Goal: Information Seeking & Learning: Learn about a topic

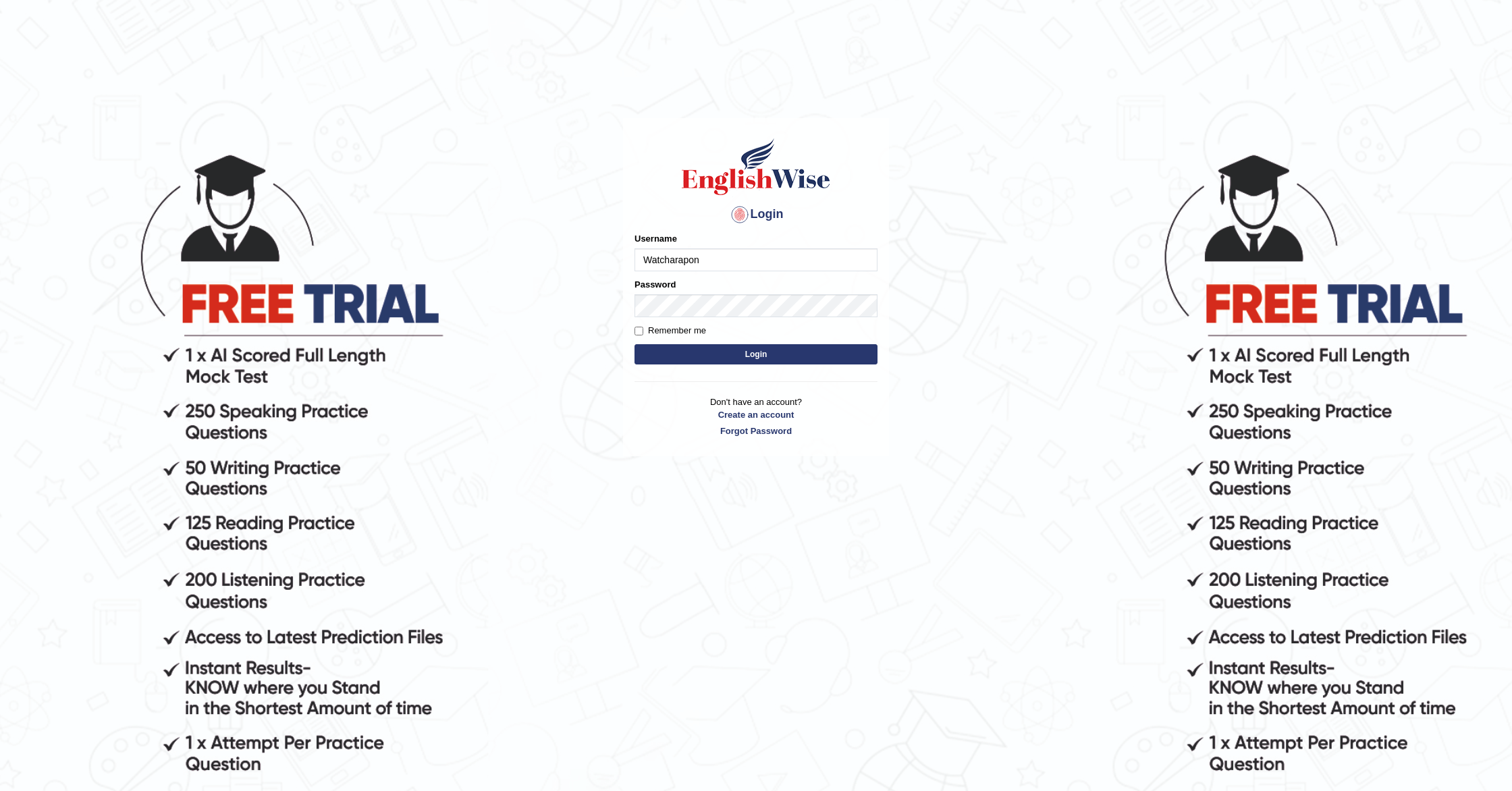
type input "Watcharapon"
click at [642, 331] on input "Remember me" at bounding box center [639, 331] width 9 height 9
checkbox input "true"
click at [701, 362] on button "Login" at bounding box center [755, 355] width 243 height 20
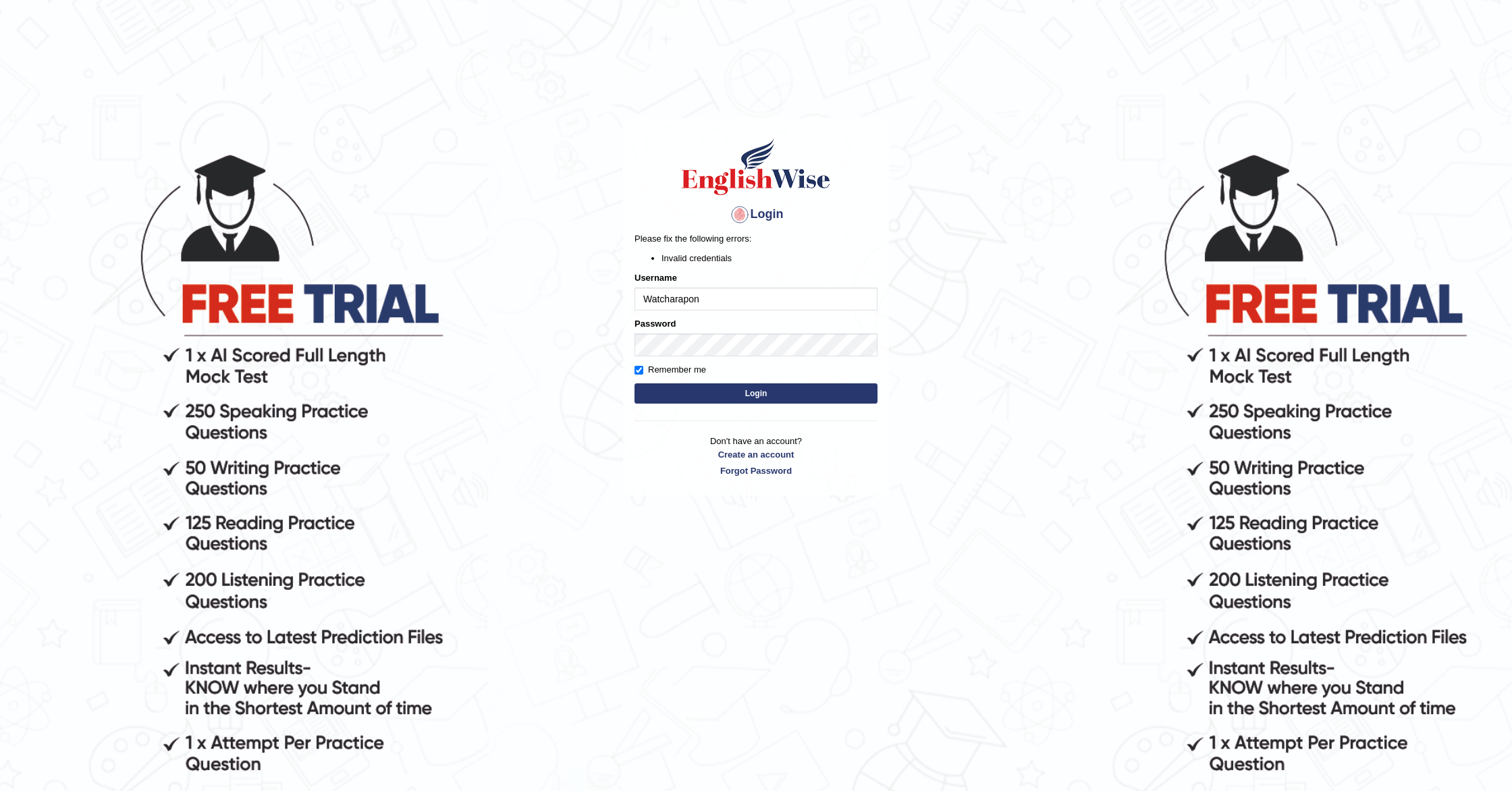
click at [710, 392] on button "Login" at bounding box center [755, 394] width 243 height 20
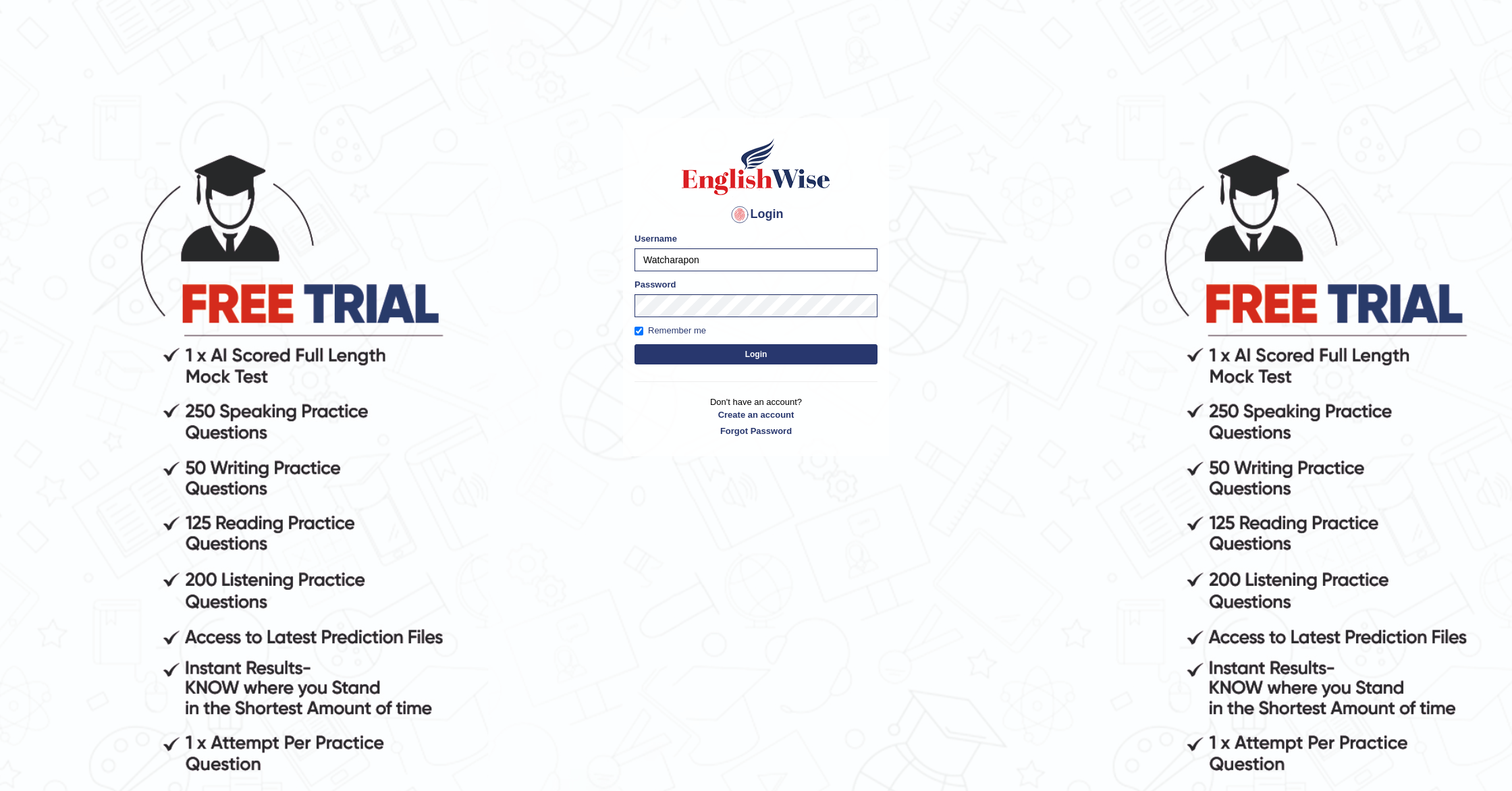
click at [708, 365] on form "Please fix the following errors: Username Watcharapon Password Remember me Login" at bounding box center [755, 299] width 243 height 136
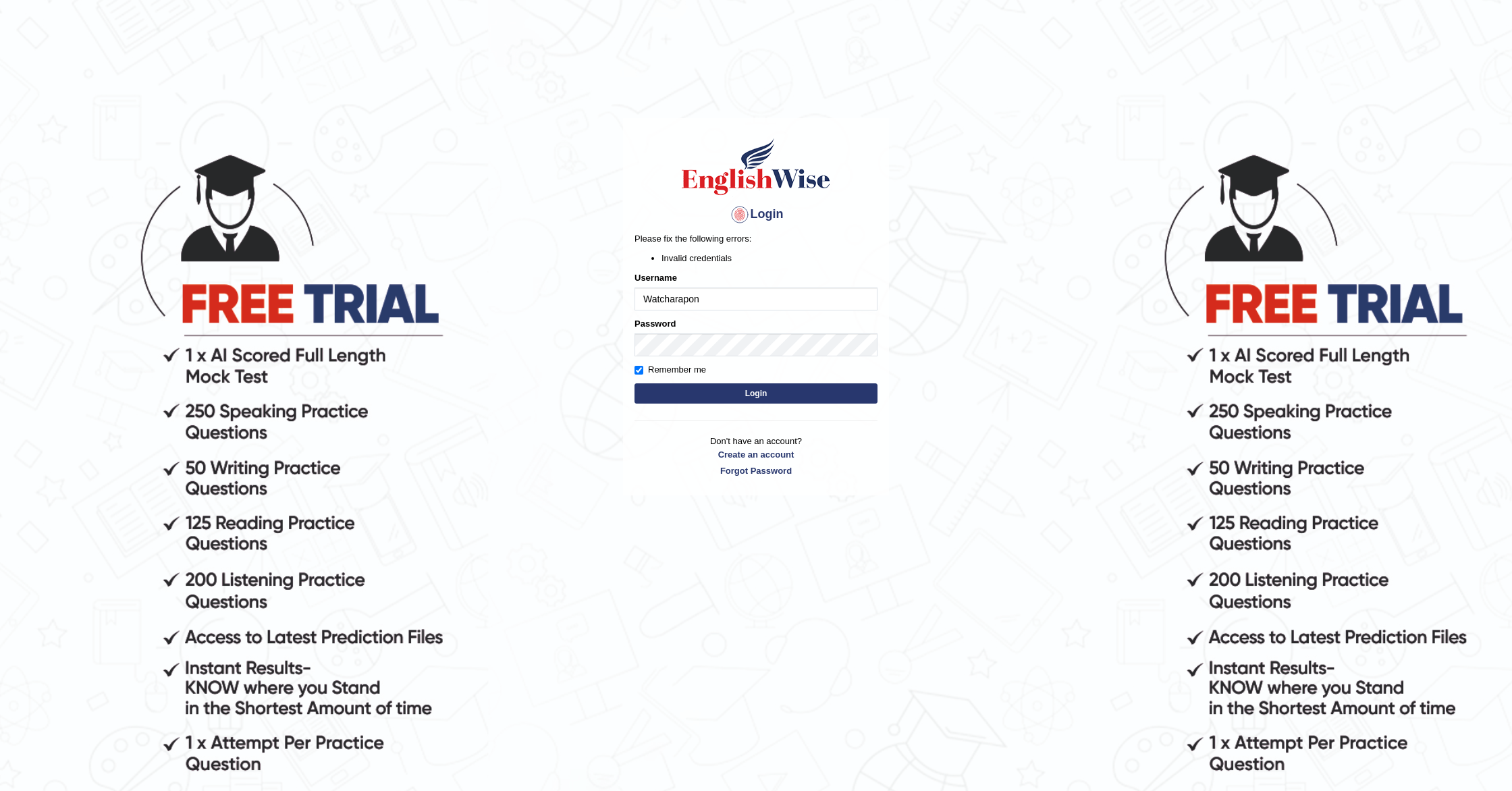
click at [652, 299] on input "Watcharapon" at bounding box center [755, 299] width 243 height 23
type input "watcharapon"
click at [694, 394] on button "Login" at bounding box center [755, 394] width 243 height 20
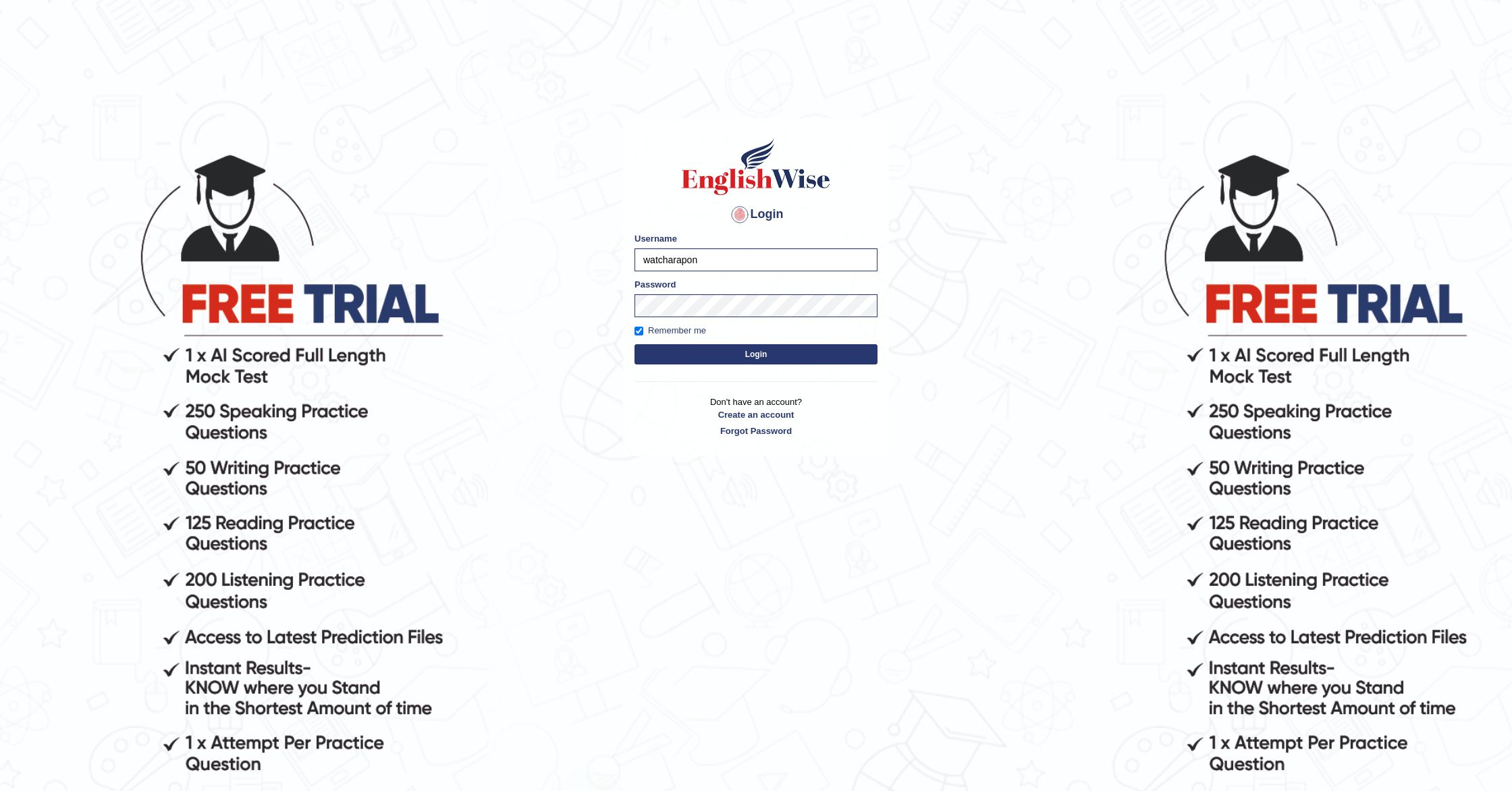
click at [685, 358] on button "Login" at bounding box center [755, 355] width 243 height 20
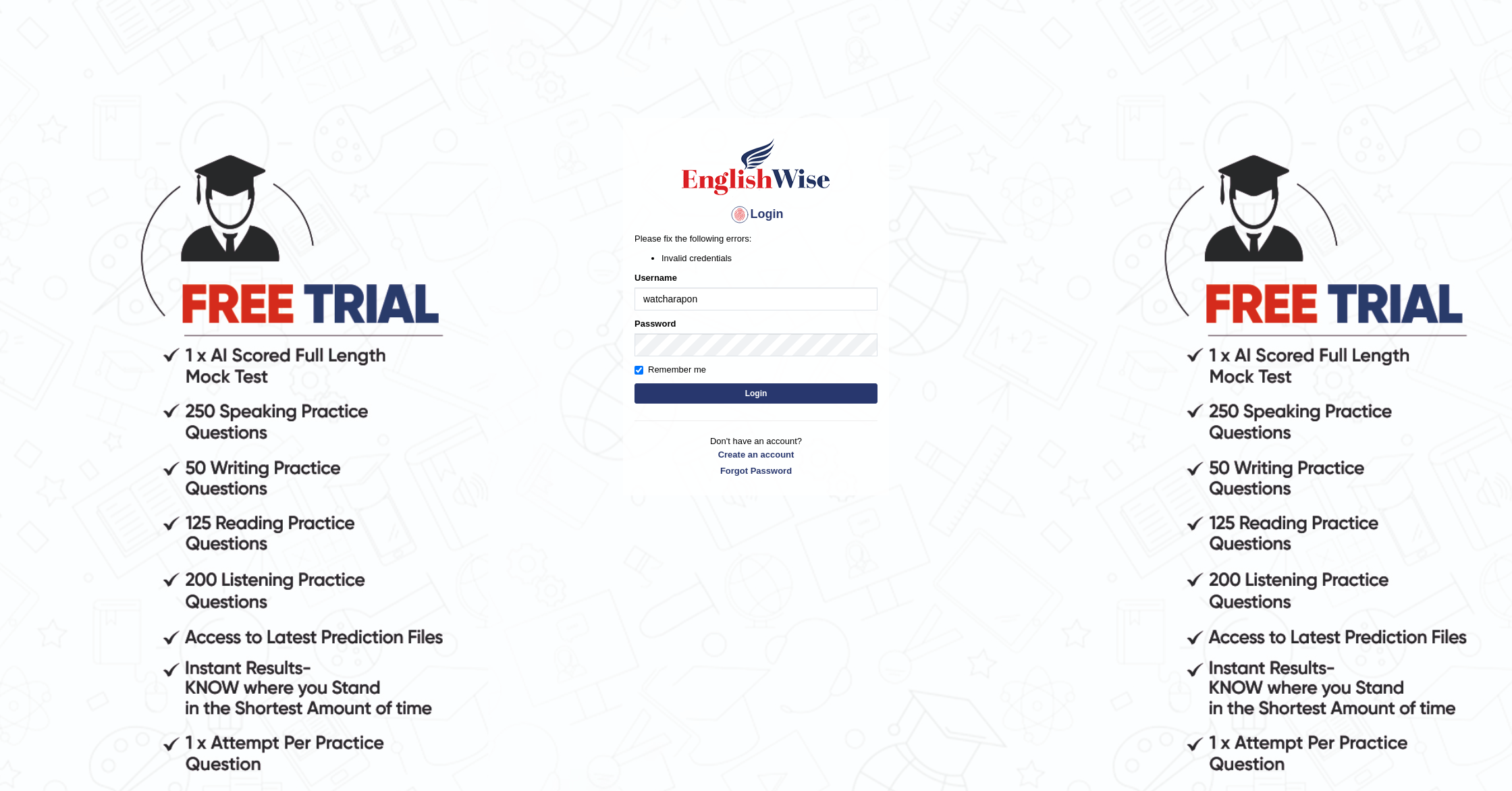
drag, startPoint x: 710, startPoint y: 299, endPoint x: 602, endPoint y: 283, distance: 109.2
click at [602, 283] on body "Login Please fix the following errors: Invalid credentials Username watcharapon…" at bounding box center [756, 471] width 1512 height 791
type input "Watcharapon"
click at [627, 339] on div "Login Please fix the following errors: Invalid credentials Username Watcharapon…" at bounding box center [756, 307] width 266 height 378
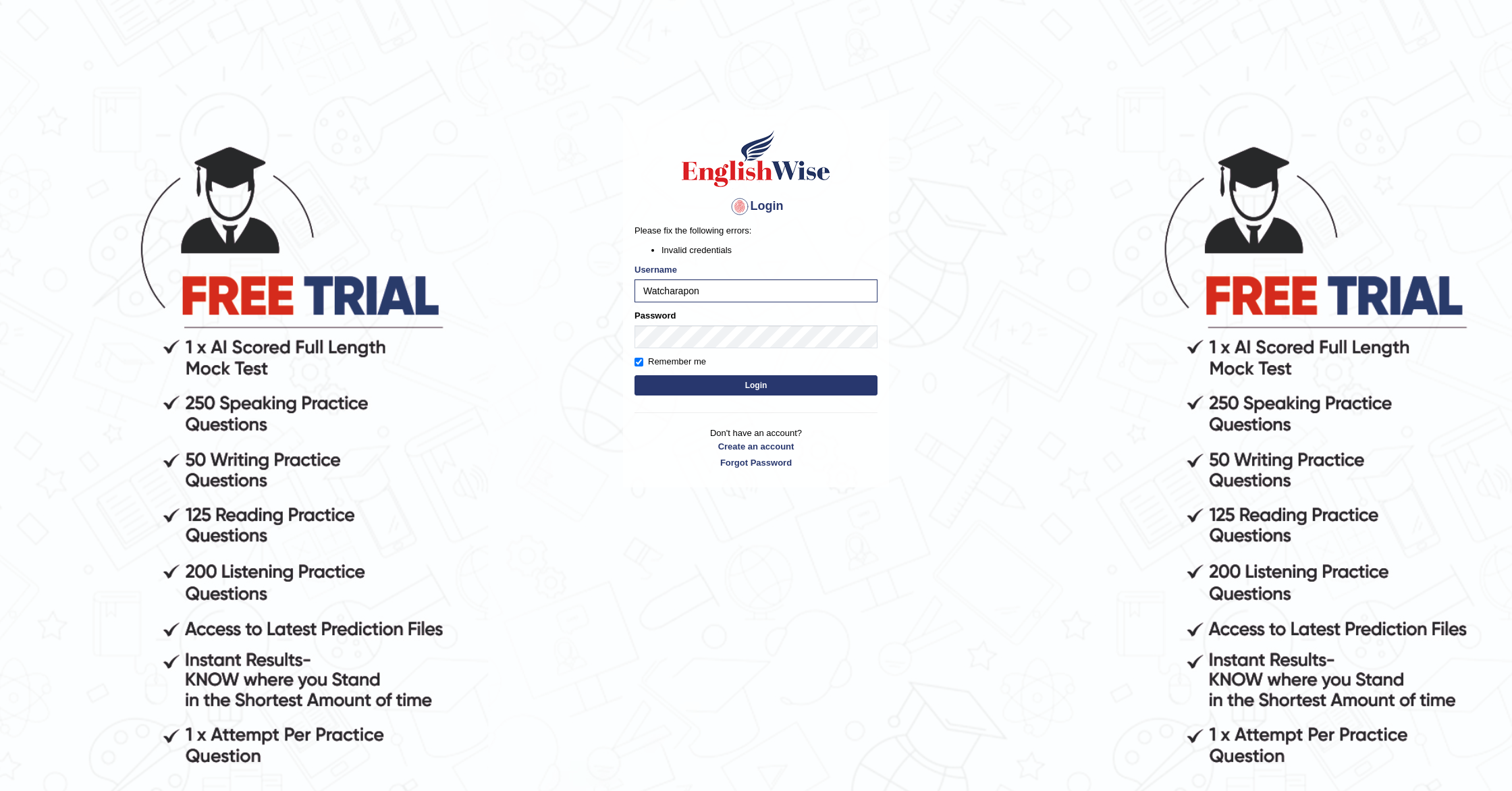
click at [713, 394] on button "Login" at bounding box center [755, 386] width 243 height 20
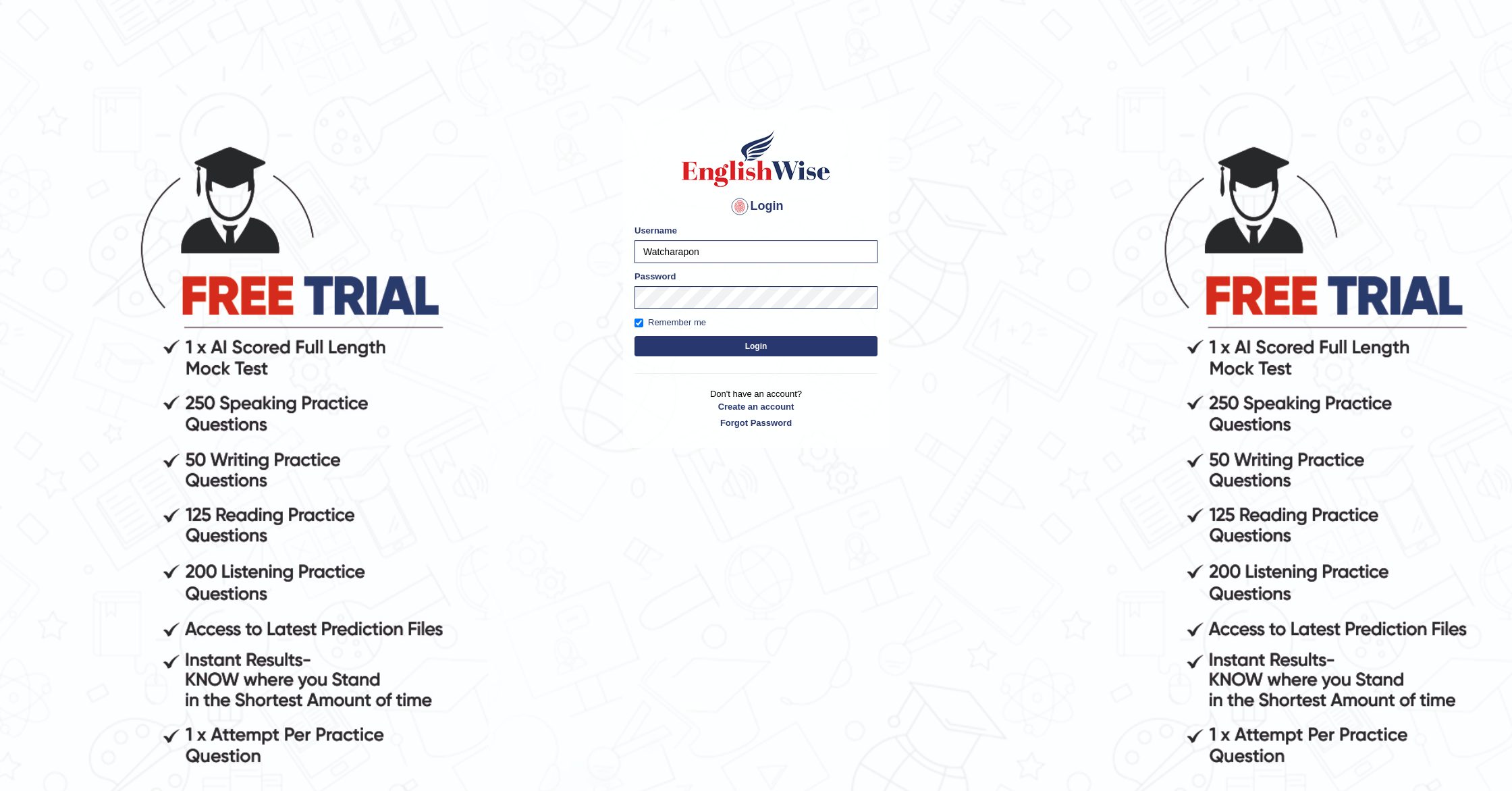
click at [694, 348] on button "Login" at bounding box center [755, 347] width 243 height 20
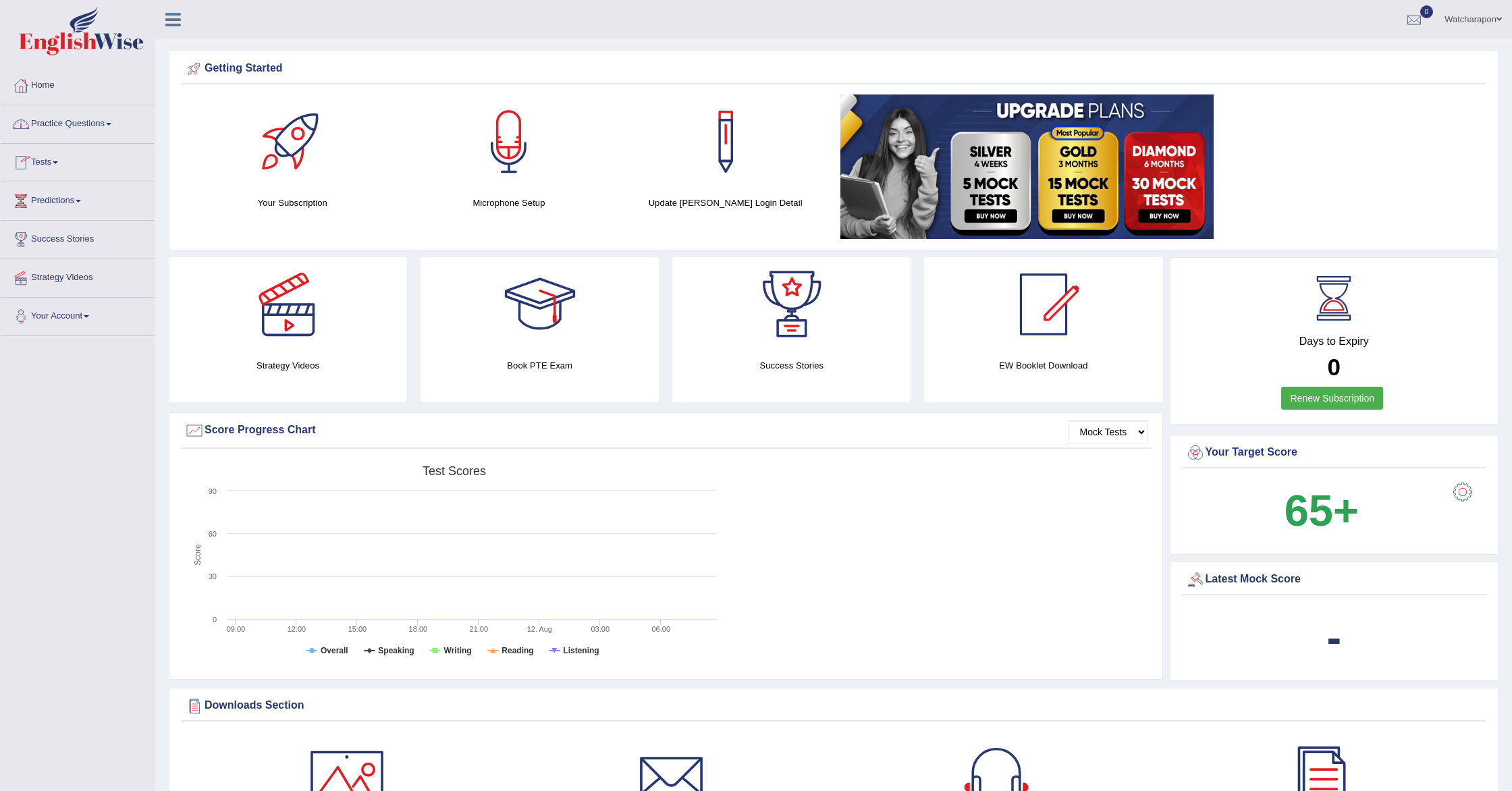
click at [59, 122] on link "Practice Questions" at bounding box center [78, 122] width 154 height 34
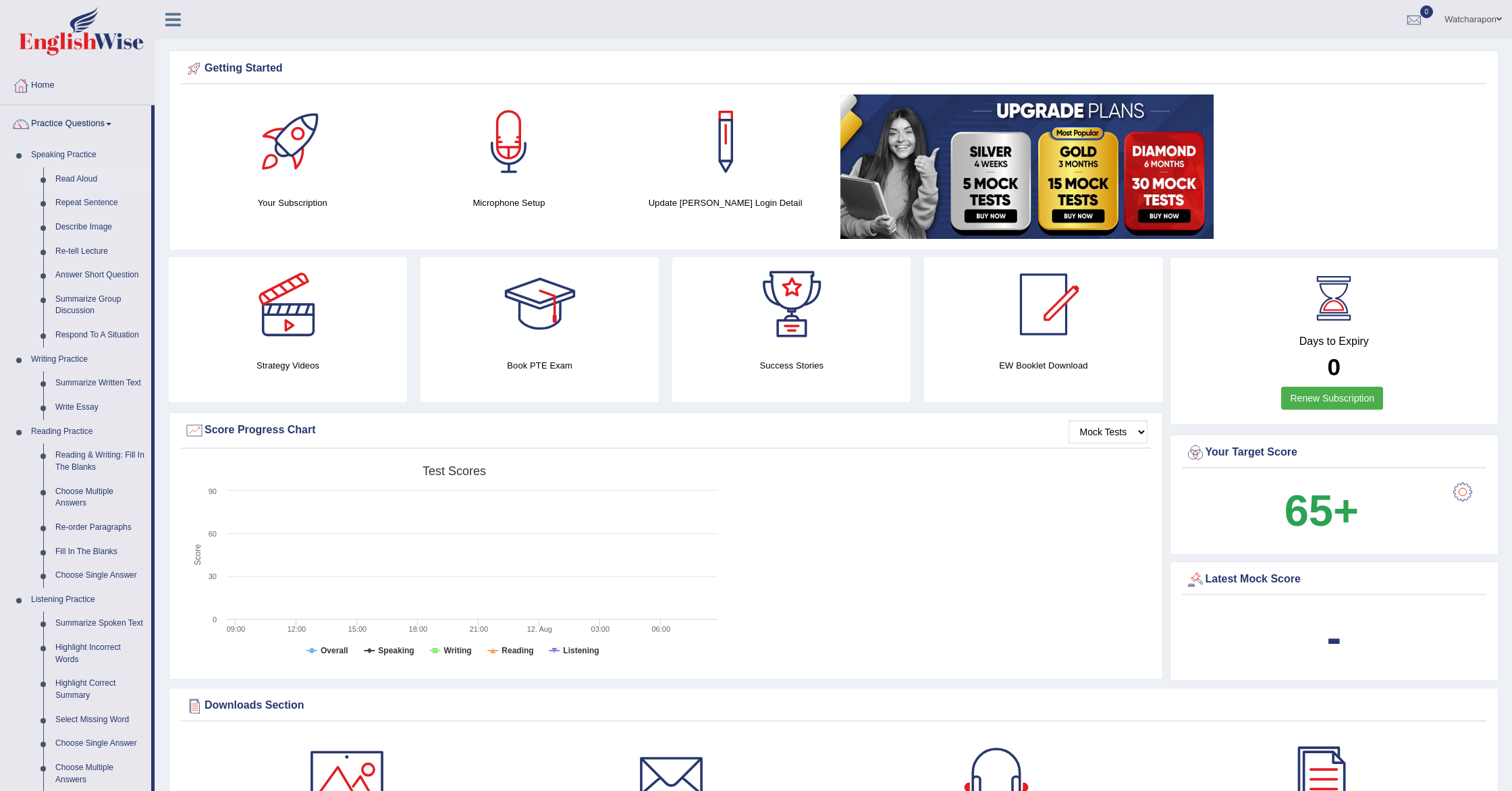
click at [78, 178] on link "Read Aloud" at bounding box center [100, 180] width 102 height 25
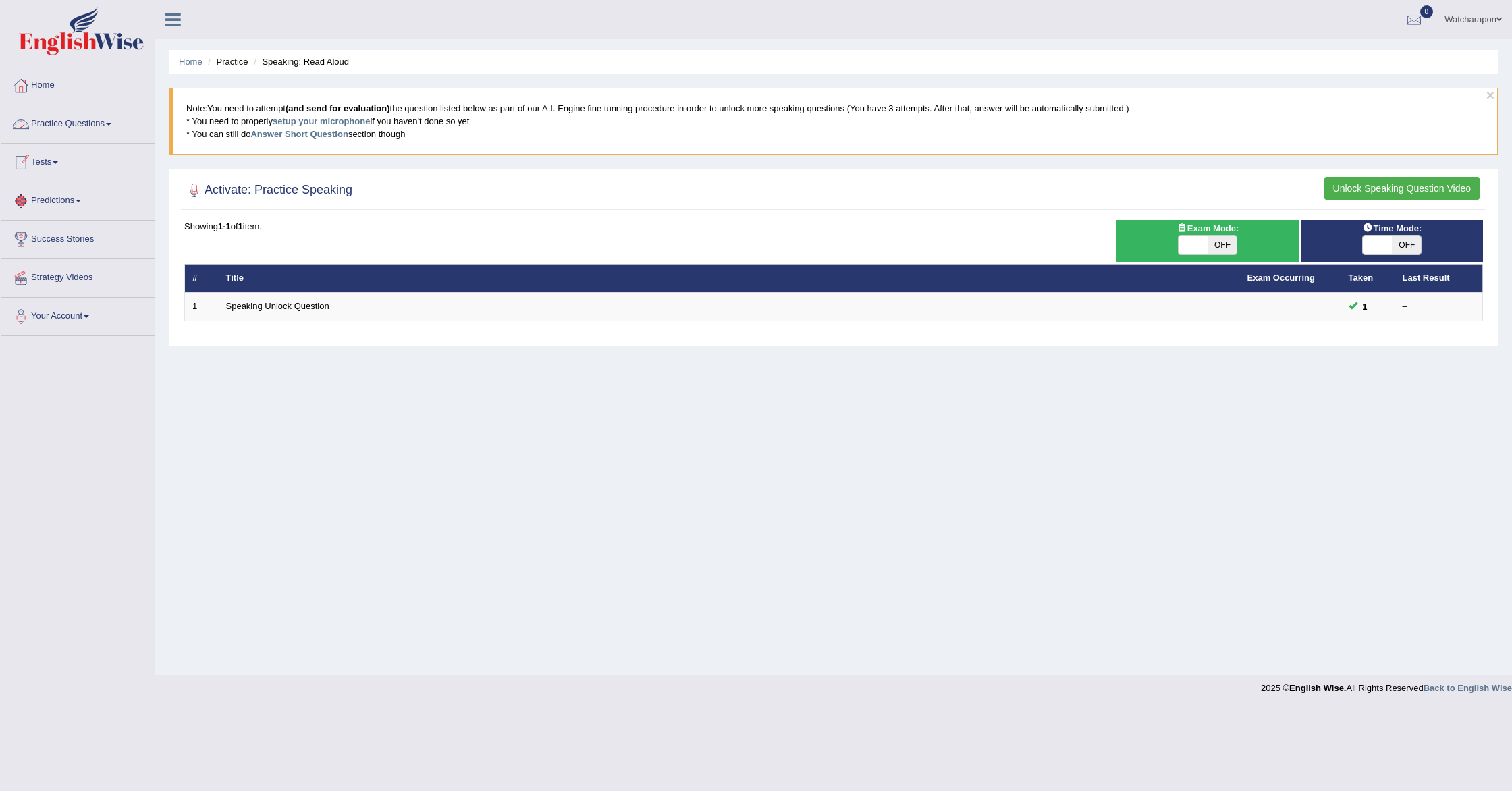
click at [68, 133] on link "Practice Questions" at bounding box center [78, 122] width 154 height 34
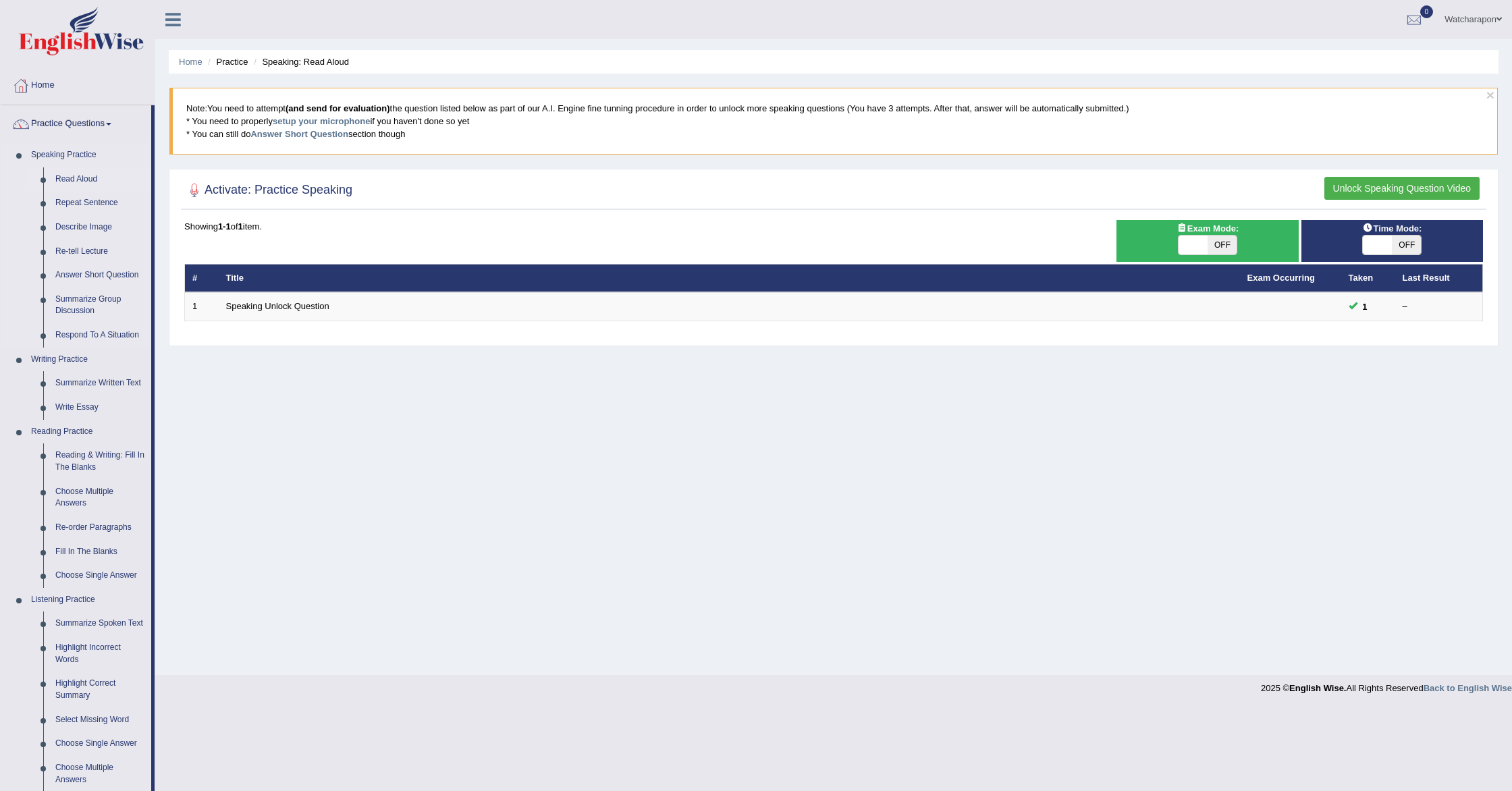
click at [70, 180] on link "Read Aloud" at bounding box center [100, 180] width 102 height 25
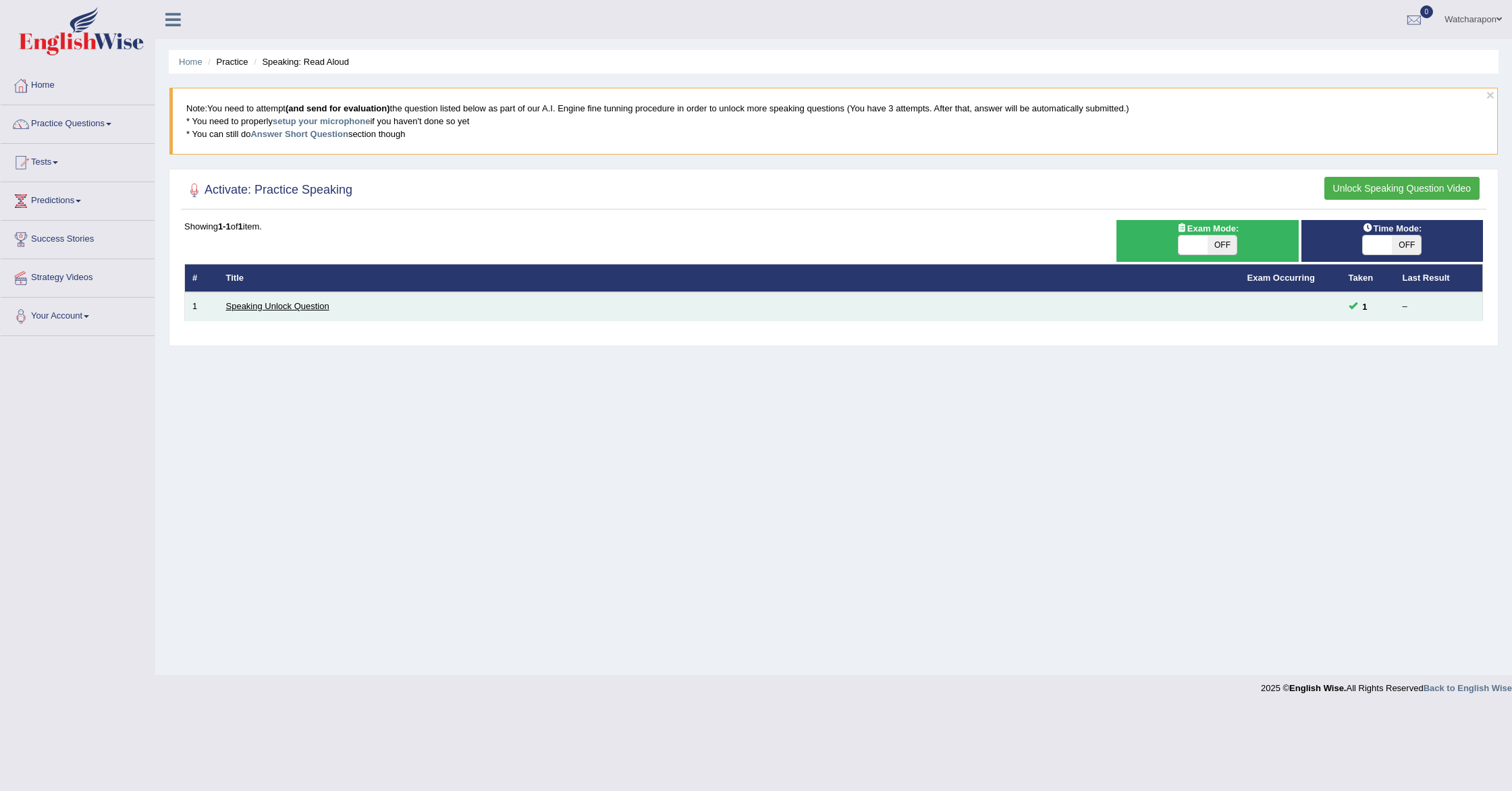
click at [288, 308] on link "Speaking Unlock Question" at bounding box center [278, 306] width 103 height 10
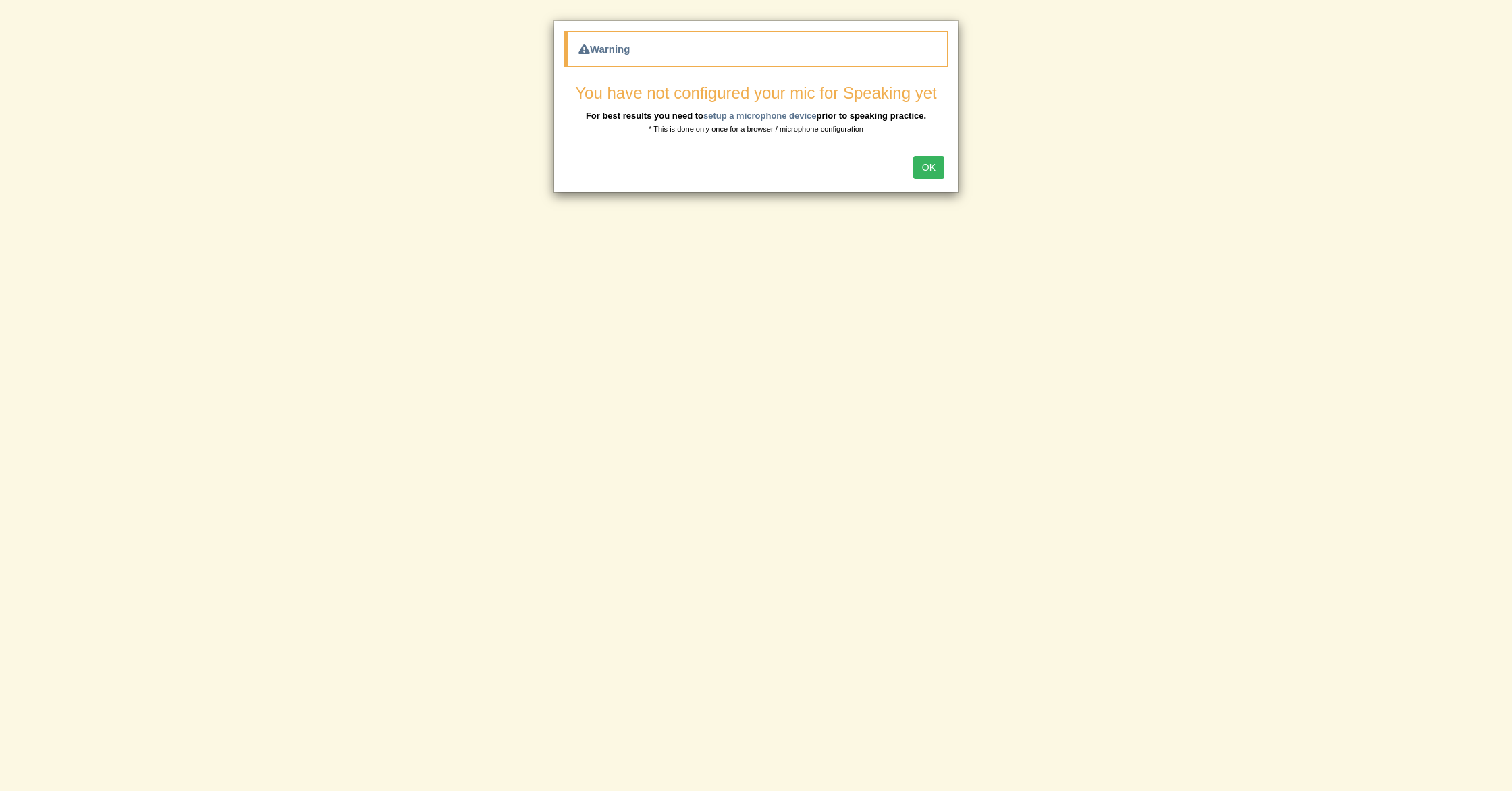
click at [928, 170] on button "OK" at bounding box center [929, 167] width 31 height 23
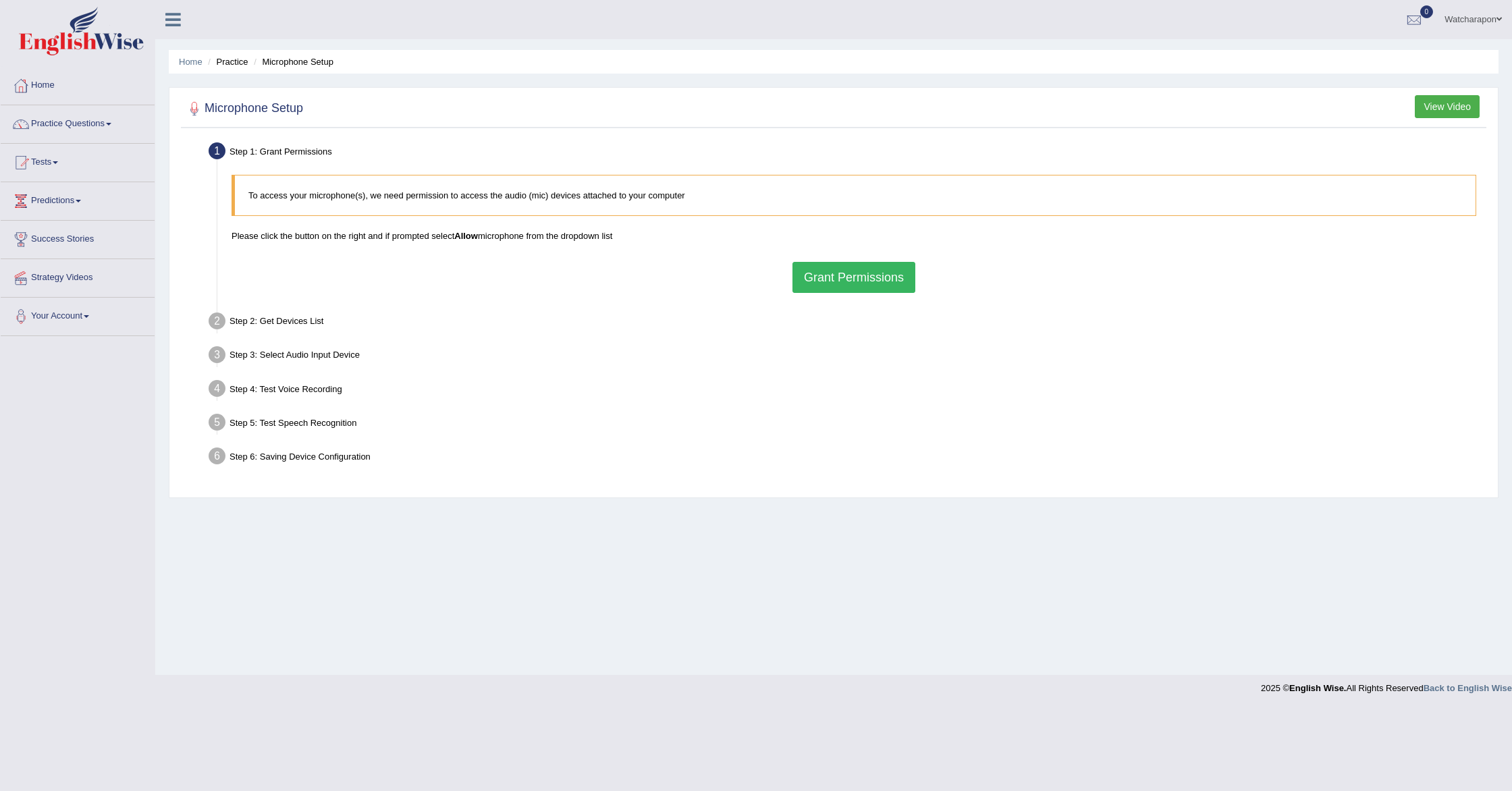
click at [815, 278] on button "Grant Permissions" at bounding box center [853, 277] width 122 height 31
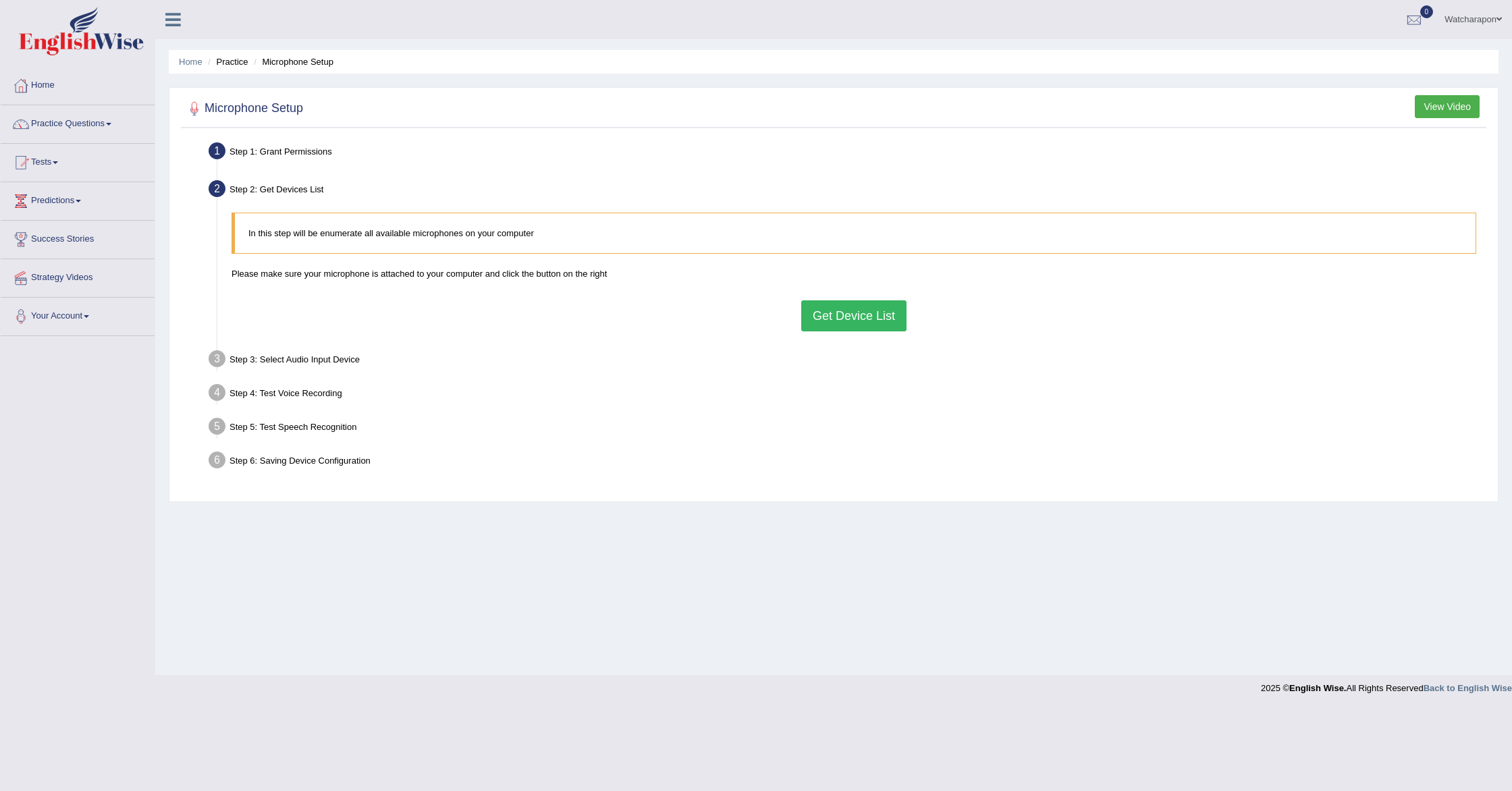
click at [835, 318] on button "Get Device List" at bounding box center [853, 315] width 105 height 31
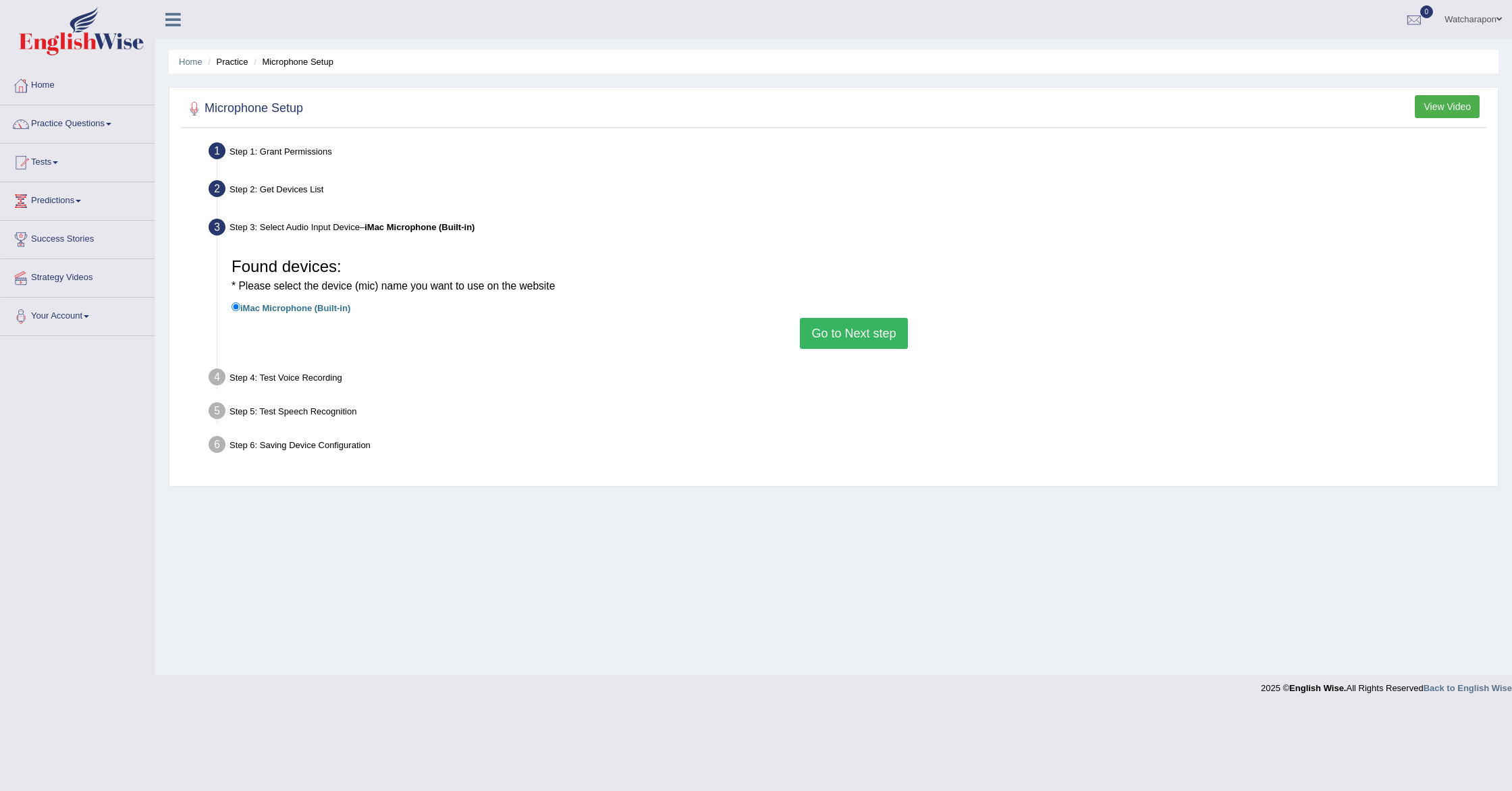
click at [845, 334] on button "Go to Next step" at bounding box center [854, 334] width 107 height 31
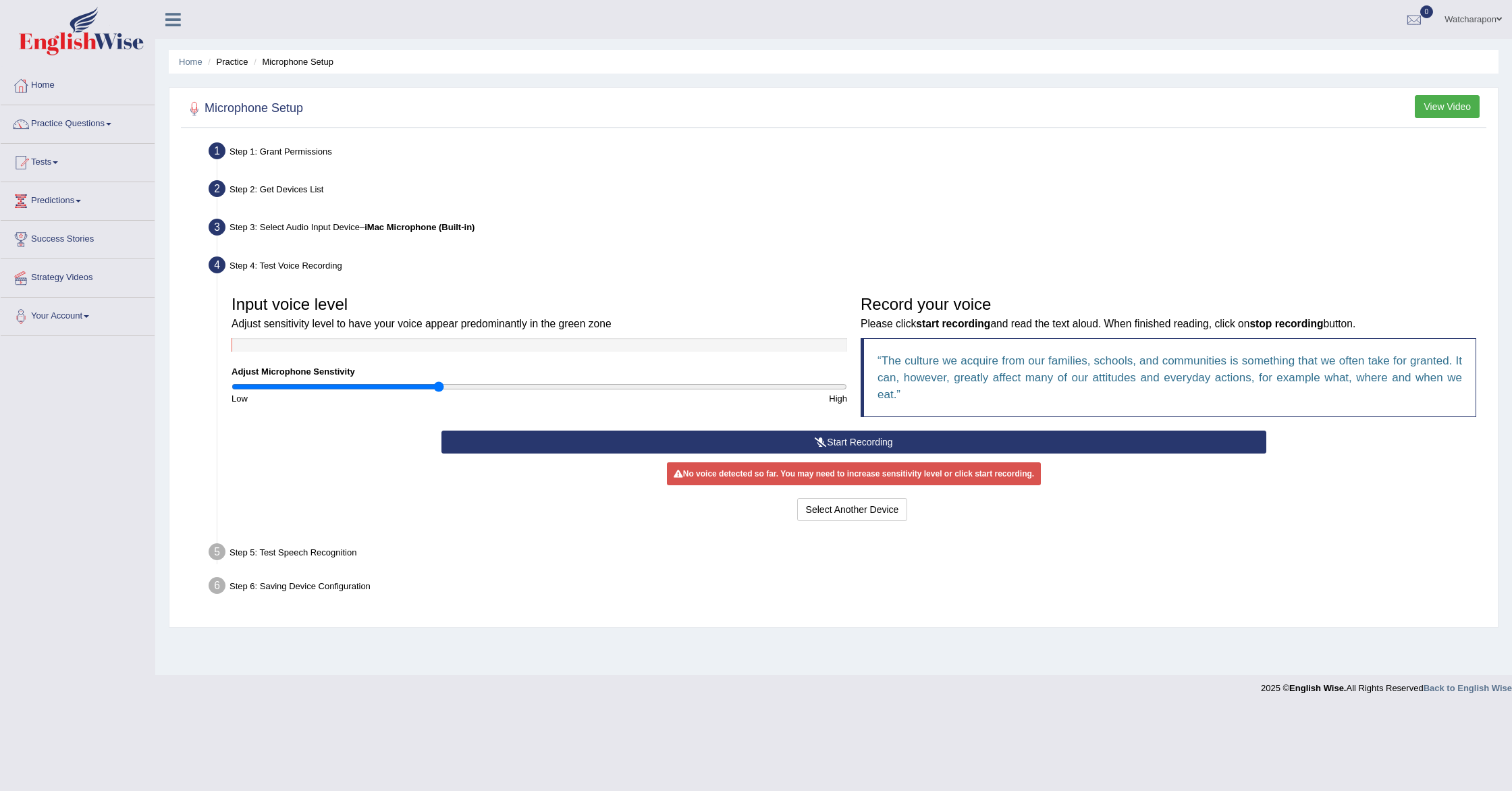
drag, startPoint x: 535, startPoint y: 384, endPoint x: 437, endPoint y: 384, distance: 98.0
click at [437, 384] on input "range" at bounding box center [539, 386] width 615 height 11
drag, startPoint x: 443, startPoint y: 386, endPoint x: 621, endPoint y: 401, distance: 178.6
click at [625, 392] on input "range" at bounding box center [539, 386] width 615 height 11
drag, startPoint x: 628, startPoint y: 384, endPoint x: 657, endPoint y: 387, distance: 29.2
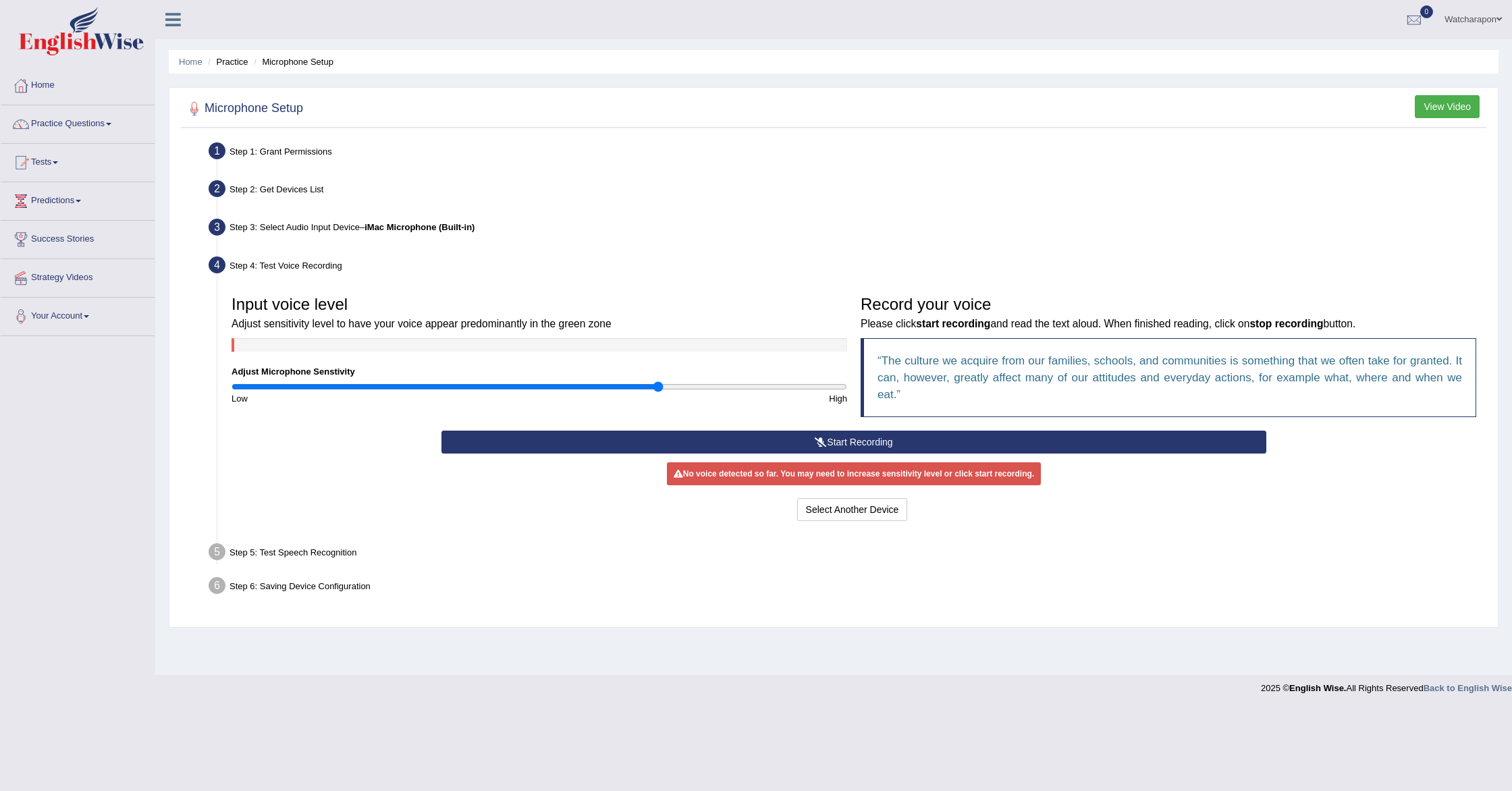
click at [657, 387] on input "range" at bounding box center [539, 386] width 615 height 11
click at [653, 387] on input "range" at bounding box center [539, 386] width 615 height 11
click at [818, 506] on button "Select Another Device" at bounding box center [852, 510] width 111 height 23
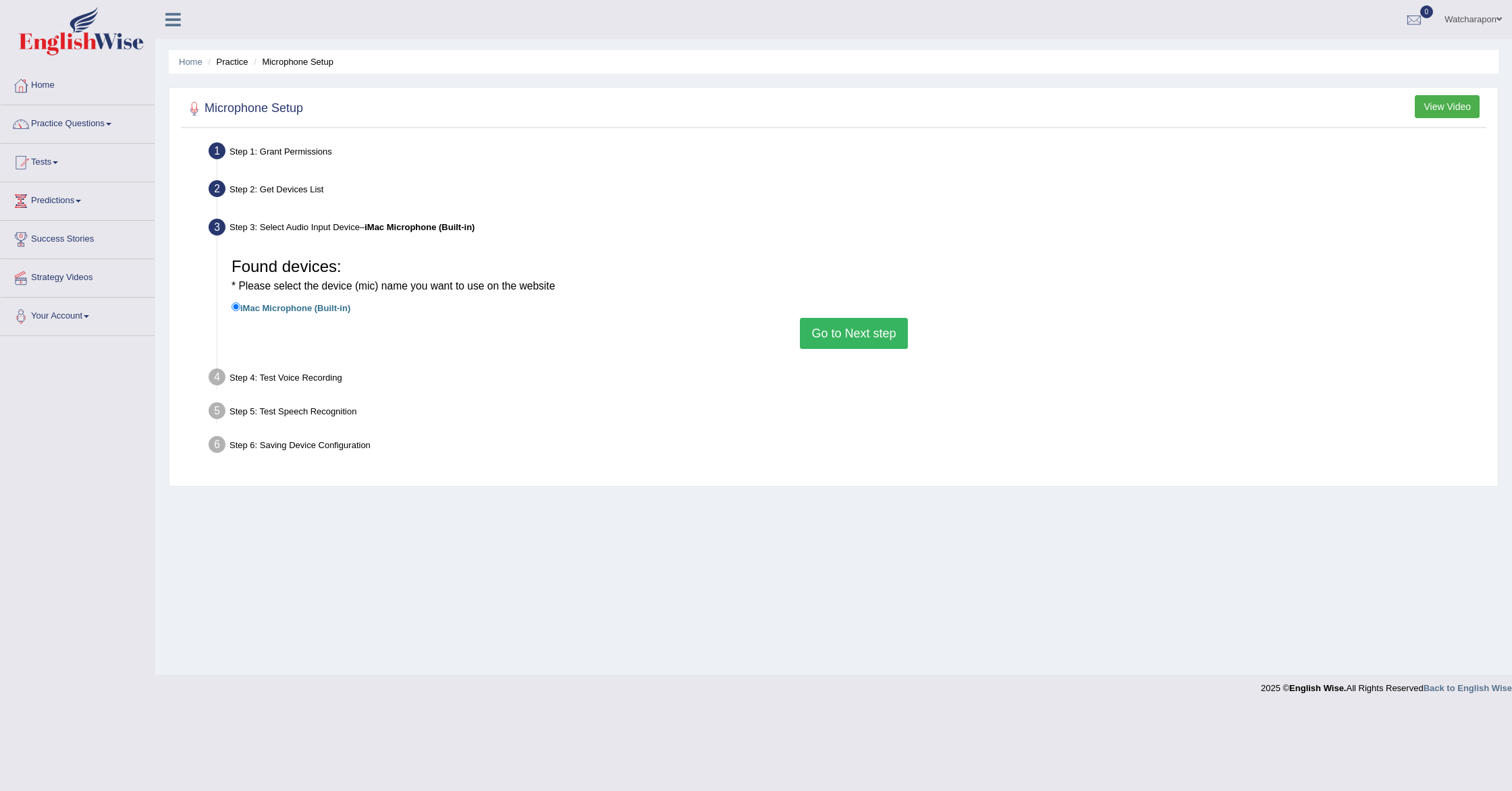
click at [831, 331] on button "Go to Next step" at bounding box center [854, 334] width 107 height 31
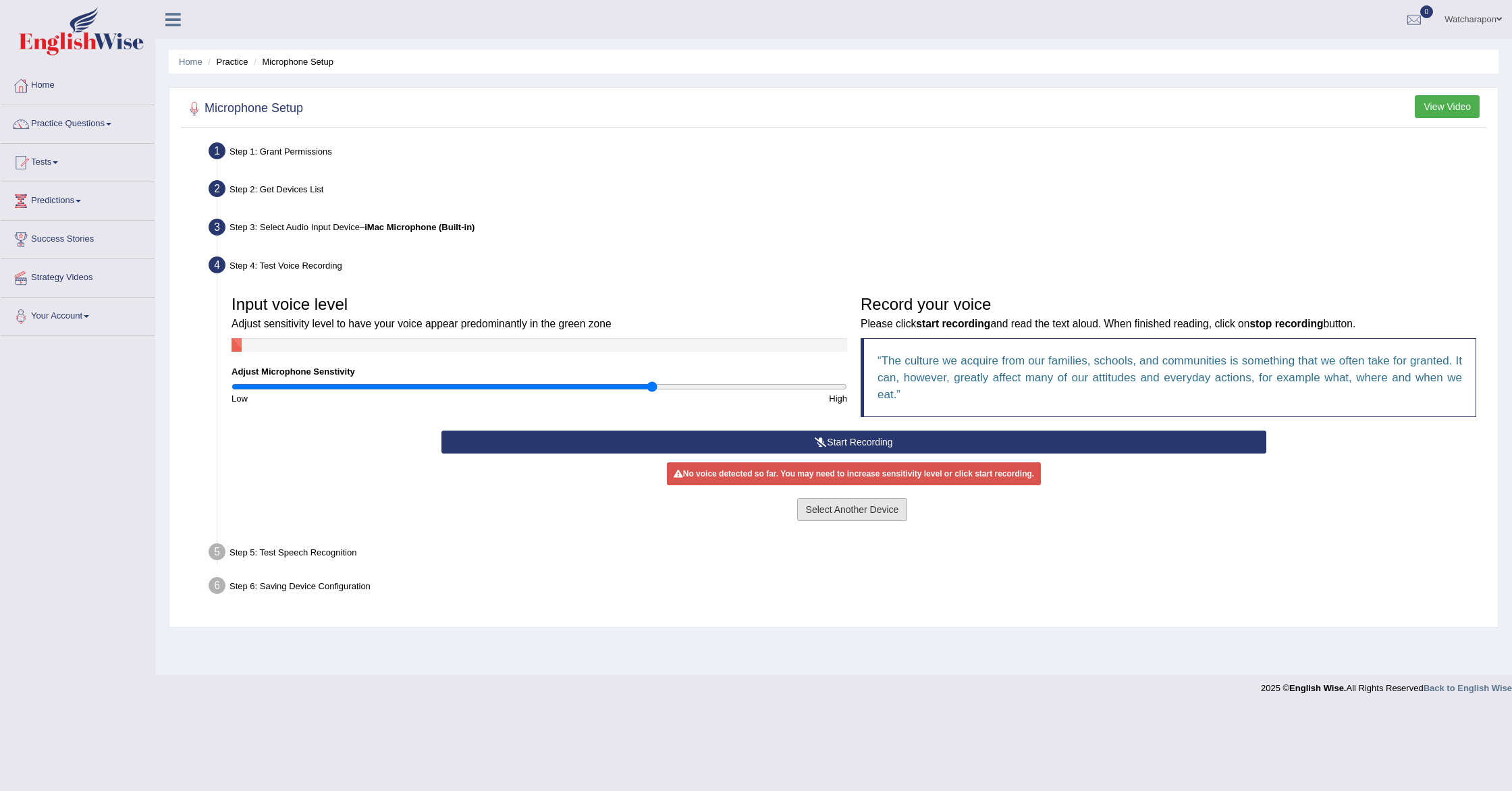
click at [850, 508] on button "Select Another Device" at bounding box center [852, 510] width 111 height 23
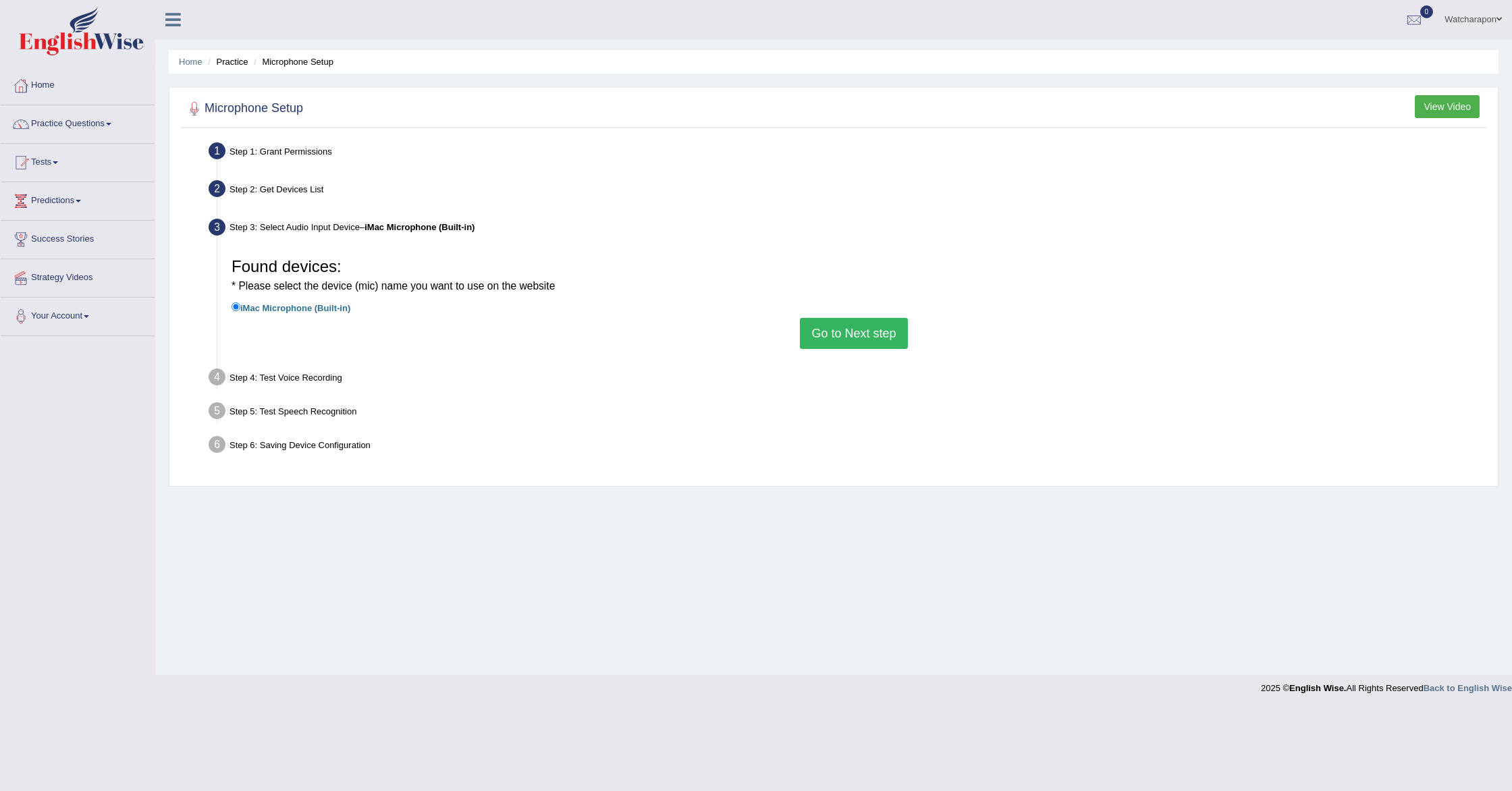
click at [846, 335] on button "Go to Next step" at bounding box center [854, 334] width 107 height 31
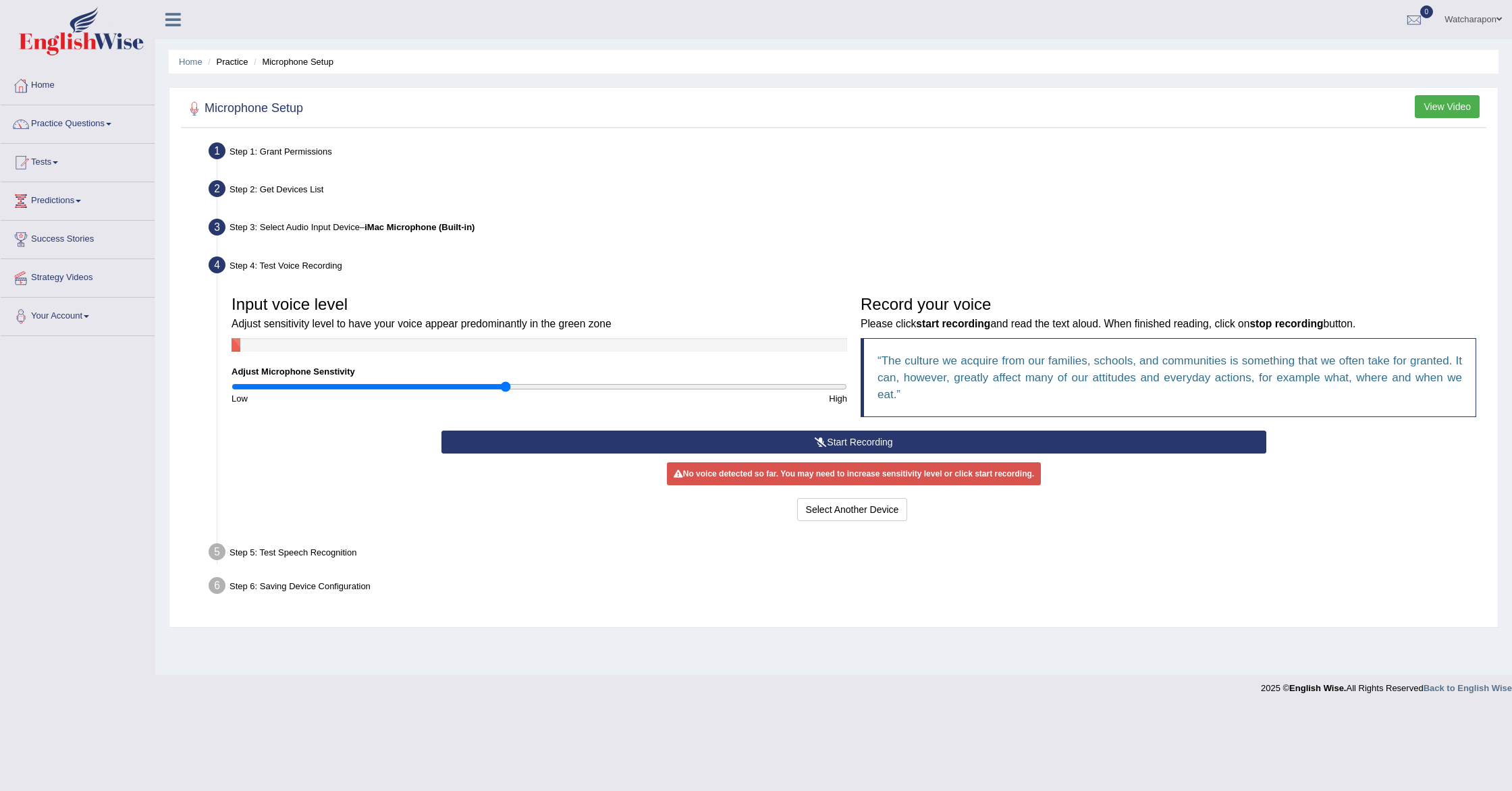
drag, startPoint x: 653, startPoint y: 386, endPoint x: 506, endPoint y: 386, distance: 147.0
click at [507, 386] on input "range" at bounding box center [539, 386] width 615 height 11
drag, startPoint x: 507, startPoint y: 387, endPoint x: 476, endPoint y: 387, distance: 31.0
click at [479, 387] on input "range" at bounding box center [539, 386] width 615 height 11
click at [807, 513] on button "Select Another Device" at bounding box center [852, 510] width 111 height 23
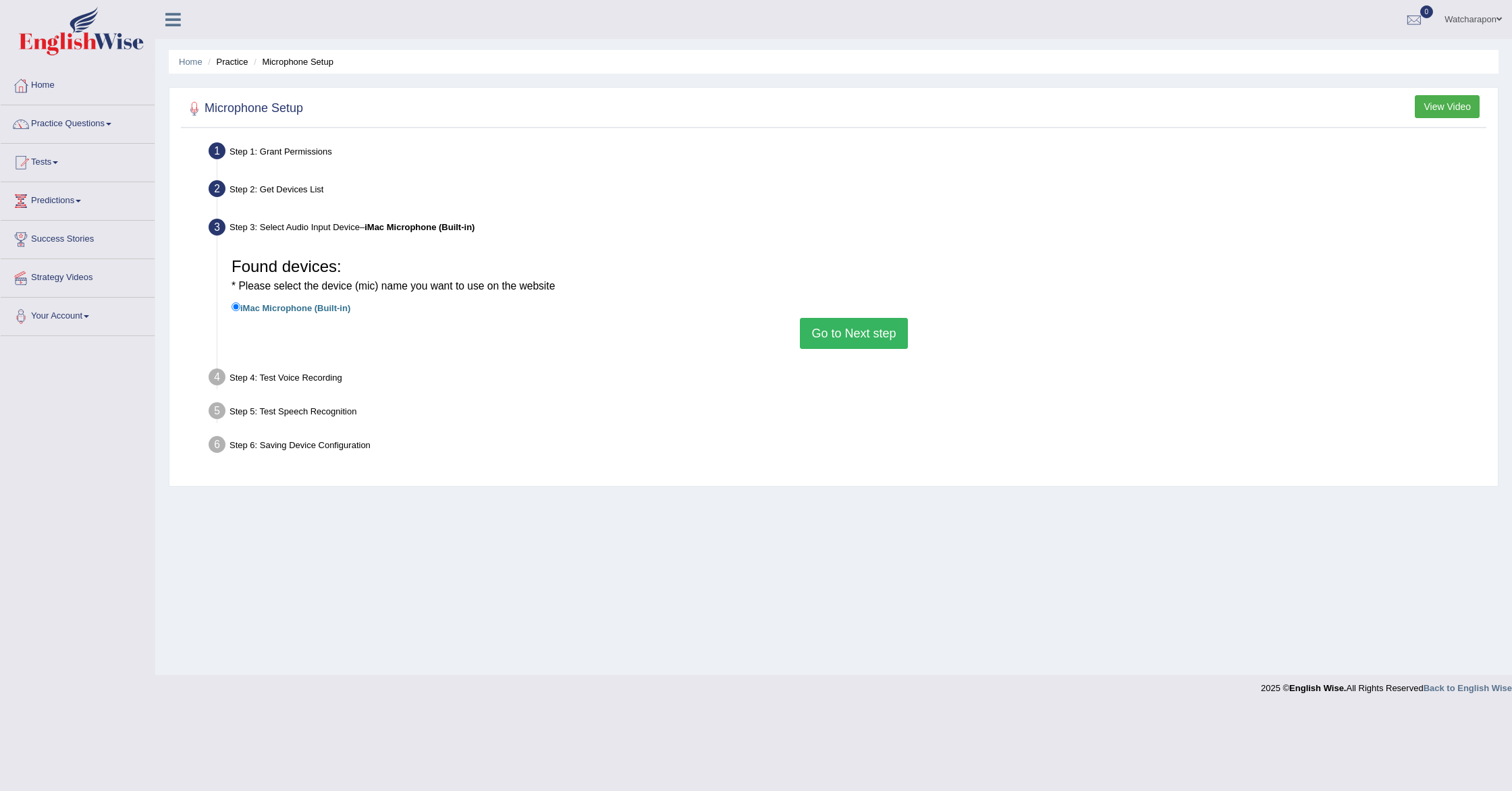
click at [821, 329] on button "Go to Next step" at bounding box center [854, 334] width 107 height 31
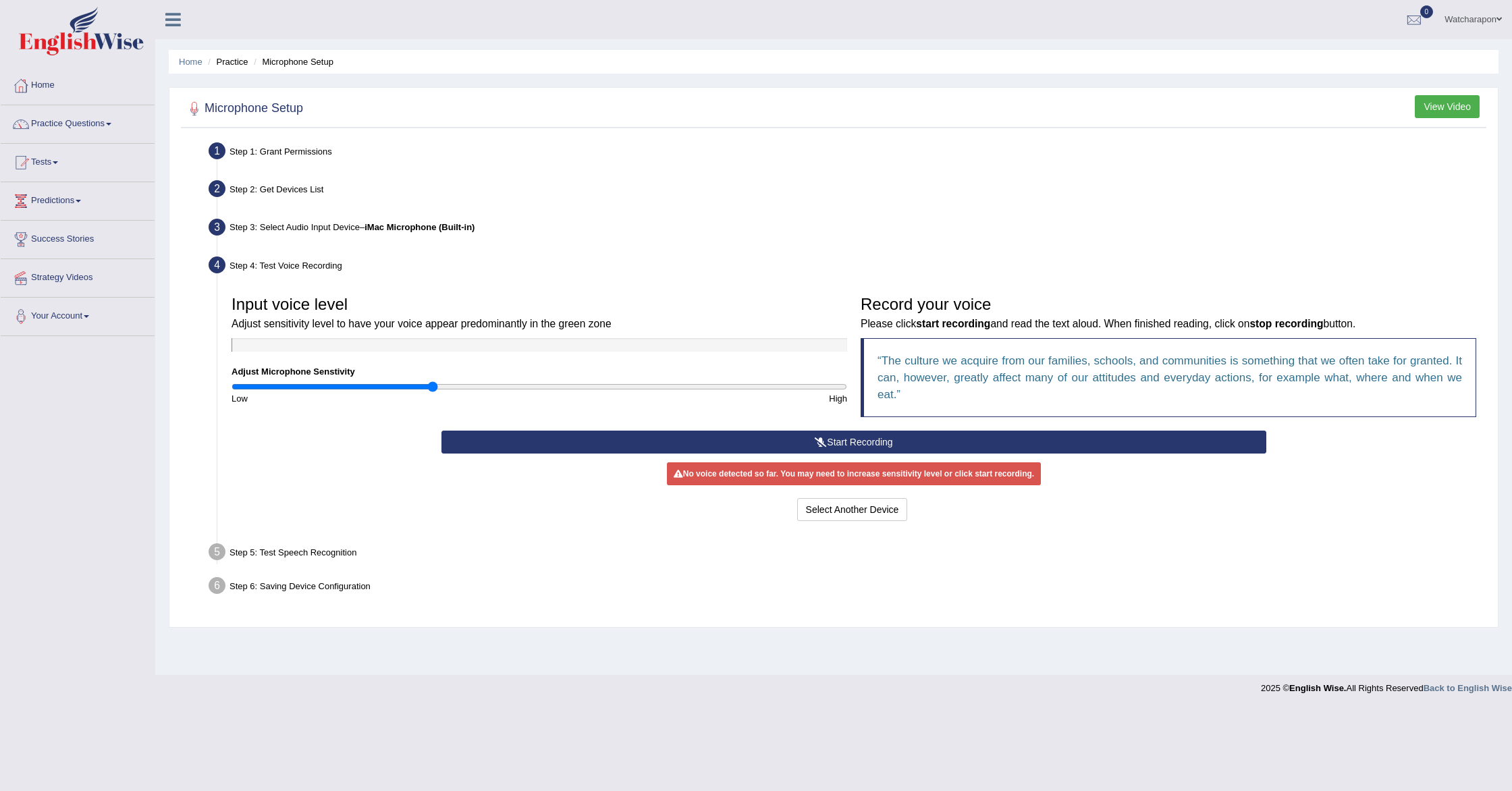
drag, startPoint x: 466, startPoint y: 386, endPoint x: 433, endPoint y: 385, distance: 33.0
click at [433, 385] on input "range" at bounding box center [539, 386] width 615 height 11
drag, startPoint x: 457, startPoint y: 384, endPoint x: 564, endPoint y: 384, distance: 107.0
click at [563, 384] on input "range" at bounding box center [539, 386] width 615 height 11
drag, startPoint x: 564, startPoint y: 384, endPoint x: 618, endPoint y: 380, distance: 54.1
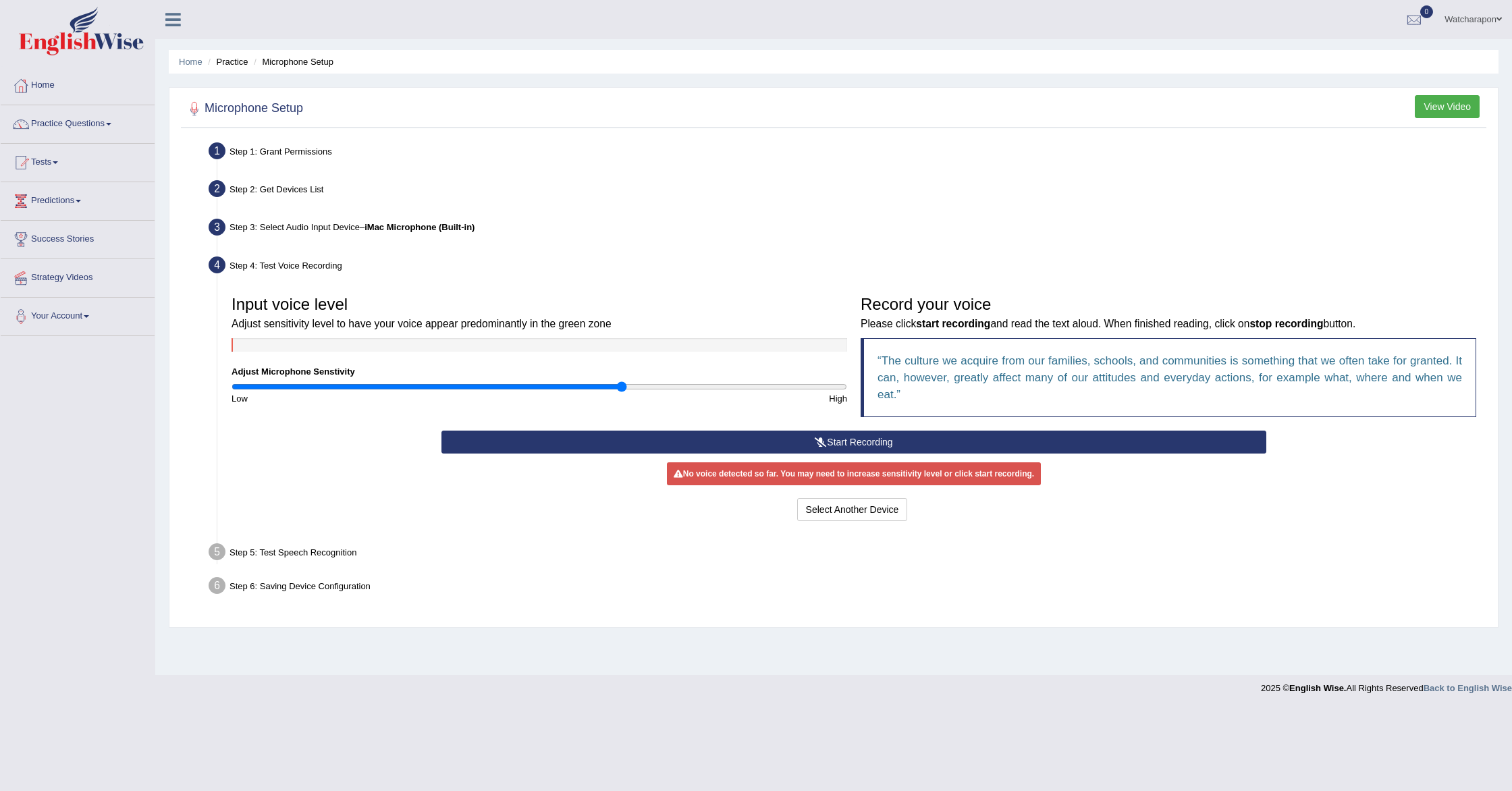
click at [618, 381] on input "range" at bounding box center [539, 386] width 615 height 11
drag, startPoint x: 620, startPoint y: 380, endPoint x: 678, endPoint y: 384, distance: 58.1
click at [678, 384] on div "Input voice level Adjust sensitivity level to have your voice appear predominan…" at bounding box center [539, 347] width 629 height 116
drag, startPoint x: 616, startPoint y: 386, endPoint x: 520, endPoint y: 382, distance: 96.1
click at [520, 382] on input "range" at bounding box center [539, 386] width 615 height 11
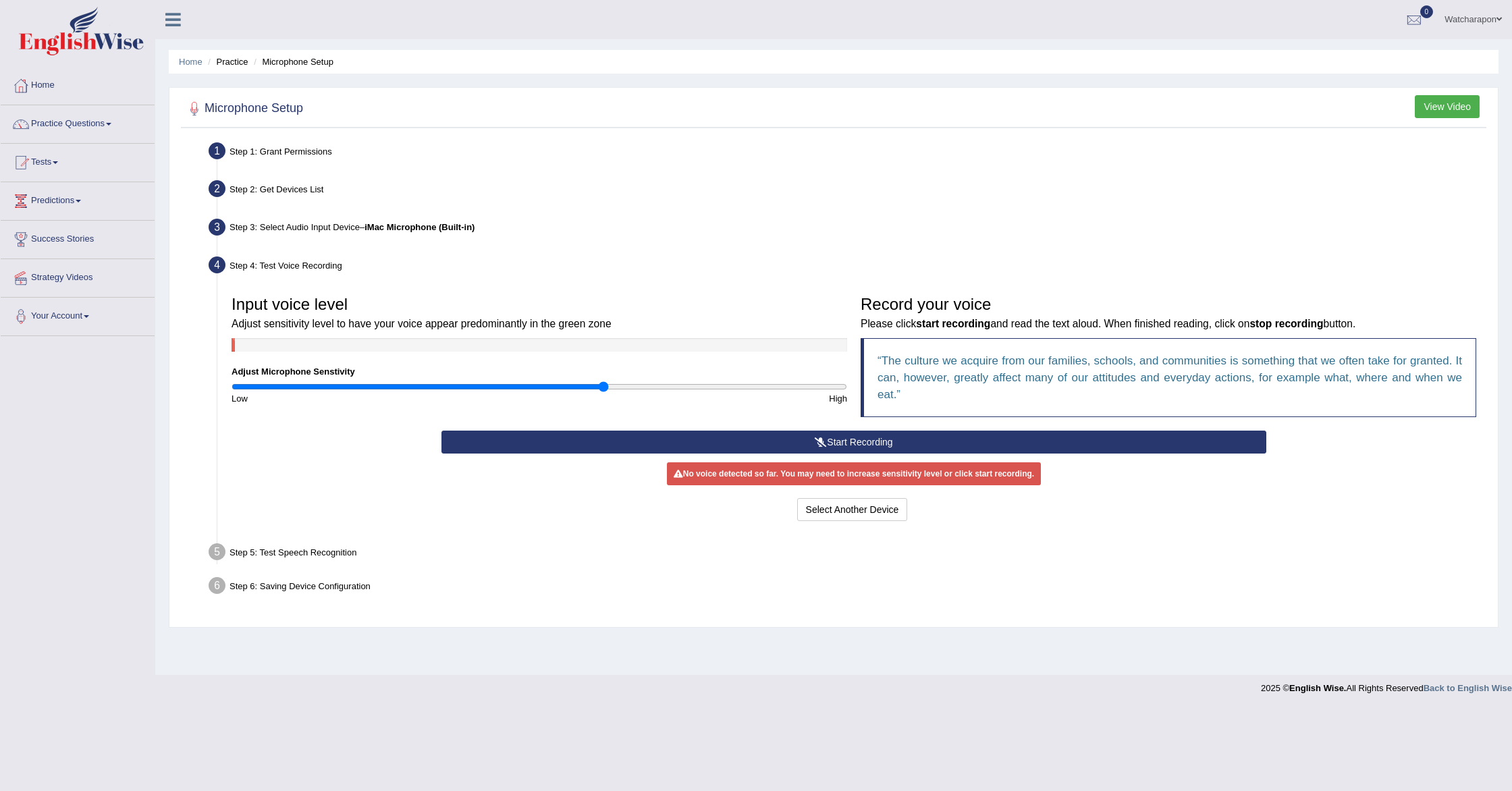
drag, startPoint x: 520, startPoint y: 384, endPoint x: 605, endPoint y: 390, distance: 85.2
click at [605, 390] on input "range" at bounding box center [539, 386] width 615 height 11
click at [773, 447] on button "Start Recording" at bounding box center [854, 442] width 826 height 23
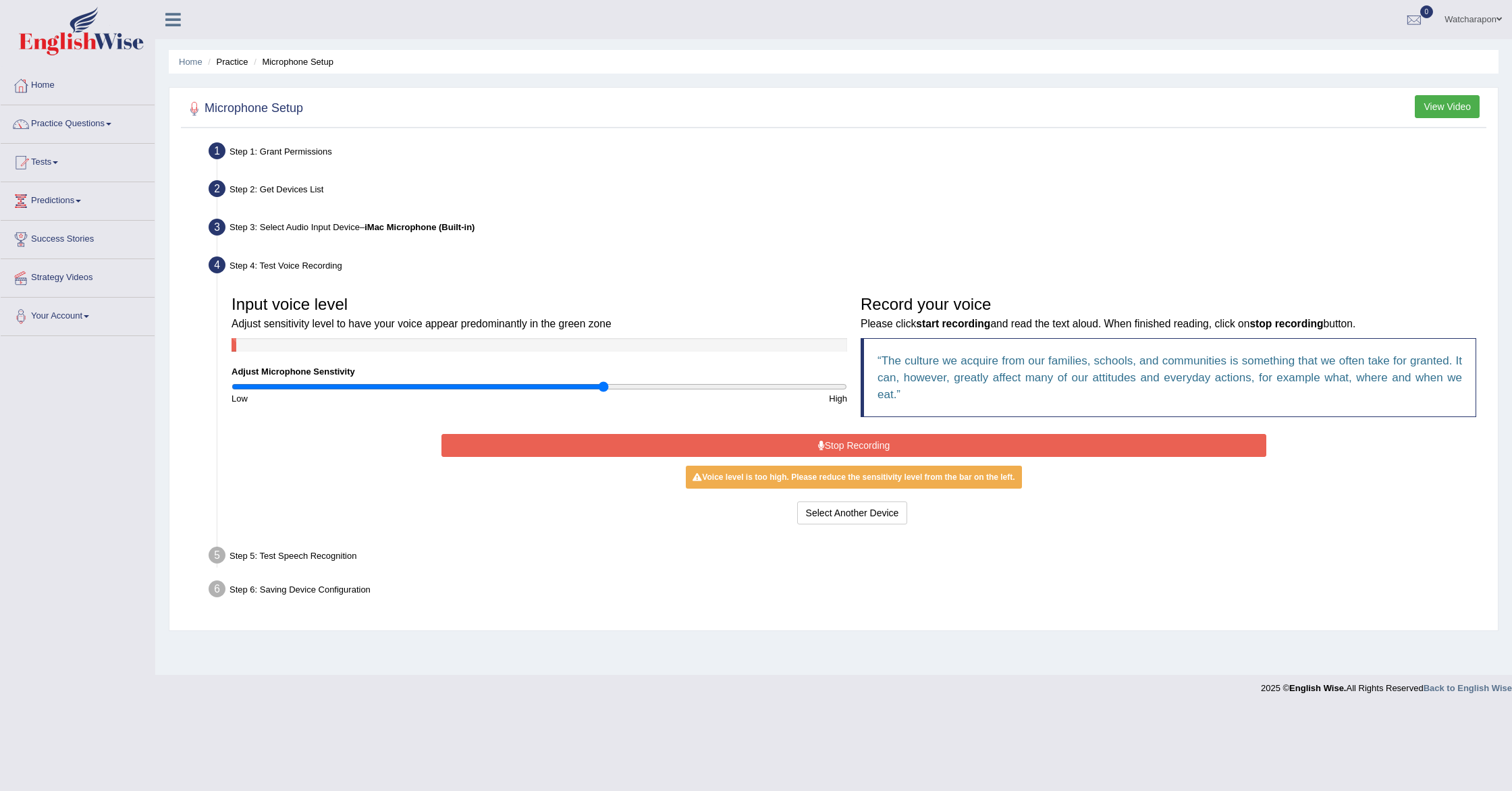
click at [836, 478] on div "Voice level is too high. Please reduce the sensitivity level from the bar on th…" at bounding box center [853, 478] width 336 height 23
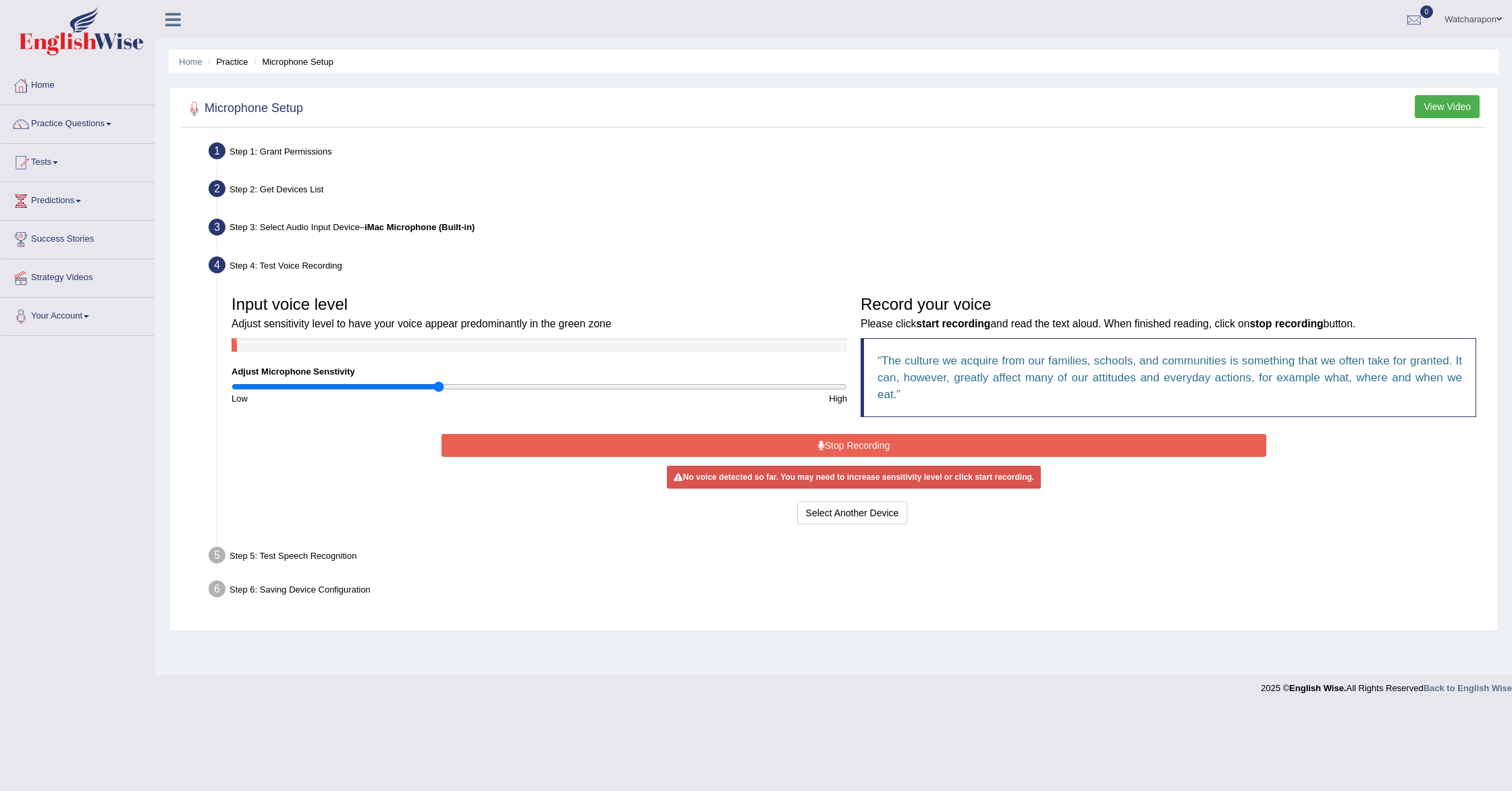
type input "0.68"
drag, startPoint x: 601, startPoint y: 386, endPoint x: 437, endPoint y: 376, distance: 164.3
click at [437, 376] on div "Input voice level Adjust sensitivity level to have your voice appear predominan…" at bounding box center [539, 347] width 629 height 116
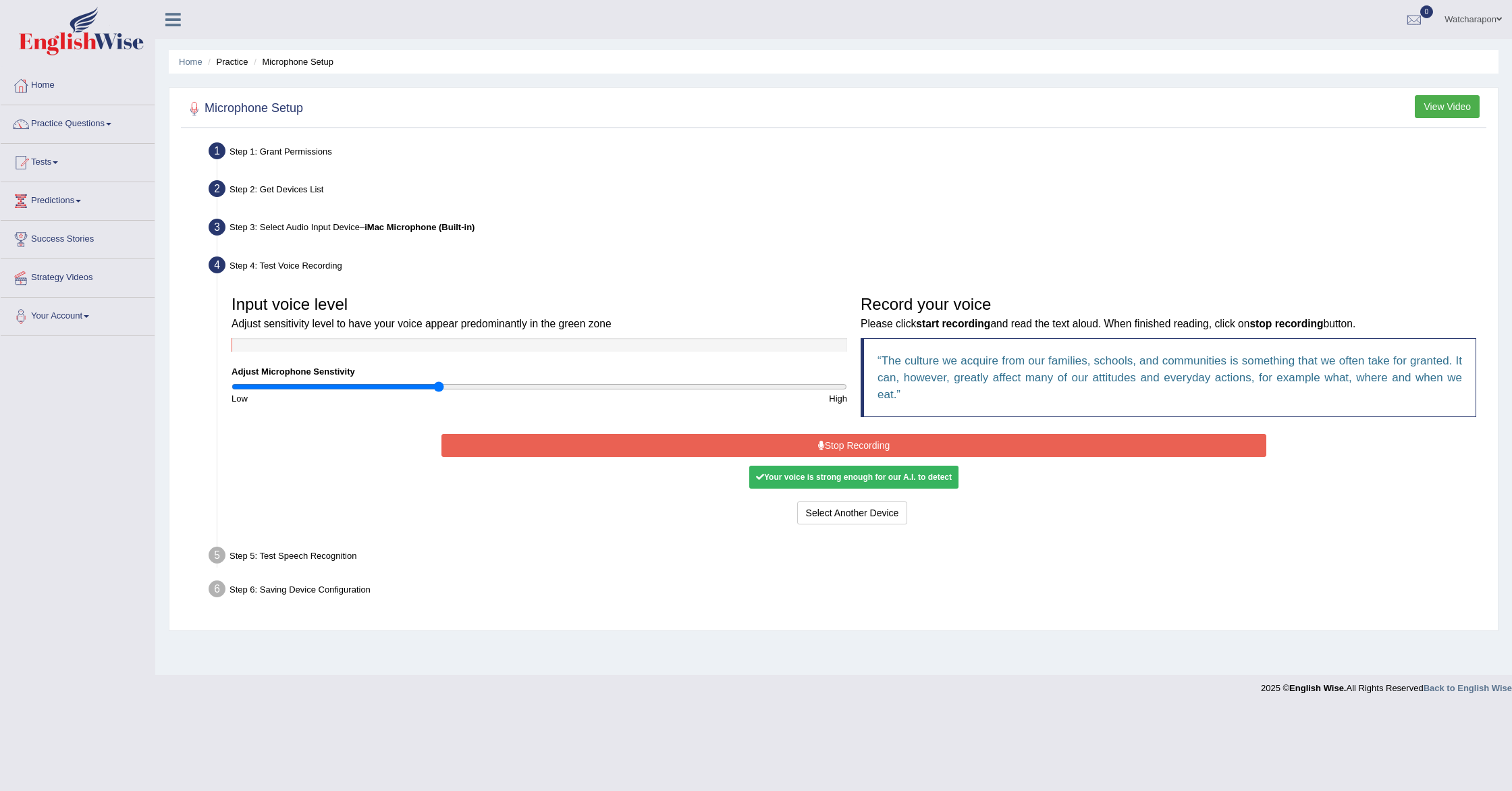
click at [791, 481] on div "Your voice is strong enough for our A.I. to detect" at bounding box center [854, 478] width 209 height 23
click at [831, 475] on div "Your voice is strong enough for our A.I. to detect" at bounding box center [854, 478] width 209 height 23
click at [831, 476] on div "Your voice is strong enough for our A.I. to detect" at bounding box center [854, 478] width 209 height 23
click at [804, 446] on button "Stop Recording" at bounding box center [854, 446] width 826 height 23
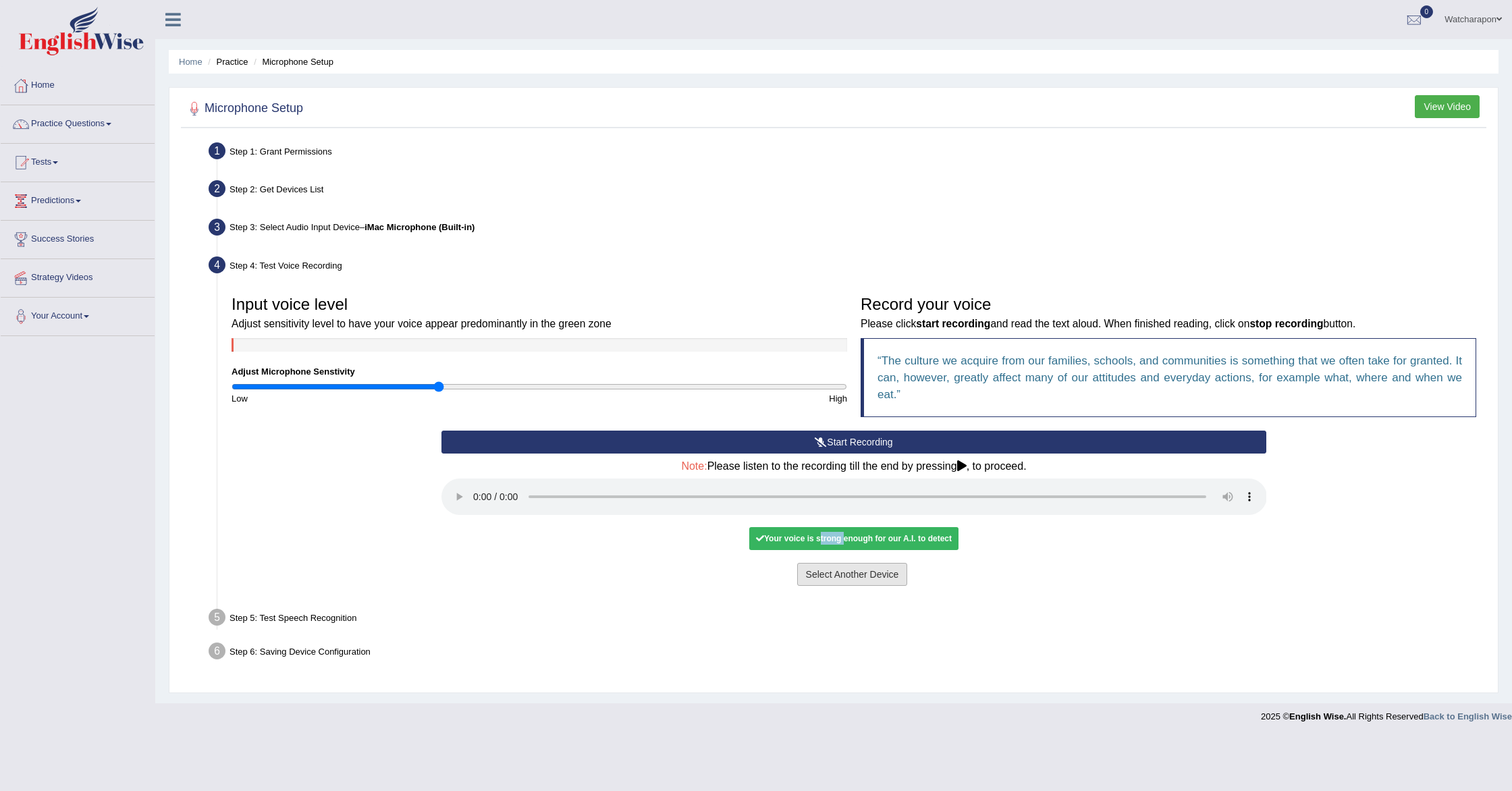
click at [878, 573] on button "Select Another Device" at bounding box center [852, 575] width 111 height 23
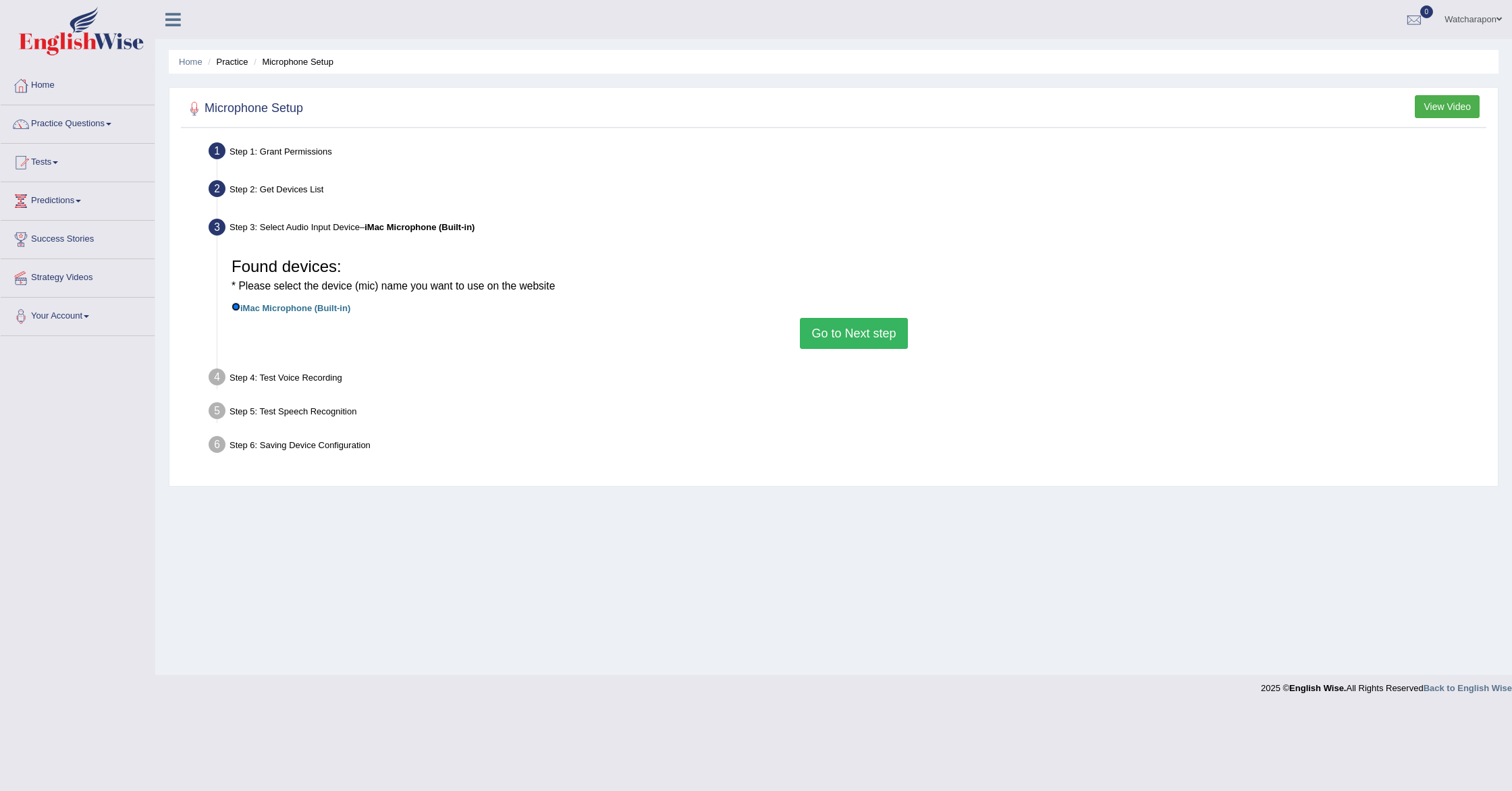
click at [235, 305] on input "iMac Microphone (Built-in)" at bounding box center [236, 307] width 9 height 9
drag, startPoint x: 240, startPoint y: 306, endPoint x: 249, endPoint y: 302, distance: 9.8
click at [243, 305] on label "iMac Microphone (Built-in)" at bounding box center [291, 307] width 119 height 15
click at [828, 341] on button "Go to Next step" at bounding box center [854, 334] width 107 height 31
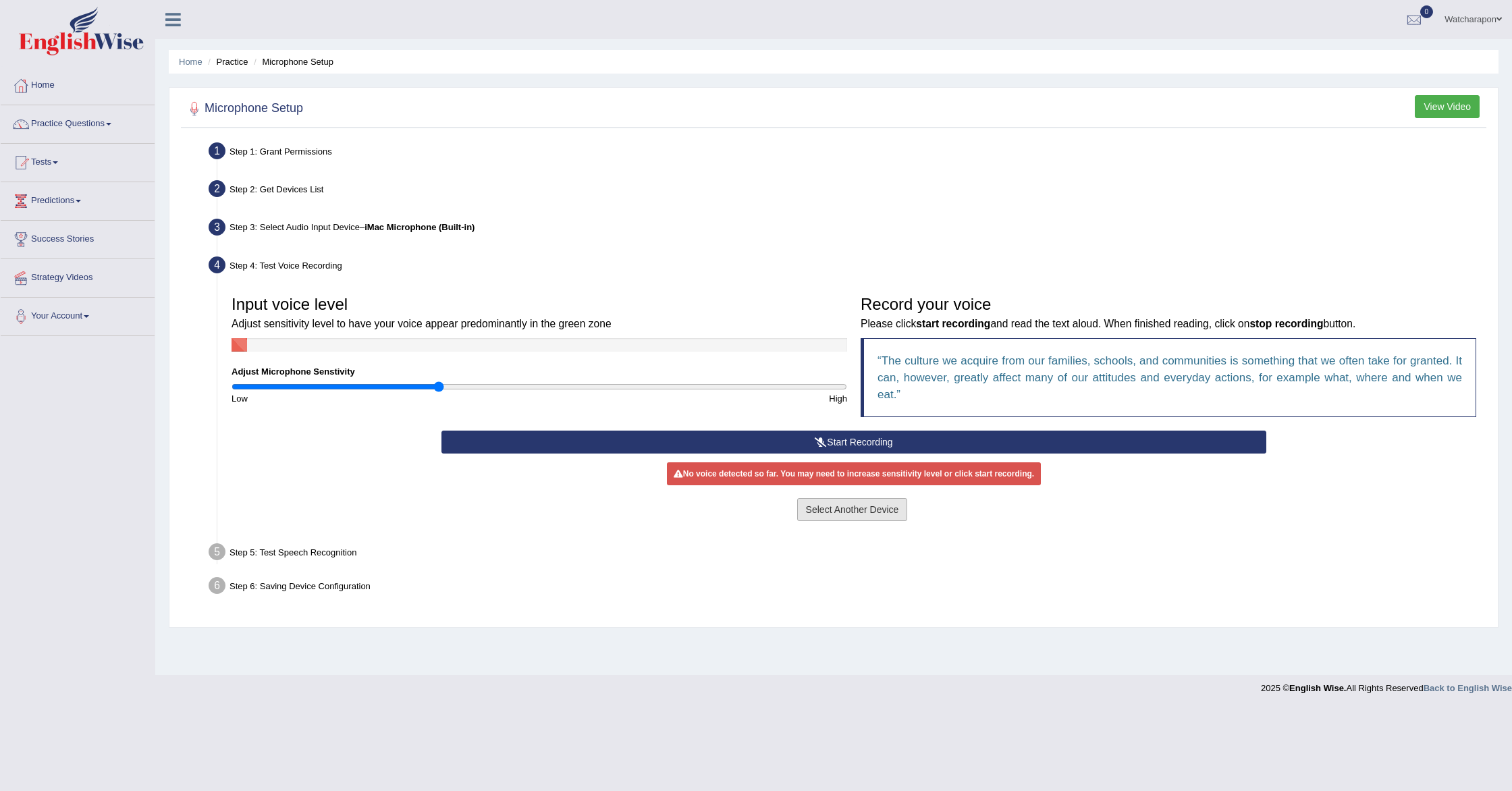
click at [860, 520] on button "Select Another Device" at bounding box center [852, 510] width 111 height 23
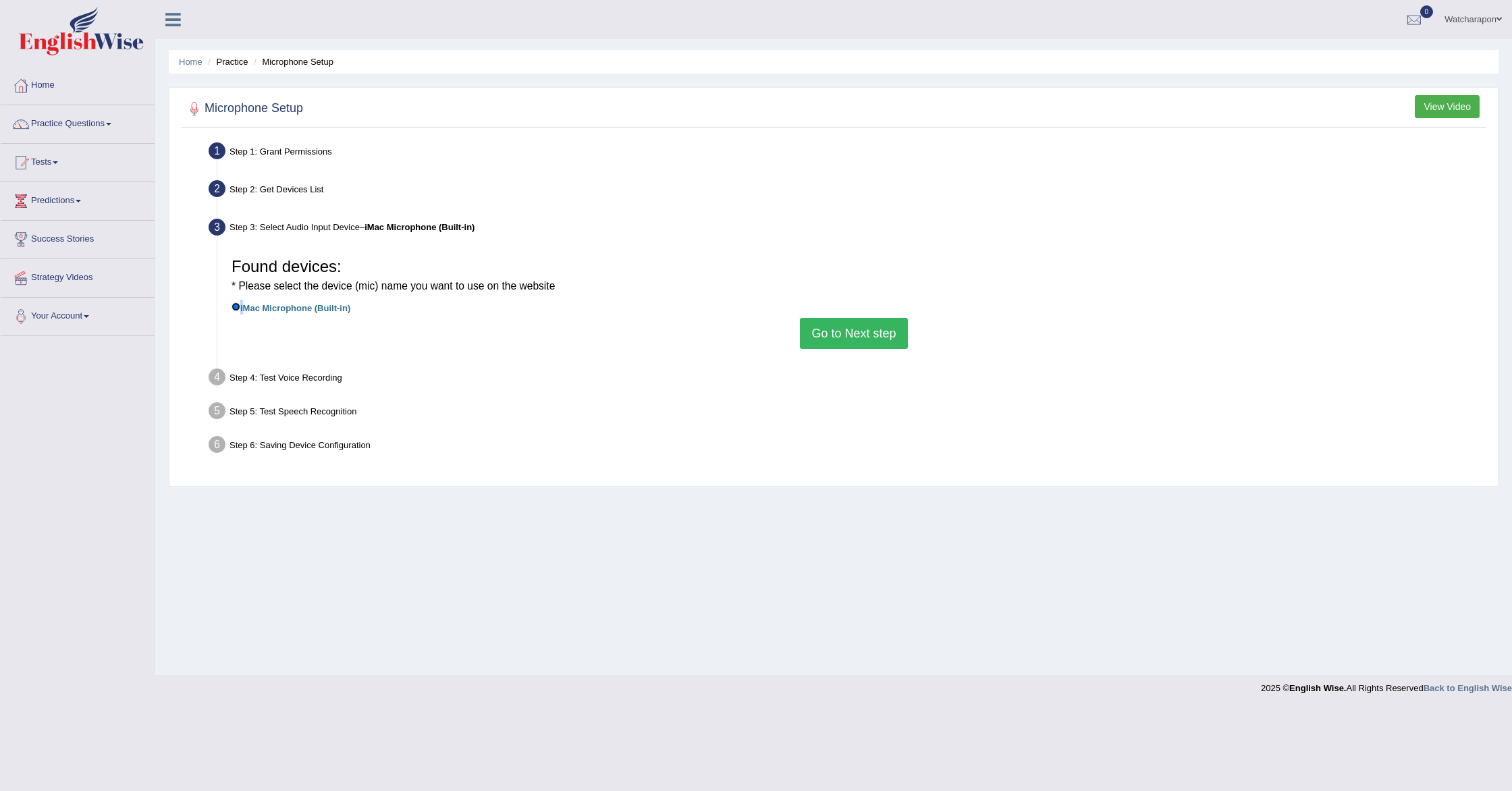
click at [238, 305] on input "iMac Microphone (Built-in)" at bounding box center [236, 307] width 9 height 9
click at [249, 282] on small "* Please select the device (mic) name you want to use on the website" at bounding box center [393, 286] width 323 height 12
click at [333, 289] on small "* Please select the device (mic) name you want to use on the website" at bounding box center [393, 286] width 323 height 12
click at [860, 339] on button "Go to Next step" at bounding box center [854, 334] width 107 height 31
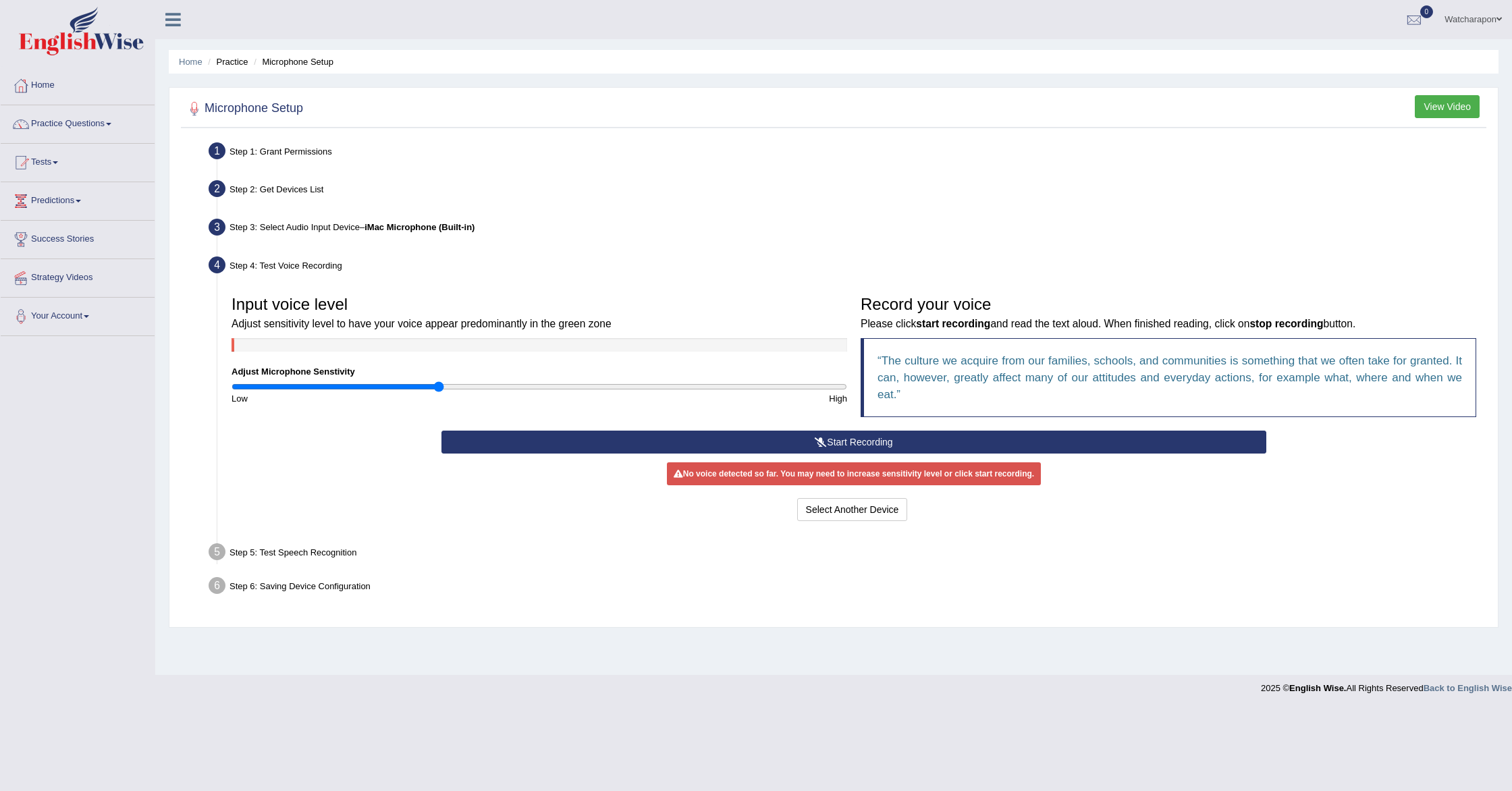
click at [826, 441] on button "Start Recording" at bounding box center [854, 442] width 826 height 23
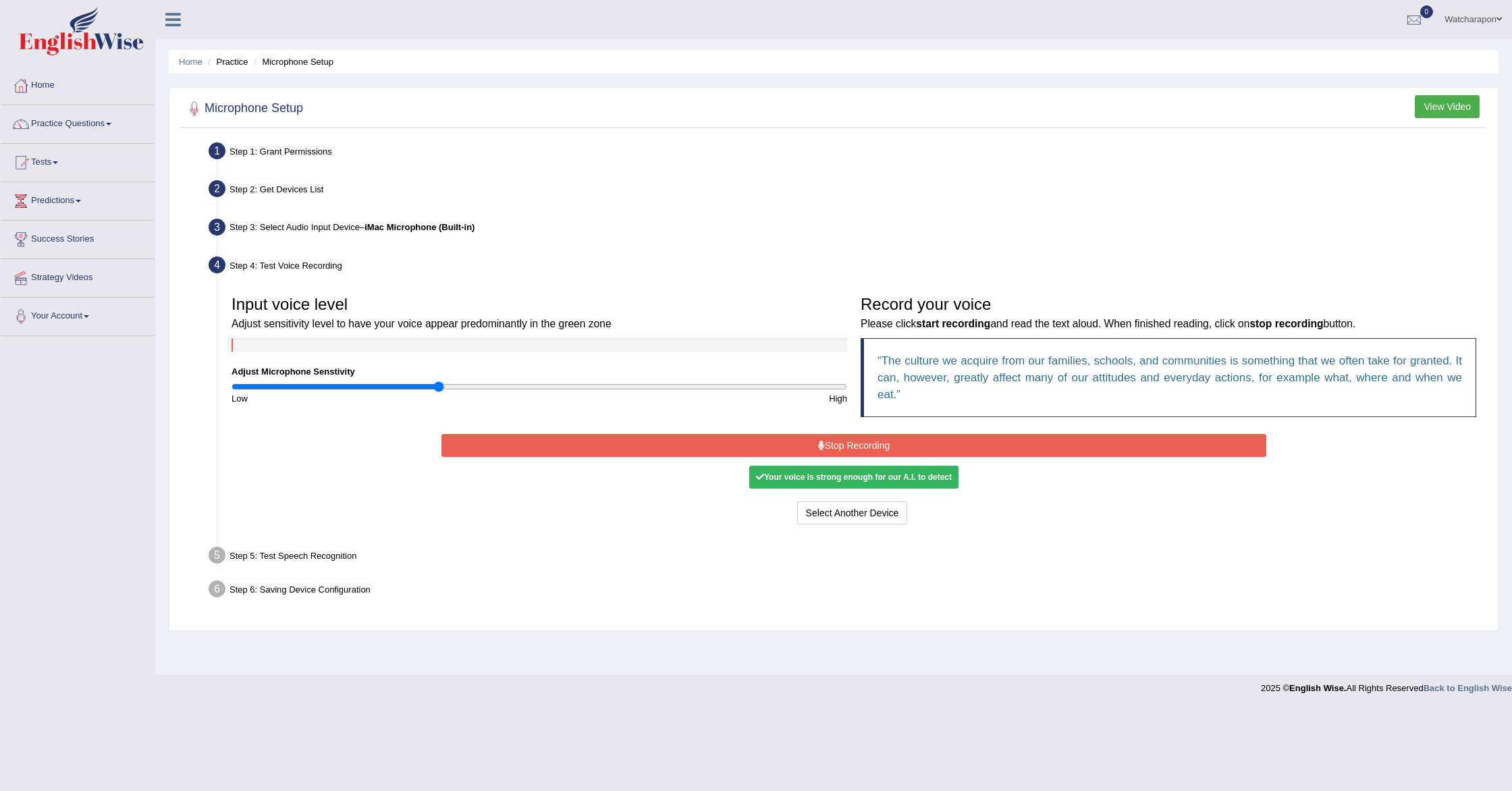
click at [827, 451] on button "Stop Recording" at bounding box center [854, 446] width 826 height 23
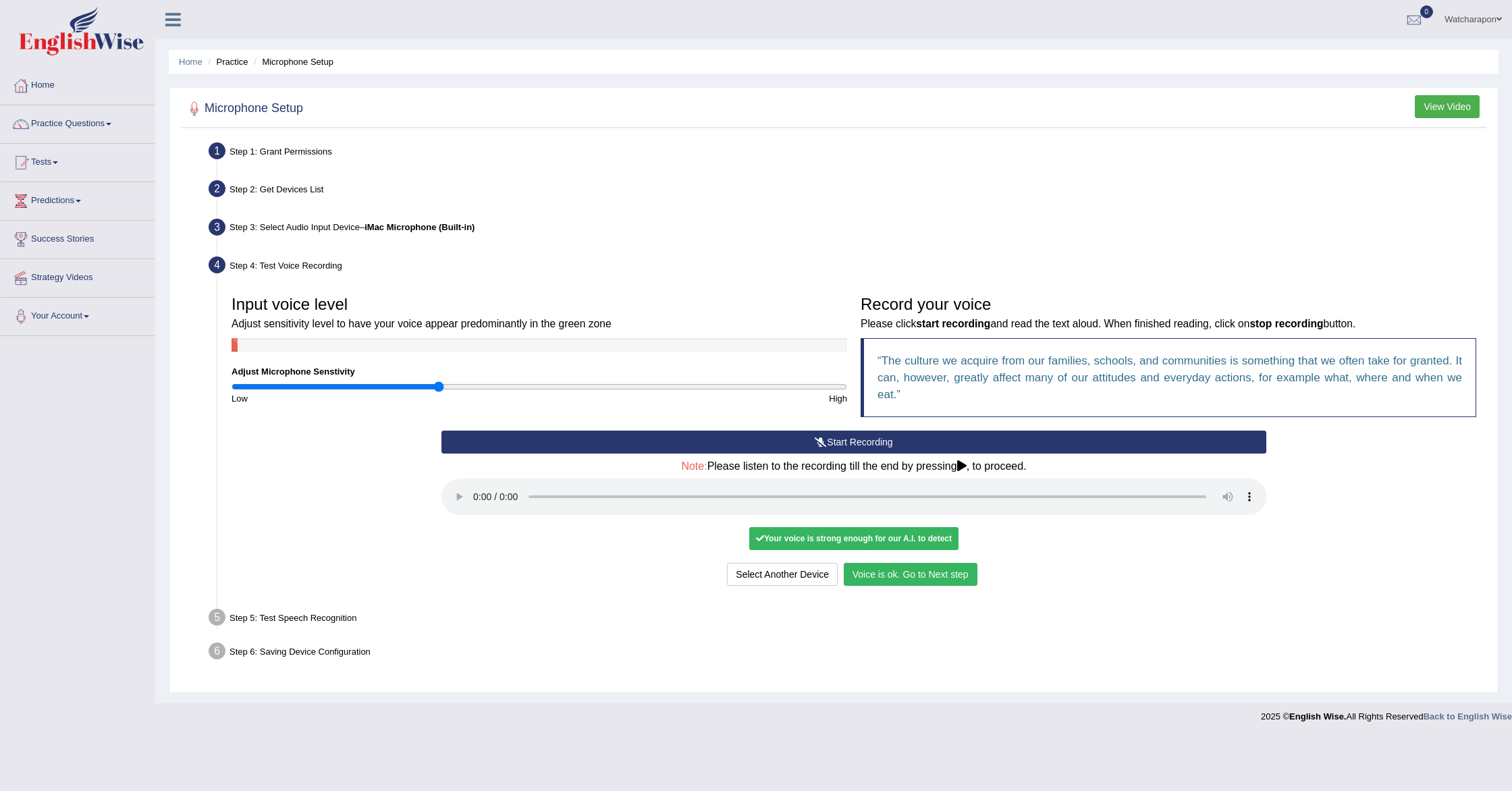
click at [900, 575] on button "Voice is ok. Go to Next step" at bounding box center [910, 575] width 133 height 23
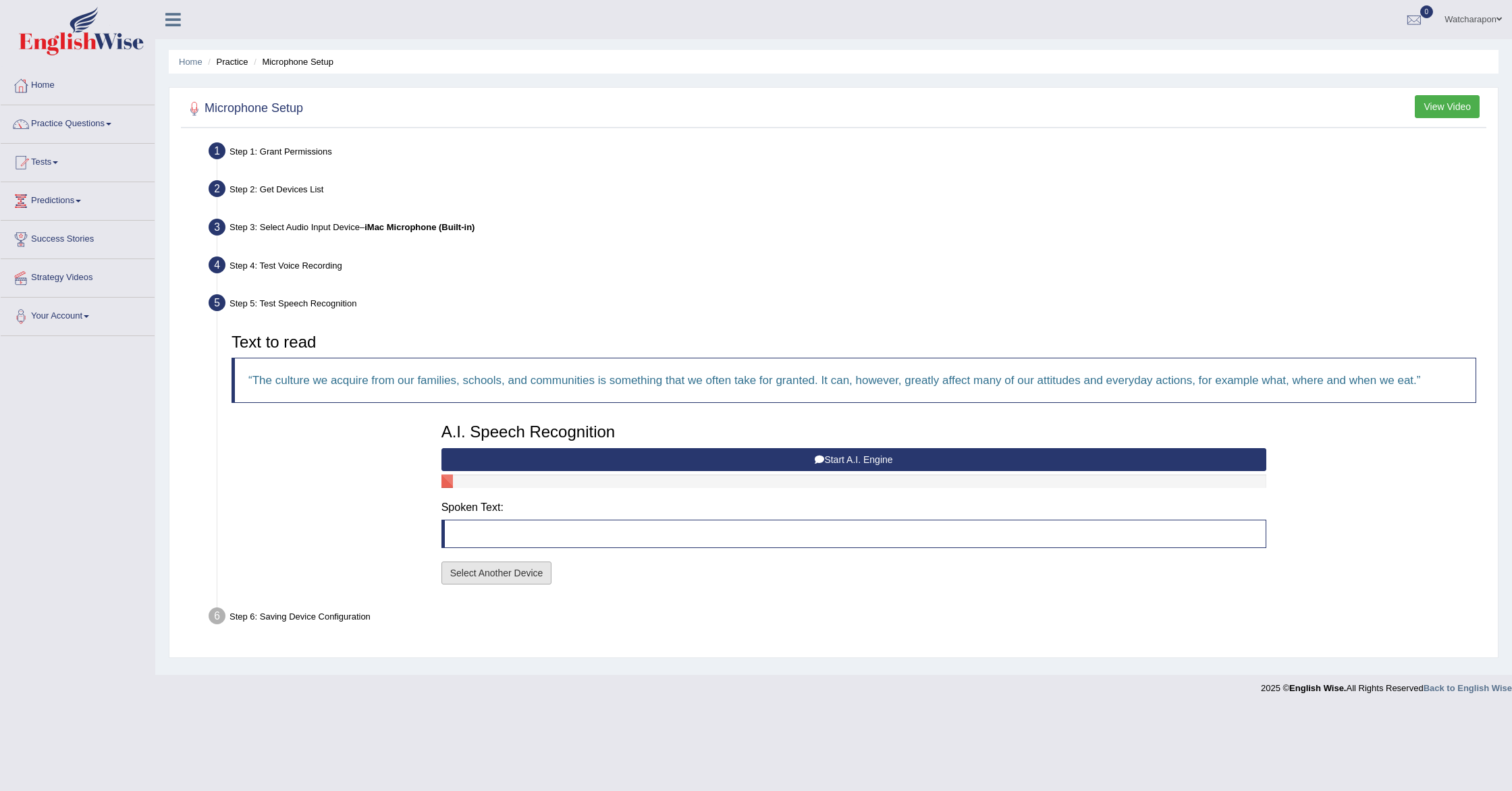
click at [509, 579] on button "Select Another Device" at bounding box center [497, 573] width 111 height 23
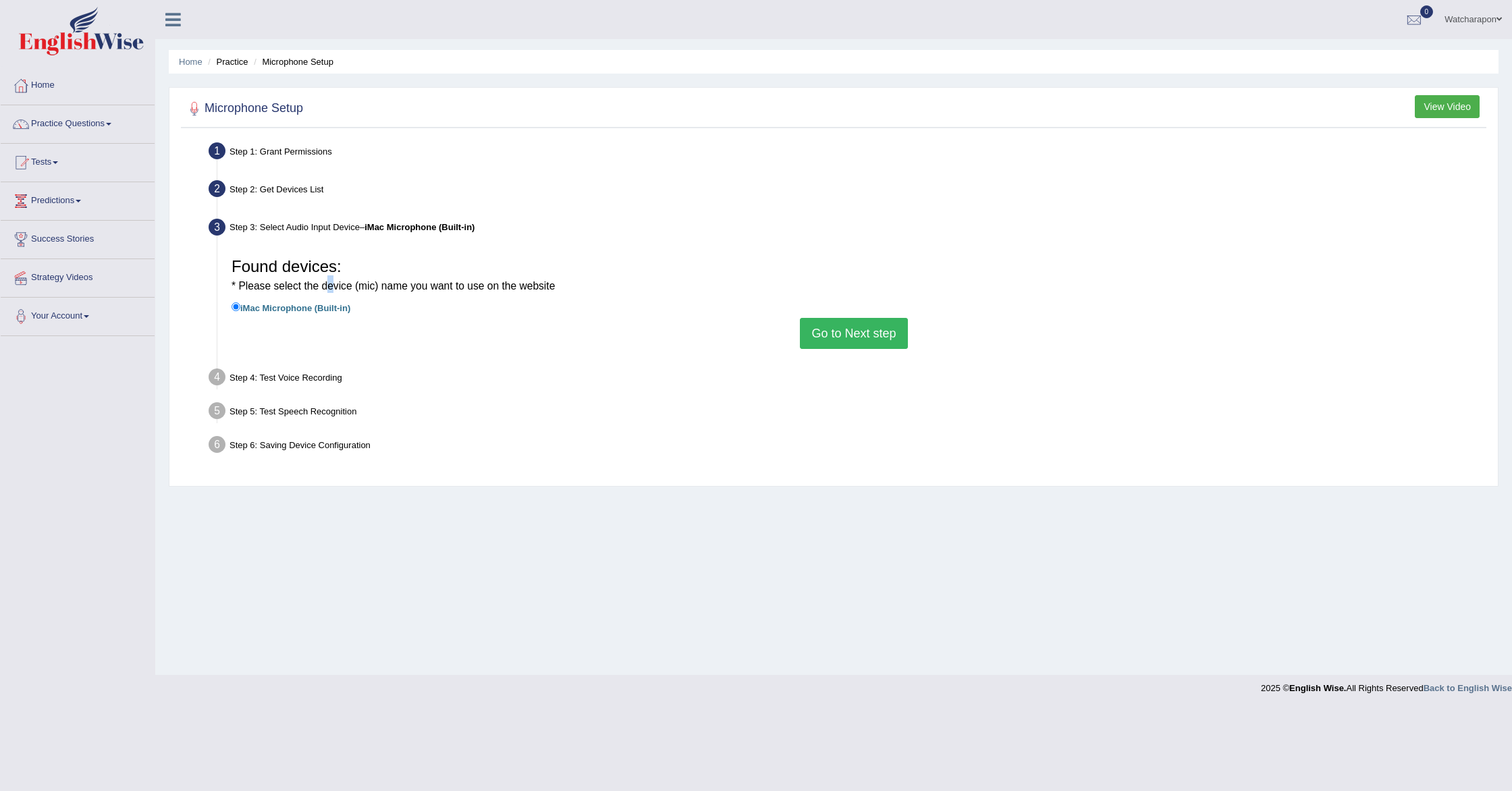
click at [846, 332] on button "Go to Next step" at bounding box center [854, 334] width 107 height 31
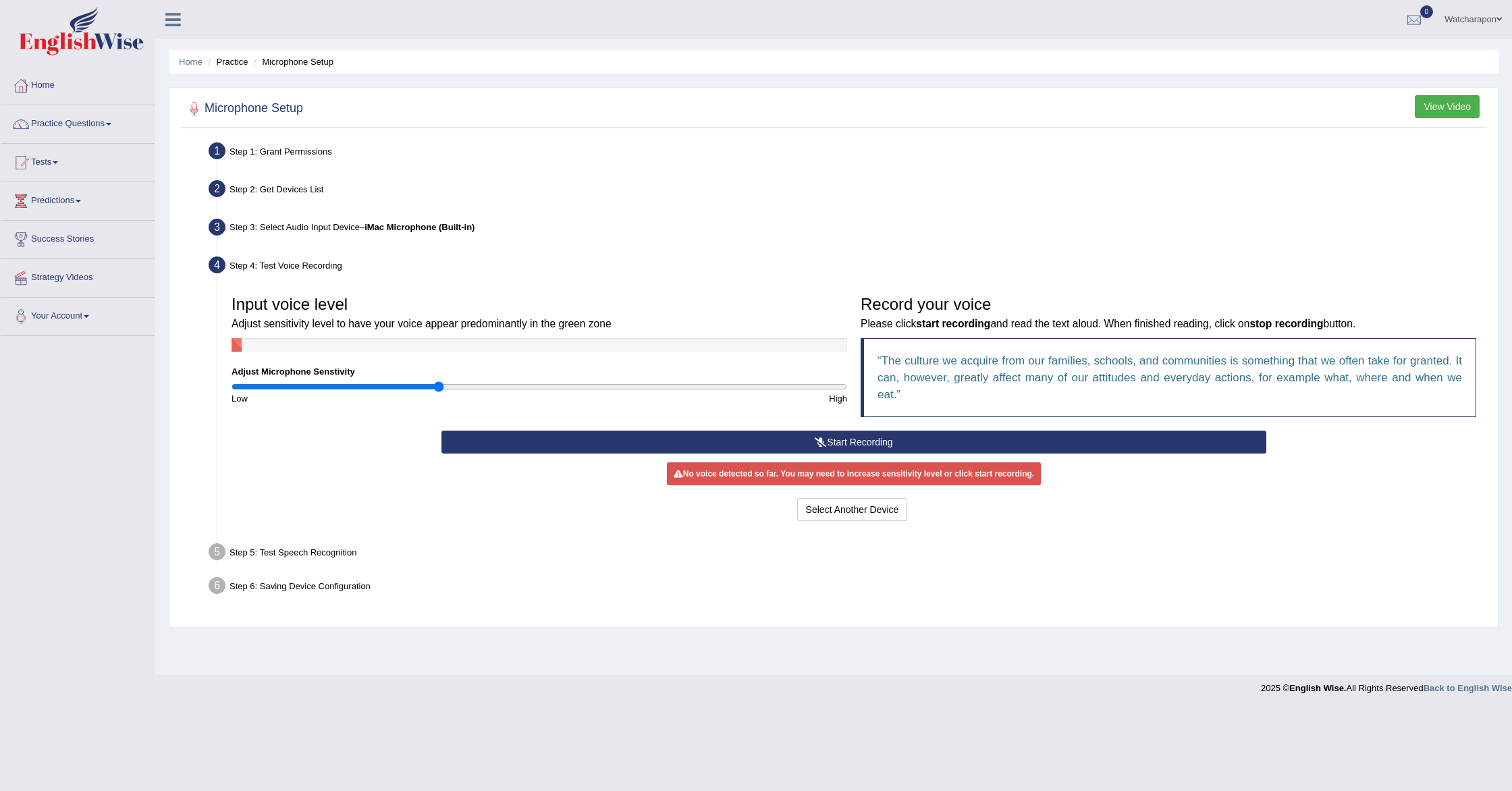
click at [856, 444] on button "Start Recording" at bounding box center [854, 442] width 826 height 23
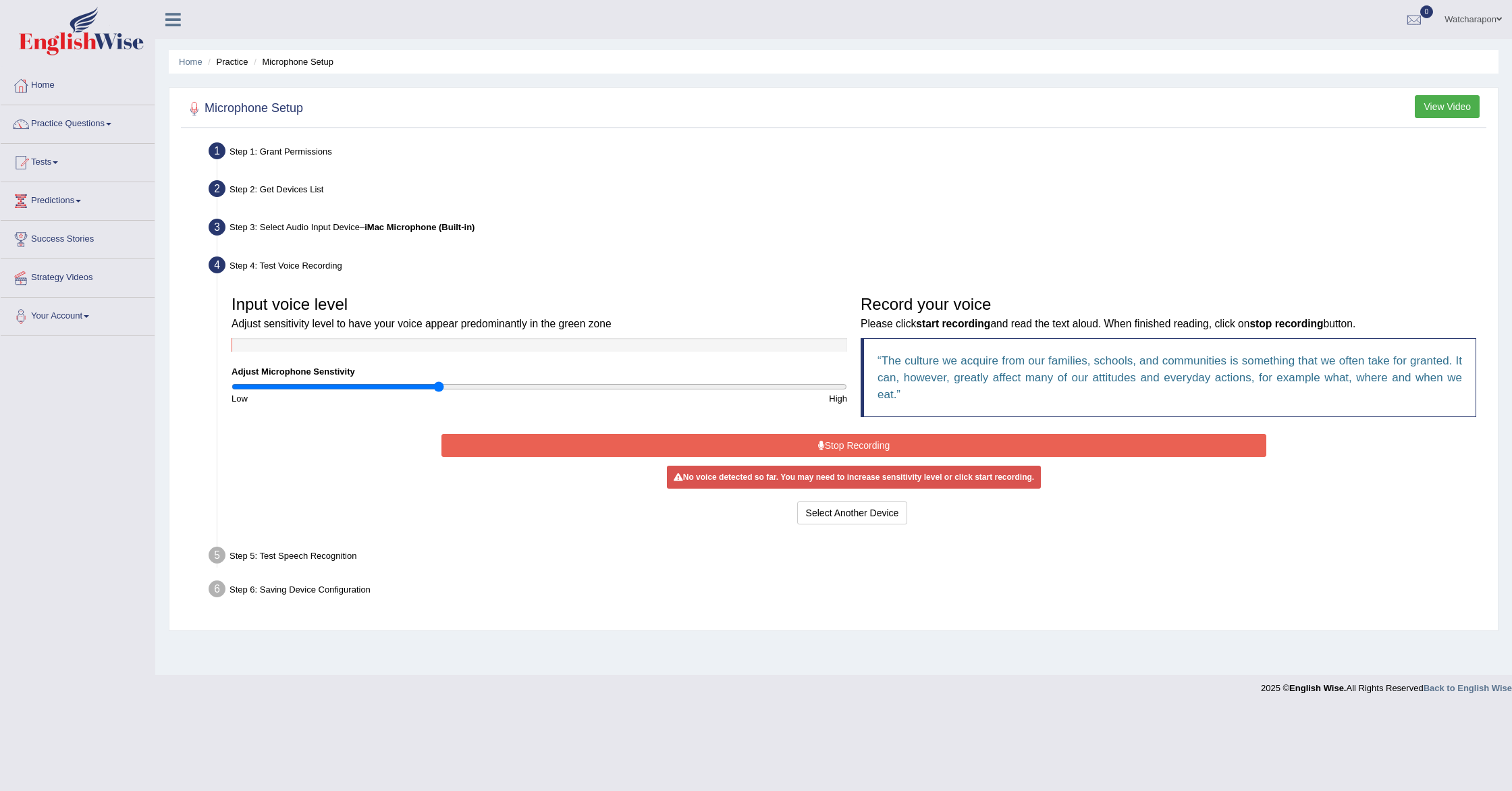
click at [856, 444] on button "Stop Recording" at bounding box center [854, 446] width 826 height 23
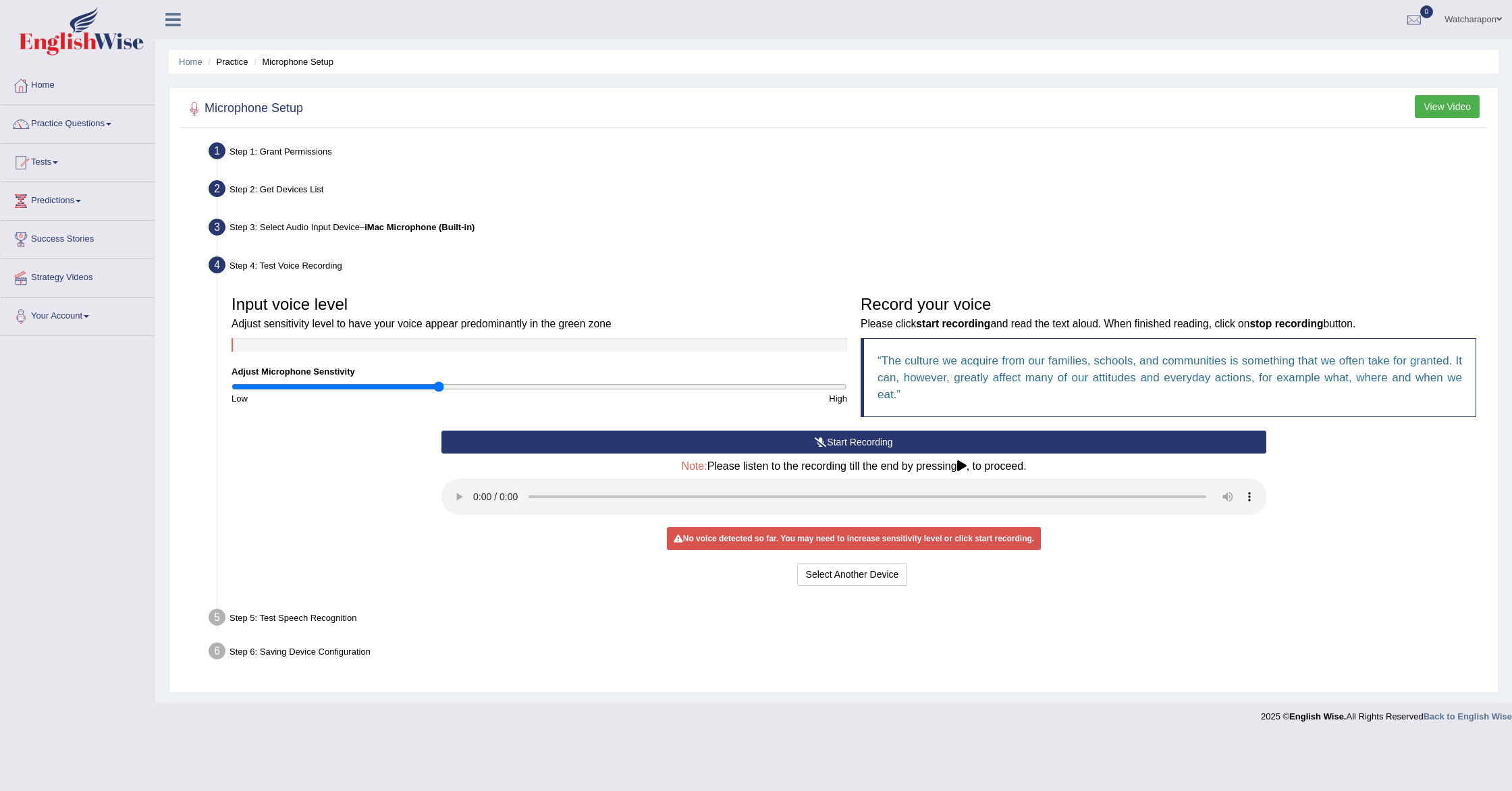
click at [777, 534] on div "No voice detected so far. You may need to increase sensitivity level or click s…" at bounding box center [854, 539] width 374 height 23
click at [839, 574] on button "Select Another Device" at bounding box center [852, 575] width 111 height 23
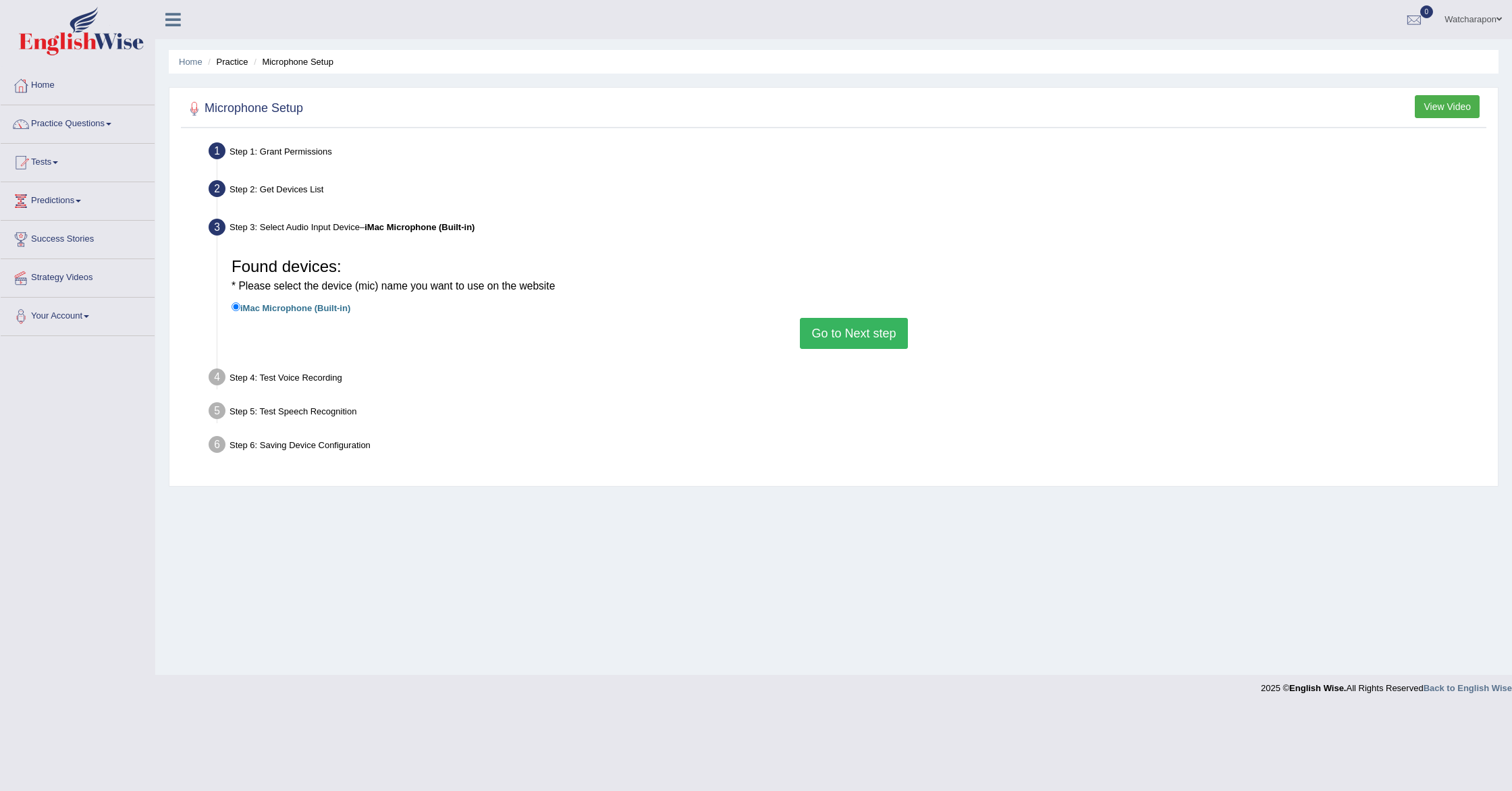
click at [863, 340] on button "Go to Next step" at bounding box center [854, 334] width 107 height 31
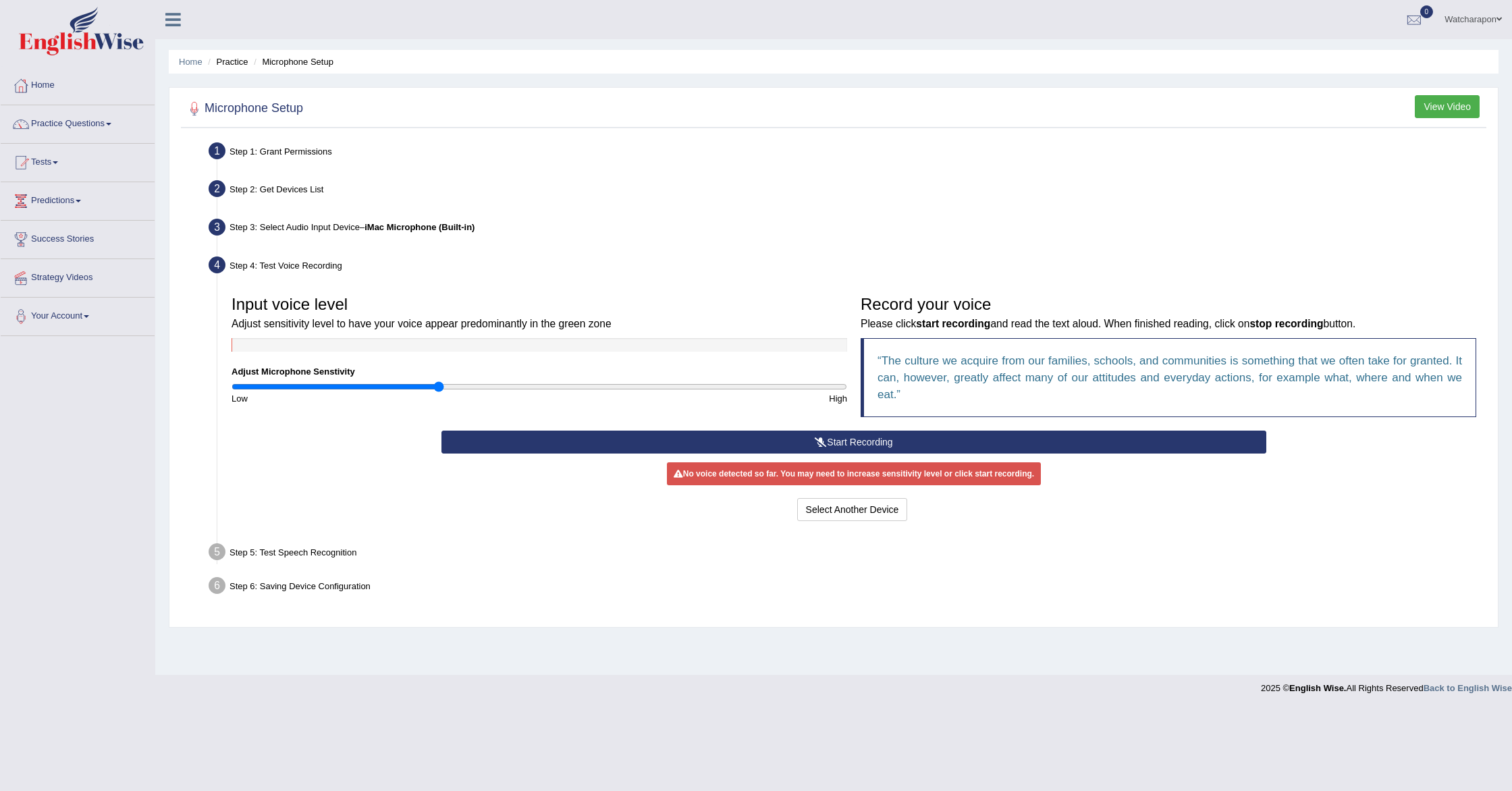
click at [916, 440] on button "Start Recording" at bounding box center [854, 442] width 826 height 23
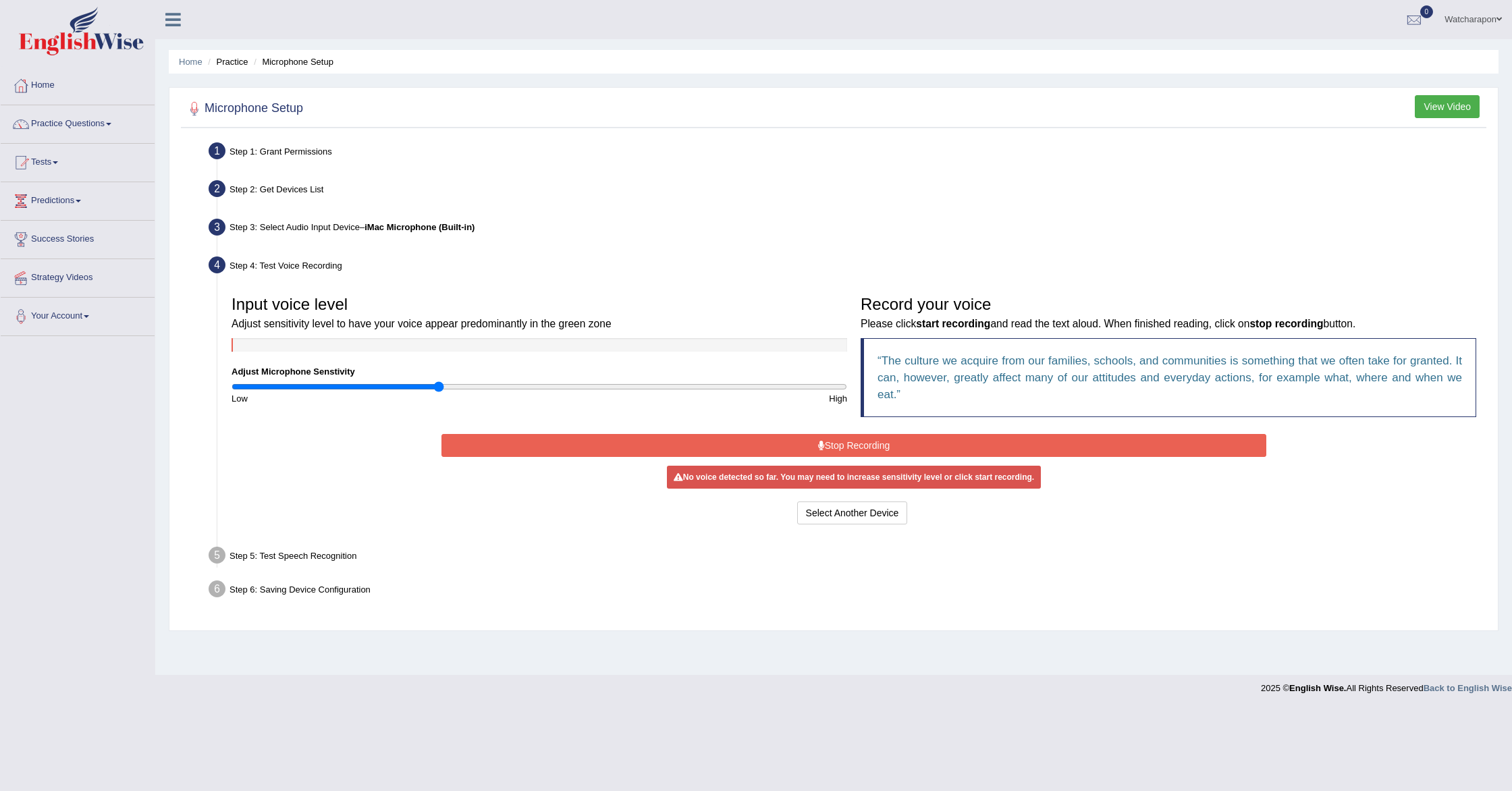
click at [857, 446] on button "Stop Recording" at bounding box center [854, 446] width 826 height 23
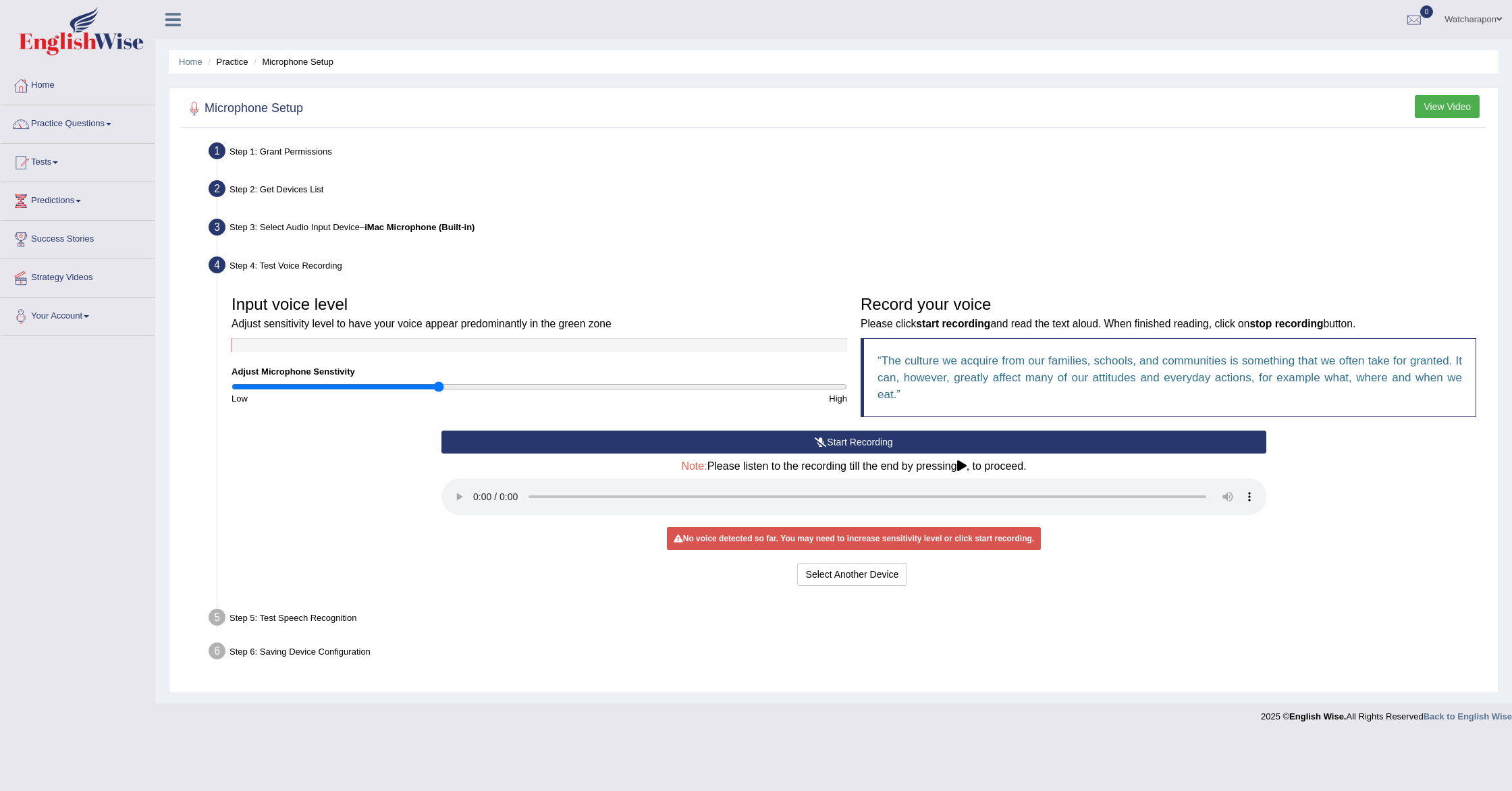
drag, startPoint x: 969, startPoint y: 465, endPoint x: 963, endPoint y: 468, distance: 6.7
click at [967, 466] on icon at bounding box center [962, 465] width 9 height 11
click at [862, 546] on div "No voice detected so far. You may need to increase sensitivity level or click s…" at bounding box center [854, 539] width 374 height 23
click at [852, 571] on button "Select Another Device" at bounding box center [852, 575] width 111 height 23
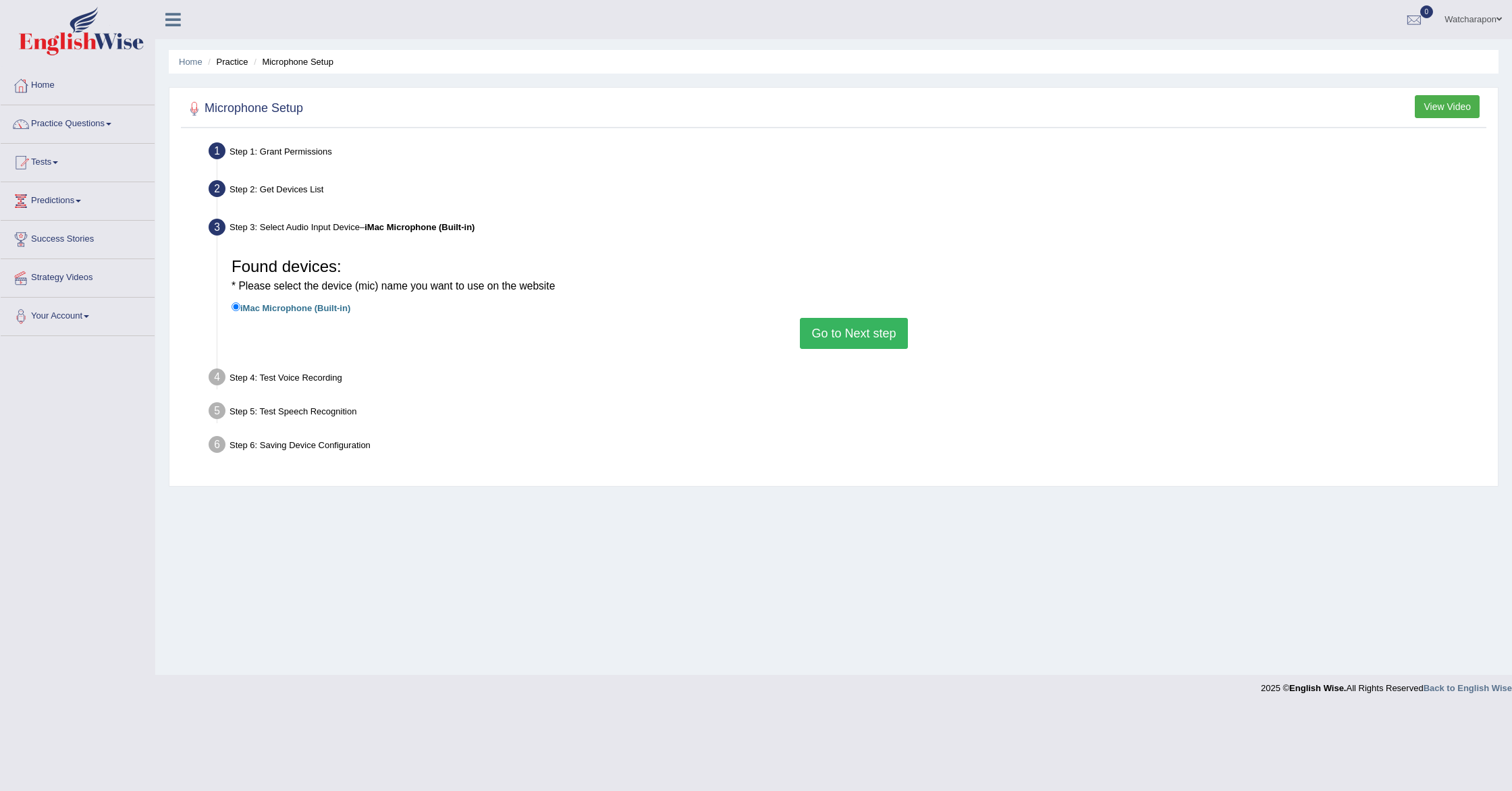
click at [830, 334] on button "Go to Next step" at bounding box center [854, 334] width 107 height 31
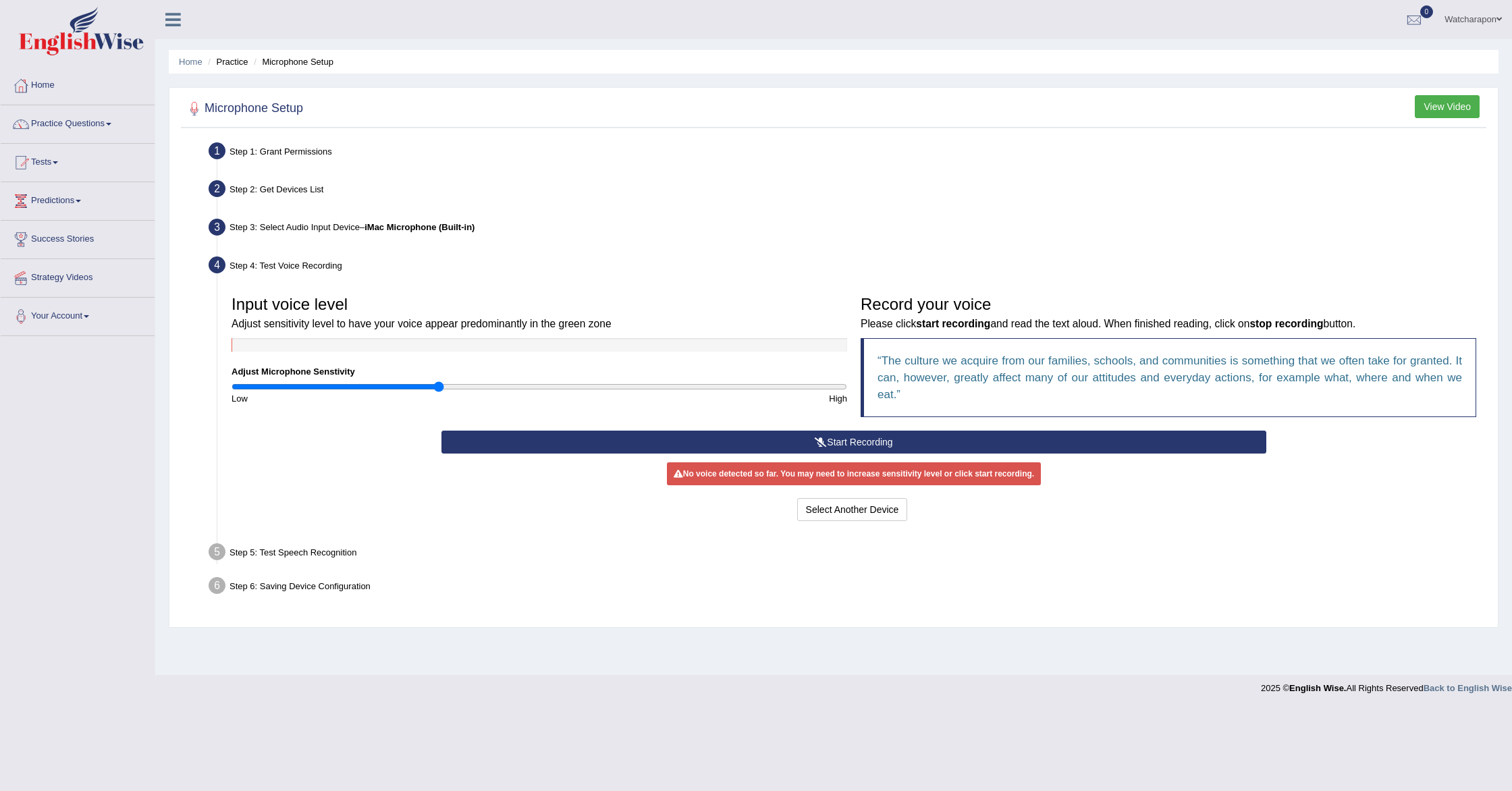
click at [839, 441] on button "Start Recording" at bounding box center [854, 442] width 826 height 23
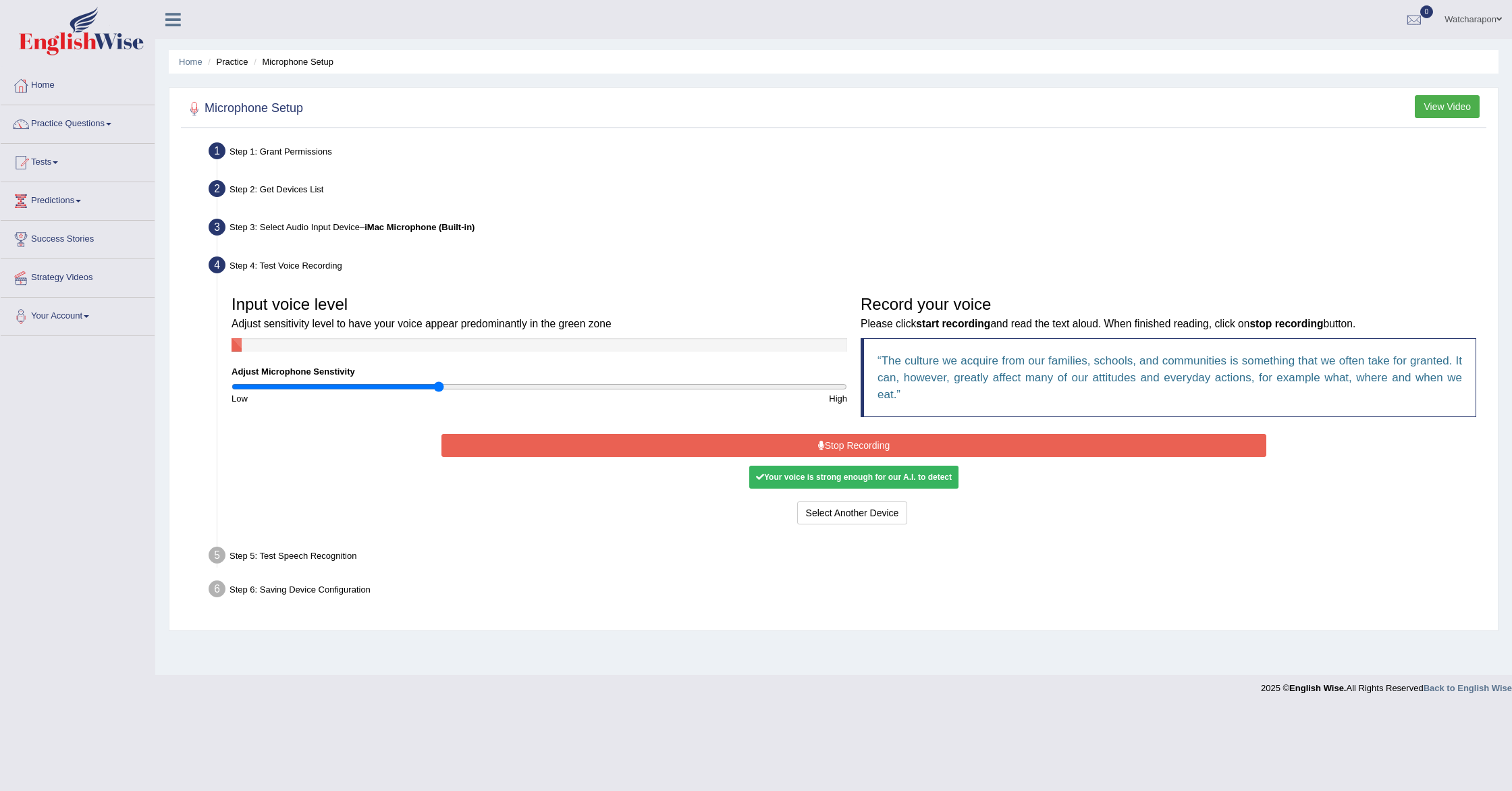
click at [831, 446] on button "Stop Recording" at bounding box center [854, 446] width 826 height 23
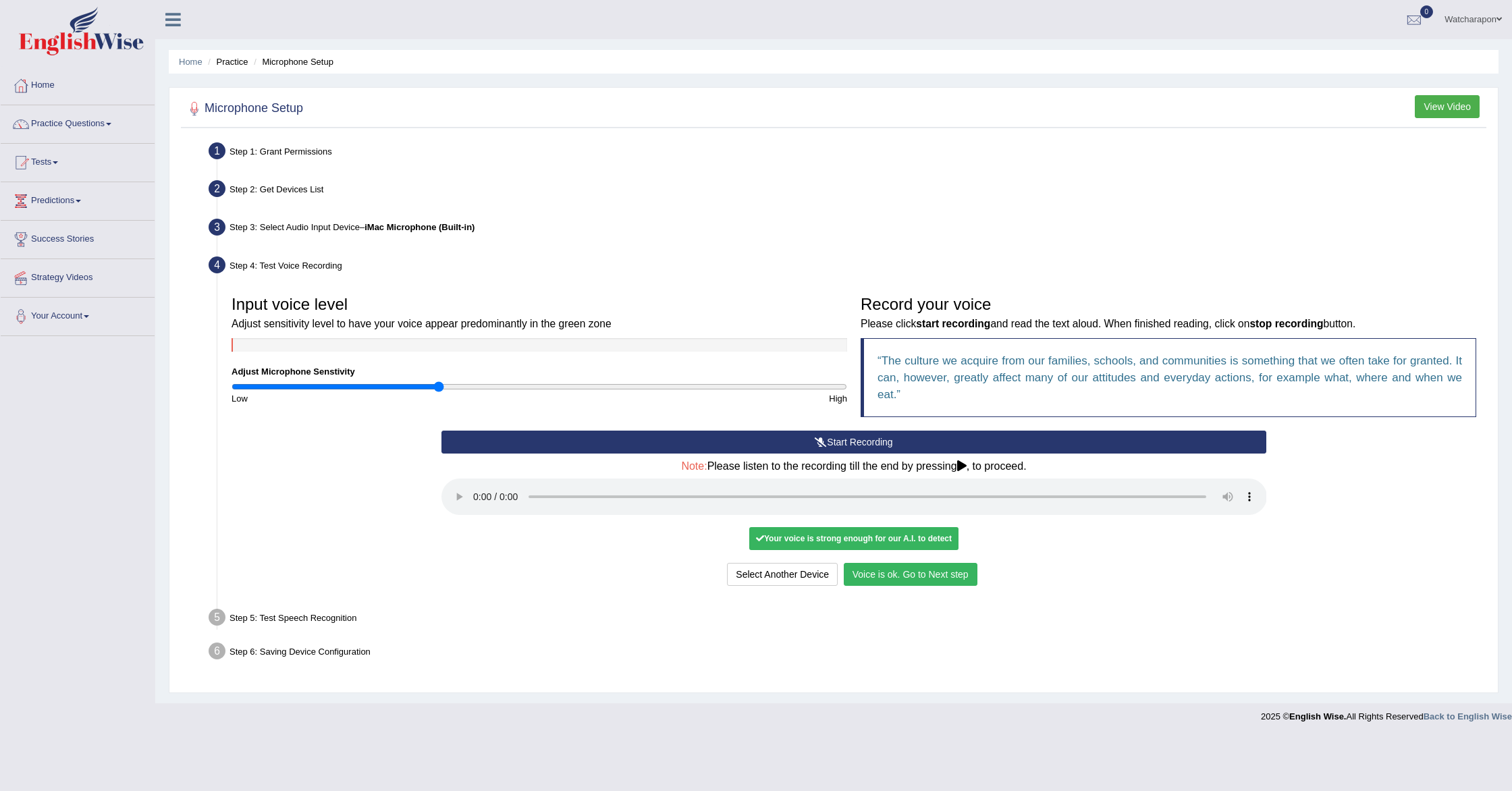
click at [900, 572] on button "Voice is ok. Go to Next step" at bounding box center [910, 575] width 133 height 23
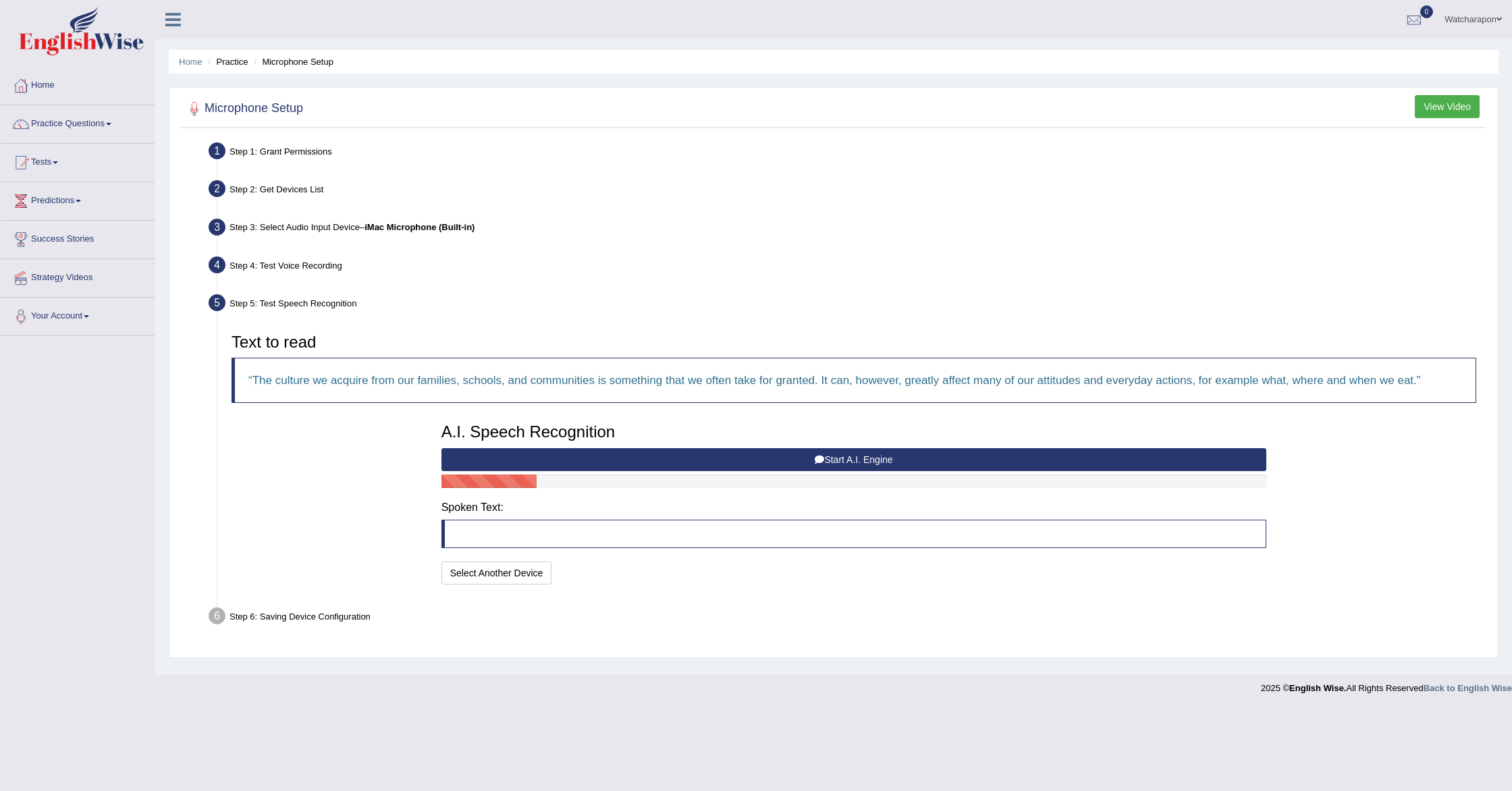
click at [697, 454] on button "Start A.I. Engine" at bounding box center [854, 460] width 826 height 23
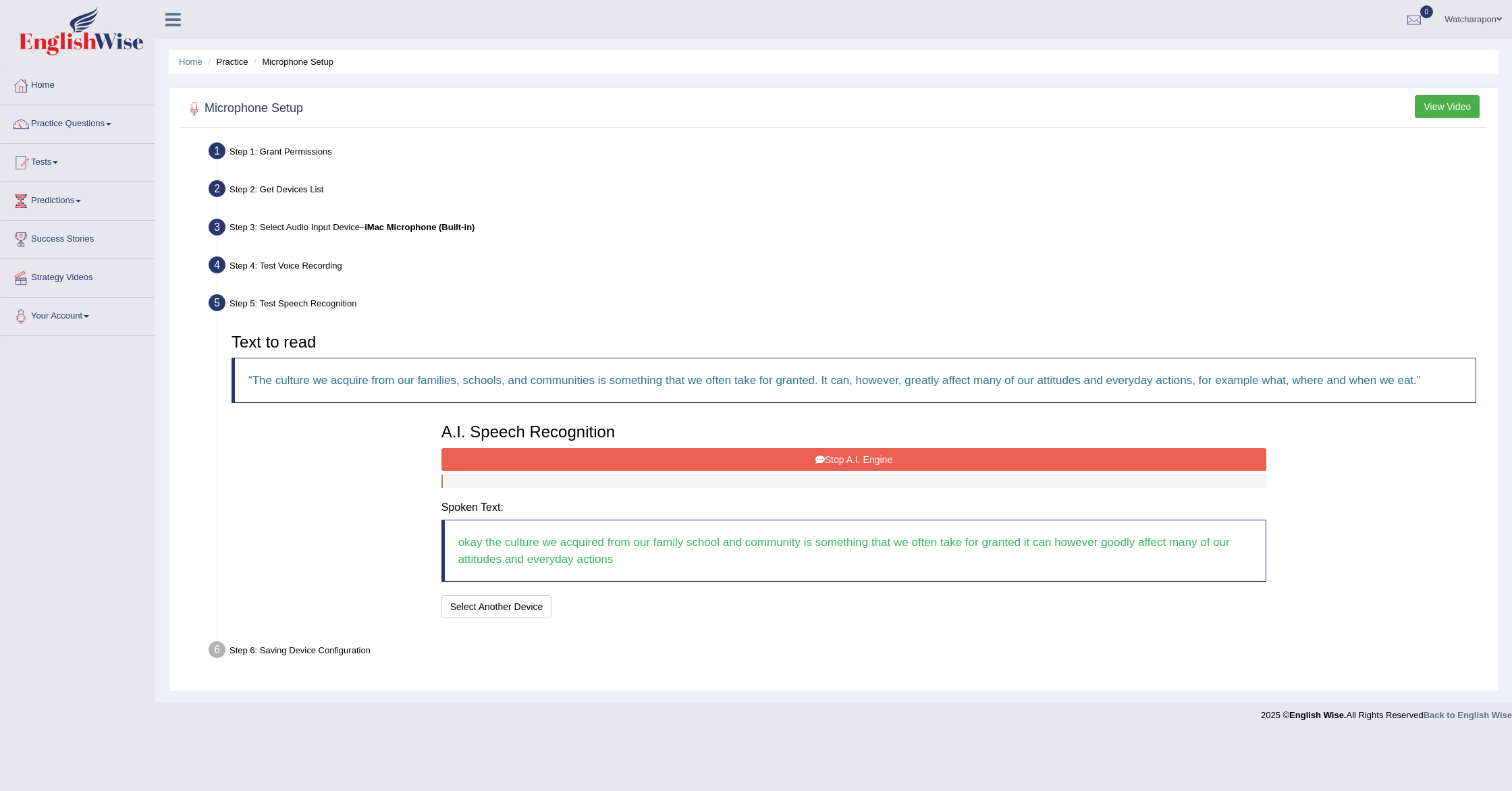
click at [784, 462] on button "Stop A.I. Engine" at bounding box center [854, 460] width 826 height 23
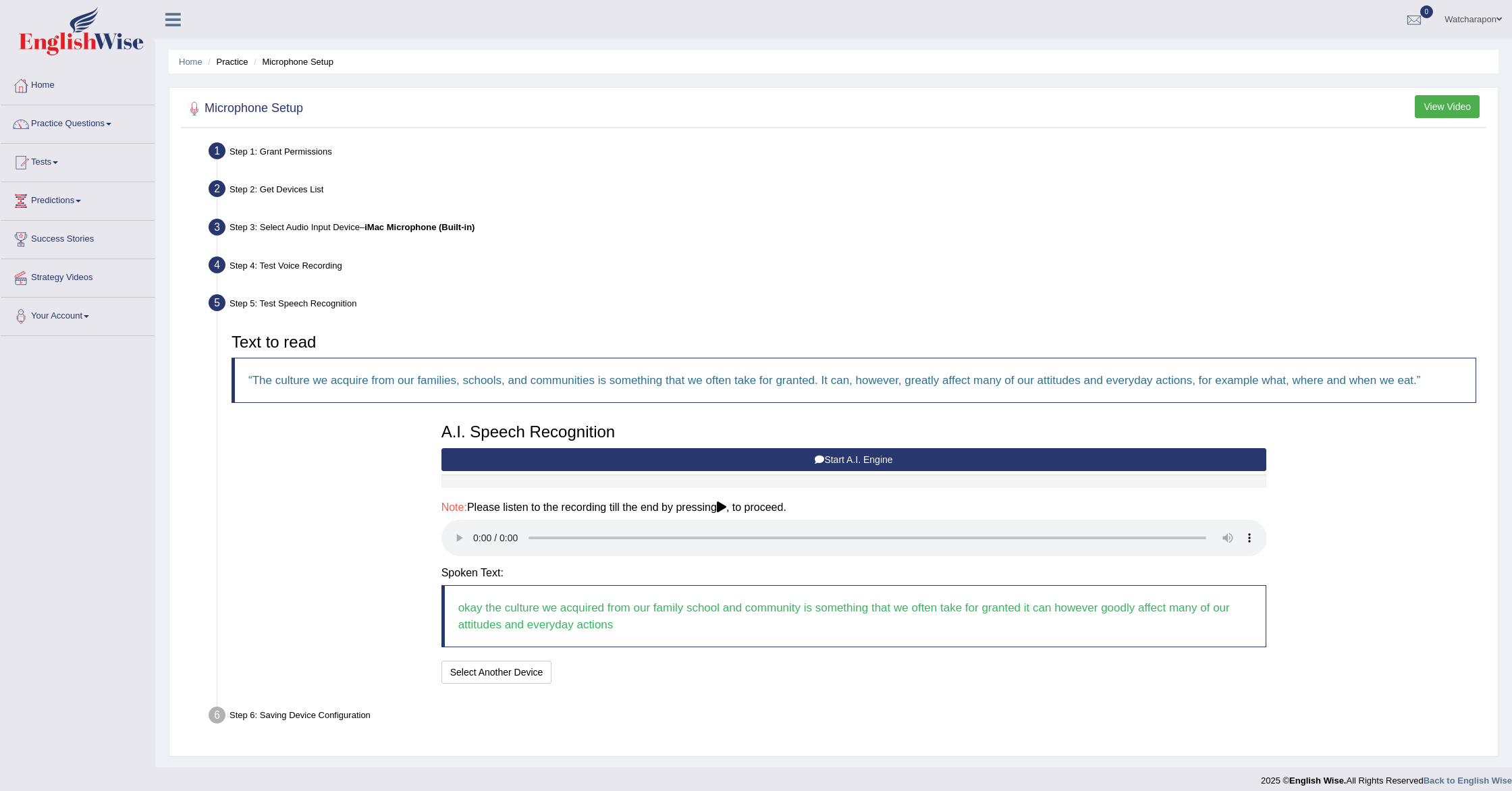
scroll to position [9, 0]
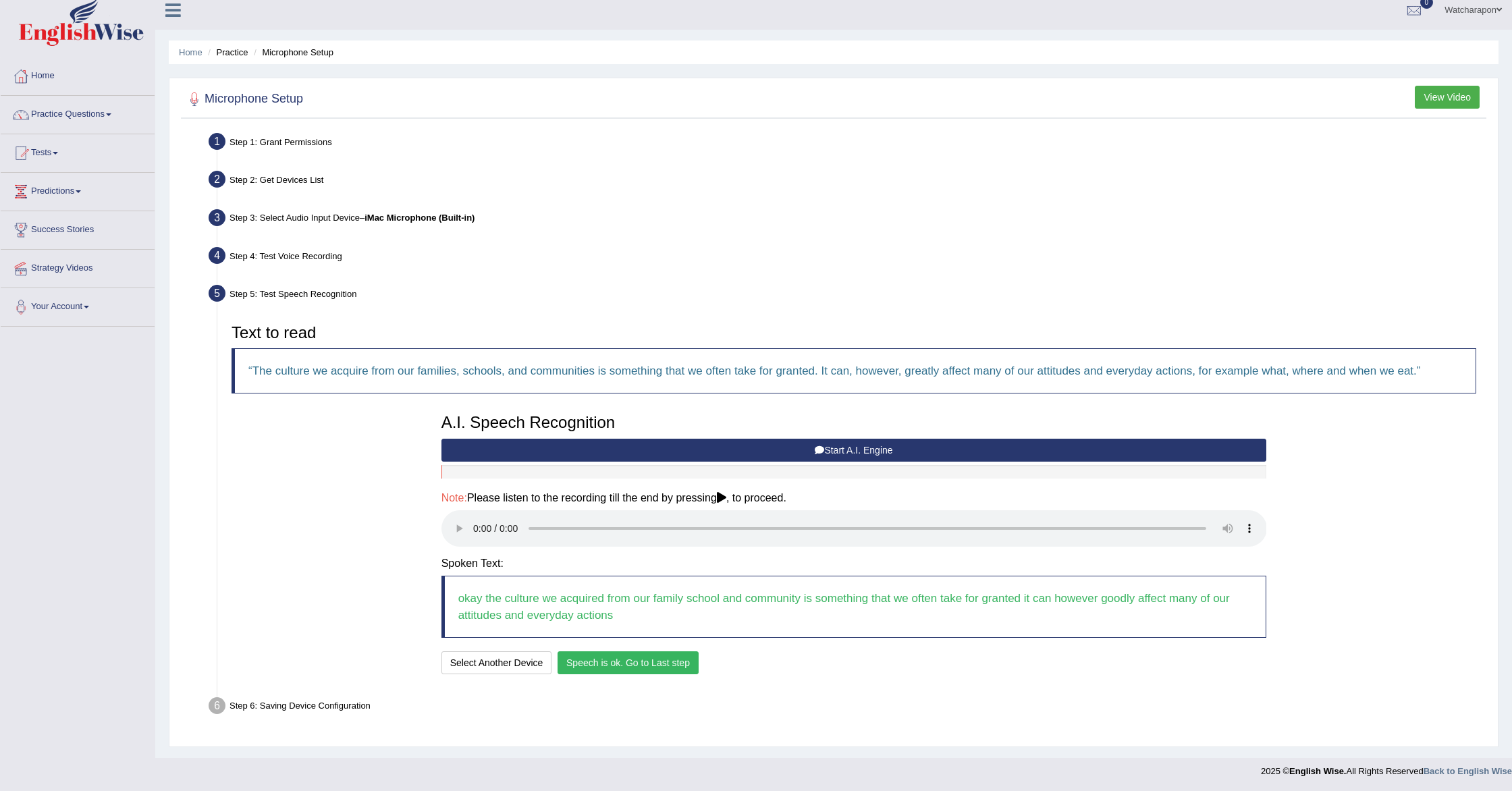
click at [614, 663] on button "Speech is ok. Go to Last step" at bounding box center [628, 663] width 141 height 23
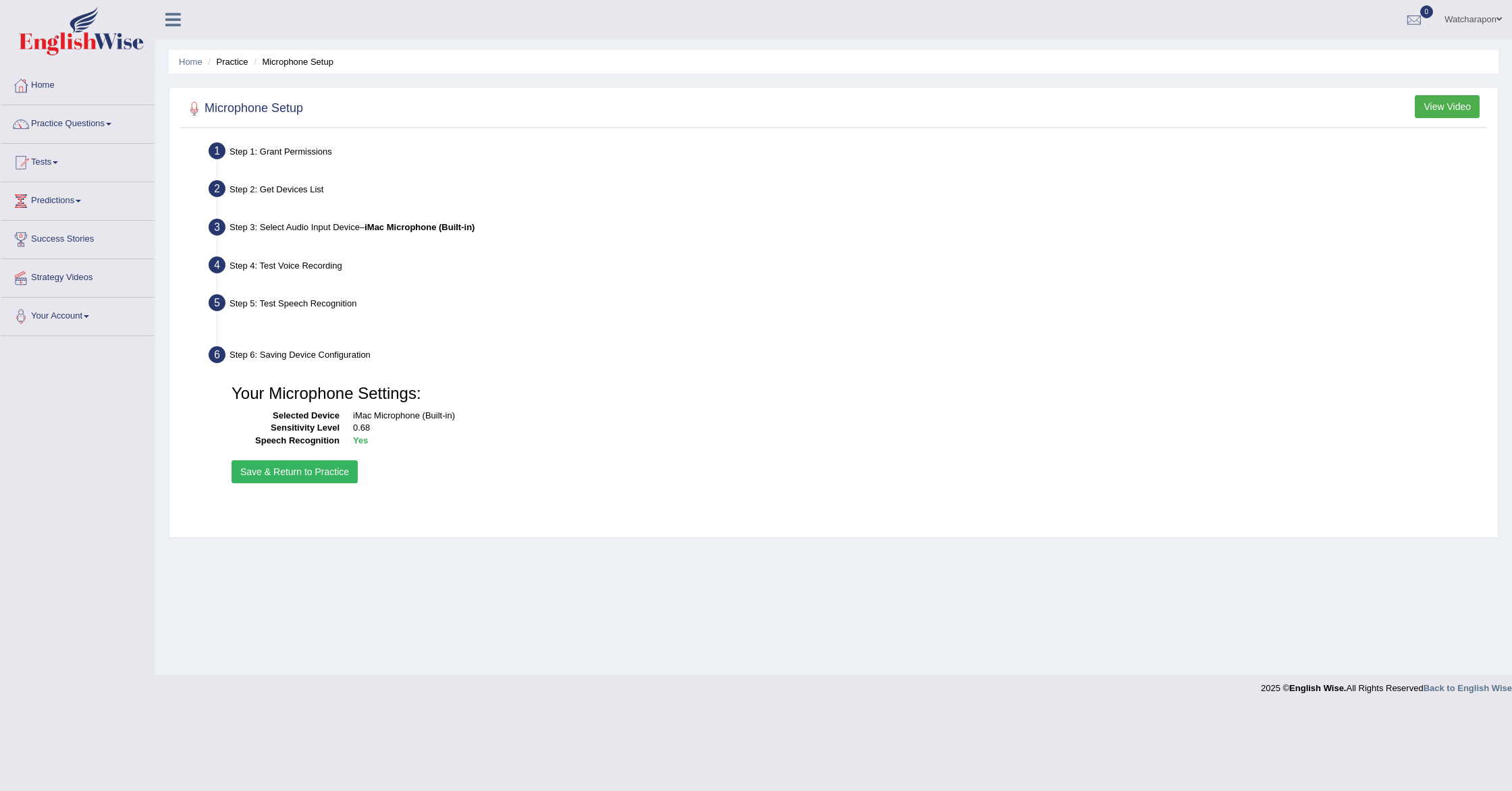
scroll to position [0, 0]
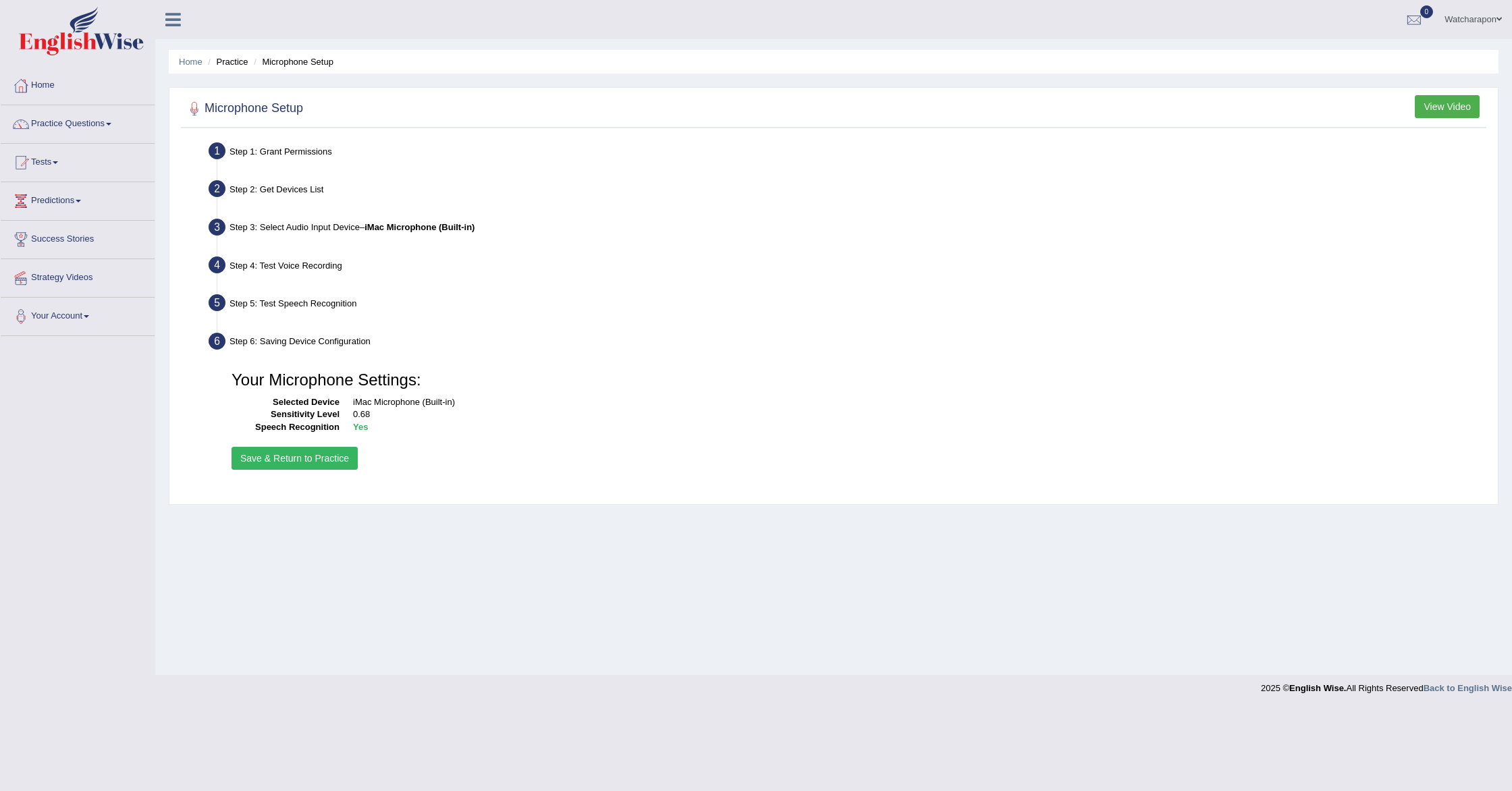
click at [270, 461] on button "Save & Return to Practice" at bounding box center [294, 458] width 126 height 23
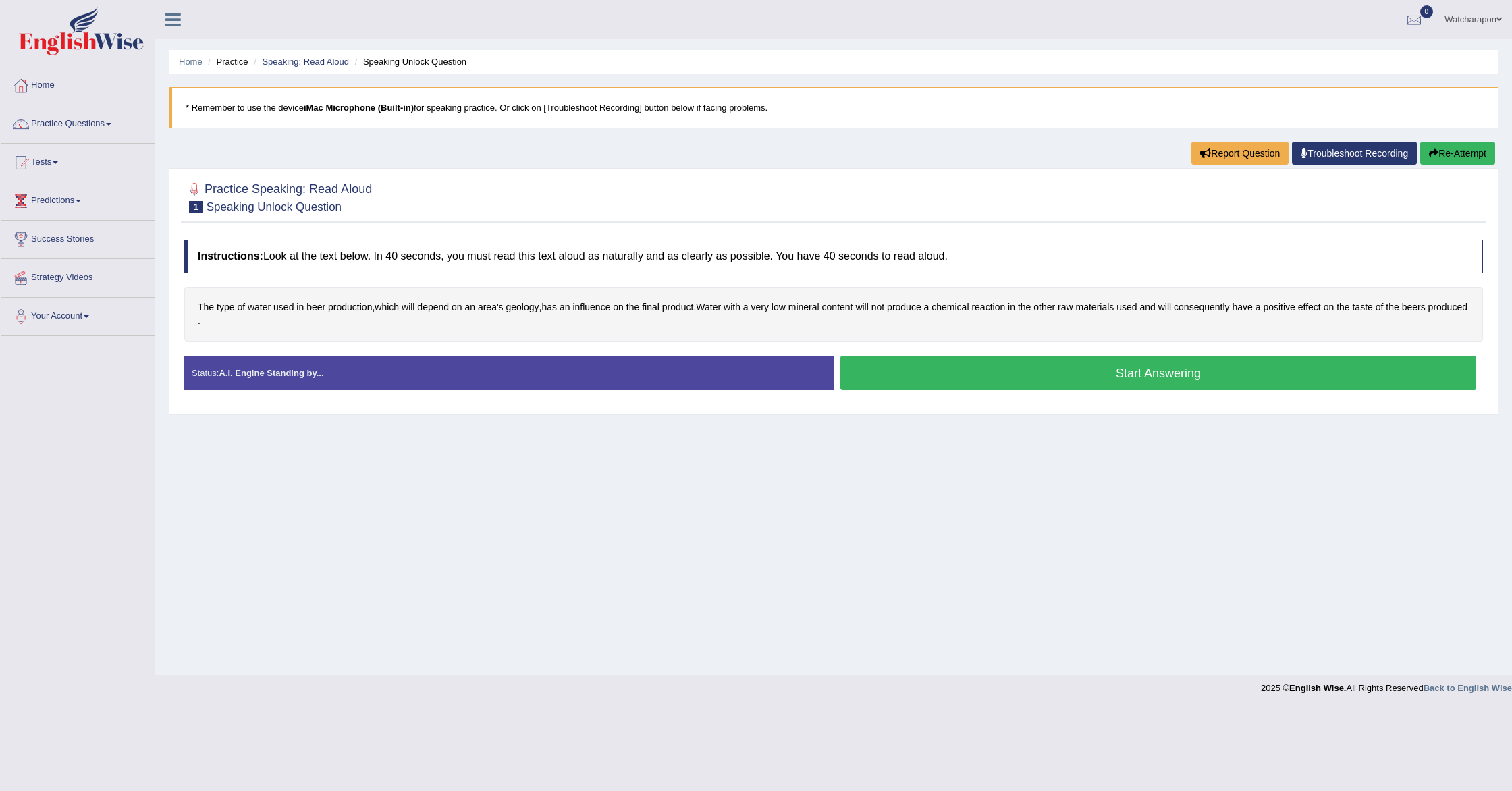
click at [893, 372] on button "Start Answering" at bounding box center [1158, 373] width 636 height 34
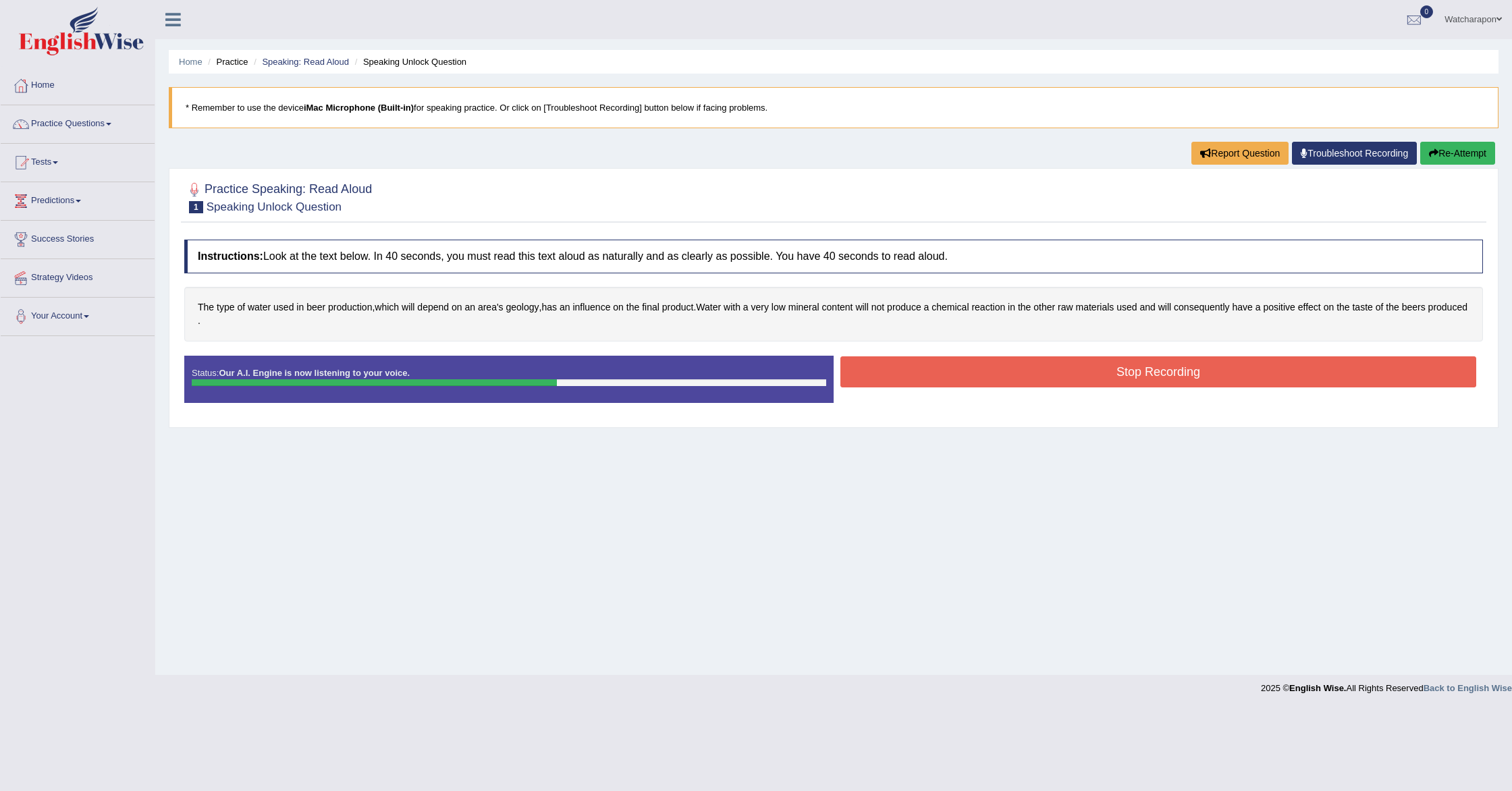
click at [1070, 377] on button "Stop Recording" at bounding box center [1158, 372] width 636 height 31
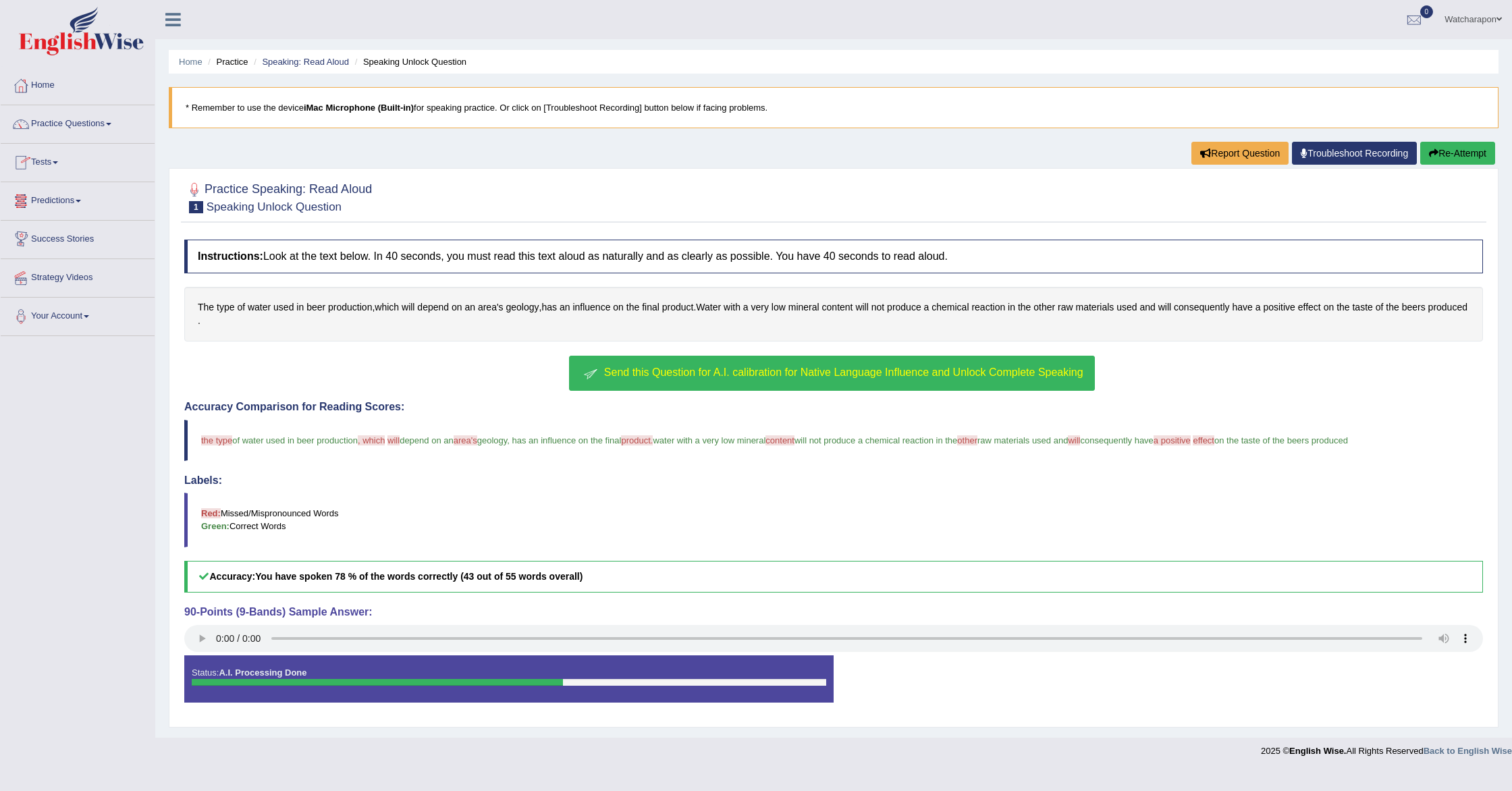
click at [696, 369] on span "Send this Question for A.I. calibration for Native Language Influence and Unloc…" at bounding box center [843, 373] width 479 height 12
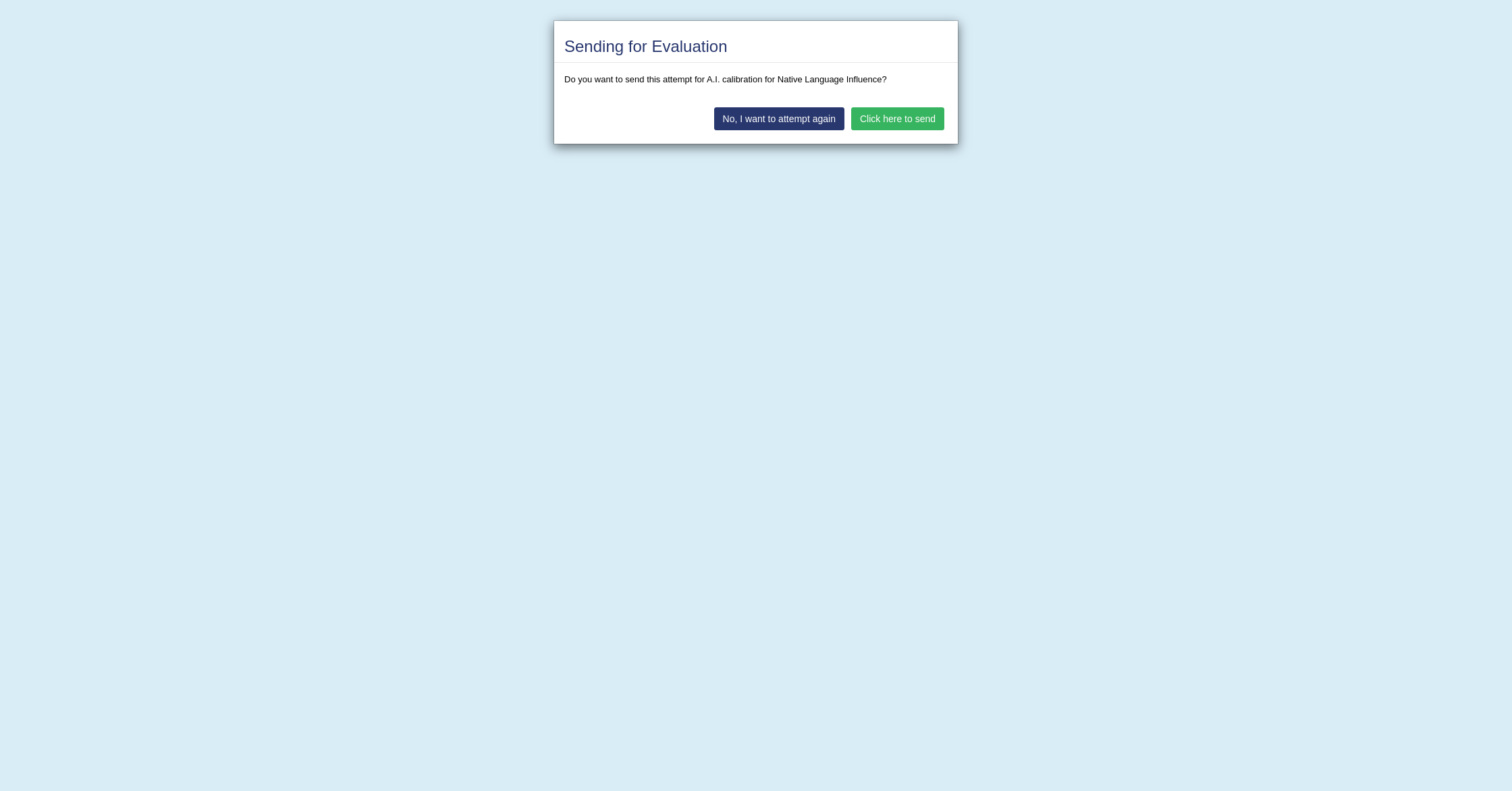
click at [873, 112] on button "Click here to send" at bounding box center [897, 119] width 94 height 23
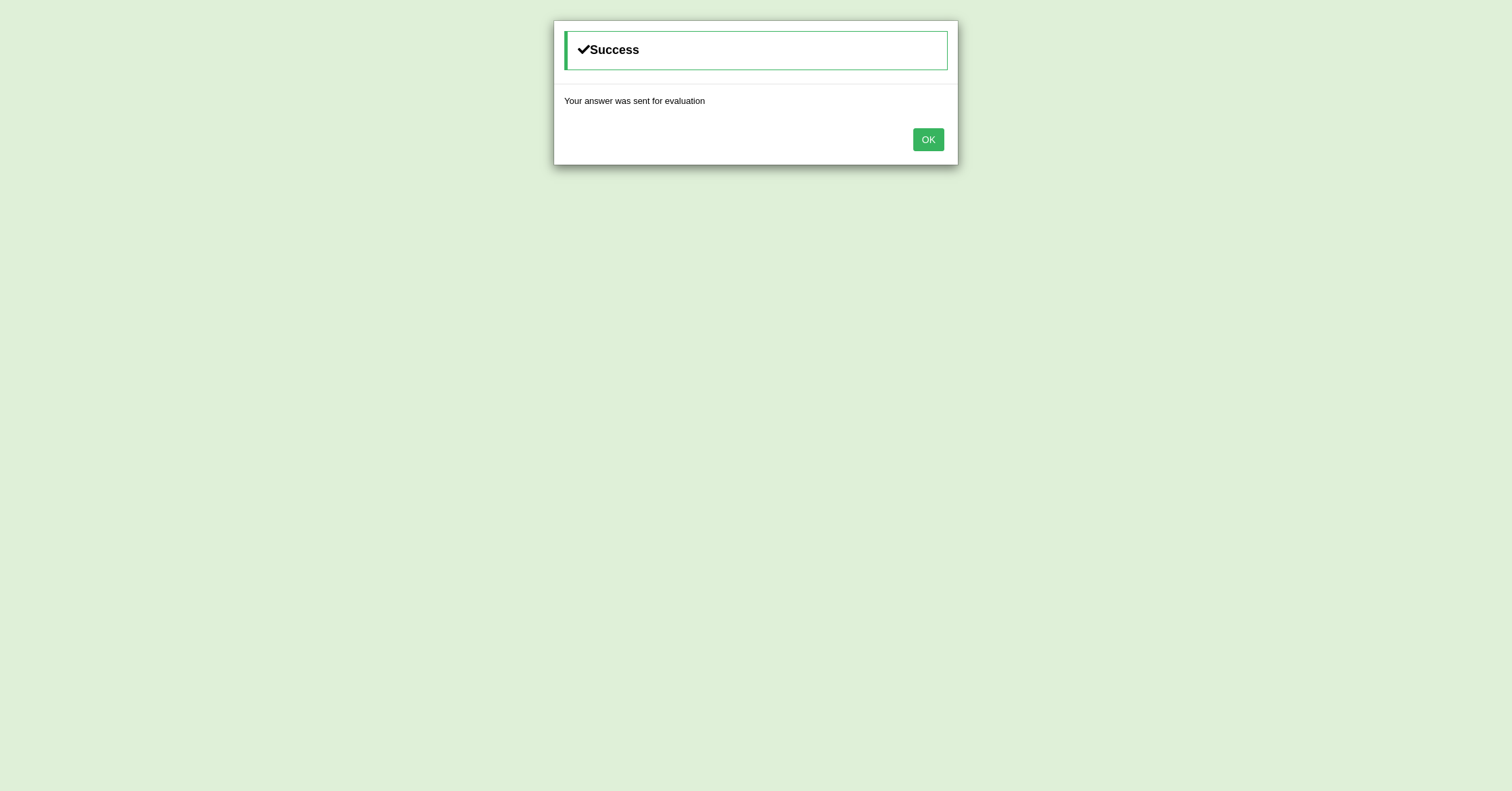
click at [923, 140] on button "OK" at bounding box center [929, 140] width 31 height 23
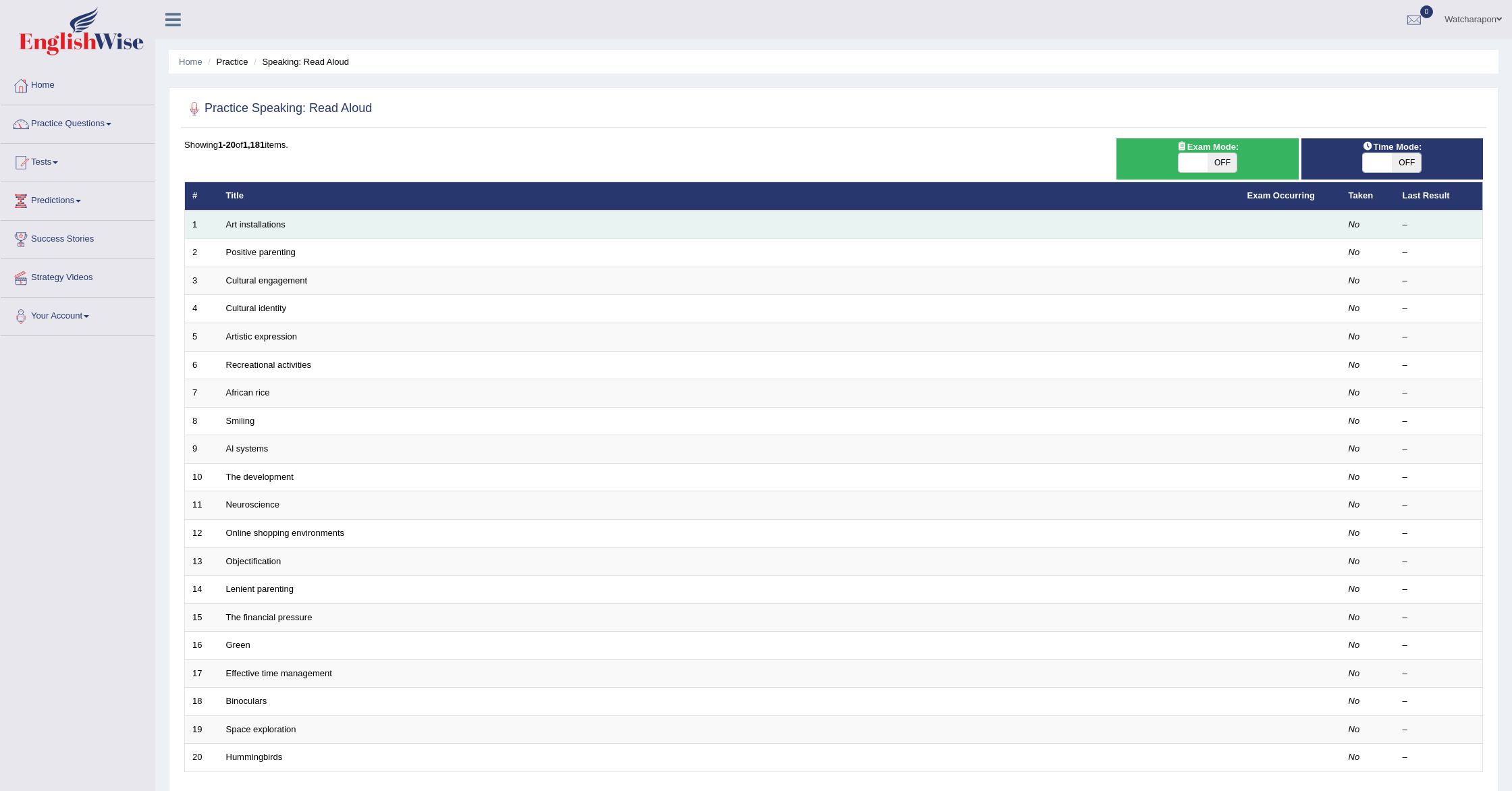
click at [346, 228] on td "Art installations" at bounding box center [729, 225] width 1021 height 28
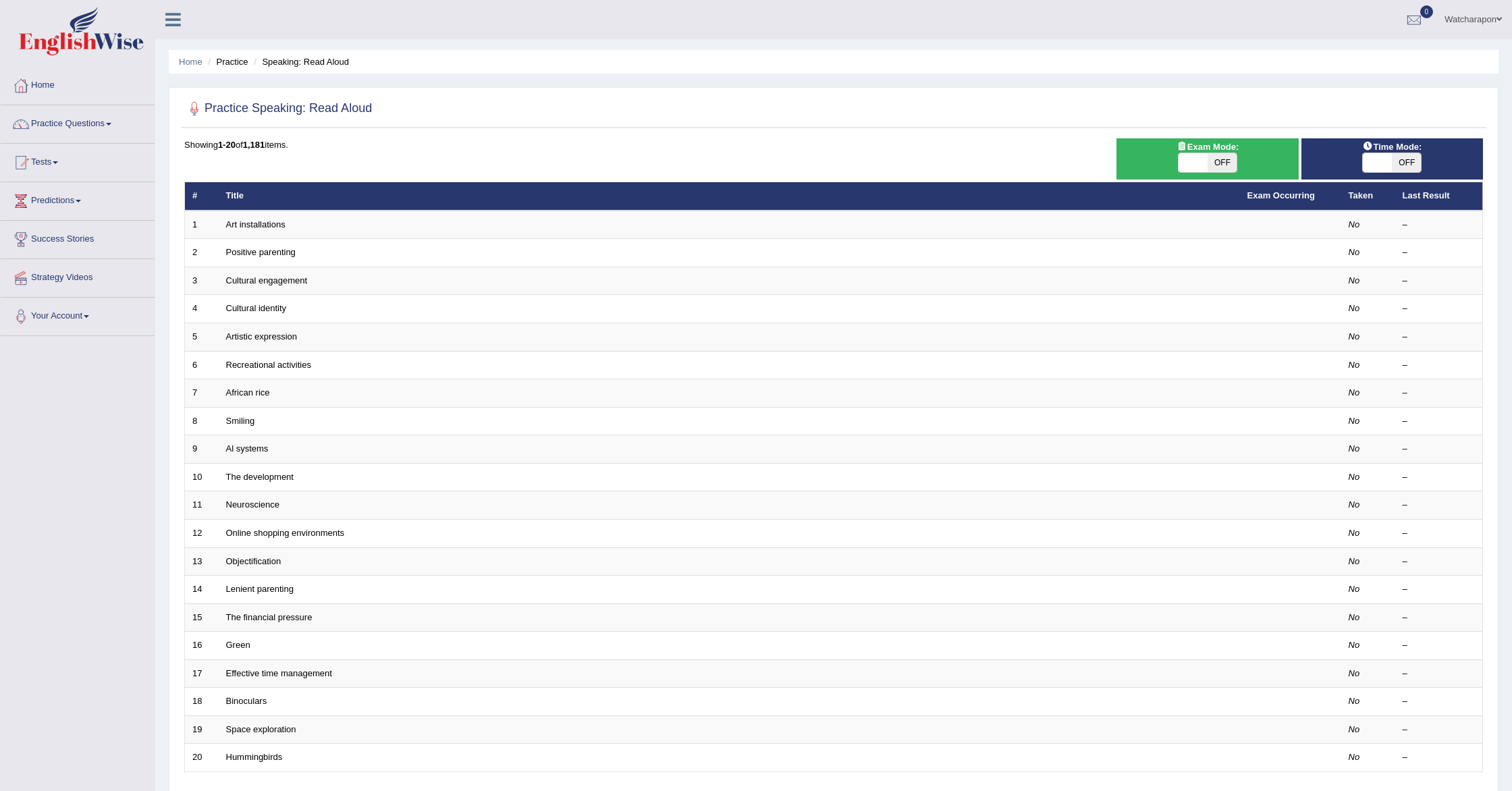
click at [1411, 165] on span "OFF" at bounding box center [1406, 162] width 29 height 19
checkbox input "true"
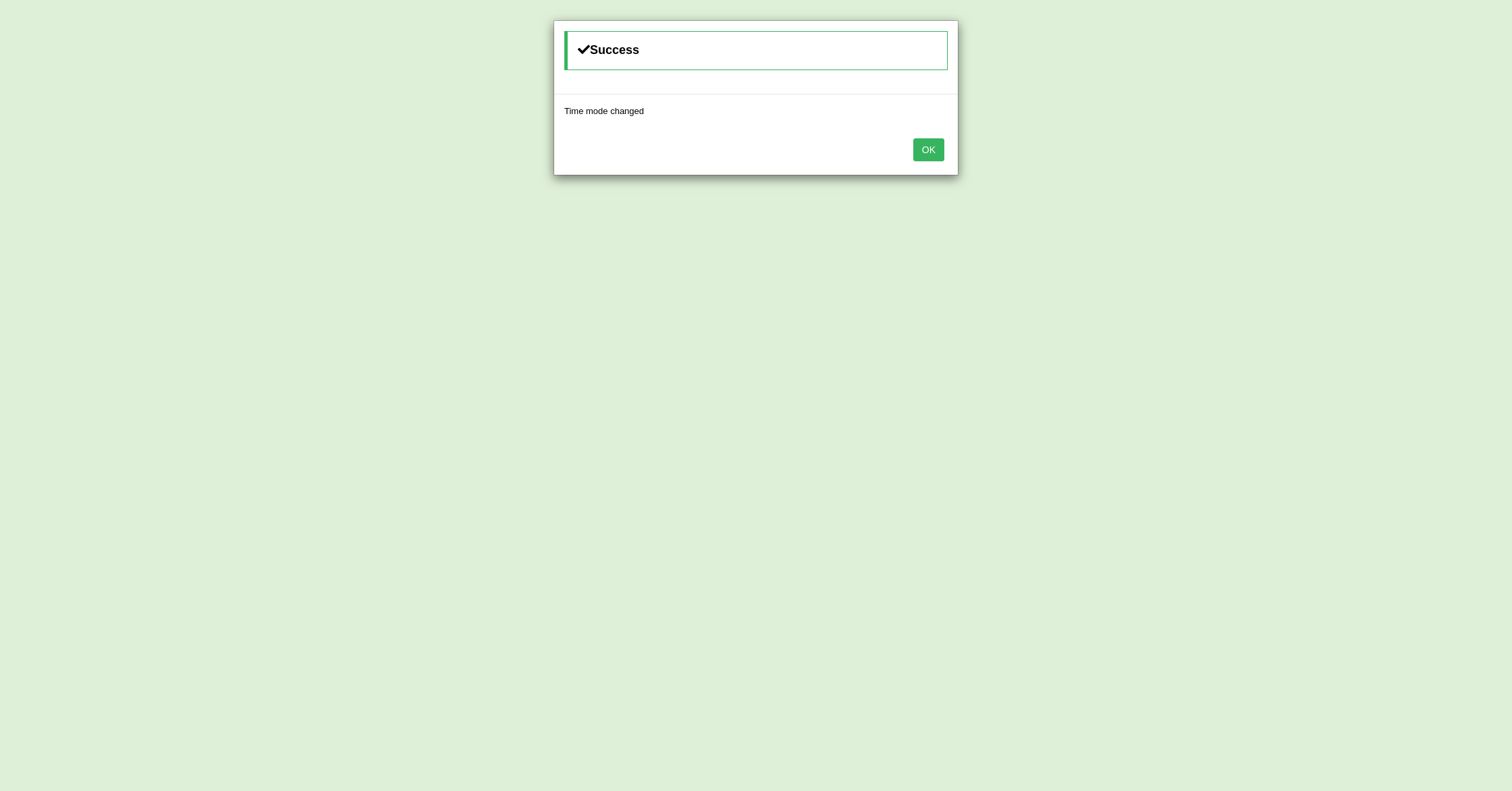
click at [290, 225] on div "Success Time mode changed OK" at bounding box center [756, 395] width 1512 height 791
click at [924, 146] on button "OK" at bounding box center [929, 150] width 31 height 23
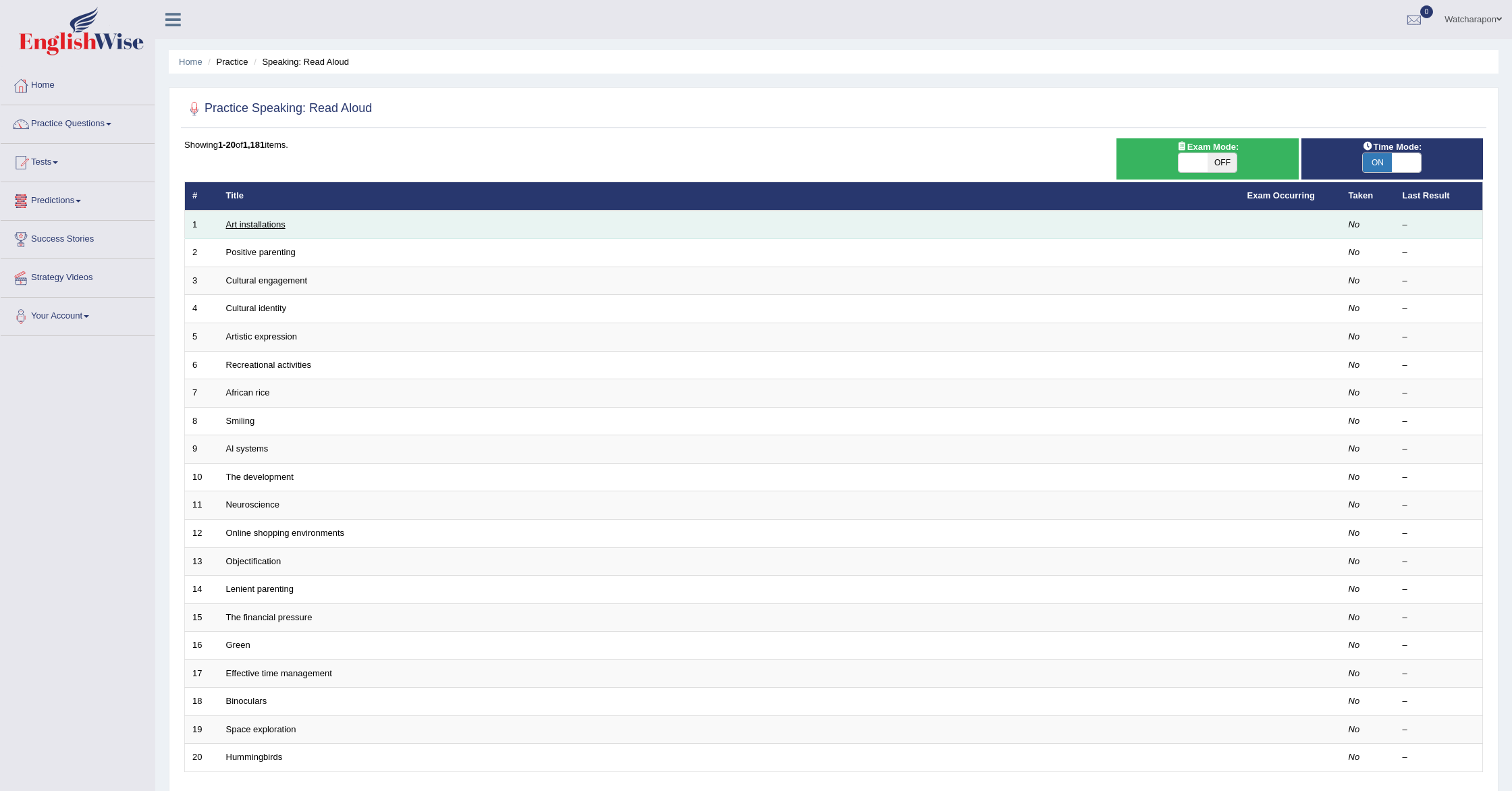
click at [241, 221] on link "Art installations" at bounding box center [256, 225] width 59 height 10
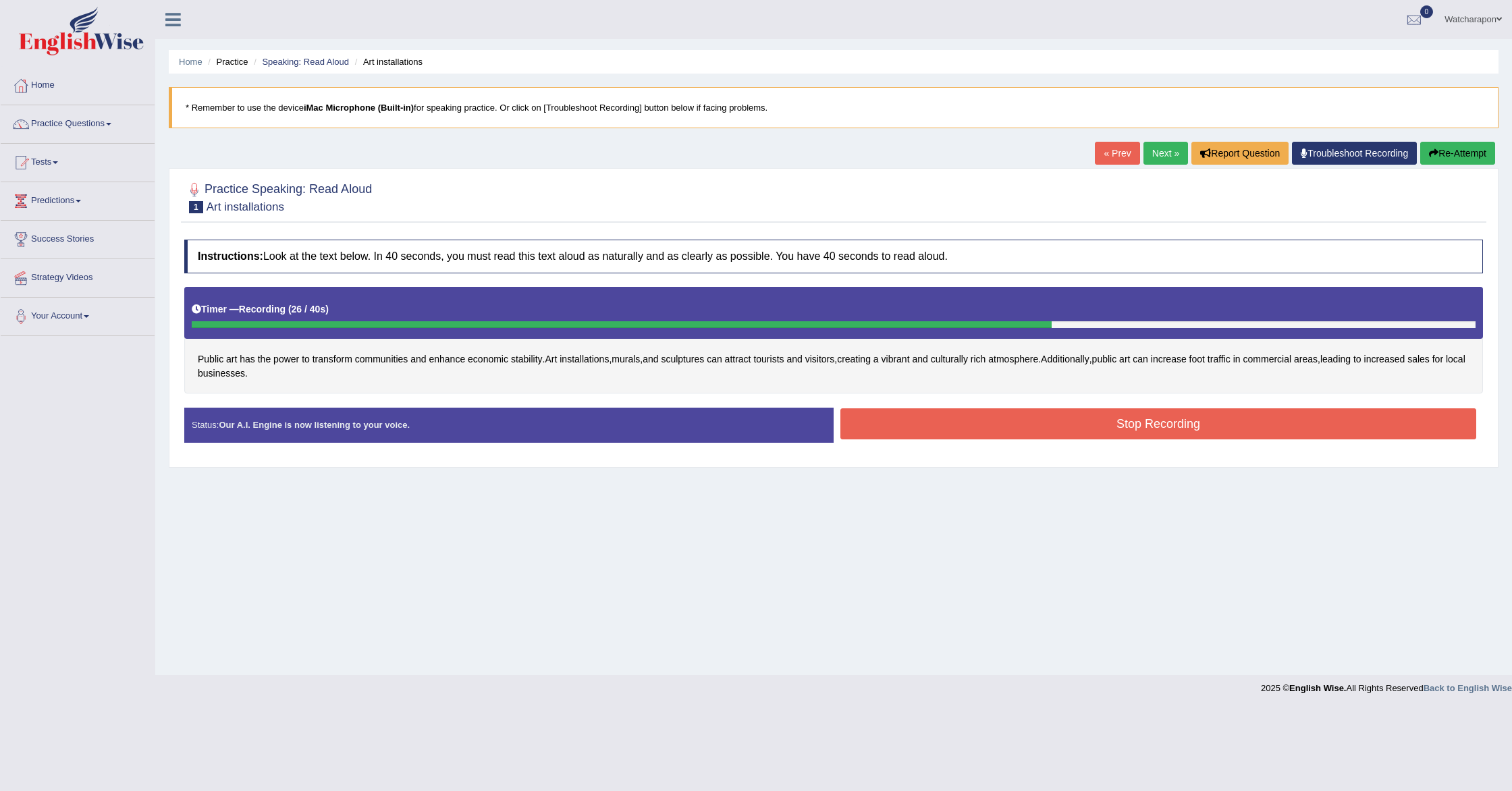
click at [1069, 414] on button "Stop Recording" at bounding box center [1158, 423] width 636 height 31
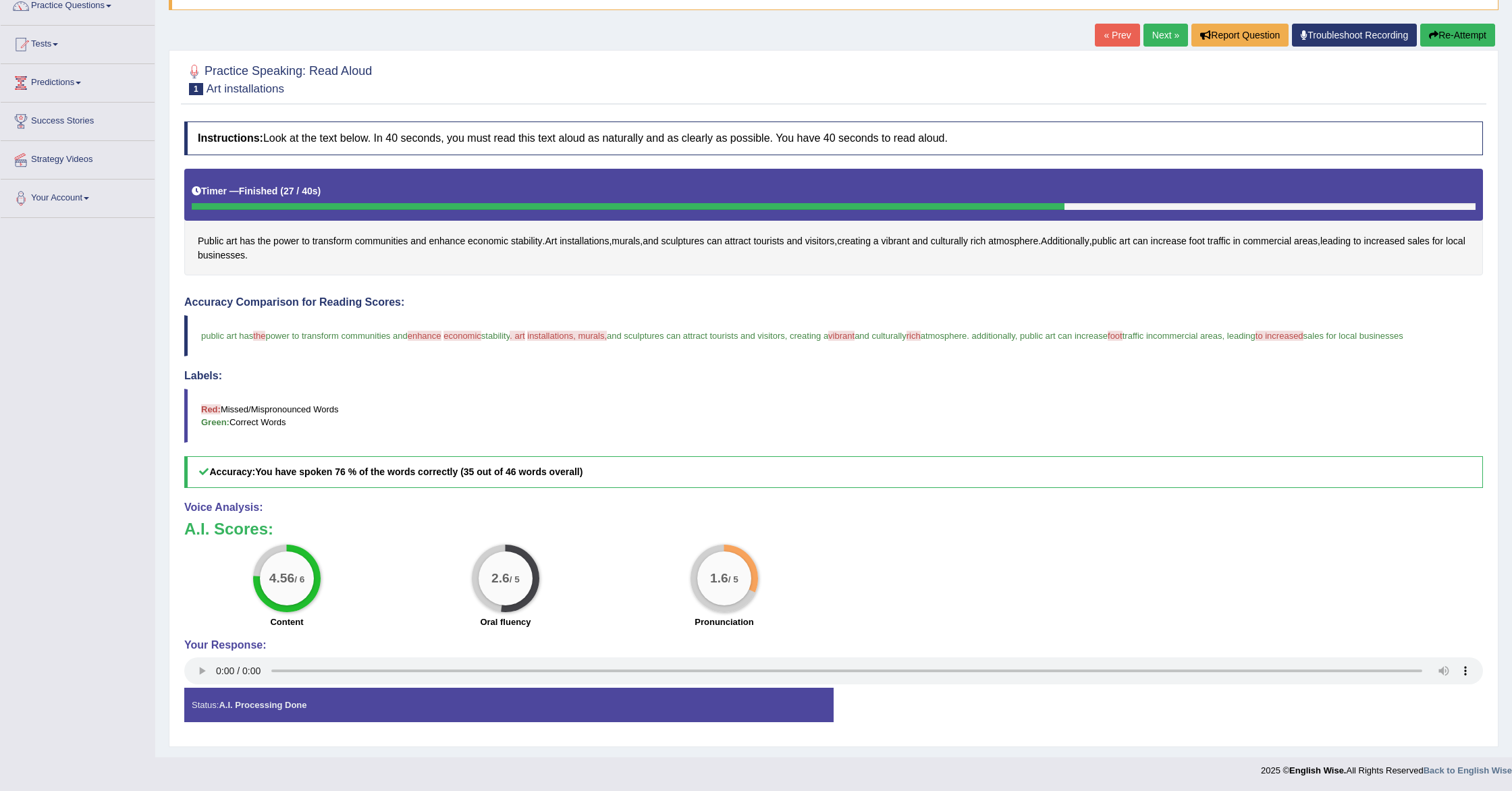
scroll to position [27, 0]
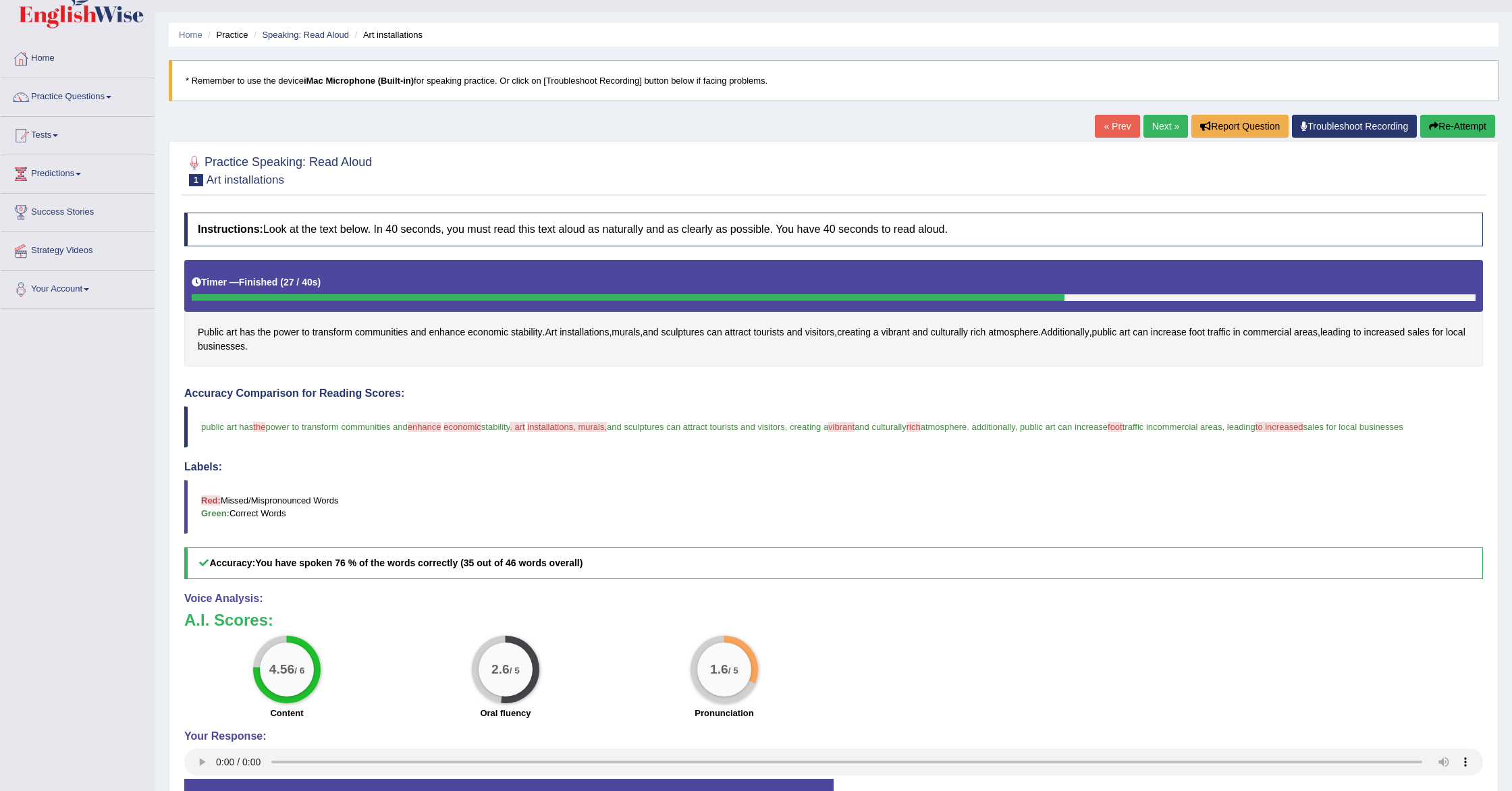
click at [1158, 125] on link "Next »" at bounding box center [1166, 126] width 44 height 23
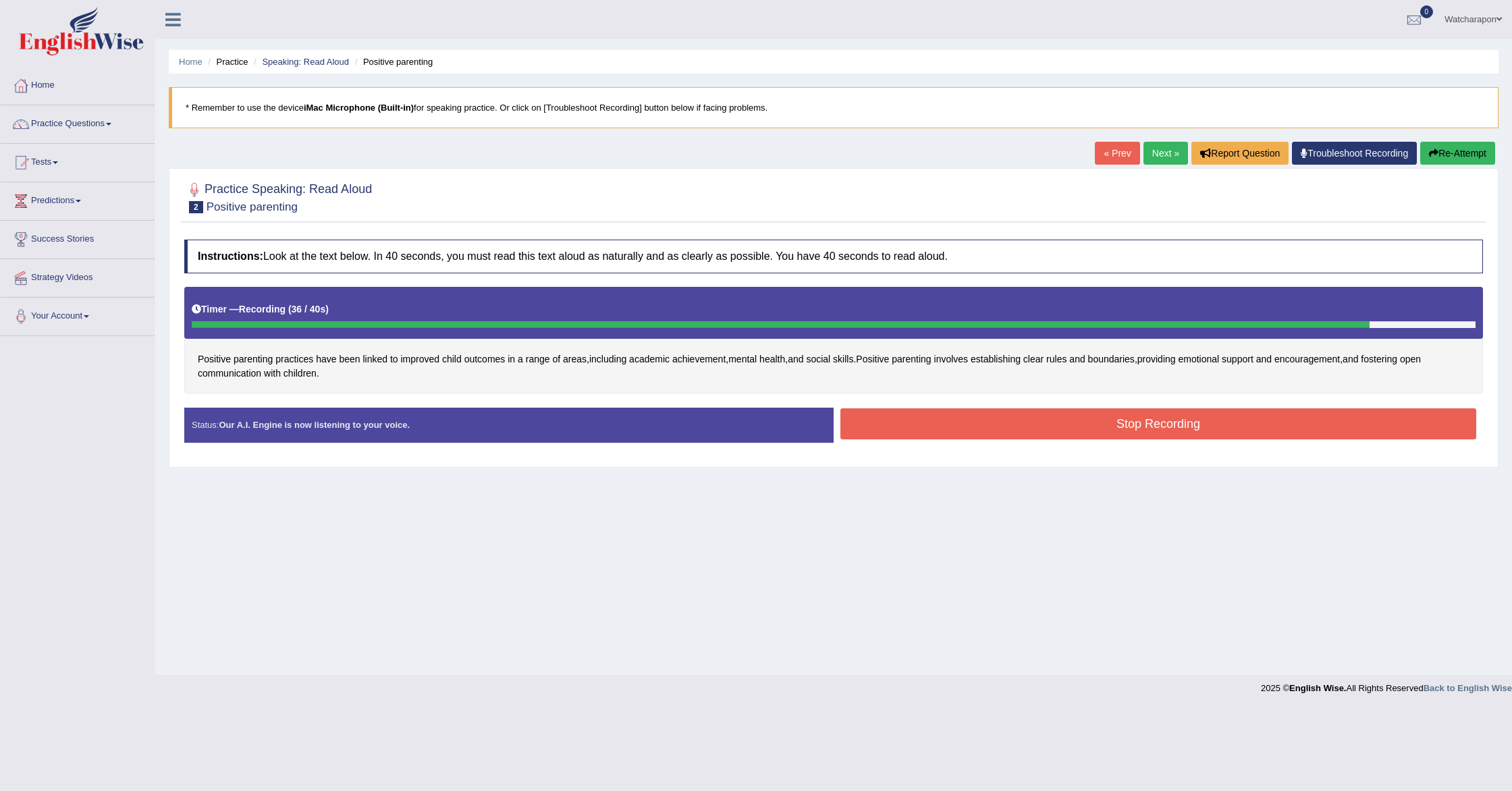
click at [1455, 153] on button "Re-Attempt" at bounding box center [1457, 154] width 75 height 23
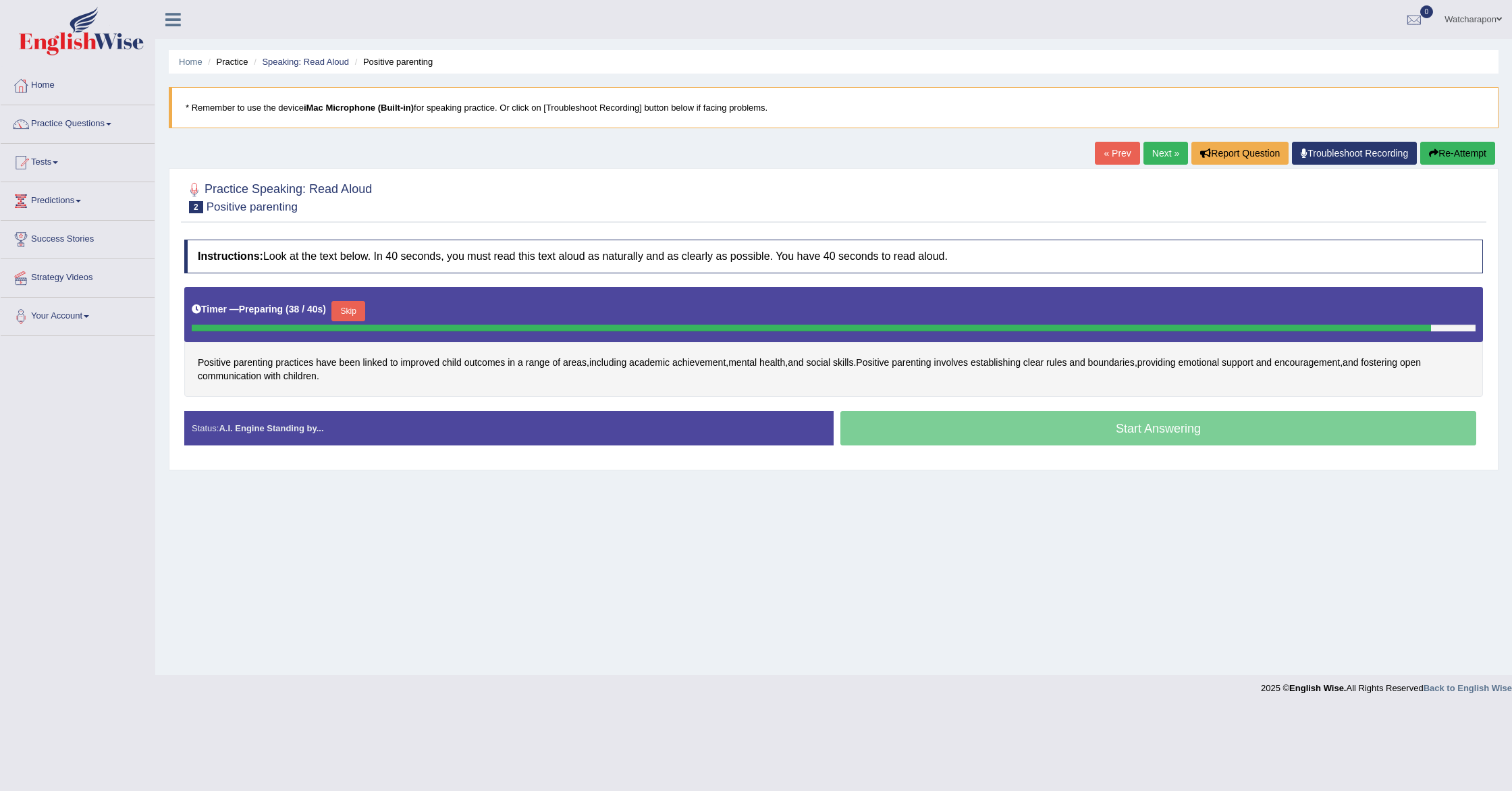
click at [355, 313] on button "Skip" at bounding box center [348, 311] width 34 height 20
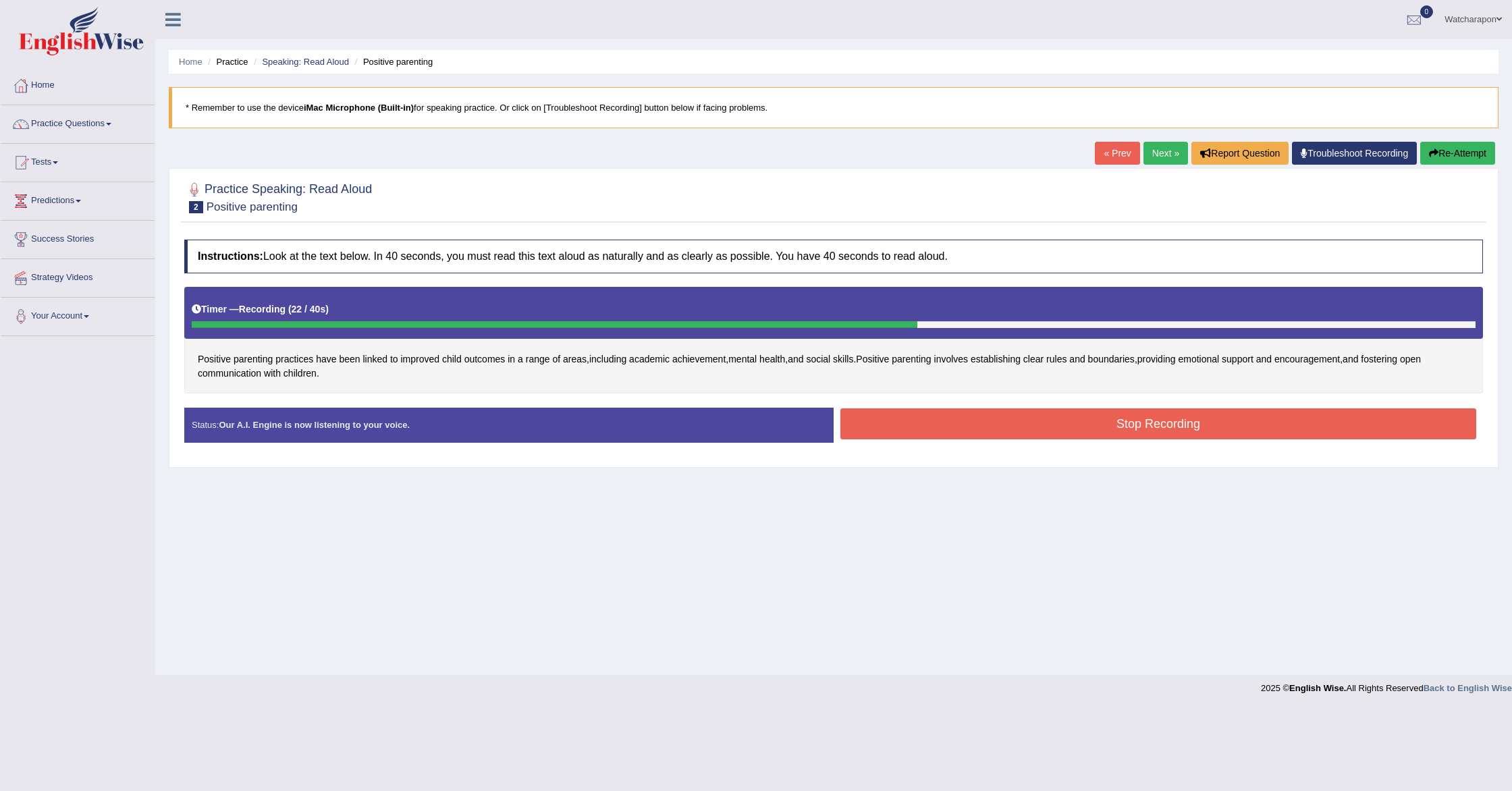
click at [1074, 432] on button "Stop Recording" at bounding box center [1158, 423] width 636 height 31
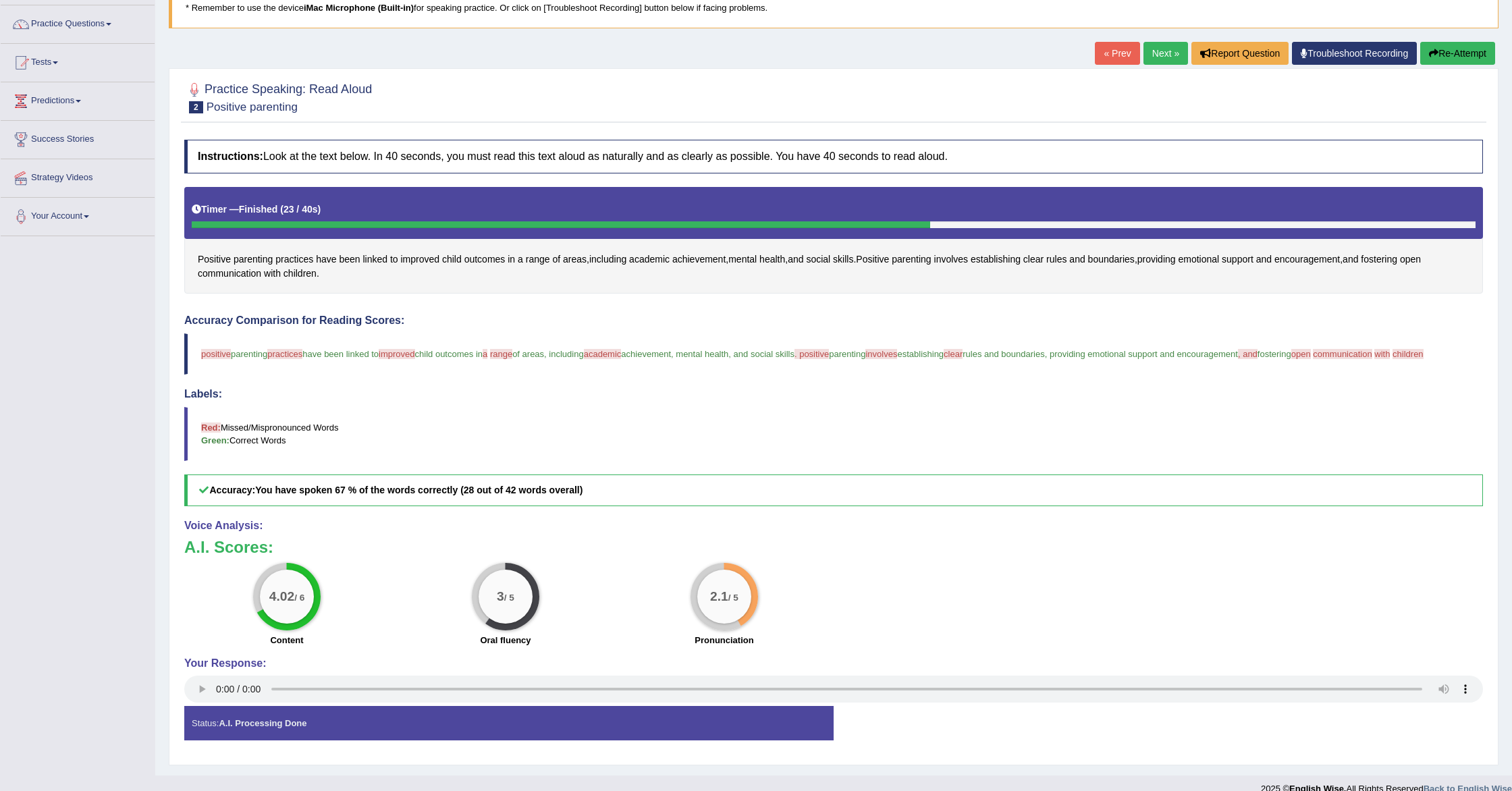
scroll to position [132, 0]
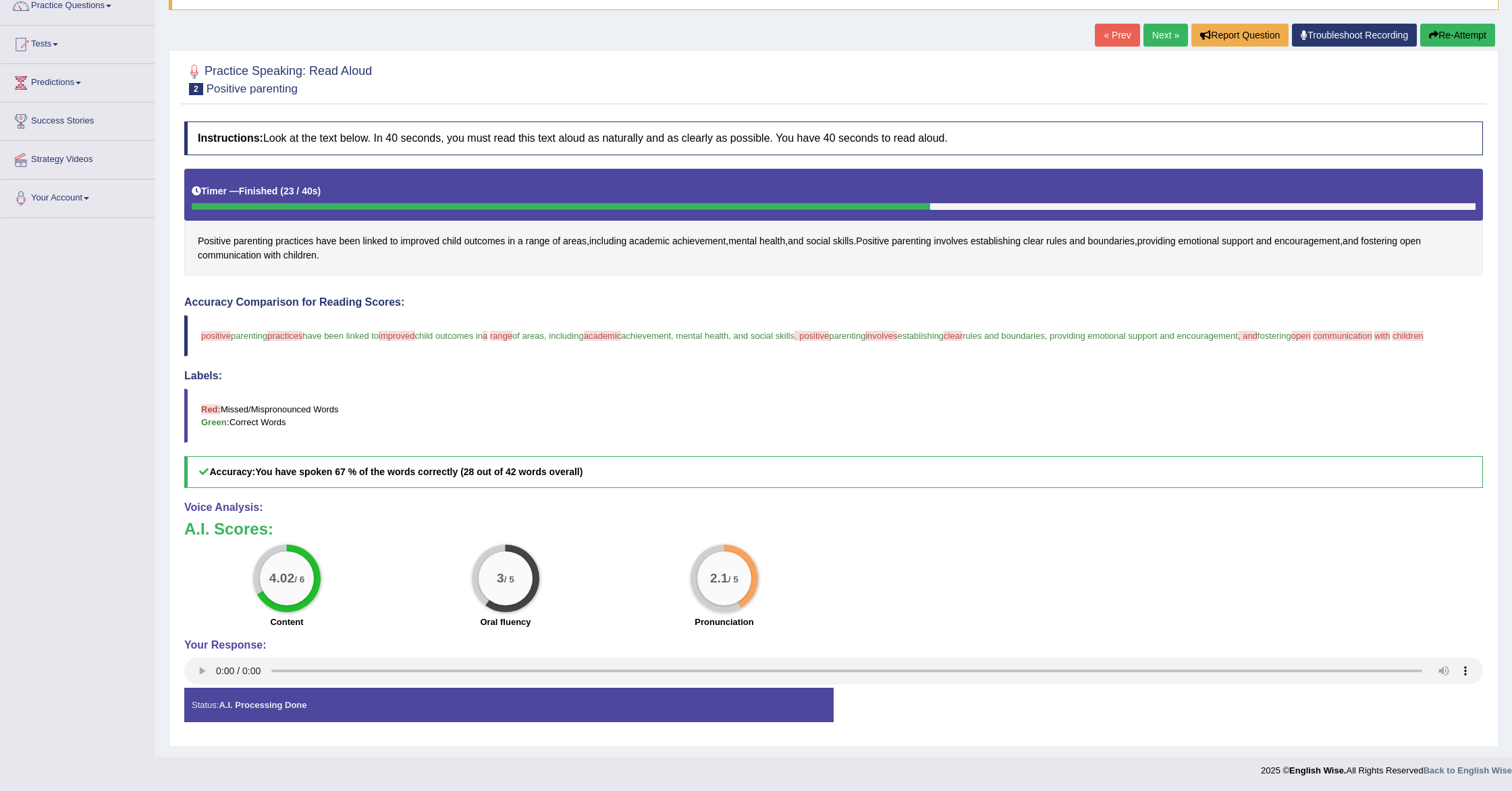
click at [336, 703] on div "Status: A.I. Processing Done" at bounding box center [509, 705] width 649 height 34
click at [283, 712] on div "Status: A.I. Processing Done" at bounding box center [509, 705] width 649 height 34
click at [1157, 24] on link "Next »" at bounding box center [1166, 36] width 44 height 23
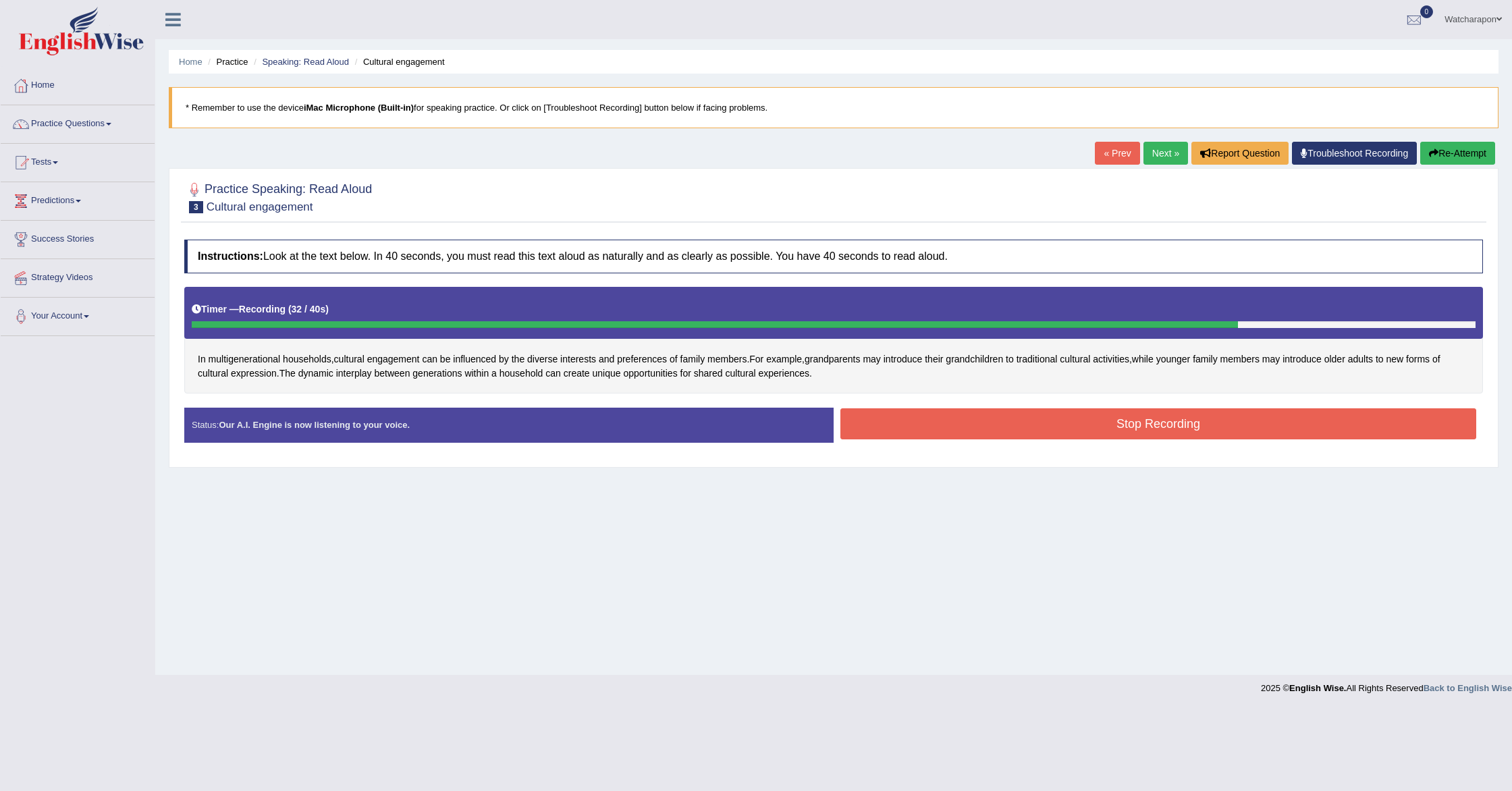
click at [947, 427] on button "Stop Recording" at bounding box center [1158, 423] width 636 height 31
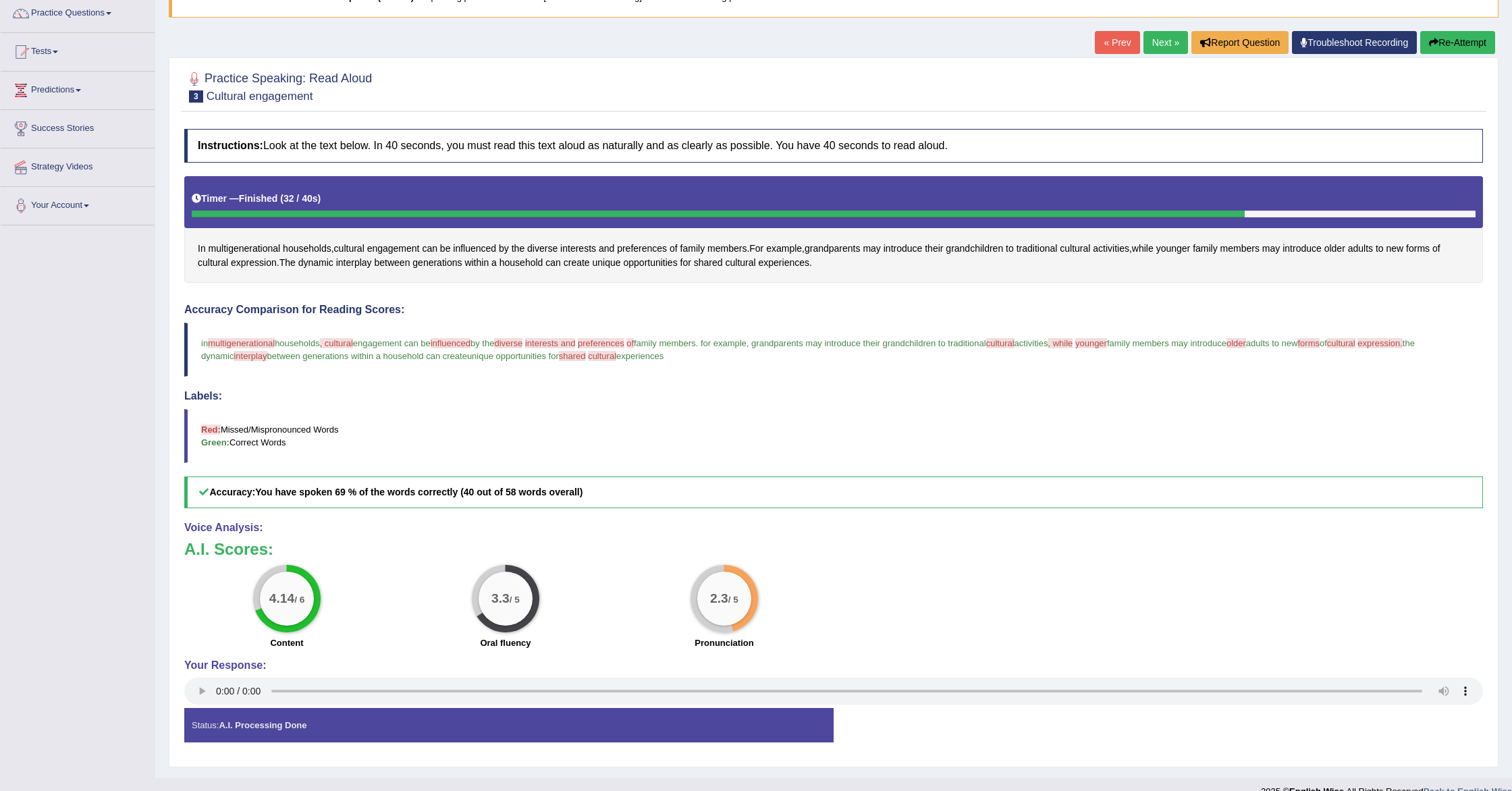
scroll to position [115, 0]
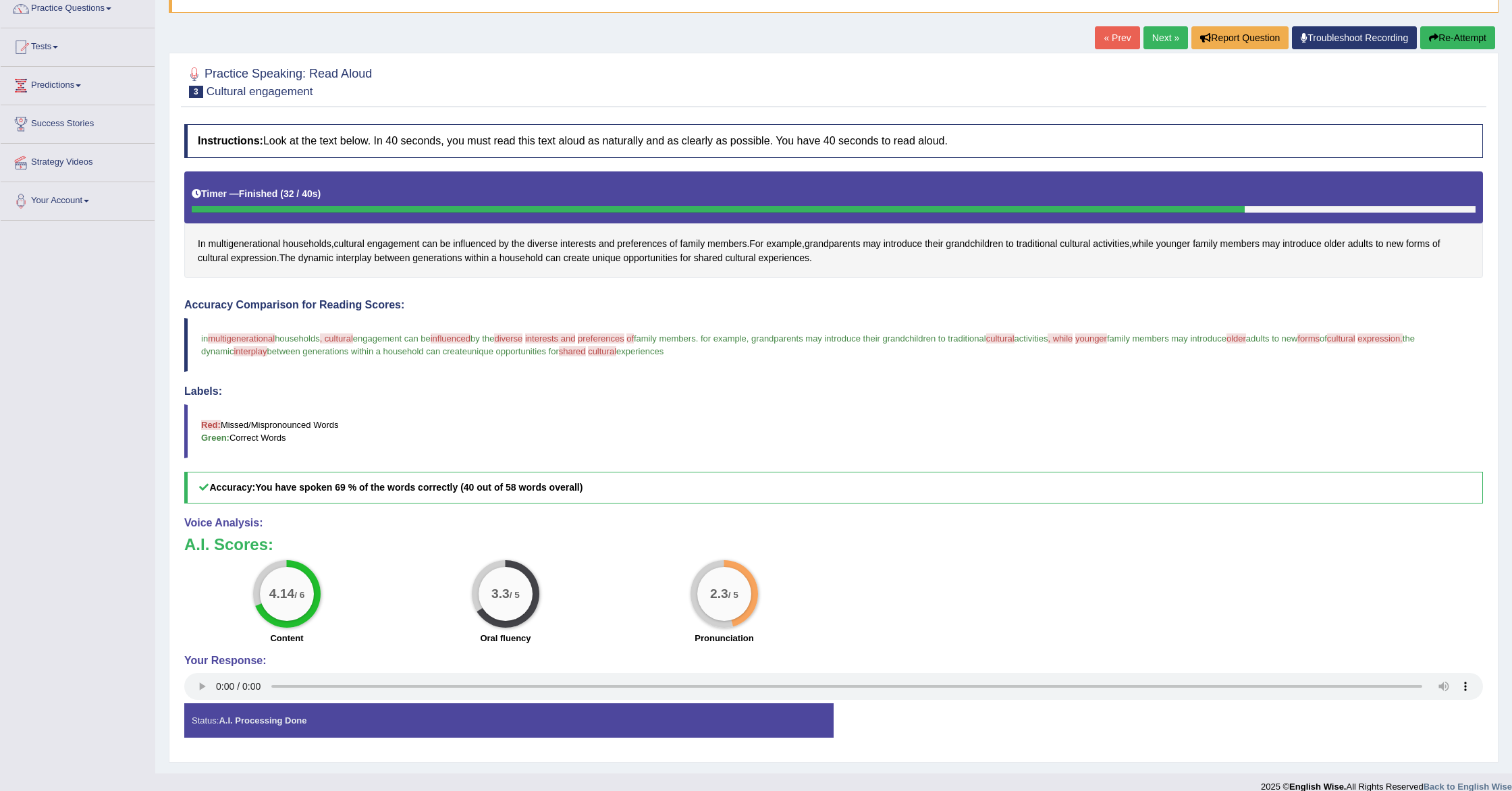
click at [228, 722] on strong "A.I. Processing Done" at bounding box center [262, 721] width 88 height 10
click at [227, 722] on strong "A.I. Processing Done" at bounding box center [262, 721] width 88 height 10
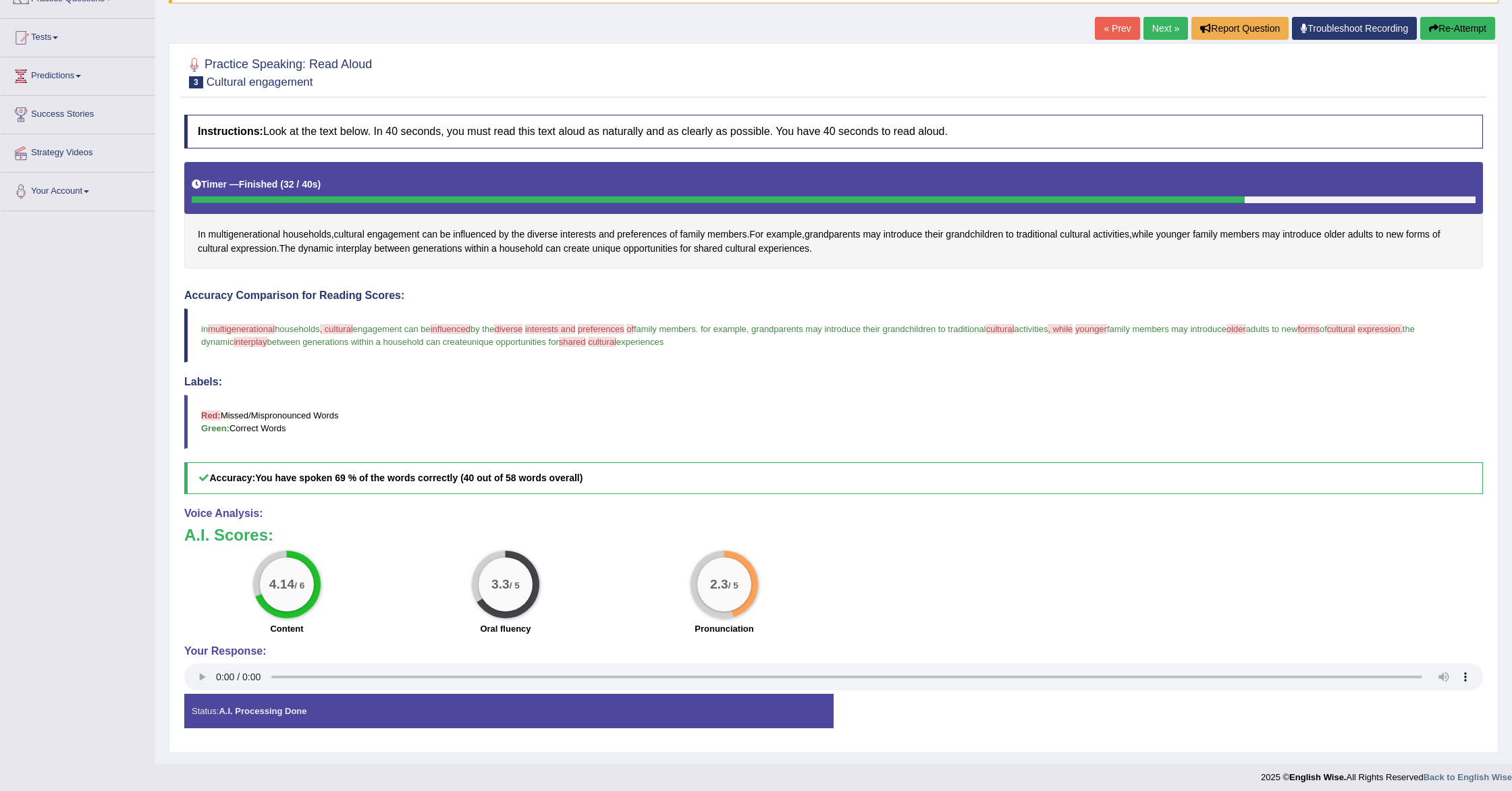
scroll to position [132, 0]
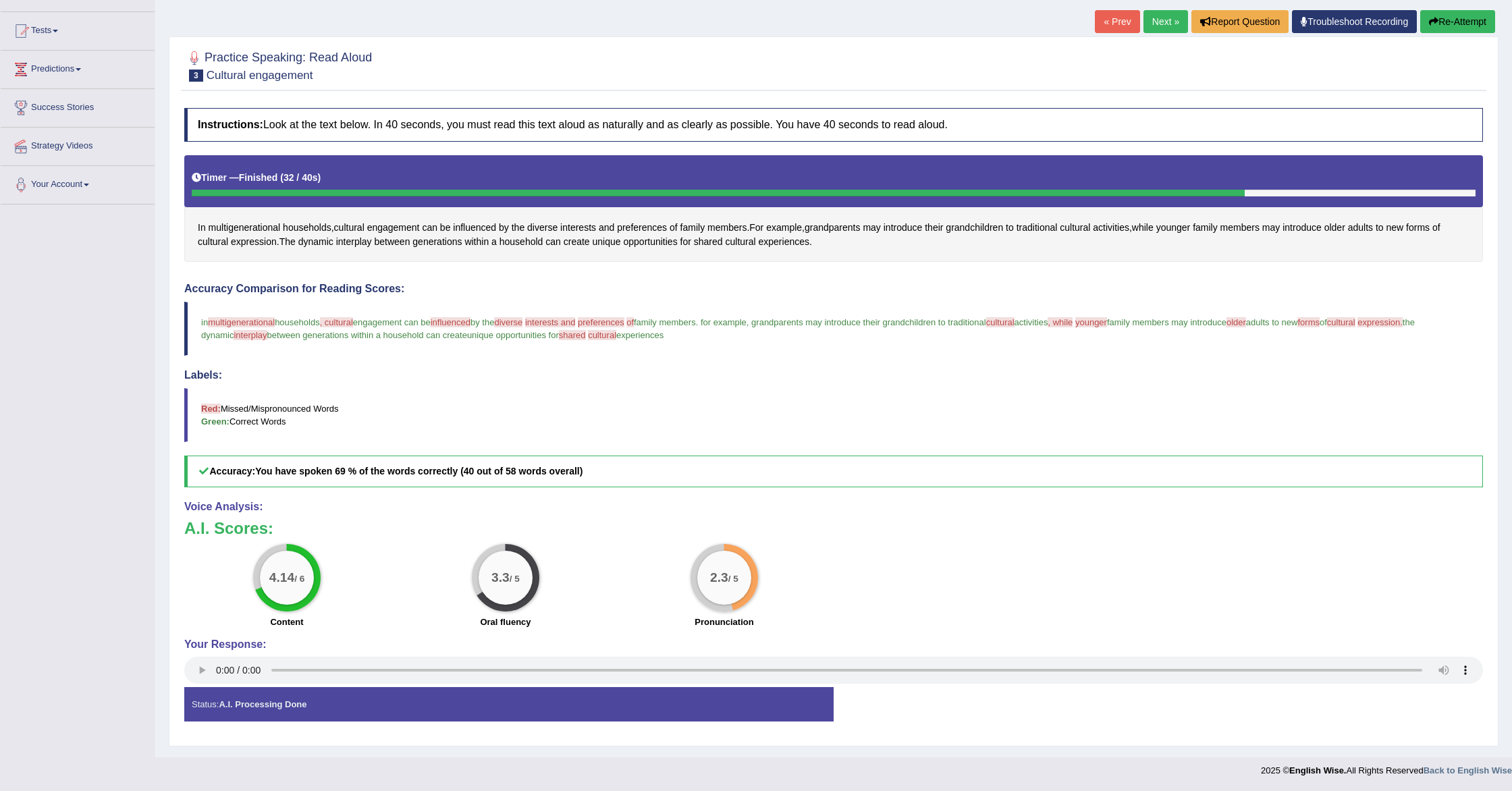
click at [1156, 20] on link "Next »" at bounding box center [1166, 22] width 44 height 23
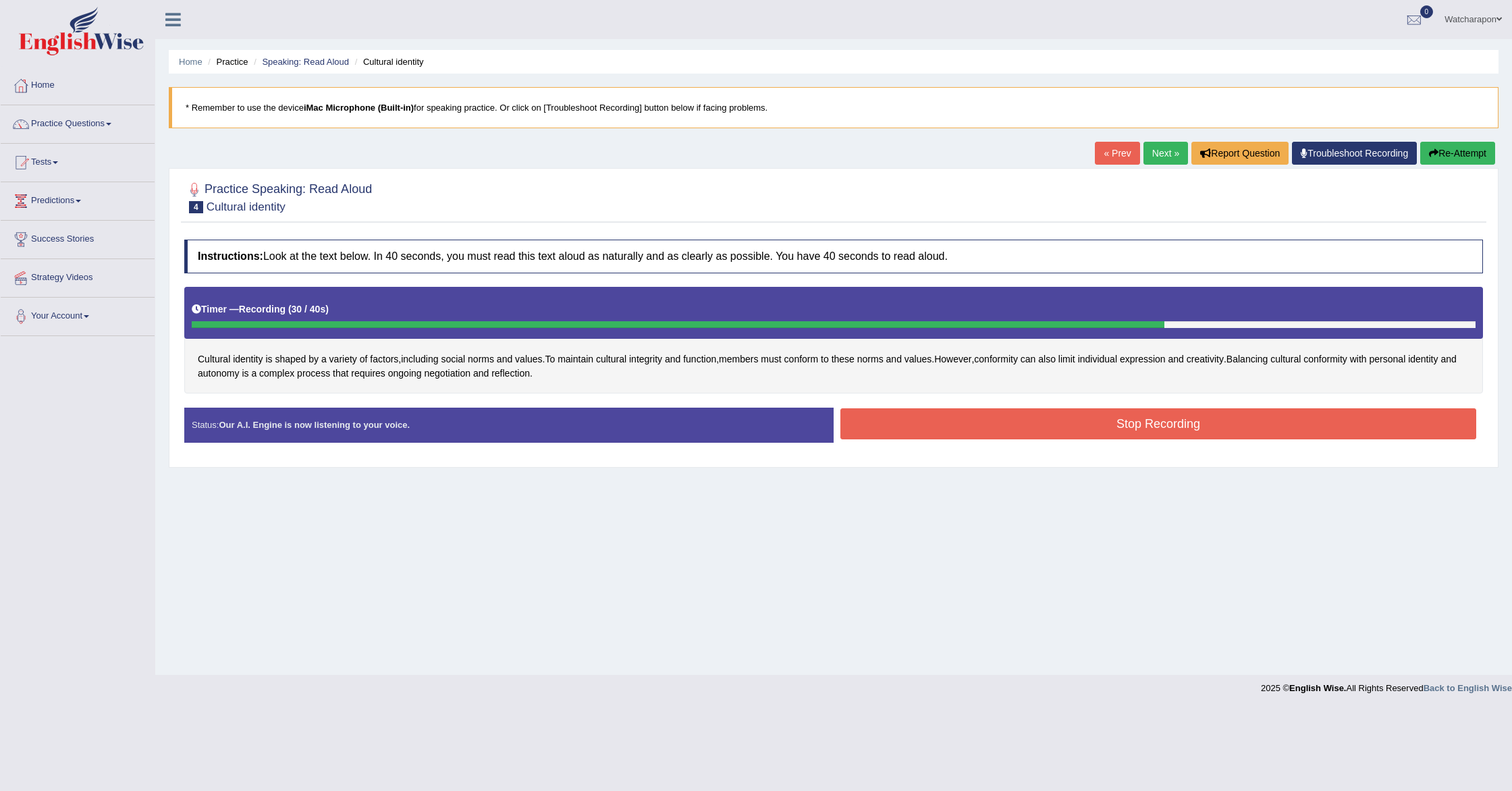
click at [958, 417] on button "Stop Recording" at bounding box center [1158, 423] width 636 height 31
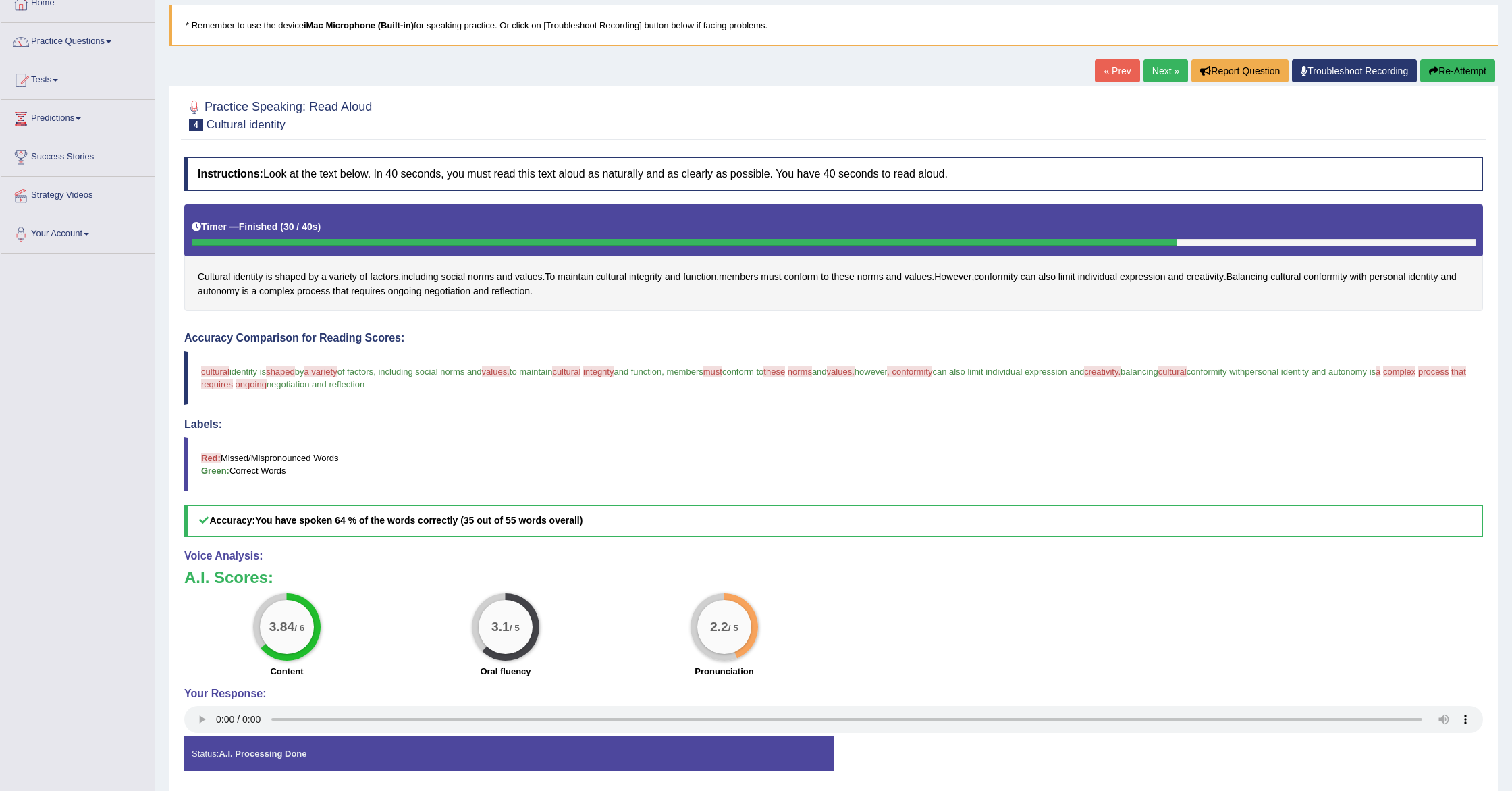
scroll to position [132, 0]
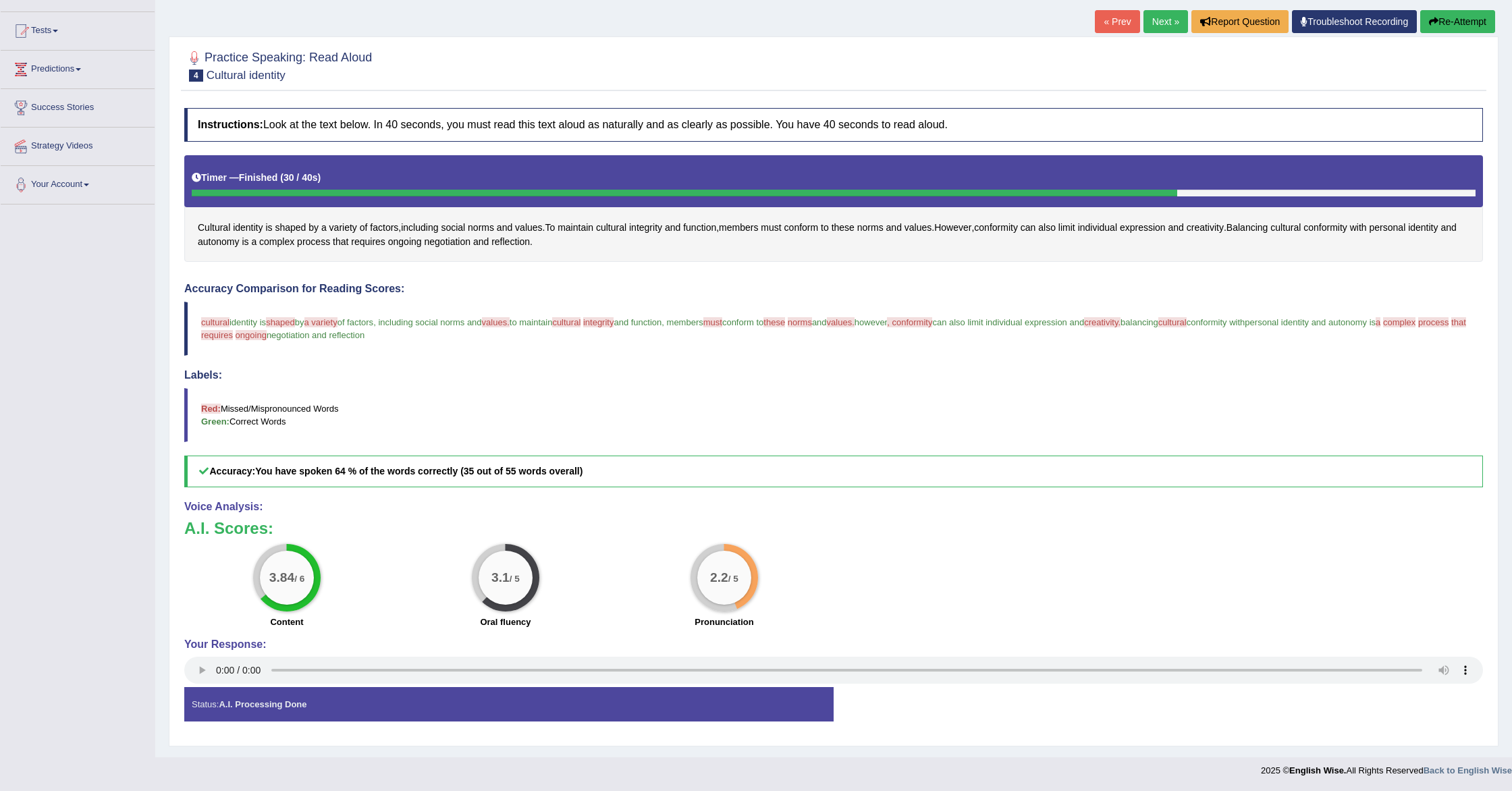
click at [229, 701] on strong "A.I. Processing Done" at bounding box center [262, 705] width 88 height 10
click at [229, 702] on strong "A.I. Processing Done" at bounding box center [262, 705] width 88 height 10
click at [228, 189] on div "Timer — Finished ( 30 / 40s )" at bounding box center [833, 178] width 1284 height 24
click at [1408, 235] on span "identity" at bounding box center [1423, 228] width 30 height 15
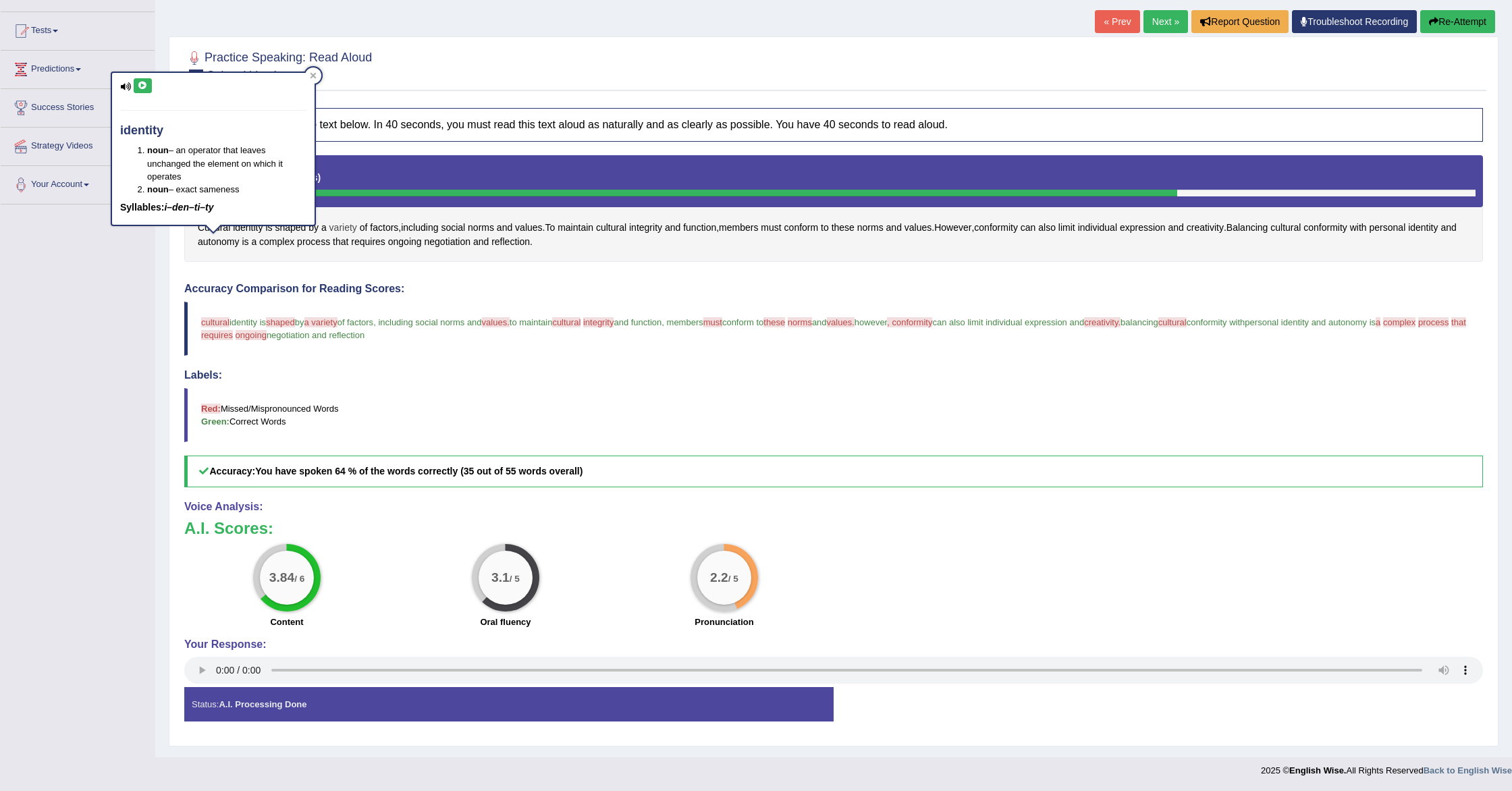
click at [349, 231] on span "variety" at bounding box center [343, 228] width 28 height 15
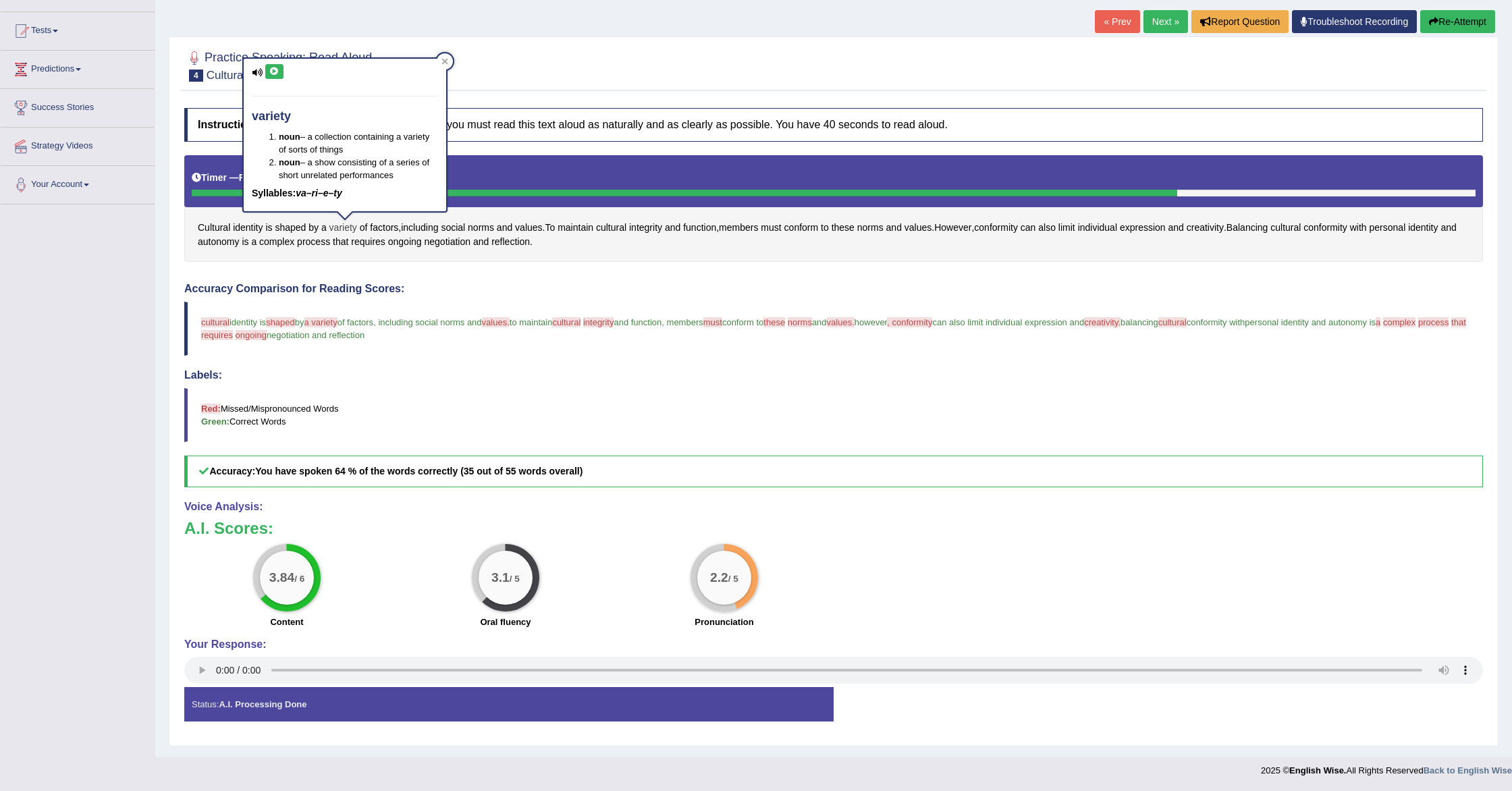
click at [349, 231] on span "variety" at bounding box center [343, 228] width 28 height 15
click at [278, 71] on icon at bounding box center [275, 71] width 10 height 8
click at [258, 73] on icon at bounding box center [257, 73] width 11 height 9
click at [272, 72] on icon at bounding box center [275, 71] width 10 height 8
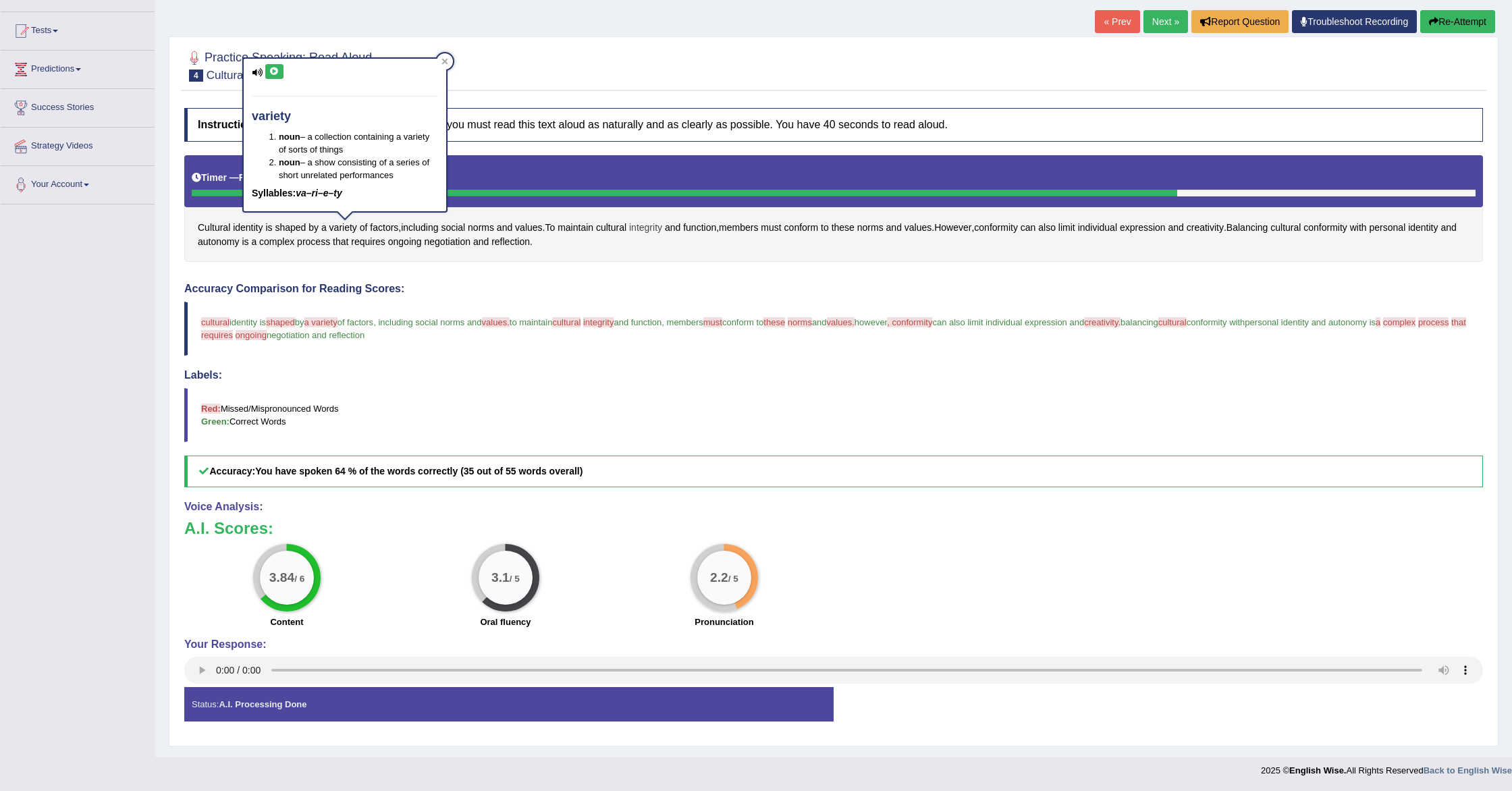
click at [655, 226] on span "integrity" at bounding box center [646, 228] width 33 height 15
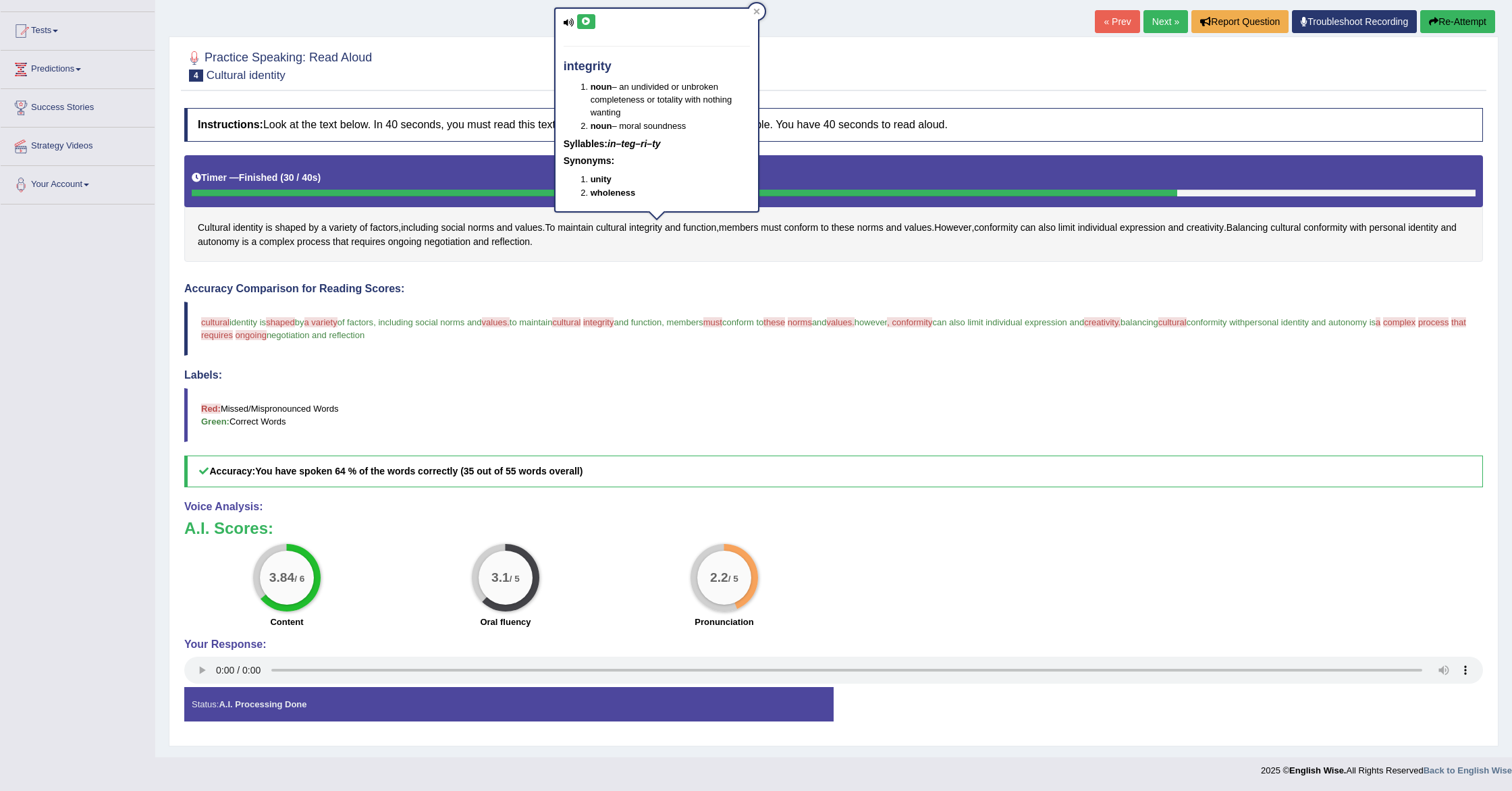
click at [579, 20] on button at bounding box center [586, 22] width 18 height 15
click at [812, 324] on span "norms" at bounding box center [800, 323] width 25 height 10
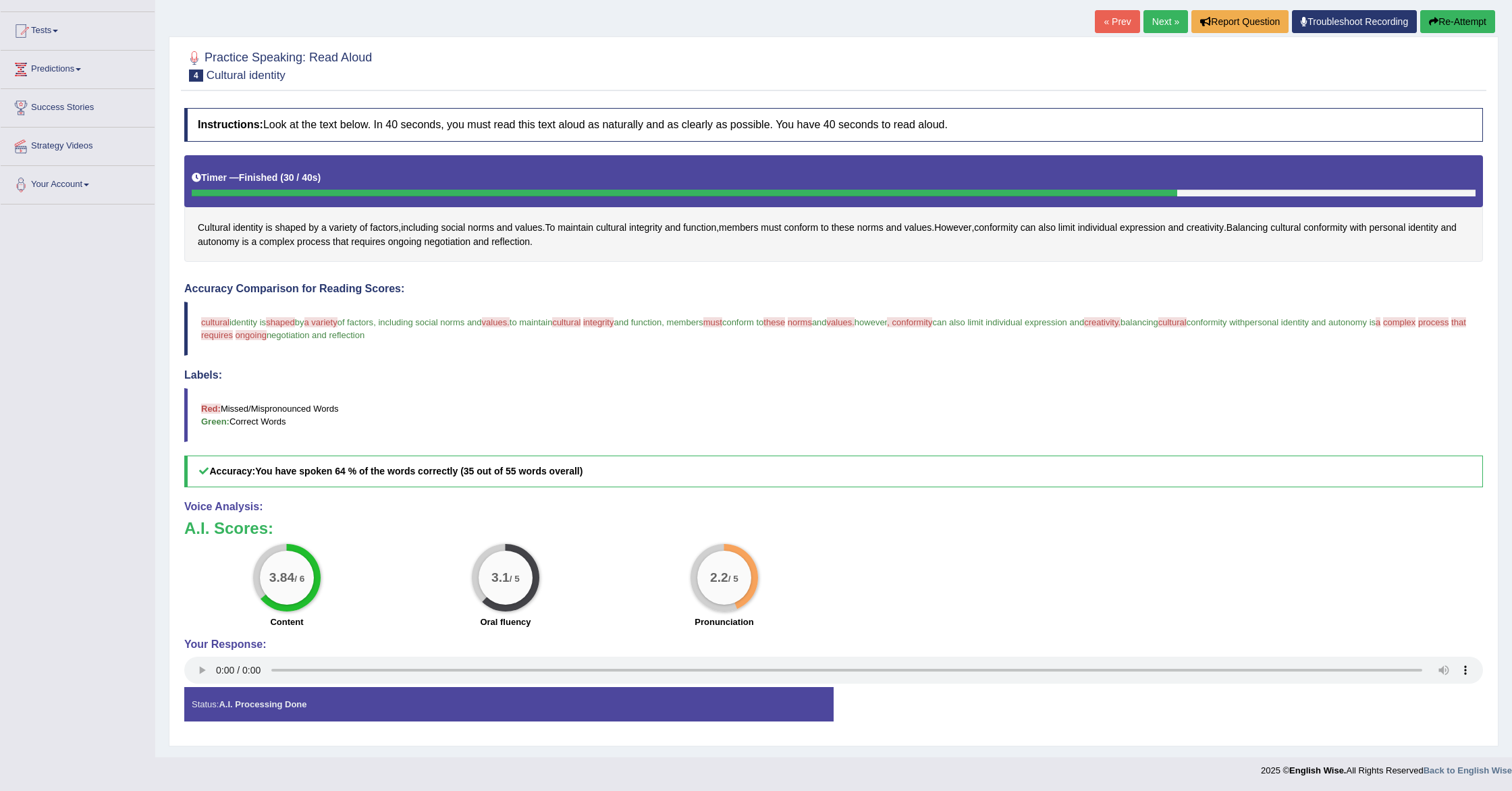
click at [812, 324] on span "norms" at bounding box center [800, 323] width 25 height 10
click at [884, 230] on span "norms" at bounding box center [871, 228] width 26 height 15
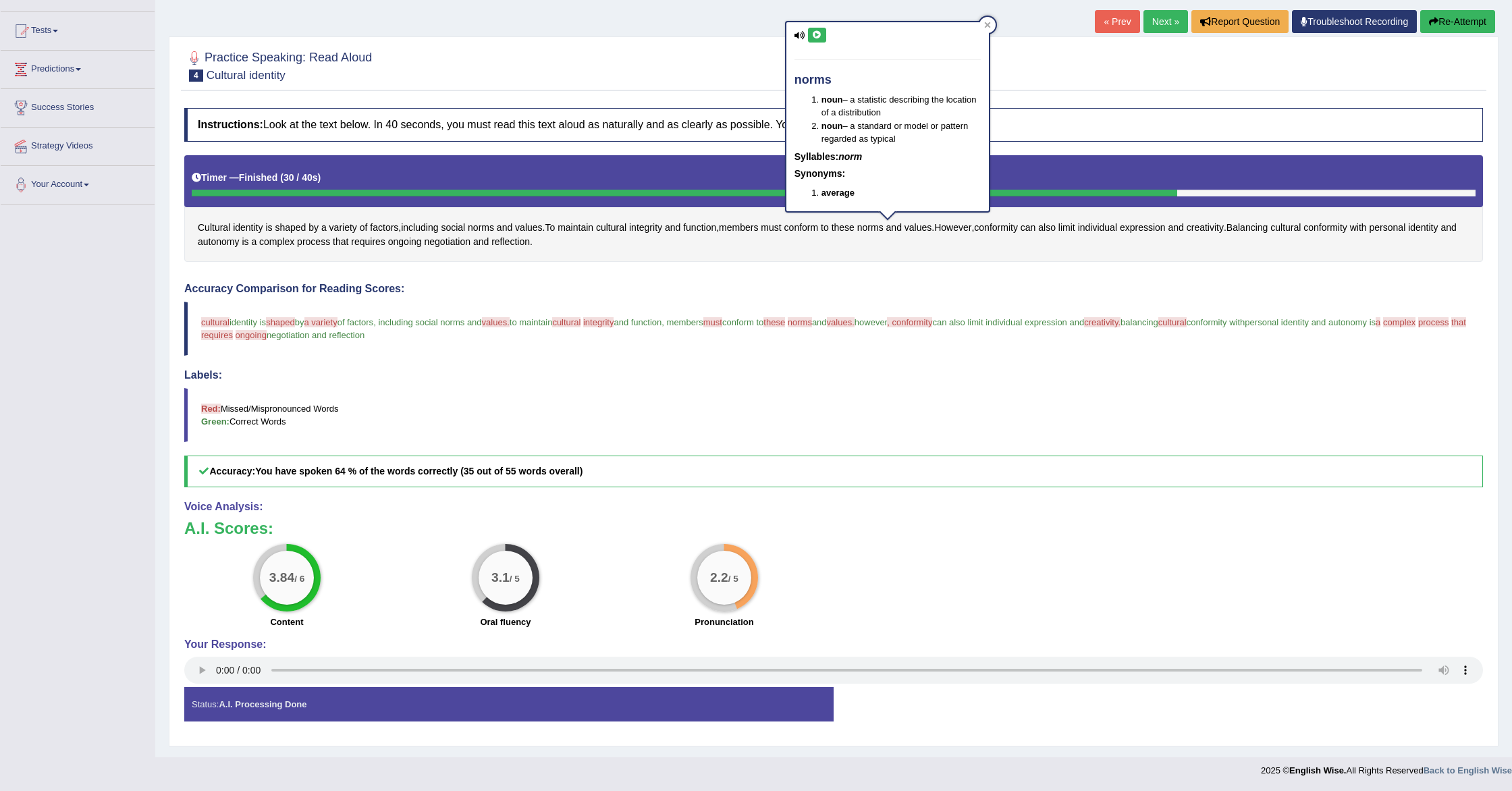
click at [821, 34] on icon at bounding box center [817, 35] width 10 height 8
click at [821, 34] on icon at bounding box center [817, 35] width 10 height 8
click at [1016, 225] on span "conformity" at bounding box center [996, 228] width 44 height 15
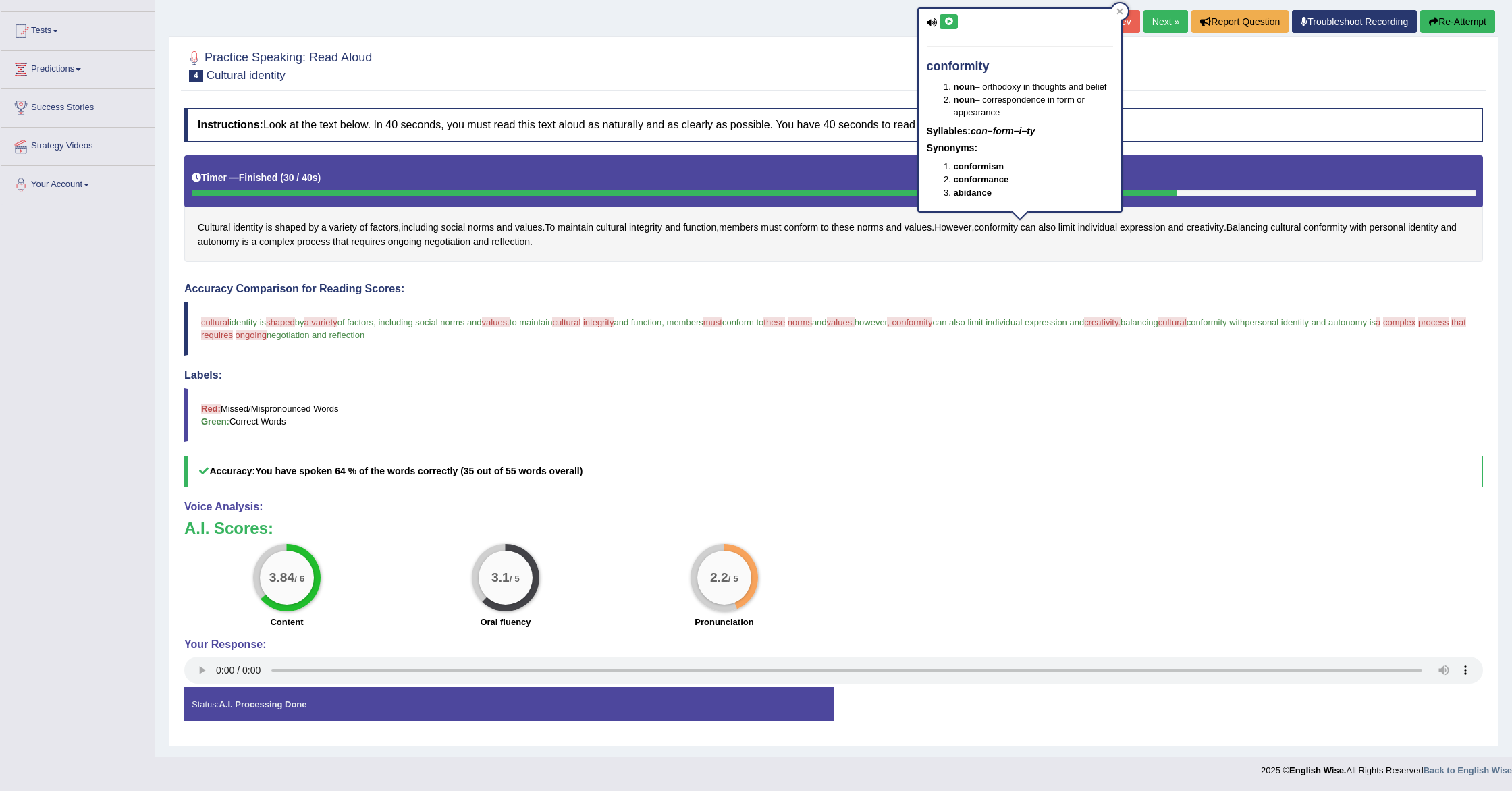
click at [950, 19] on icon at bounding box center [949, 21] width 10 height 8
click at [951, 18] on icon at bounding box center [949, 21] width 10 height 8
click at [1224, 229] on span "creativity" at bounding box center [1205, 228] width 37 height 15
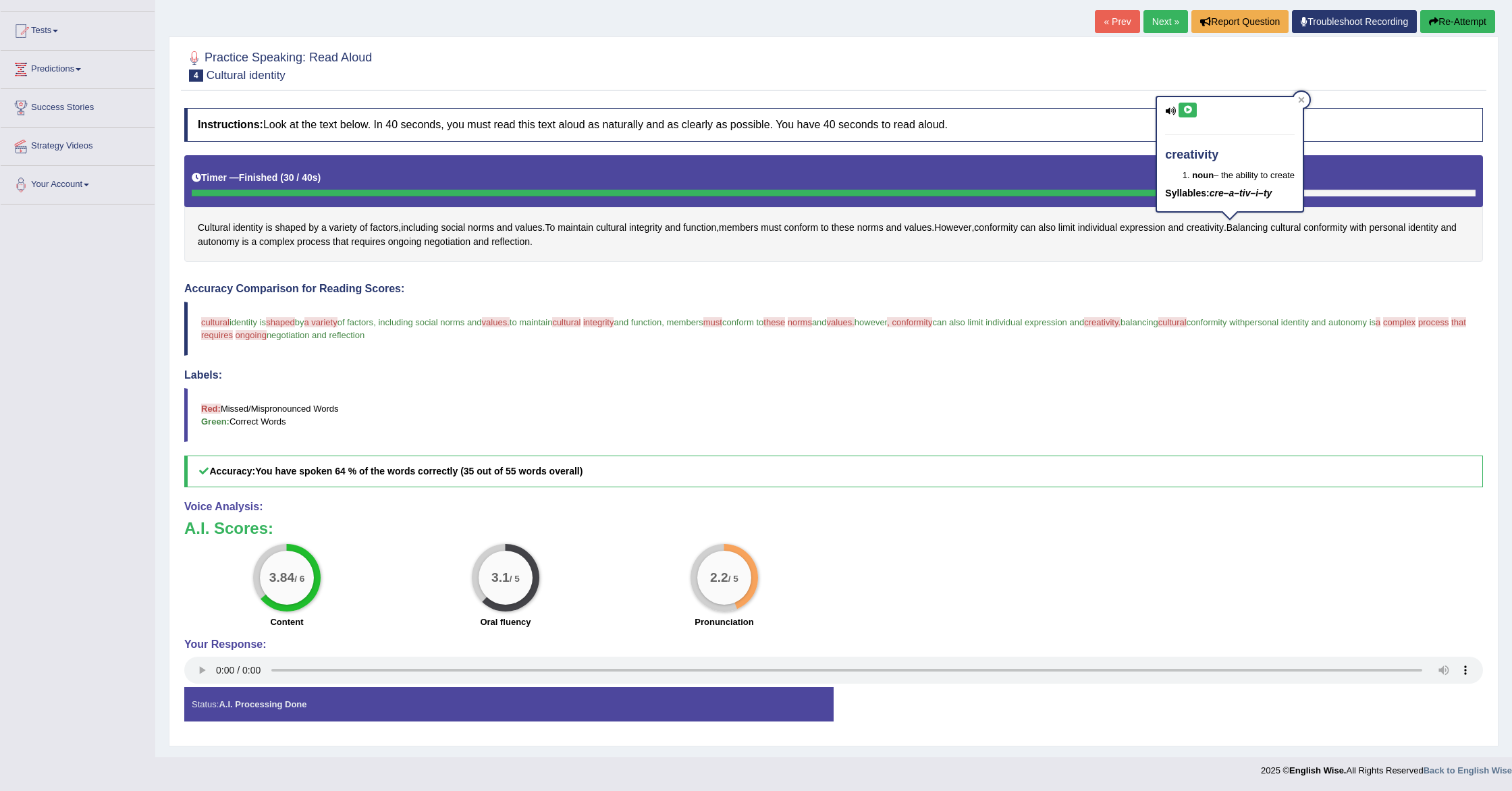
click at [1184, 110] on icon at bounding box center [1188, 109] width 10 height 8
click at [294, 241] on span "complex" at bounding box center [277, 242] width 35 height 15
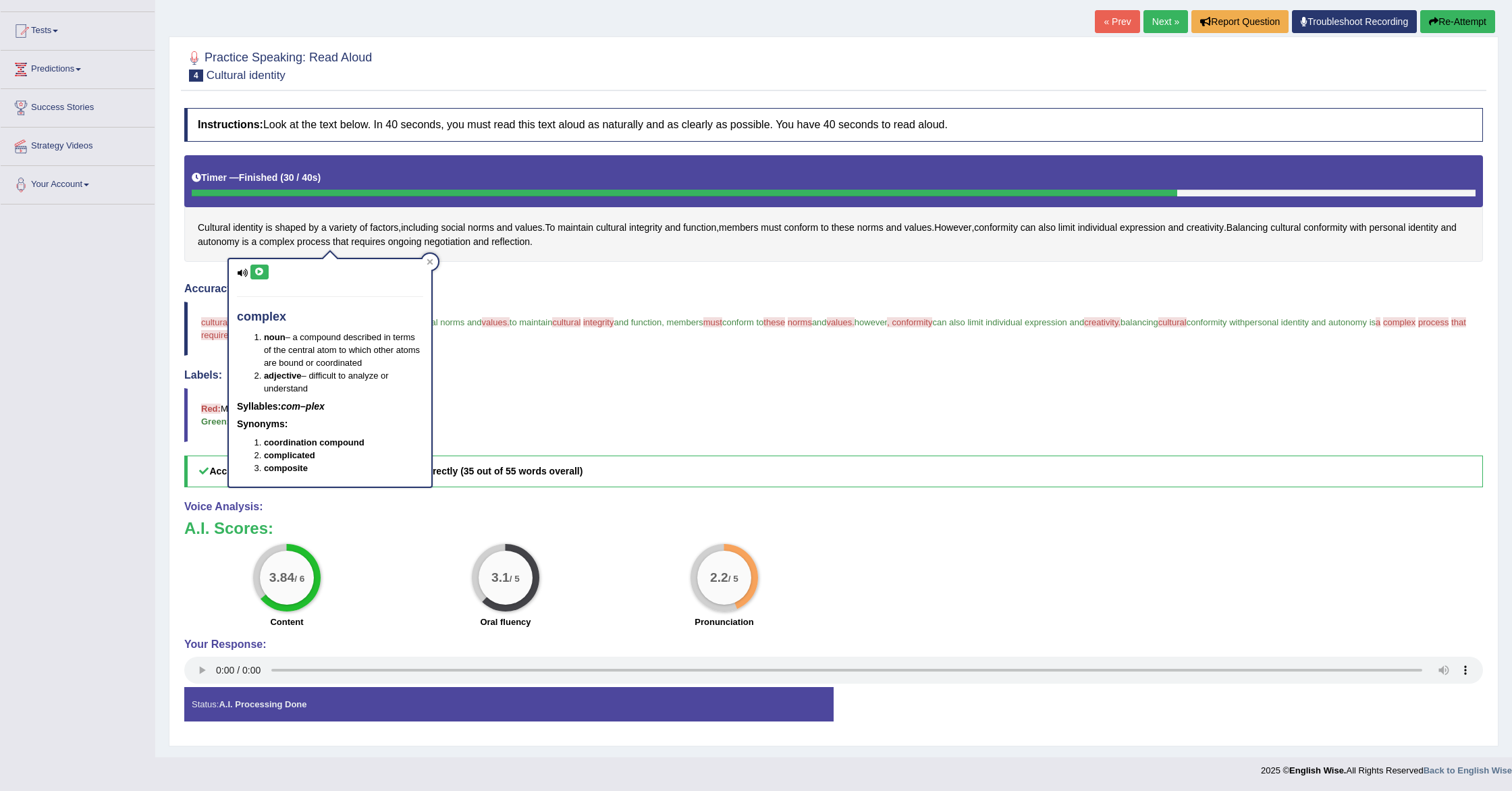
click at [260, 272] on icon at bounding box center [259, 272] width 10 height 8
click at [1451, 22] on button "Re-Attempt" at bounding box center [1457, 22] width 75 height 23
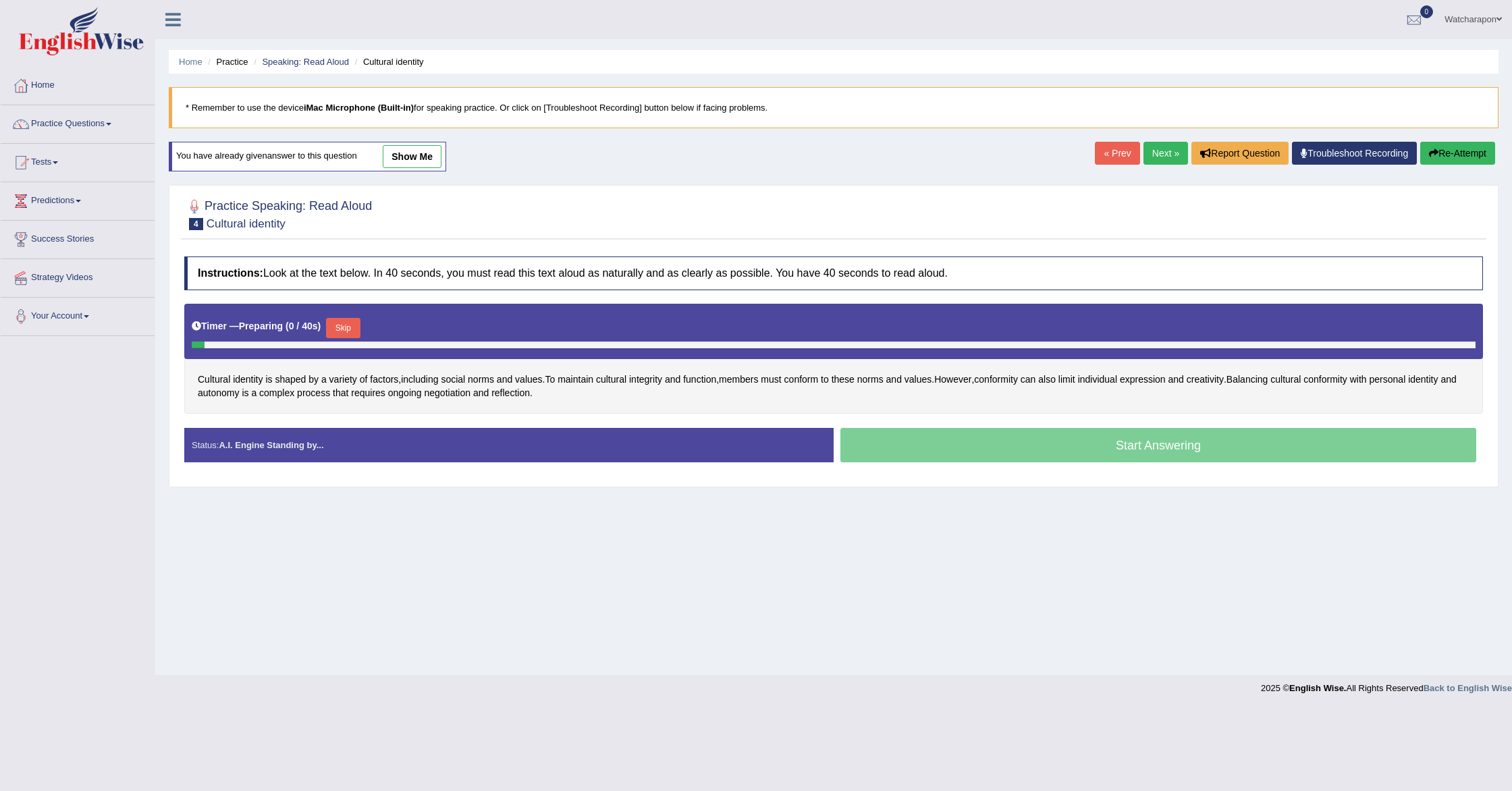
click at [340, 323] on button "Skip" at bounding box center [343, 328] width 34 height 20
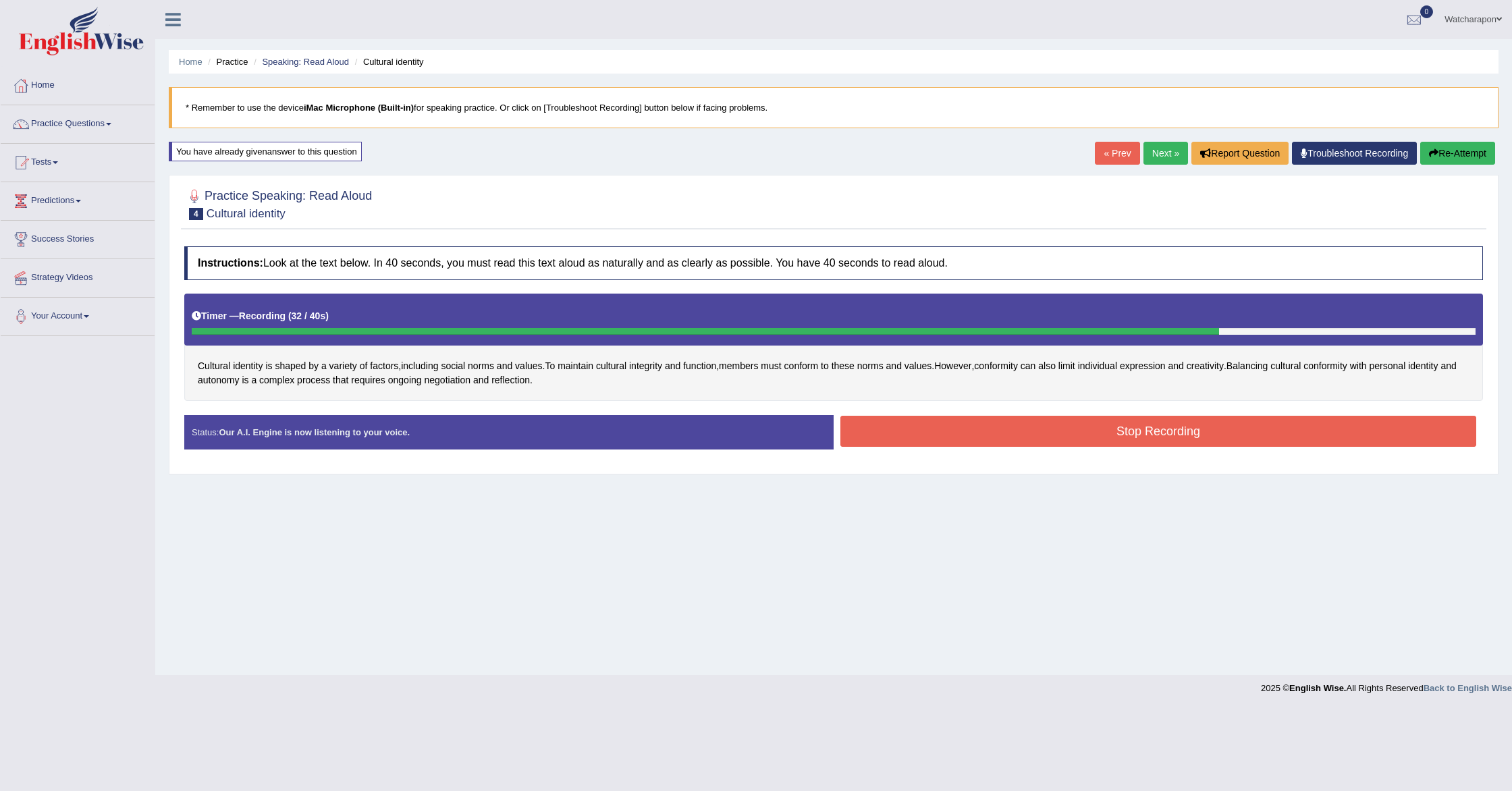
drag, startPoint x: 928, startPoint y: 425, endPoint x: 921, endPoint y: 422, distance: 7.6
click at [927, 424] on button "Stop Recording" at bounding box center [1158, 431] width 636 height 31
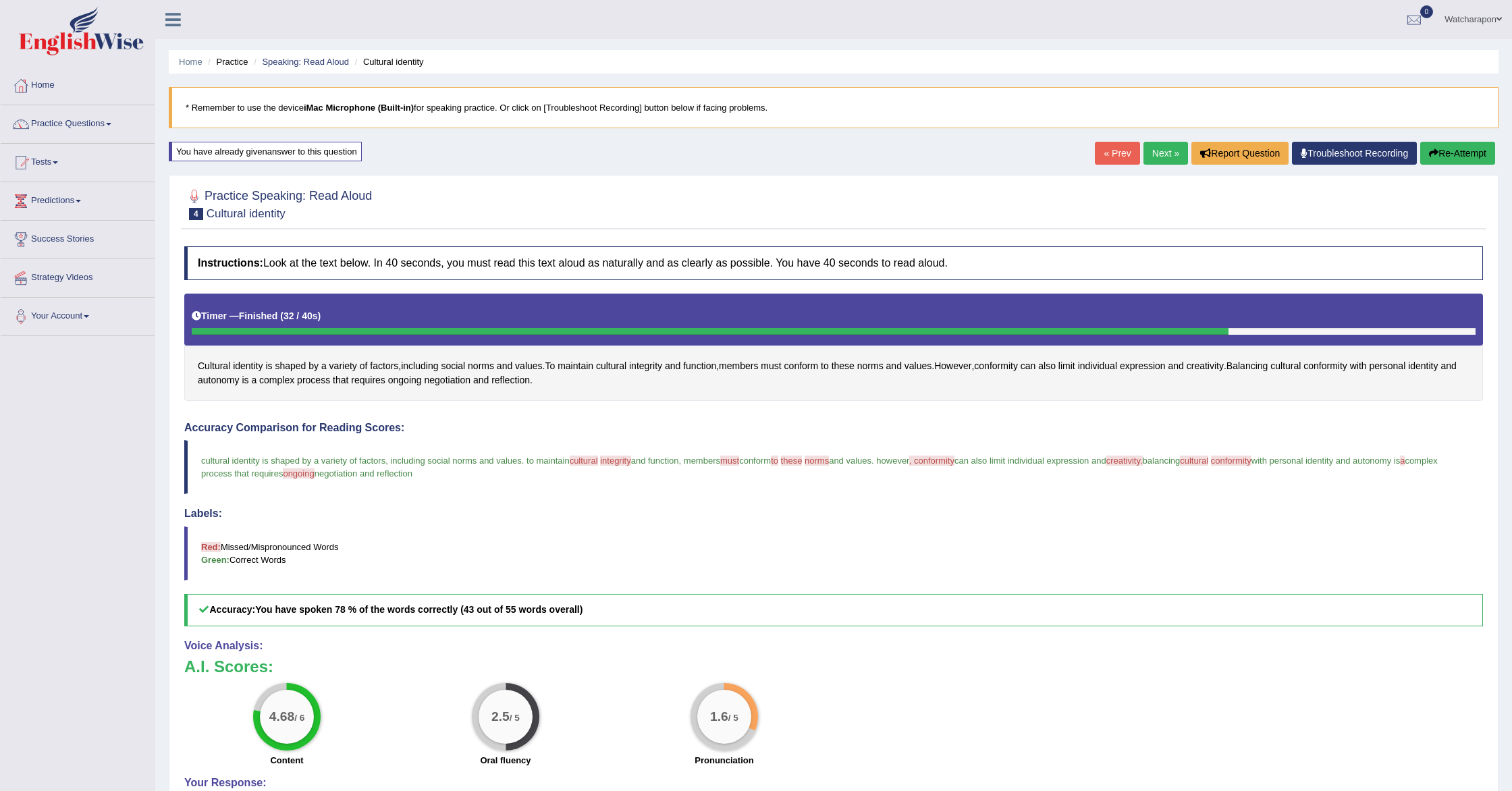
click at [594, 460] on span "cultural" at bounding box center [583, 461] width 28 height 10
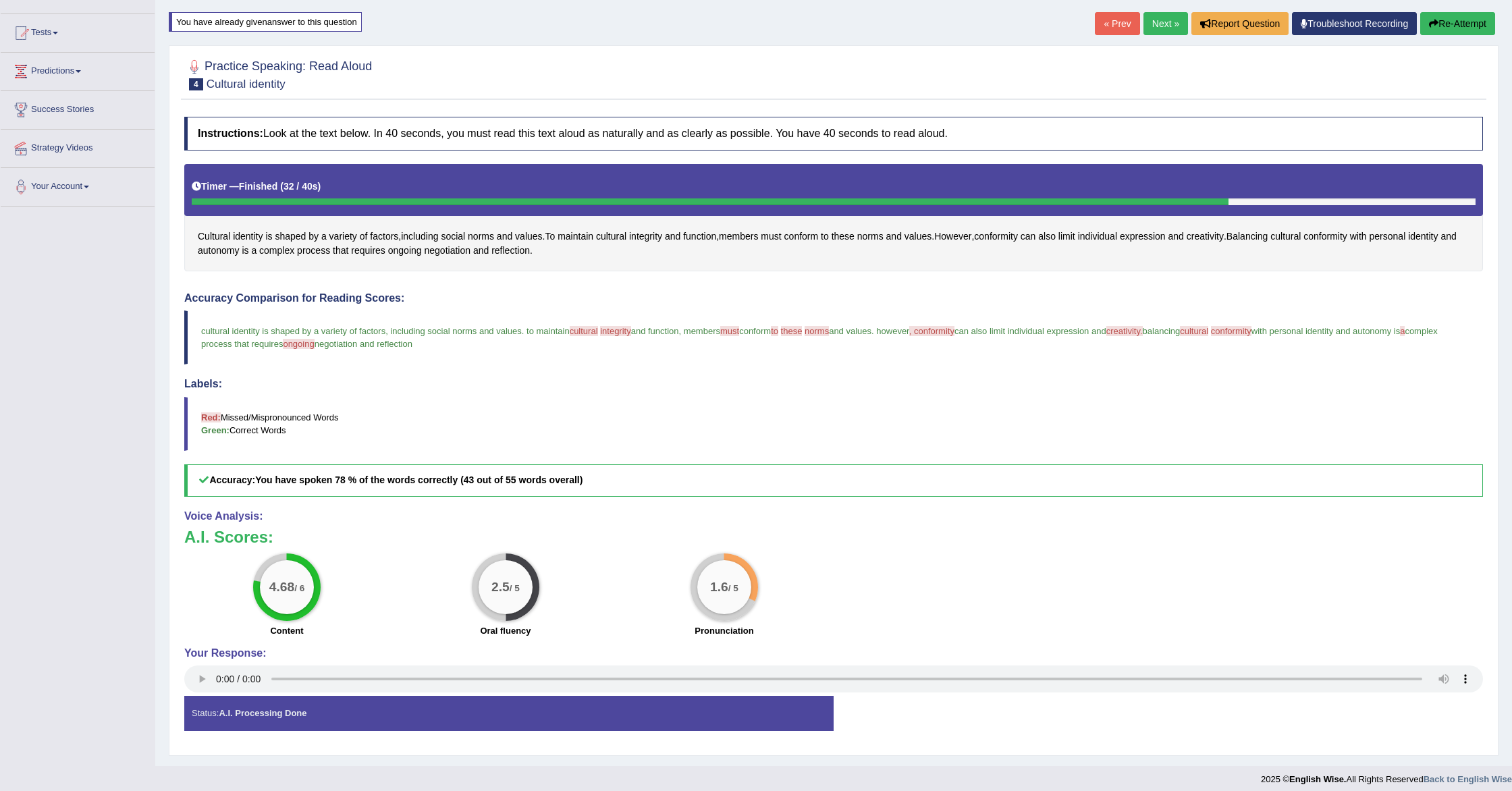
scroll to position [138, 0]
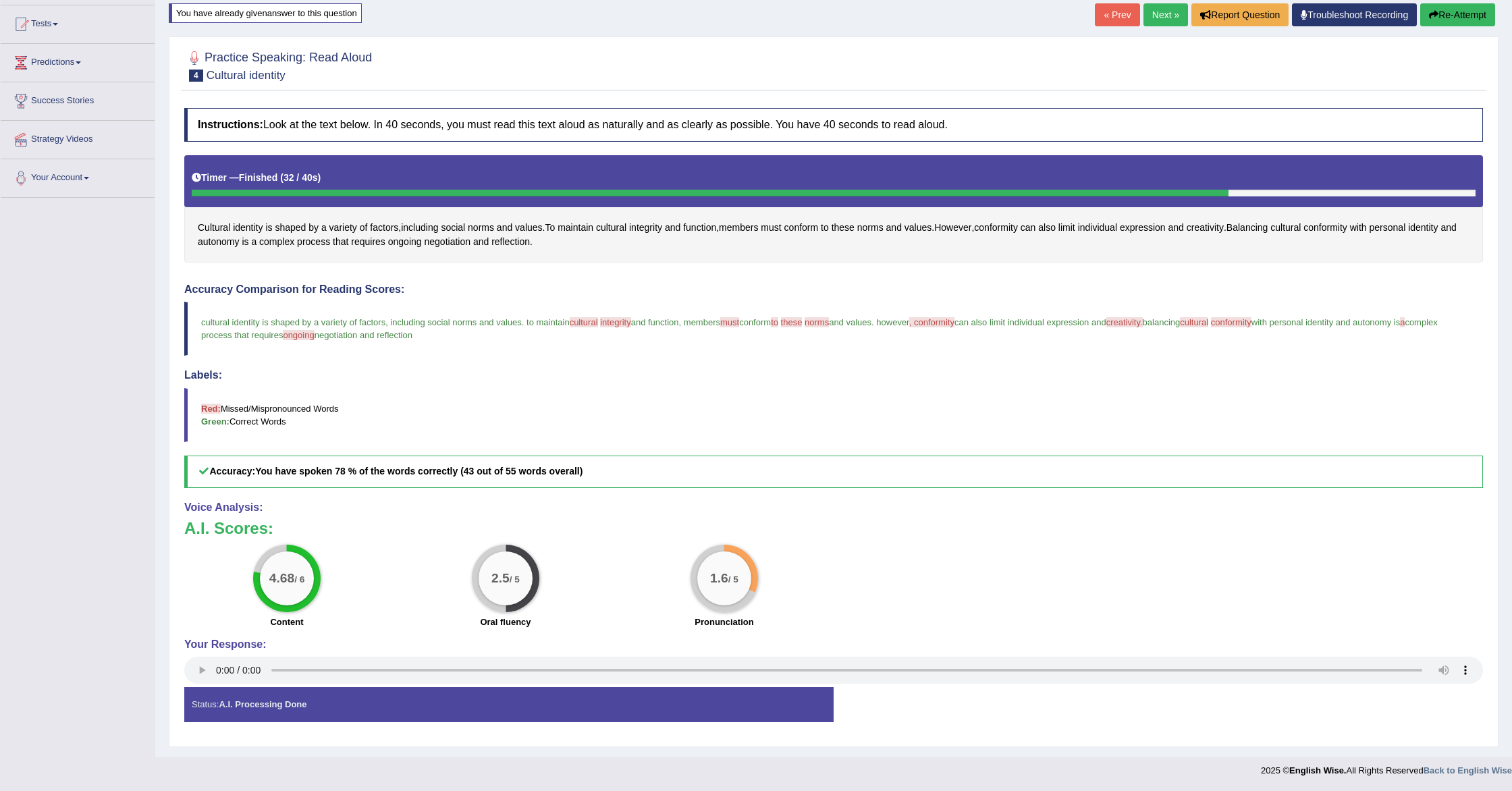
click at [1162, 13] on link "Next »" at bounding box center [1166, 15] width 44 height 23
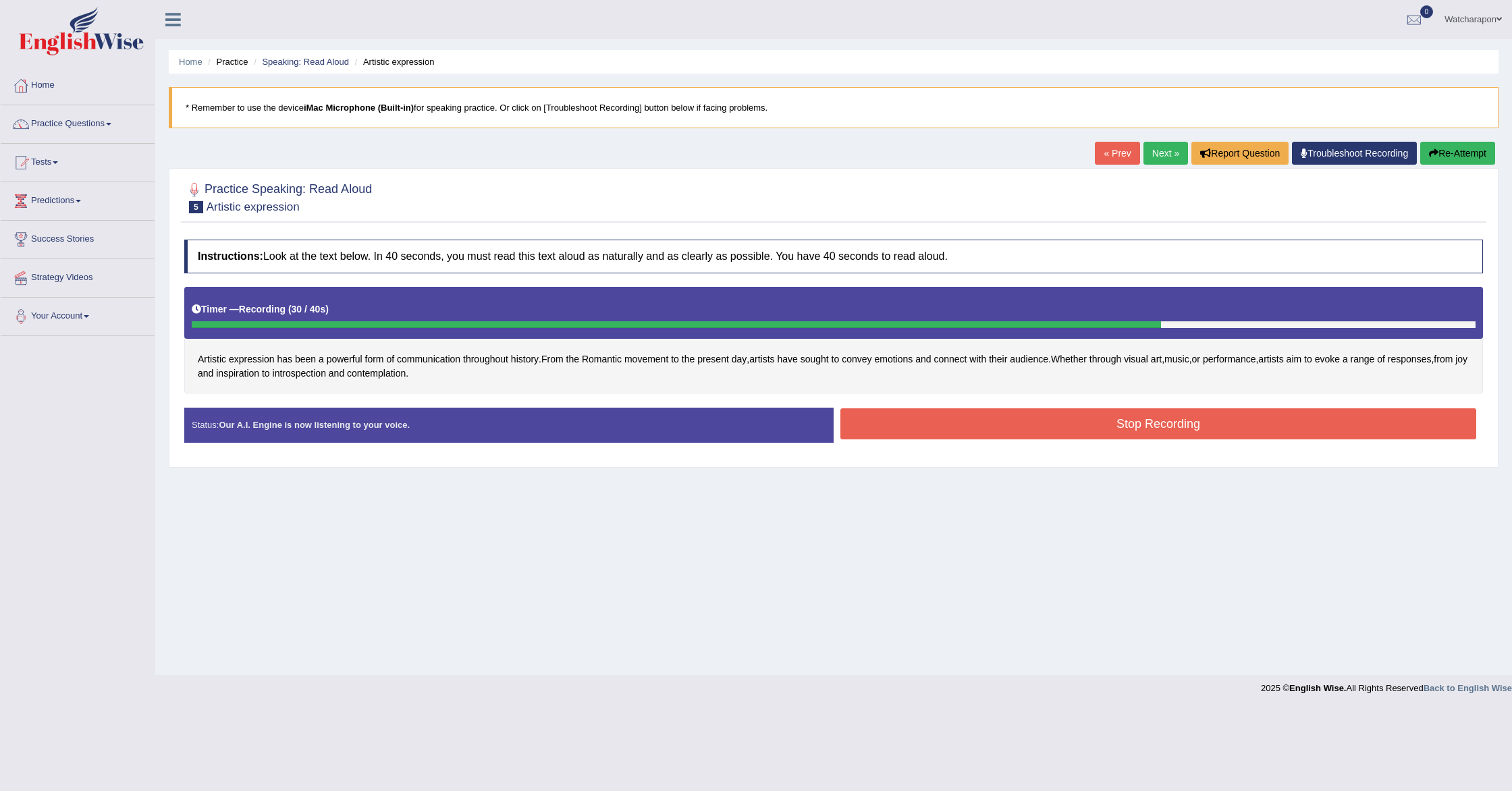
drag, startPoint x: 958, startPoint y: 417, endPoint x: 949, endPoint y: 417, distance: 9.0
click at [957, 416] on button "Stop Recording" at bounding box center [1158, 423] width 636 height 31
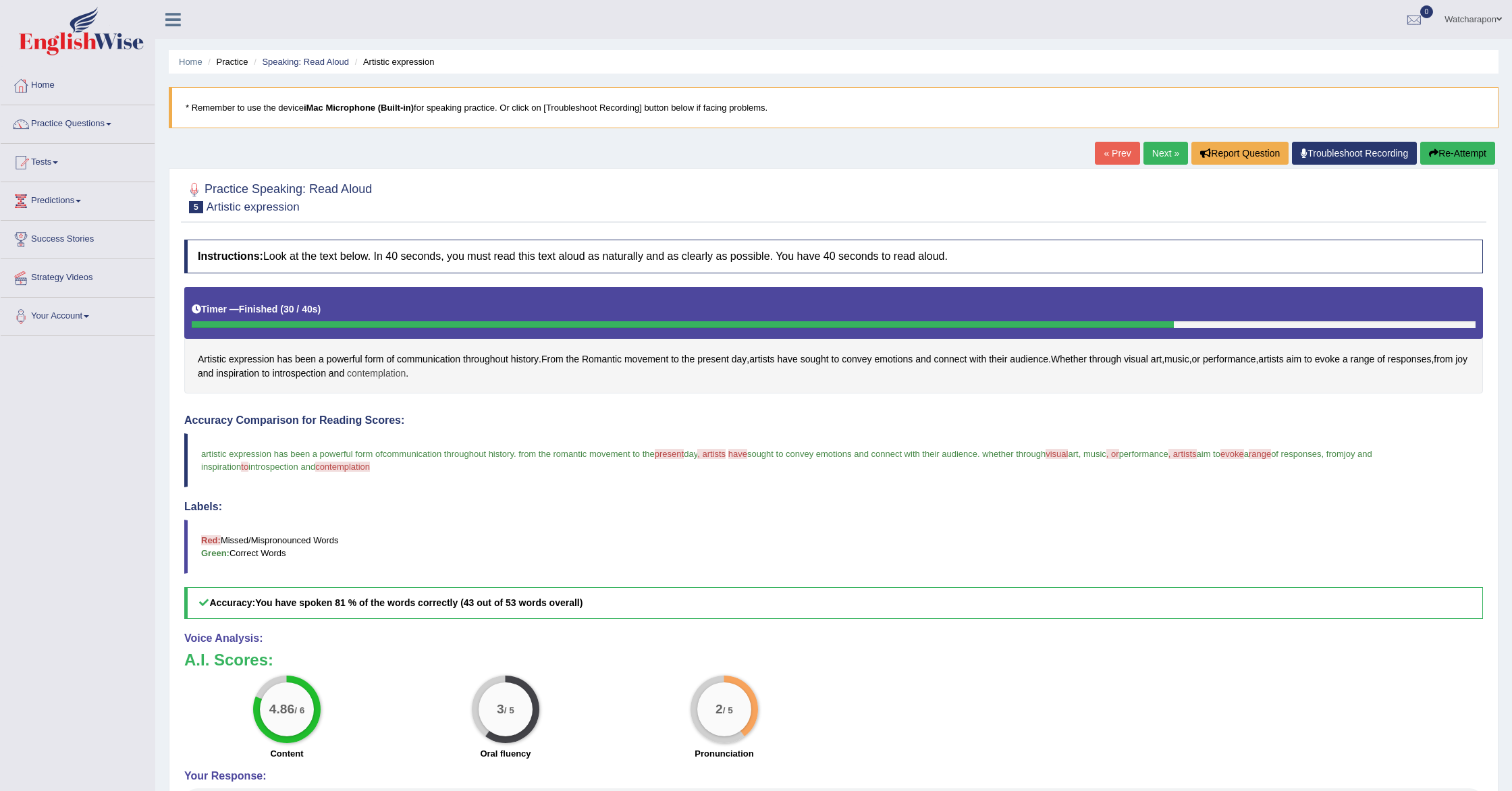
click at [406, 370] on span "contemplation" at bounding box center [376, 374] width 59 height 15
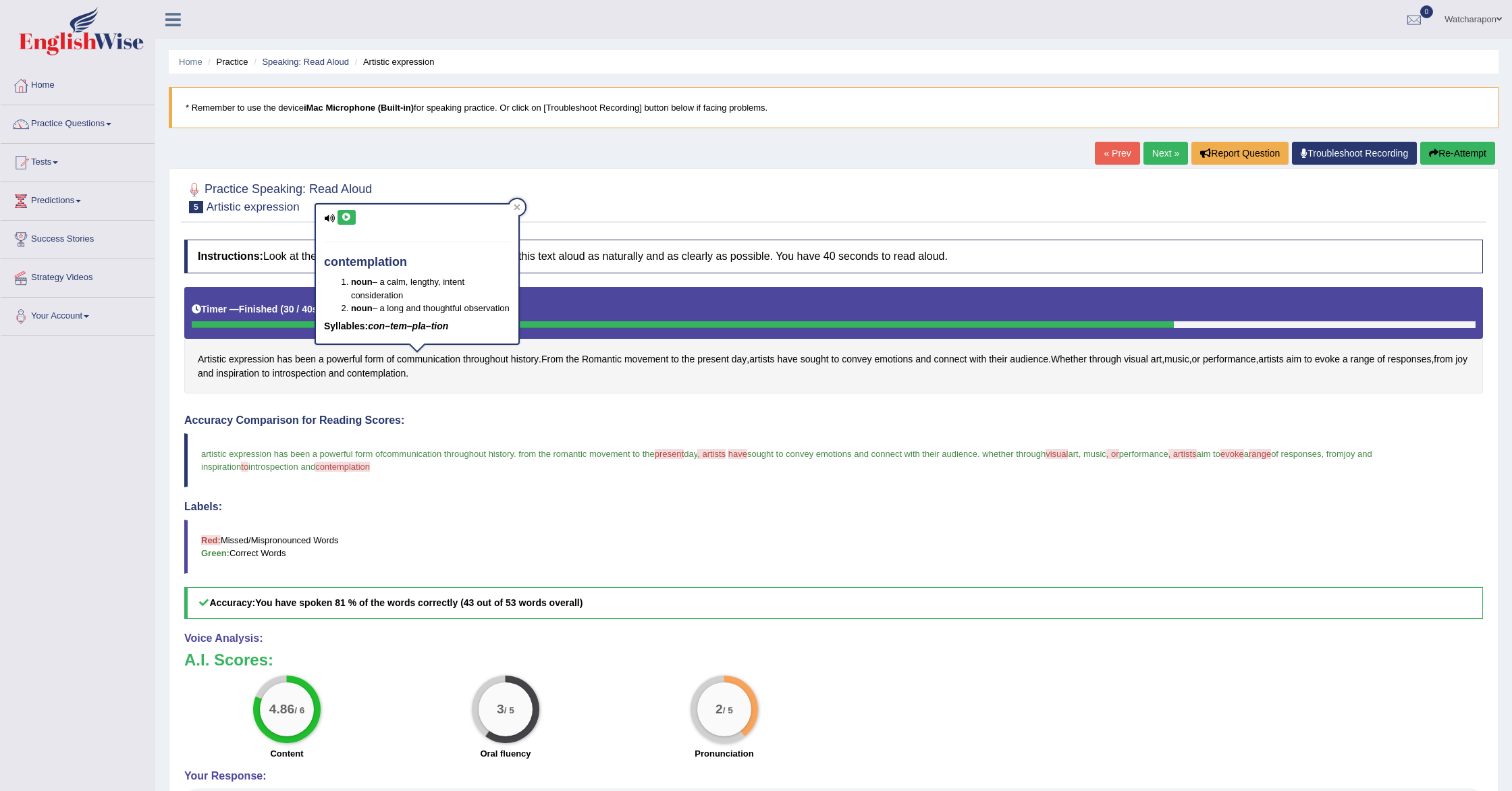
click at [340, 214] on button at bounding box center [346, 218] width 18 height 15
click at [346, 215] on icon at bounding box center [346, 217] width 10 height 8
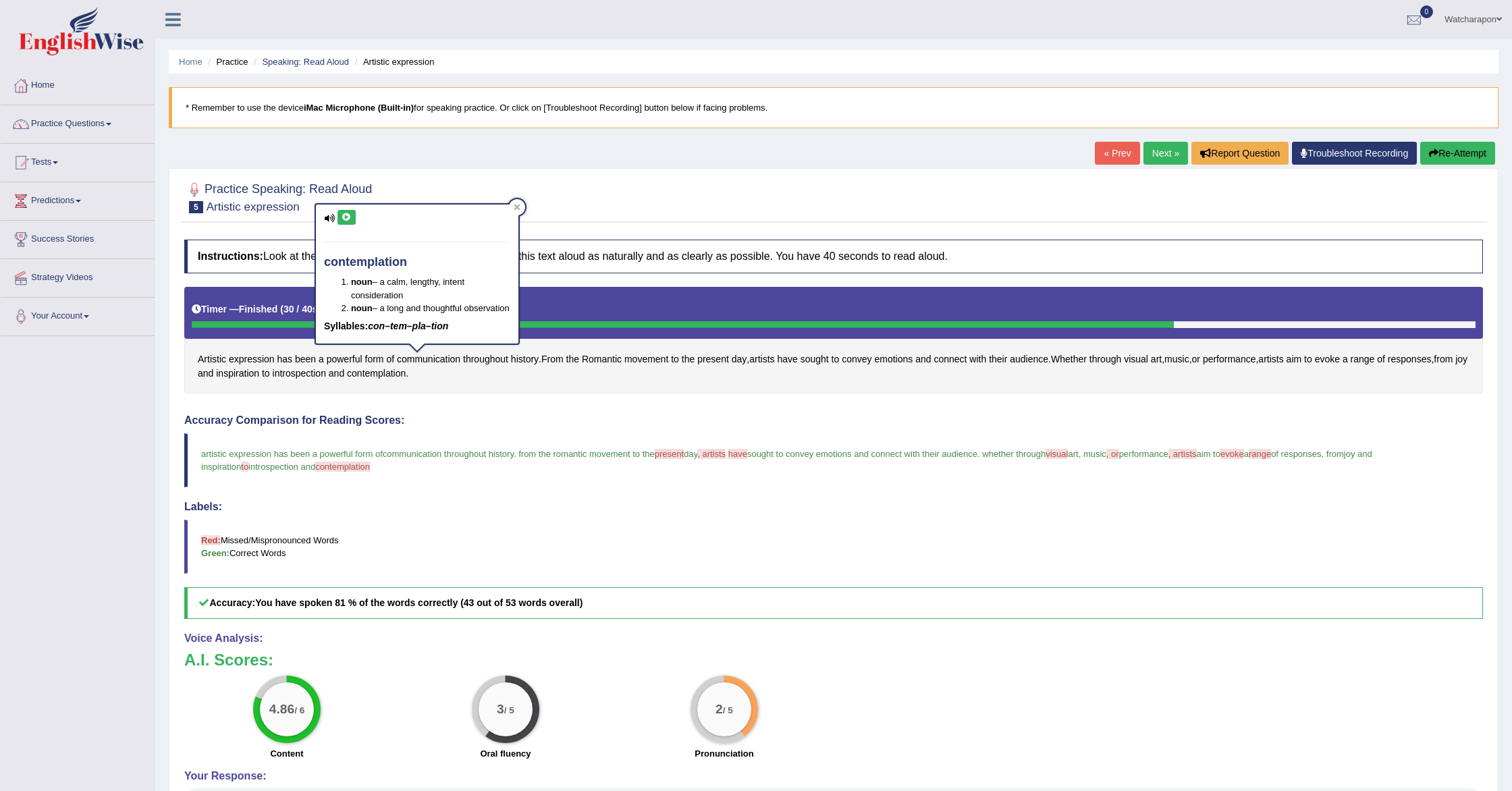
click at [346, 215] on icon at bounding box center [346, 217] width 10 height 8
click at [349, 213] on icon at bounding box center [346, 217] width 10 height 8
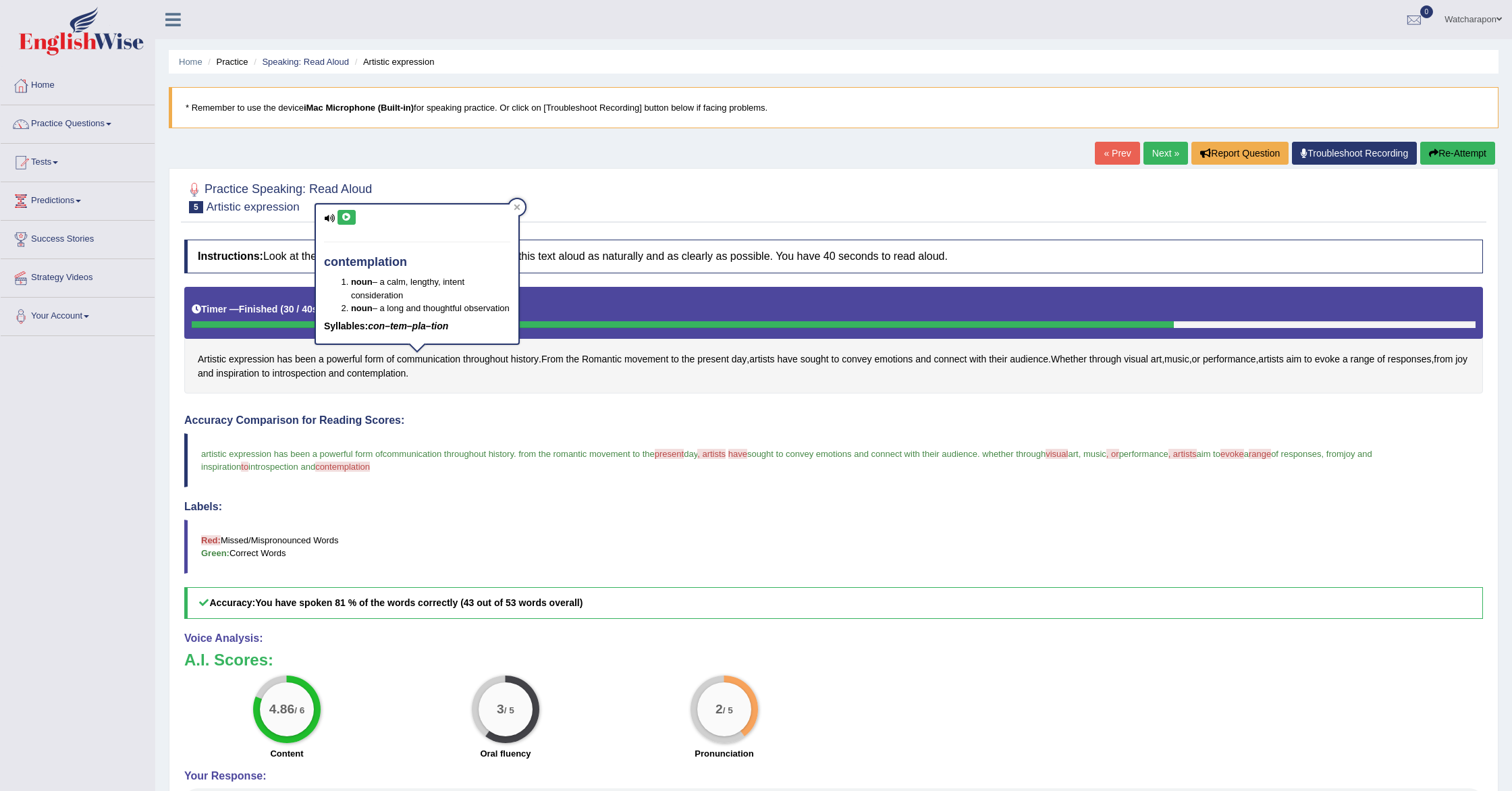
click at [1160, 152] on link "Next »" at bounding box center [1166, 154] width 44 height 23
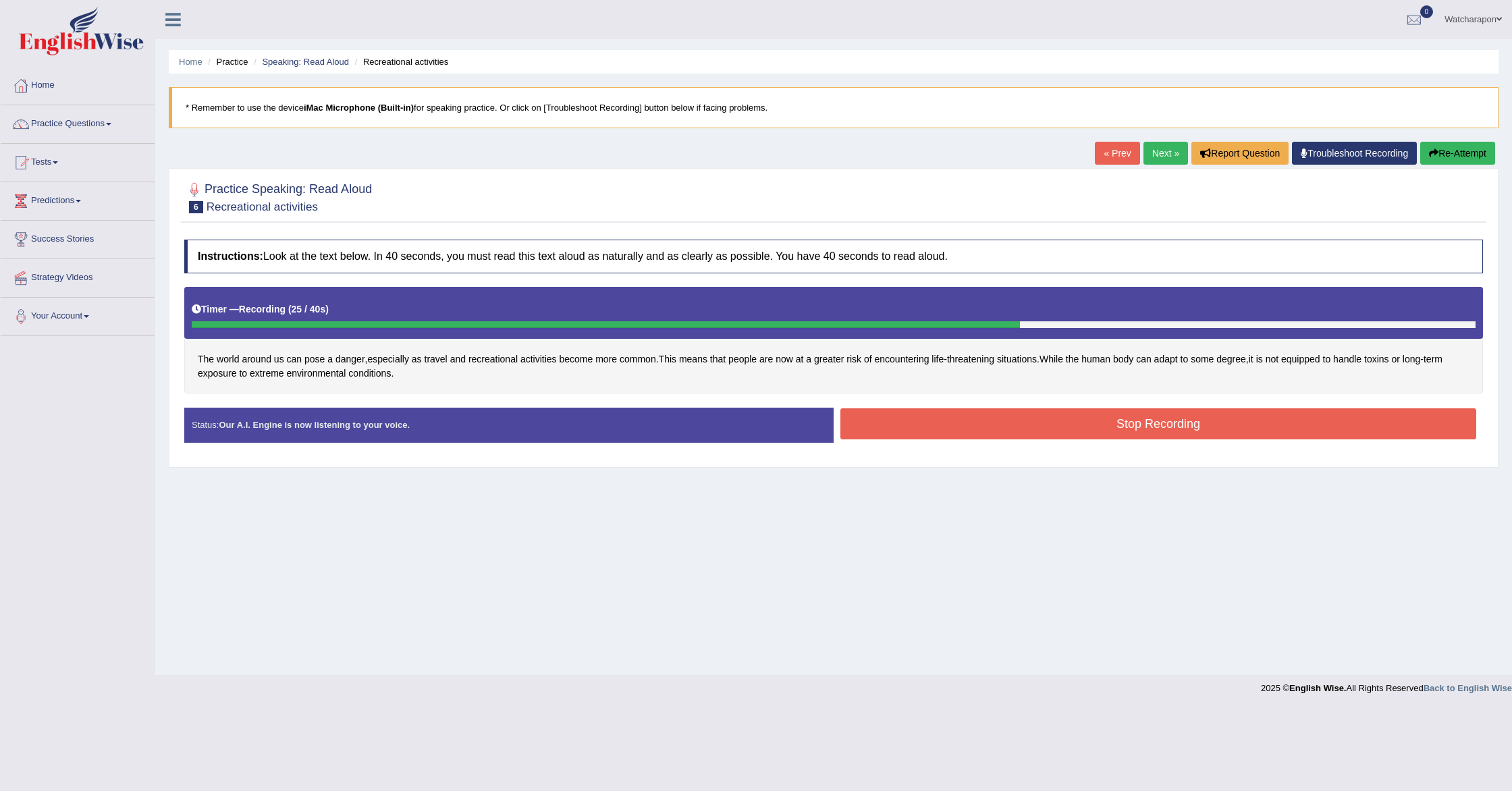
click at [888, 426] on button "Stop Recording" at bounding box center [1158, 423] width 636 height 31
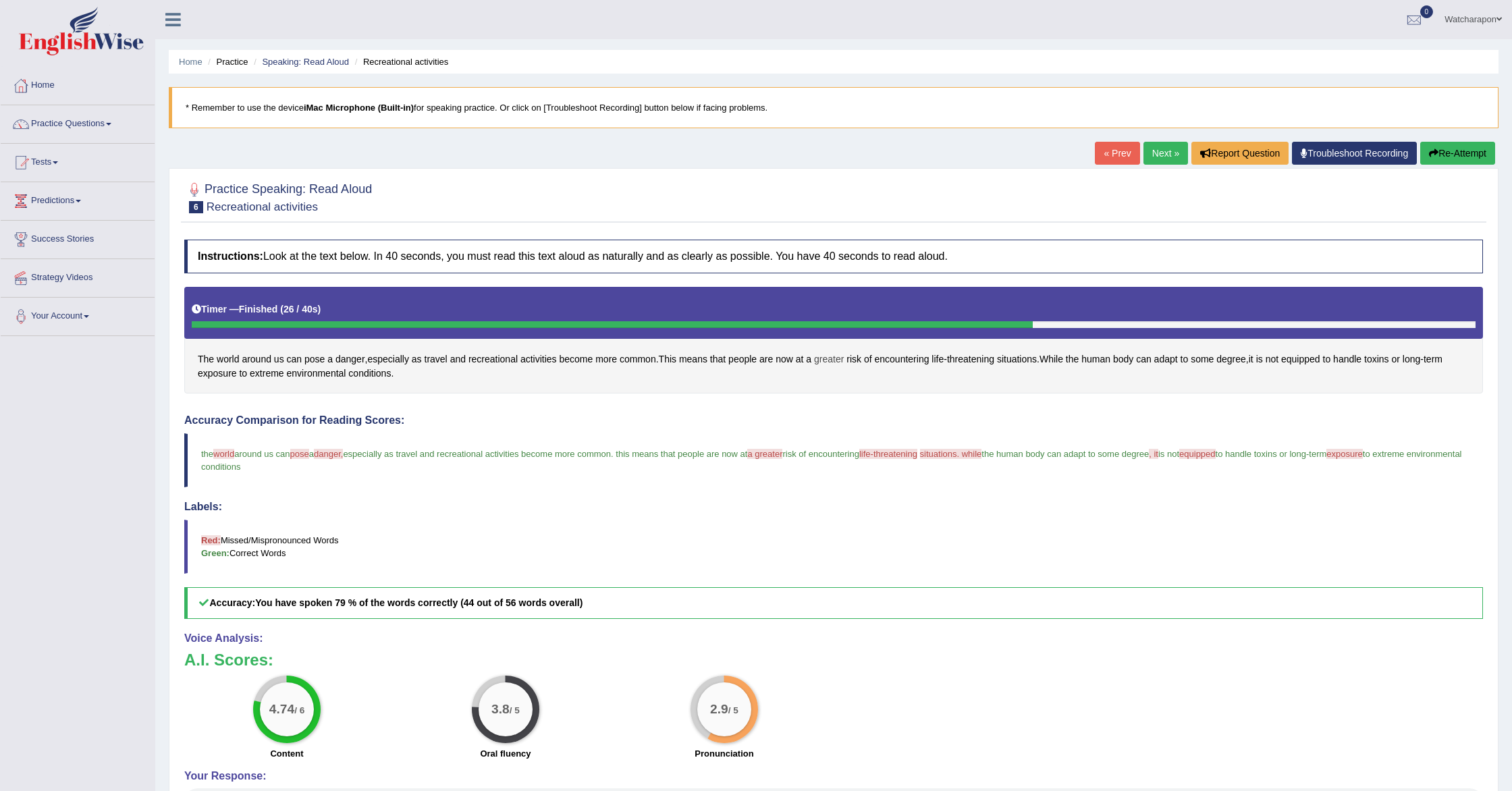
click at [828, 358] on span "greater" at bounding box center [828, 360] width 30 height 15
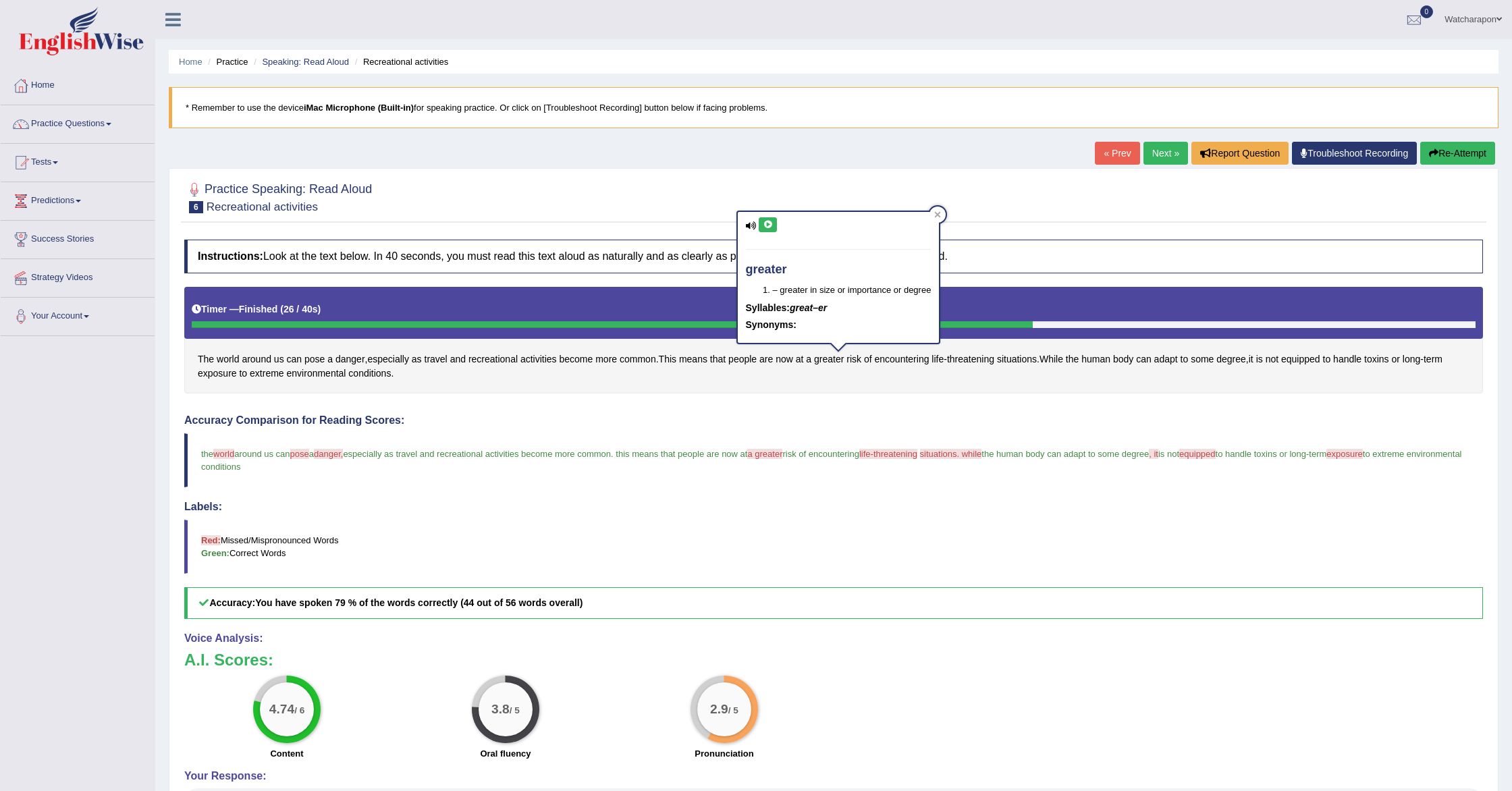
click at [765, 228] on icon at bounding box center [768, 225] width 10 height 8
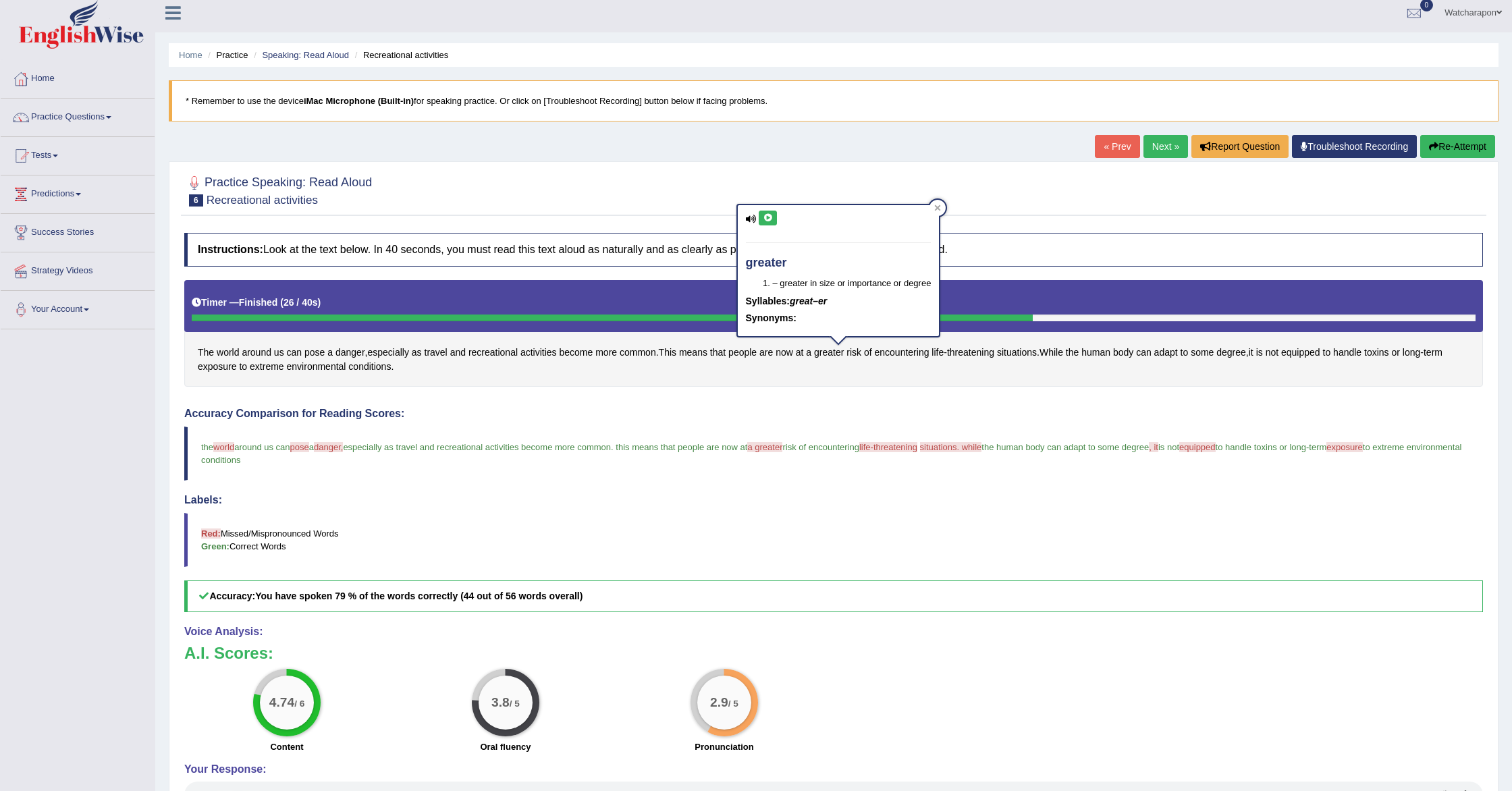
scroll to position [13, 0]
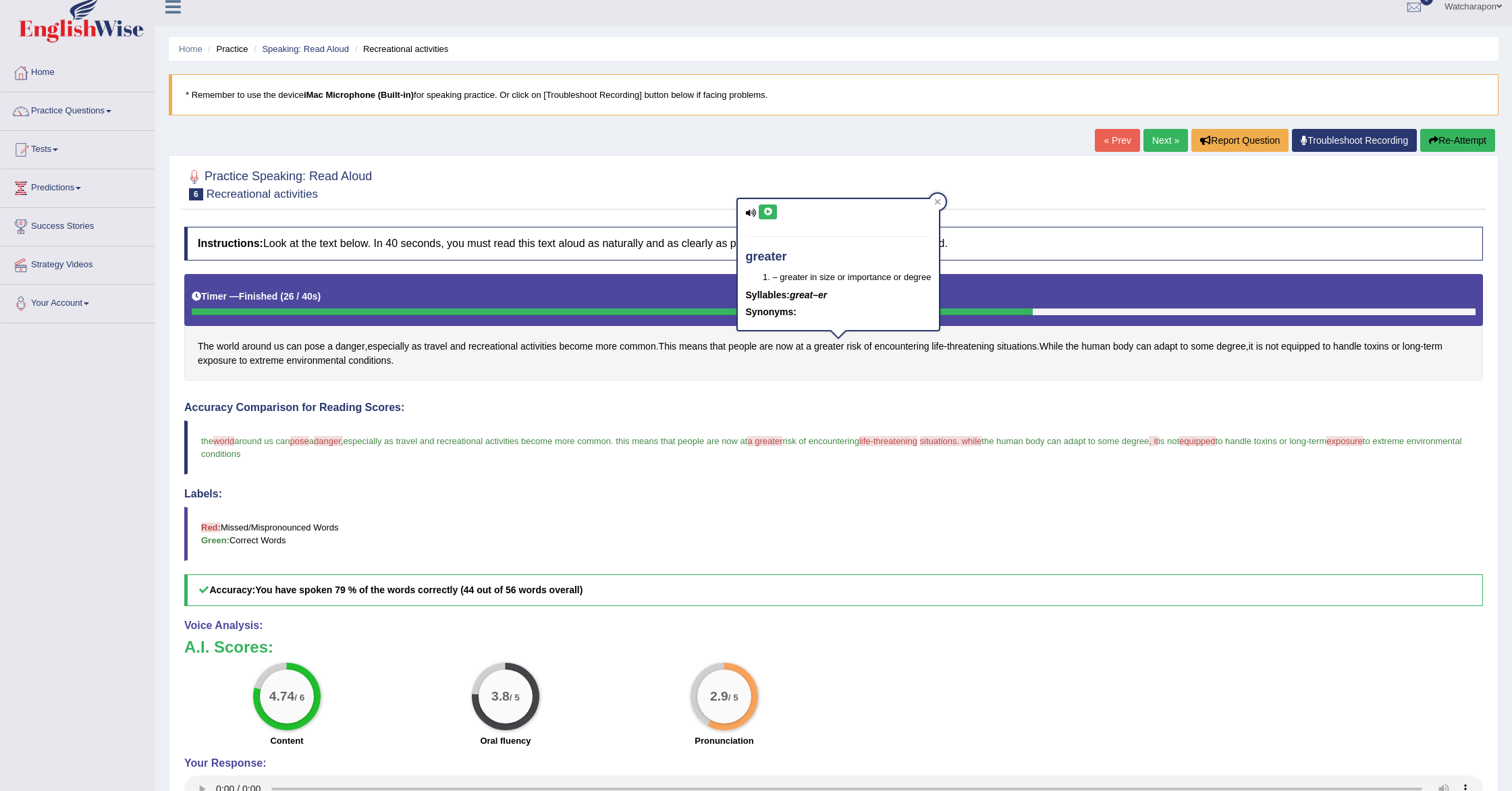
click at [768, 211] on icon at bounding box center [768, 212] width 10 height 8
drag, startPoint x: 763, startPoint y: 215, endPoint x: 749, endPoint y: 218, distance: 14.3
click at [755, 218] on div "greater – greater in size or importance or degree Syllables: great–er Synonyms:" at bounding box center [839, 265] width 202 height 131
click at [773, 213] on button at bounding box center [768, 212] width 18 height 15
click at [223, 346] on span "world" at bounding box center [228, 347] width 22 height 15
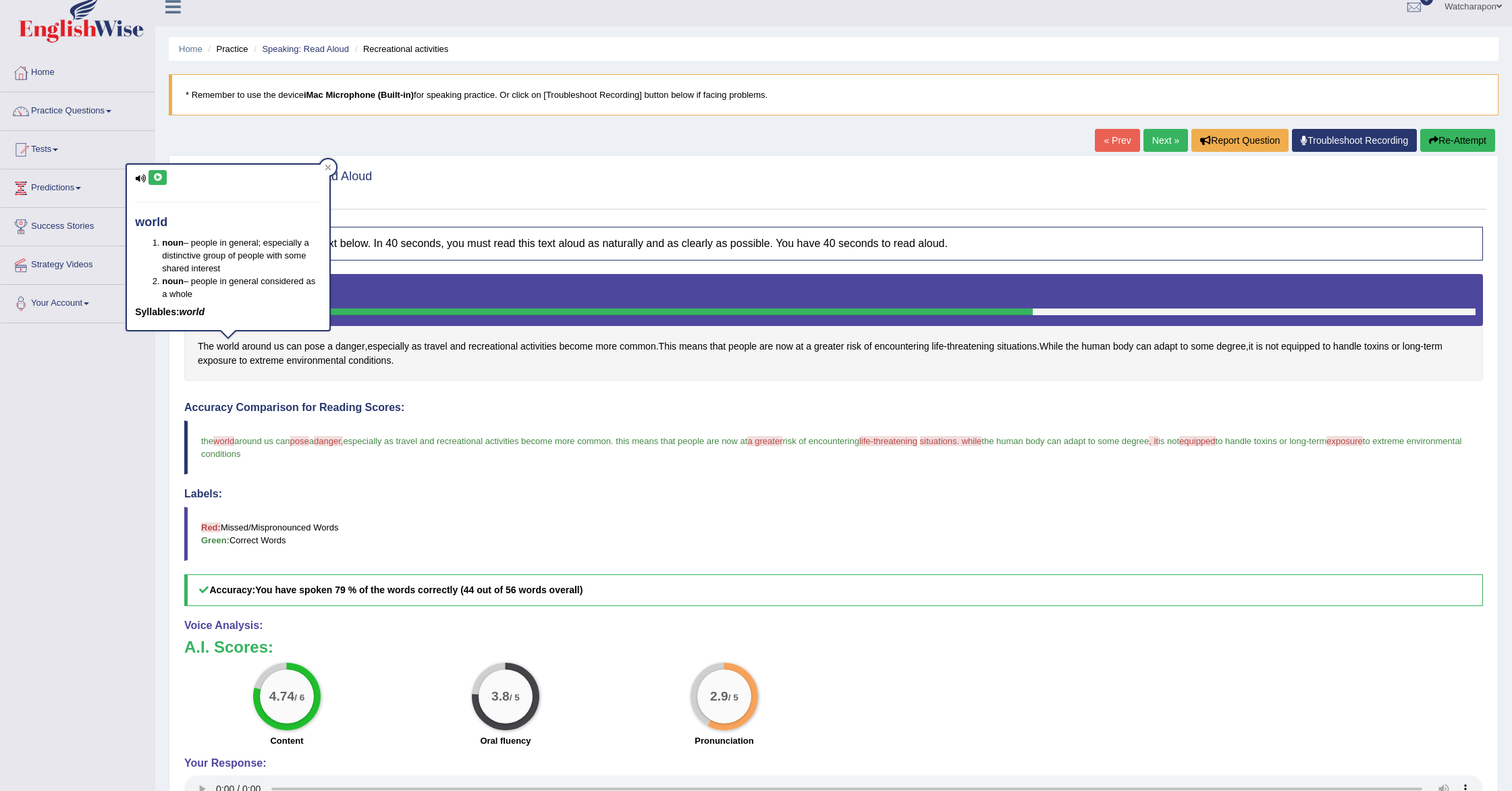
click at [154, 175] on icon at bounding box center [157, 177] width 10 height 8
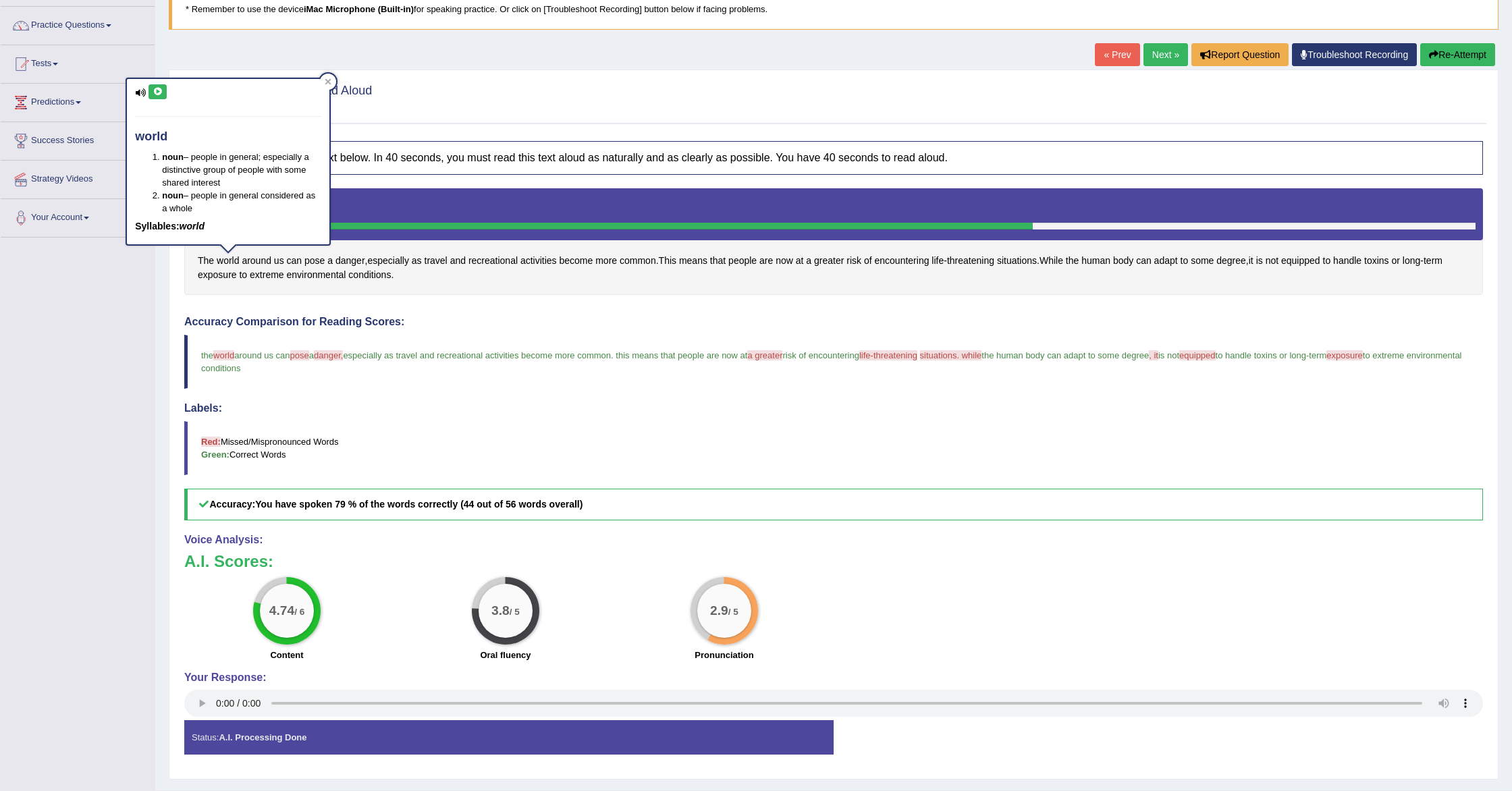
scroll to position [132, 0]
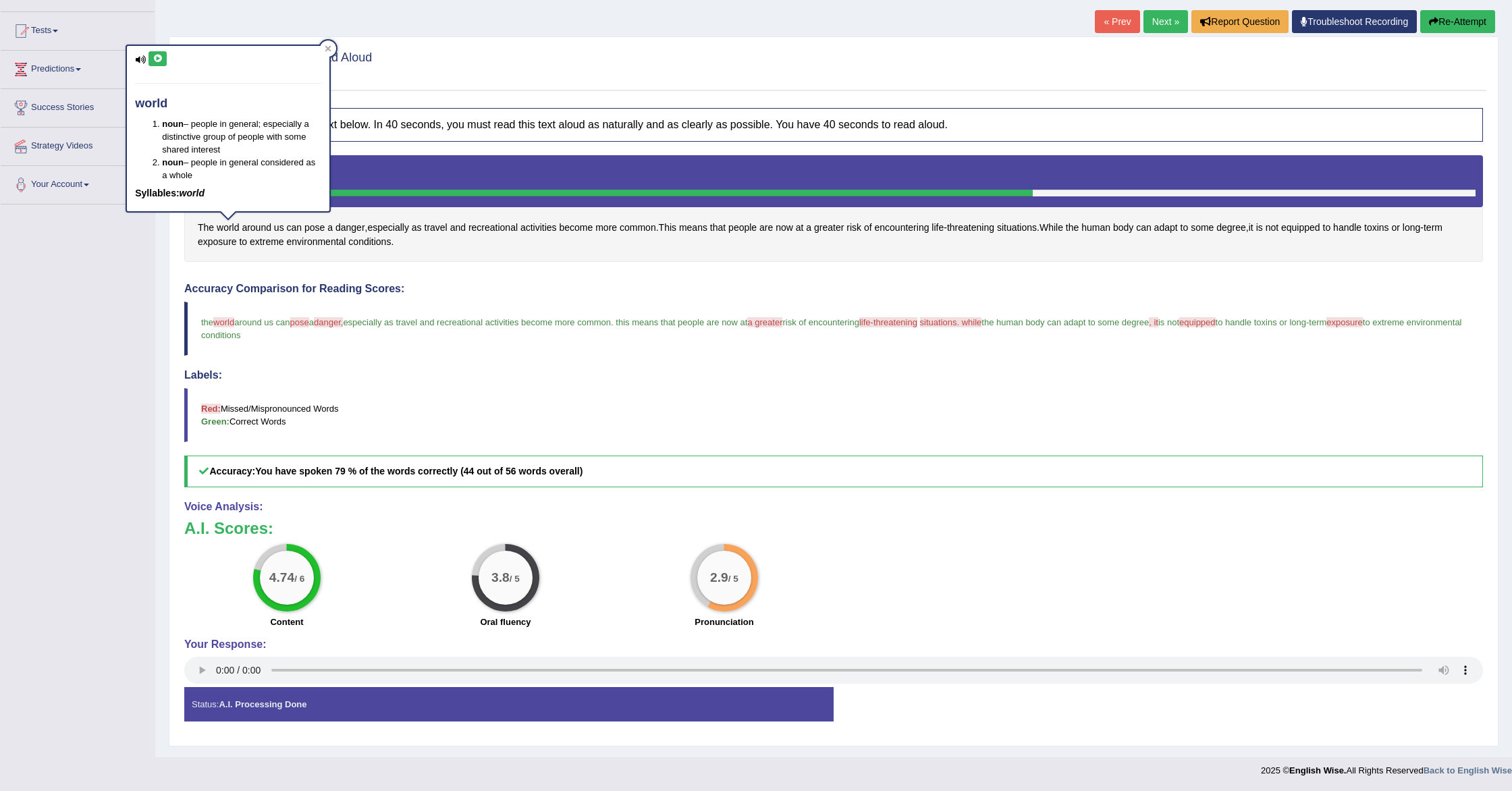
click at [153, 58] on icon at bounding box center [157, 58] width 10 height 8
click at [314, 227] on span "pose" at bounding box center [315, 228] width 20 height 15
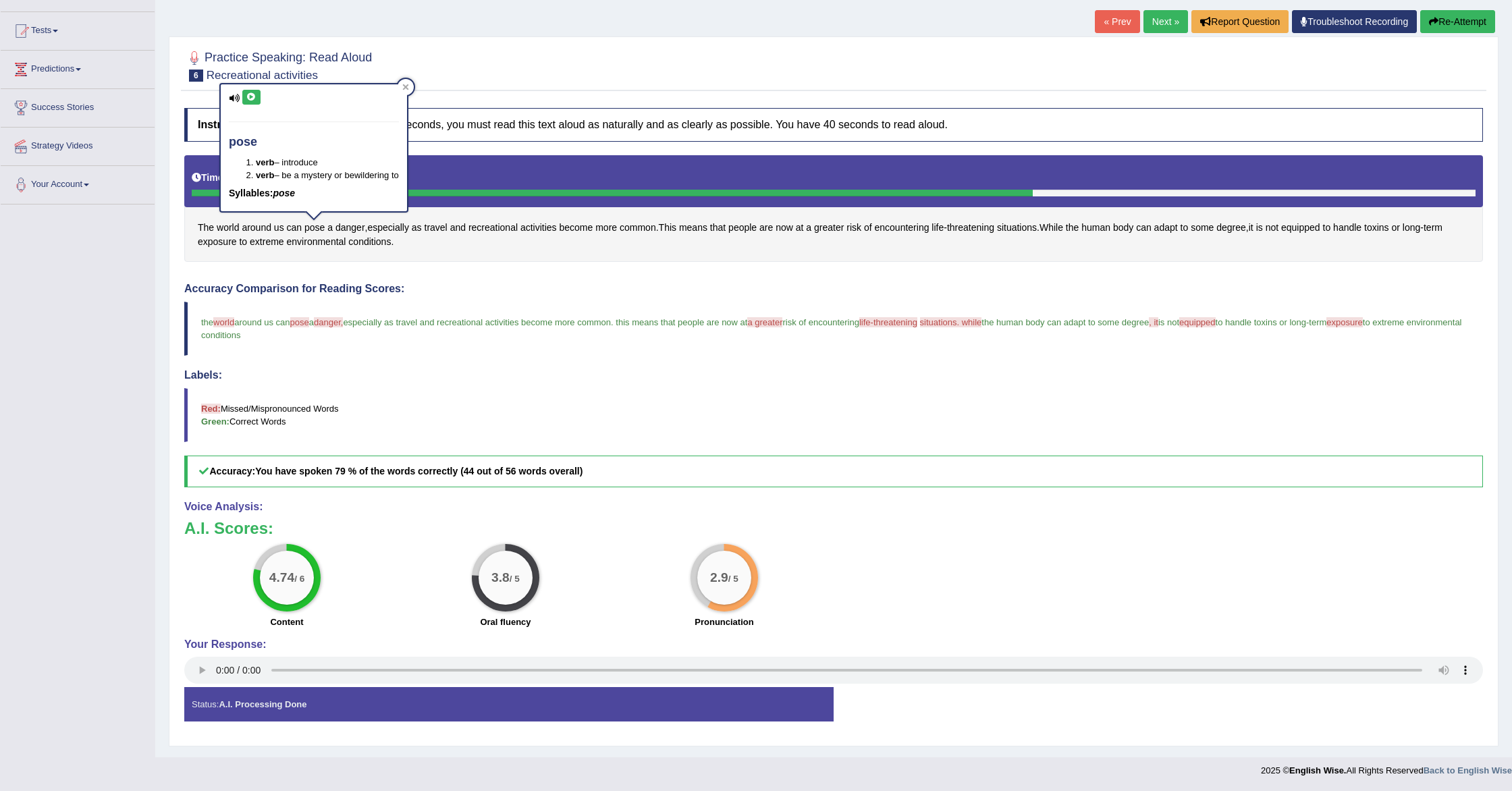
click at [251, 98] on icon at bounding box center [252, 97] width 10 height 8
click at [257, 93] on button at bounding box center [251, 97] width 18 height 15
click at [259, 94] on button at bounding box center [251, 97] width 18 height 15
click at [1362, 323] on span "exposure" at bounding box center [1344, 323] width 36 height 10
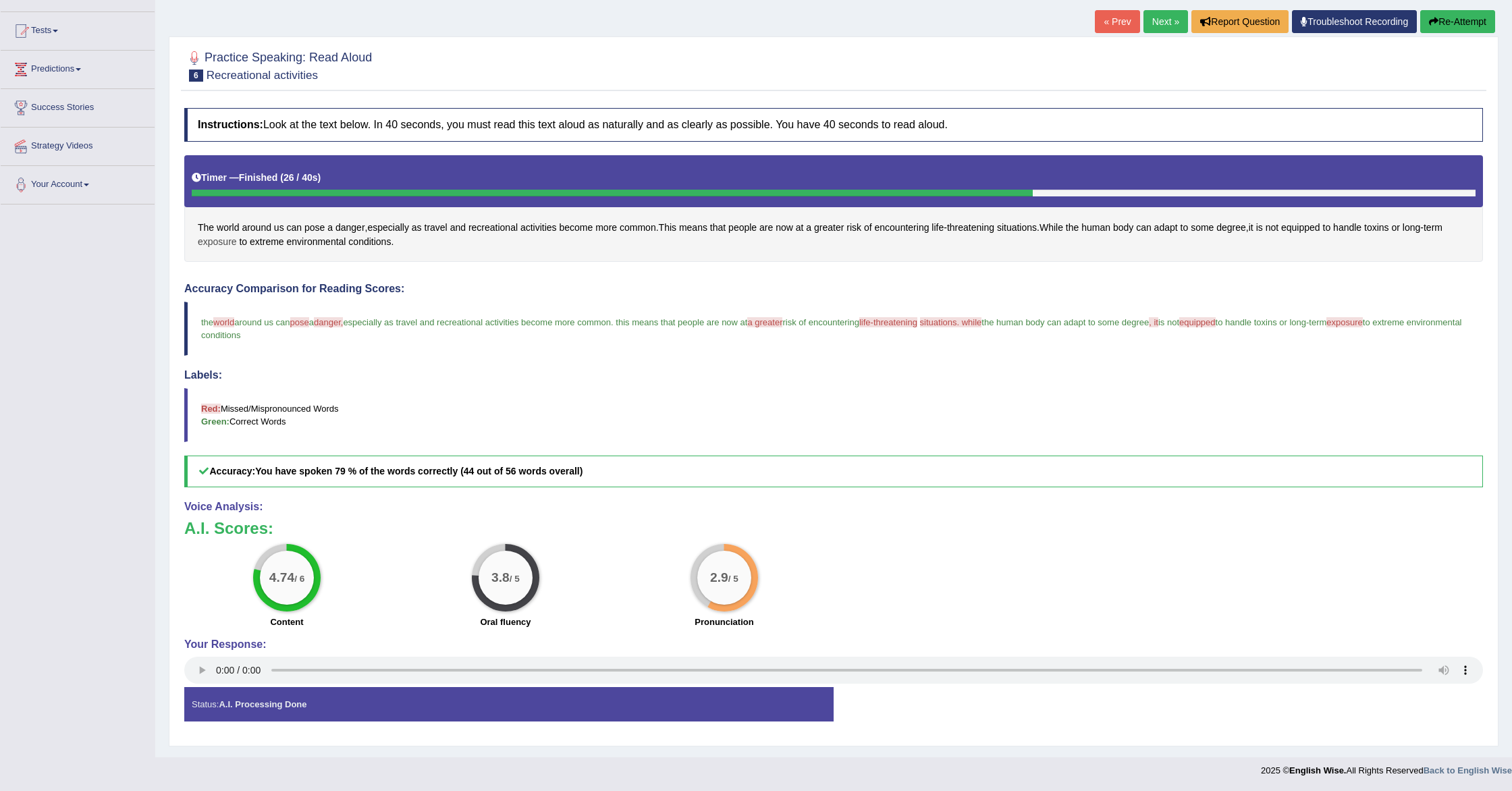
click at [224, 244] on span "exposure" at bounding box center [217, 242] width 39 height 15
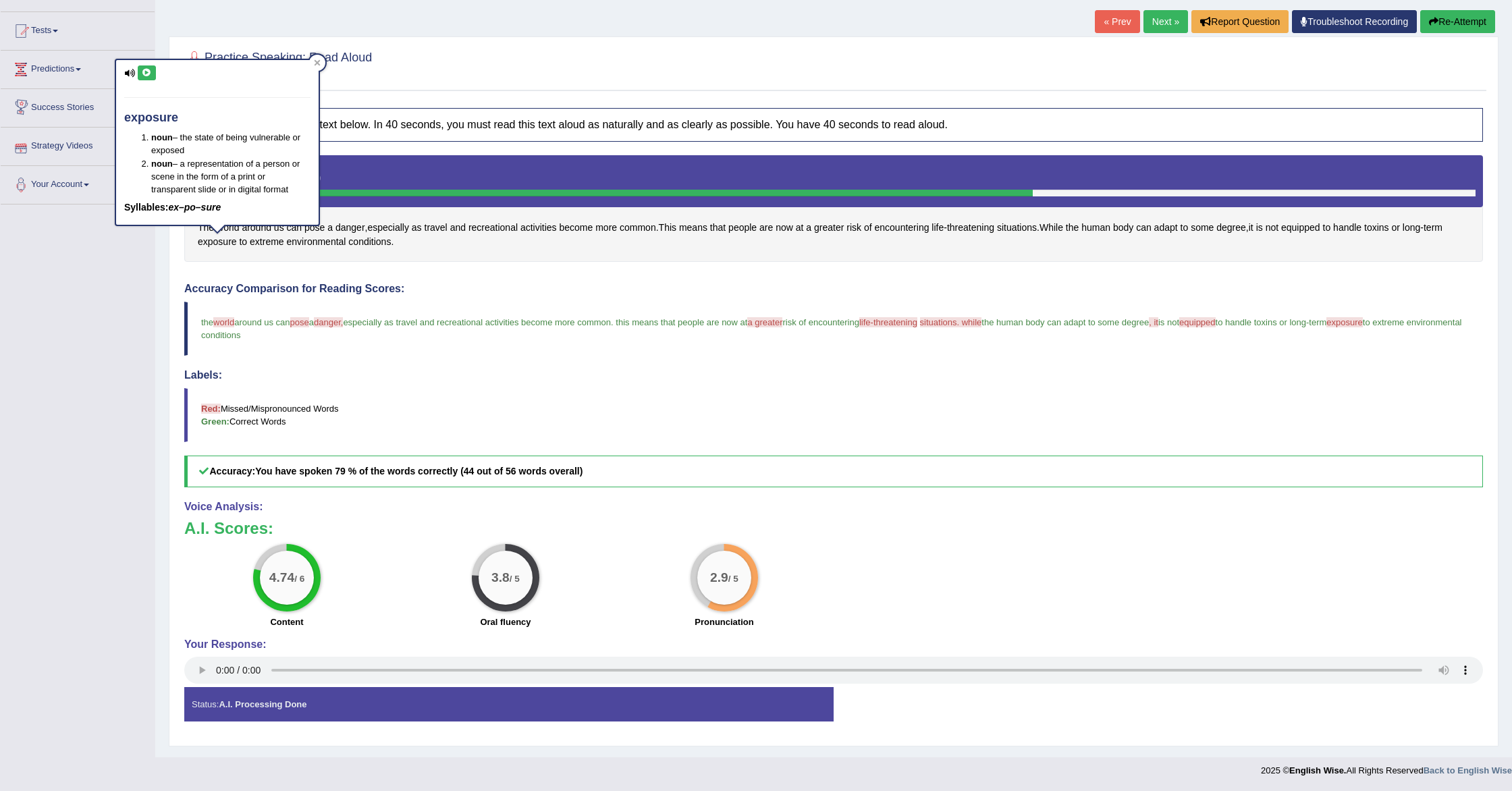
click at [146, 70] on icon at bounding box center [147, 73] width 10 height 8
click at [317, 62] on icon at bounding box center [317, 62] width 6 height 6
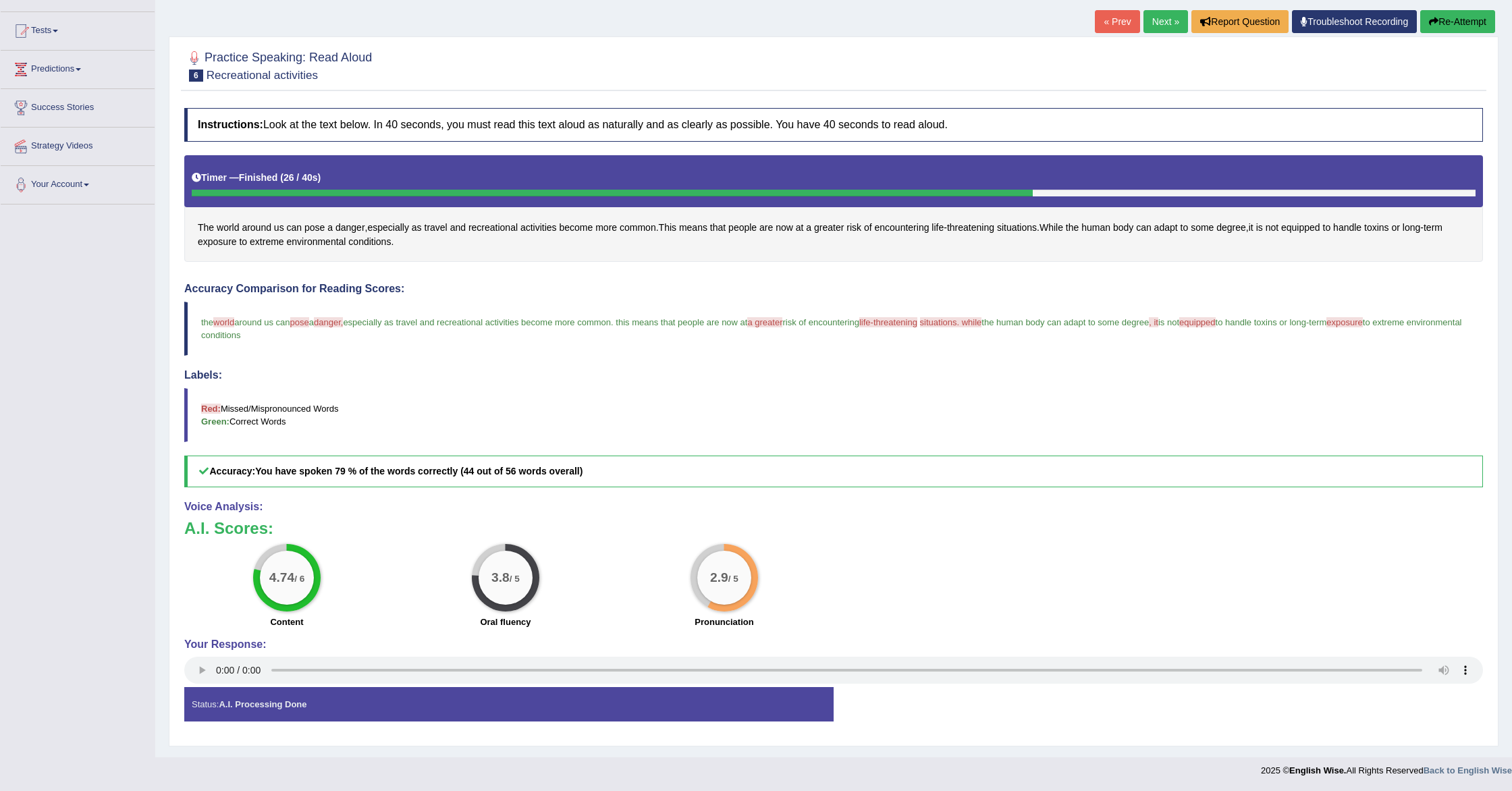
click at [1155, 20] on link "Next »" at bounding box center [1166, 22] width 44 height 23
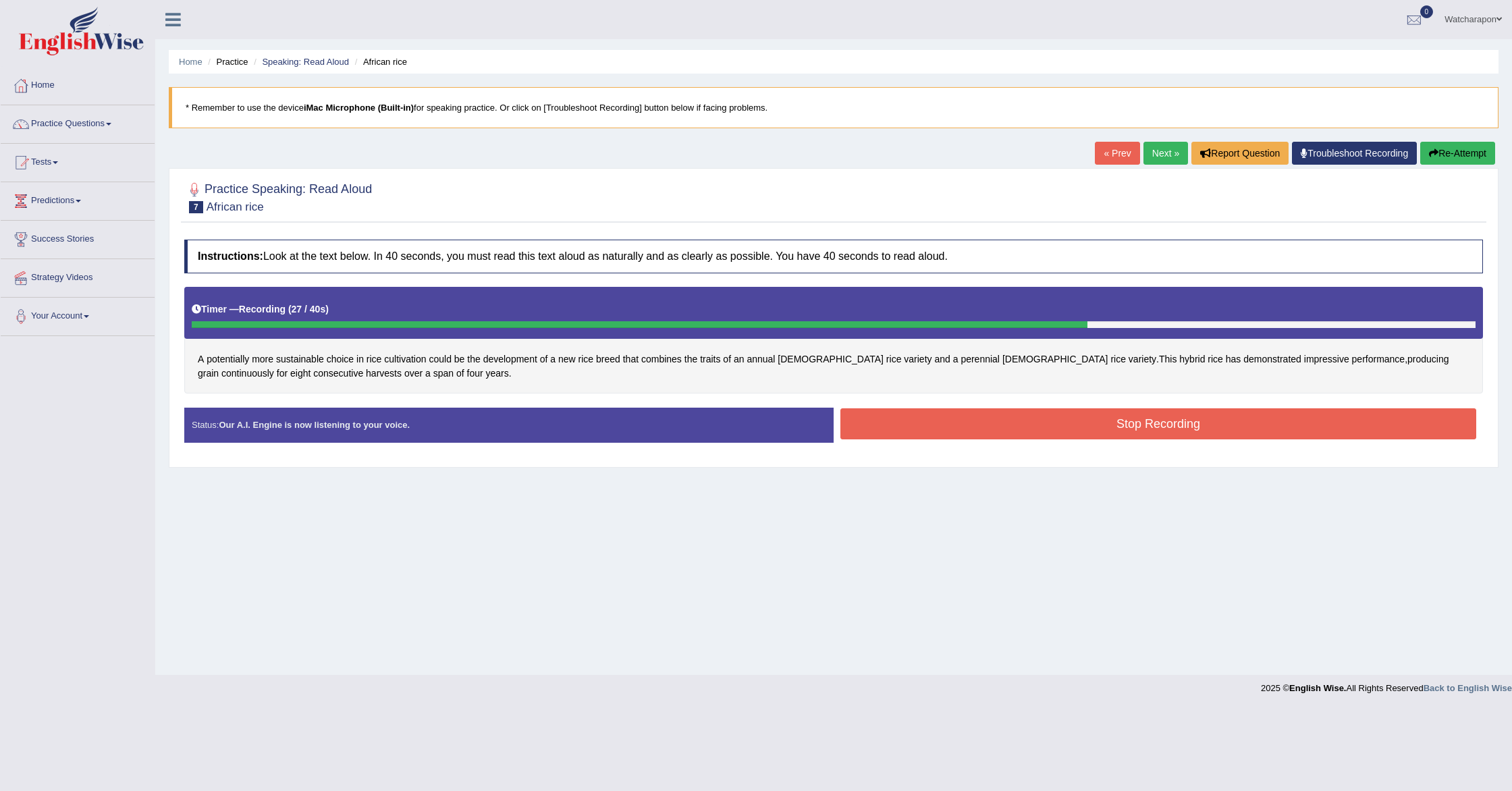
drag, startPoint x: 883, startPoint y: 435, endPoint x: 851, endPoint y: 430, distance: 32.4
click at [883, 435] on button "Stop Recording" at bounding box center [1158, 423] width 636 height 31
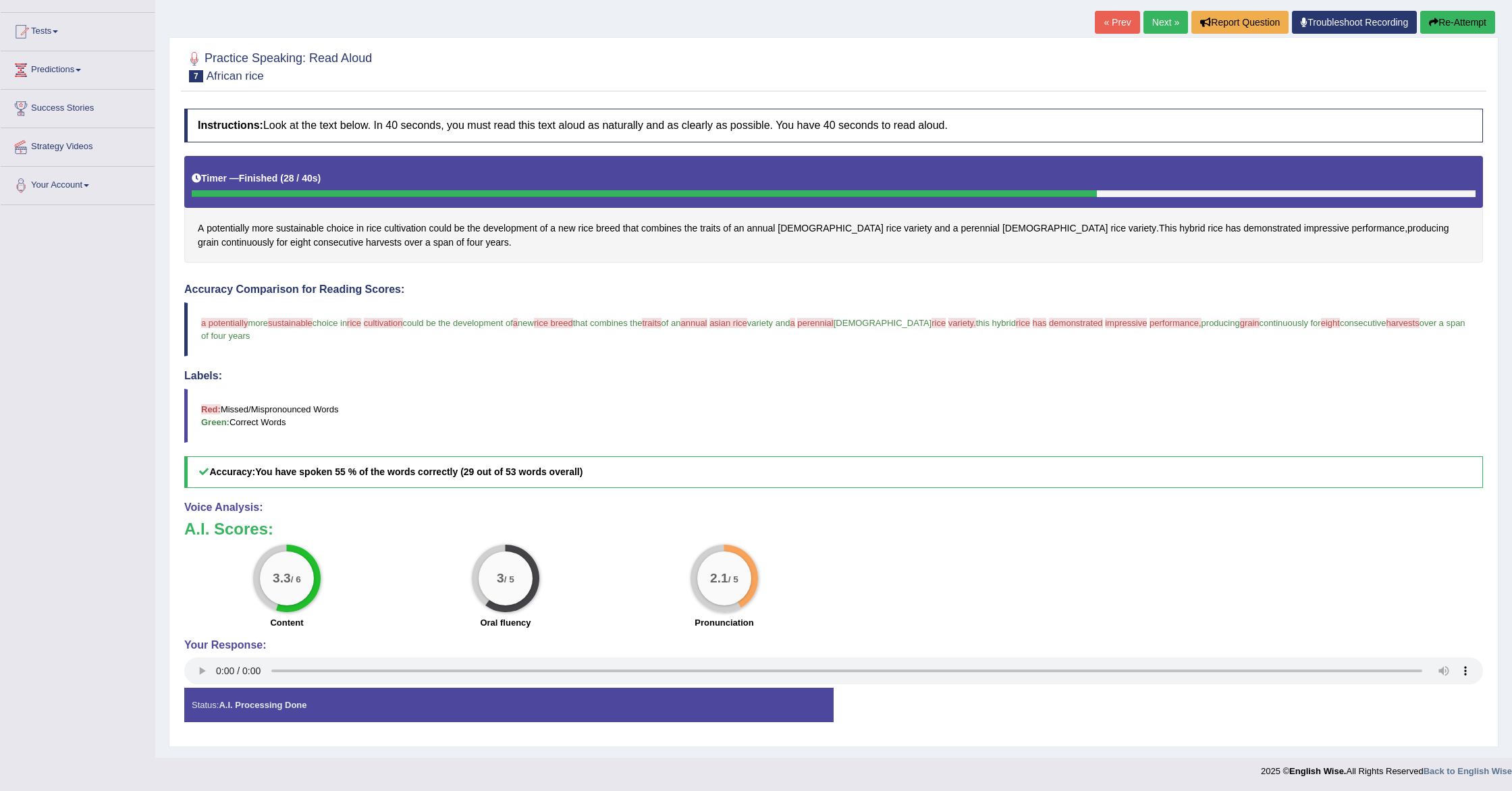
scroll to position [132, 0]
click at [1150, 23] on link "Next »" at bounding box center [1166, 22] width 44 height 23
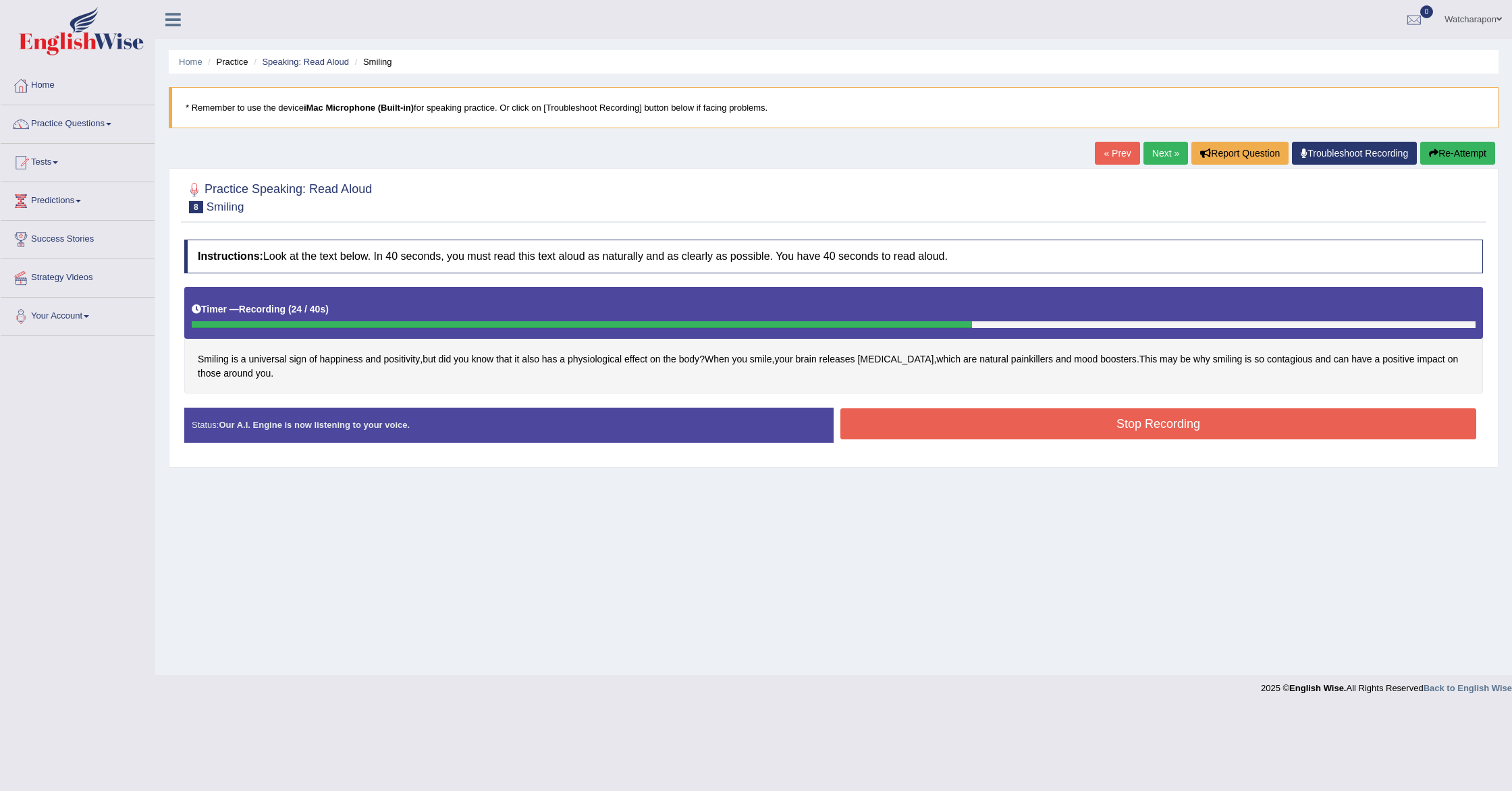
click at [1068, 433] on button "Stop Recording" at bounding box center [1158, 423] width 636 height 31
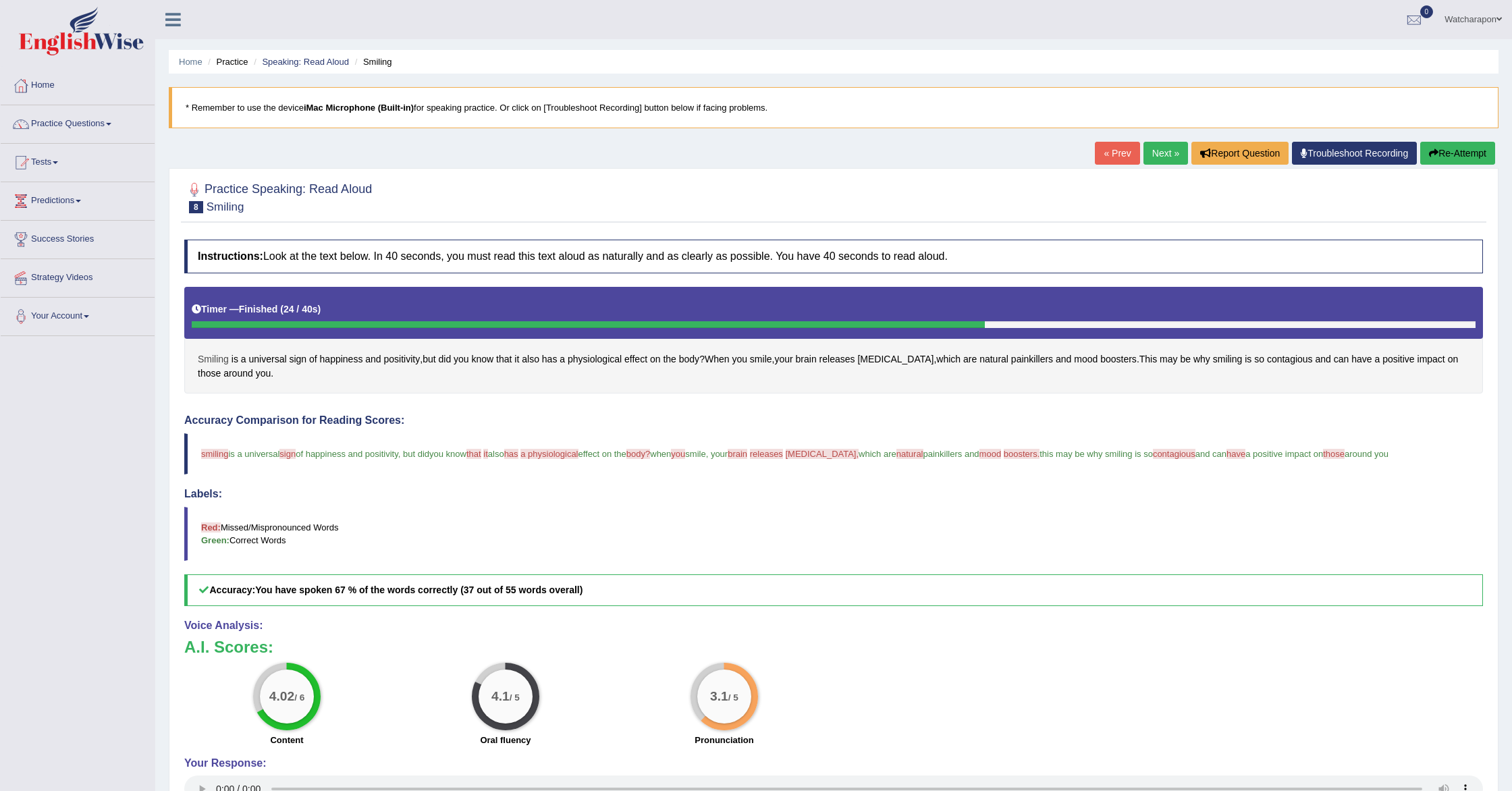
scroll to position [1, 0]
click at [217, 356] on span "Smiling" at bounding box center [213, 359] width 31 height 15
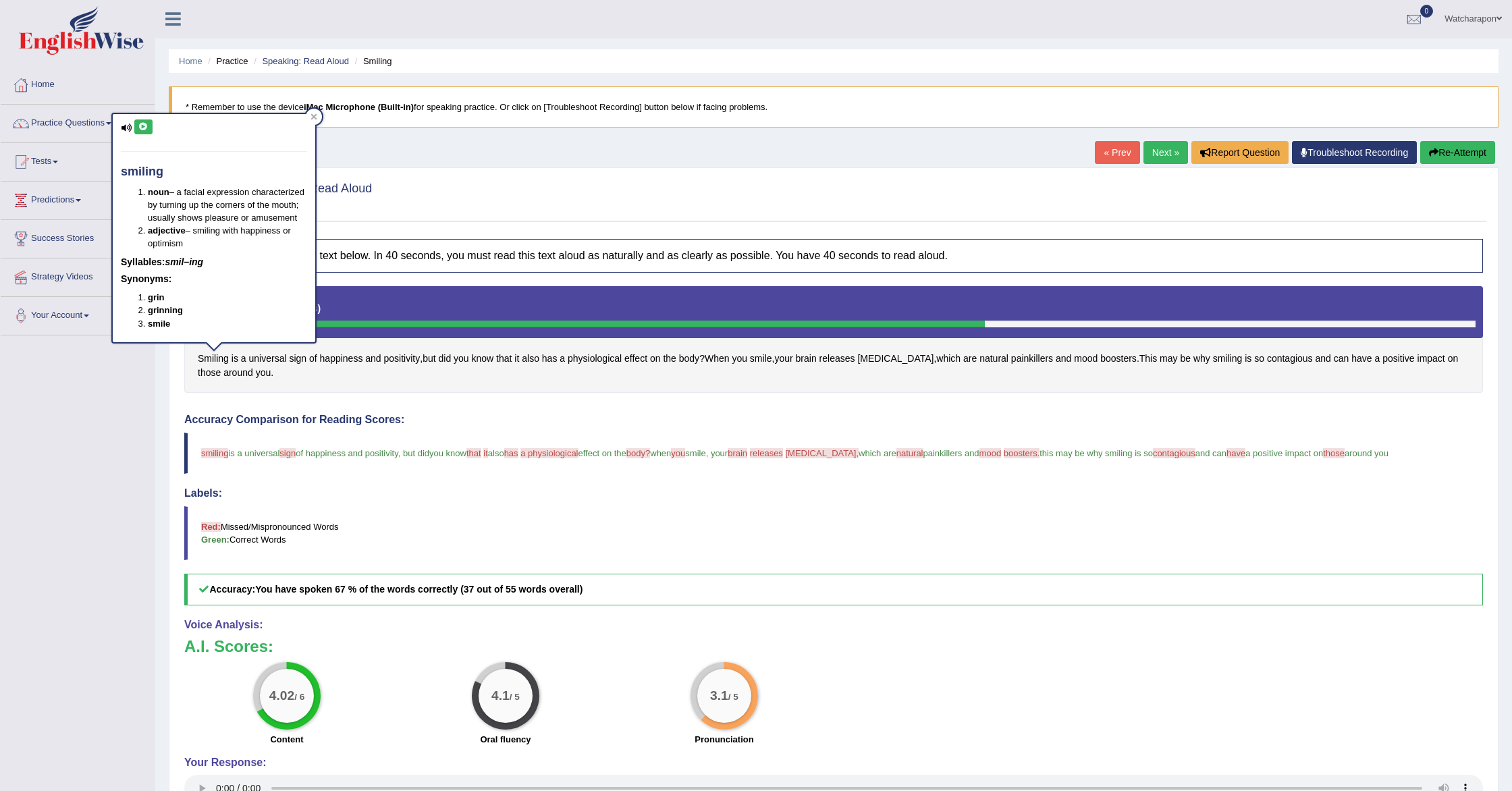
click at [140, 121] on button at bounding box center [143, 127] width 18 height 15
click at [294, 453] on span "sign" at bounding box center [288, 453] width 16 height 10
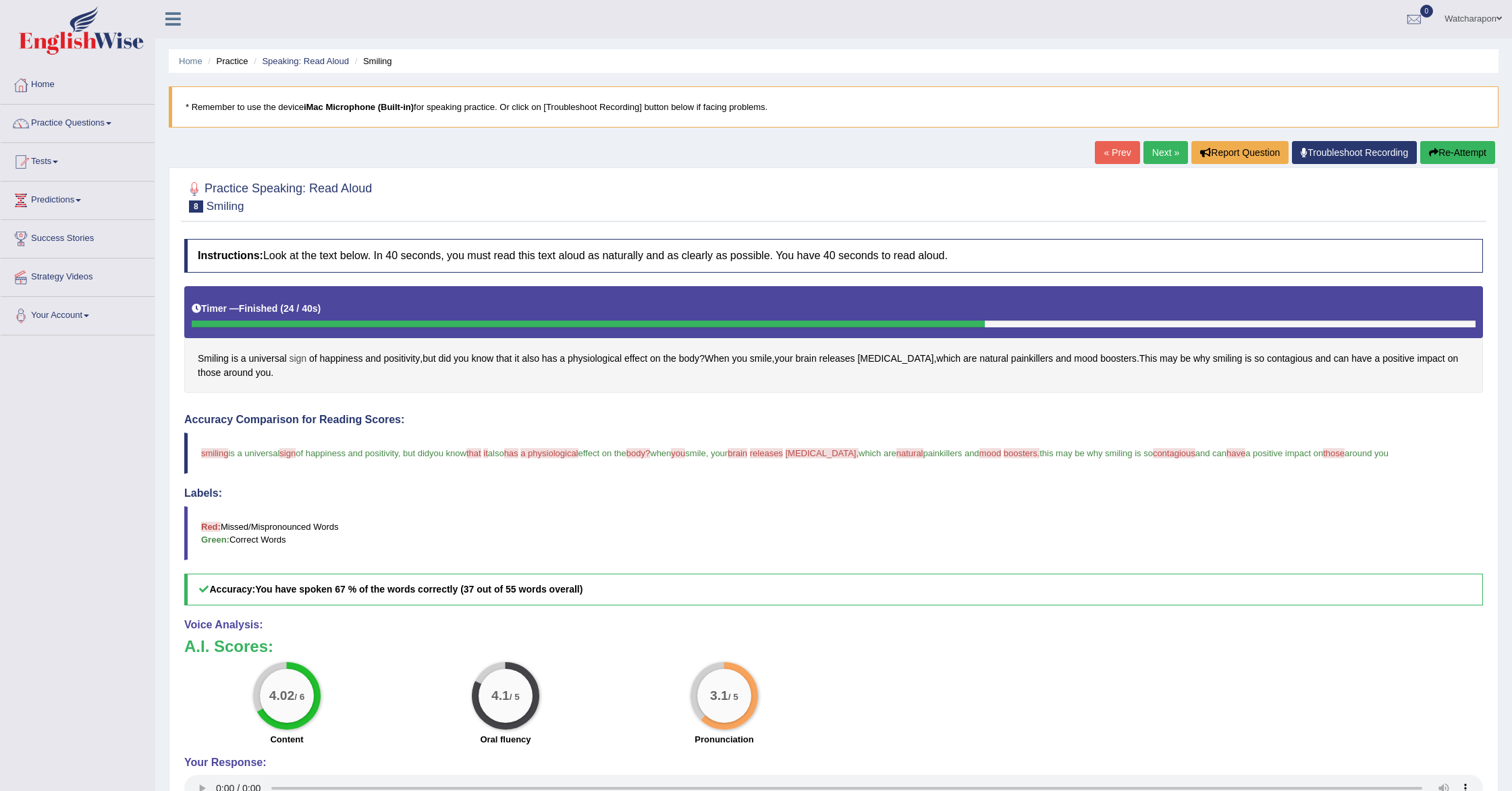
click at [303, 358] on span "sign" at bounding box center [298, 359] width 17 height 15
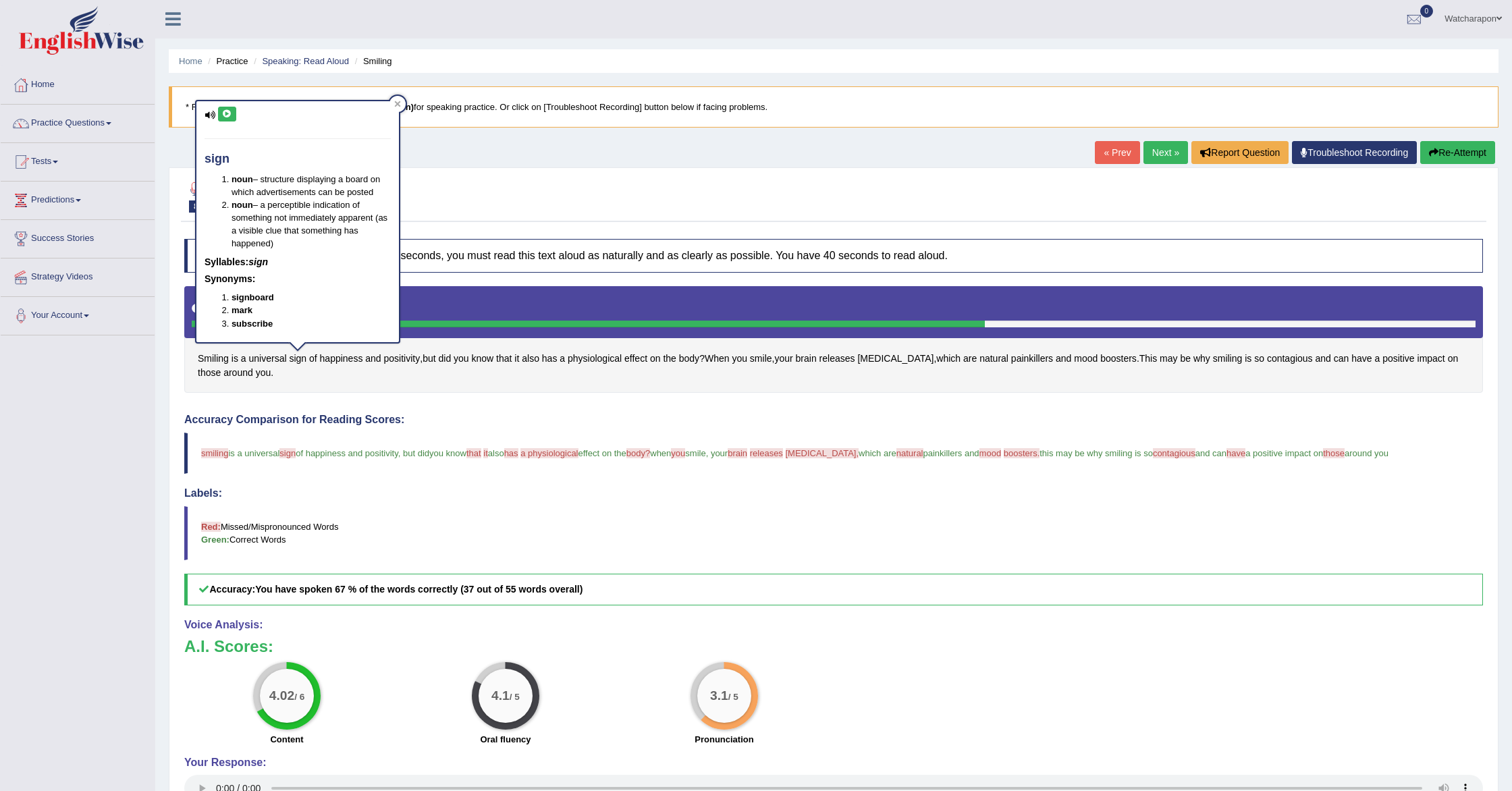
click at [232, 115] on button at bounding box center [227, 114] width 18 height 15
click at [573, 455] on span "a physiological" at bounding box center [549, 453] width 57 height 10
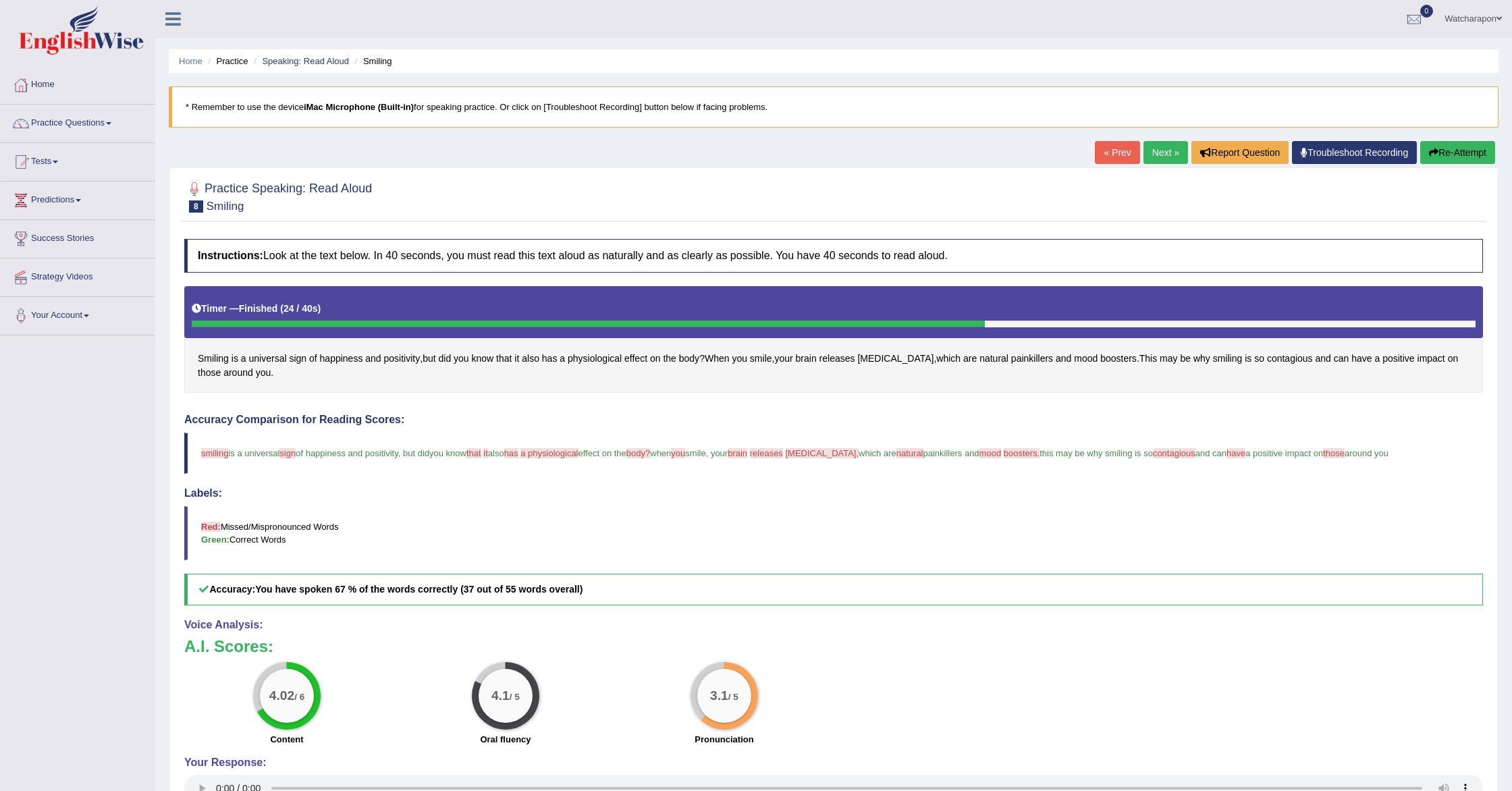
click at [1462, 149] on button "Re-Attempt" at bounding box center [1457, 153] width 75 height 23
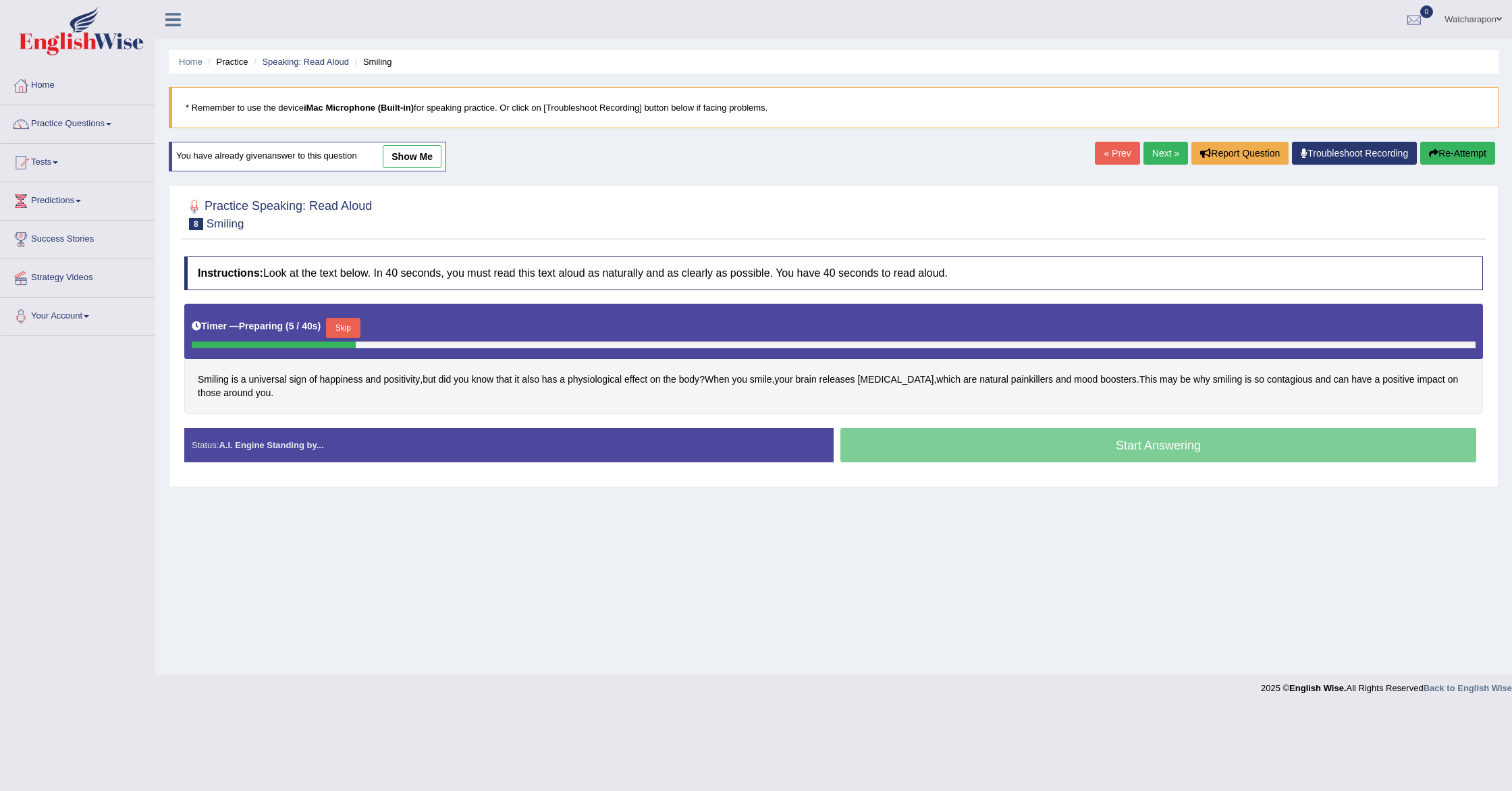
click at [352, 325] on button "Skip" at bounding box center [343, 328] width 34 height 20
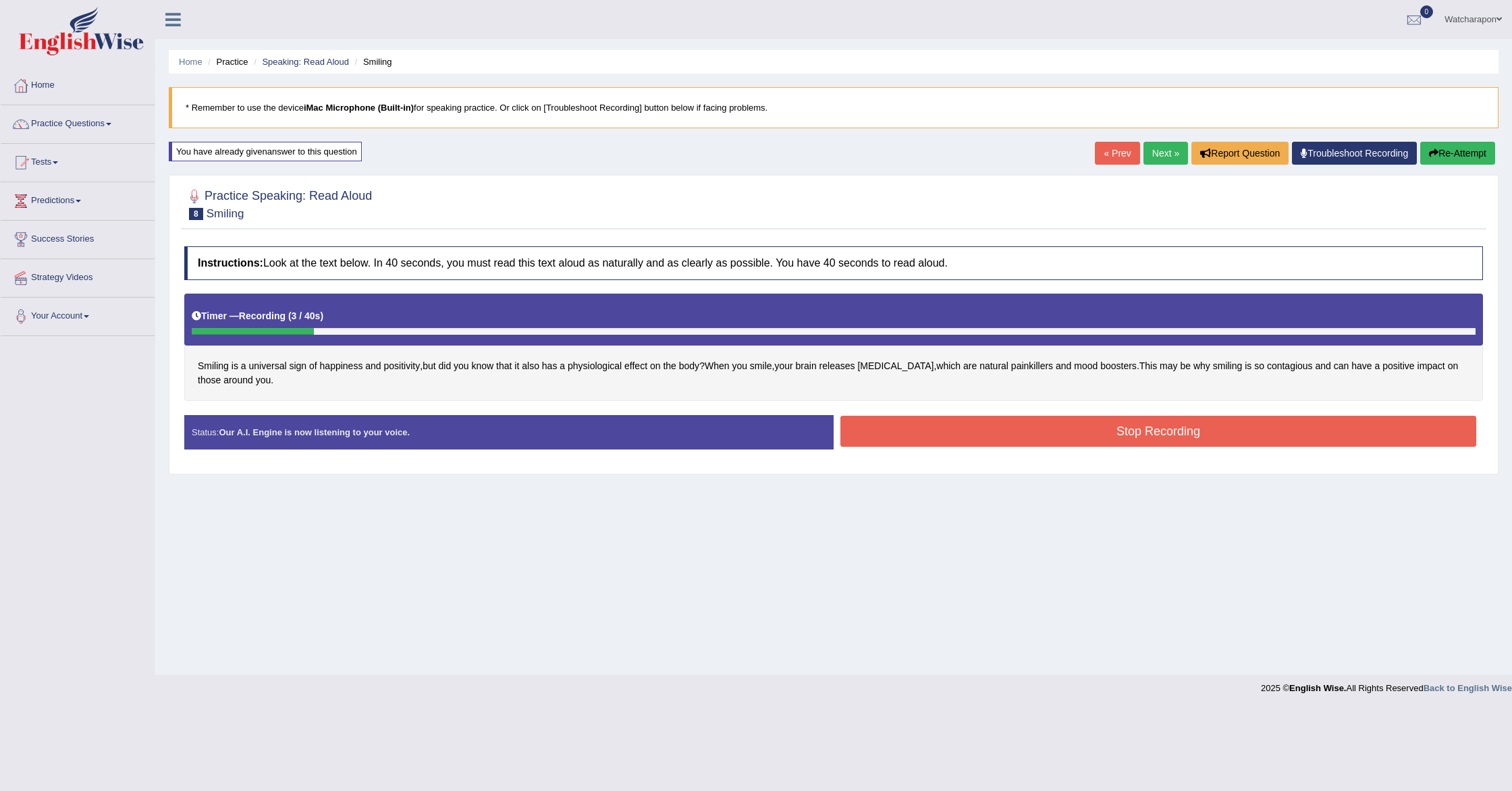
click at [1453, 152] on button "Re-Attempt" at bounding box center [1457, 154] width 75 height 23
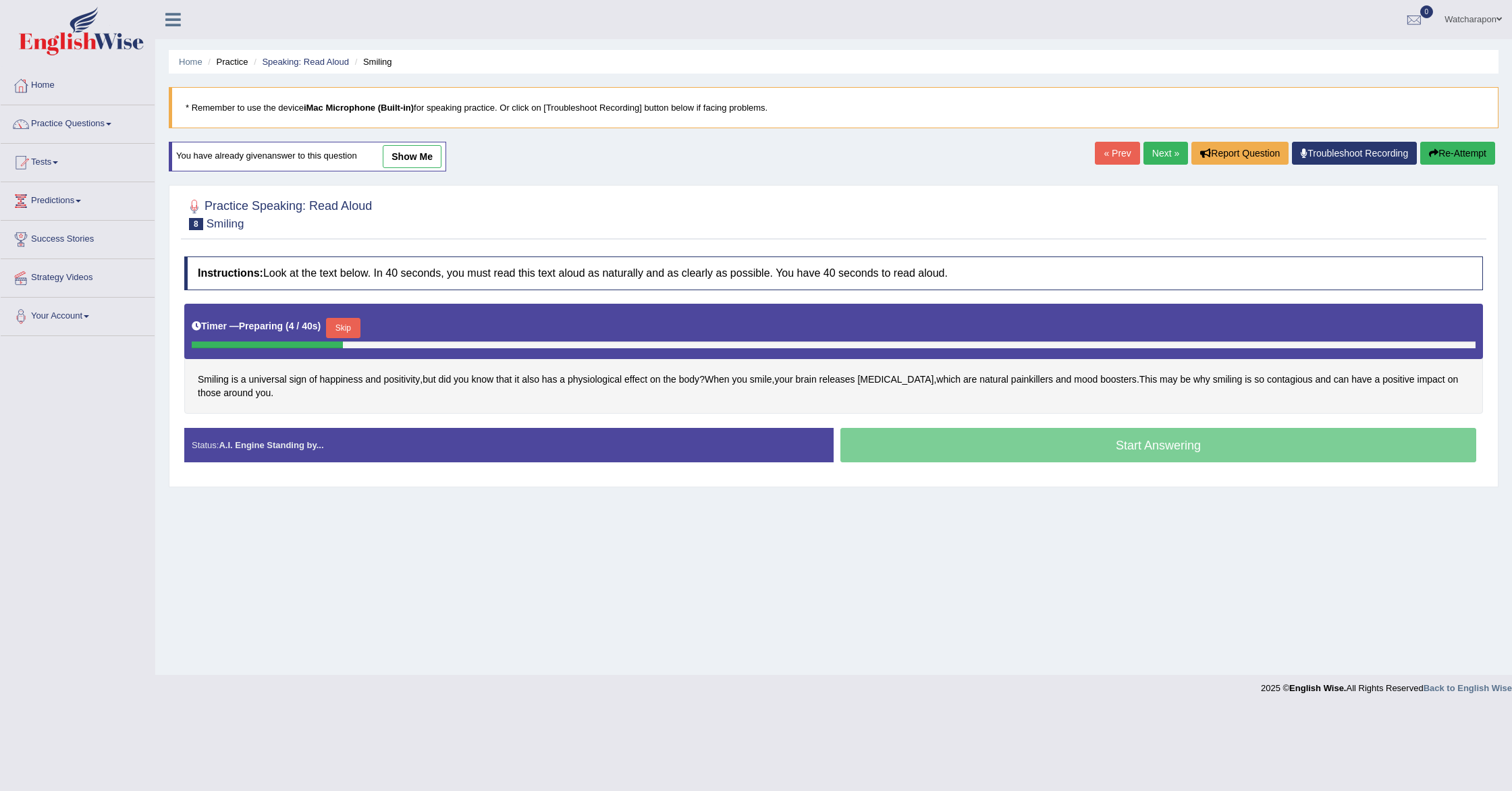
click at [346, 325] on button "Skip" at bounding box center [343, 328] width 34 height 20
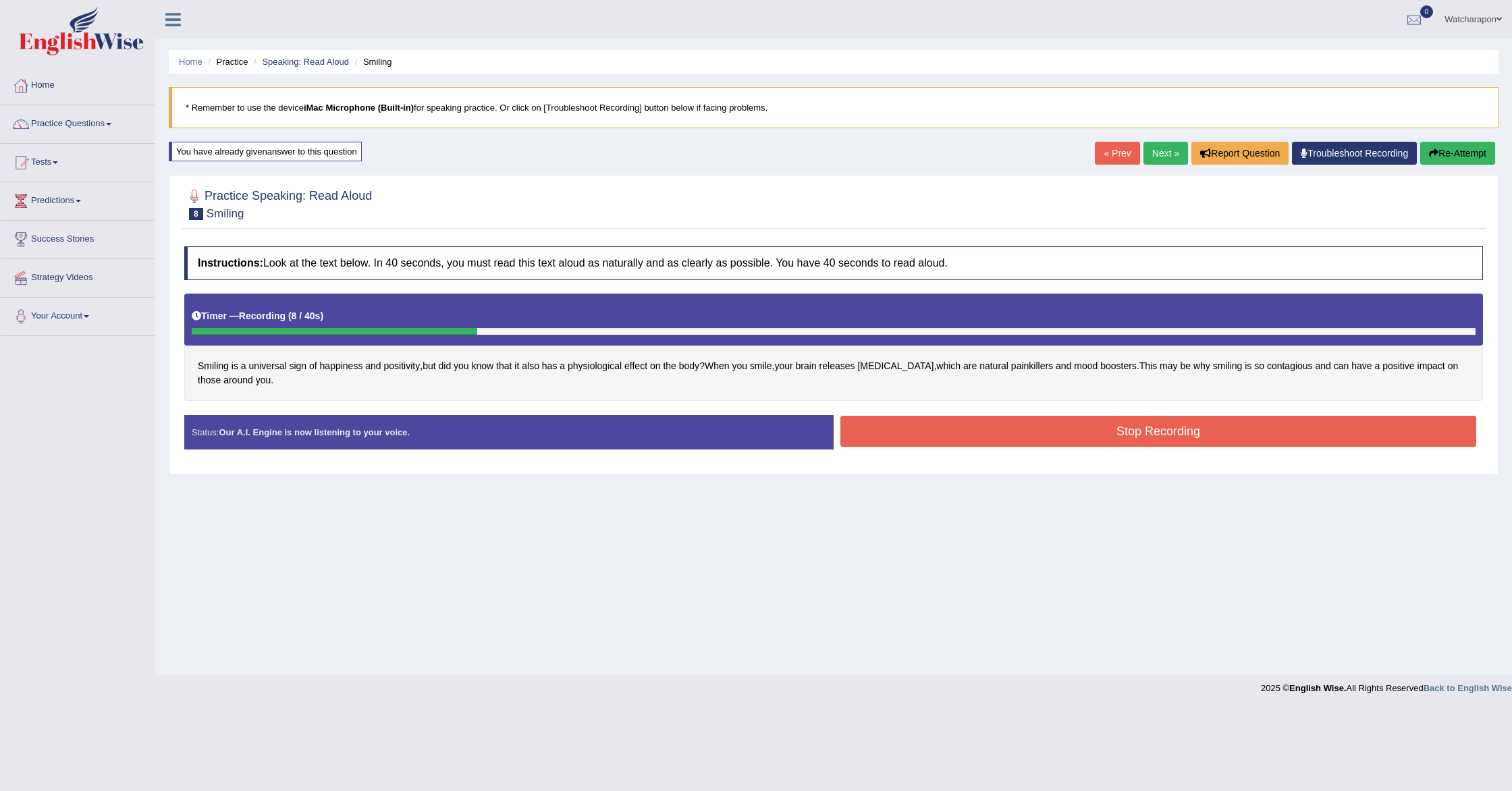
click at [1436, 155] on button "Re-Attempt" at bounding box center [1457, 154] width 75 height 23
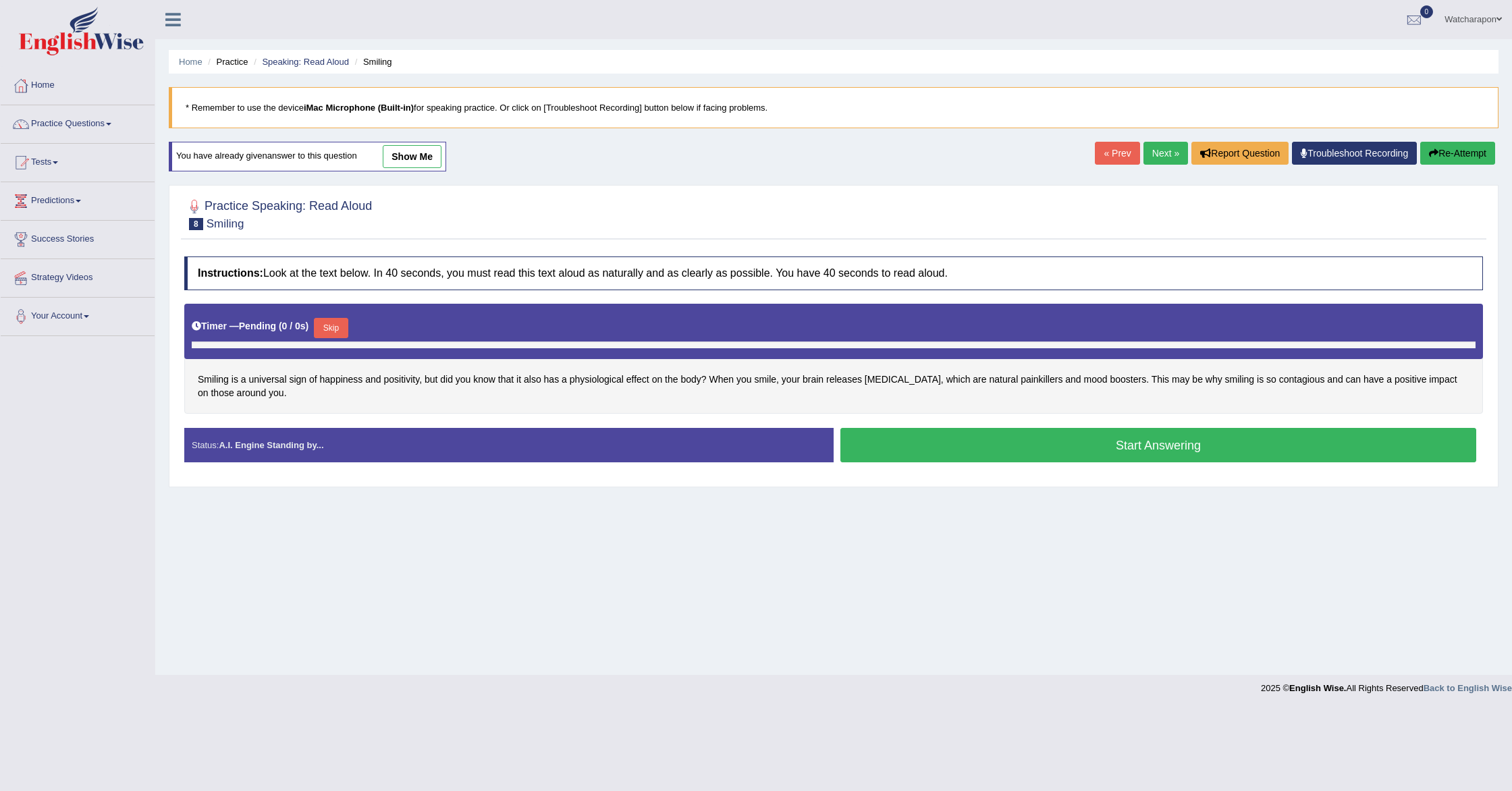
click at [336, 325] on button "Skip" at bounding box center [331, 328] width 34 height 20
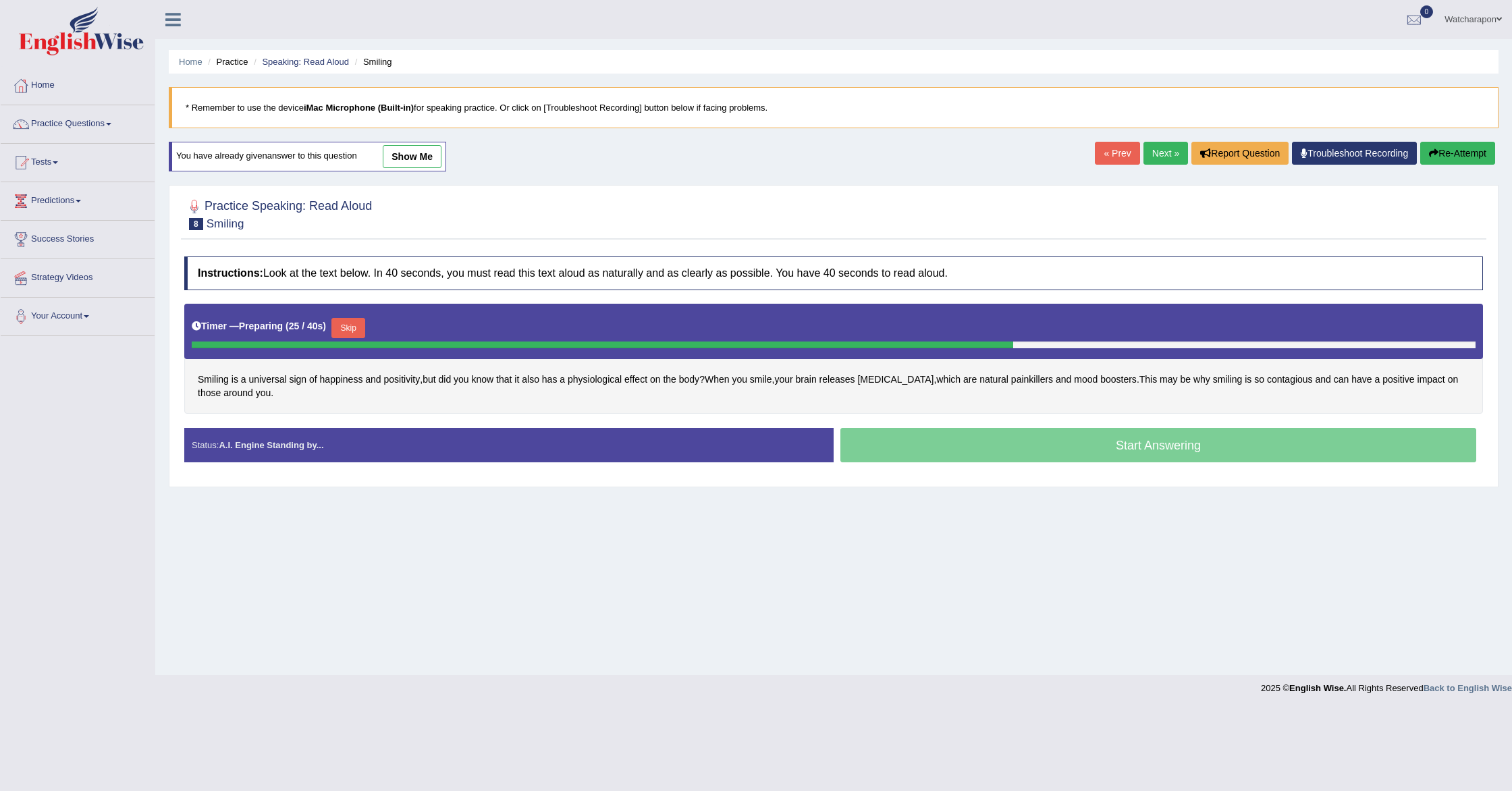
click at [907, 457] on div "Start Answering" at bounding box center [1158, 447] width 649 height 38
click at [894, 452] on div "Start Answering" at bounding box center [1158, 447] width 649 height 38
click at [364, 329] on button "Skip" at bounding box center [348, 328] width 34 height 20
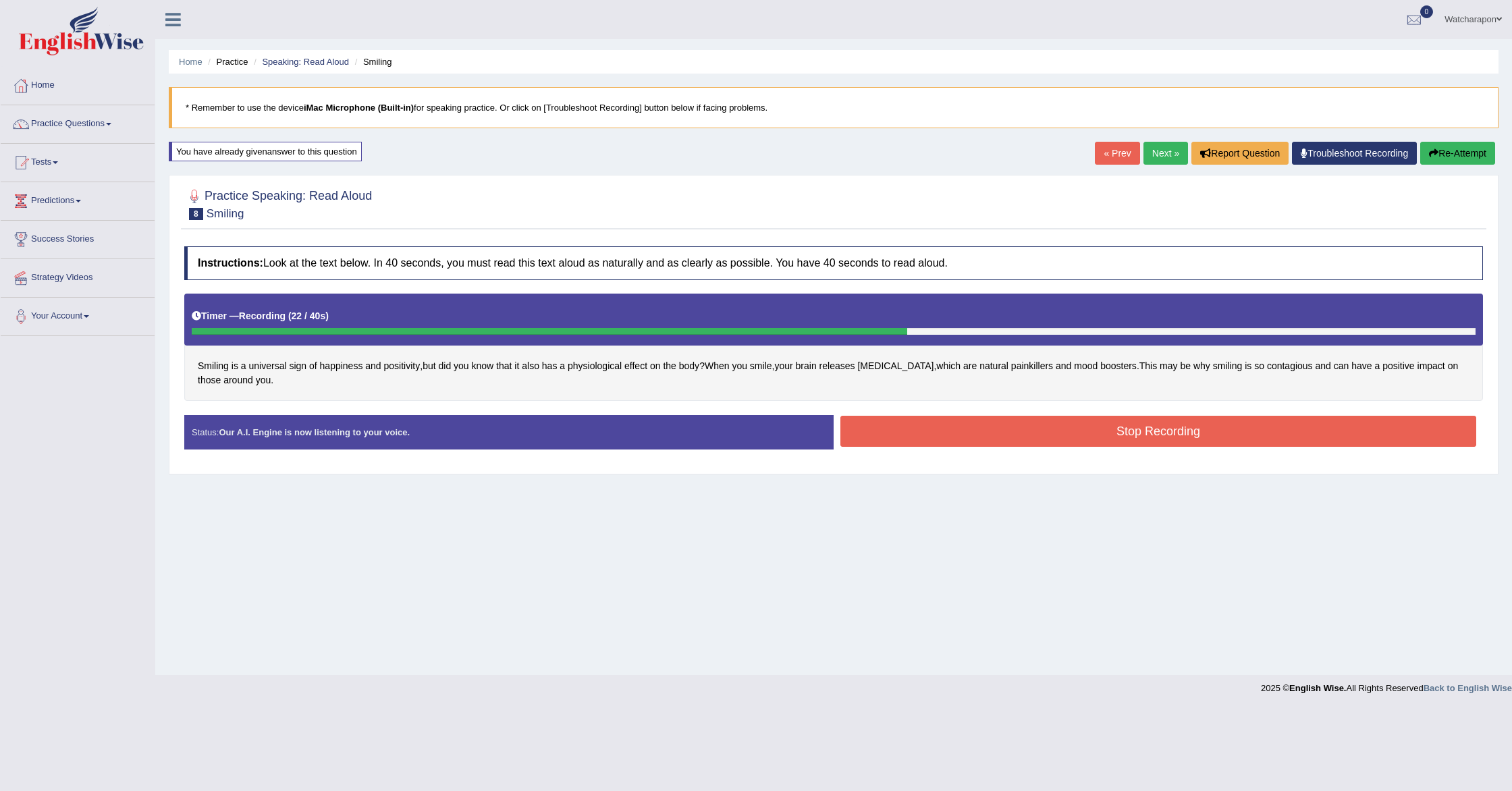
click at [1061, 423] on button "Stop Recording" at bounding box center [1158, 431] width 636 height 31
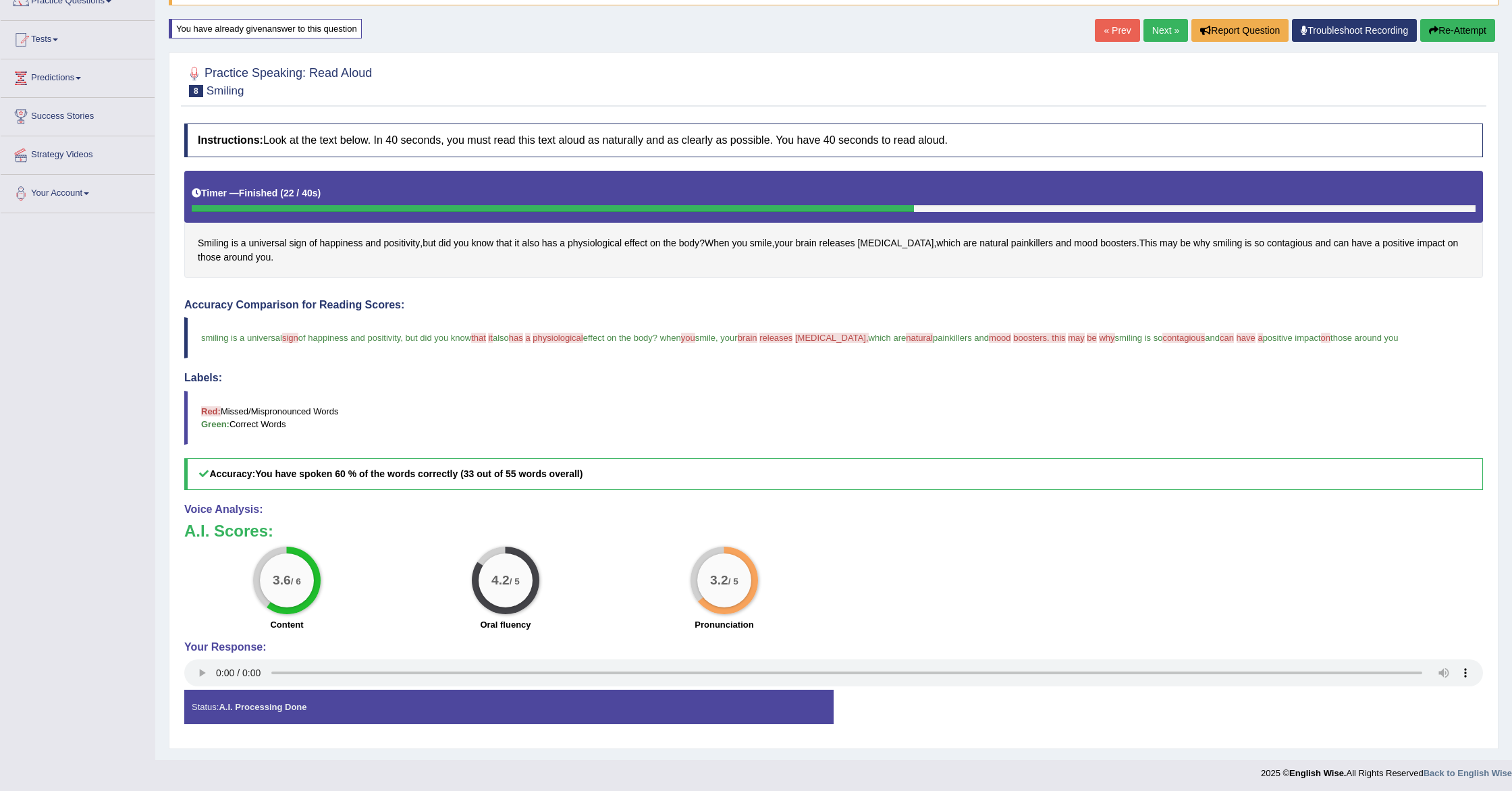
scroll to position [125, 0]
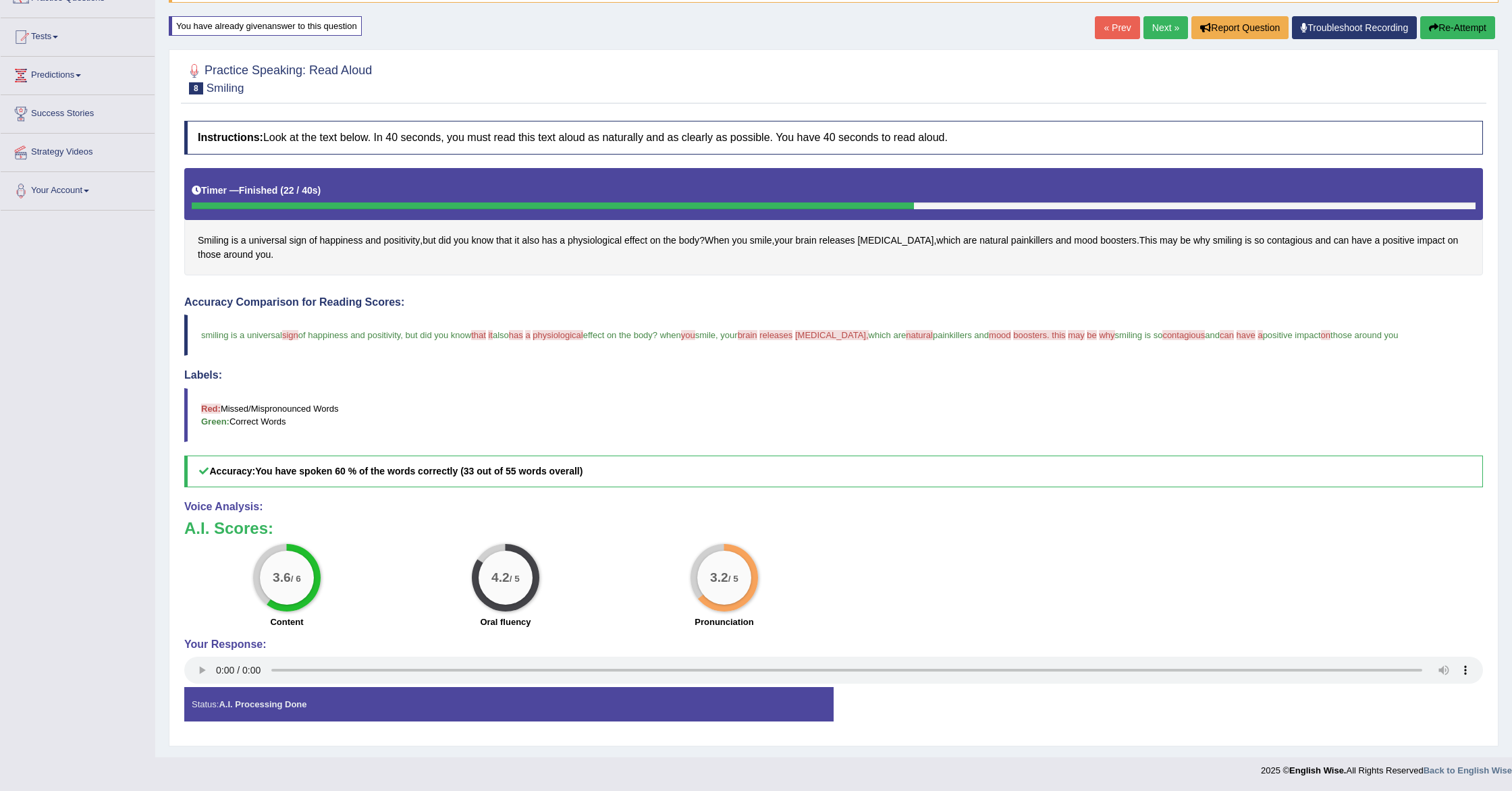
click at [1150, 26] on link "Next »" at bounding box center [1166, 28] width 44 height 23
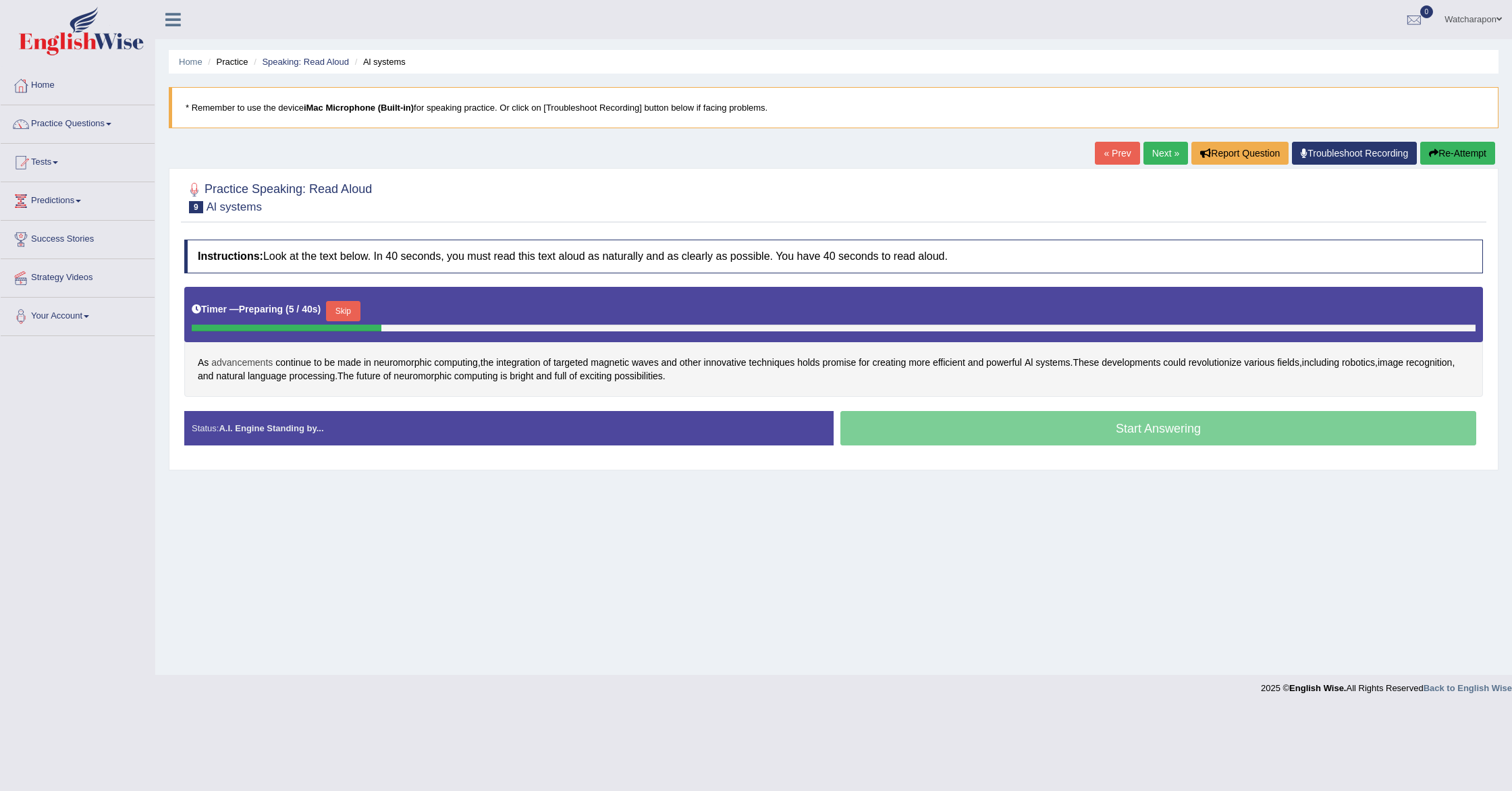
click at [225, 365] on span "advancements" at bounding box center [241, 363] width 62 height 15
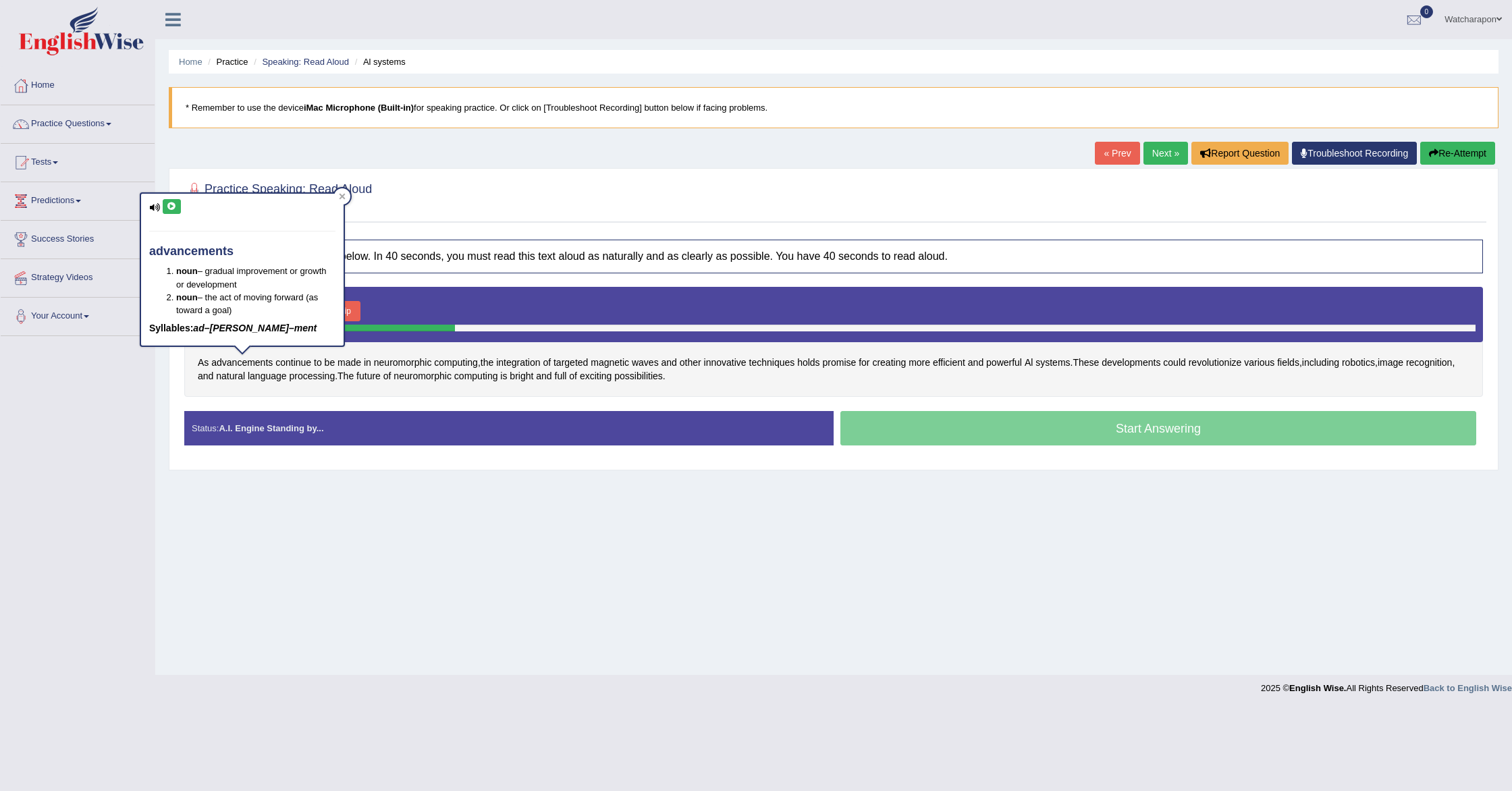
click at [173, 210] on icon at bounding box center [172, 206] width 10 height 8
click at [173, 207] on icon at bounding box center [172, 206] width 10 height 8
click at [343, 198] on icon at bounding box center [342, 196] width 6 height 6
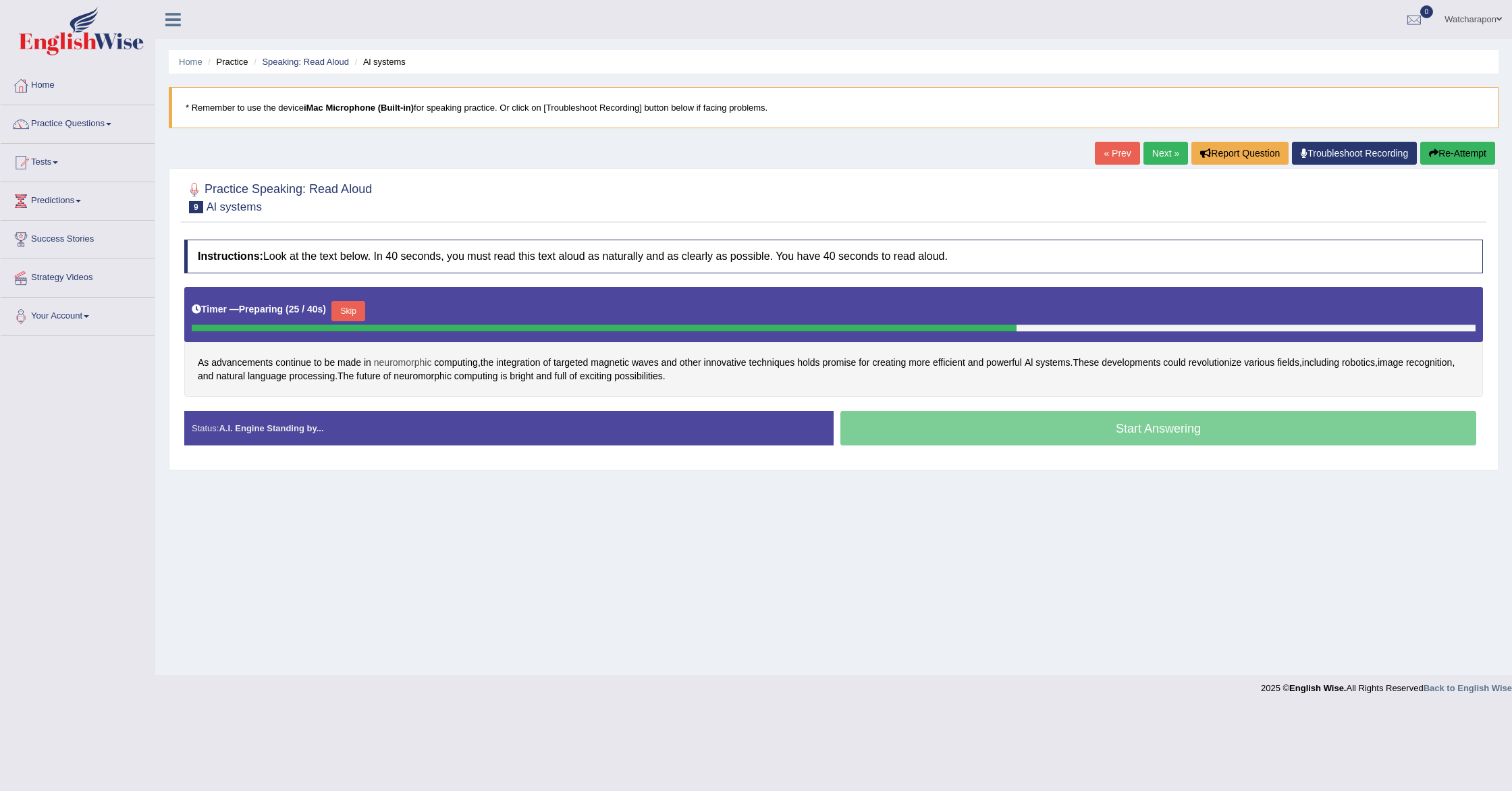
click at [394, 365] on span "neuromorphic" at bounding box center [403, 363] width 58 height 15
click at [388, 252] on icon at bounding box center [387, 254] width 10 height 8
click at [453, 246] on icon at bounding box center [451, 244] width 7 height 7
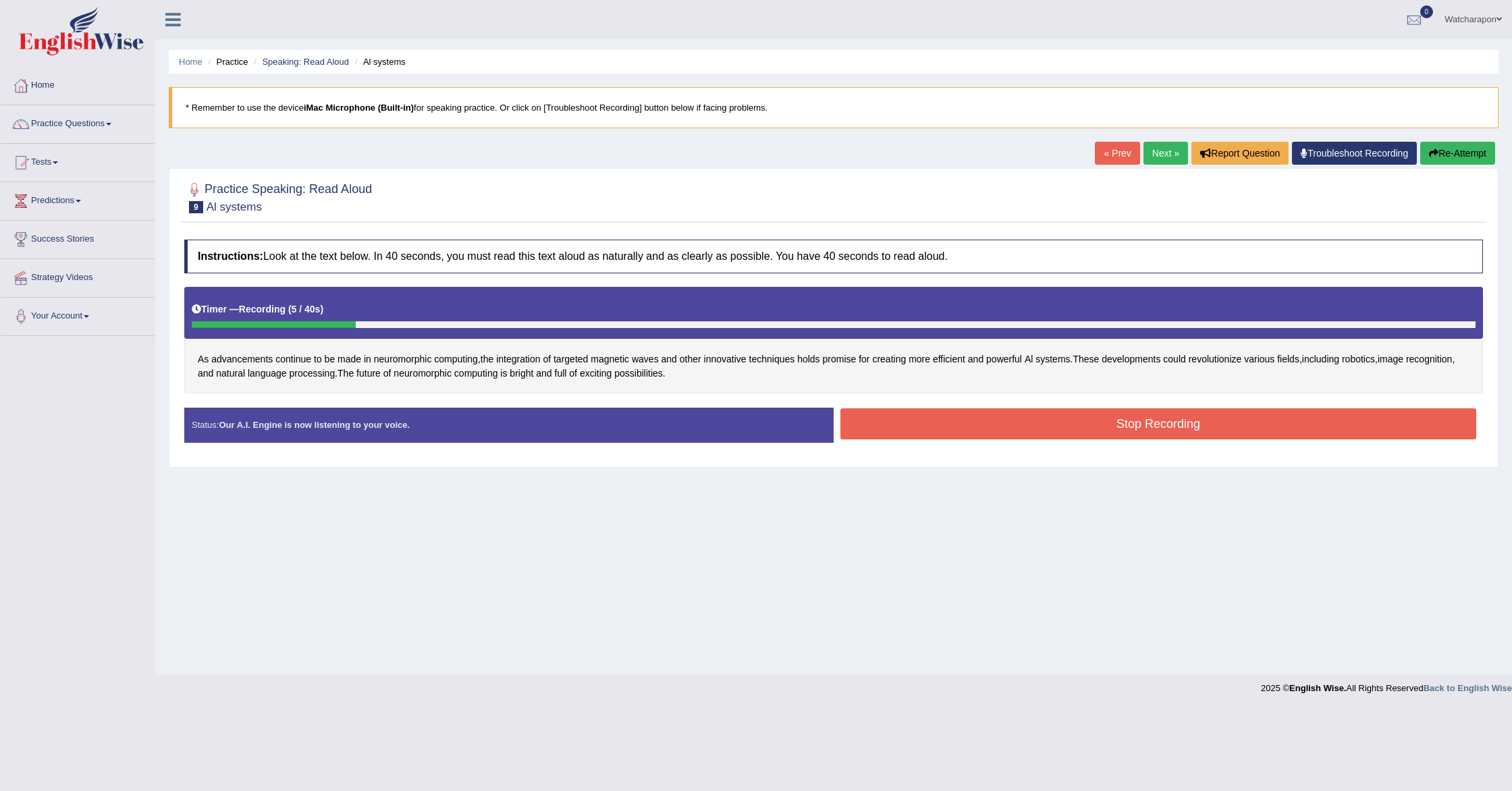
click at [1449, 150] on button "Re-Attempt" at bounding box center [1457, 154] width 75 height 23
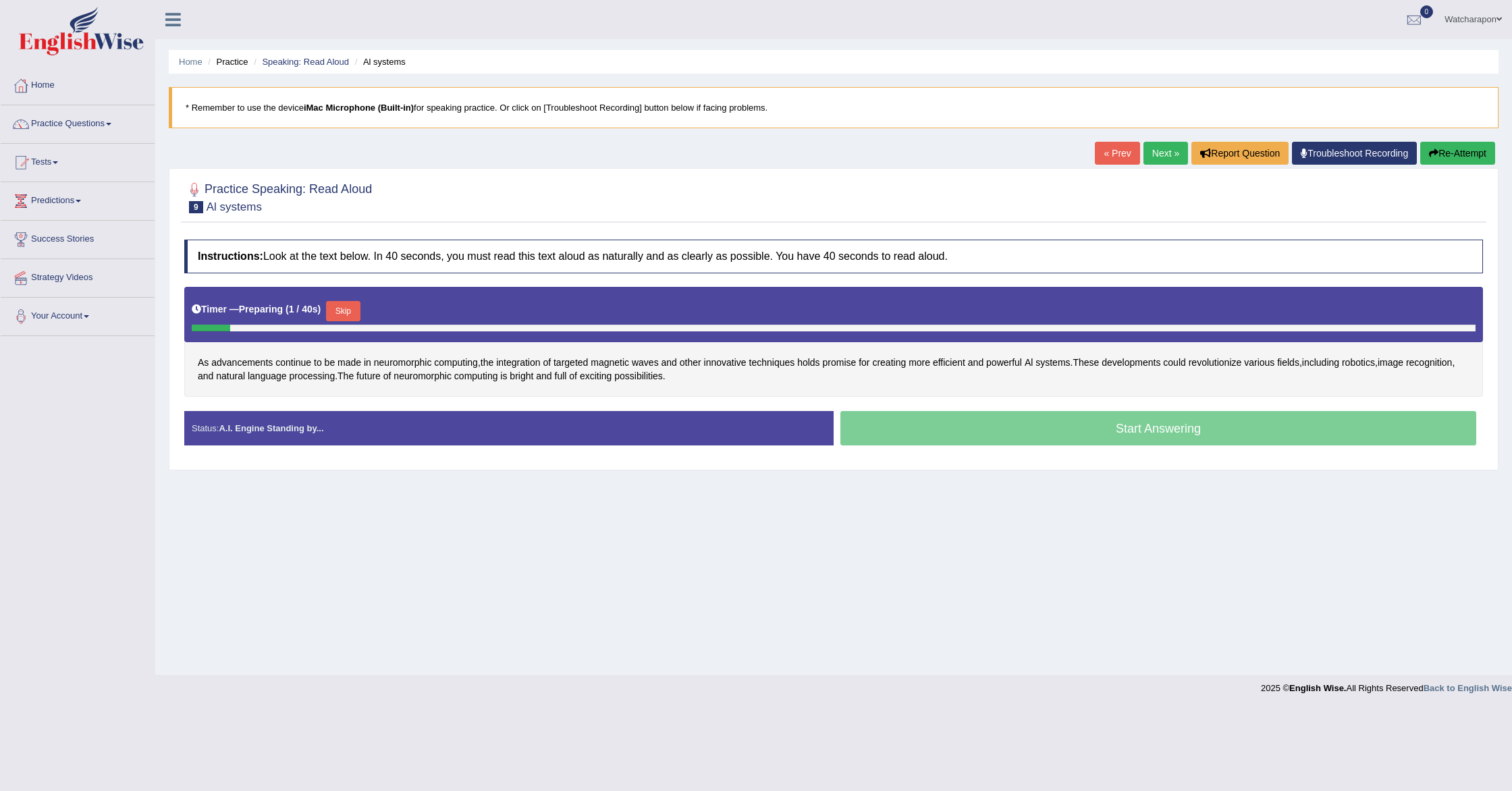
drag, startPoint x: 346, startPoint y: 309, endPoint x: 250, endPoint y: 349, distance: 104.0
click at [346, 309] on button "Skip" at bounding box center [343, 311] width 34 height 20
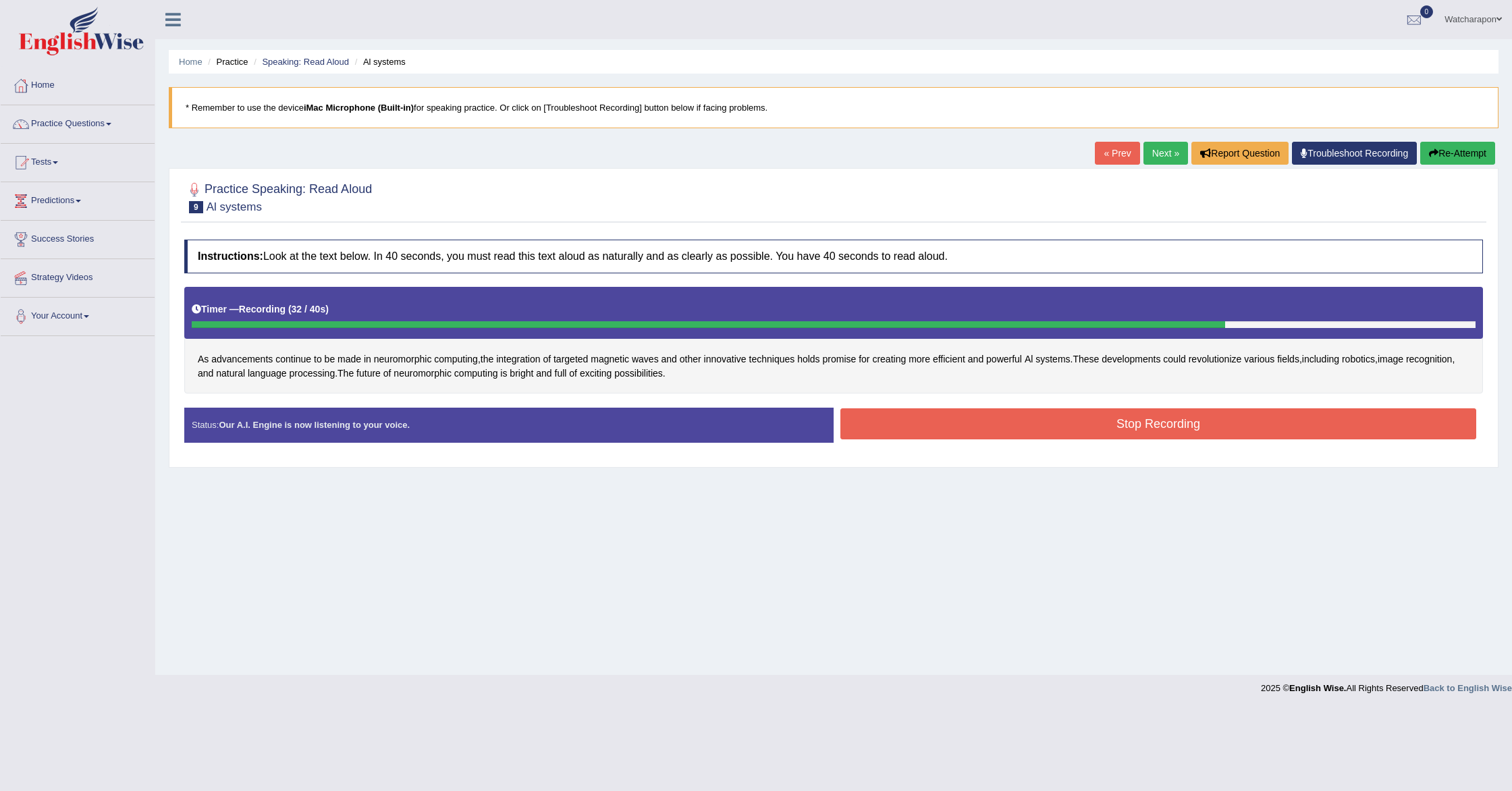
click at [952, 435] on button "Stop Recording" at bounding box center [1158, 423] width 636 height 31
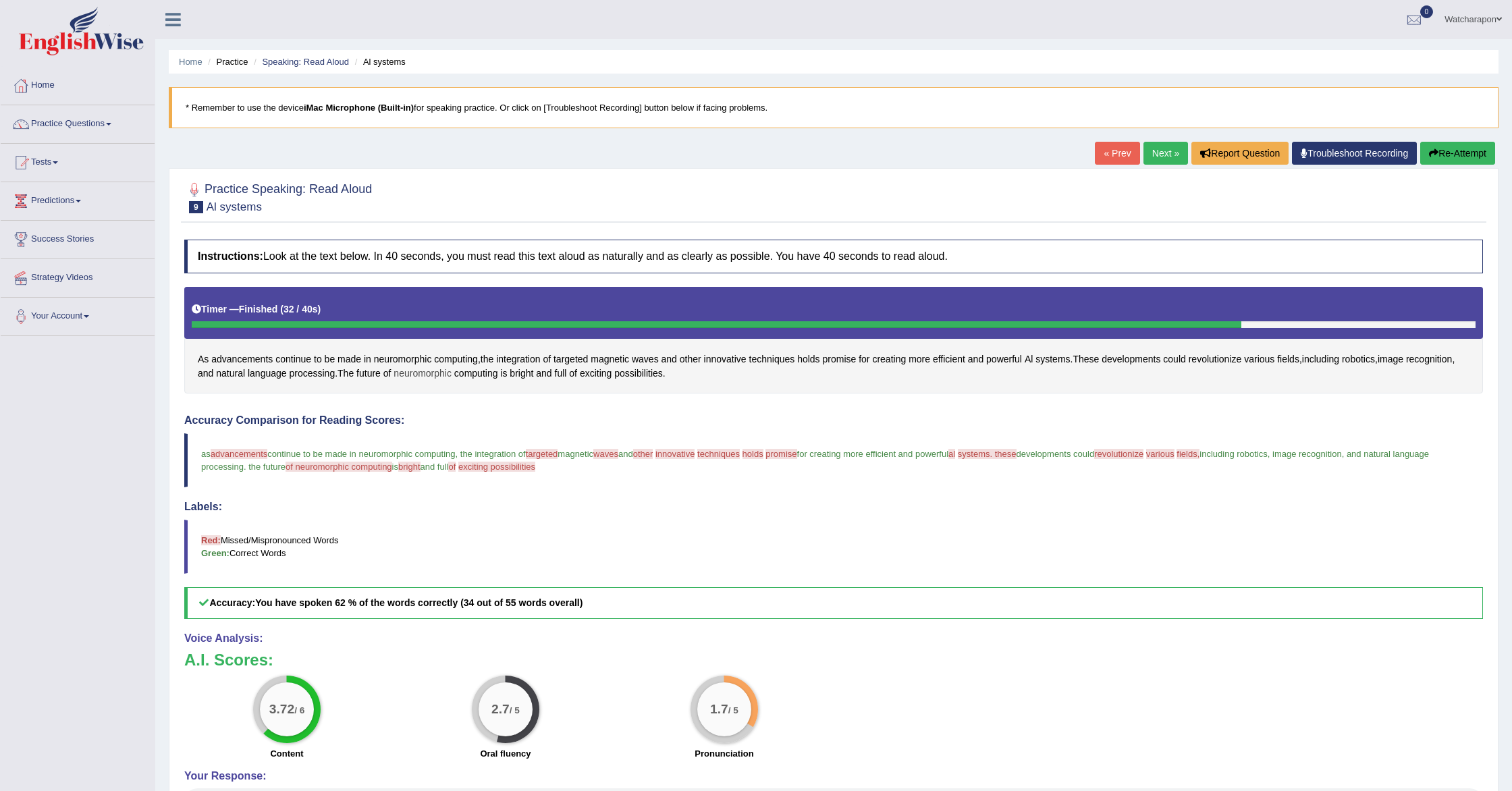
click at [452, 375] on span "neuromorphic" at bounding box center [423, 374] width 58 height 15
click at [612, 377] on span "exciting" at bounding box center [596, 374] width 32 height 15
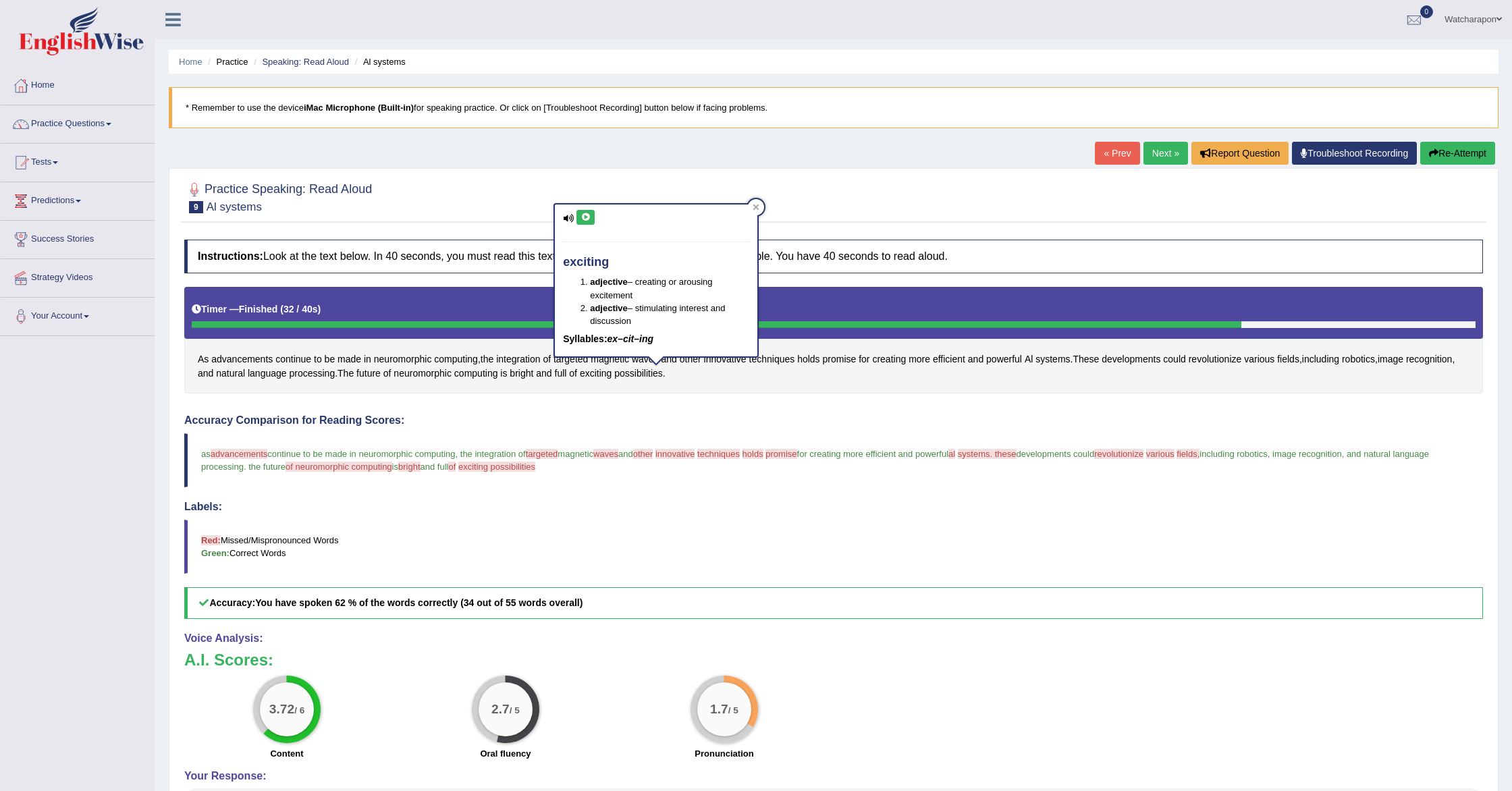
click at [580, 215] on button at bounding box center [585, 218] width 18 height 15
click at [769, 423] on h4 "Accuracy Comparison for Reading Scores:" at bounding box center [834, 421] width 1299 height 12
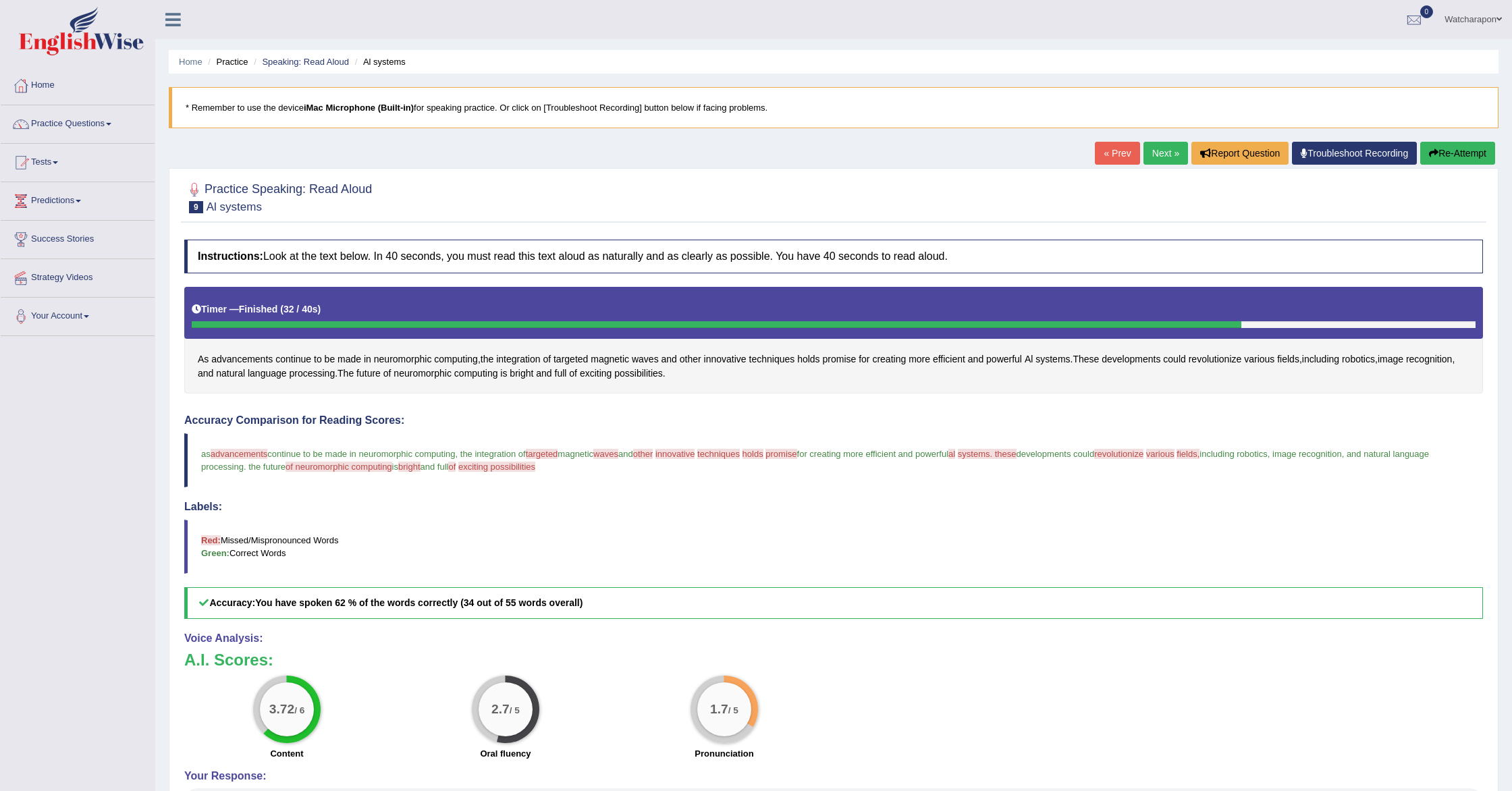
click at [535, 472] on span "exciting possibilities" at bounding box center [497, 467] width 77 height 10
click at [662, 375] on span "possibilities" at bounding box center [638, 374] width 49 height 15
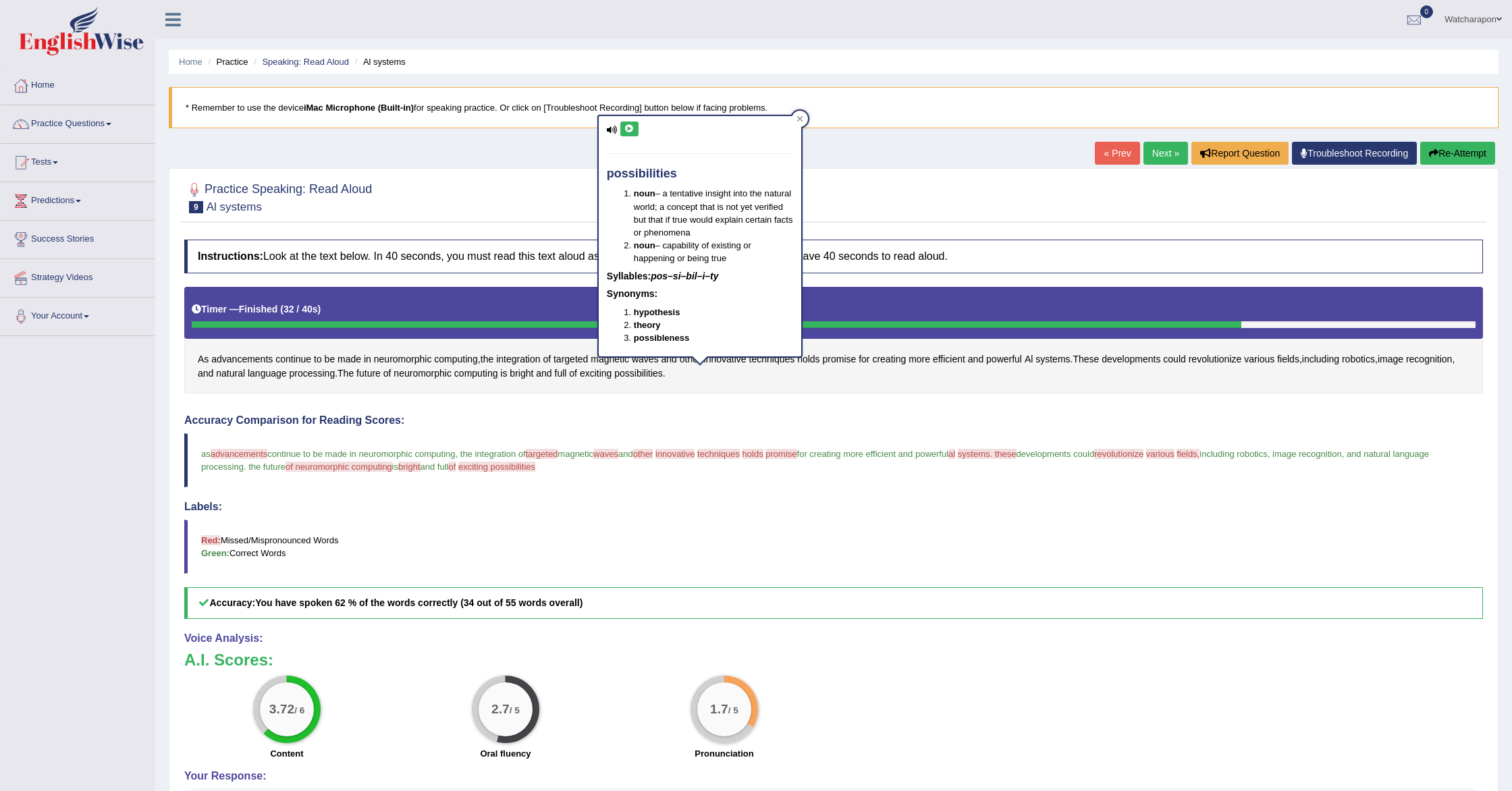
scroll to position [1, 0]
click at [630, 128] on icon at bounding box center [629, 128] width 10 height 8
click at [801, 117] on icon at bounding box center [799, 117] width 7 height 7
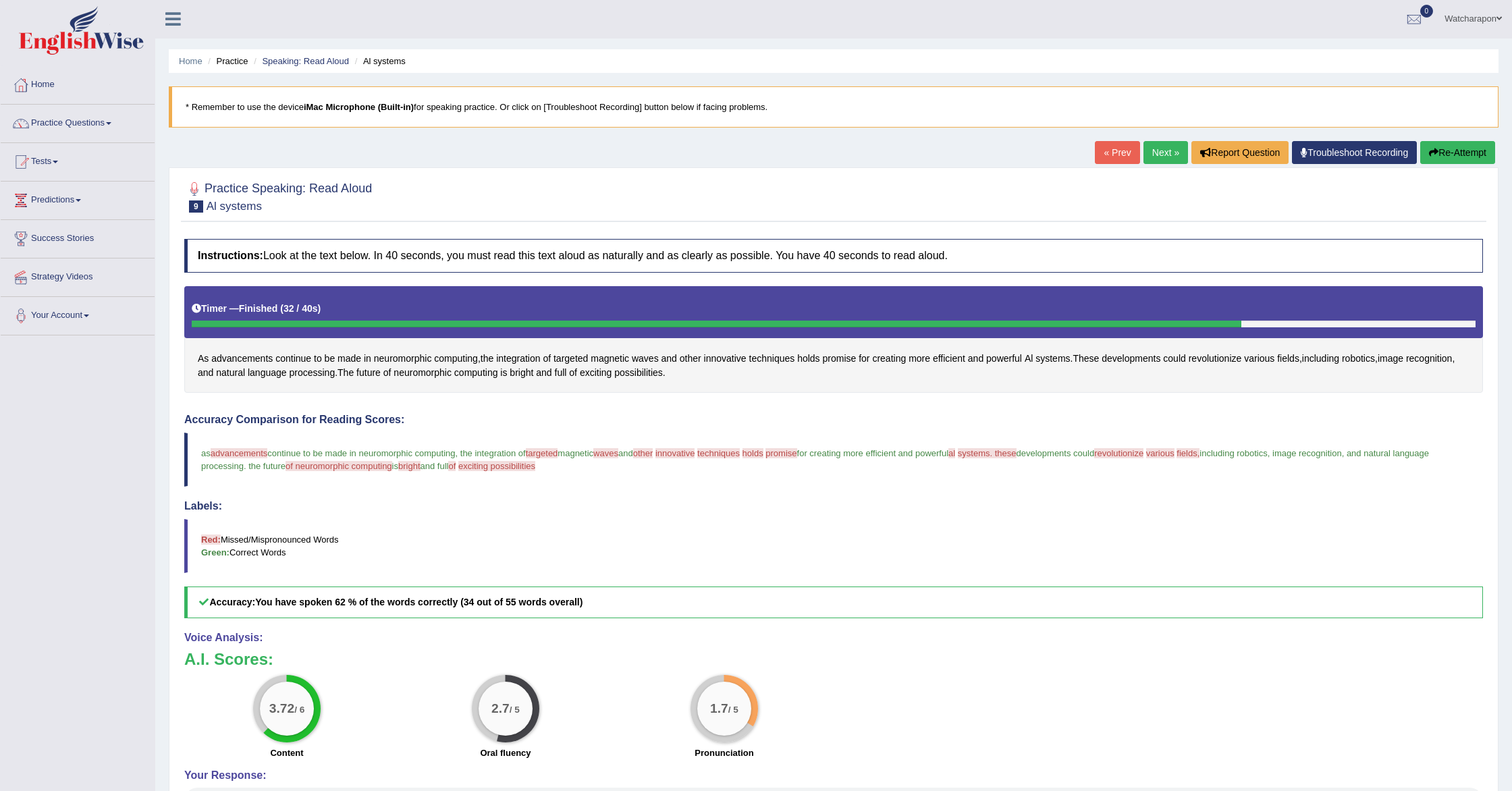
click at [1165, 152] on link "Next »" at bounding box center [1166, 153] width 44 height 23
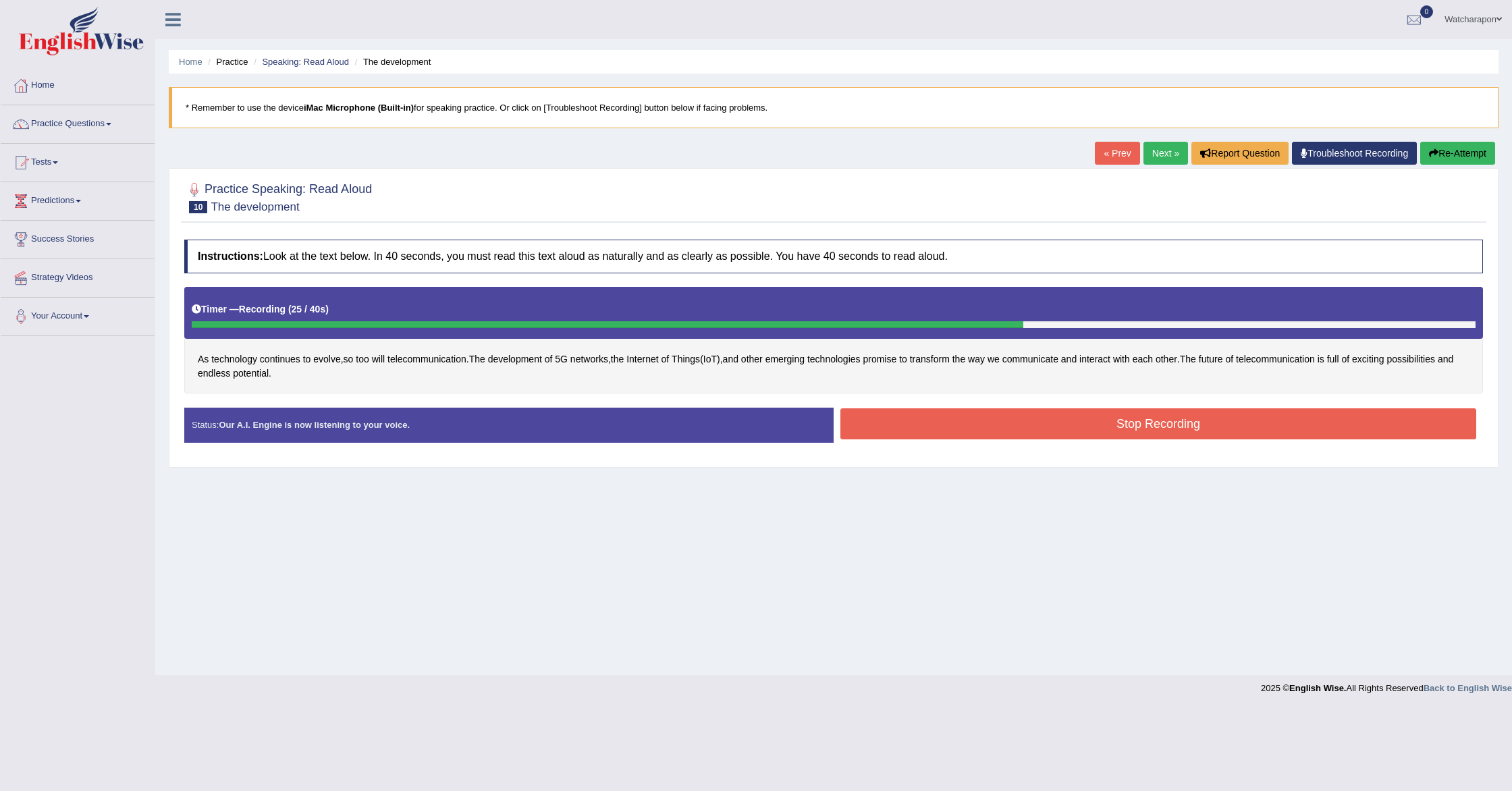
click at [1467, 152] on button "Re-Attempt" at bounding box center [1457, 154] width 75 height 23
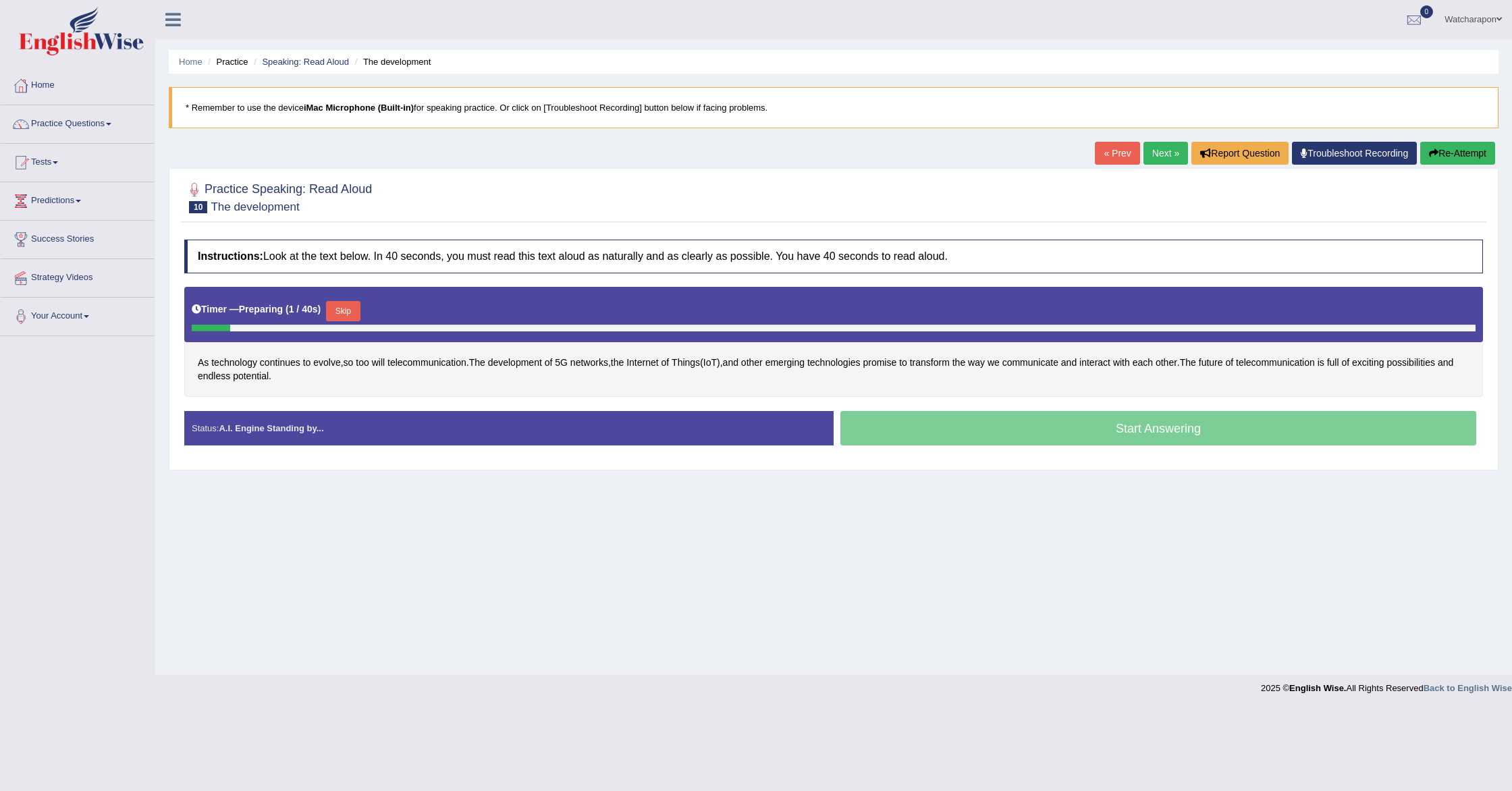
click at [346, 310] on button "Skip" at bounding box center [343, 311] width 34 height 20
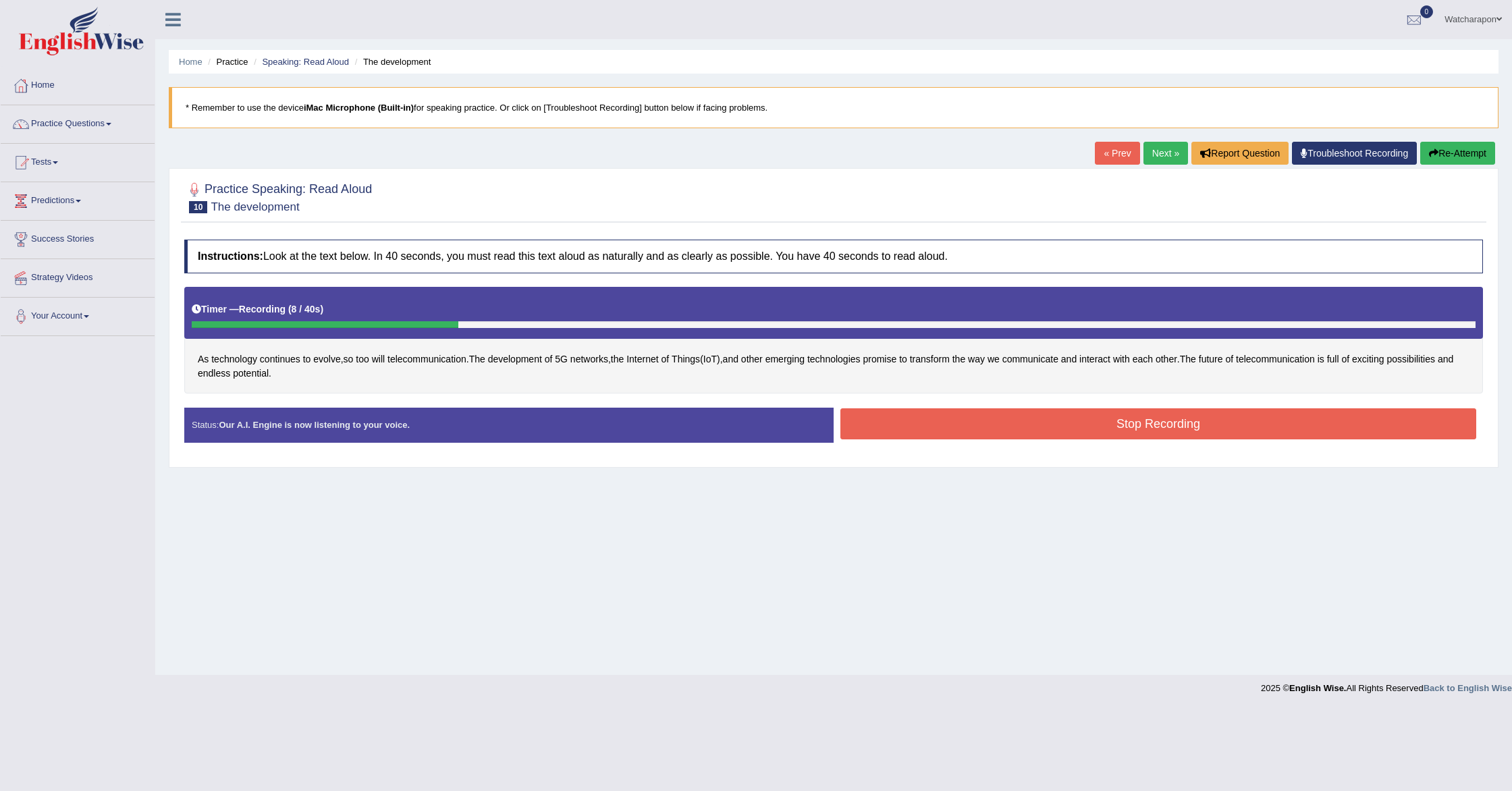
click at [1467, 154] on button "Re-Attempt" at bounding box center [1457, 154] width 75 height 23
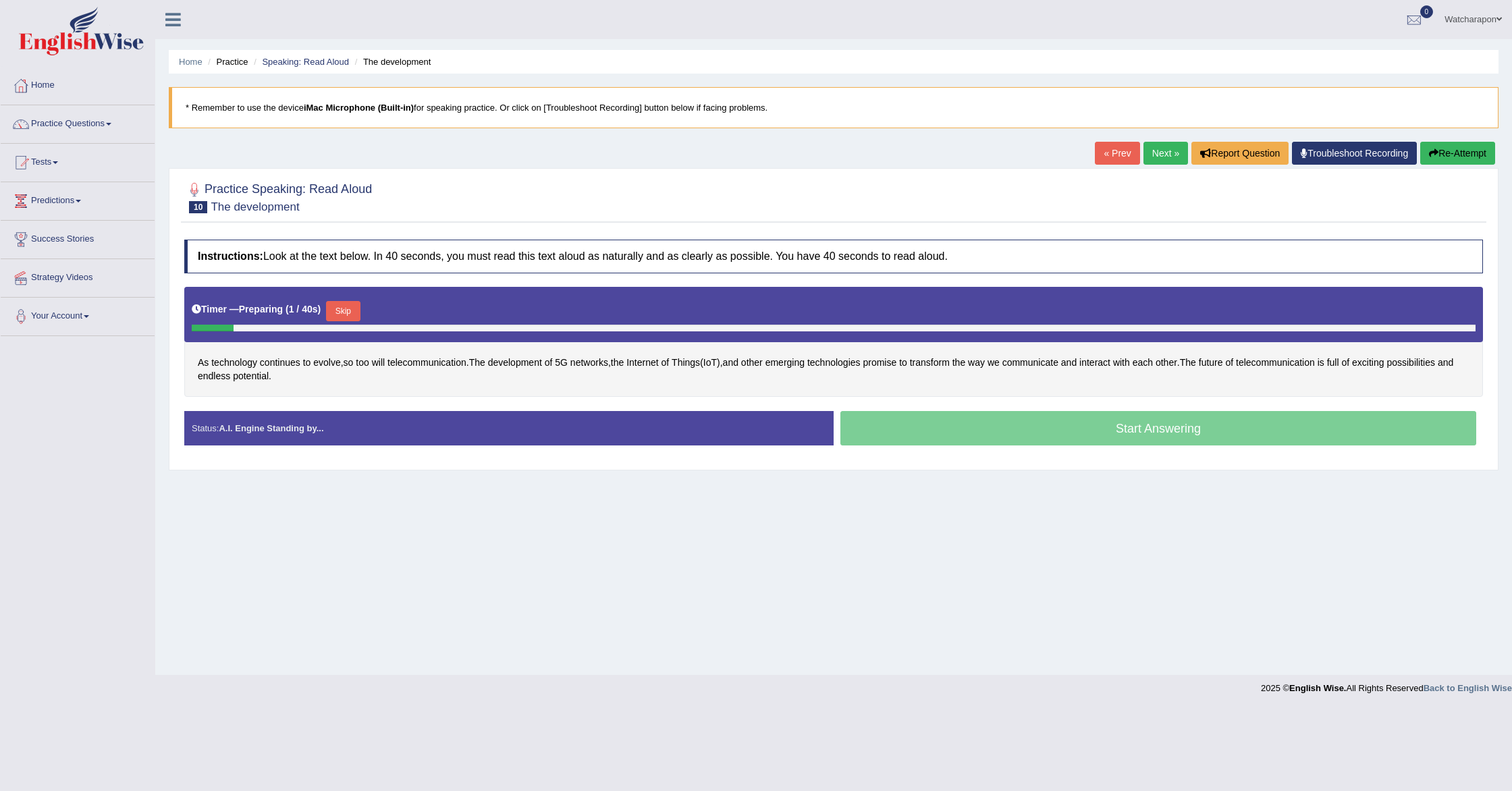
click at [341, 310] on button "Skip" at bounding box center [343, 311] width 34 height 20
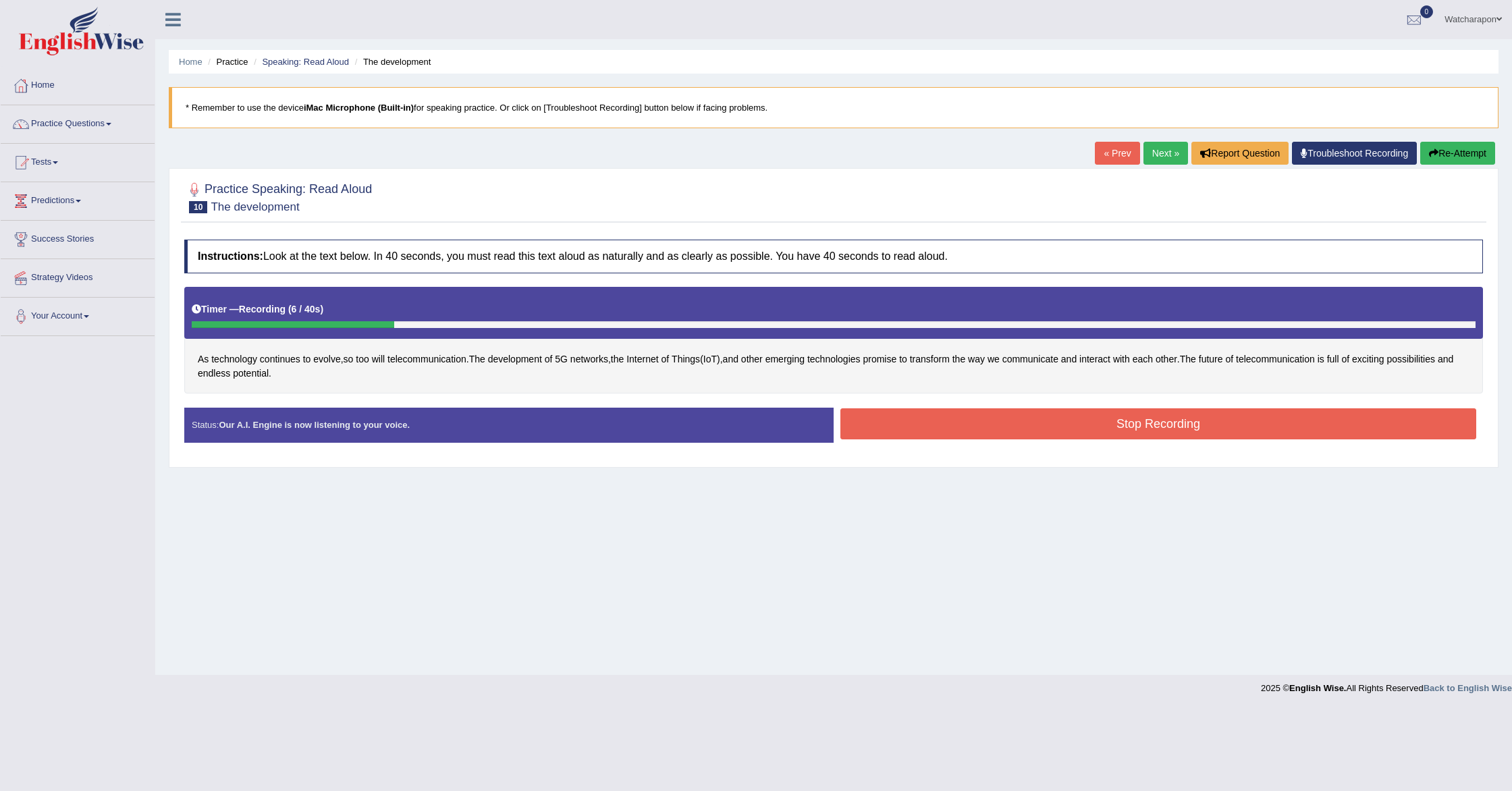
click at [1113, 428] on button "Stop Recording" at bounding box center [1158, 423] width 636 height 31
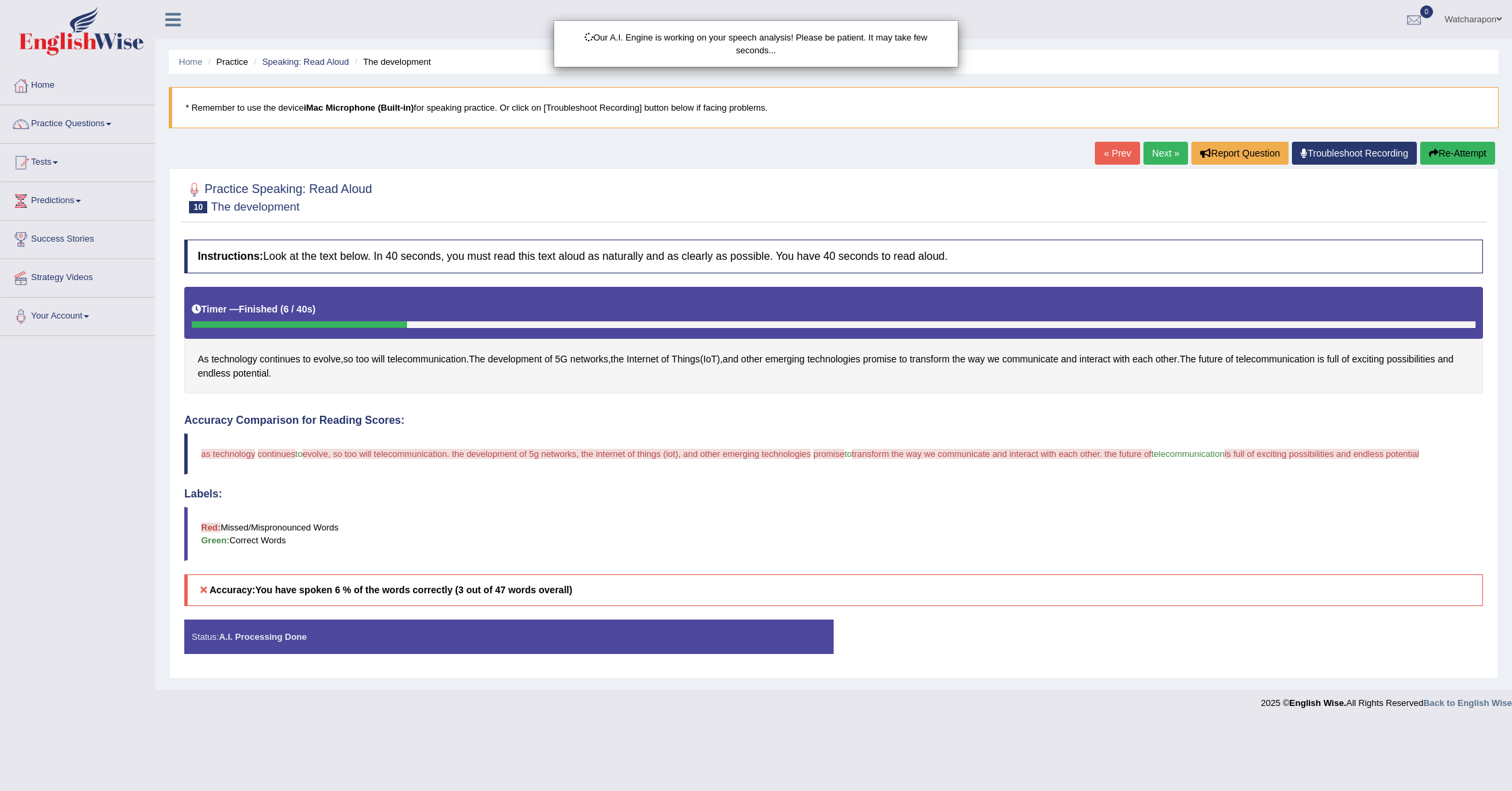
click at [1457, 149] on div "Our A.I. Engine is working on your speech analysis! Please be patient. It may t…" at bounding box center [756, 395] width 1512 height 791
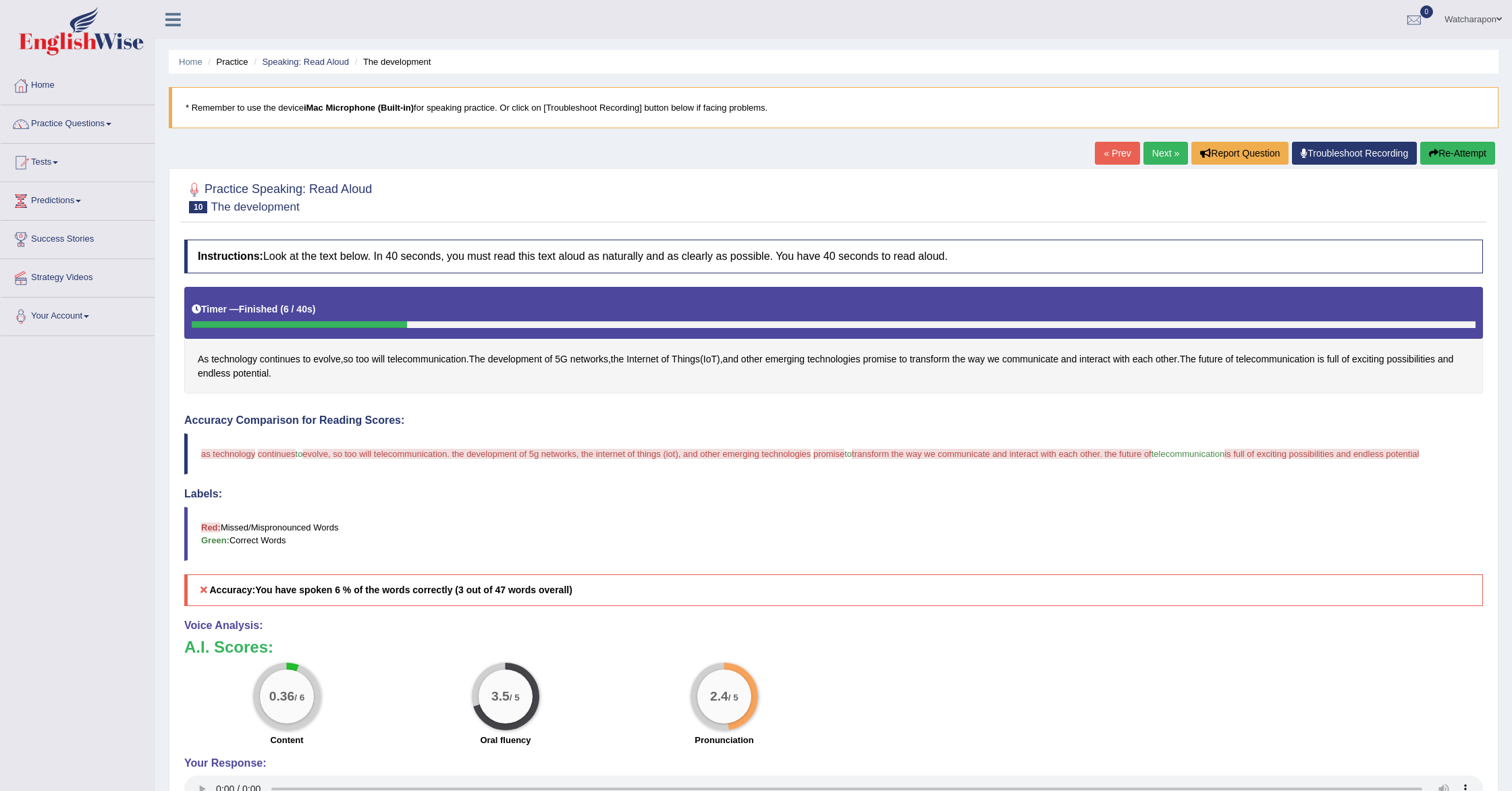
click at [1453, 152] on button "Re-Attempt" at bounding box center [1457, 154] width 75 height 23
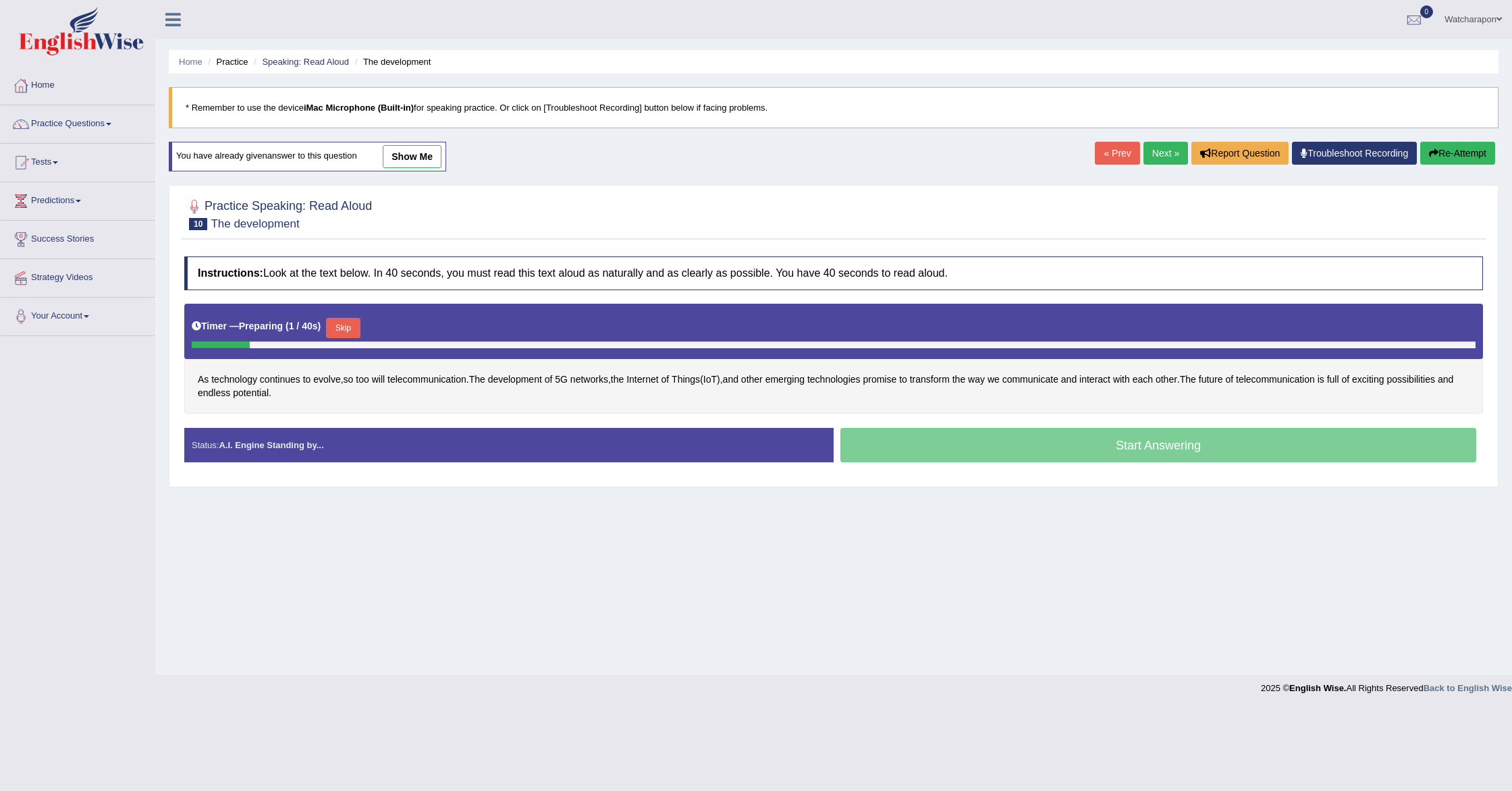
click at [356, 335] on button "Skip" at bounding box center [343, 328] width 34 height 20
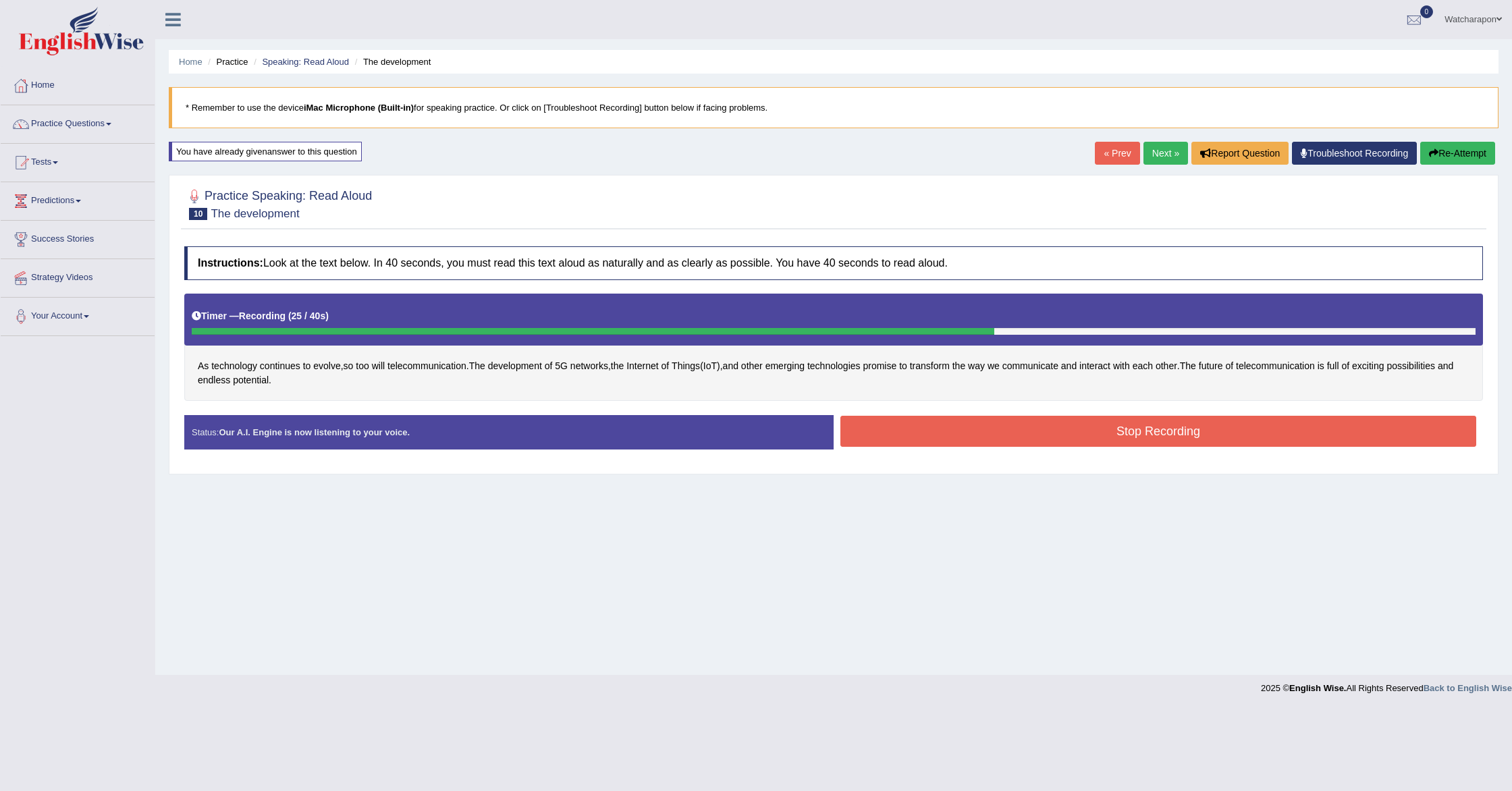
click at [900, 431] on button "Stop Recording" at bounding box center [1158, 431] width 636 height 31
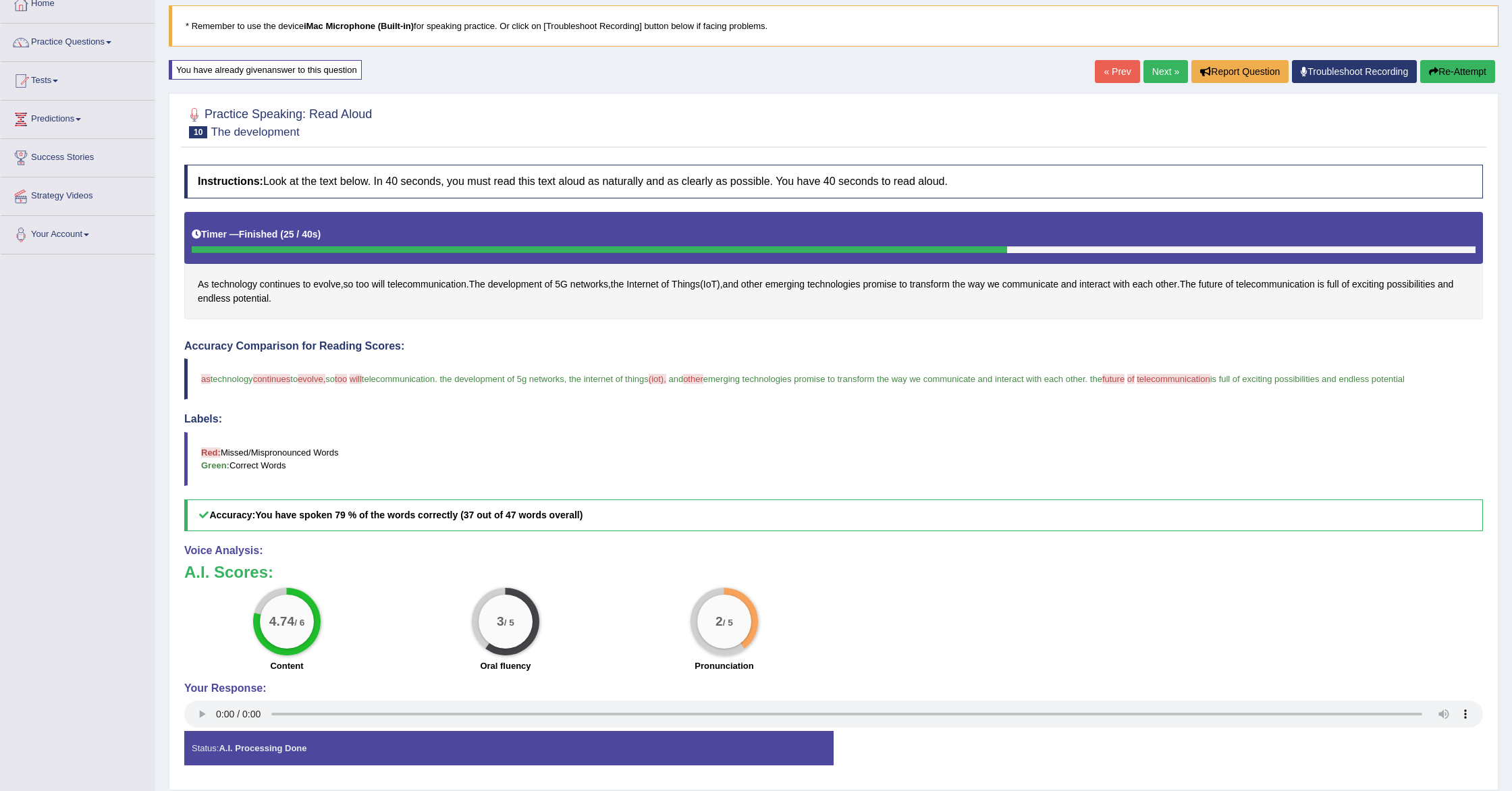
scroll to position [125, 0]
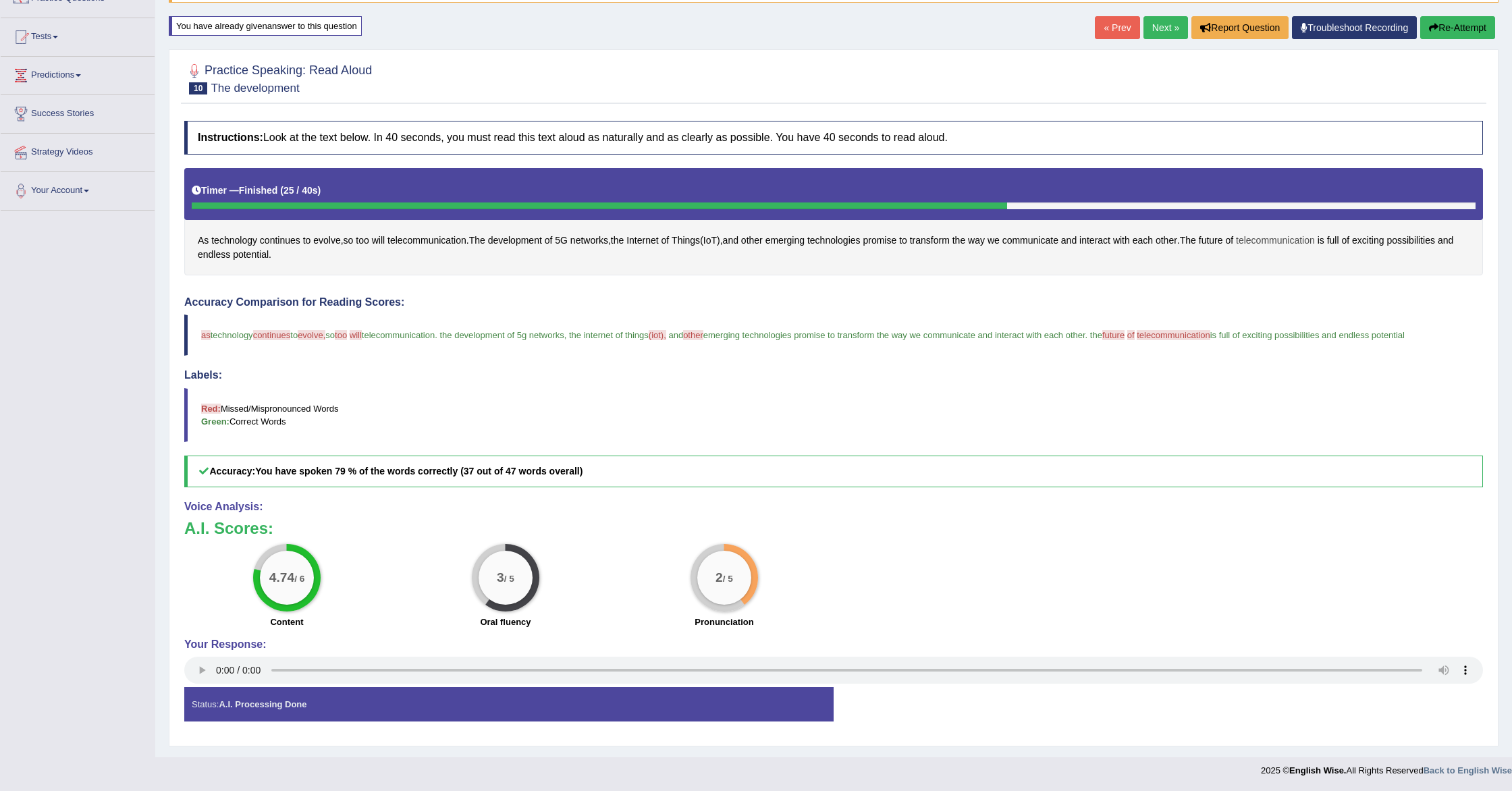
click at [1310, 238] on span "telecommunication" at bounding box center [1275, 241] width 79 height 15
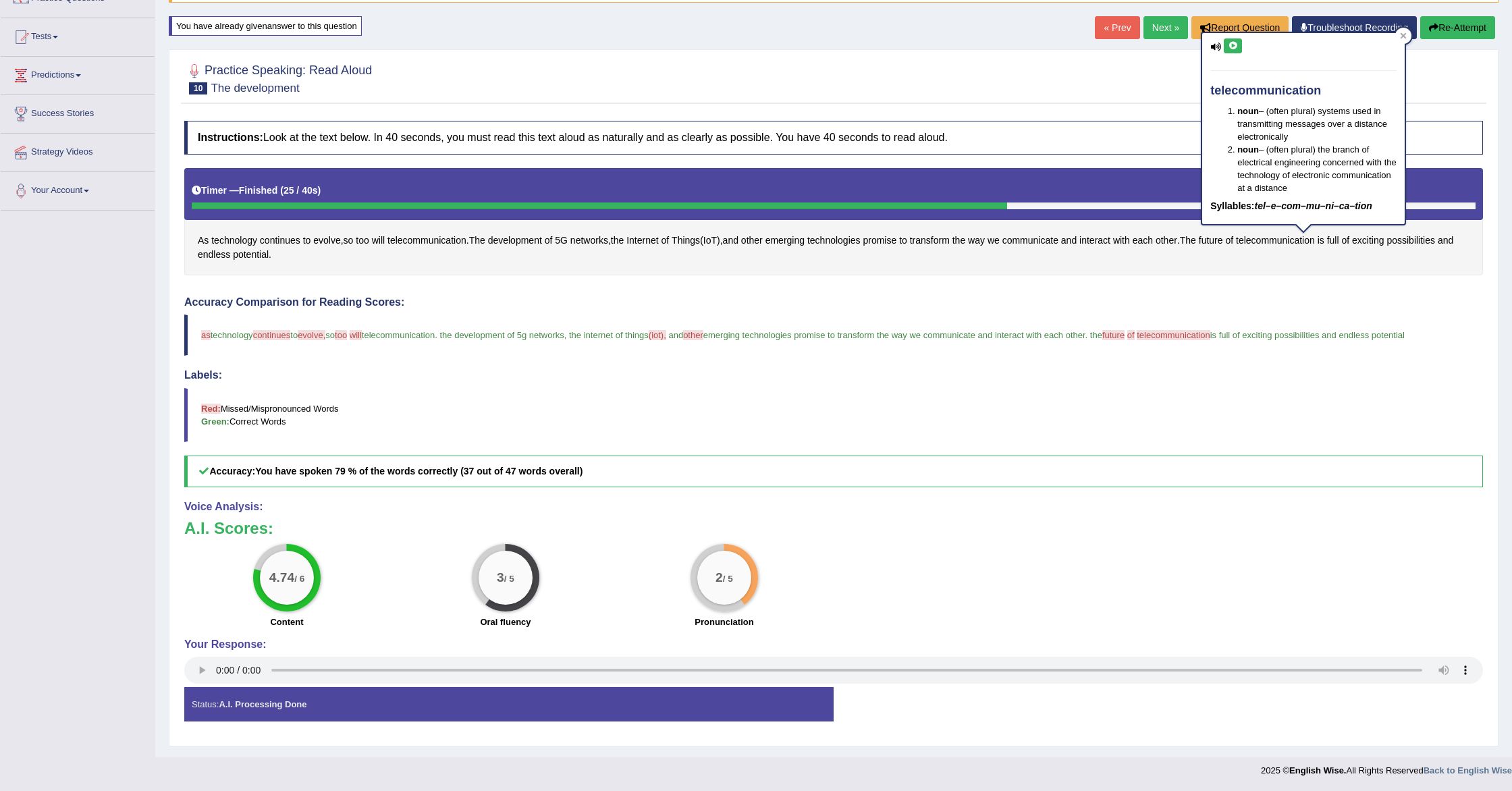
click at [1232, 42] on icon at bounding box center [1233, 46] width 10 height 8
click at [1234, 46] on icon at bounding box center [1233, 46] width 10 height 8
drag, startPoint x: 1008, startPoint y: 15, endPoint x: 1111, endPoint y: 24, distance: 103.4
click at [1009, 15] on div "Home Practice Speaking: Read Aloud The development * Remember to use the device…" at bounding box center [834, 316] width 1357 height 883
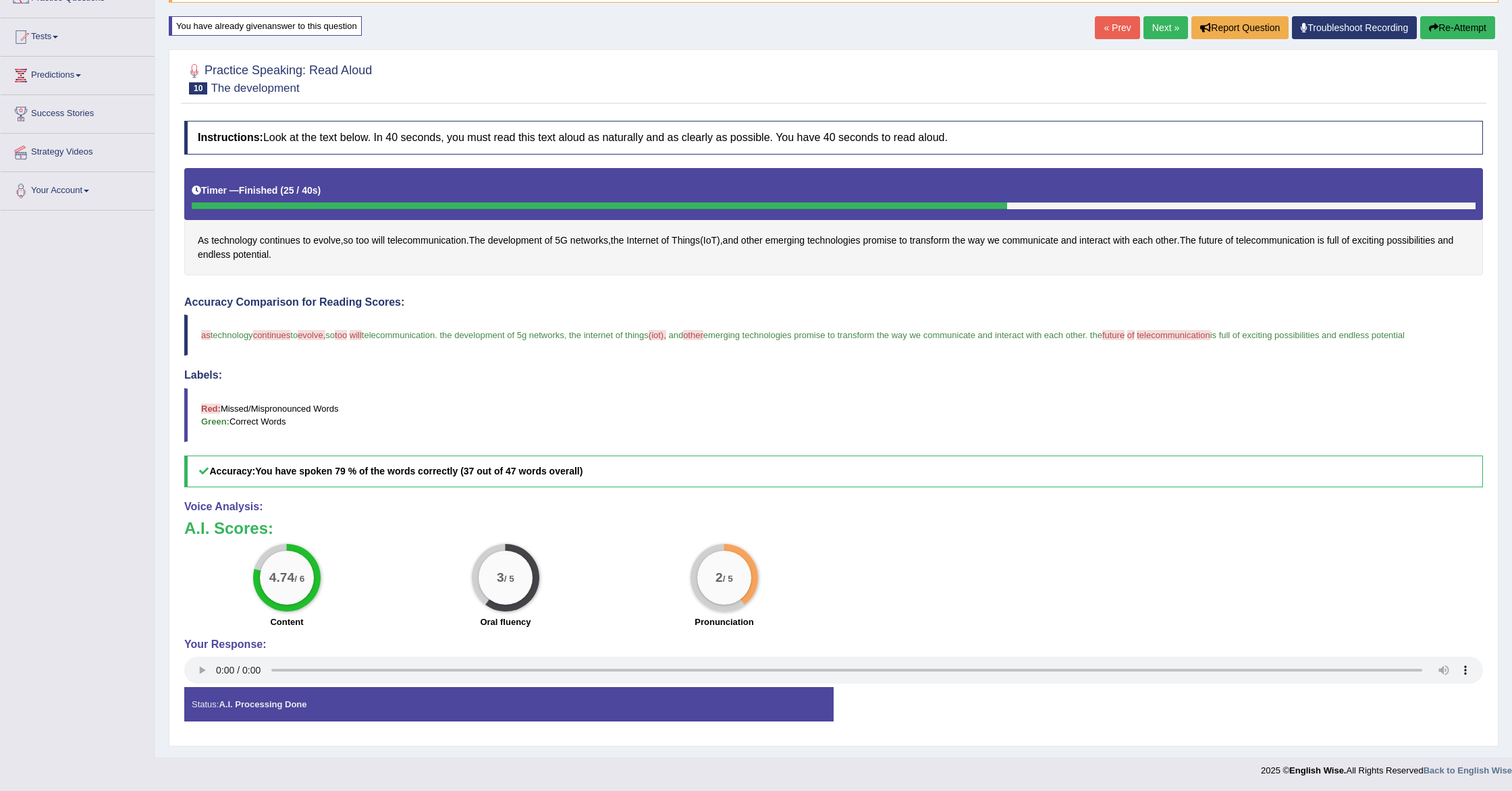
click at [1153, 26] on link "Next »" at bounding box center [1166, 28] width 44 height 23
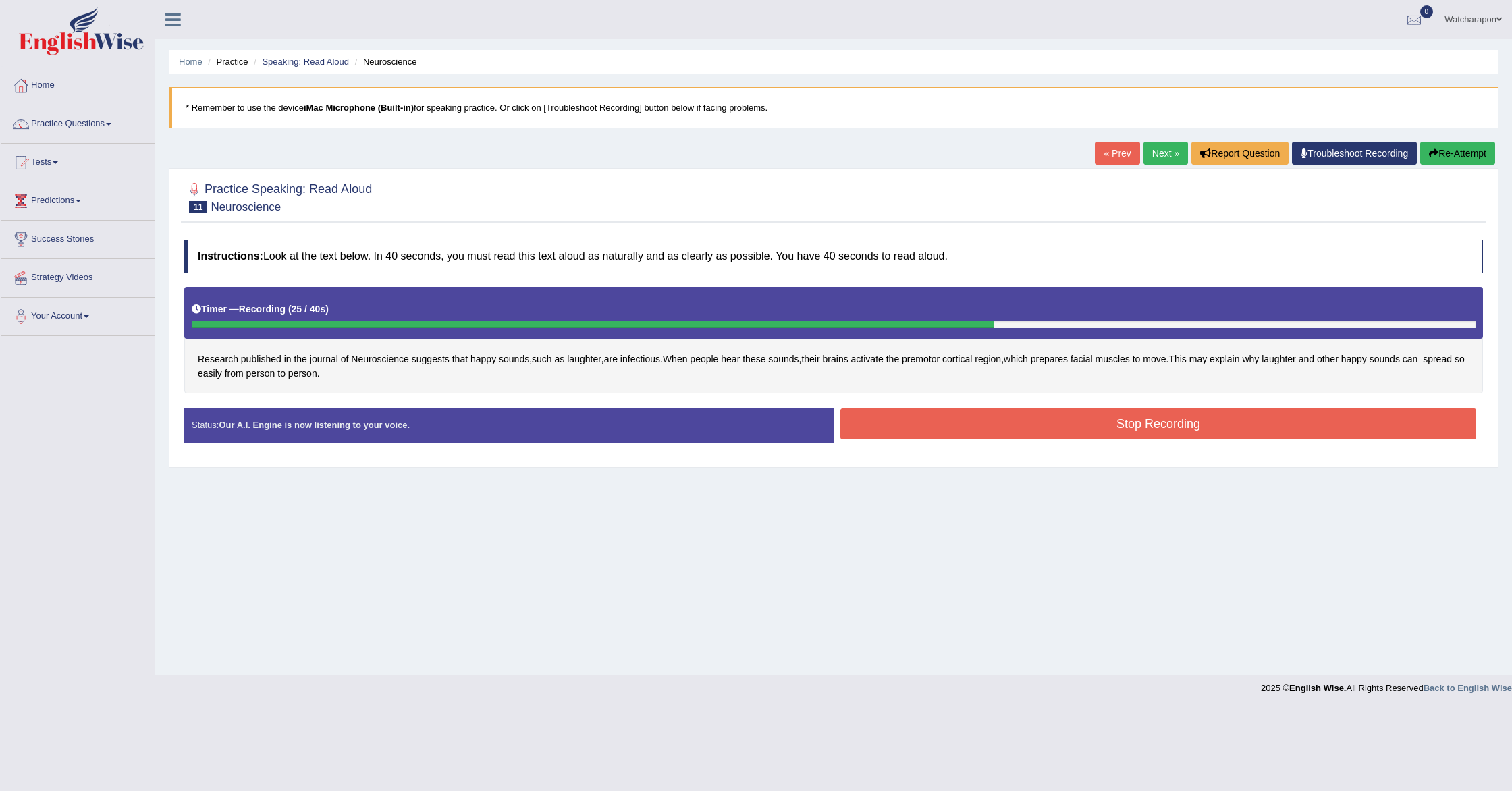
click at [900, 423] on button "Stop Recording" at bounding box center [1158, 423] width 636 height 31
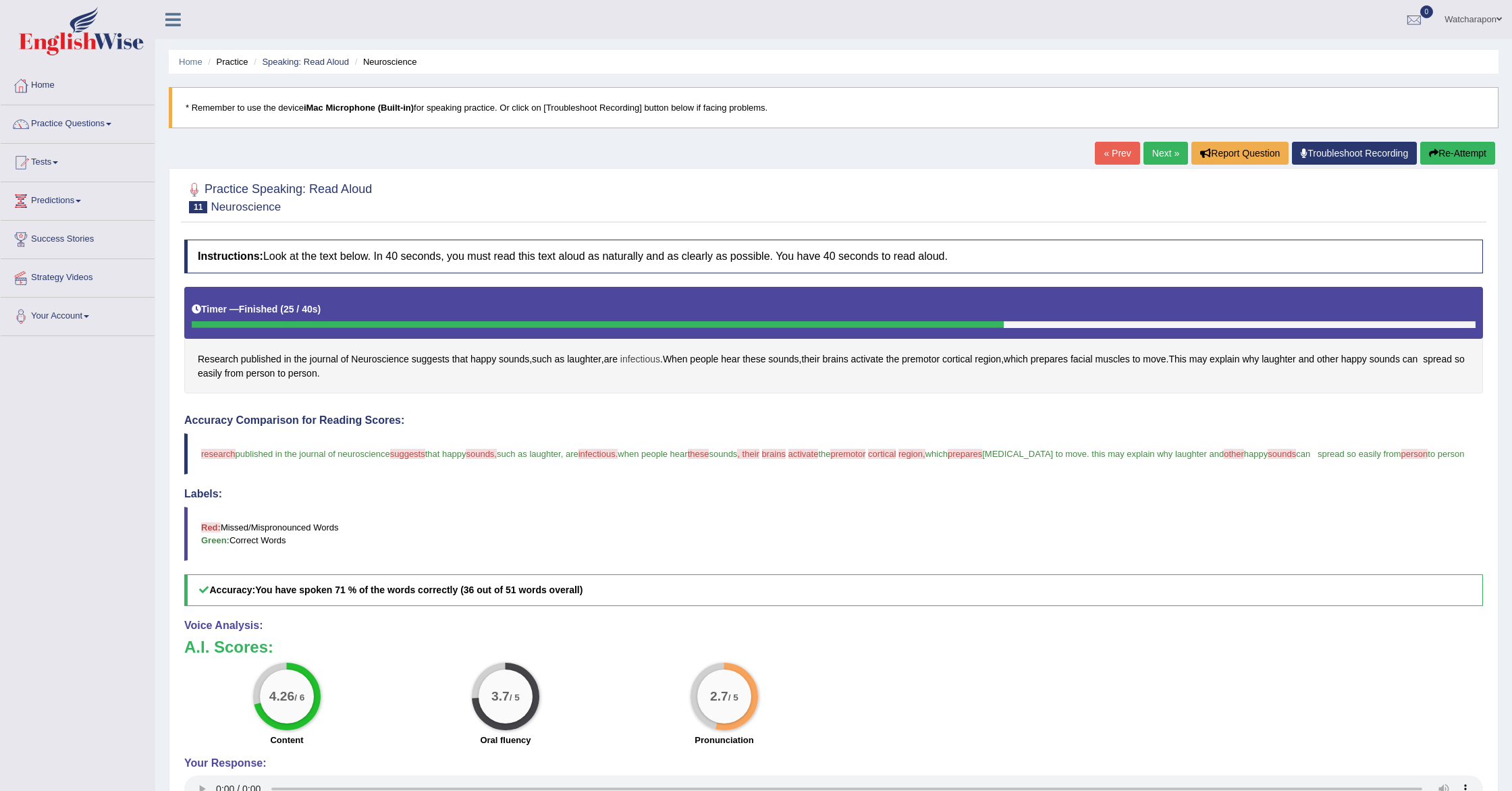
click at [655, 358] on span "infectious" at bounding box center [640, 360] width 40 height 15
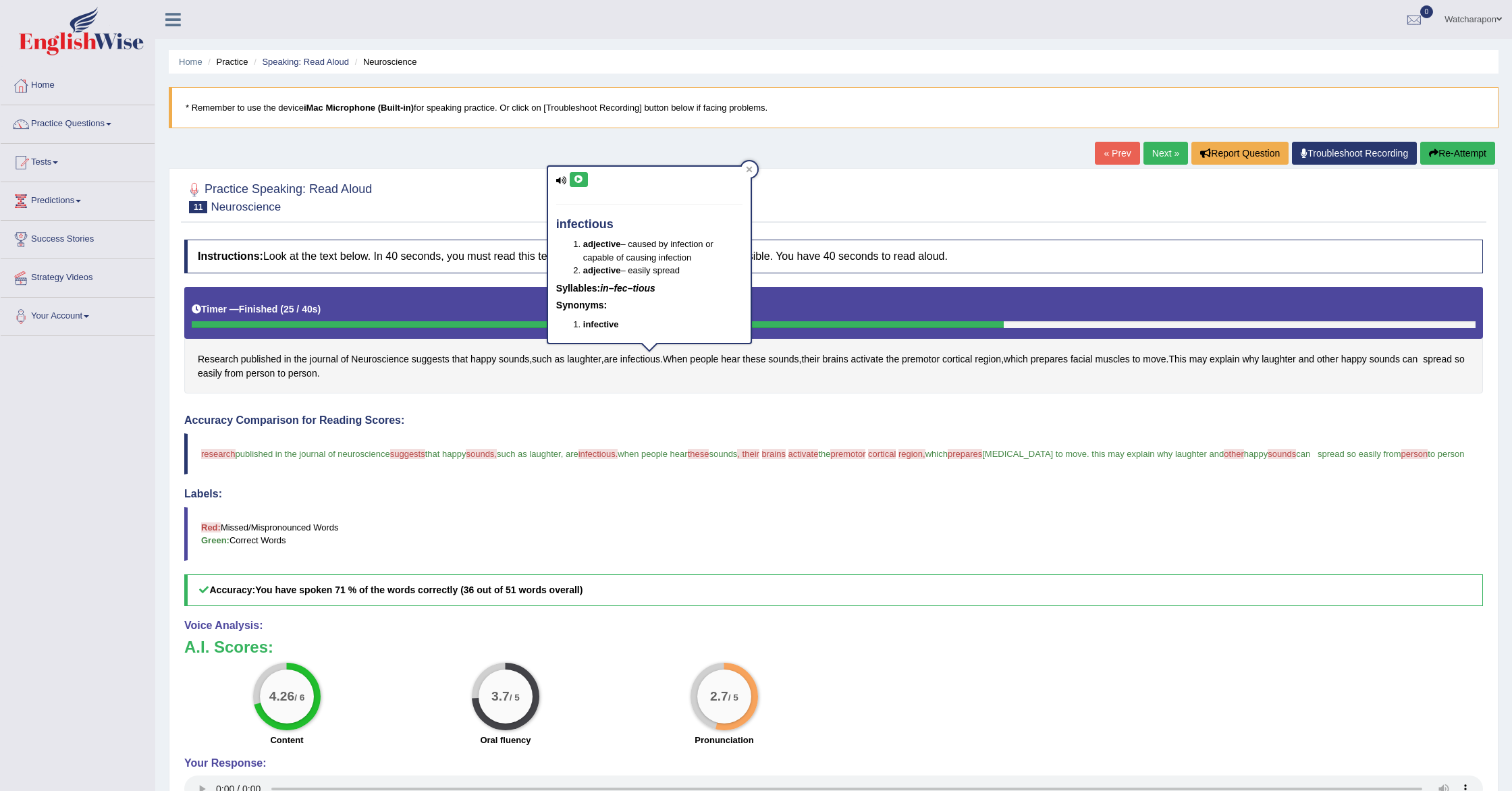
click at [581, 181] on icon at bounding box center [579, 179] width 10 height 8
click at [1471, 157] on button "Re-Attempt" at bounding box center [1457, 154] width 75 height 23
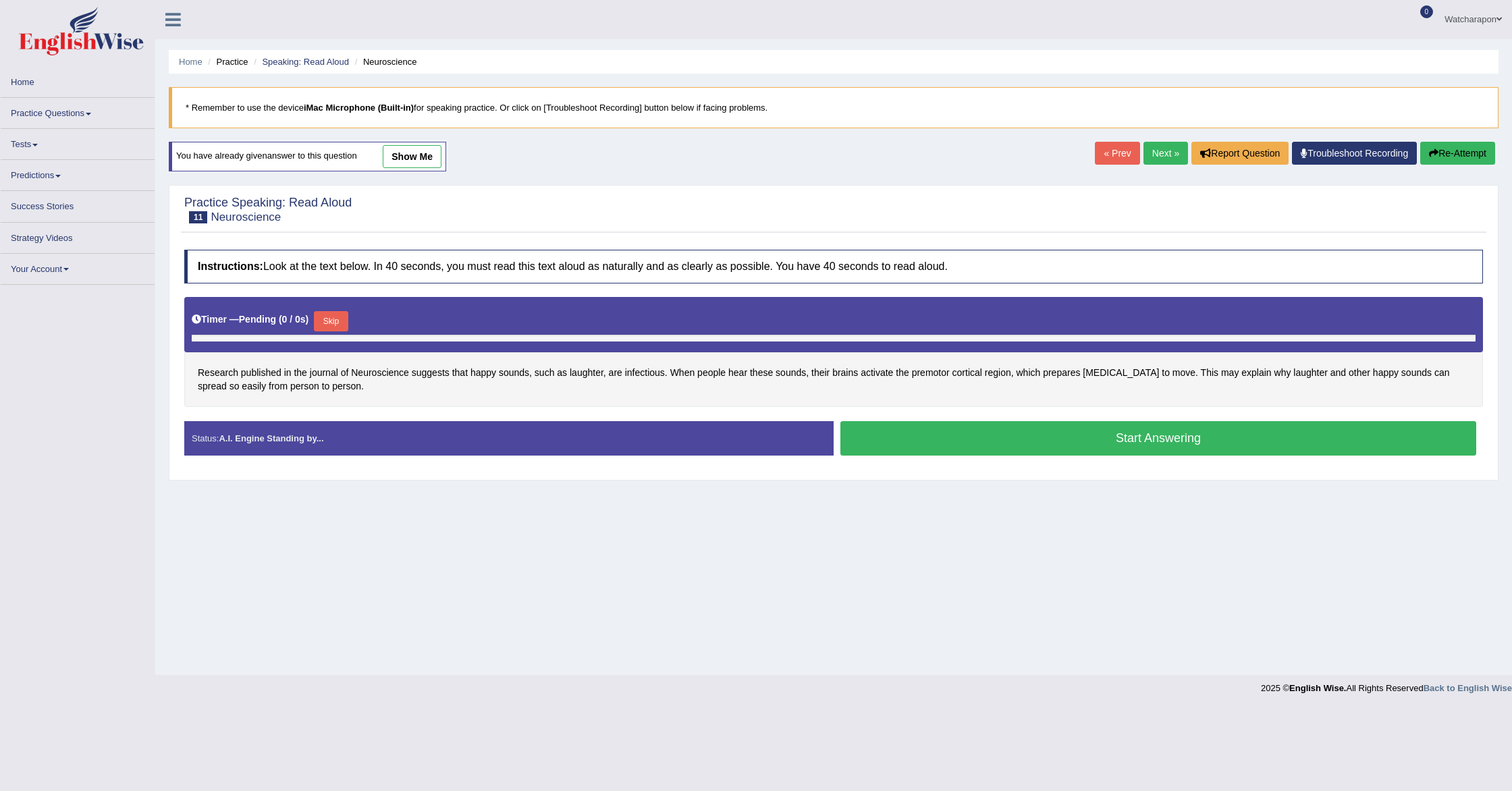
click at [334, 320] on button "Skip" at bounding box center [331, 321] width 34 height 20
click at [330, 318] on button "Skip" at bounding box center [331, 321] width 34 height 20
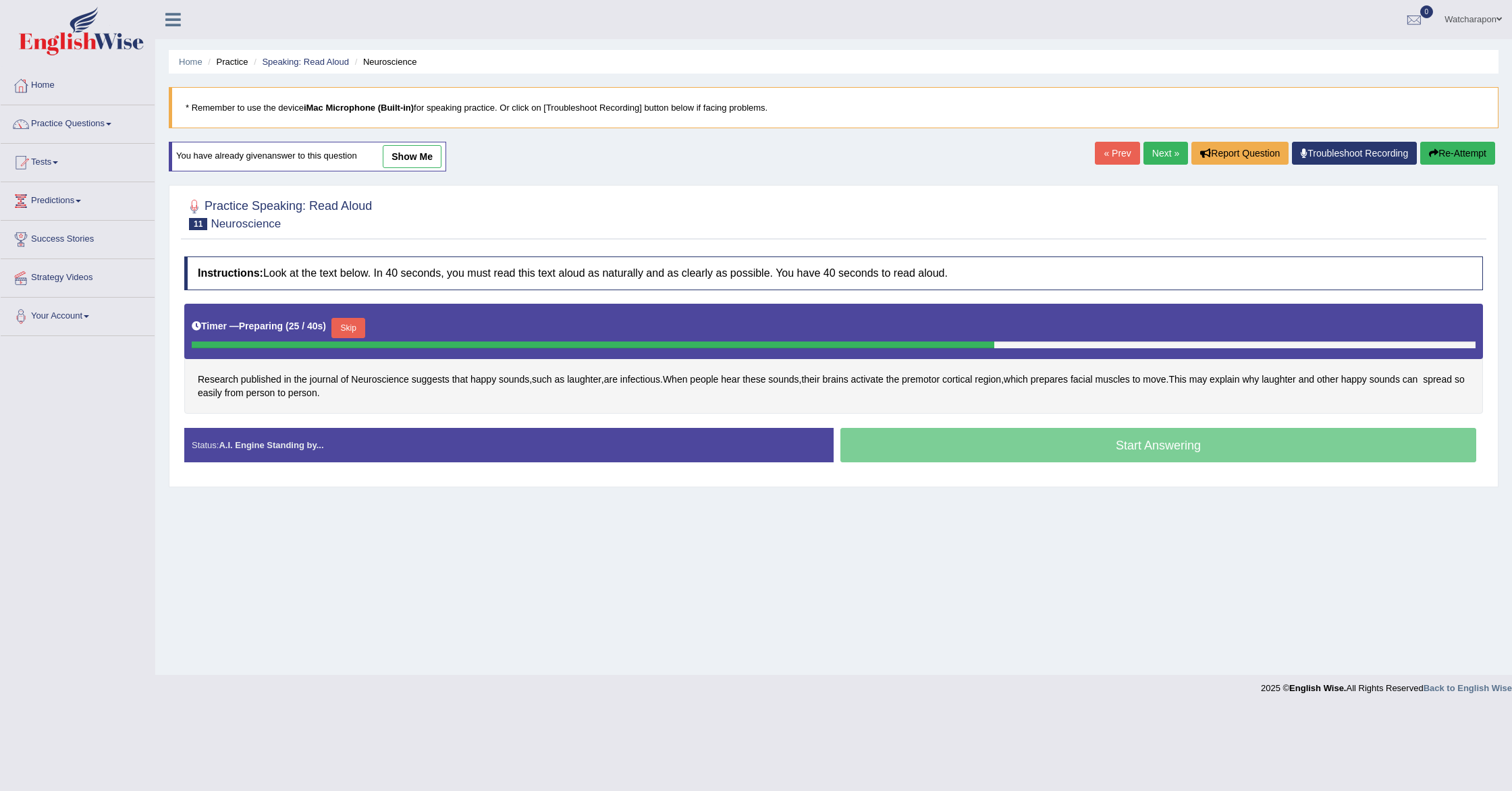
click at [936, 429] on div "Start Answering" at bounding box center [1158, 447] width 649 height 38
click at [936, 440] on div "Start Answering" at bounding box center [1158, 447] width 649 height 38
click at [933, 444] on div "Start Answering" at bounding box center [1158, 447] width 649 height 38
click at [930, 447] on div "Start Answering" at bounding box center [1158, 447] width 649 height 38
click at [356, 327] on button "Skip" at bounding box center [348, 328] width 34 height 20
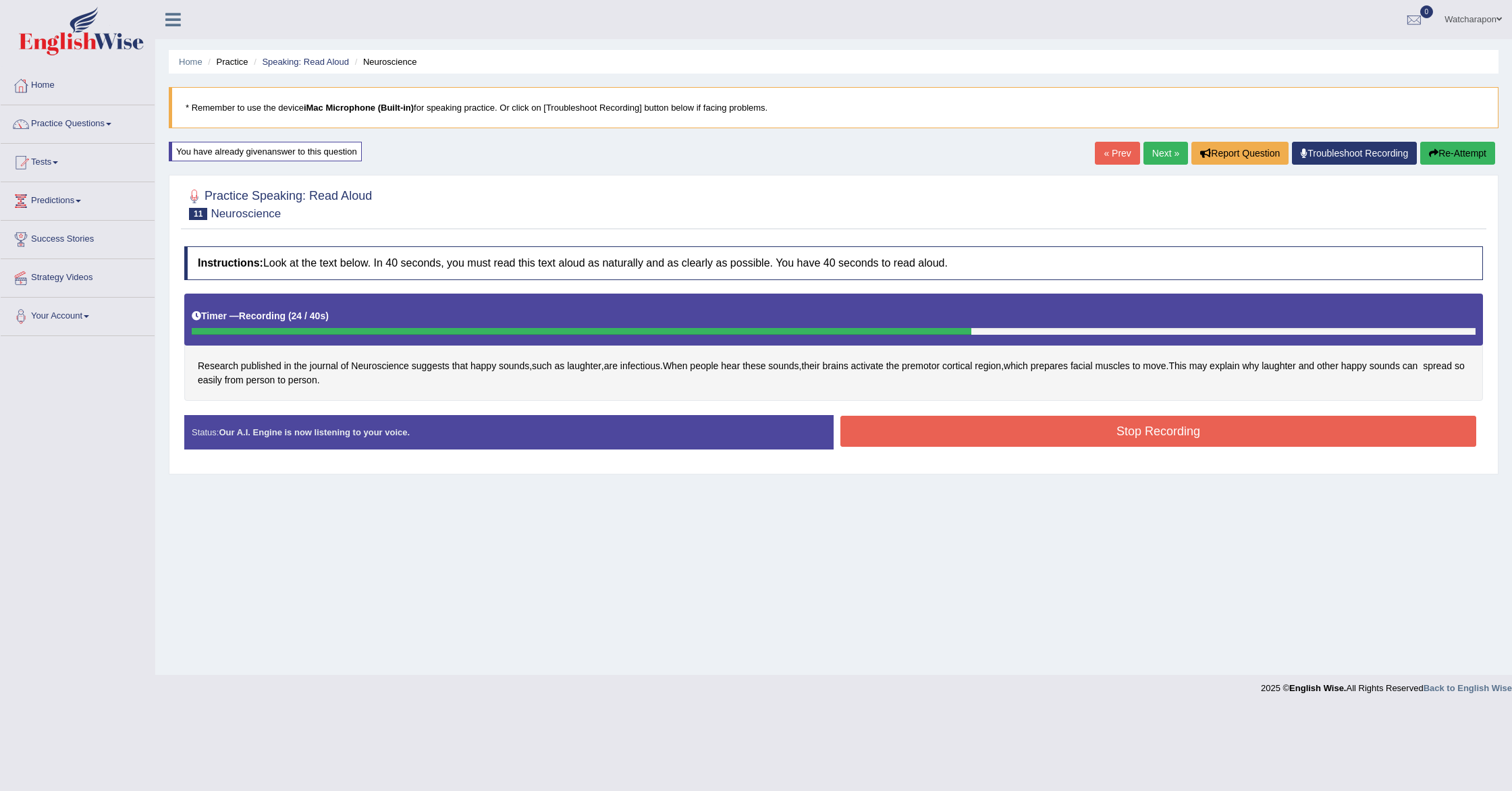
click at [900, 421] on button "Stop Recording" at bounding box center [1158, 431] width 636 height 31
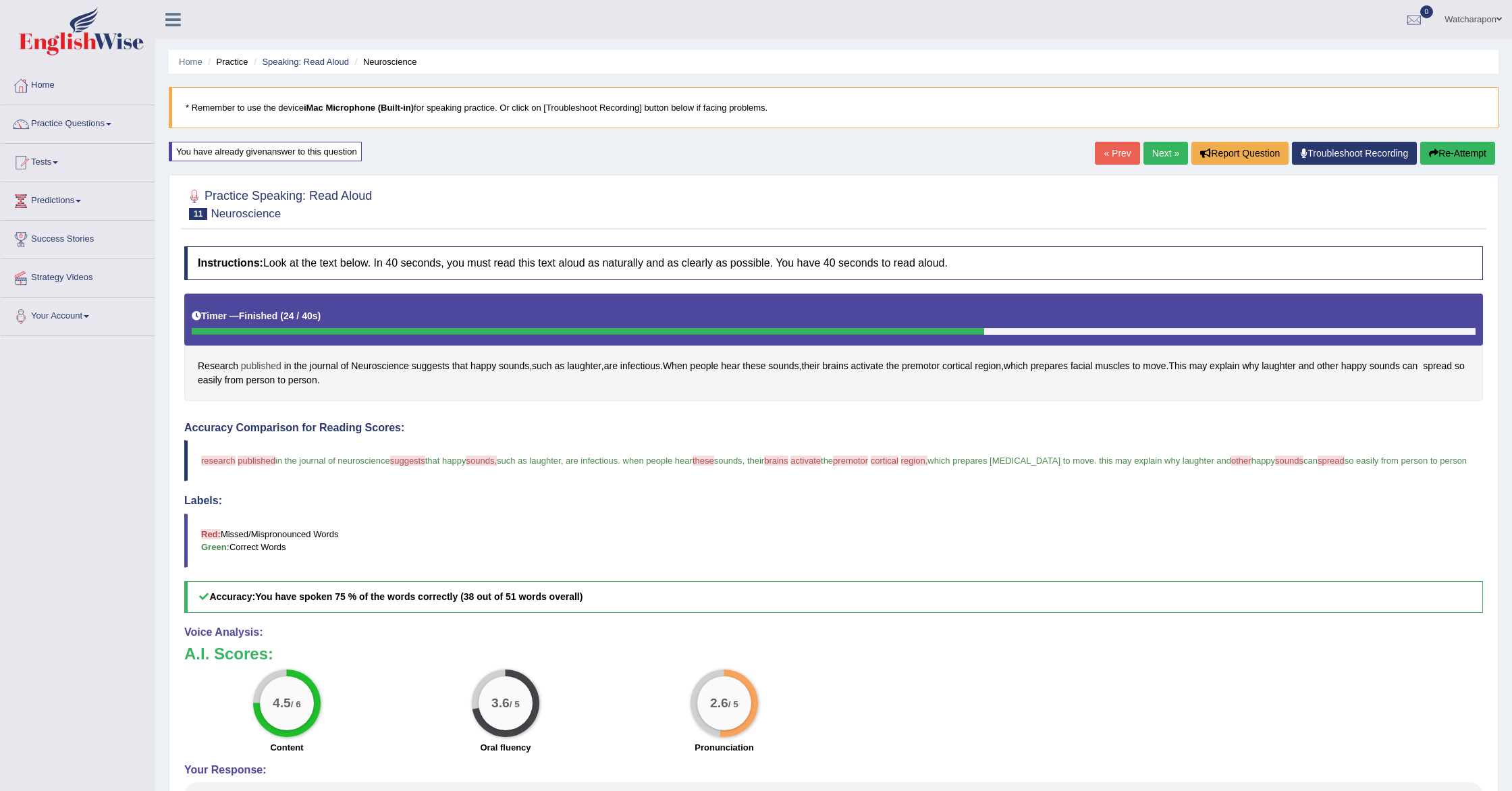
click at [258, 363] on span "published" at bounding box center [261, 366] width 41 height 15
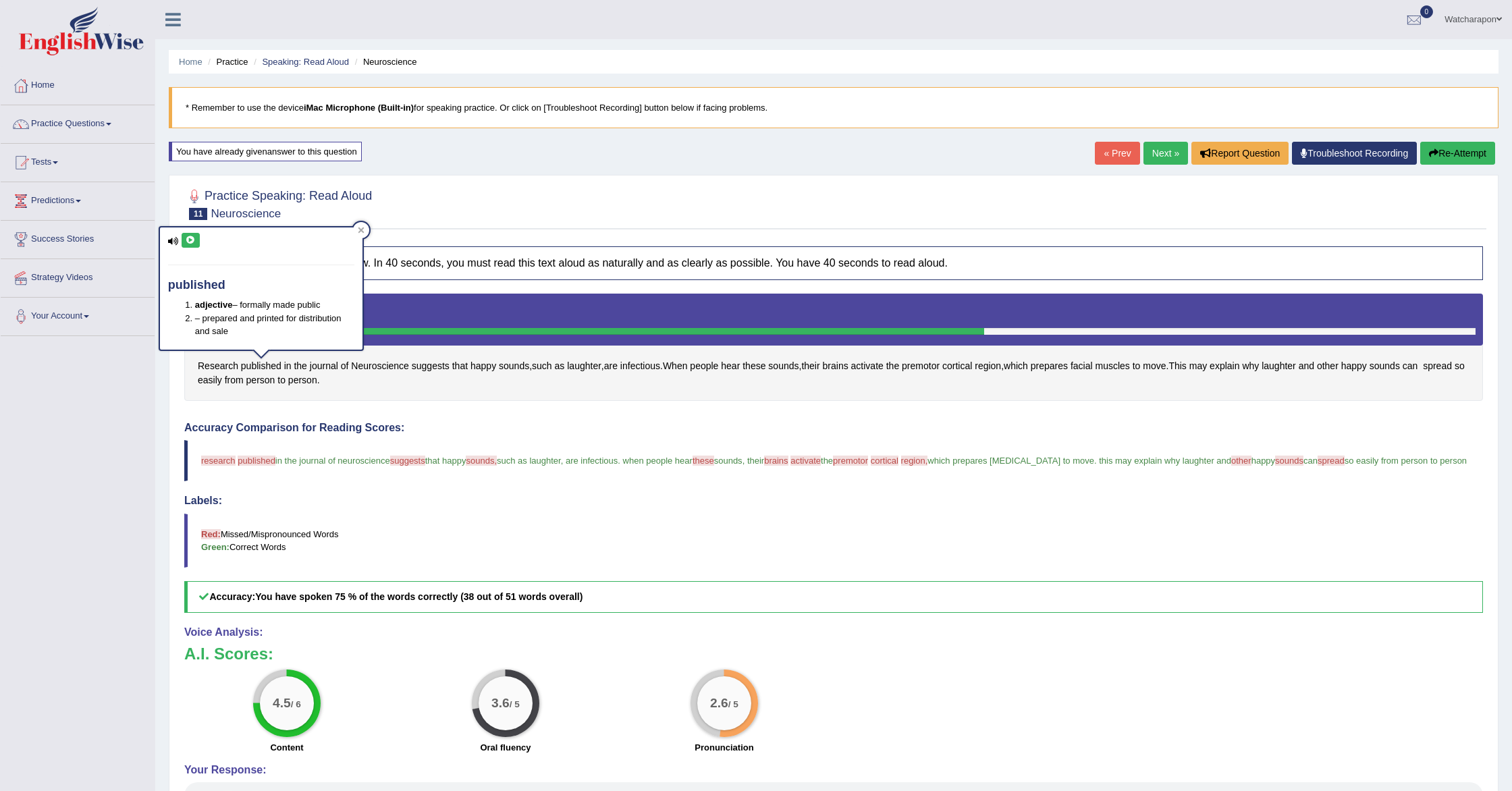
click at [194, 241] on icon at bounding box center [191, 240] width 10 height 8
click at [473, 428] on h4 "Accuracy Comparison for Reading Scores:" at bounding box center [834, 428] width 1299 height 12
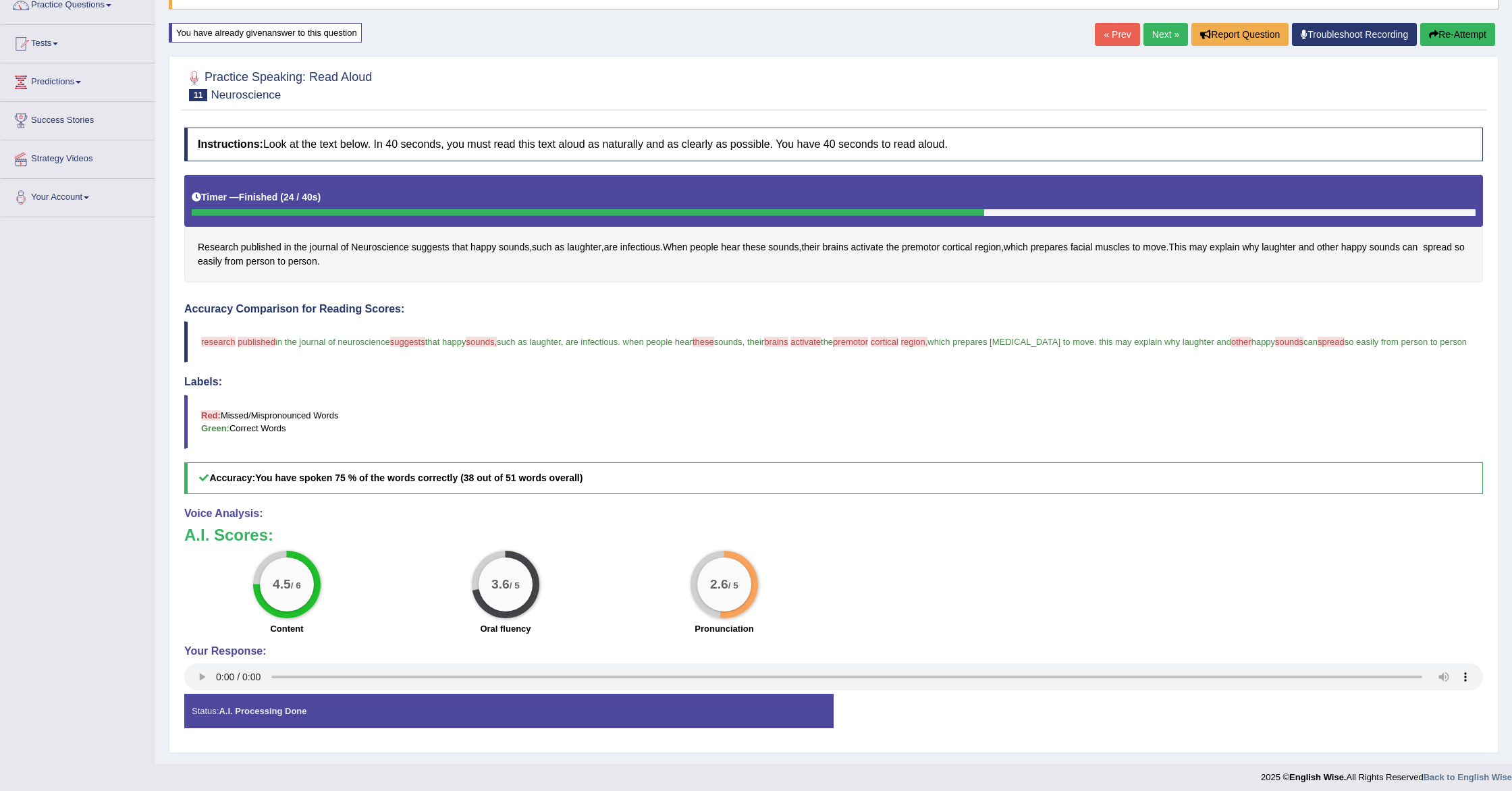
scroll to position [123, 0]
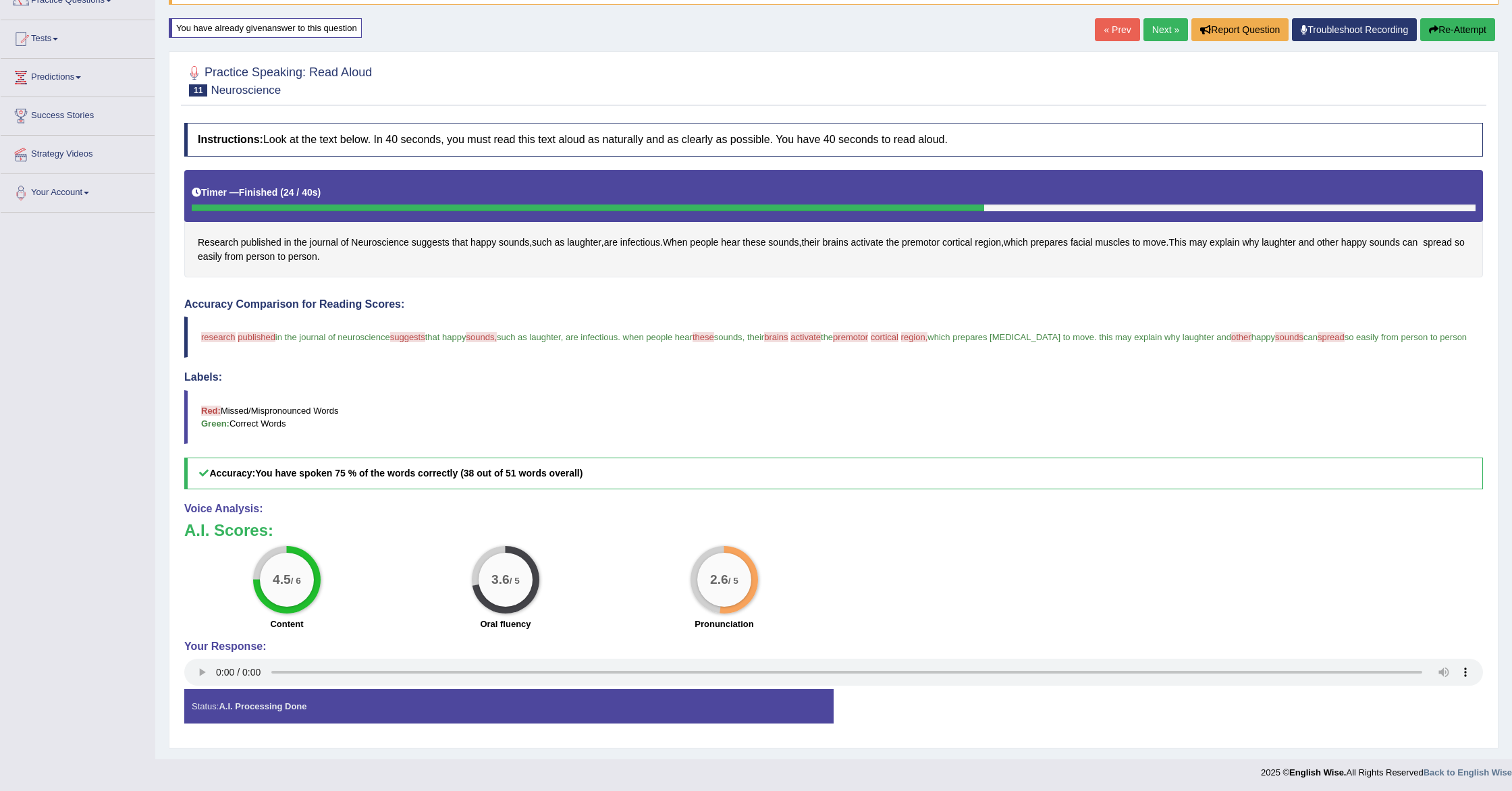
click at [1160, 25] on link "Next »" at bounding box center [1166, 30] width 44 height 23
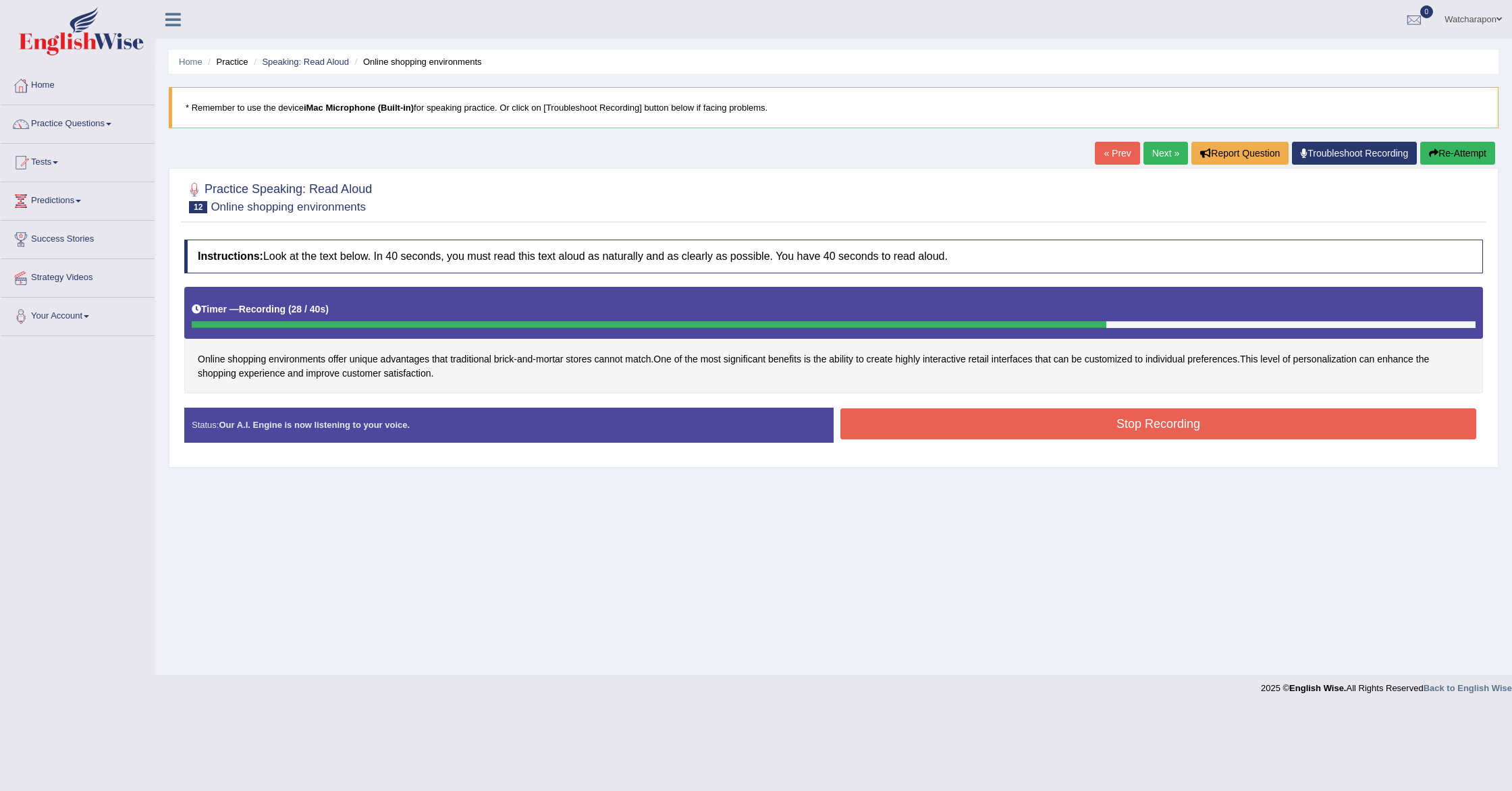
click at [856, 432] on button "Stop Recording" at bounding box center [1158, 423] width 636 height 31
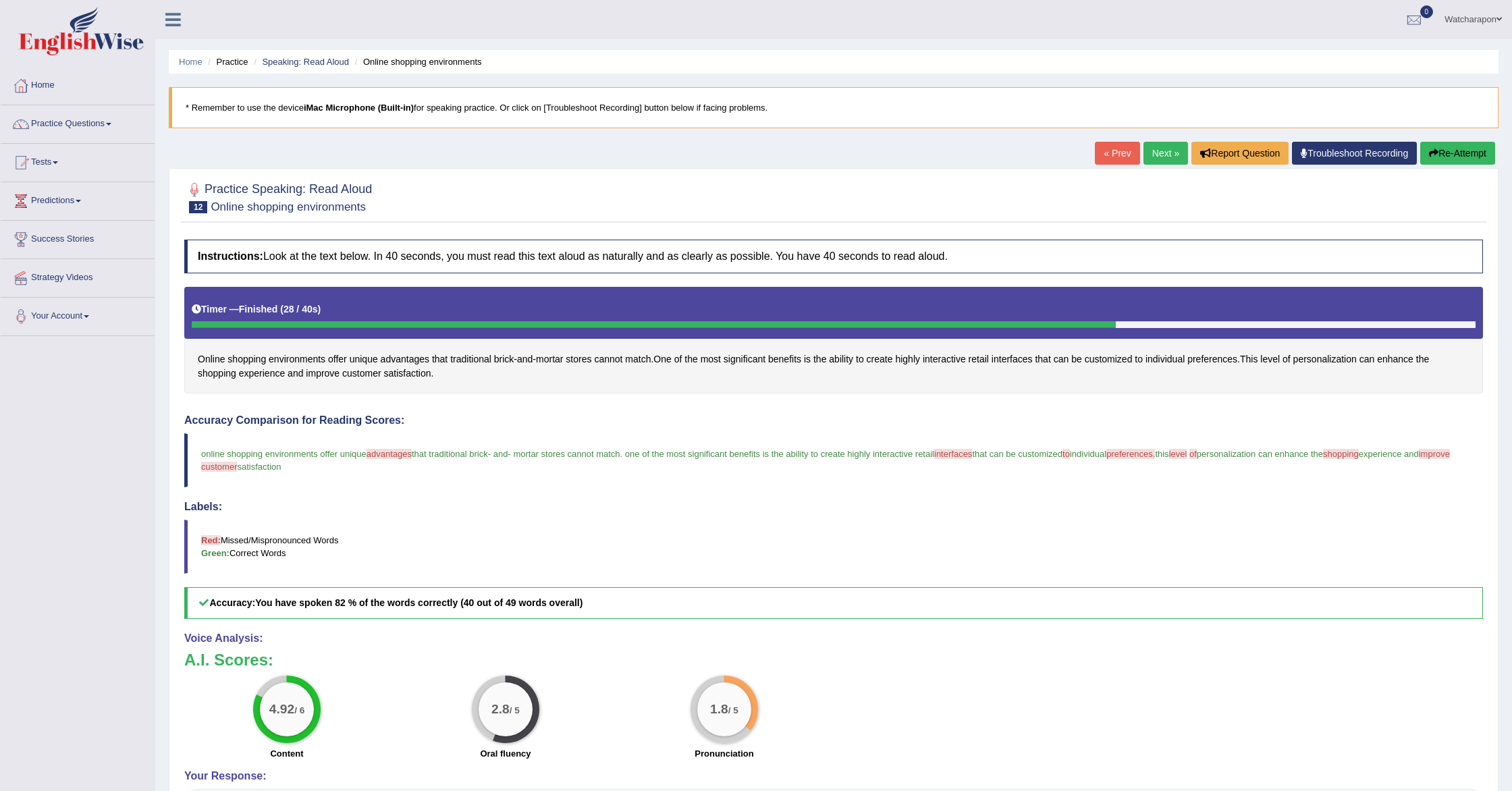
click at [1154, 151] on link "Next »" at bounding box center [1166, 154] width 44 height 23
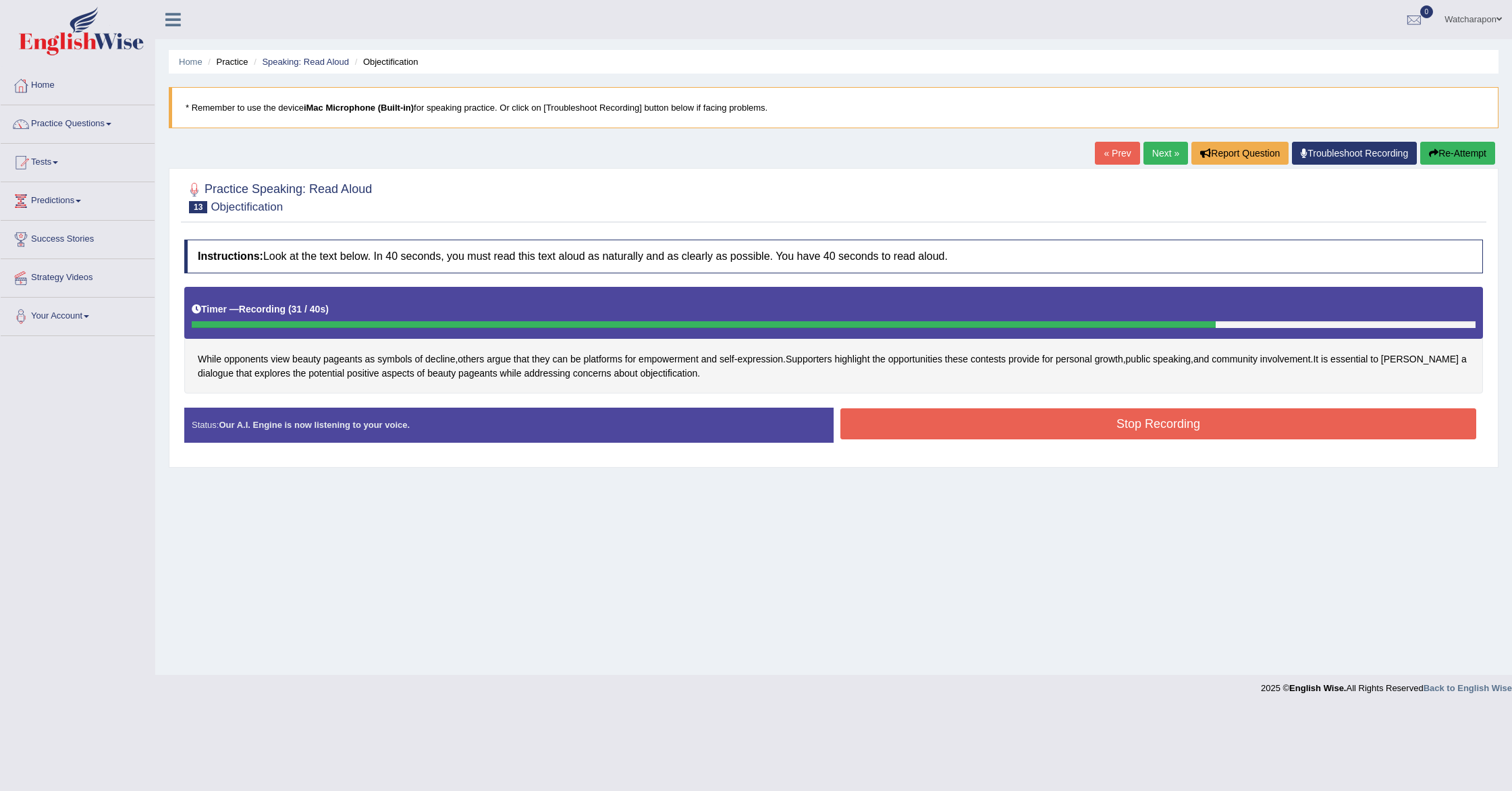
click at [964, 418] on button "Stop Recording" at bounding box center [1158, 423] width 636 height 31
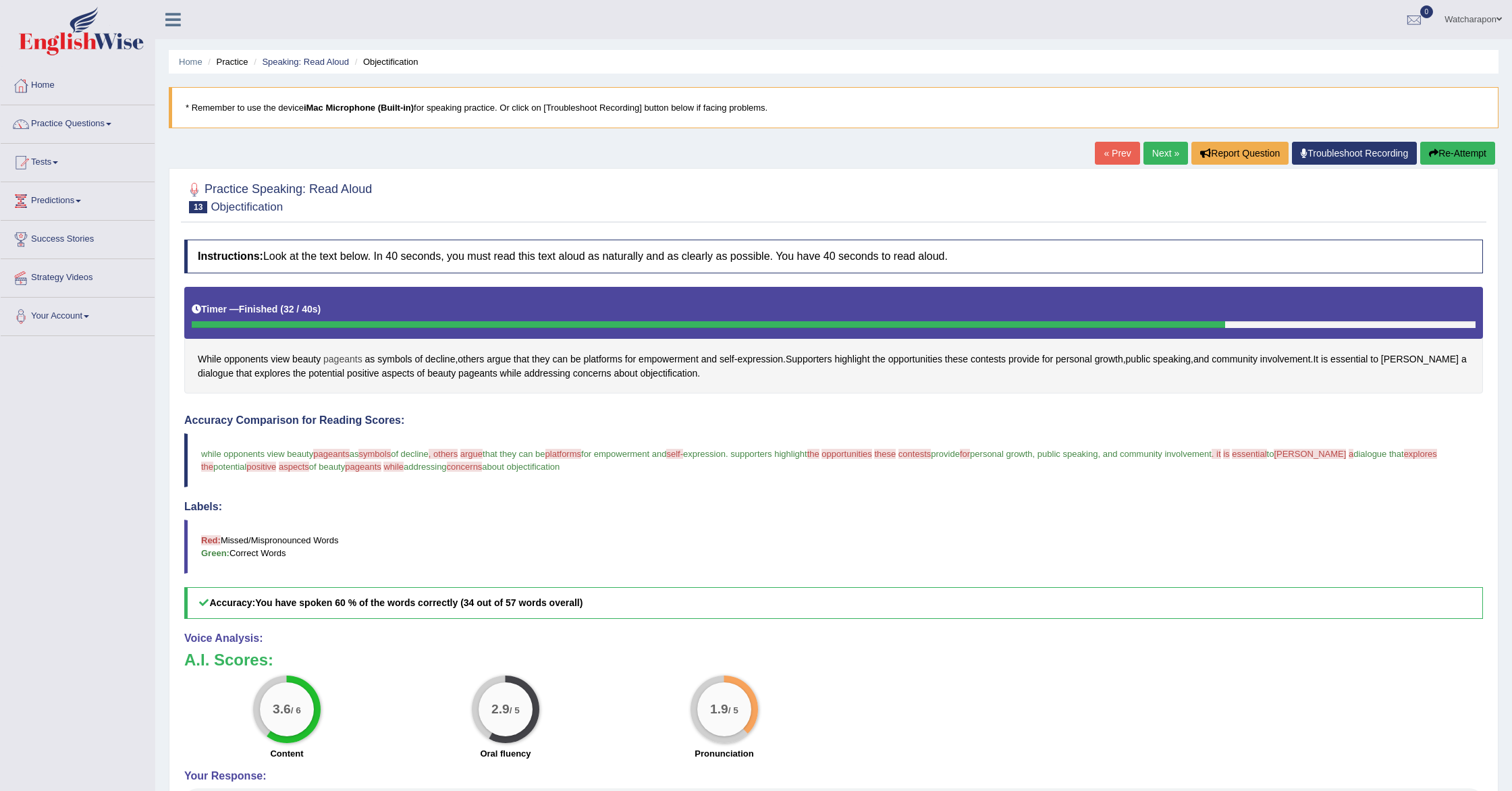
click at [344, 360] on span "pageants" at bounding box center [343, 360] width 39 height 15
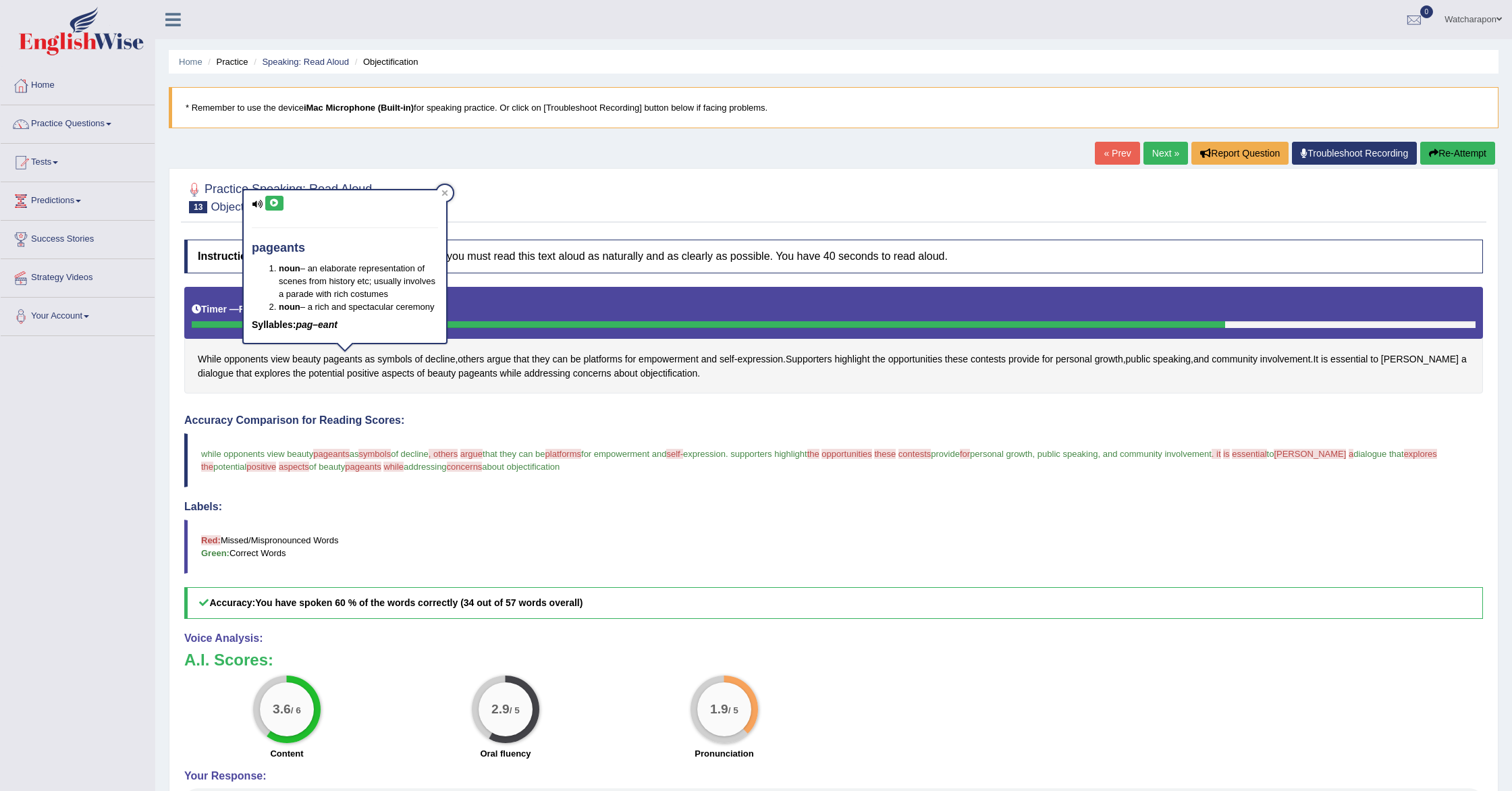
click at [279, 205] on icon at bounding box center [275, 203] width 10 height 8
click at [273, 202] on icon at bounding box center [275, 203] width 10 height 8
click at [478, 230] on div "Practice Speaking: Read Aloud 13 Objectification Instructions: Look at the text…" at bounding box center [834, 523] width 1330 height 711
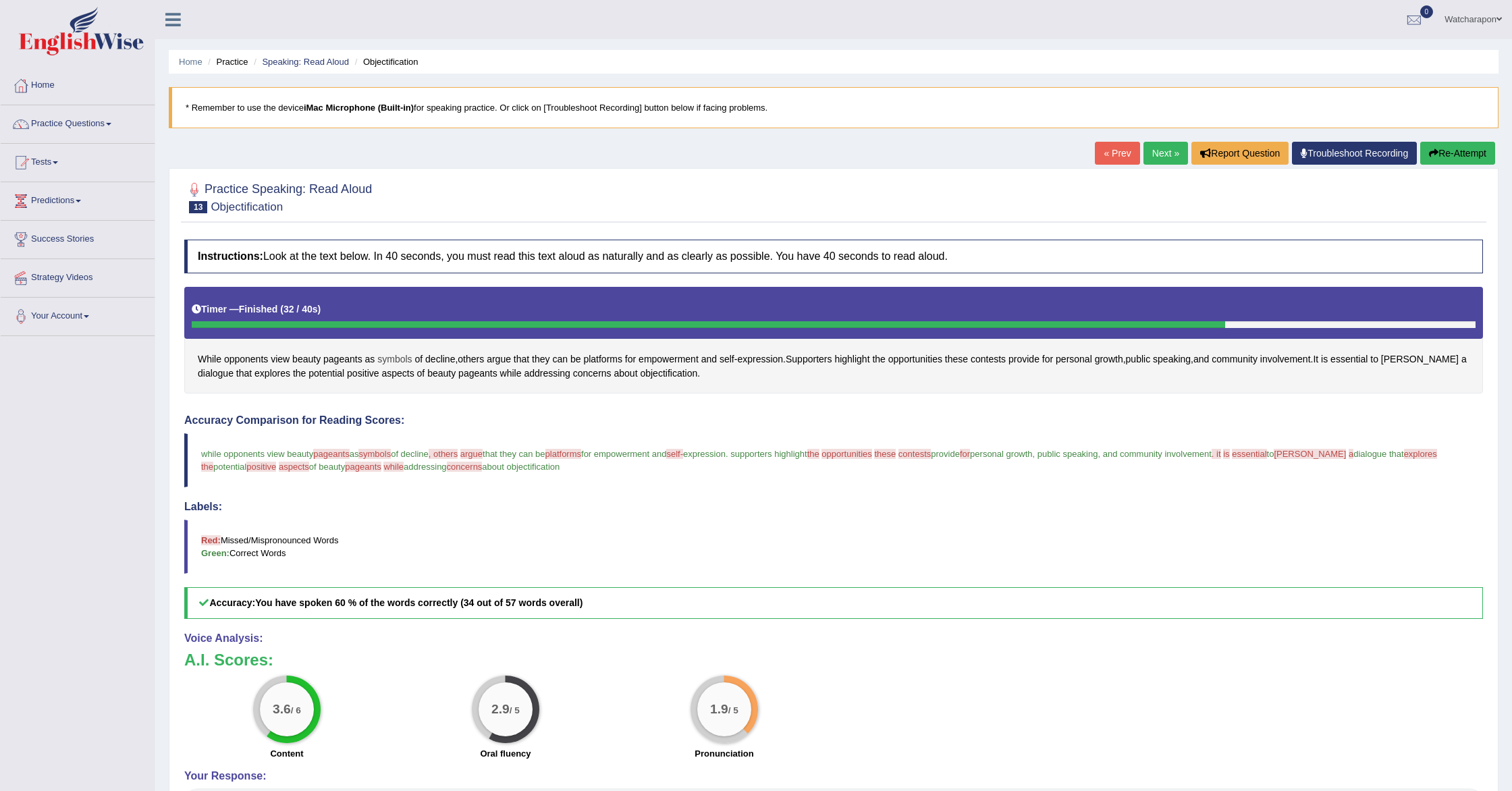
click at [398, 361] on span "symbols" at bounding box center [394, 360] width 34 height 15
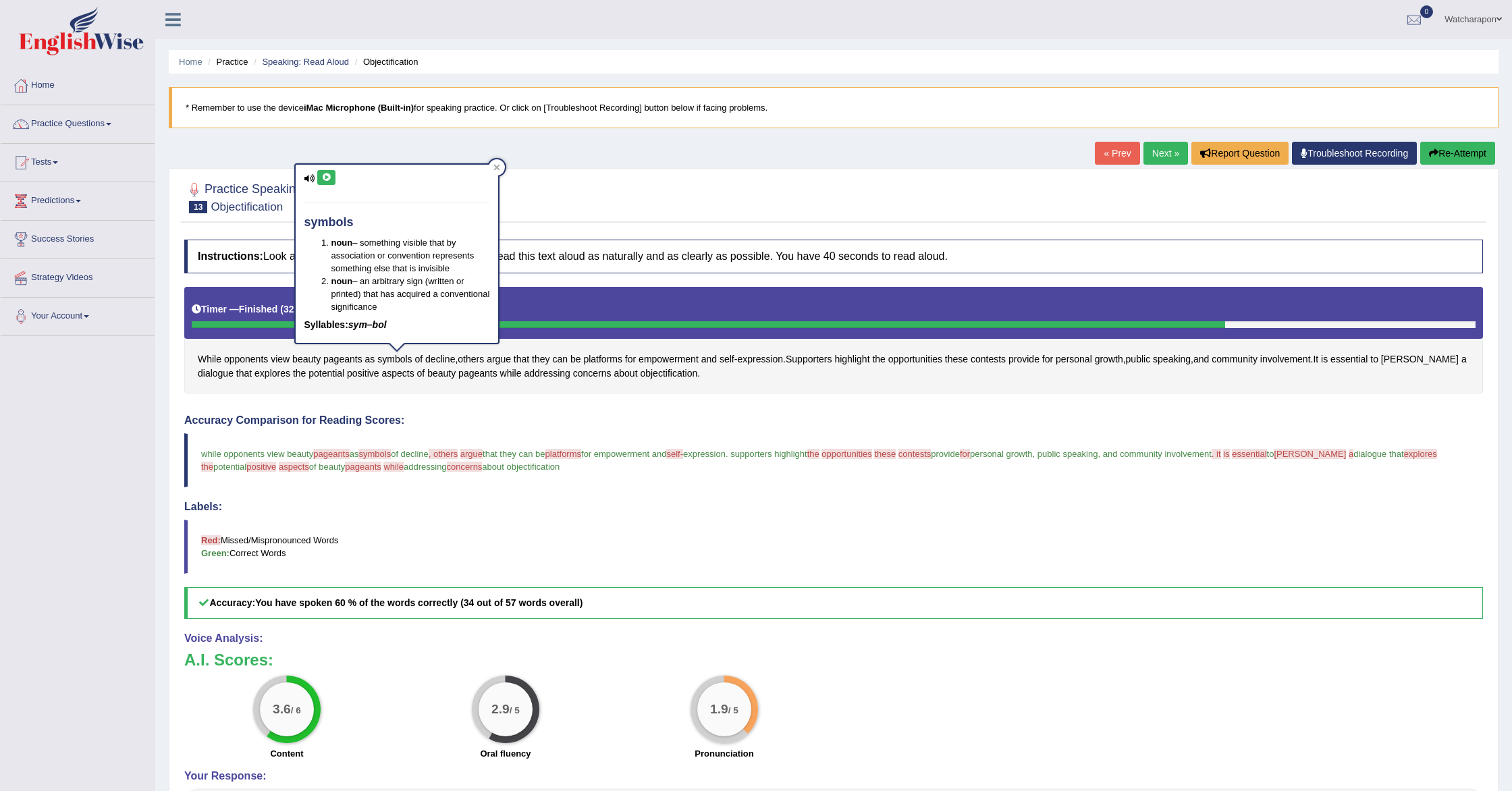
click at [325, 173] on icon at bounding box center [326, 177] width 10 height 8
click at [473, 356] on span "others" at bounding box center [470, 360] width 26 height 15
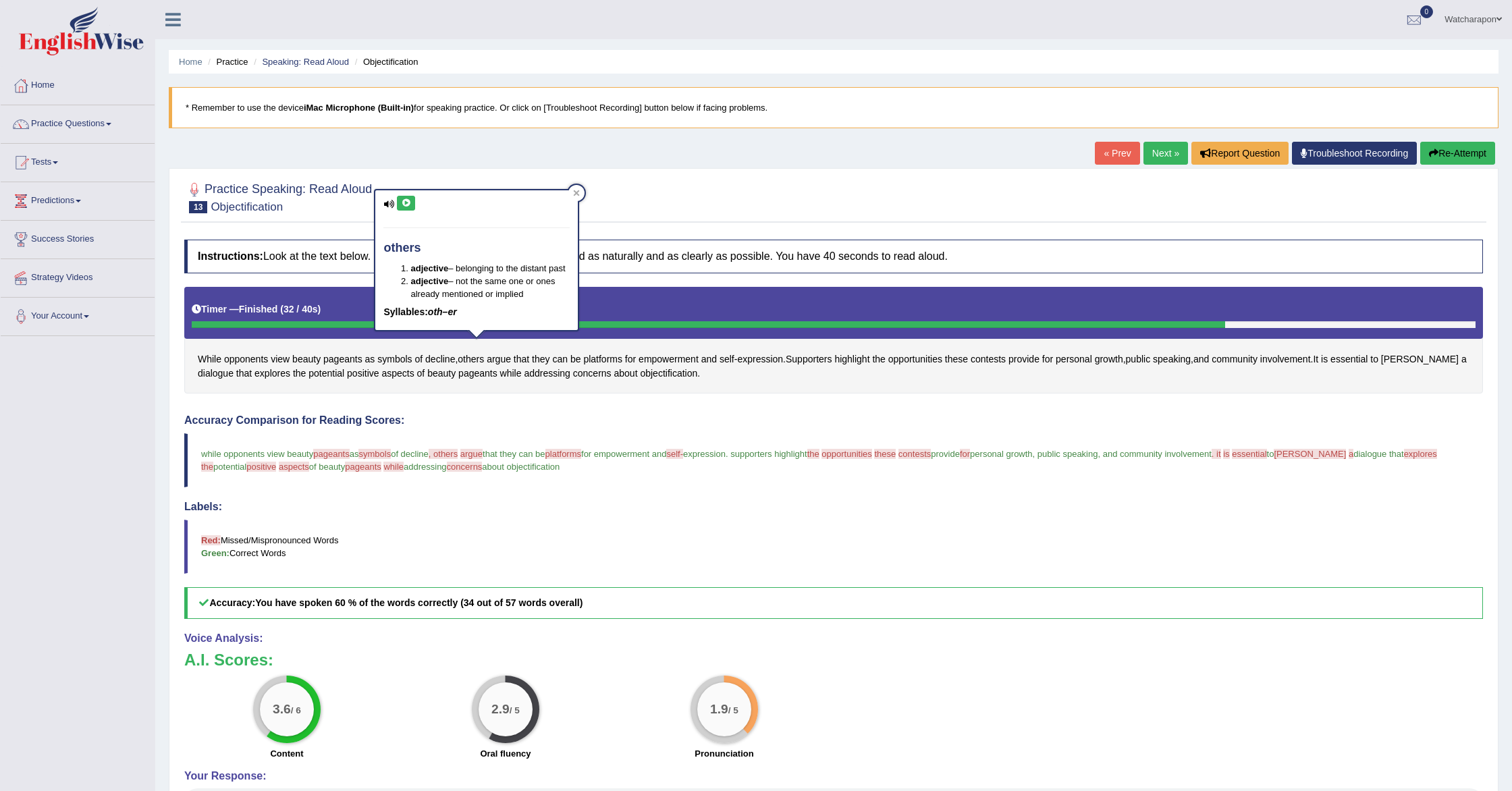
click at [407, 204] on icon at bounding box center [406, 203] width 10 height 8
drag, startPoint x: 544, startPoint y: 413, endPoint x: 511, endPoint y: 394, distance: 38.1
click at [544, 412] on div "Instructions: Look at the text below. In 40 seconds, you must read this text al…" at bounding box center [834, 552] width 1305 height 638
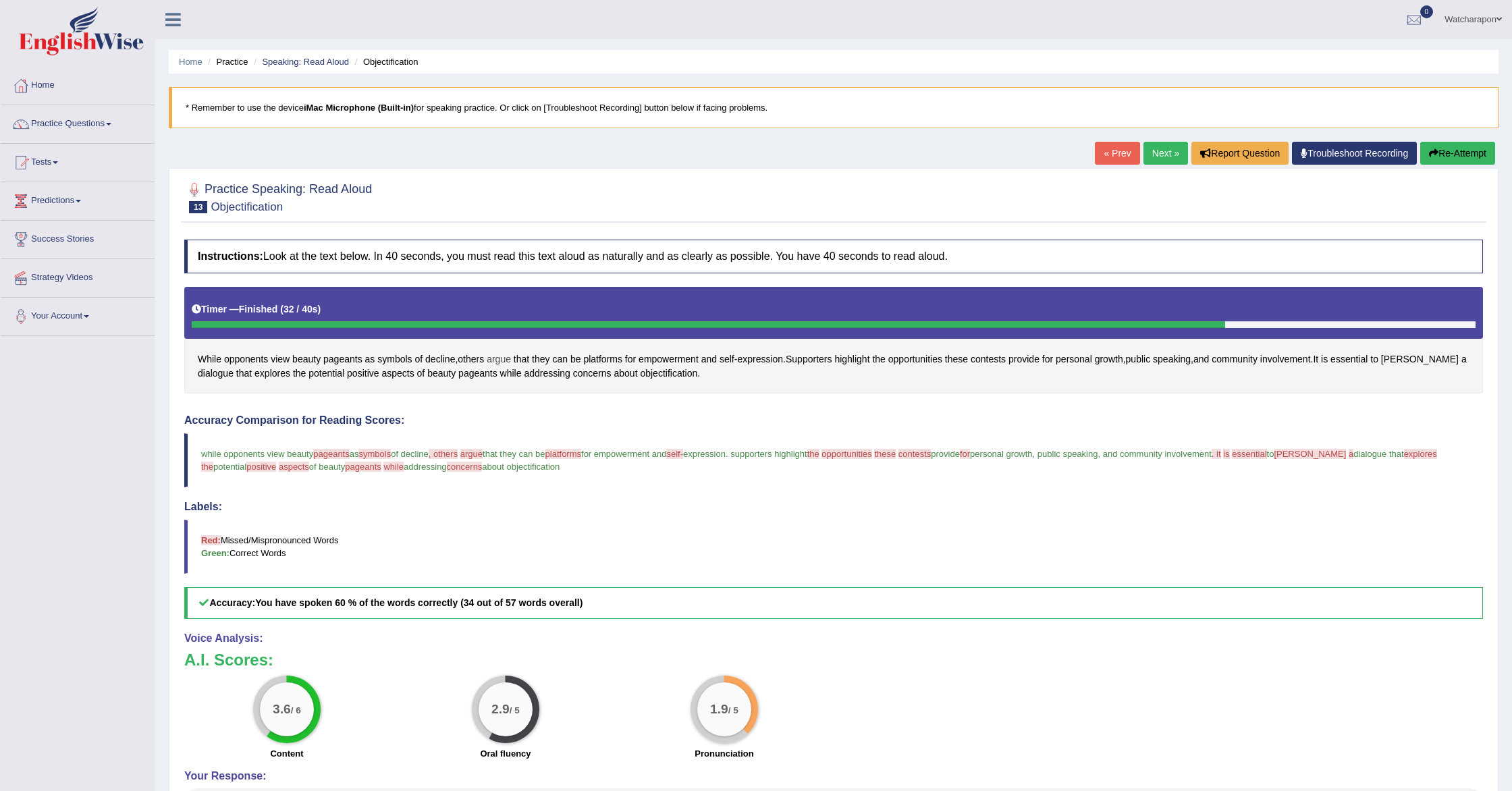
click at [504, 353] on span "argue" at bounding box center [499, 360] width 25 height 15
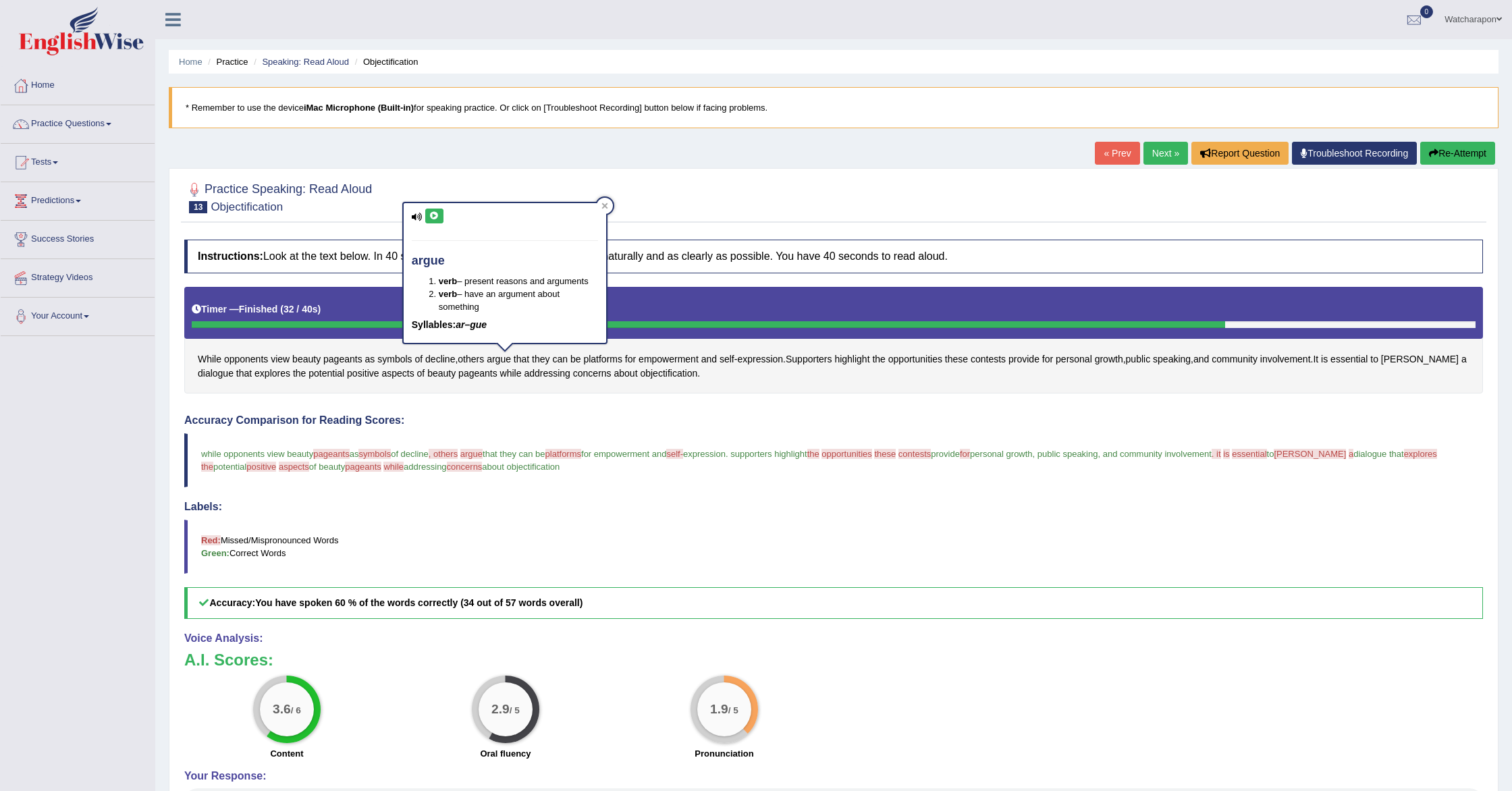
click at [436, 218] on icon at bounding box center [434, 215] width 10 height 8
click at [581, 455] on span "platforms" at bounding box center [562, 454] width 36 height 10
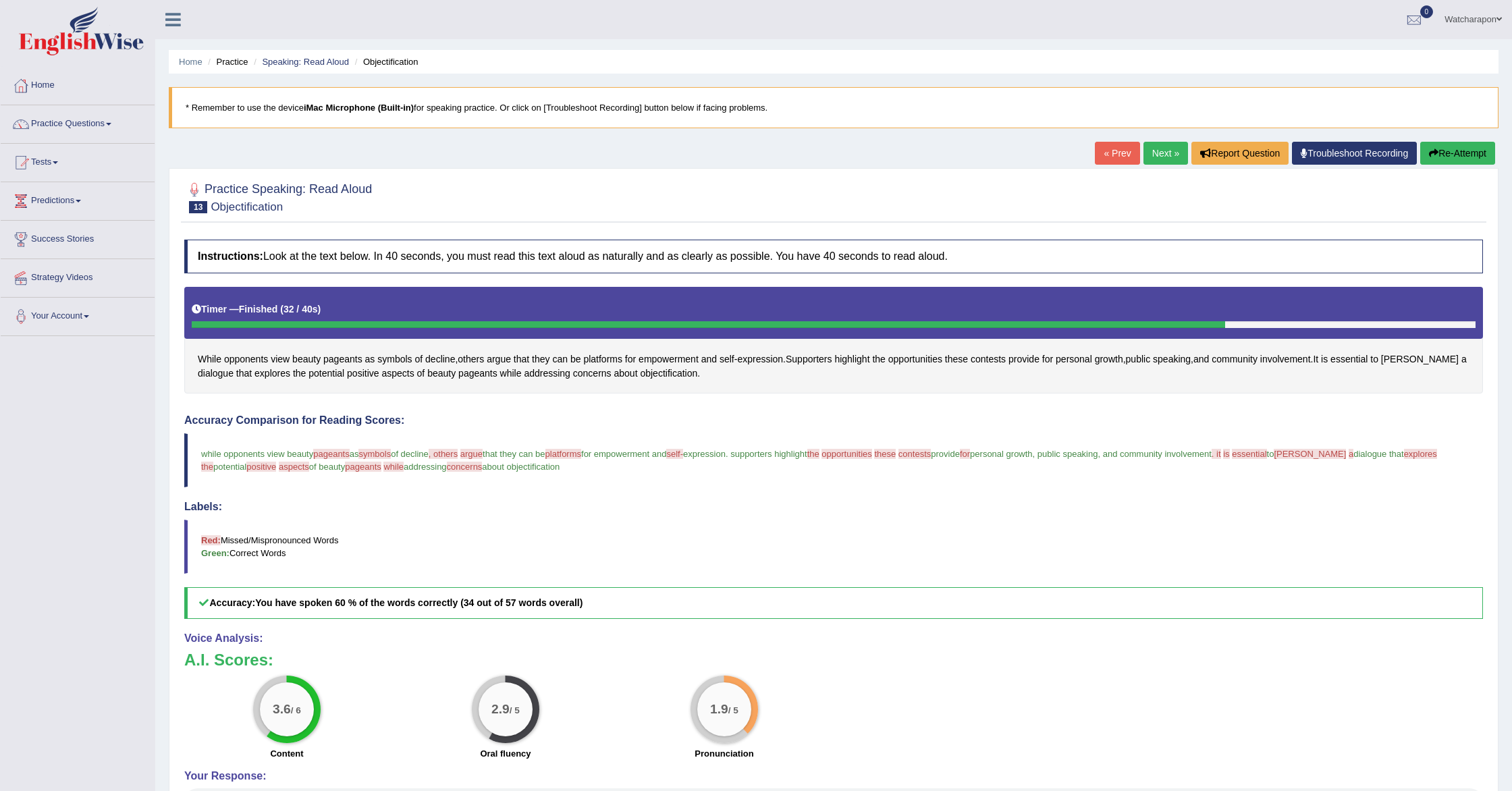
click at [871, 455] on span "opportunities" at bounding box center [846, 454] width 50 height 10
click at [958, 361] on div "While opponents view beauty pageants as symbols of decline , others argue that …" at bounding box center [834, 341] width 1299 height 107
click at [932, 360] on span "opportunities" at bounding box center [915, 360] width 54 height 15
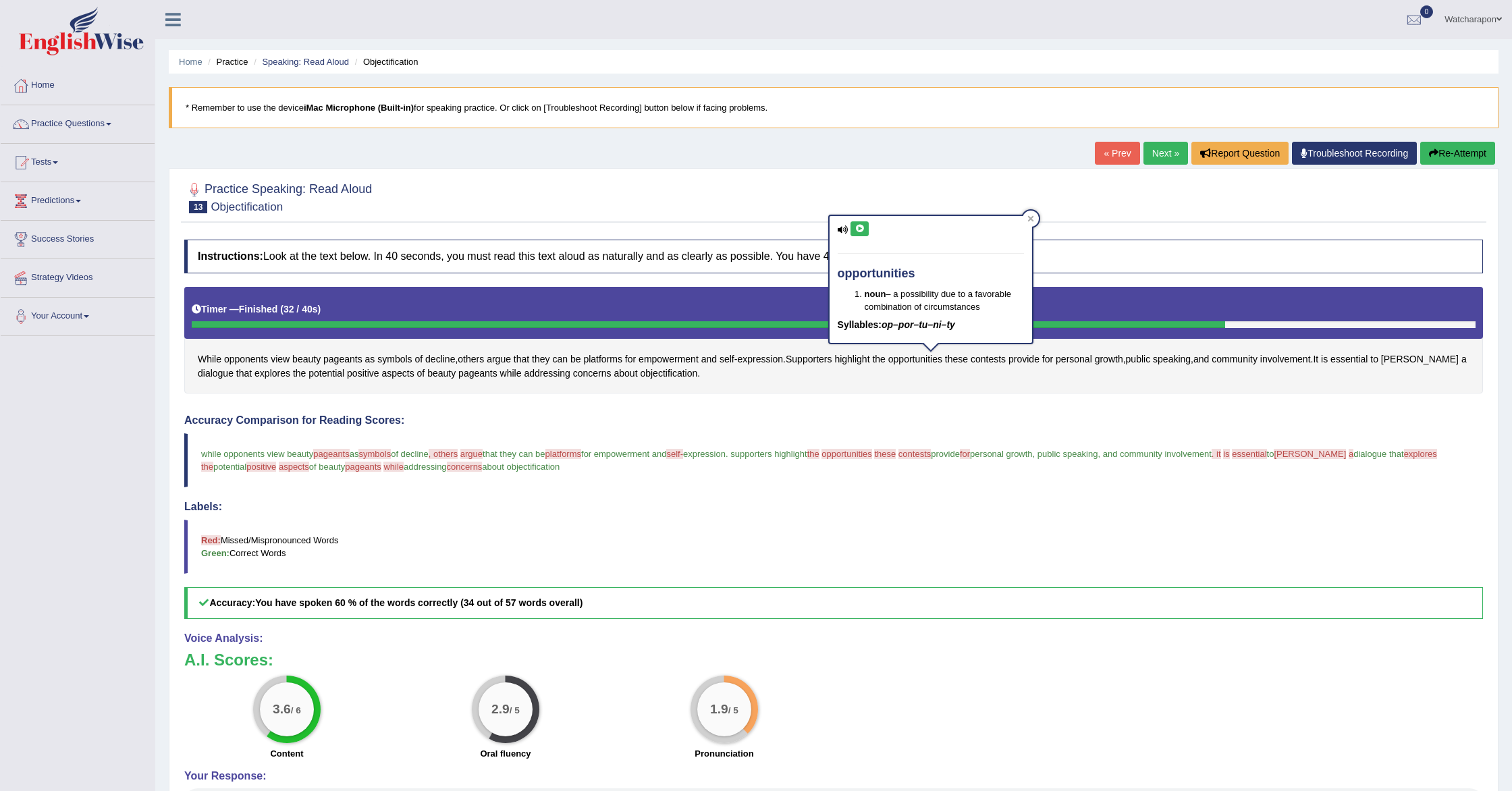
click at [860, 229] on icon at bounding box center [860, 228] width 10 height 8
click at [860, 229] on icon at bounding box center [860, 228] width 10 height 8
click at [1030, 215] on icon at bounding box center [1030, 218] width 7 height 7
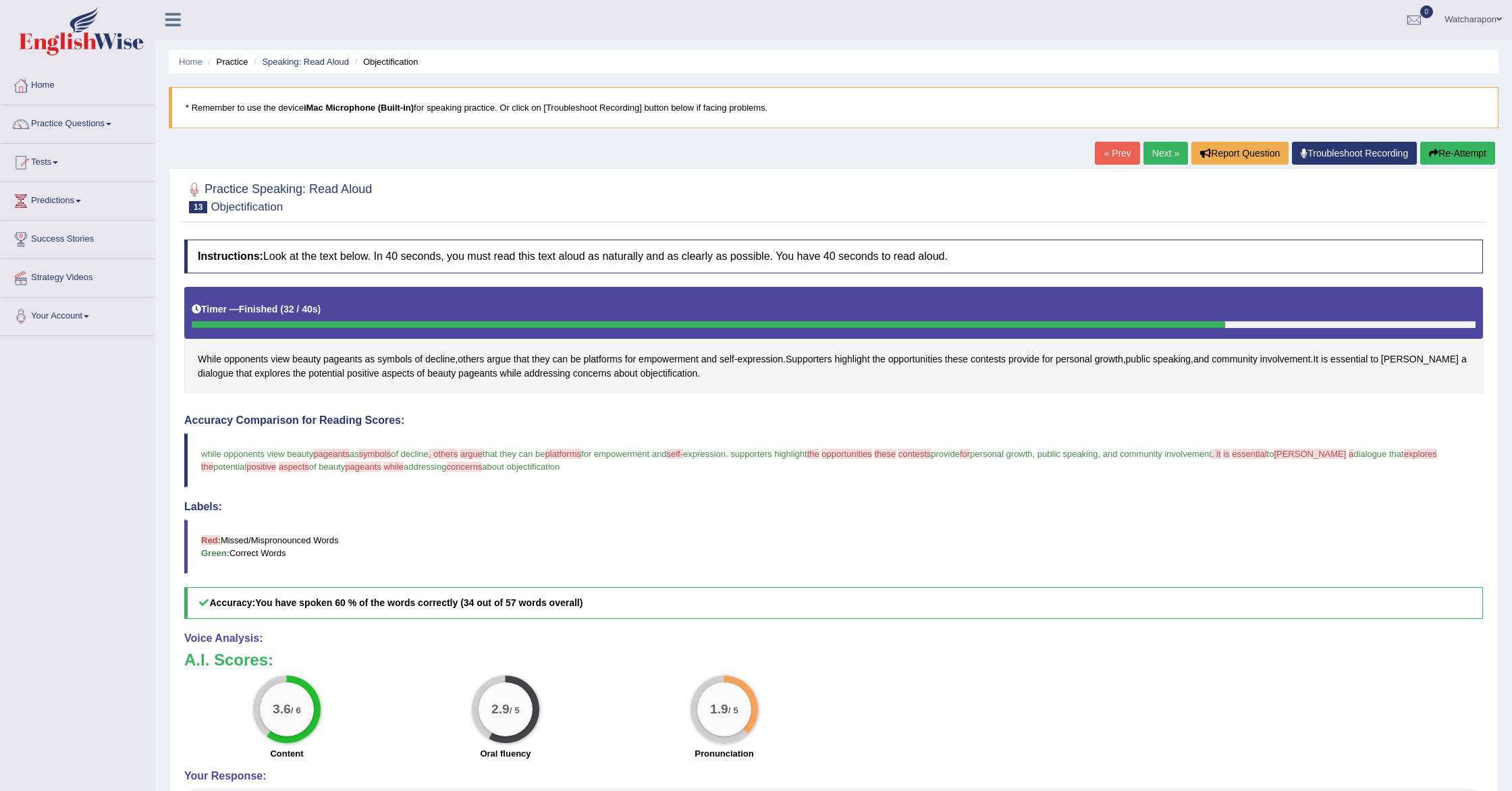
click at [1266, 452] on span "essential" at bounding box center [1249, 454] width 34 height 10
click at [1368, 362] on span "essential" at bounding box center [1348, 360] width 37 height 15
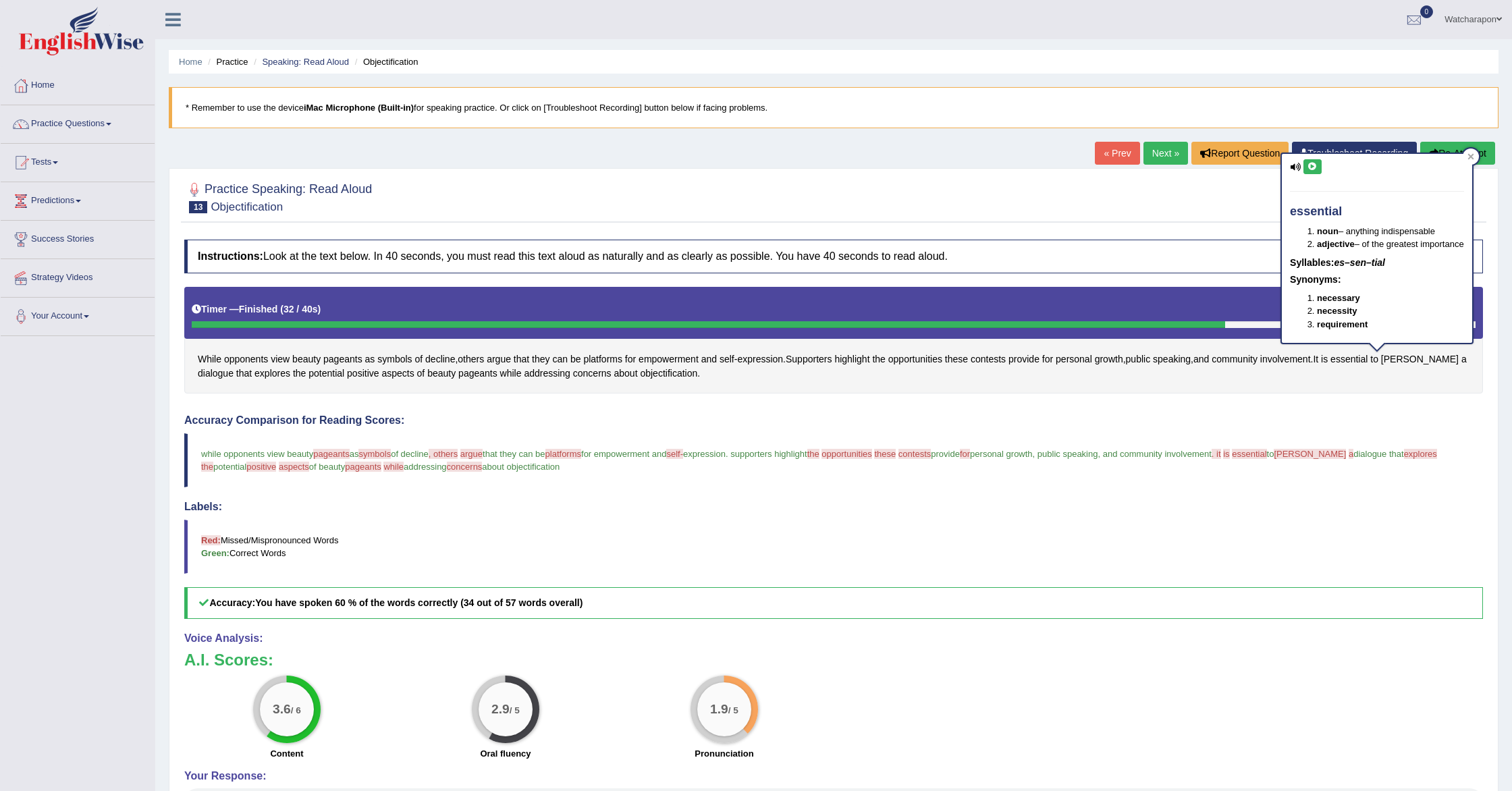
click at [1311, 165] on icon at bounding box center [1313, 166] width 10 height 8
click at [1427, 458] on span "explores" at bounding box center [1421, 454] width 33 height 10
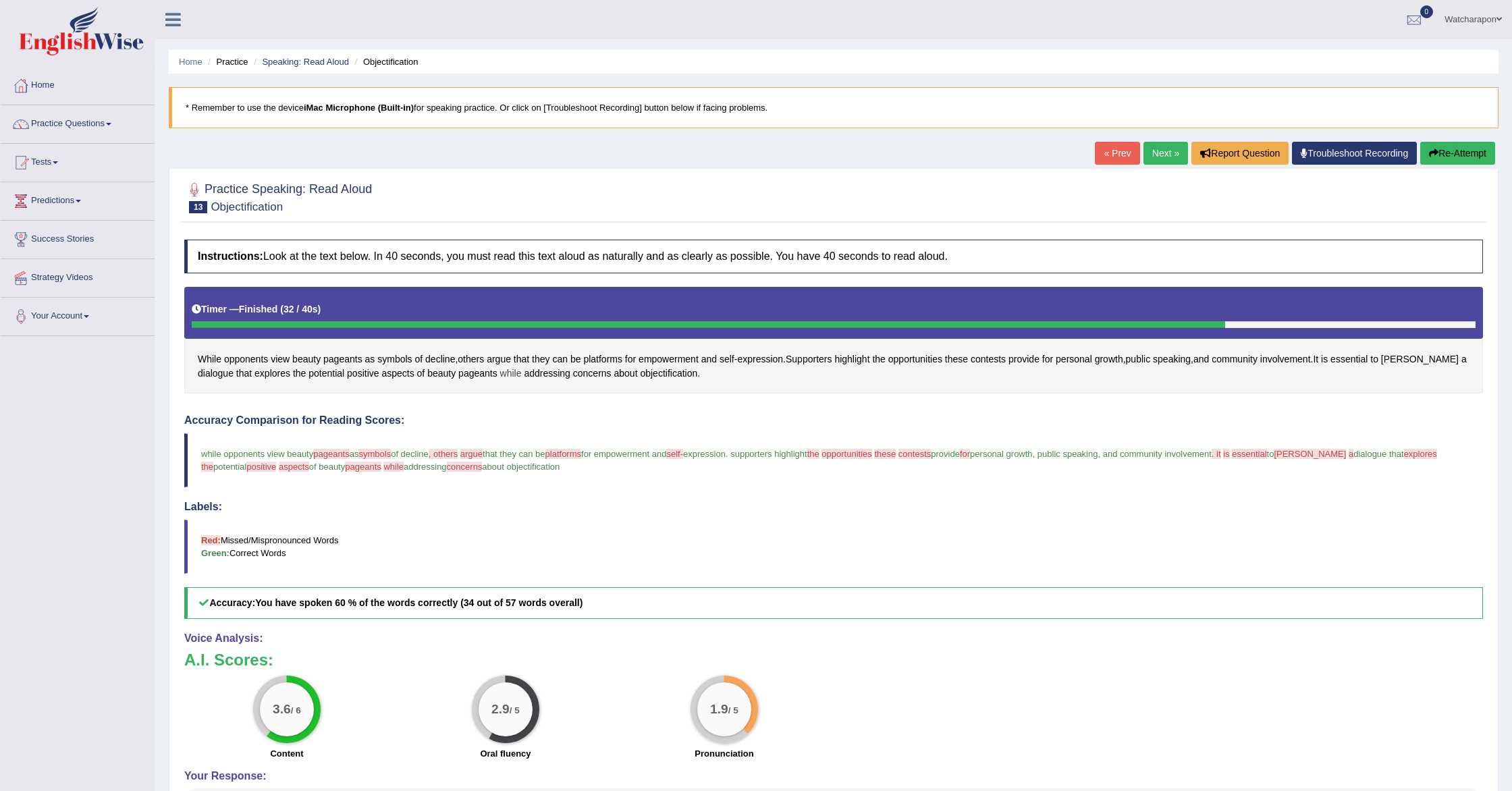
click at [506, 373] on span "while" at bounding box center [511, 374] width 22 height 15
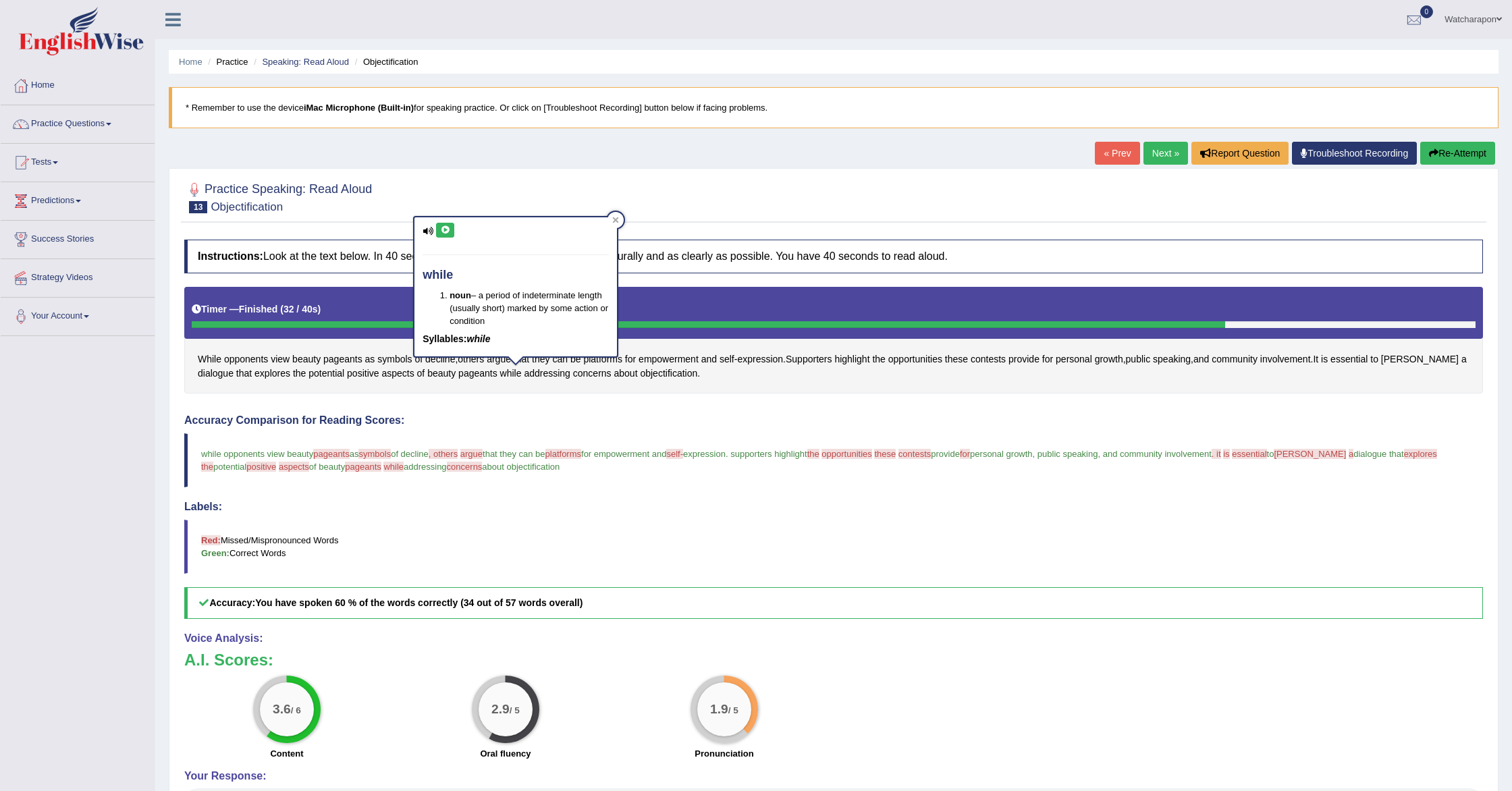
click at [447, 231] on icon at bounding box center [445, 230] width 10 height 8
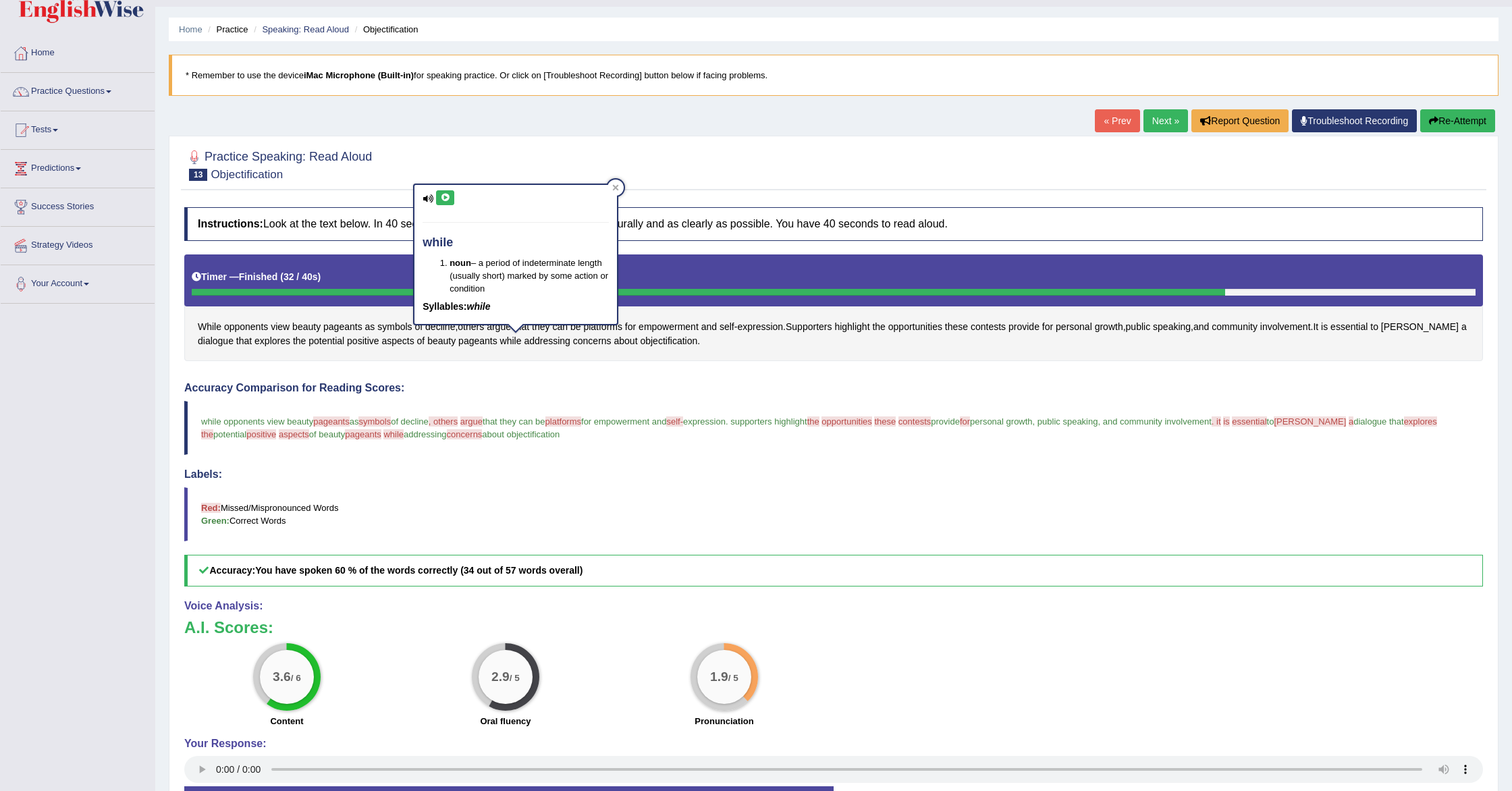
click at [1475, 120] on button "Re-Attempt" at bounding box center [1457, 121] width 75 height 23
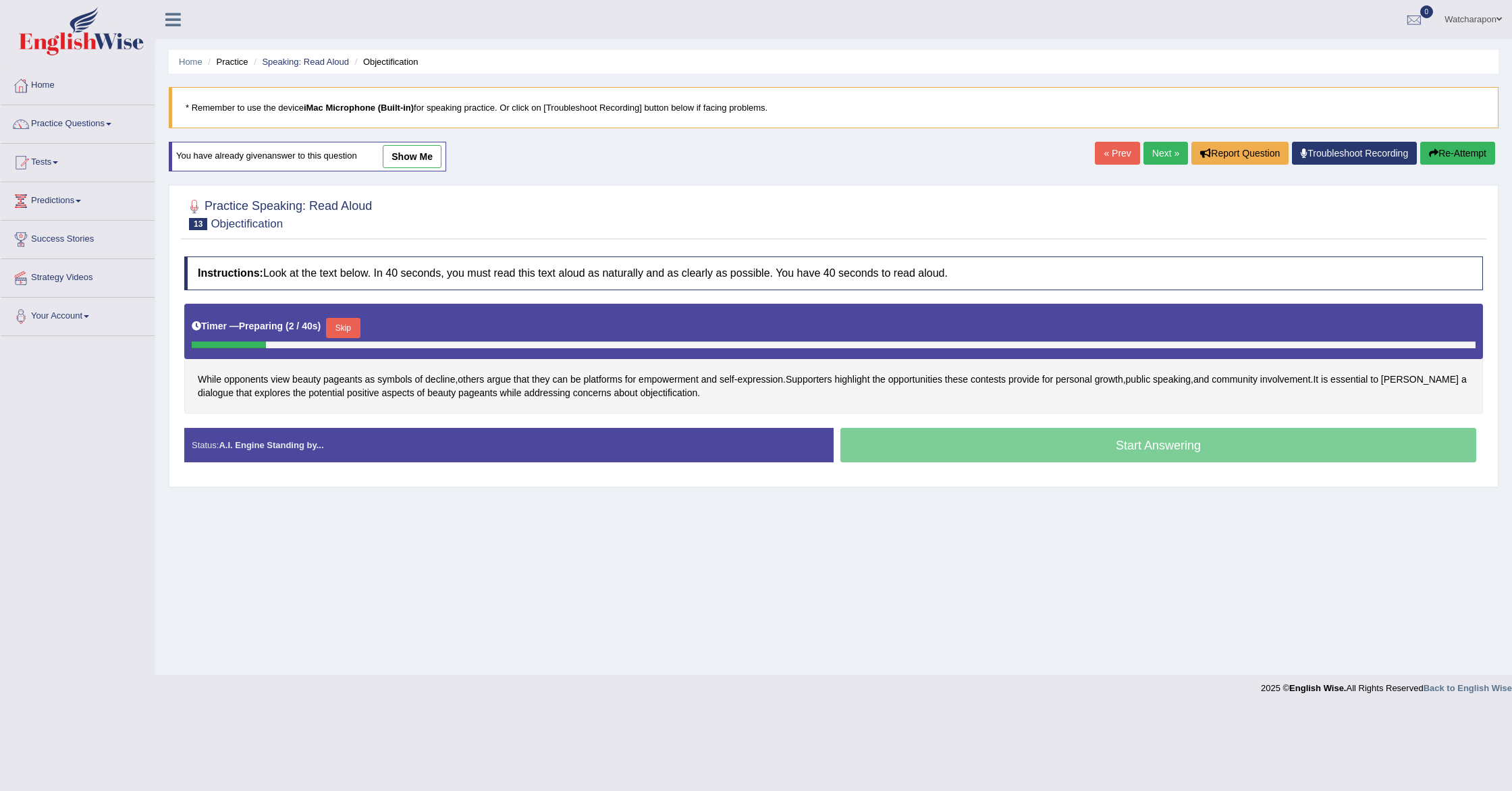
click at [345, 327] on button "Skip" at bounding box center [343, 328] width 34 height 20
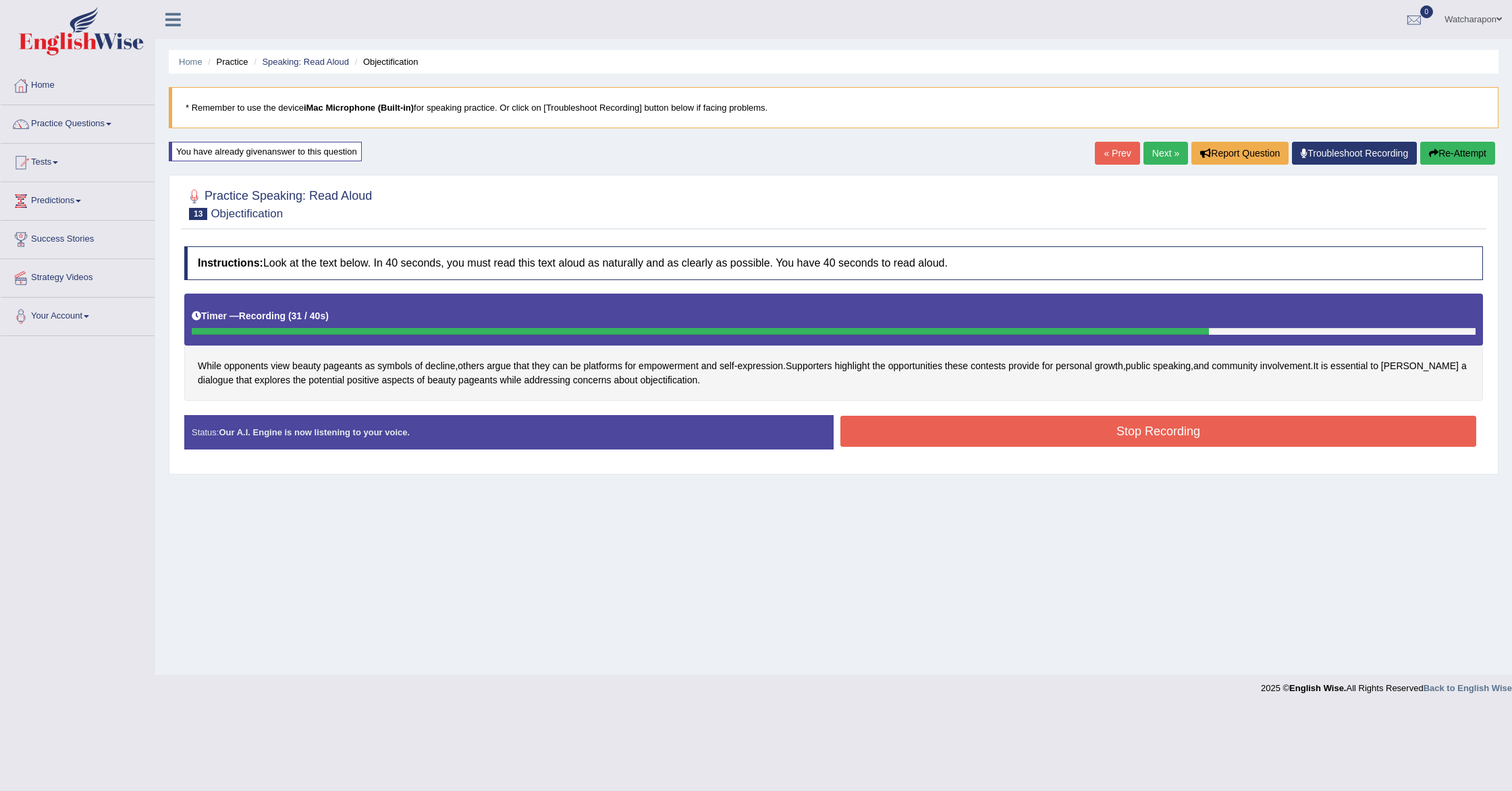
drag, startPoint x: 947, startPoint y: 427, endPoint x: 929, endPoint y: 426, distance: 18.0
click at [947, 427] on button "Stop Recording" at bounding box center [1158, 431] width 636 height 31
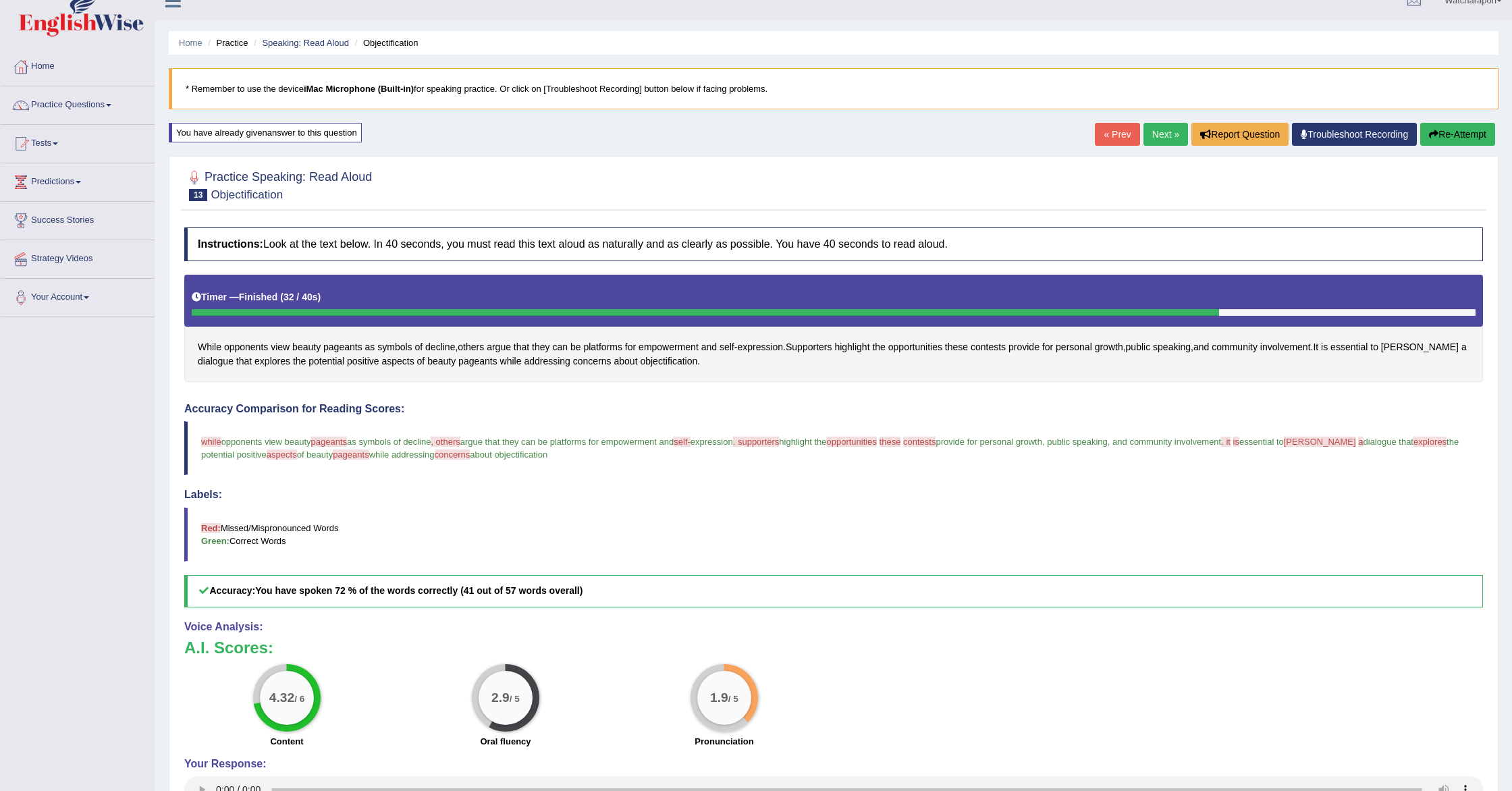
scroll to position [27, 0]
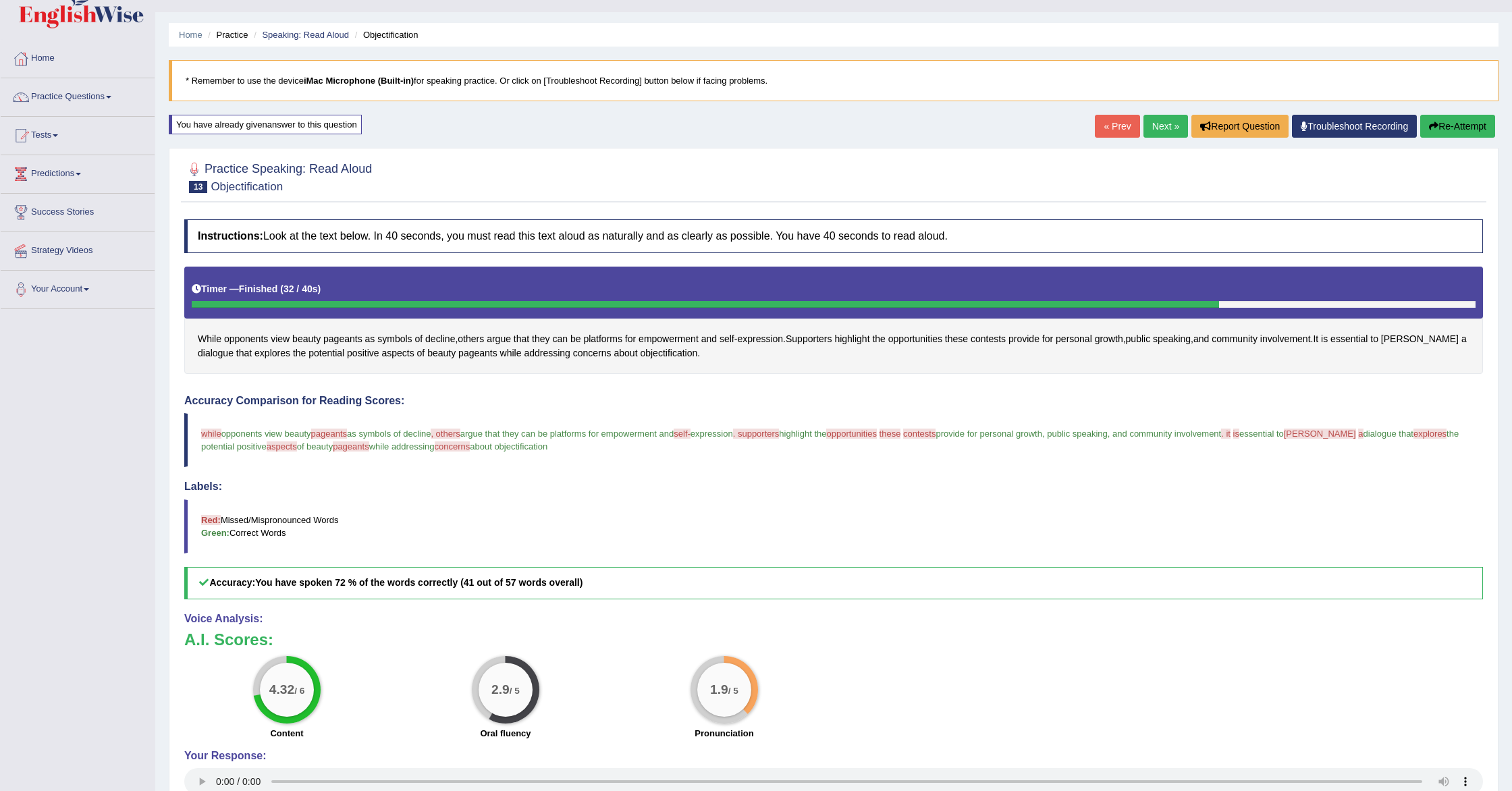
click at [1154, 126] on link "Next »" at bounding box center [1166, 126] width 44 height 23
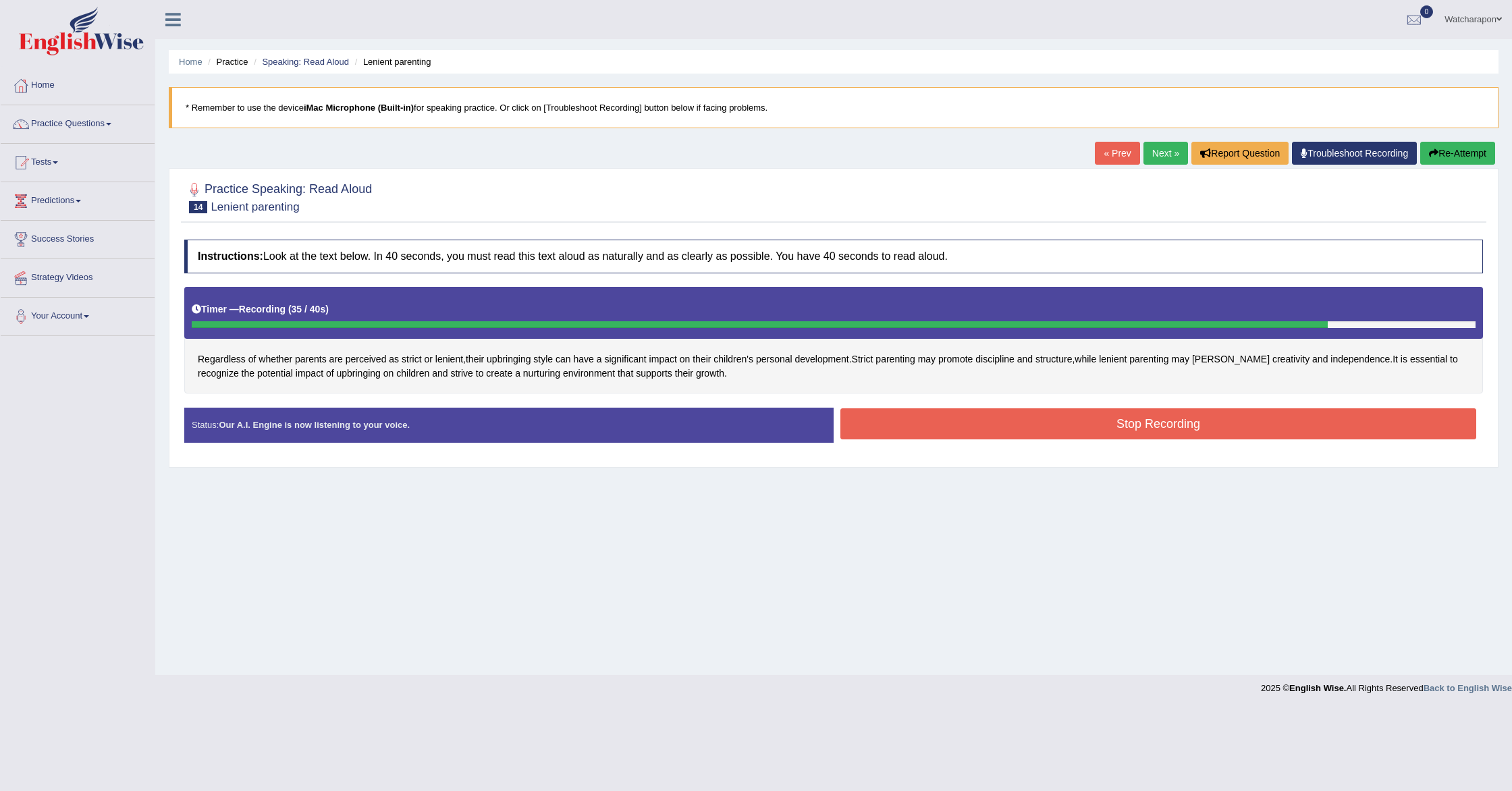
click at [958, 430] on button "Stop Recording" at bounding box center [1158, 423] width 636 height 31
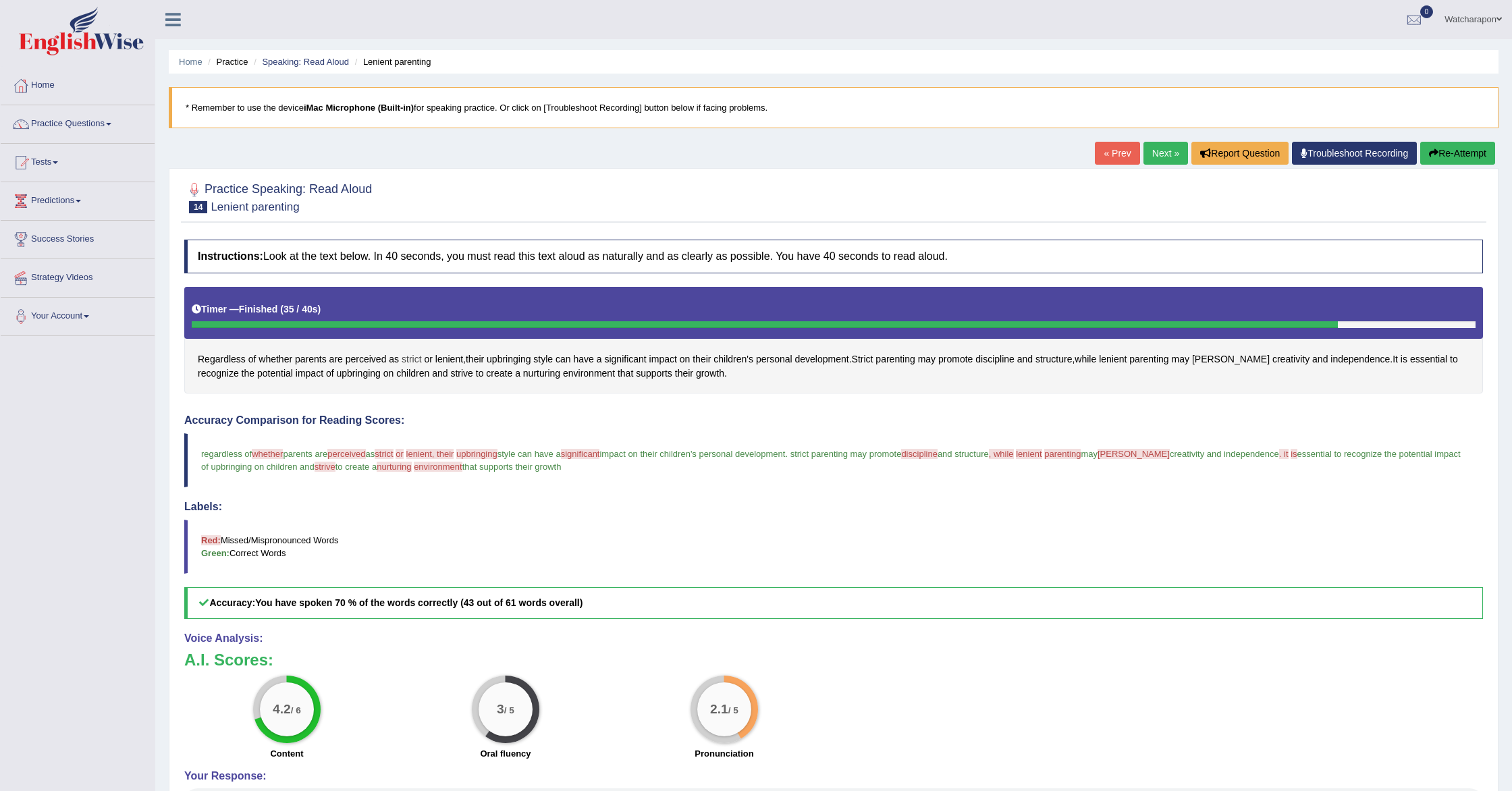
click at [407, 358] on span "strict" at bounding box center [412, 360] width 20 height 15
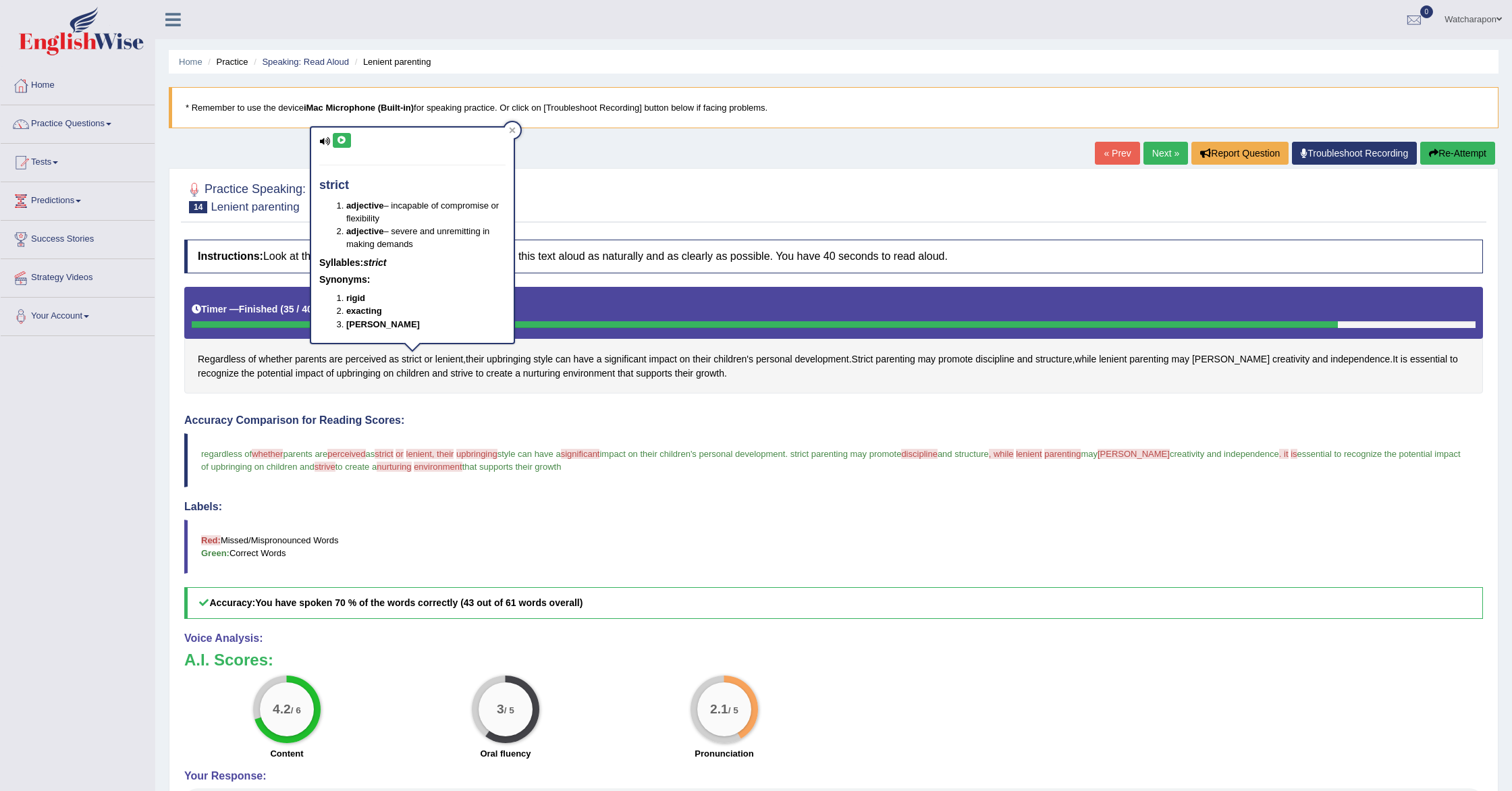
click at [342, 144] on icon at bounding box center [342, 140] width 10 height 8
click at [449, 357] on span "lenient" at bounding box center [449, 360] width 28 height 15
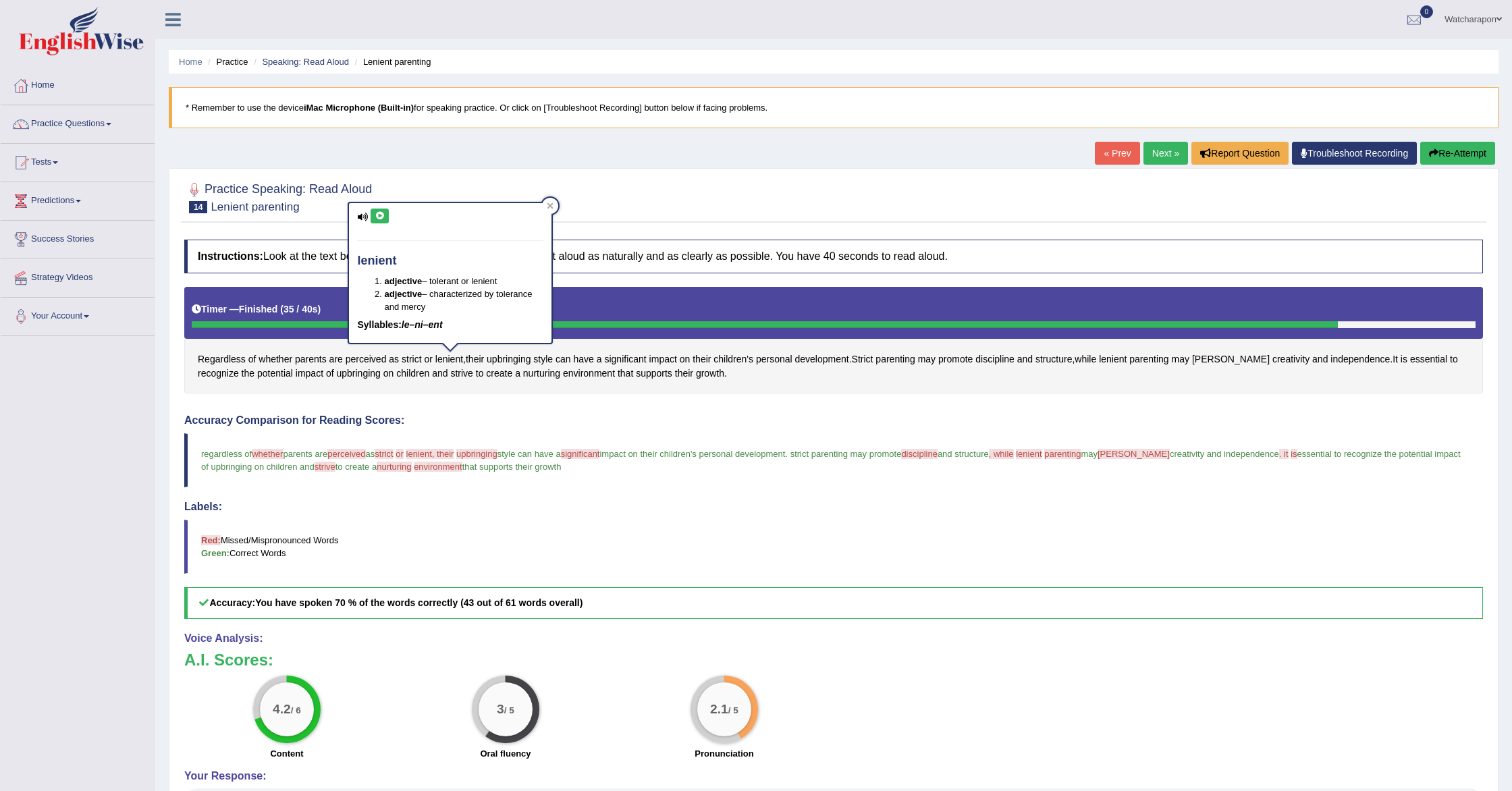
click at [378, 216] on icon at bounding box center [380, 215] width 10 height 8
click at [509, 360] on span "upbringing" at bounding box center [508, 360] width 44 height 15
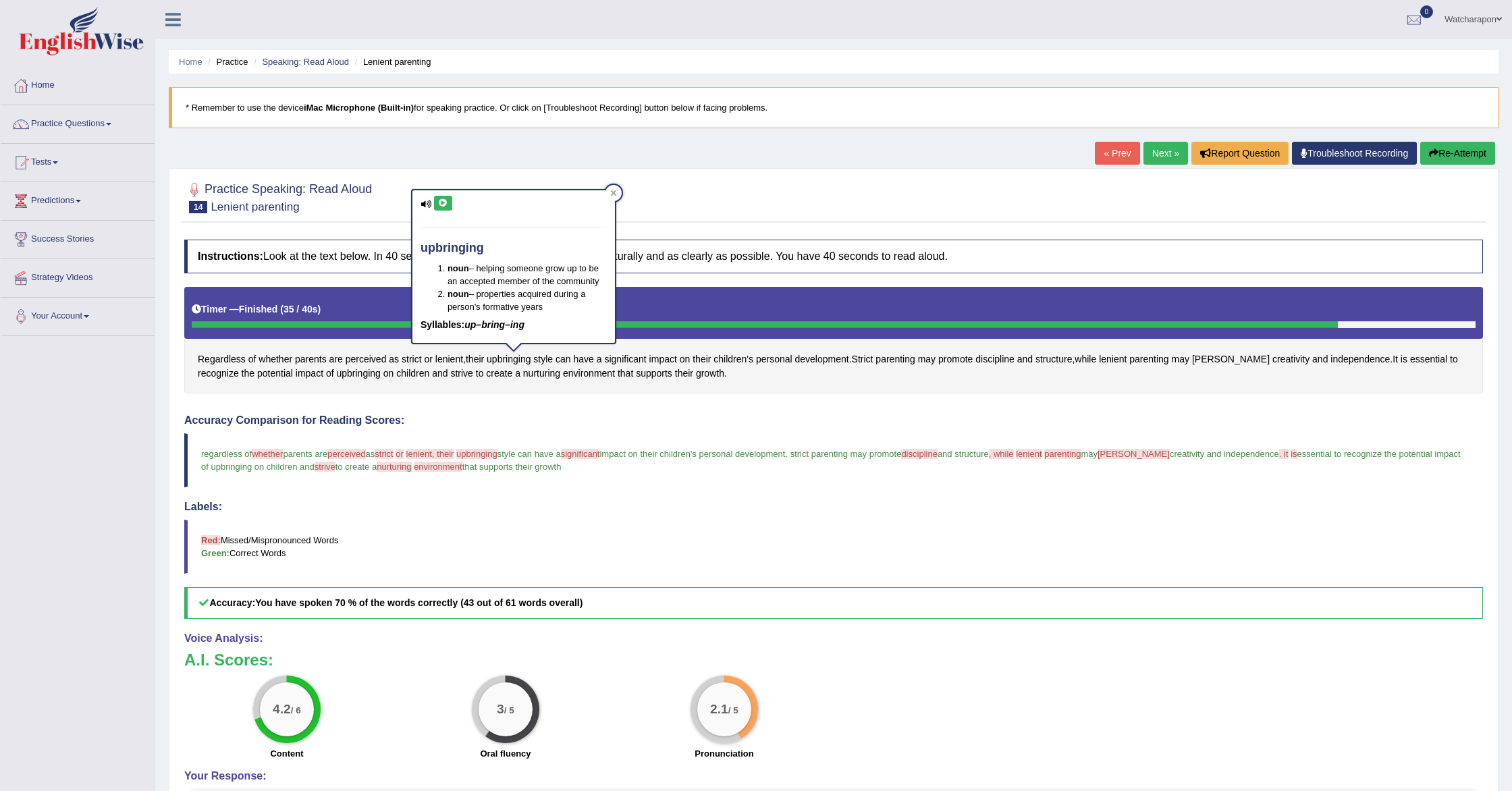
click at [441, 204] on icon at bounding box center [443, 203] width 10 height 8
click at [444, 203] on icon at bounding box center [443, 203] width 10 height 8
click at [590, 457] on span "significant" at bounding box center [581, 454] width 39 height 10
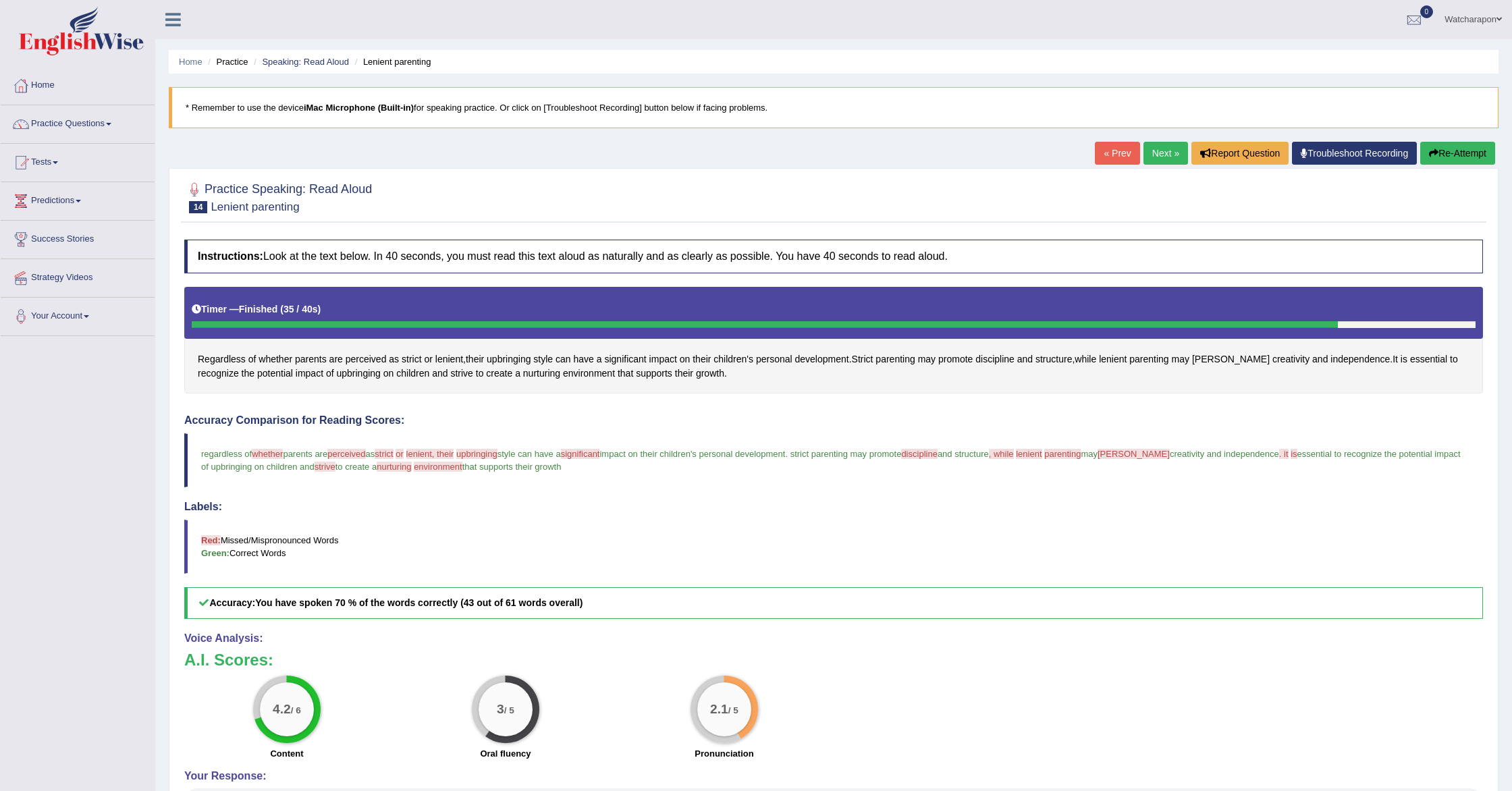
click at [591, 456] on span "significant" at bounding box center [581, 454] width 39 height 10
click at [632, 360] on span "significant" at bounding box center [625, 360] width 42 height 15
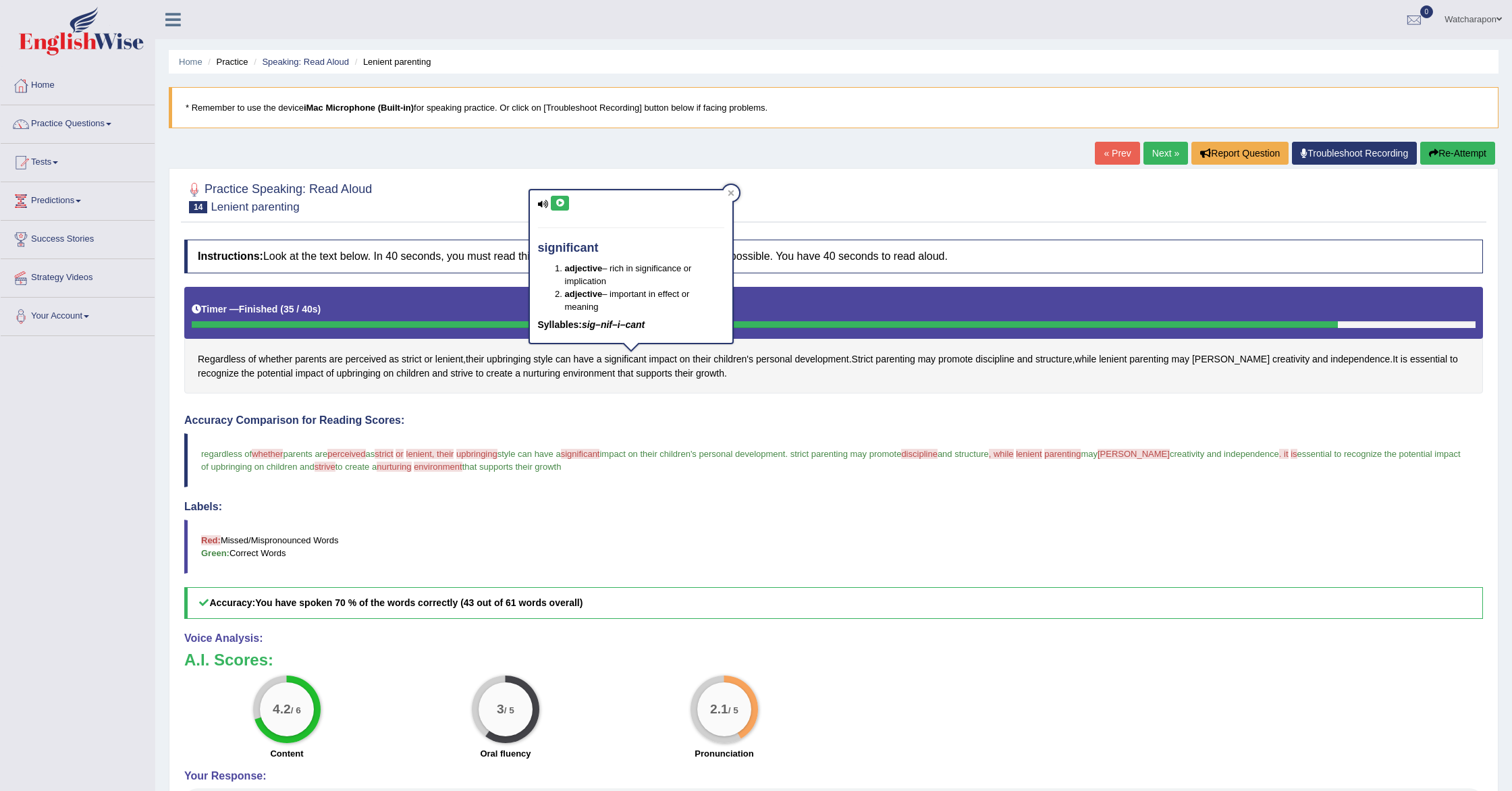
click at [563, 202] on icon at bounding box center [560, 203] width 10 height 8
click at [731, 193] on icon at bounding box center [731, 194] width 6 height 6
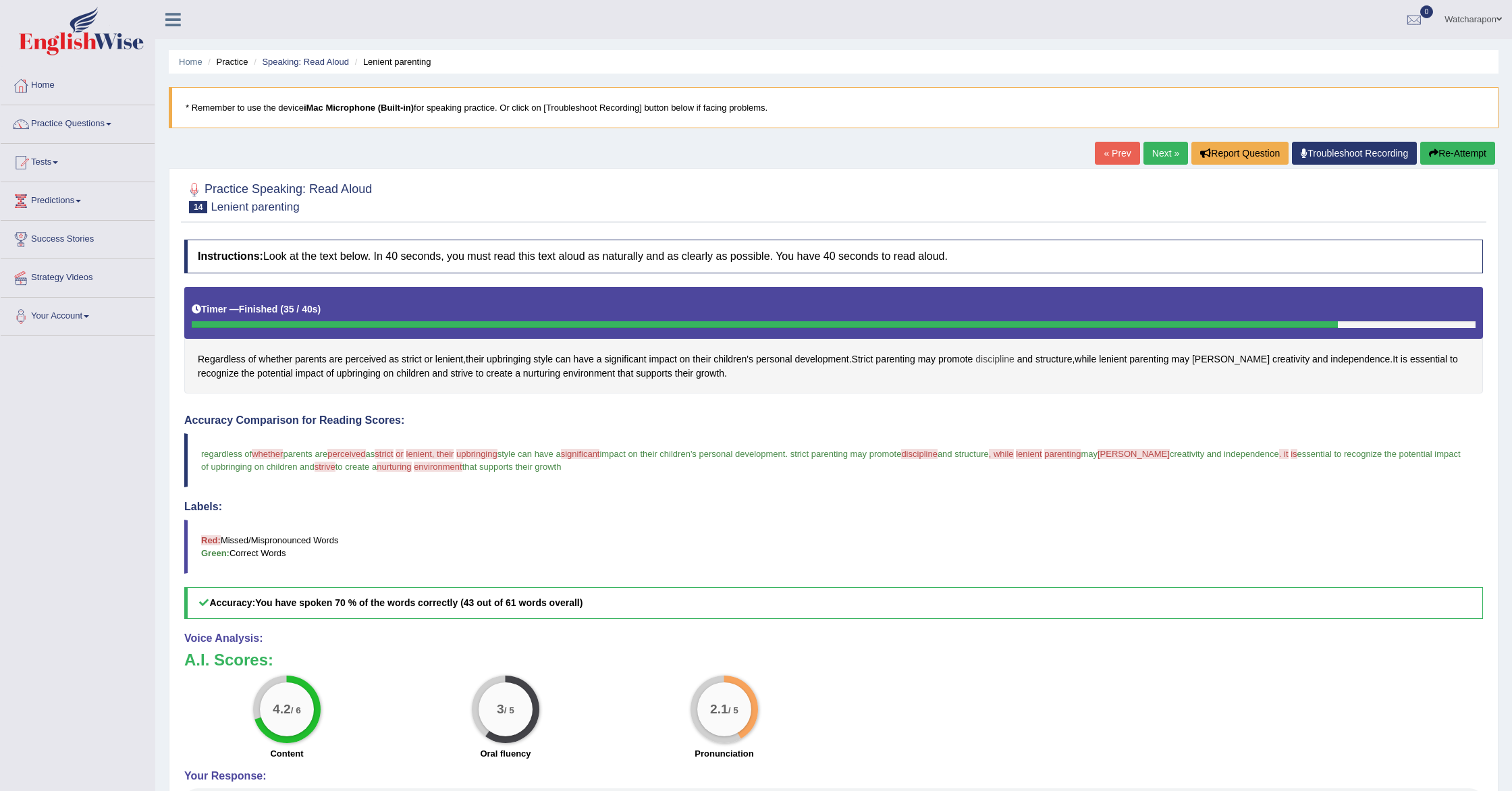
click at [1010, 360] on span "discipline" at bounding box center [995, 360] width 39 height 15
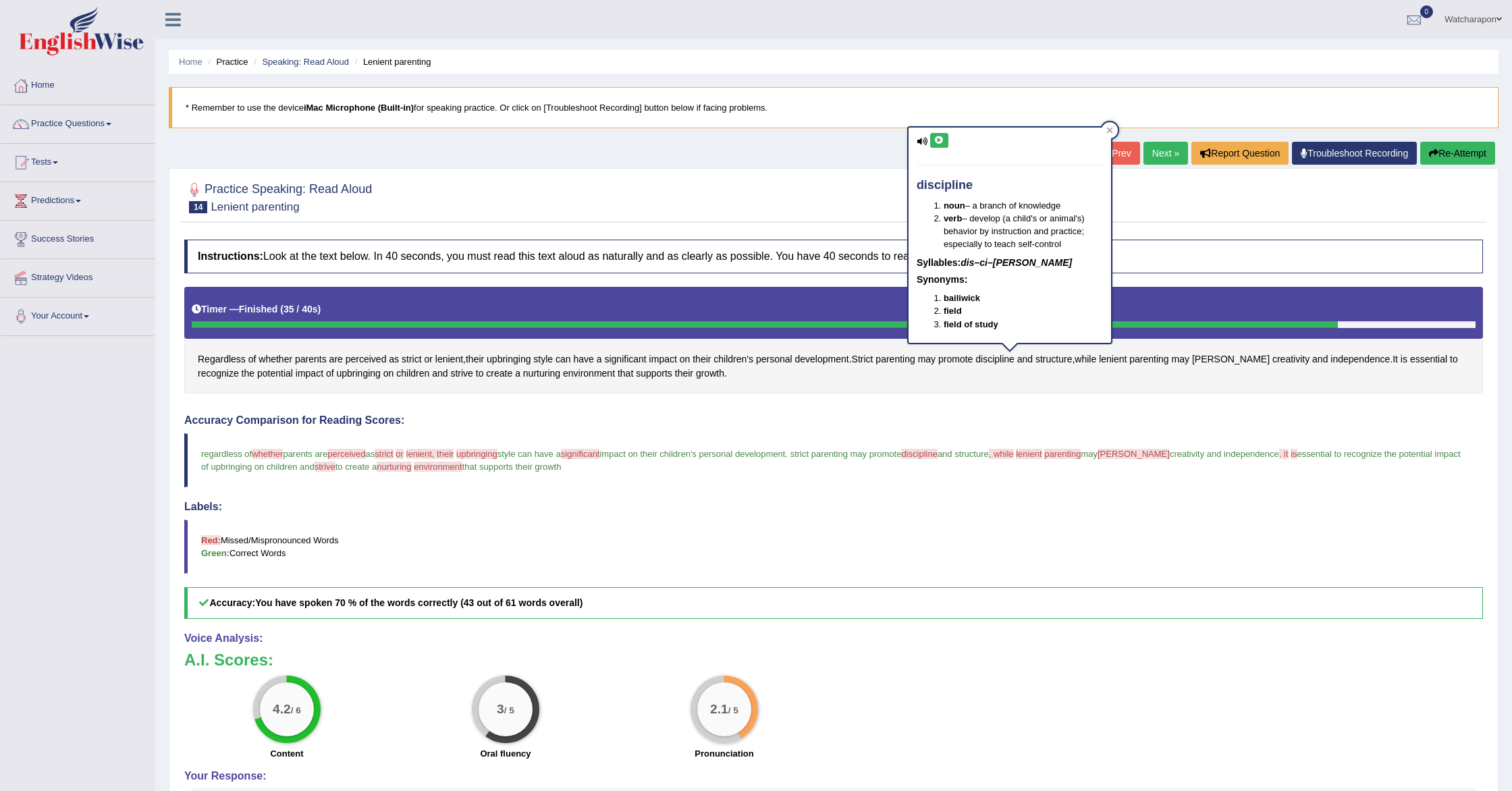
click at [944, 138] on icon at bounding box center [939, 140] width 10 height 8
click at [942, 138] on icon at bounding box center [939, 140] width 10 height 8
click at [939, 144] on button at bounding box center [939, 140] width 18 height 15
drag, startPoint x: 1152, startPoint y: 455, endPoint x: 1149, endPoint y: 448, distance: 7.6
click at [1152, 454] on span "foster" at bounding box center [1134, 454] width 72 height 10
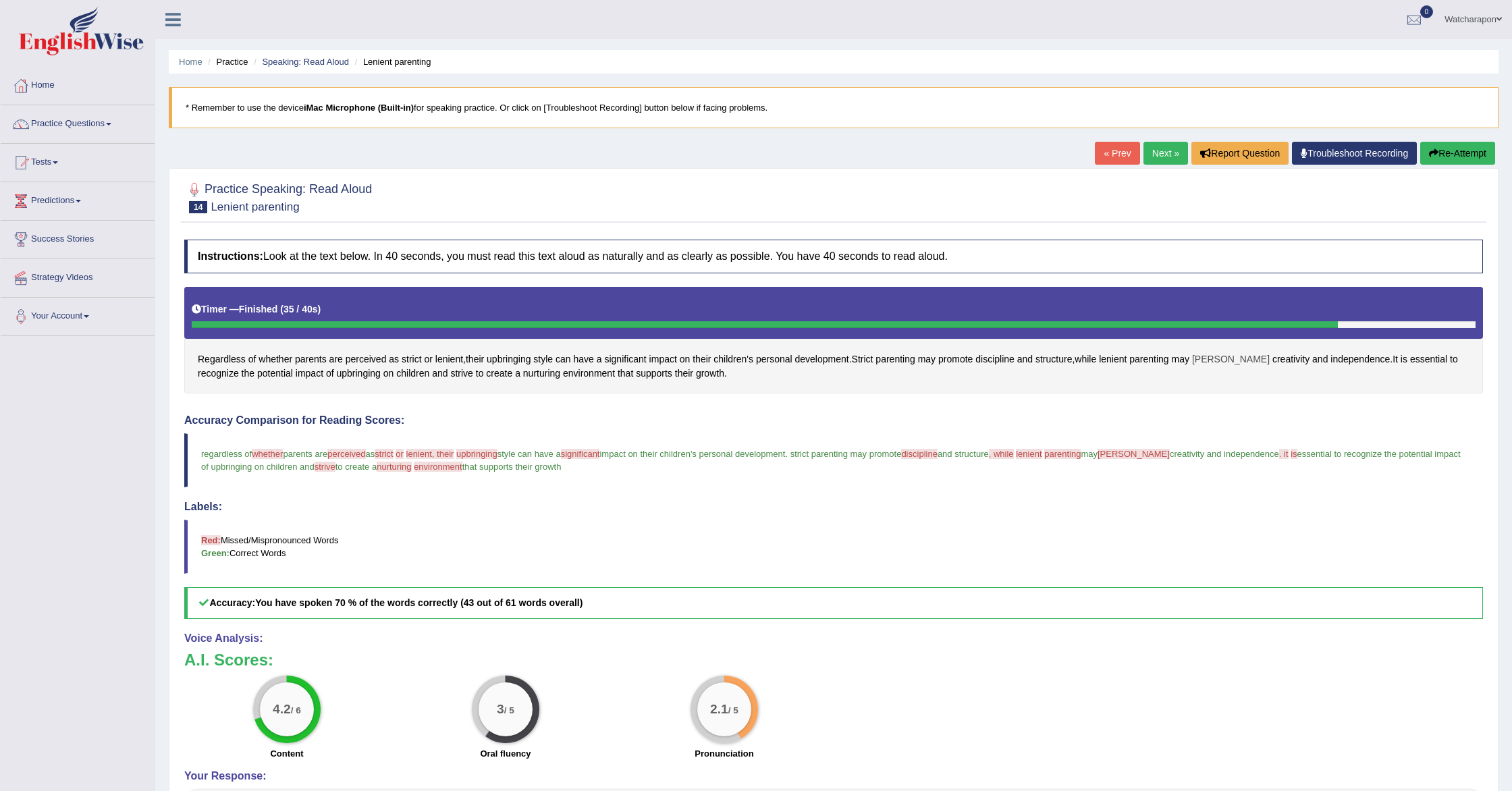
click at [1216, 359] on span "foster" at bounding box center [1231, 360] width 78 height 15
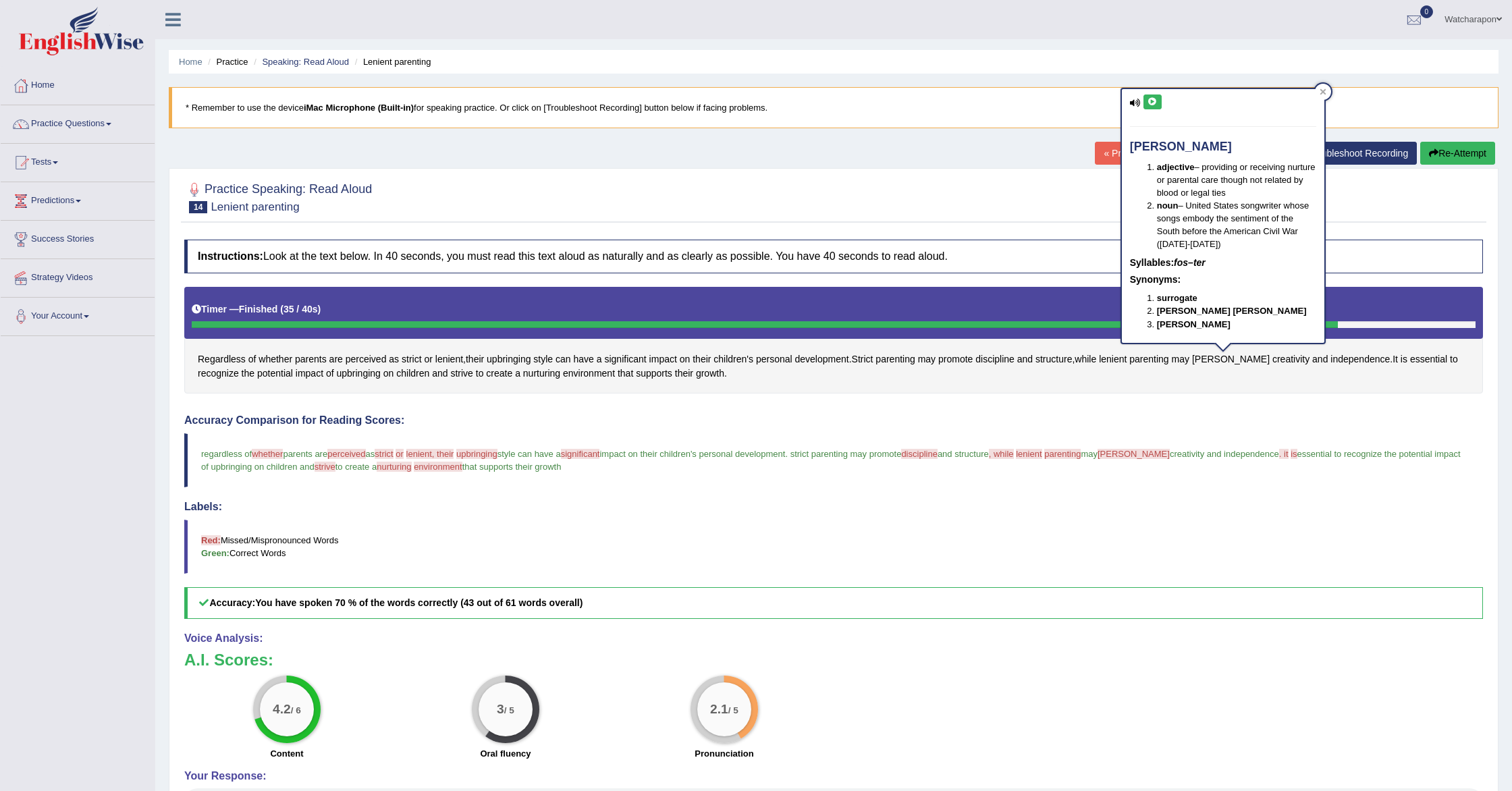
click at [1149, 102] on icon at bounding box center [1152, 102] width 10 height 8
click at [554, 374] on span "nurturing" at bounding box center [541, 374] width 37 height 15
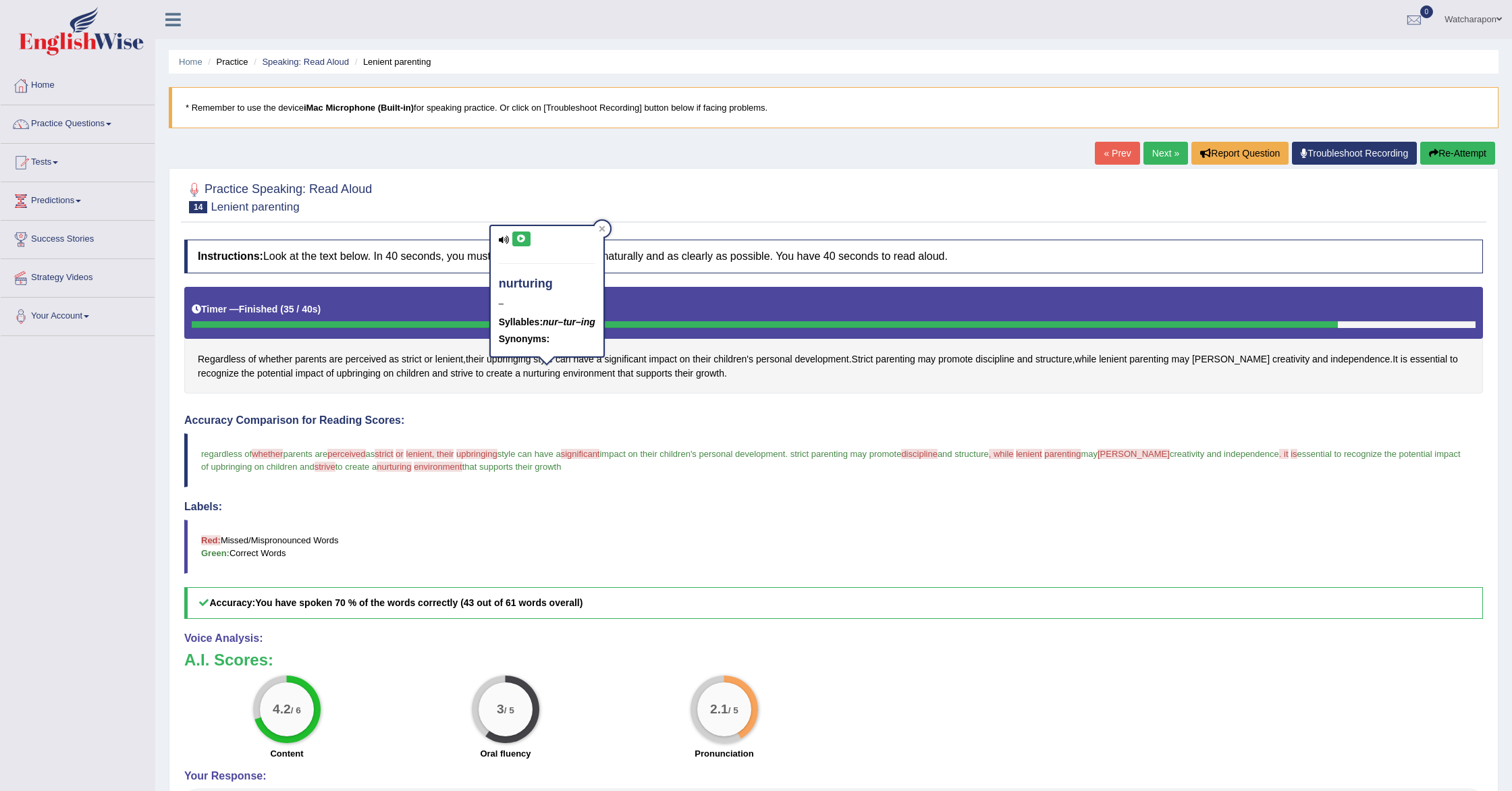
click at [523, 238] on icon at bounding box center [521, 239] width 10 height 8
click at [1462, 151] on button "Re-Attempt" at bounding box center [1457, 154] width 75 height 23
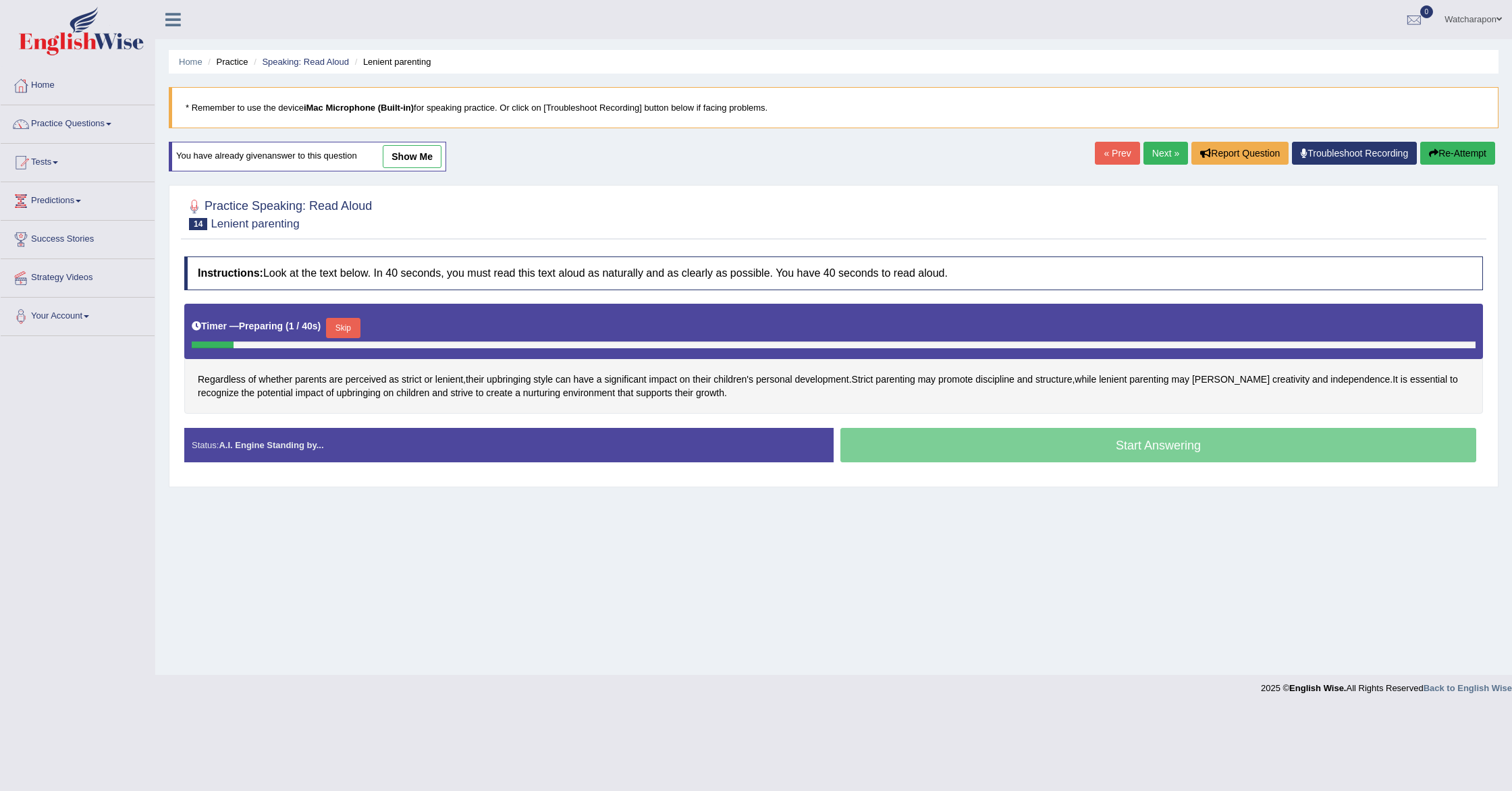
click at [346, 328] on button "Skip" at bounding box center [343, 328] width 34 height 20
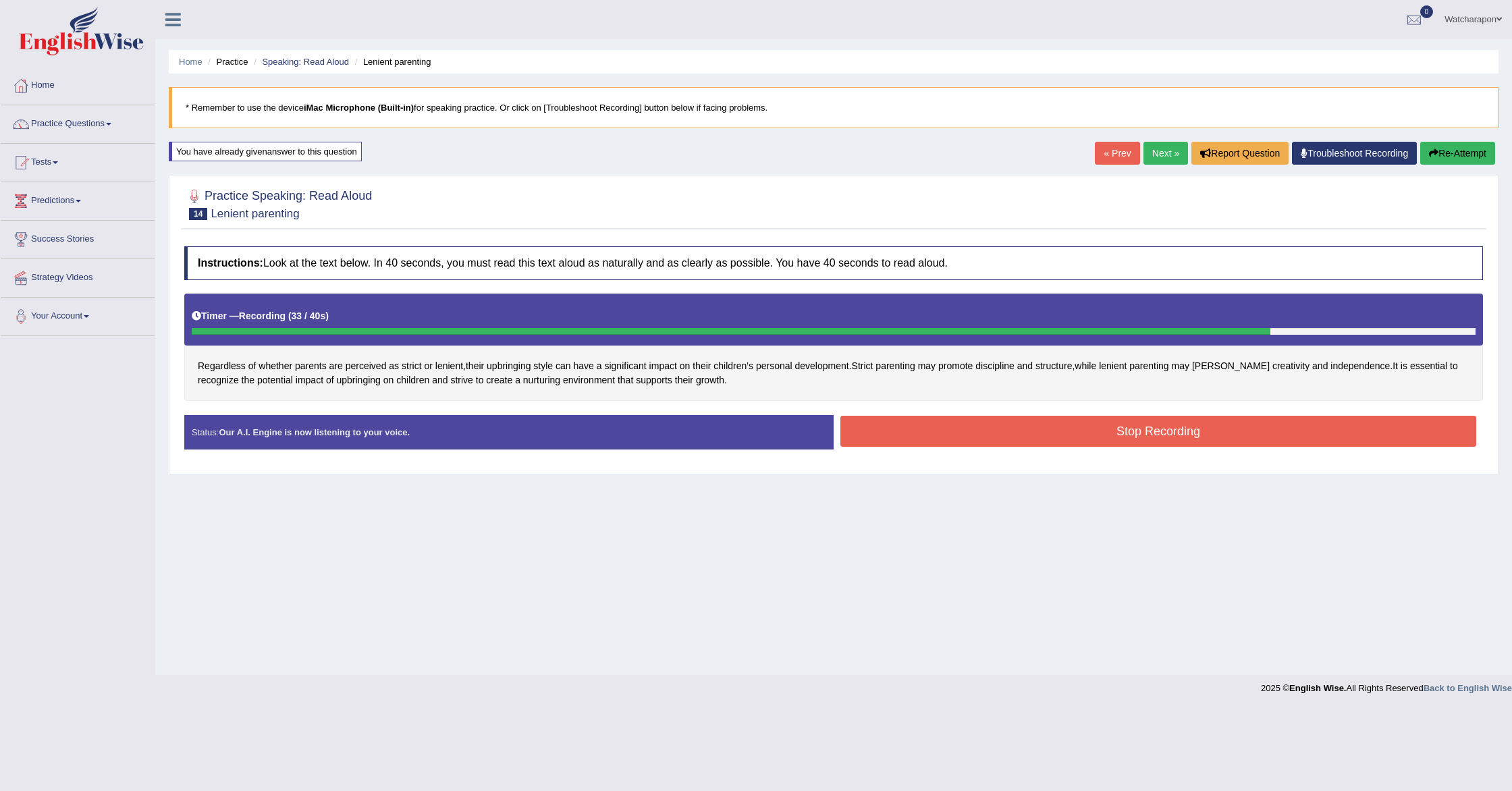
click at [1062, 430] on button "Stop Recording" at bounding box center [1158, 431] width 636 height 31
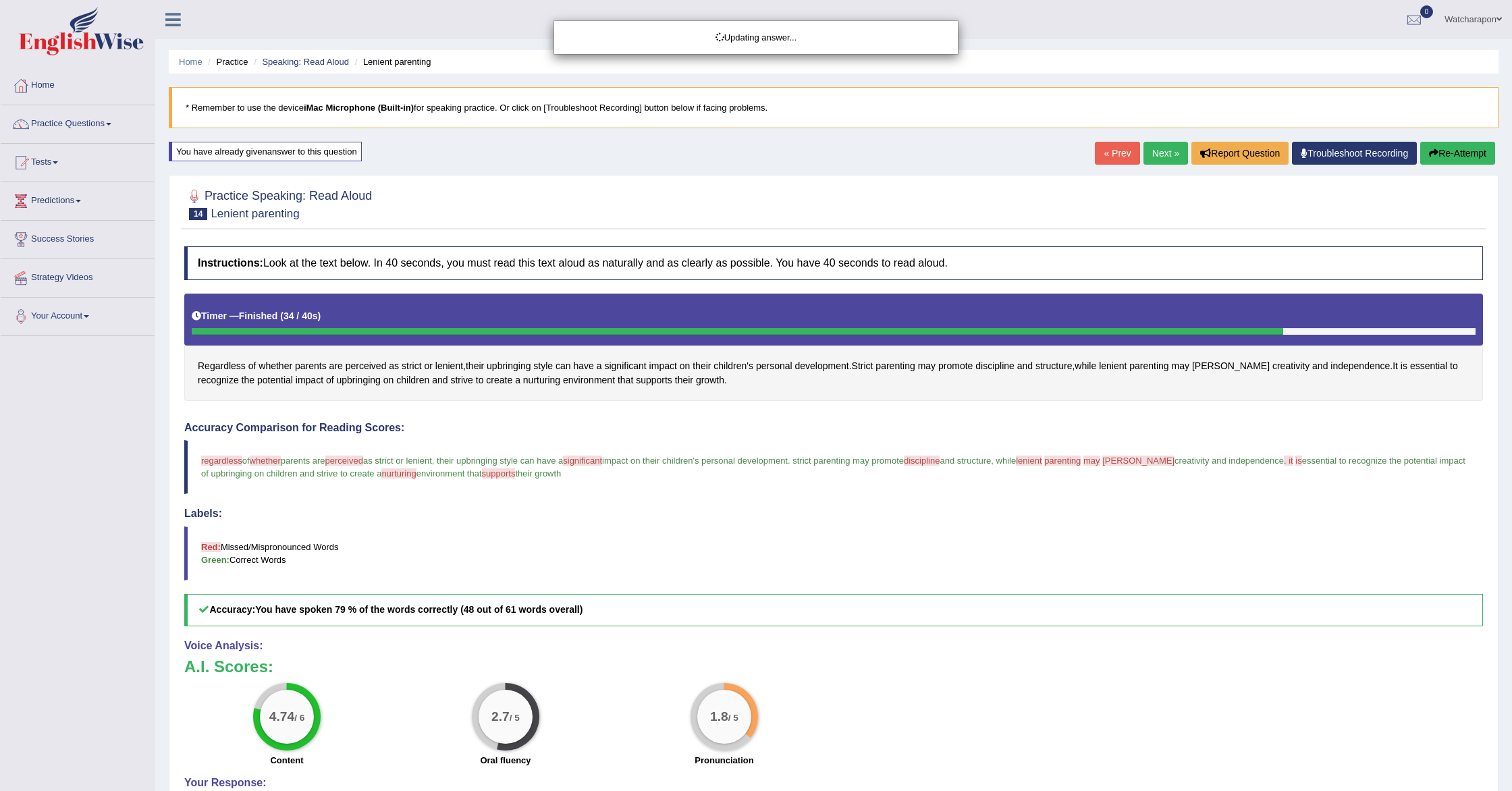
click at [217, 367] on div "Updating answer..." at bounding box center [756, 395] width 1512 height 791
click at [217, 367] on span "Regardless" at bounding box center [222, 366] width 48 height 15
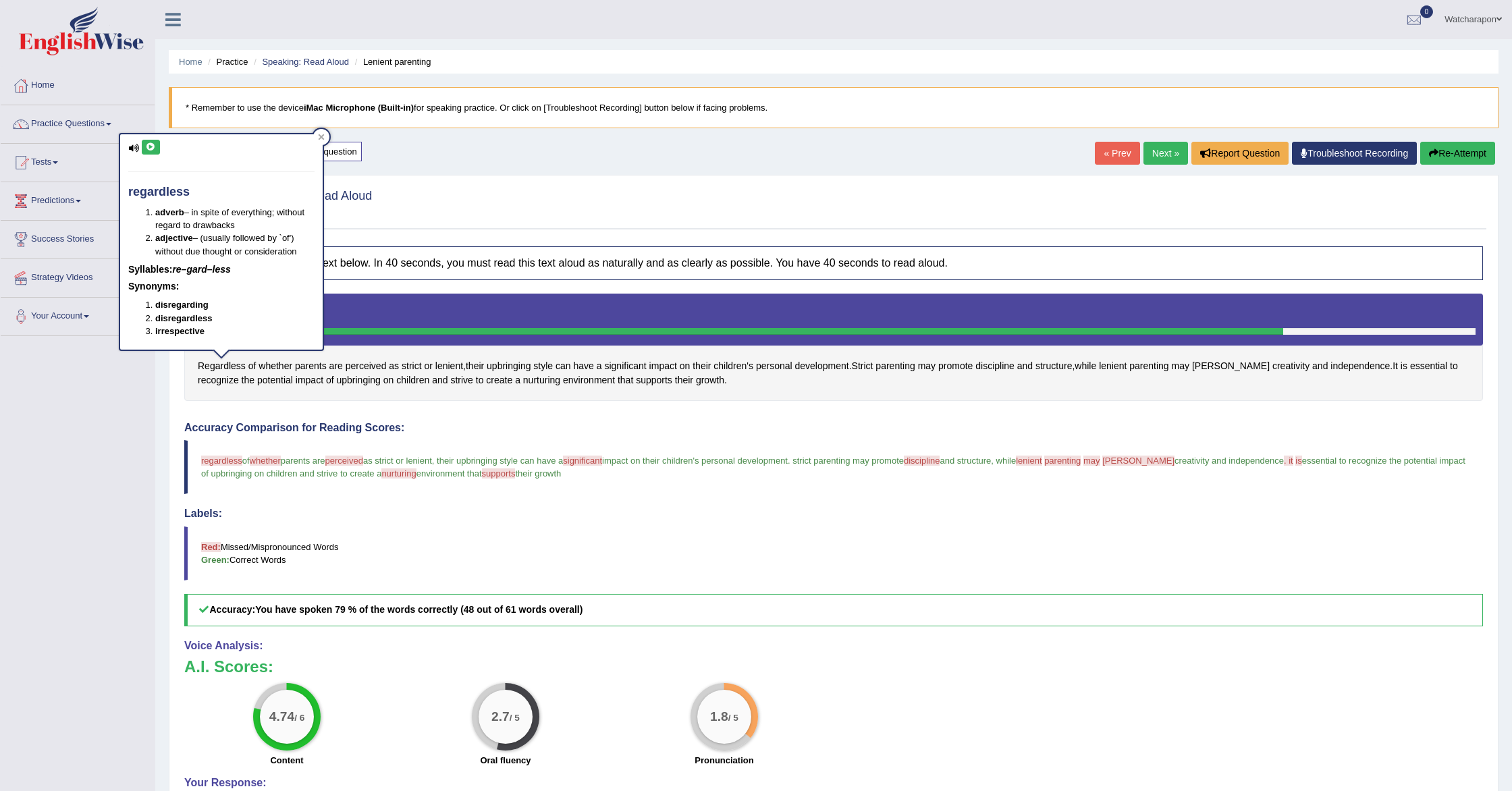
click at [152, 150] on icon at bounding box center [151, 146] width 10 height 8
click at [151, 145] on icon at bounding box center [151, 146] width 10 height 8
click at [512, 550] on blockquote "Red: Missed/Mispronounced Words Green: Correct Words" at bounding box center [834, 553] width 1299 height 54
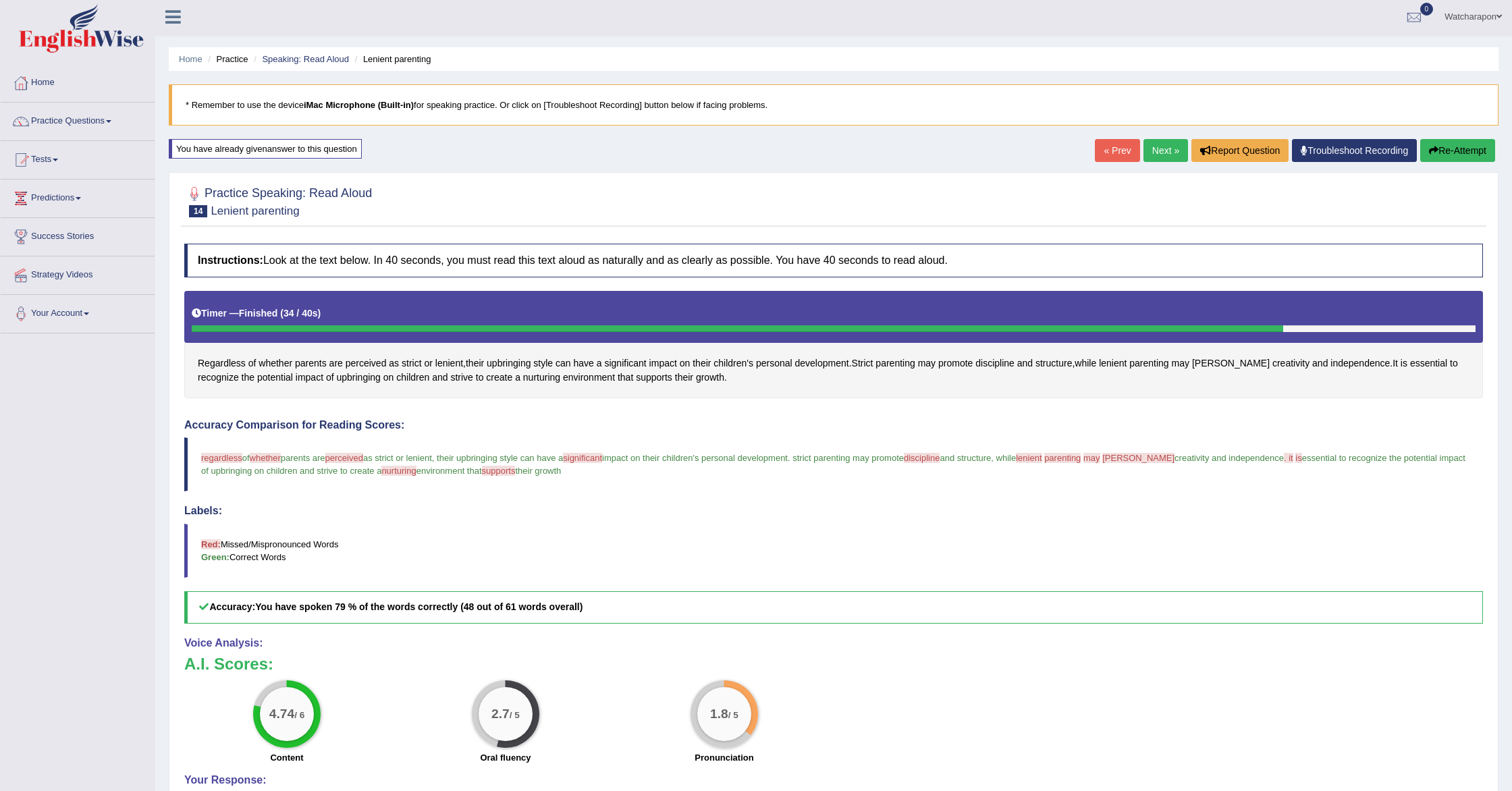
click at [1439, 152] on button "Re-Attempt" at bounding box center [1457, 151] width 75 height 23
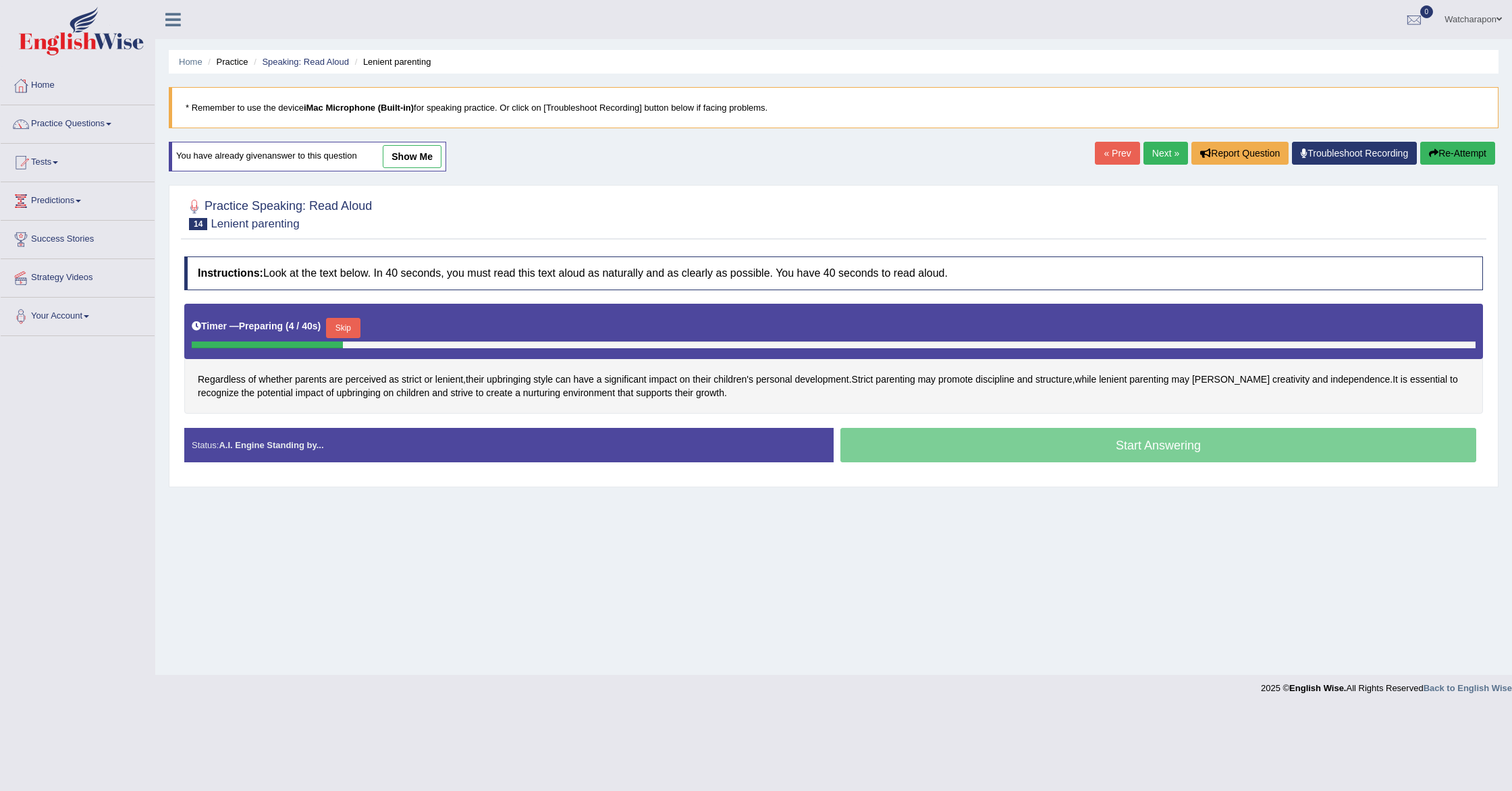
click at [349, 327] on button "Skip" at bounding box center [343, 328] width 34 height 20
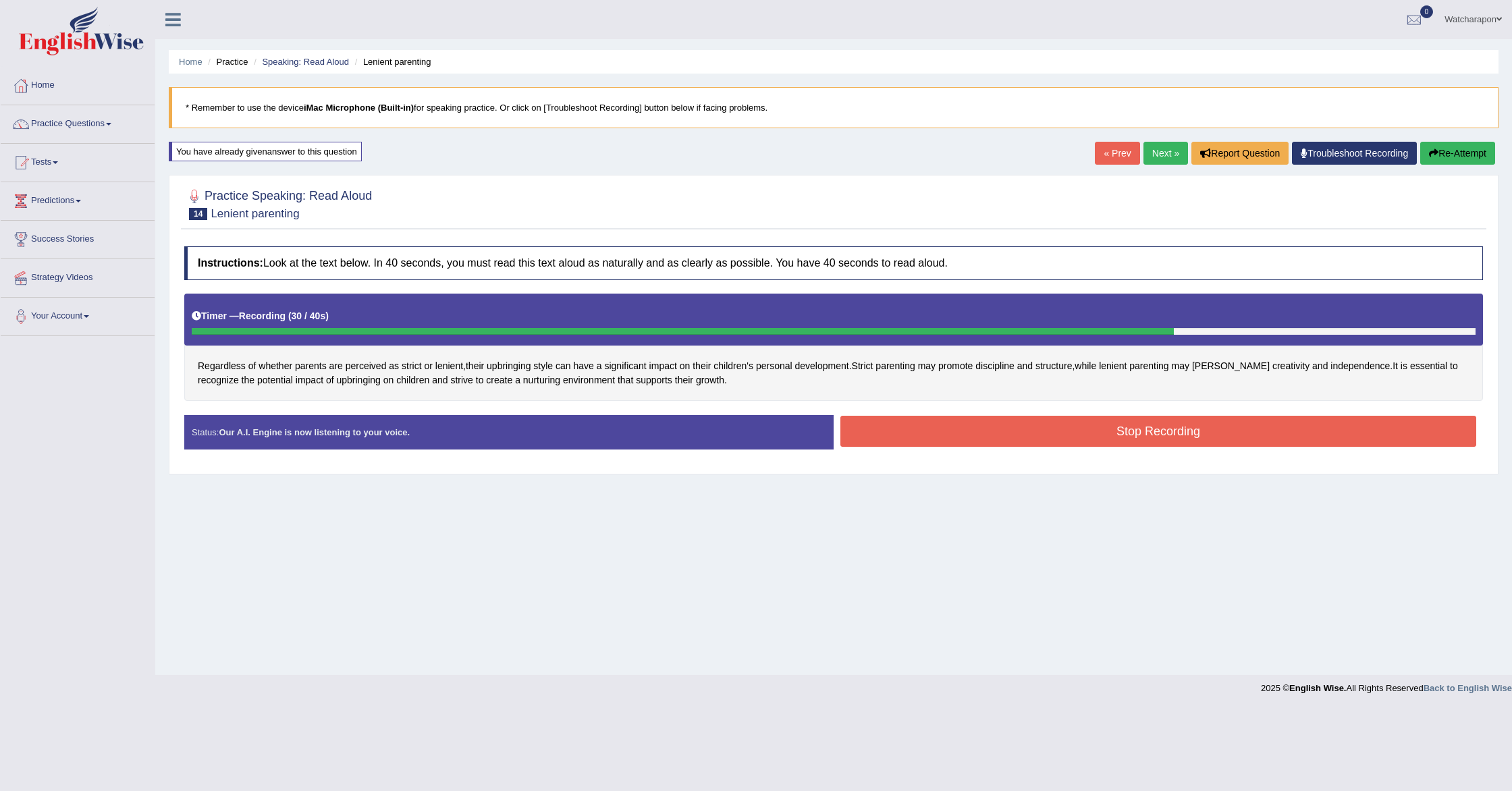
click at [1023, 437] on button "Stop Recording" at bounding box center [1158, 431] width 636 height 31
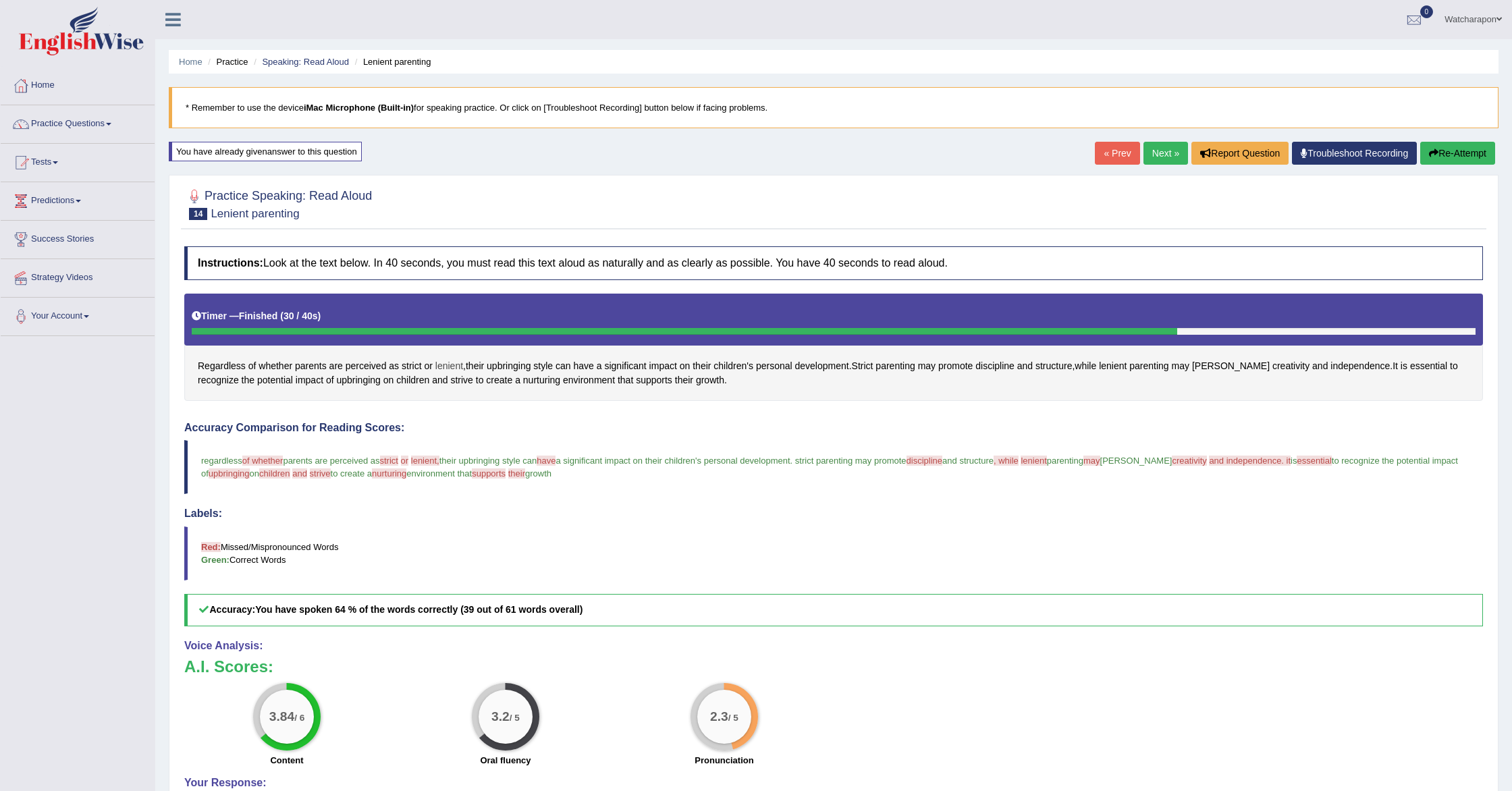
click at [453, 365] on span "lenient" at bounding box center [449, 366] width 28 height 15
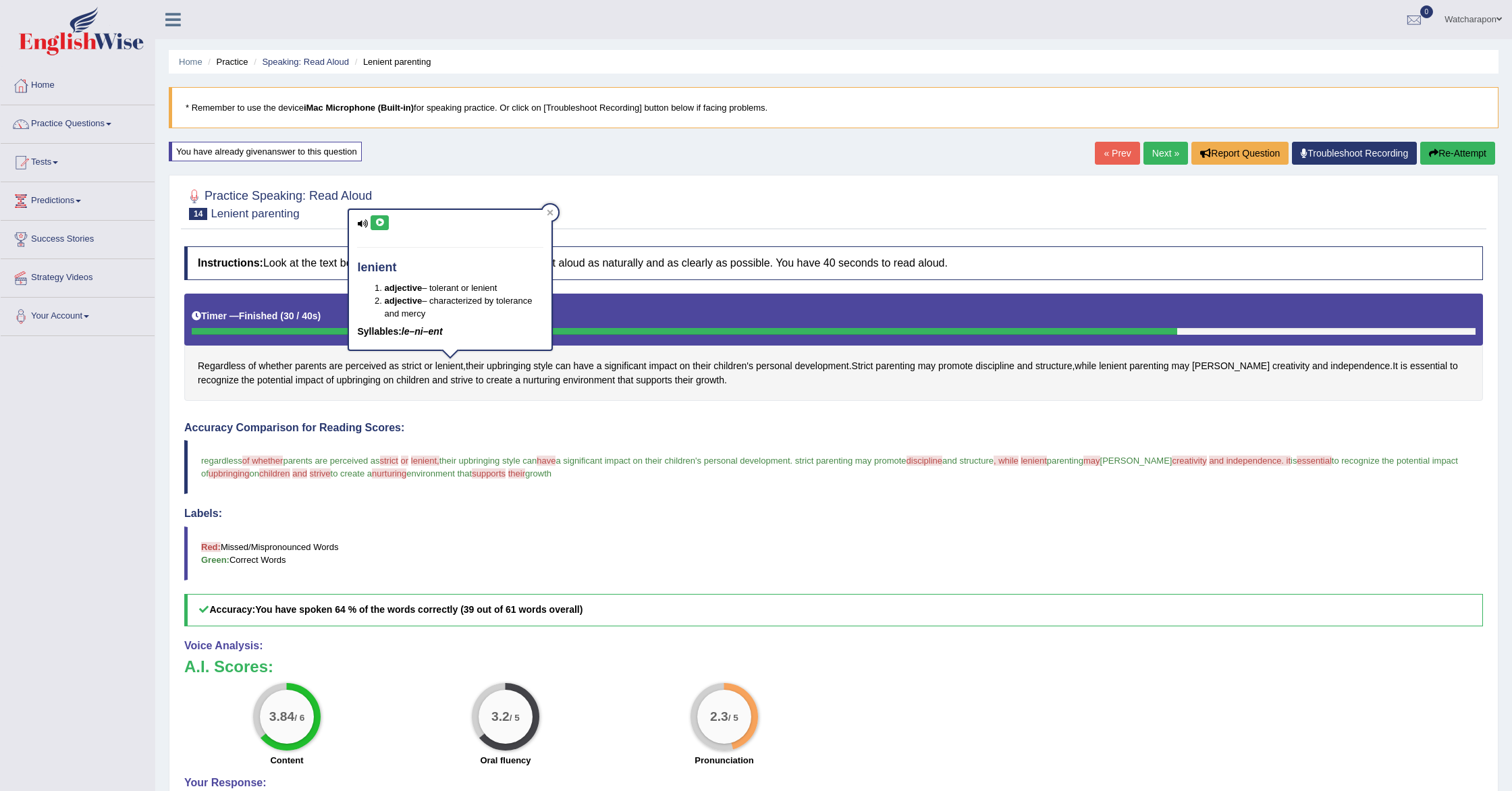
click at [1161, 151] on link "Next »" at bounding box center [1166, 154] width 44 height 23
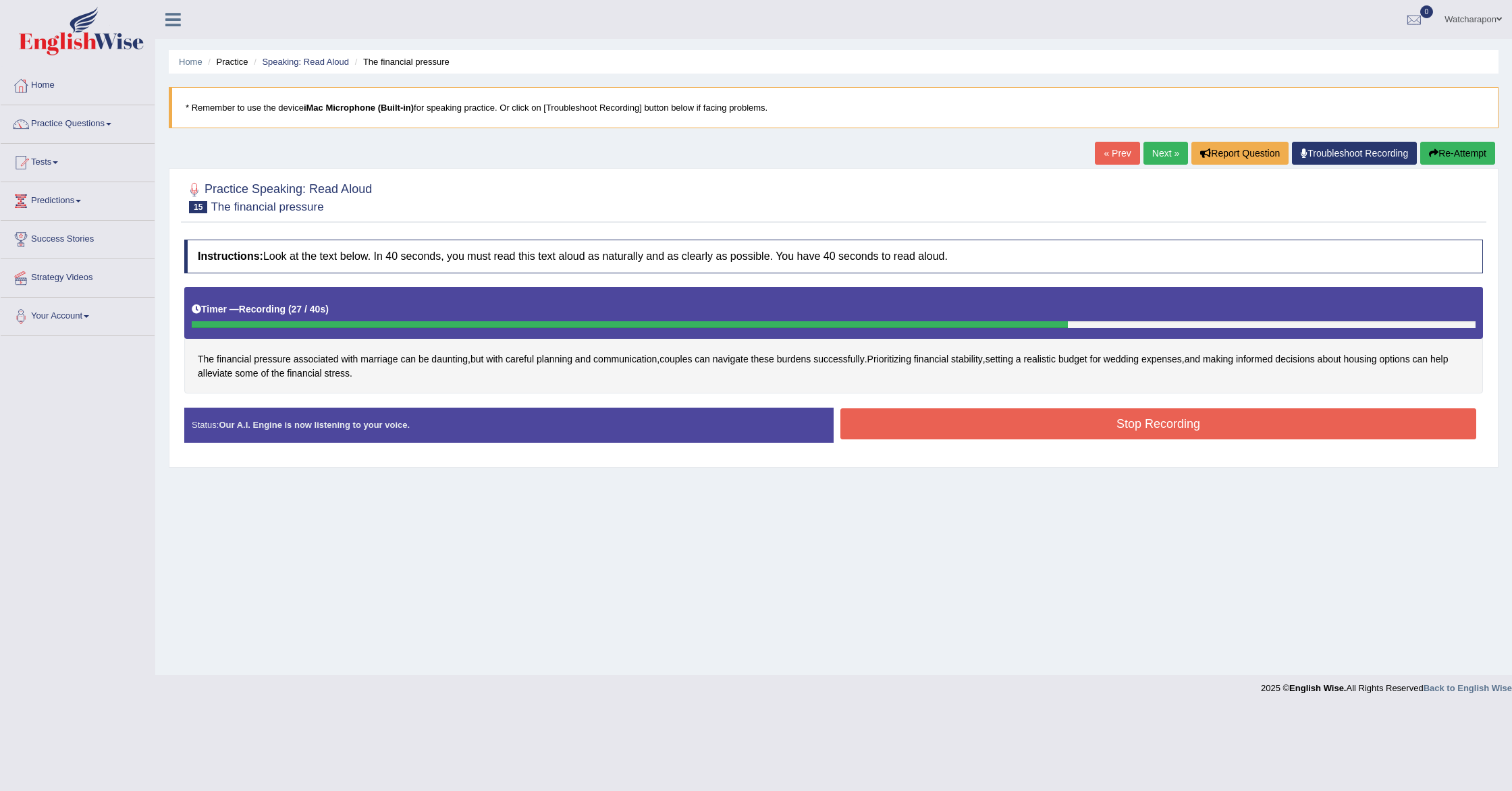
click at [892, 418] on button "Stop Recording" at bounding box center [1158, 423] width 636 height 31
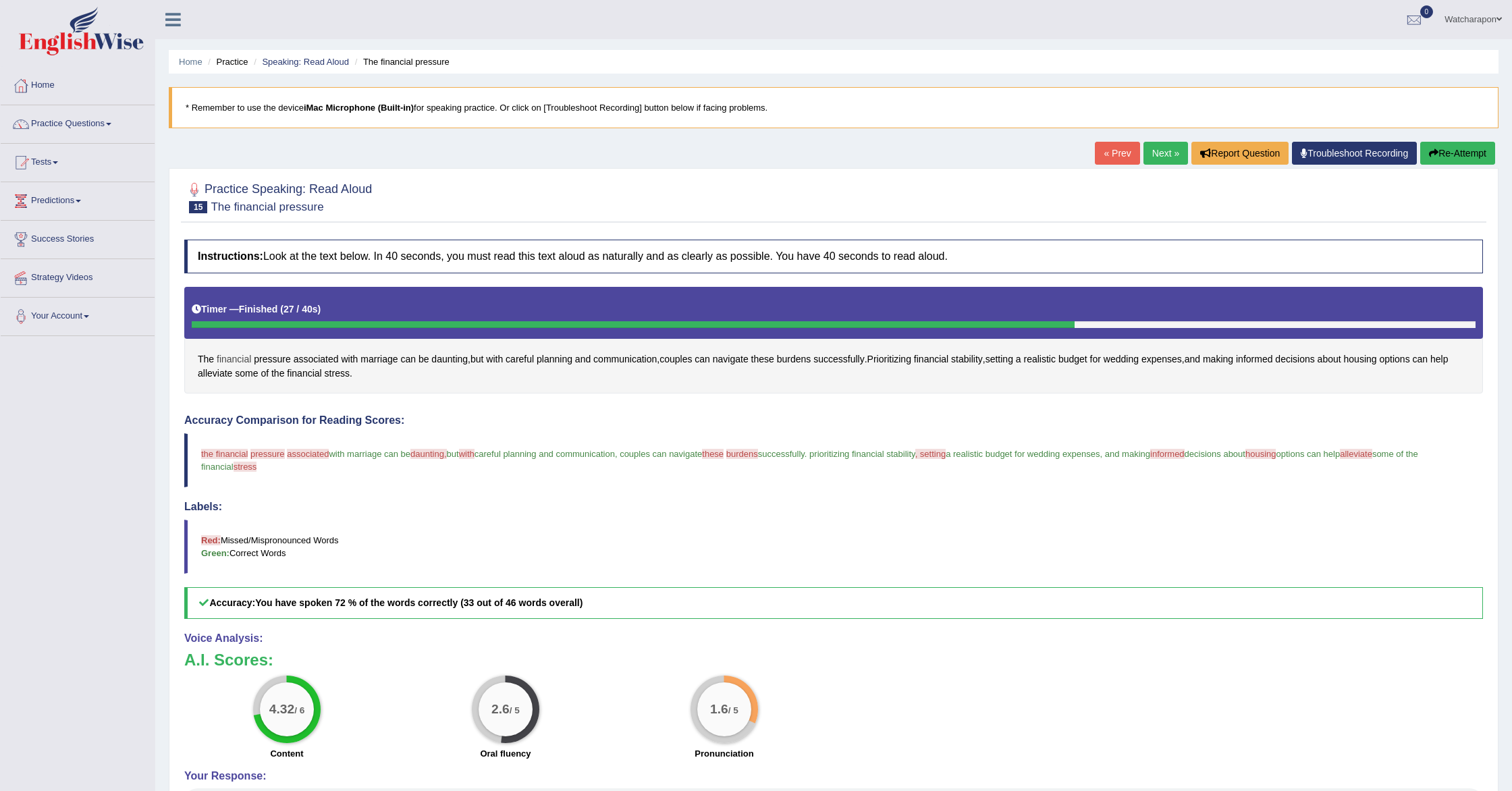
click at [230, 358] on span "financial" at bounding box center [233, 360] width 34 height 15
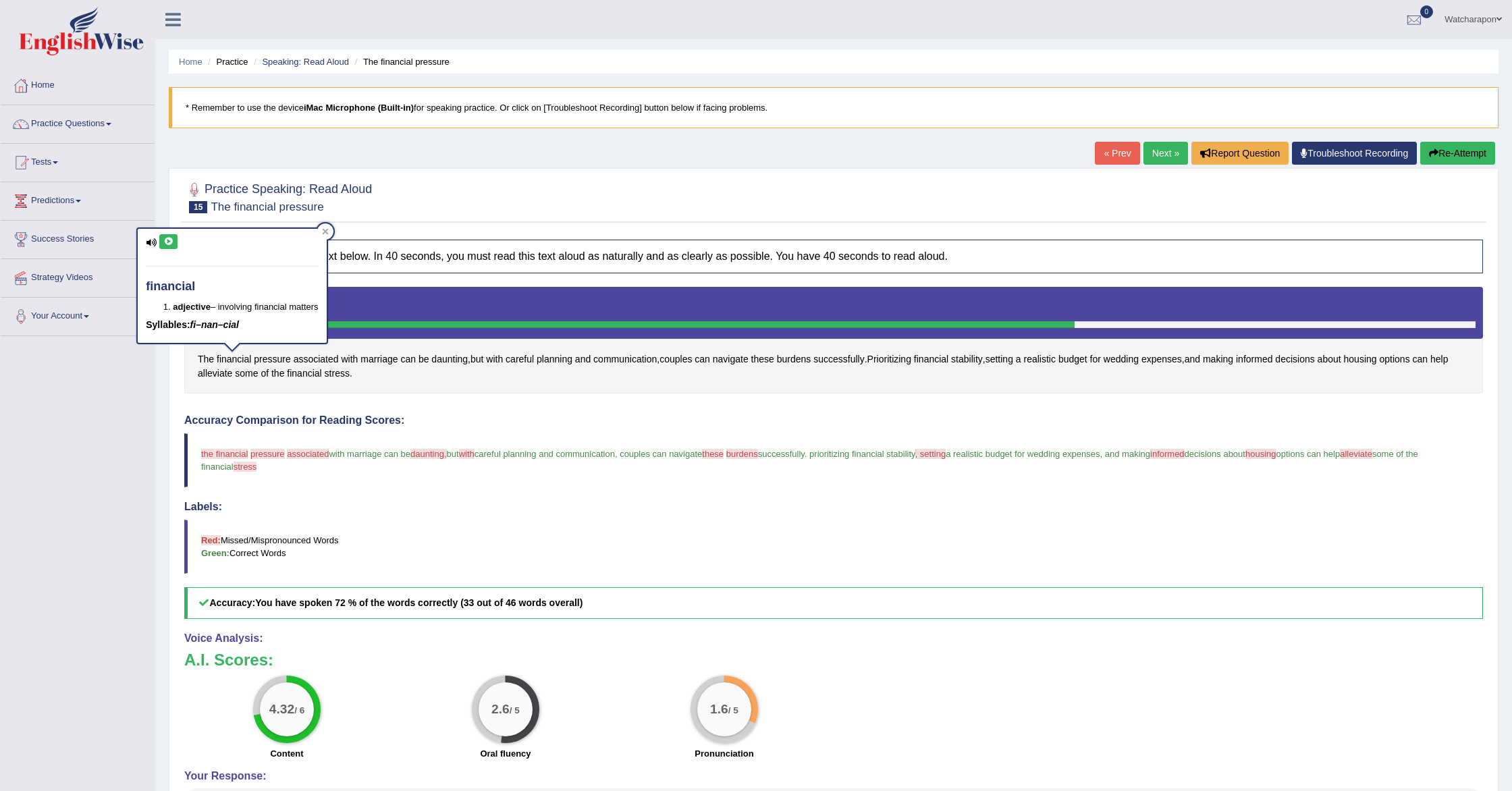
click at [172, 244] on icon at bounding box center [168, 241] width 10 height 8
click at [171, 242] on icon at bounding box center [168, 241] width 10 height 8
click at [465, 362] on span "daunting" at bounding box center [449, 360] width 36 height 15
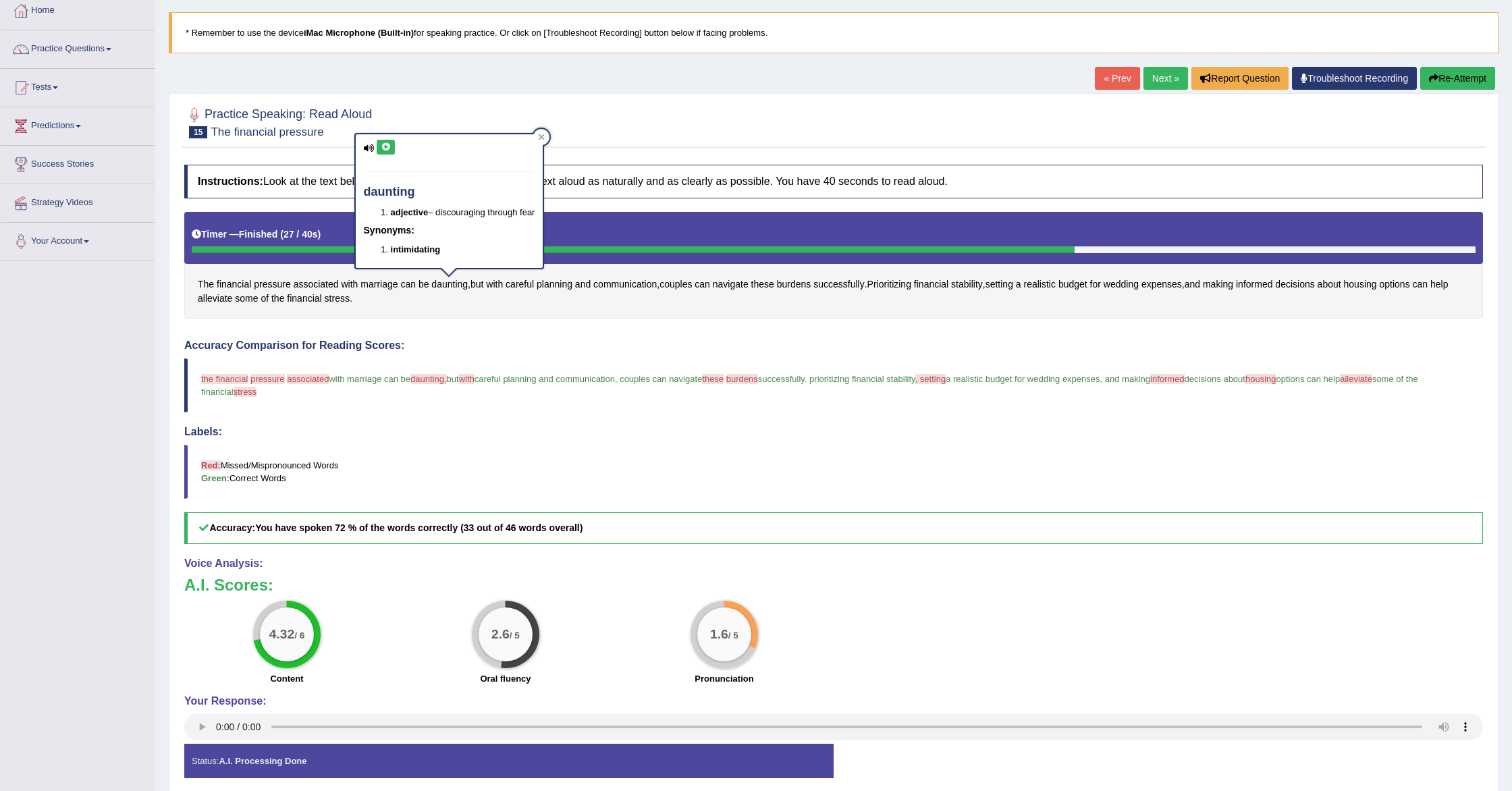
scroll to position [79, 0]
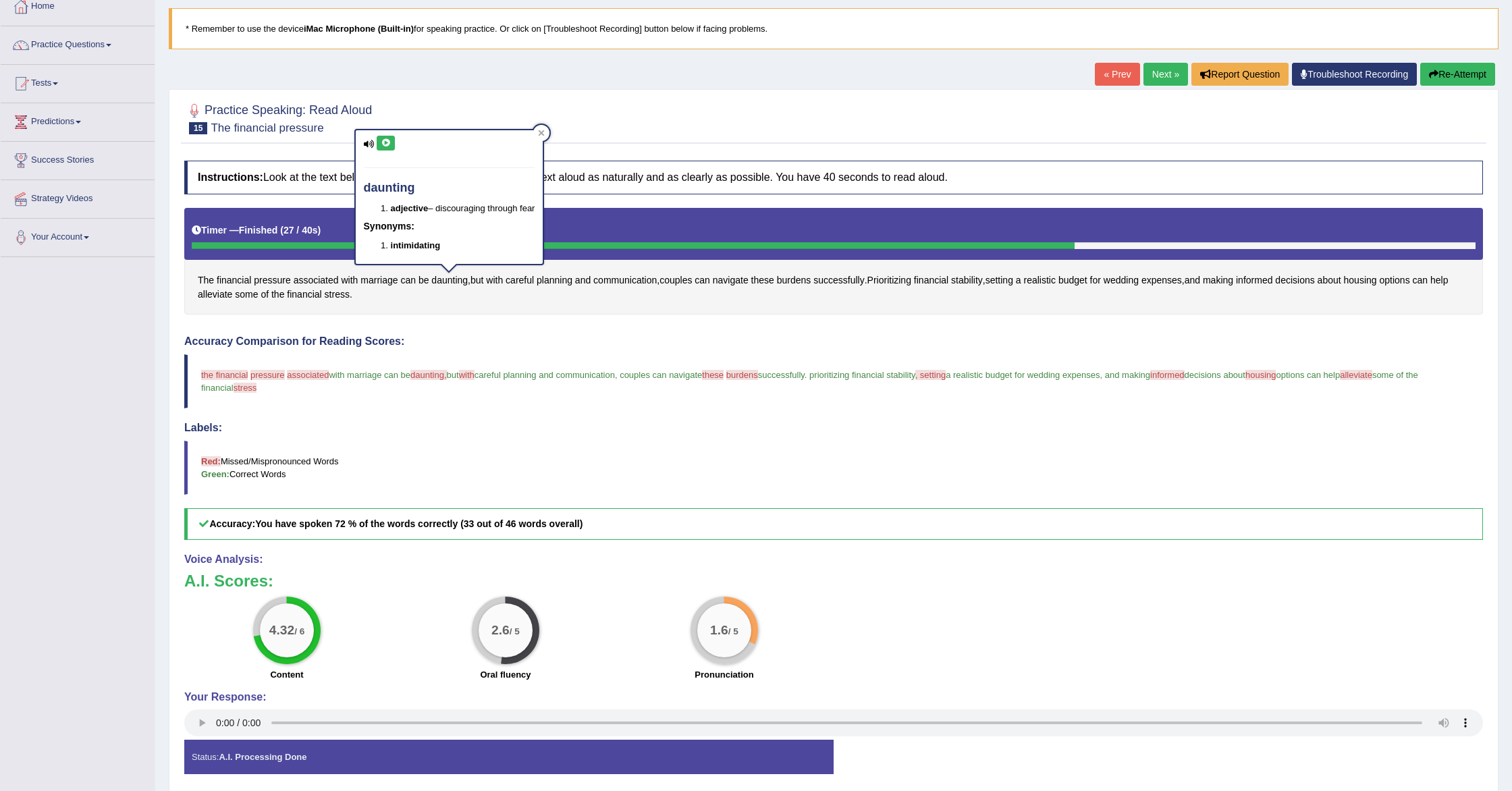
click at [389, 144] on icon at bounding box center [386, 143] width 10 height 8
click at [388, 144] on icon at bounding box center [386, 143] width 10 height 8
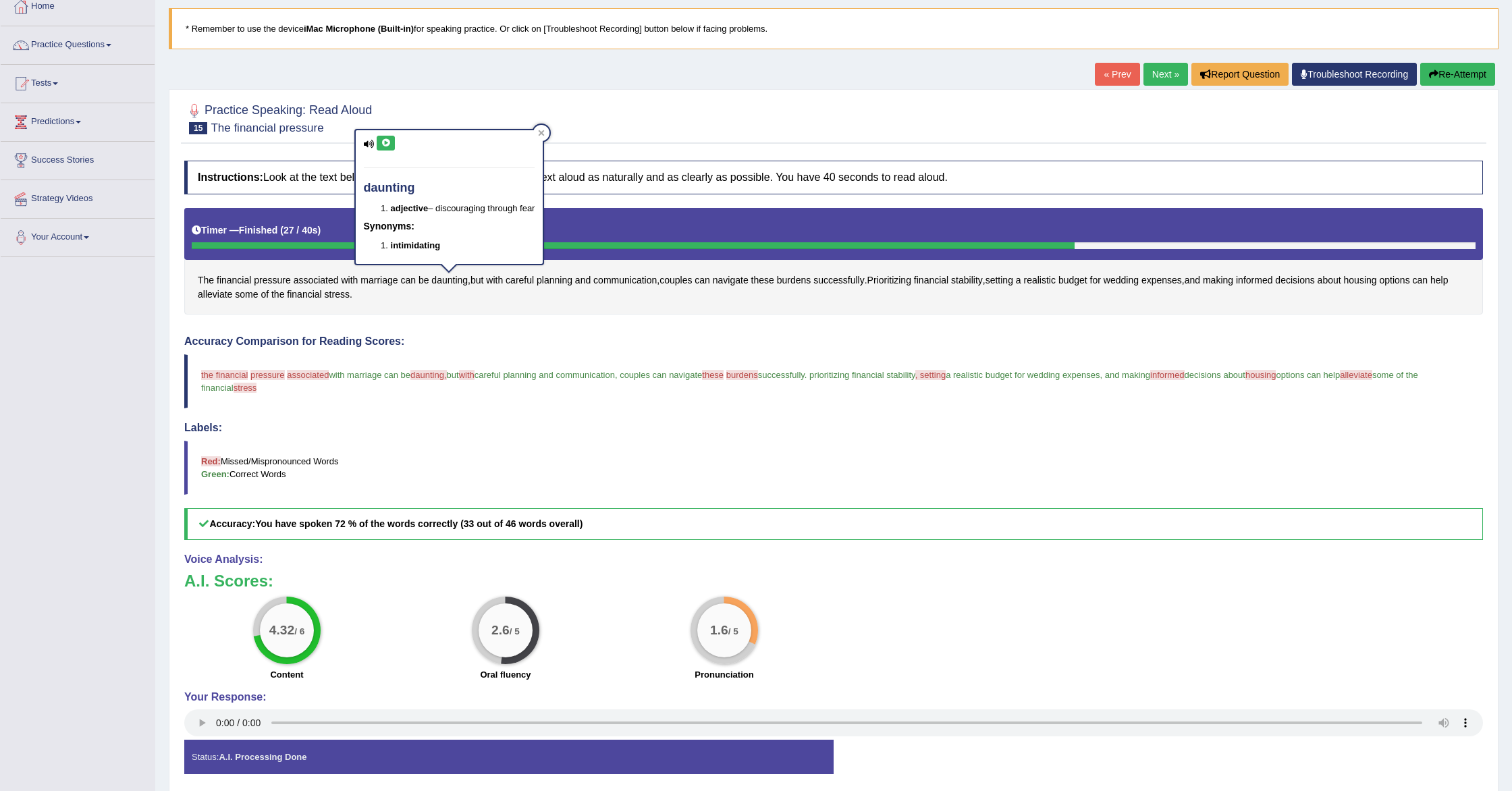
click at [388, 144] on icon at bounding box center [386, 143] width 10 height 8
click at [383, 138] on button at bounding box center [386, 143] width 18 height 15
click at [475, 370] on span "with" at bounding box center [466, 375] width 15 height 10
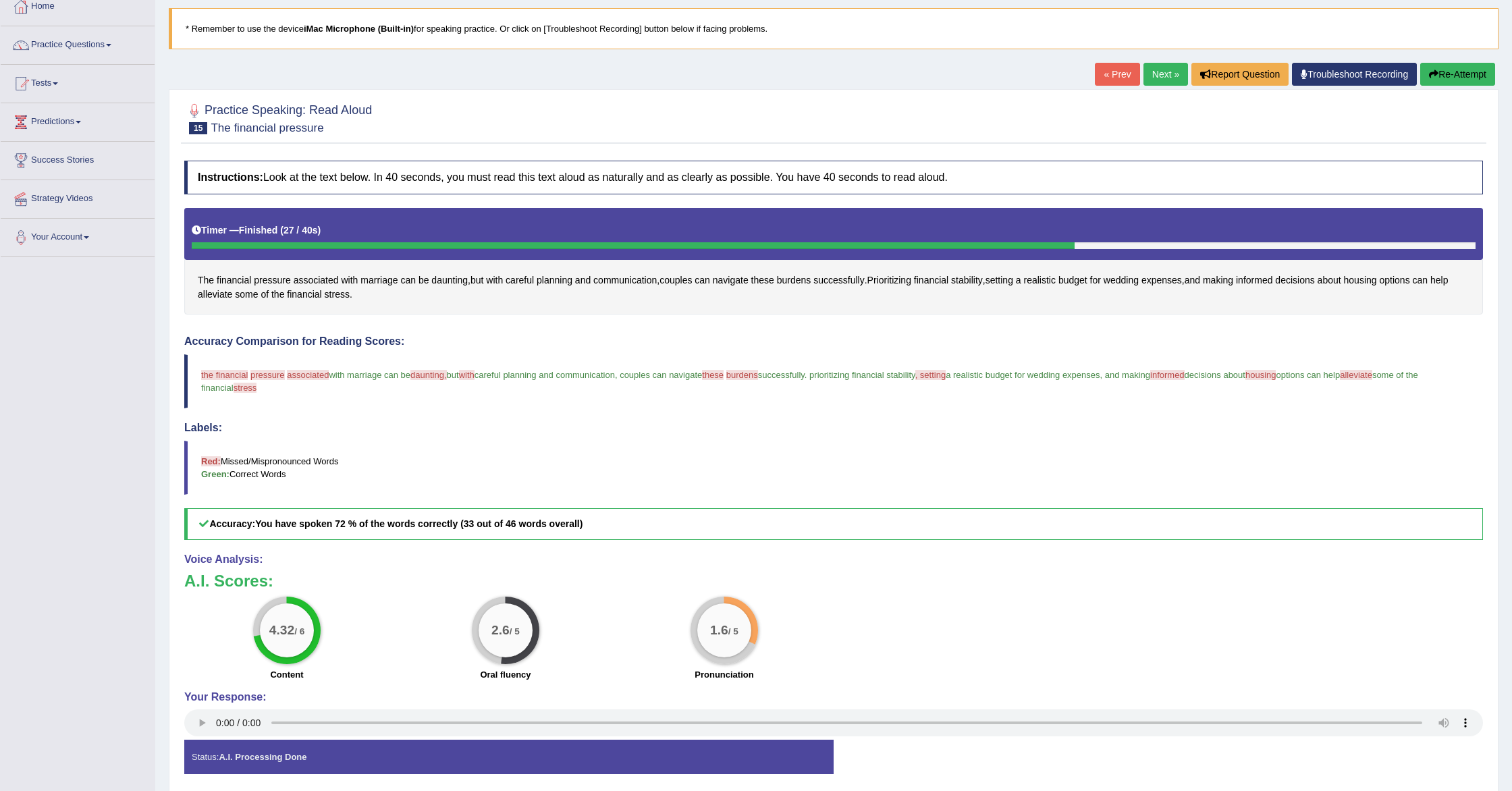
click at [1463, 74] on button "Re-Attempt" at bounding box center [1457, 75] width 75 height 23
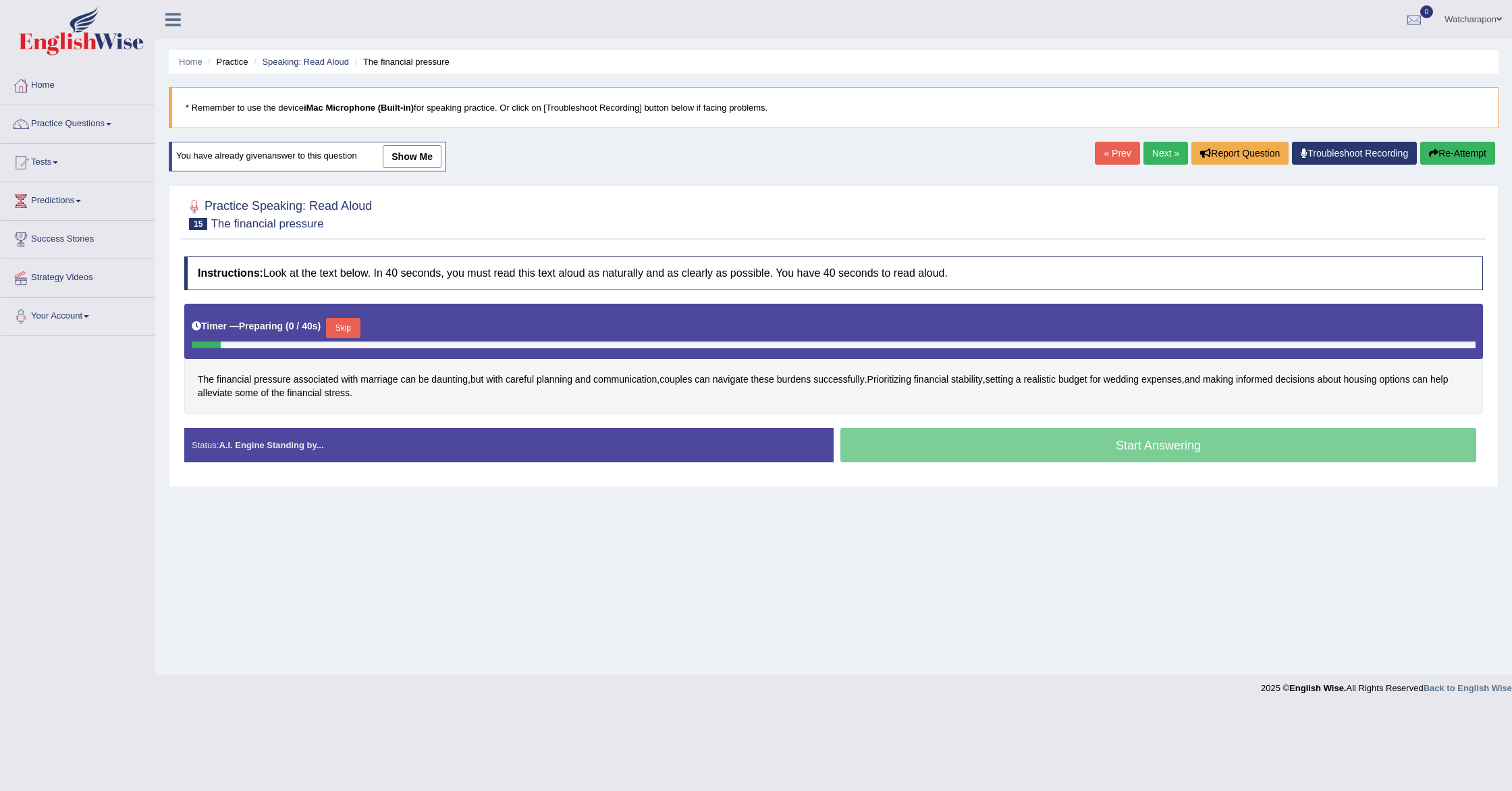
click at [351, 327] on button "Skip" at bounding box center [343, 328] width 34 height 20
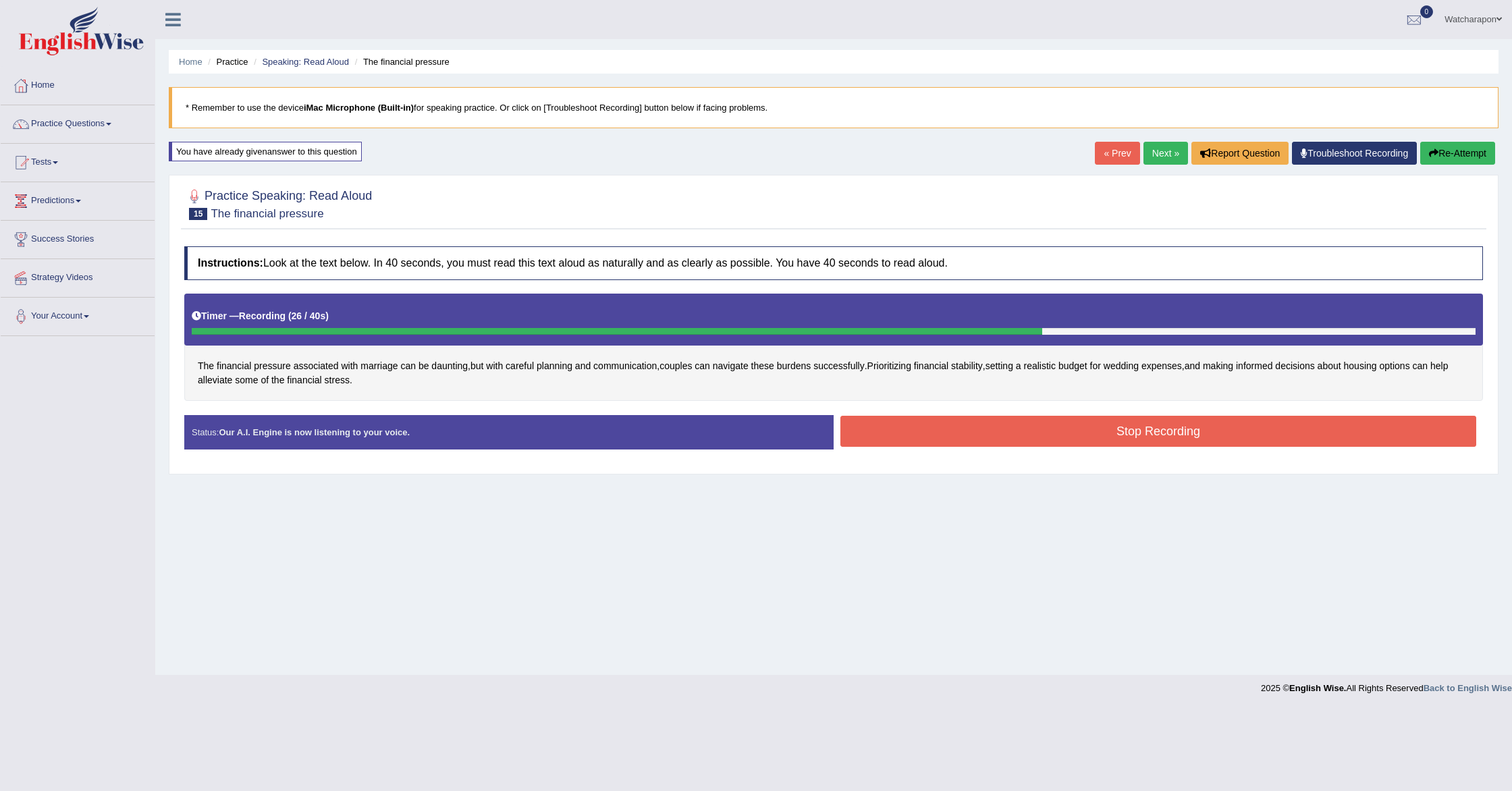
click at [856, 435] on button "Stop Recording" at bounding box center [1158, 431] width 636 height 31
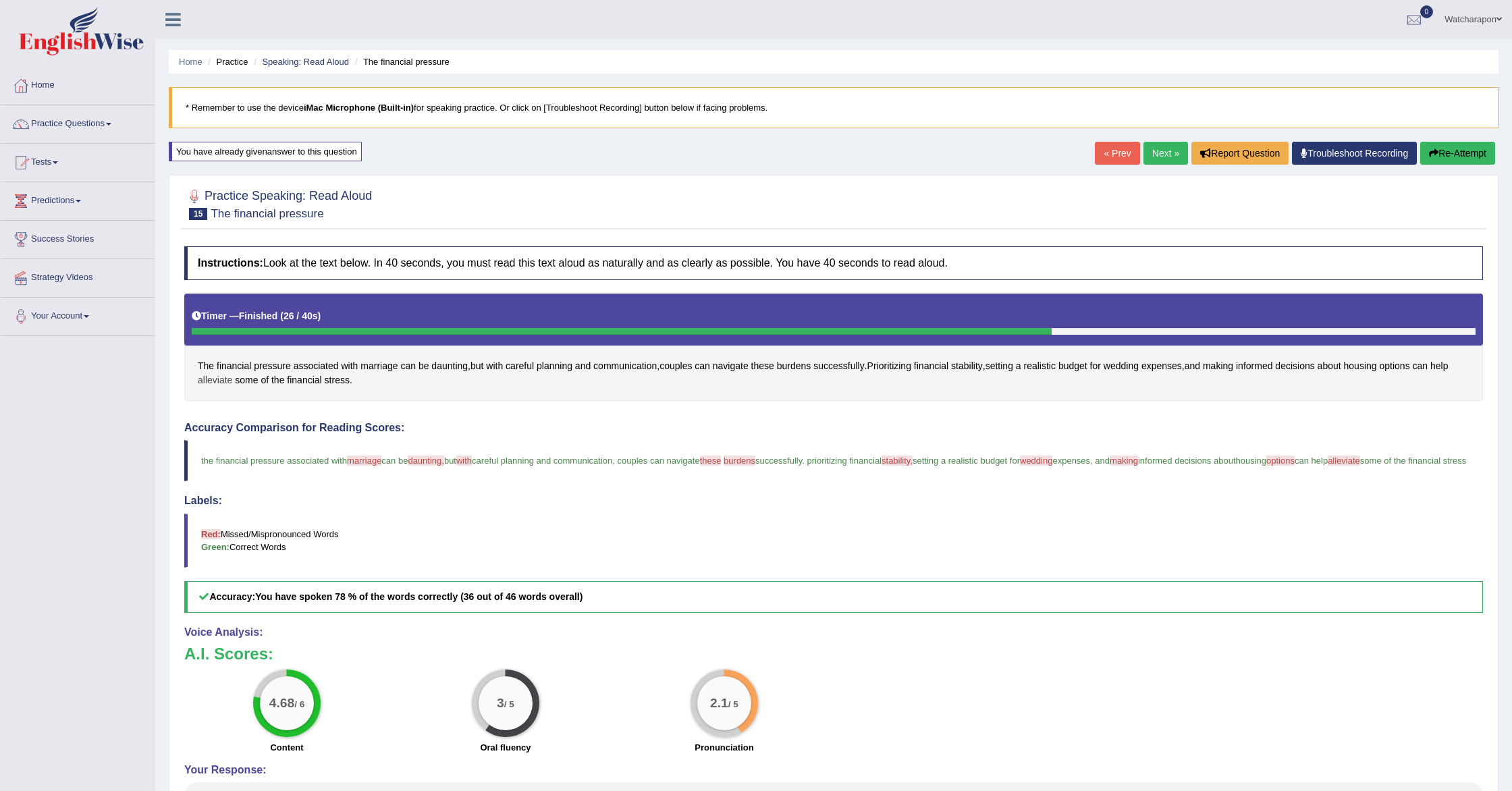
click at [232, 379] on span "alleviate" at bounding box center [215, 381] width 34 height 15
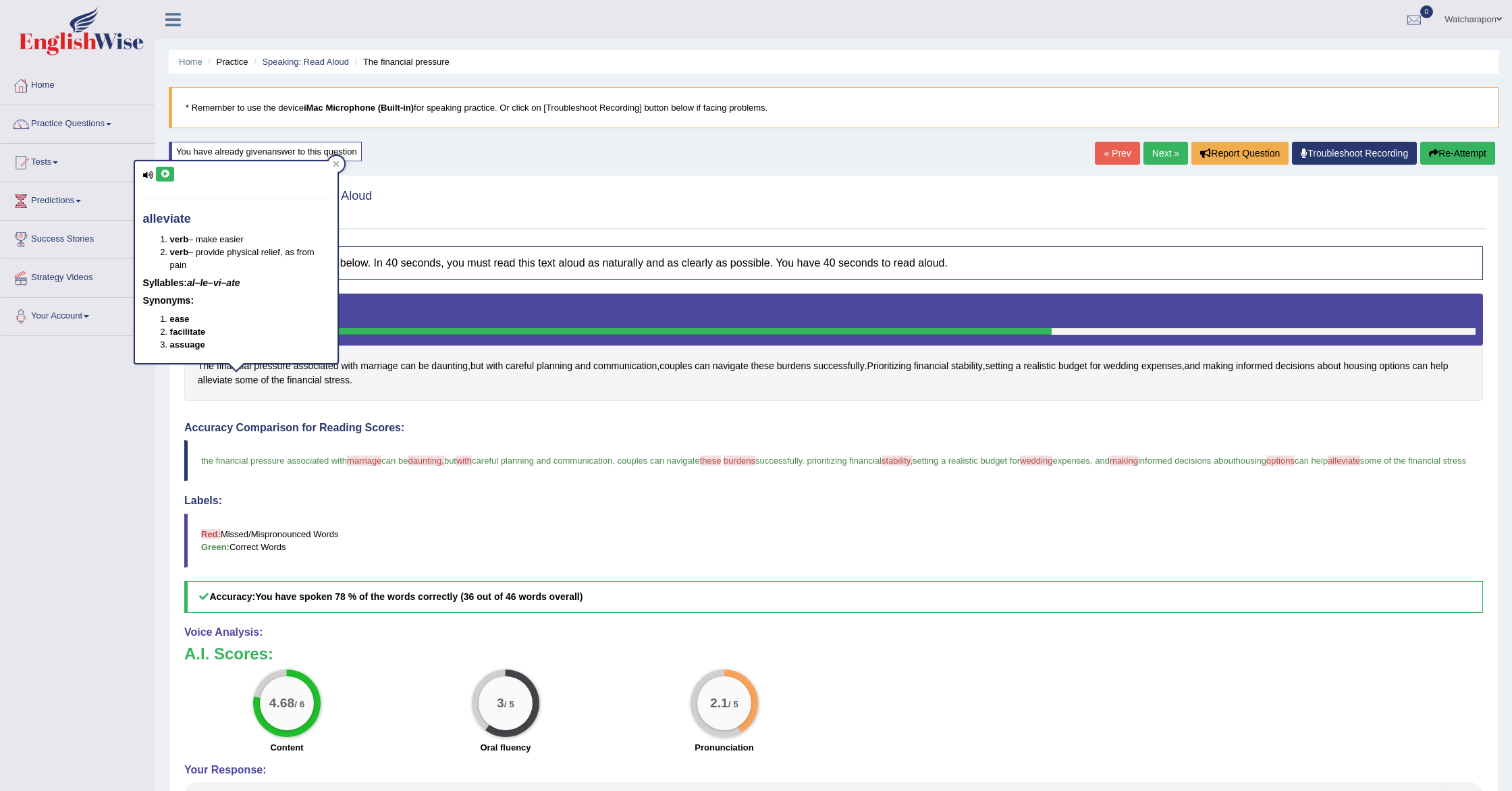
click at [165, 173] on icon at bounding box center [165, 174] width 10 height 8
click at [1158, 150] on link "Next »" at bounding box center [1166, 154] width 44 height 23
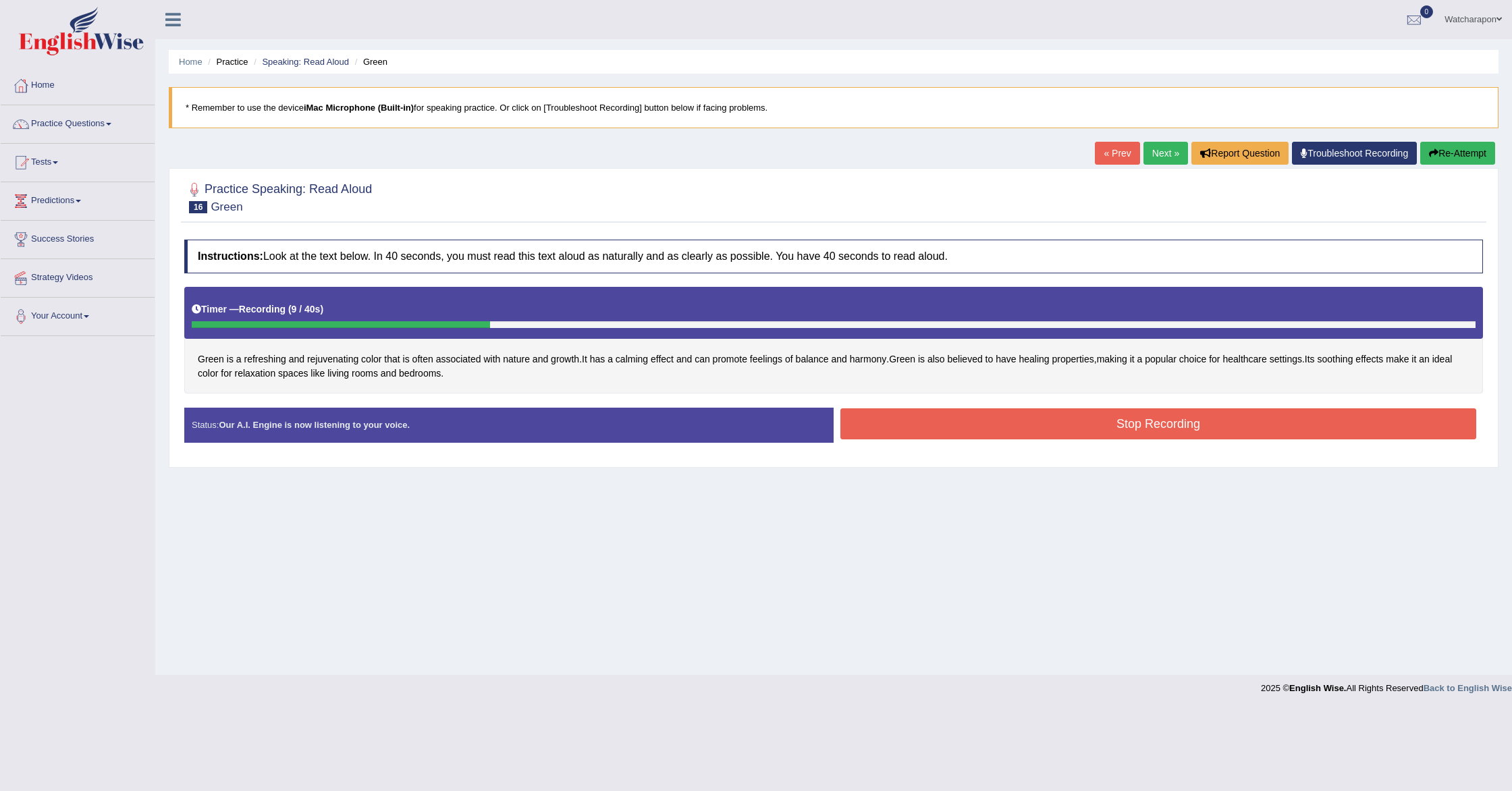
click at [946, 418] on button "Stop Recording" at bounding box center [1158, 423] width 636 height 31
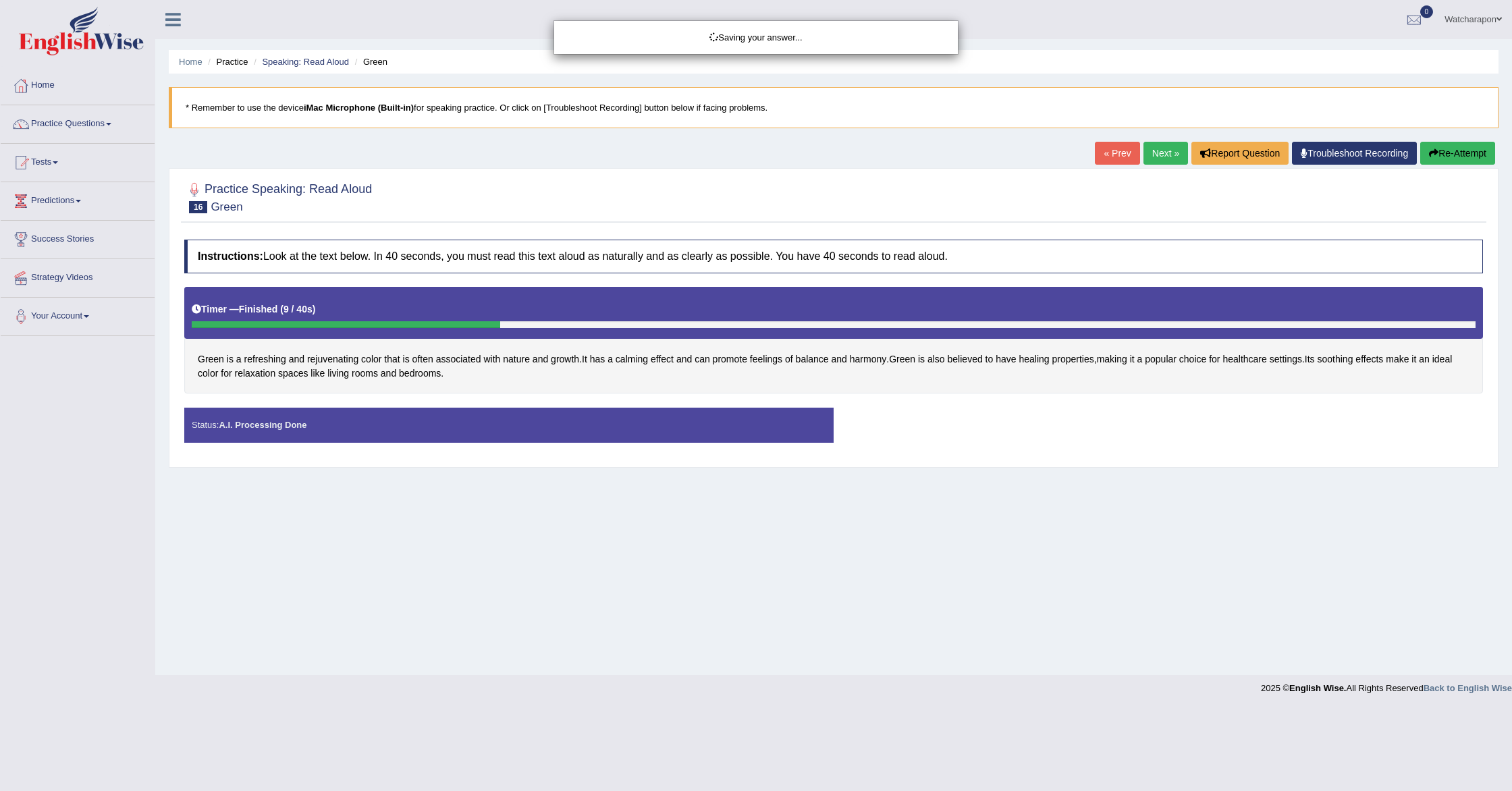
click at [1469, 152] on div "Saving your answer..." at bounding box center [756, 395] width 1512 height 791
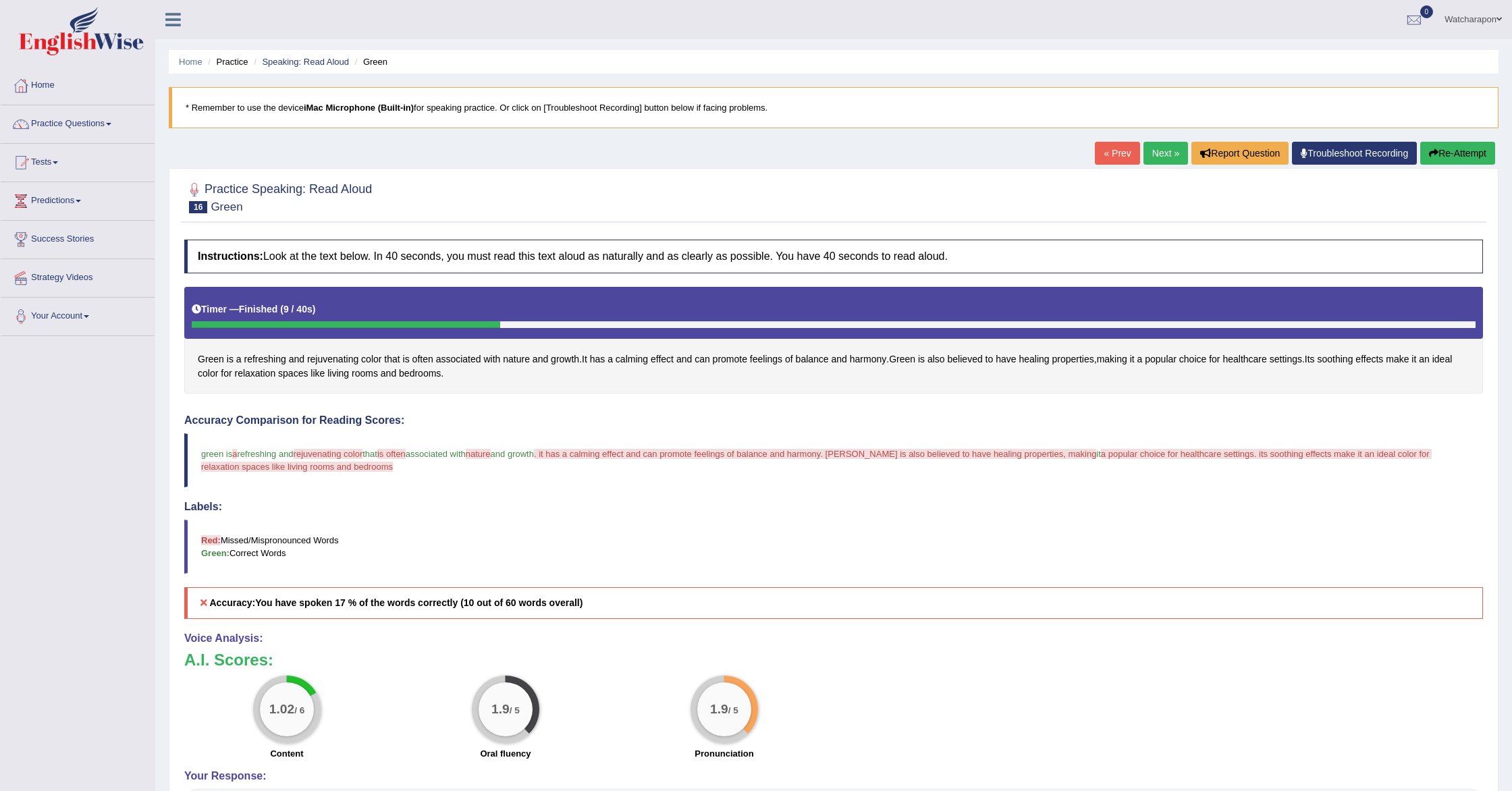
click at [1461, 154] on div "Updating answer..." at bounding box center [756, 395] width 1512 height 791
click at [1461, 154] on button "Re-Attempt" at bounding box center [1457, 154] width 75 height 23
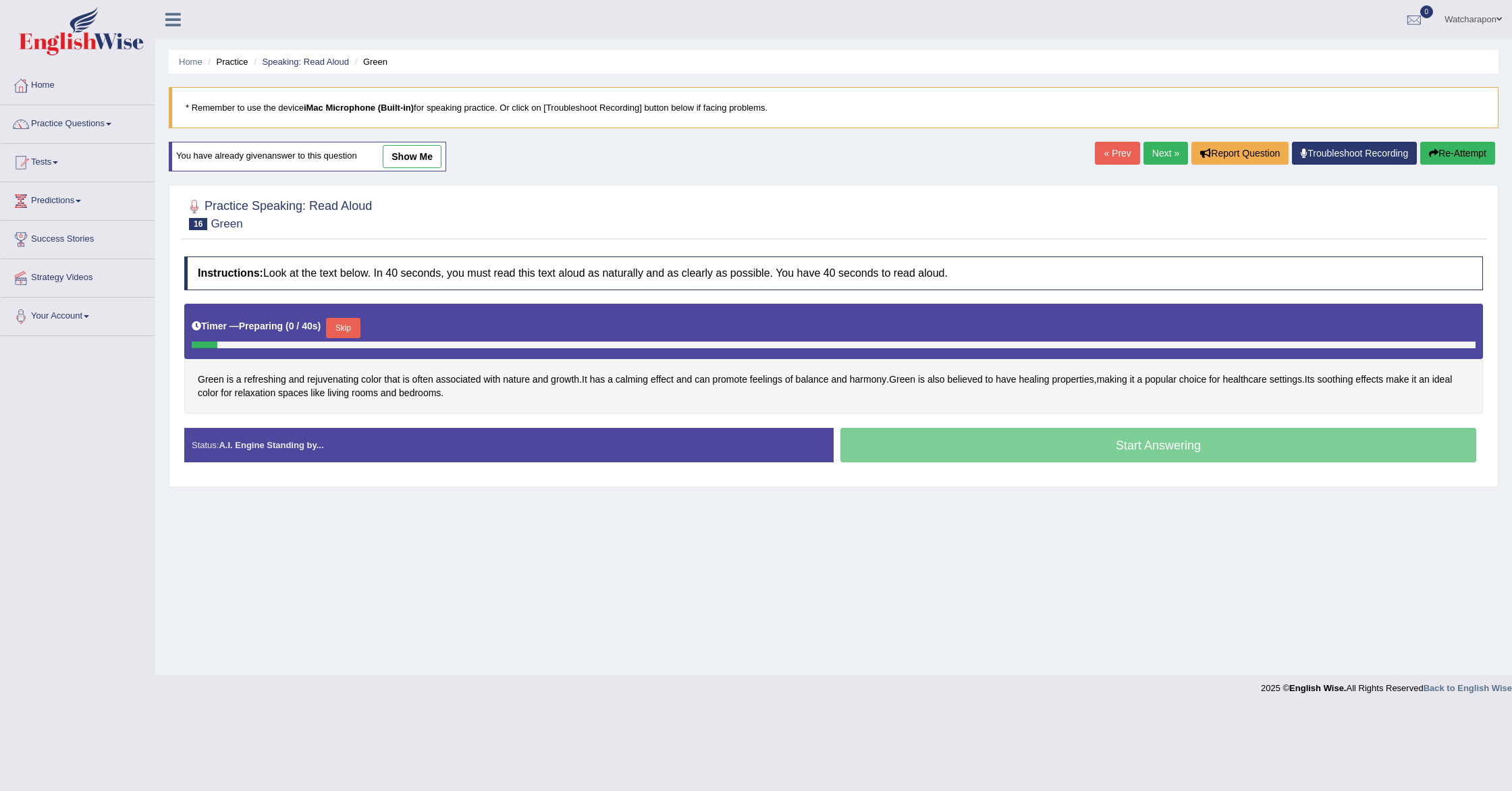
click at [345, 329] on button "Skip" at bounding box center [343, 328] width 34 height 20
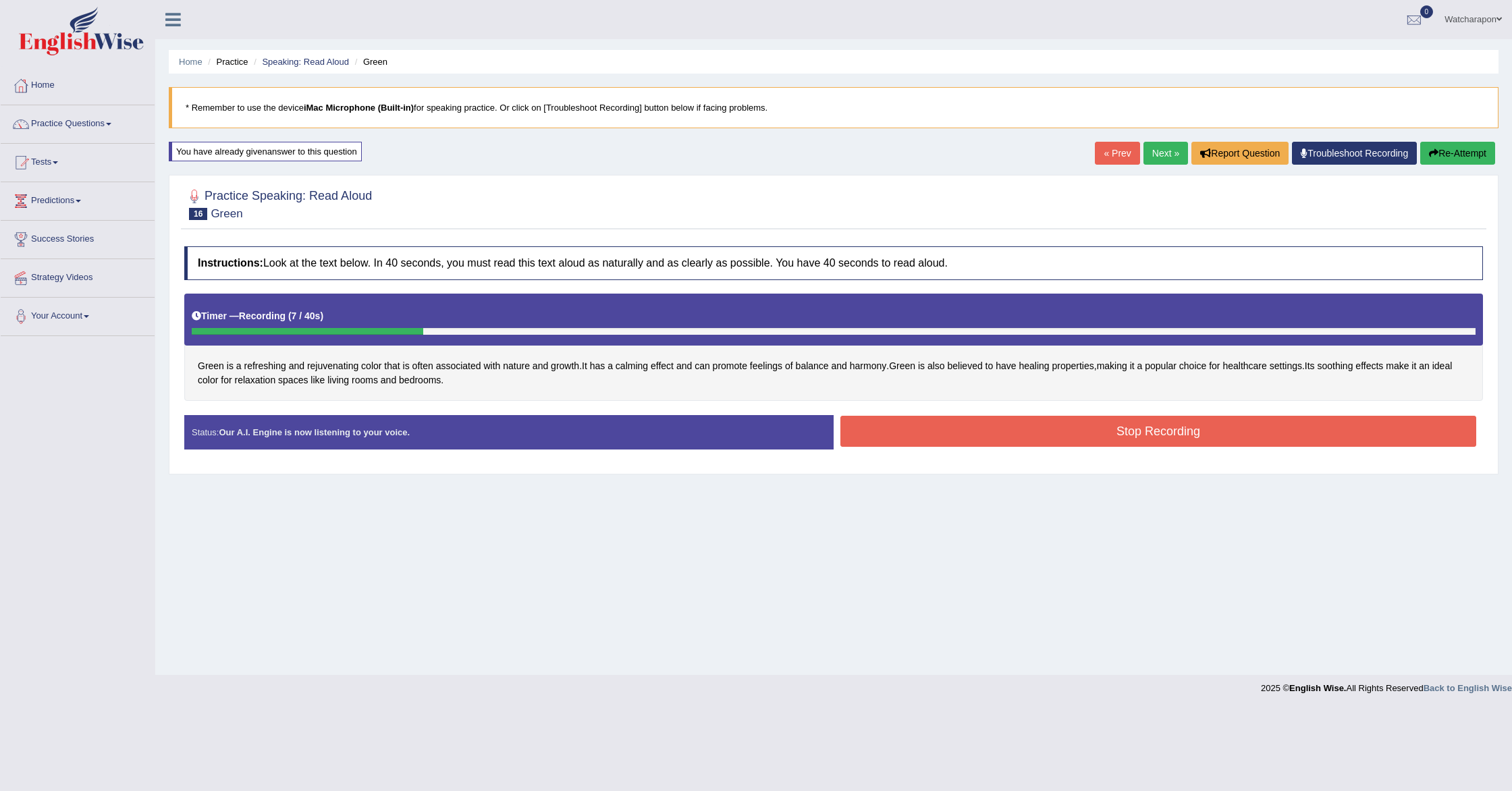
click at [1461, 154] on button "Re-Attempt" at bounding box center [1457, 154] width 75 height 23
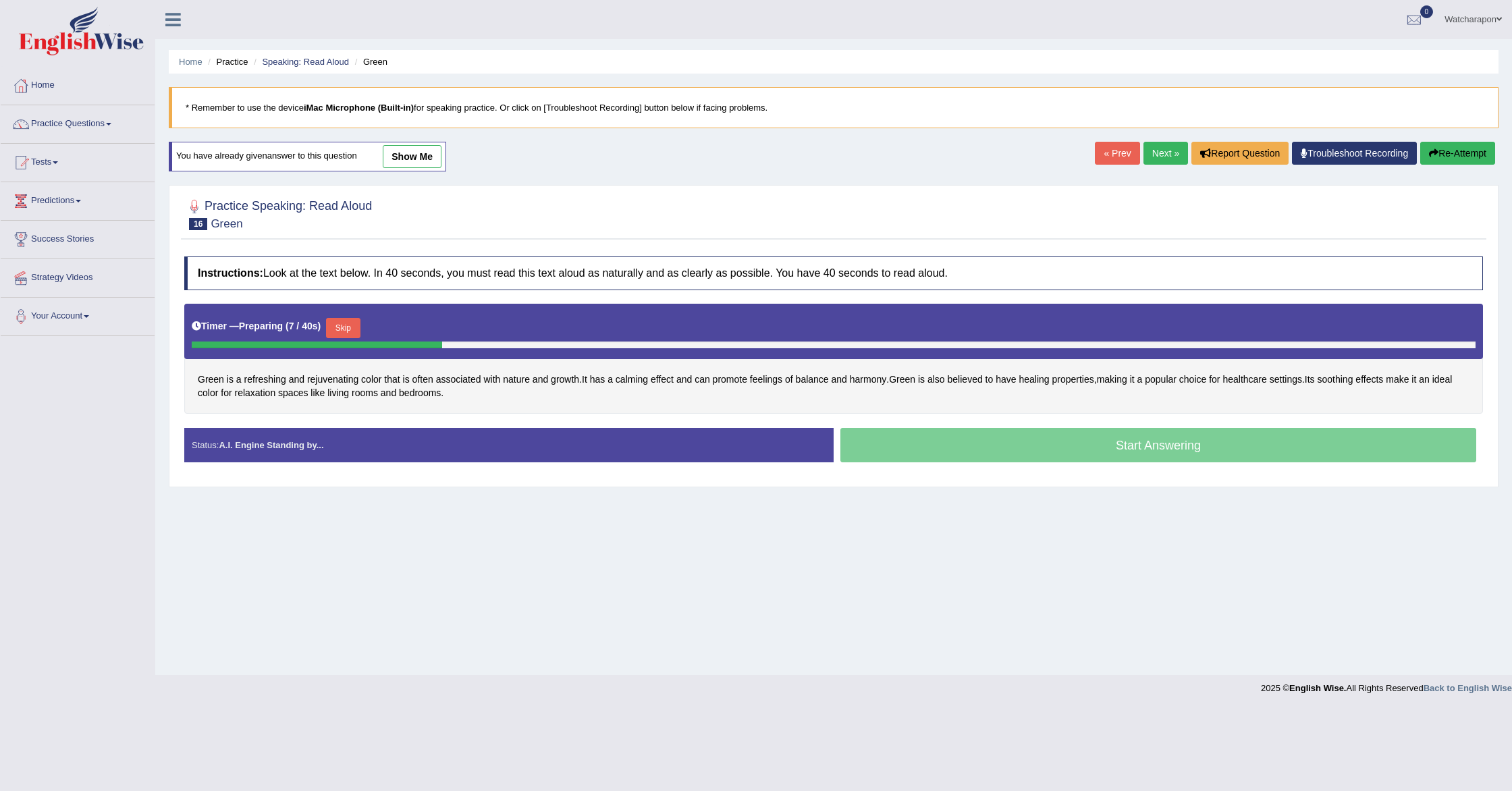
click at [340, 325] on button "Skip" at bounding box center [343, 328] width 34 height 20
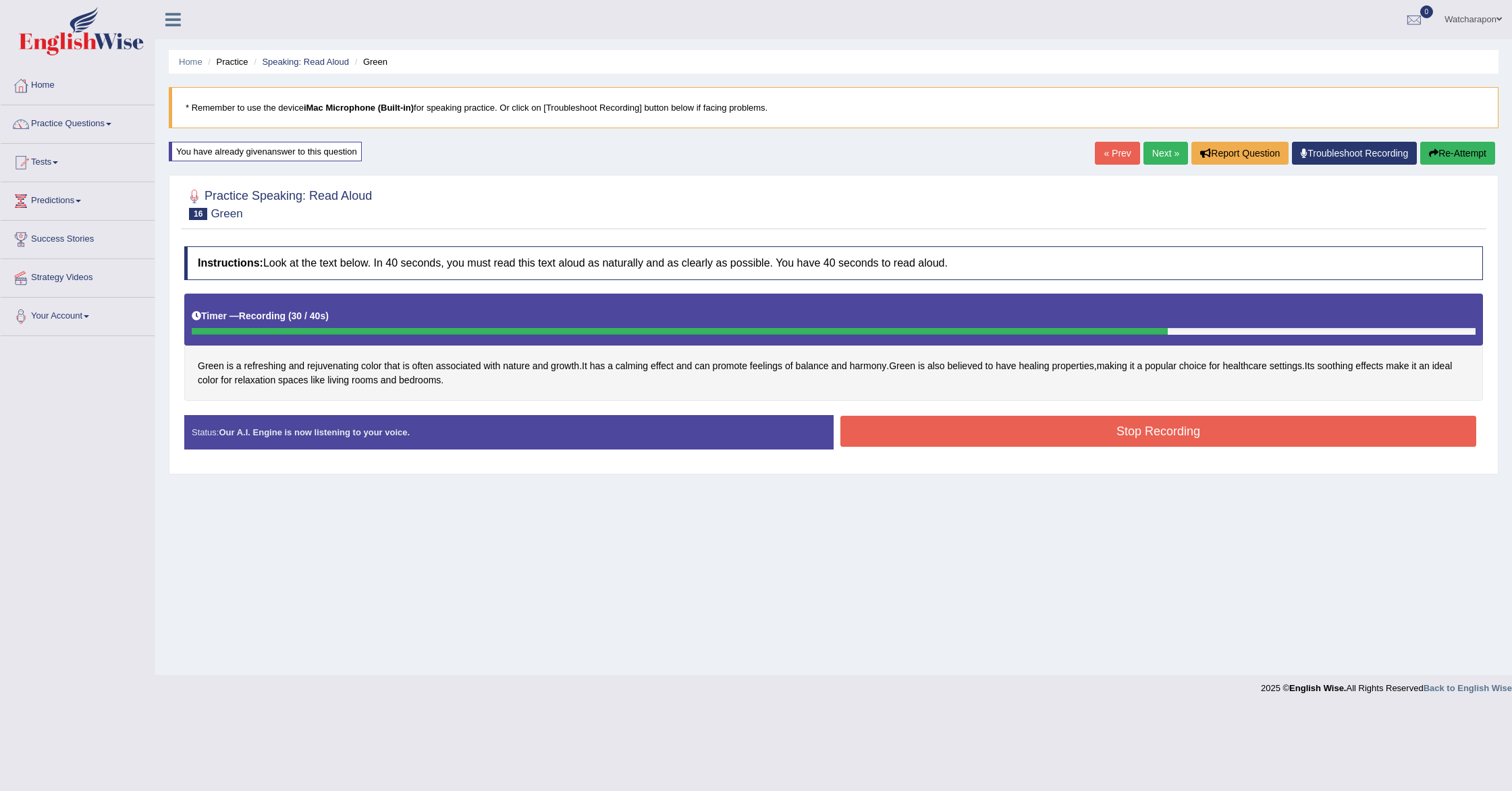
click at [961, 445] on div "Stop Recording" at bounding box center [1158, 433] width 649 height 34
click at [953, 437] on button "Stop Recording" at bounding box center [1158, 431] width 636 height 31
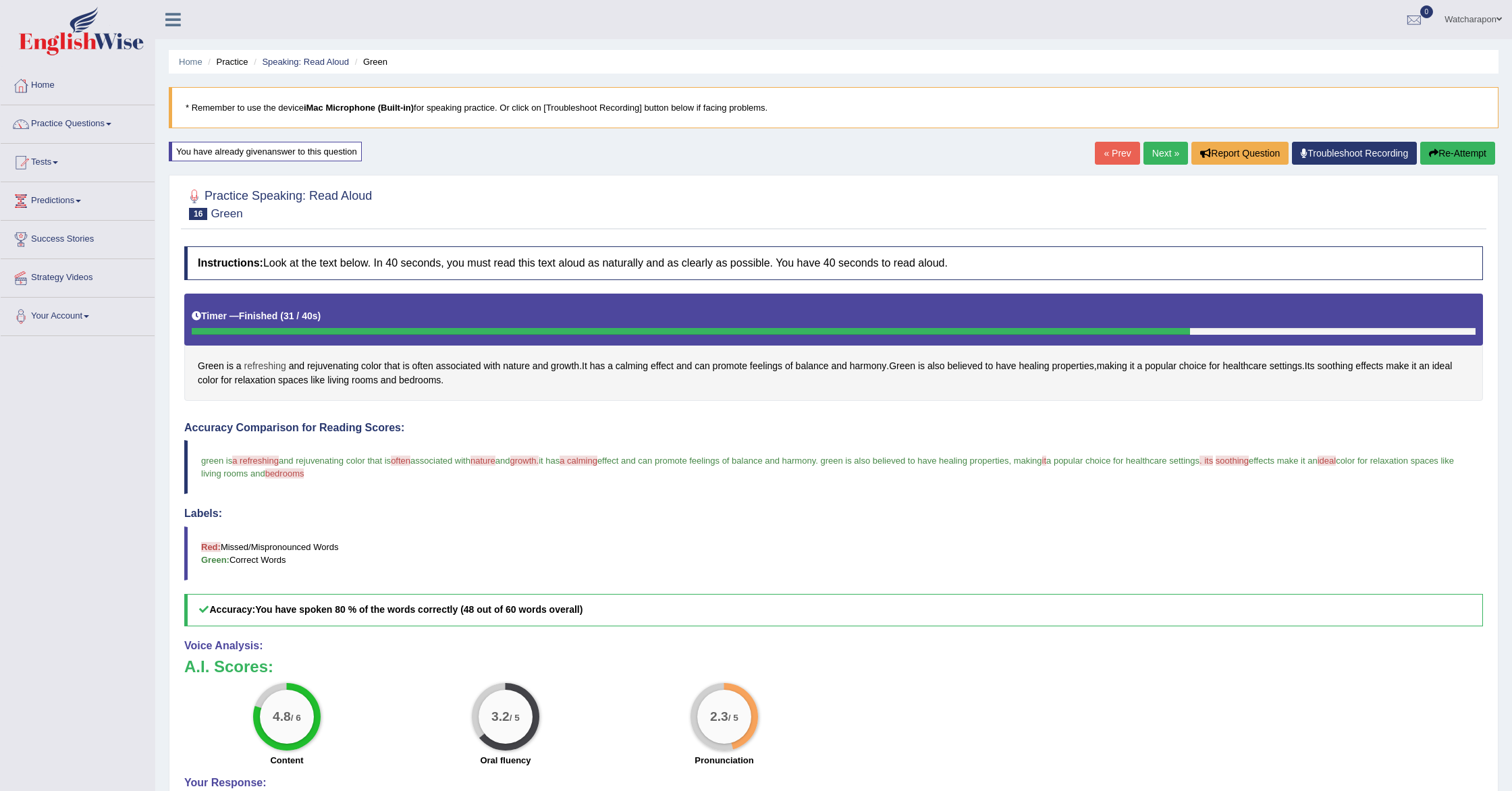
click at [264, 365] on span "refreshing" at bounding box center [265, 366] width 42 height 15
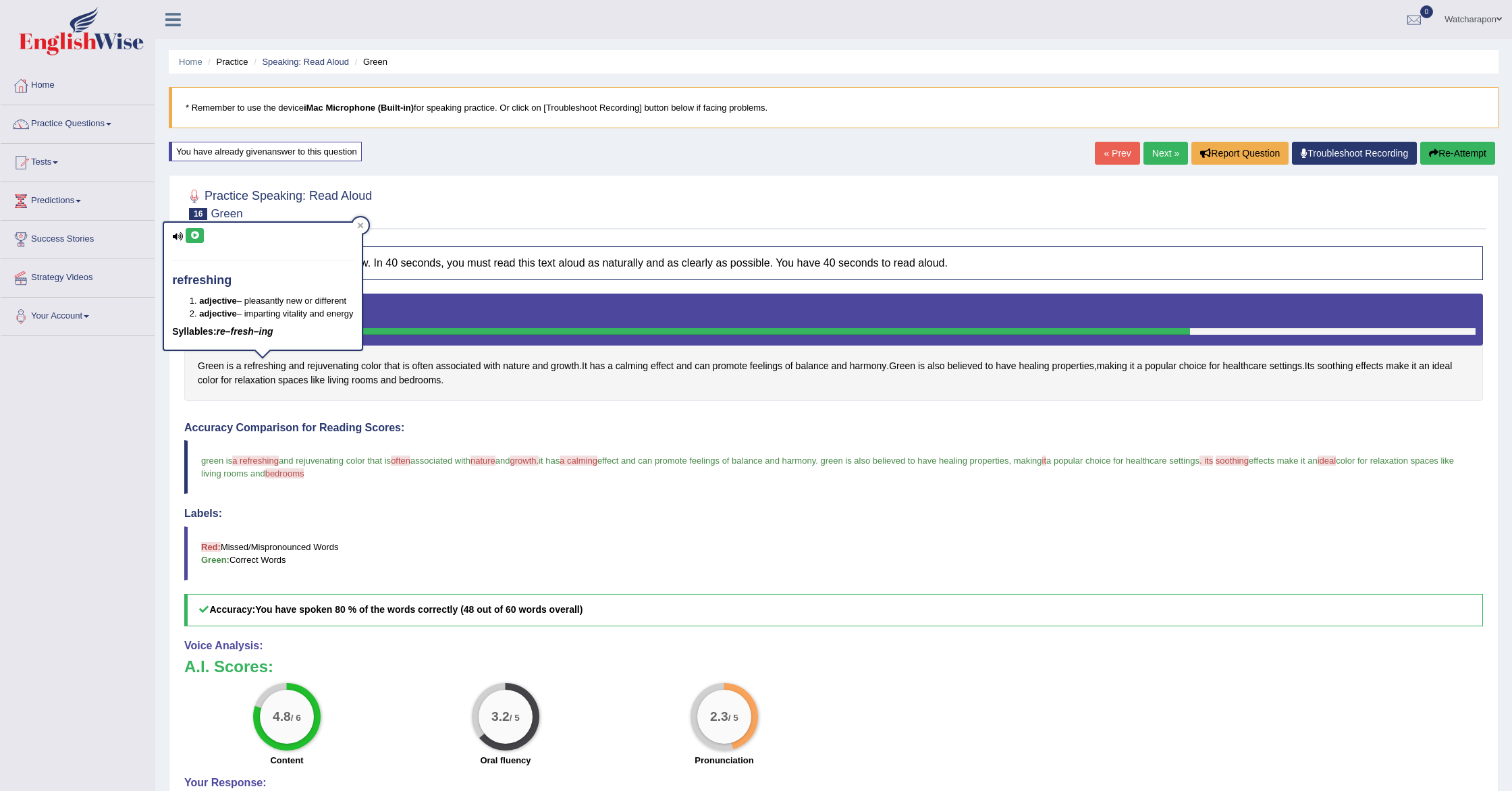
click at [194, 233] on icon at bounding box center [195, 235] width 10 height 8
click at [417, 364] on span "often" at bounding box center [423, 366] width 21 height 15
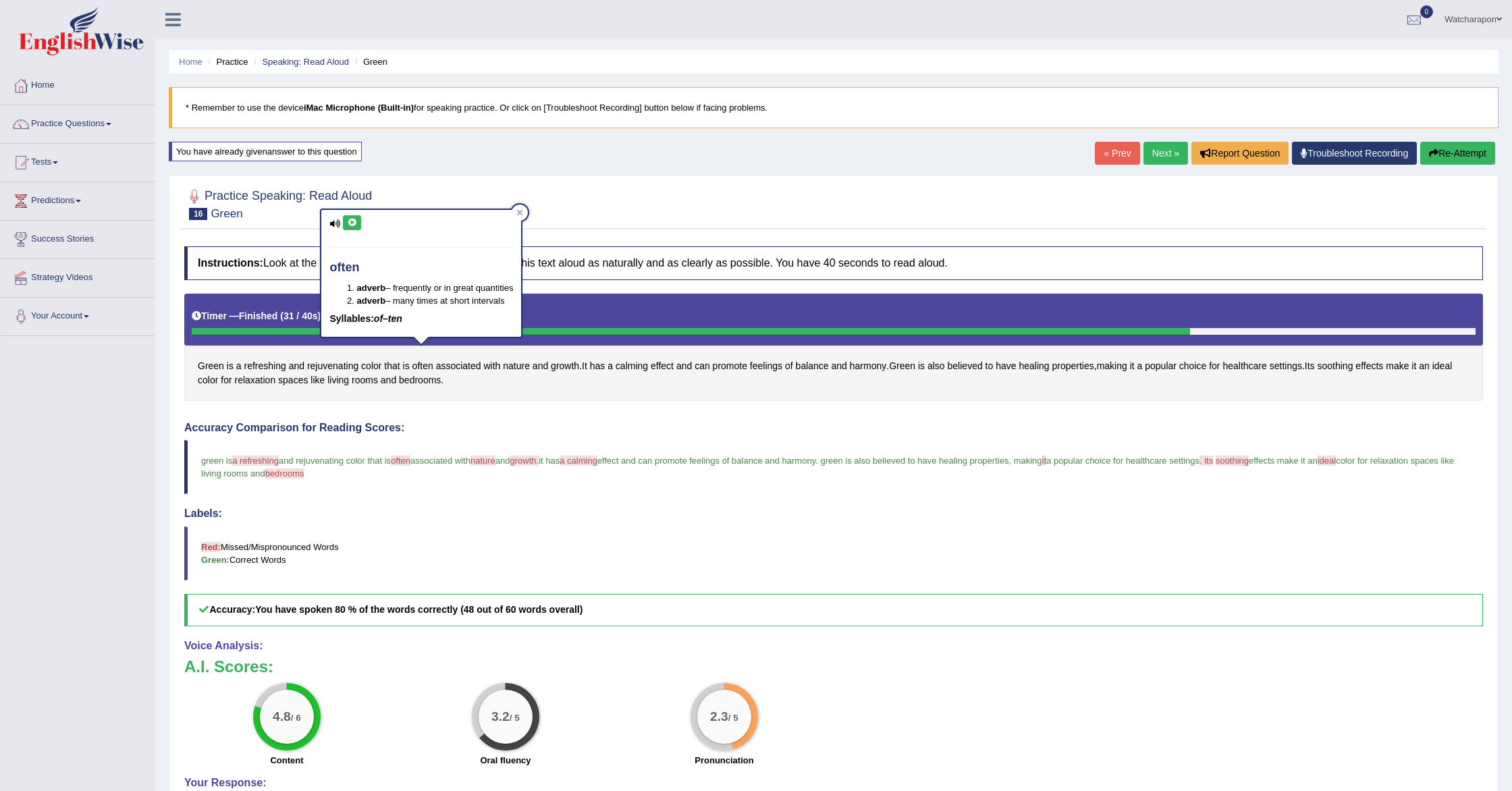
click at [346, 220] on button at bounding box center [352, 223] width 18 height 15
click at [1156, 151] on link "Next »" at bounding box center [1166, 154] width 44 height 23
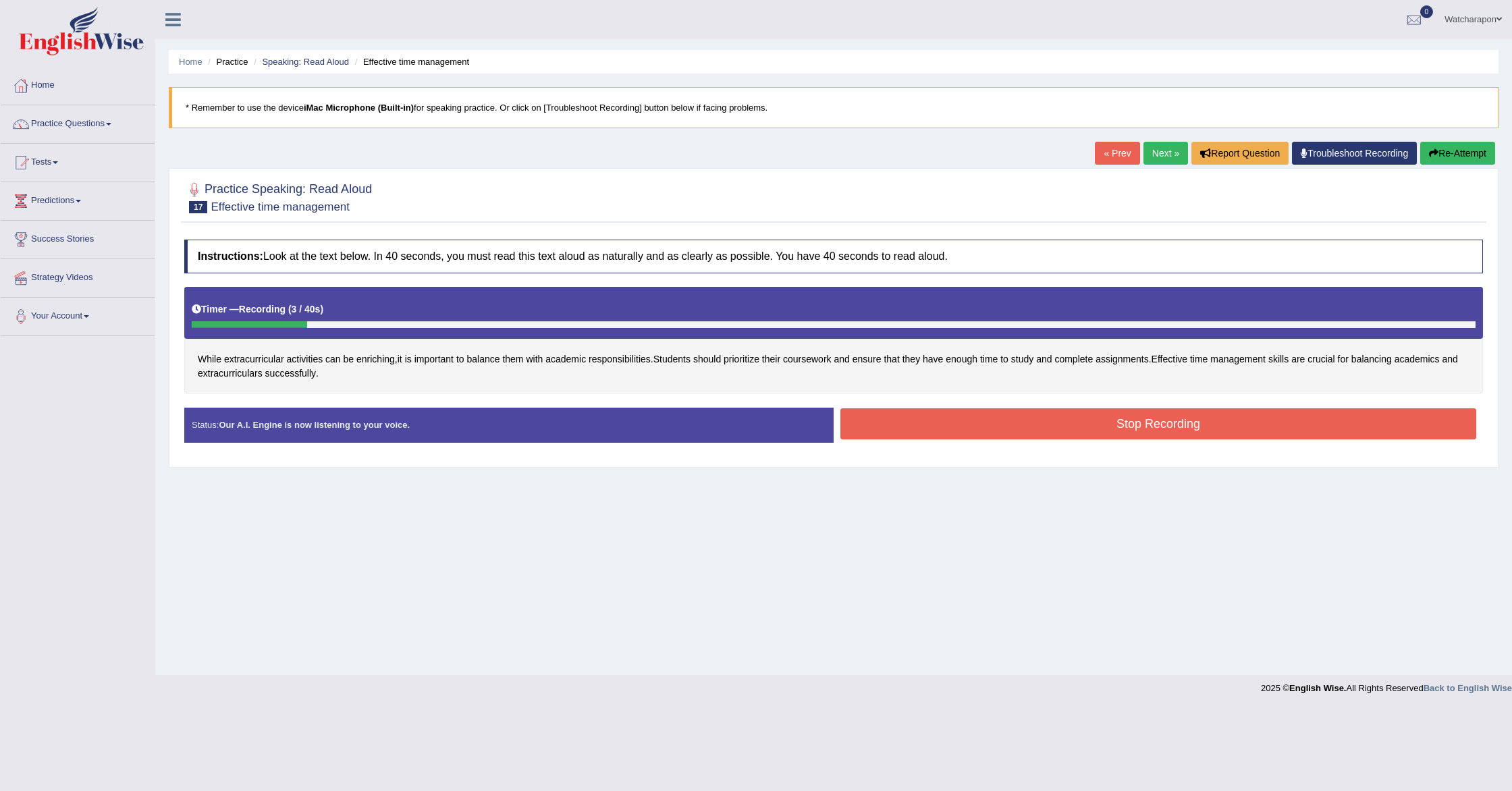
click at [1469, 152] on button "Re-Attempt" at bounding box center [1457, 154] width 75 height 23
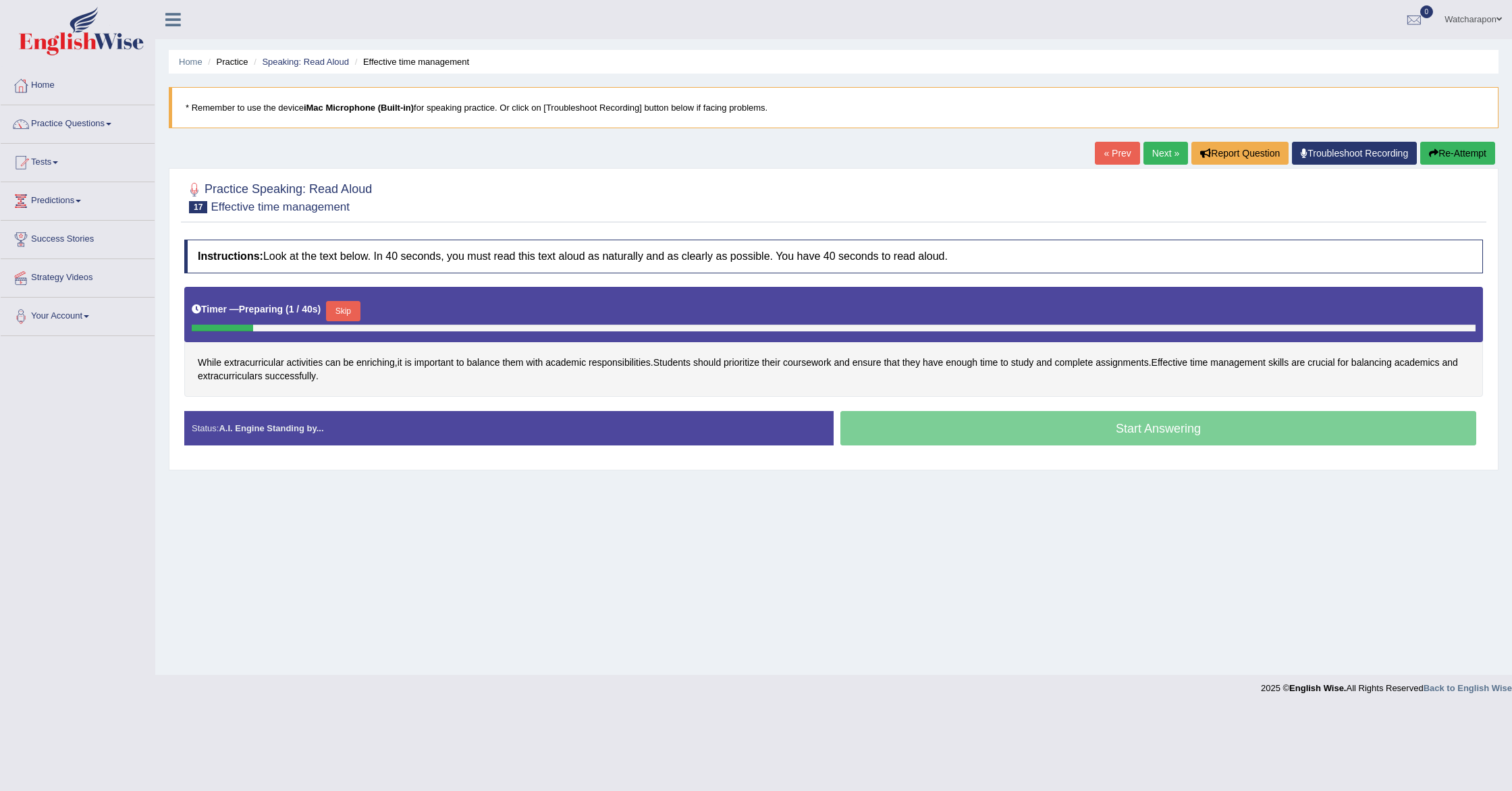
drag, startPoint x: 345, startPoint y: 315, endPoint x: 334, endPoint y: 312, distance: 11.4
click at [345, 315] on button "Skip" at bounding box center [343, 311] width 34 height 20
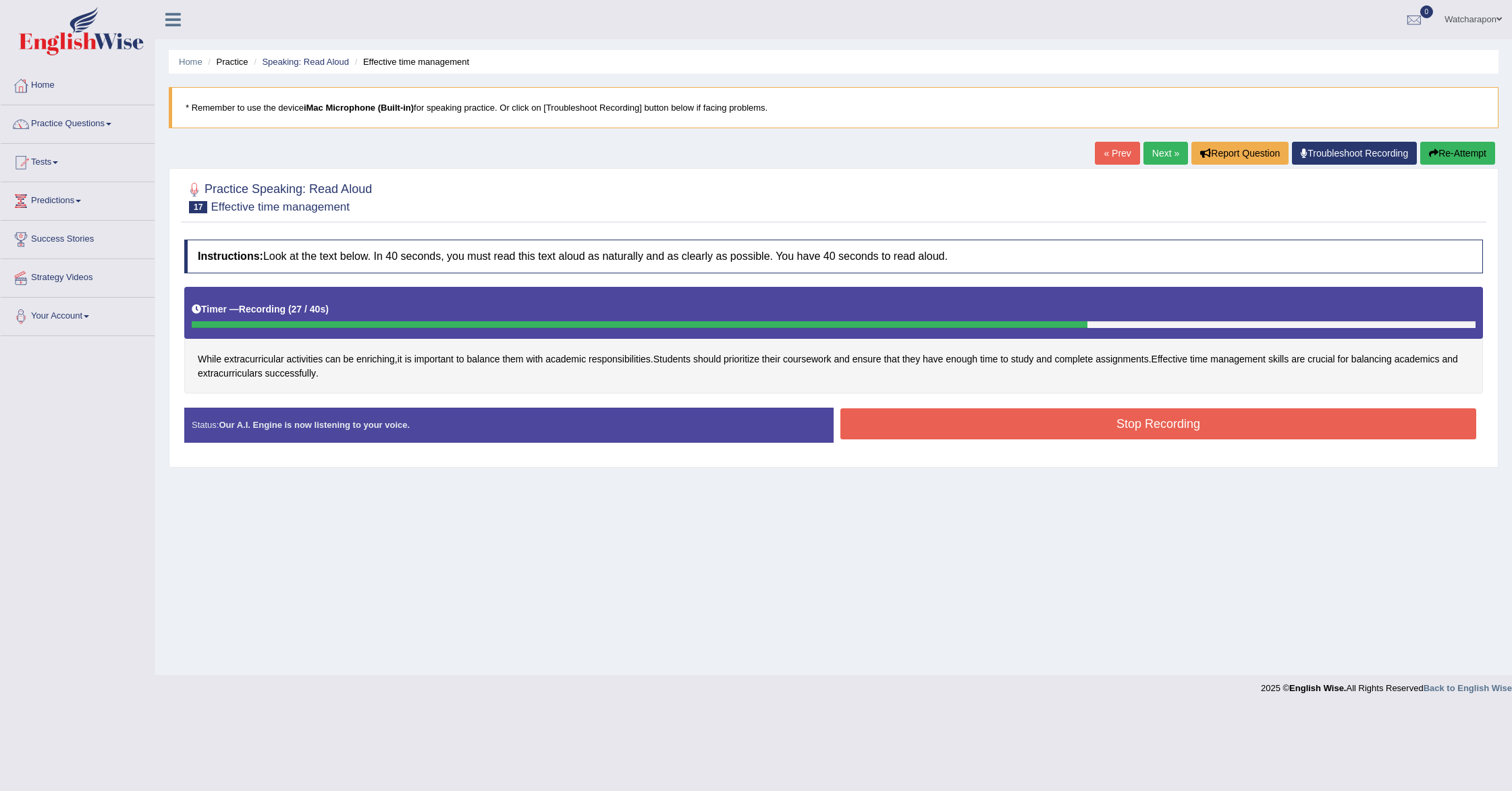
click at [954, 418] on button "Stop Recording" at bounding box center [1158, 423] width 636 height 31
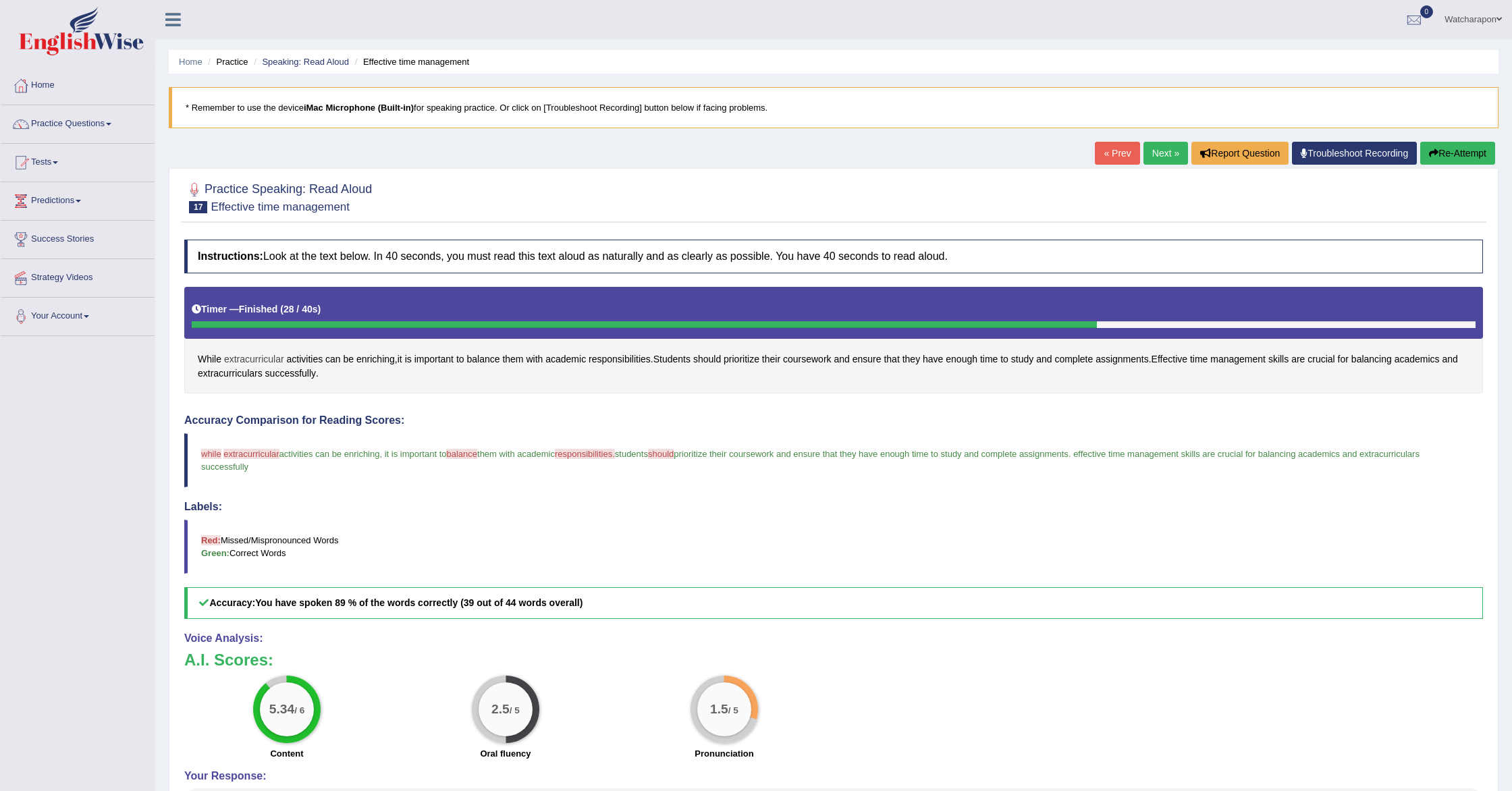
click at [254, 355] on span "extracurricular" at bounding box center [254, 360] width 60 height 15
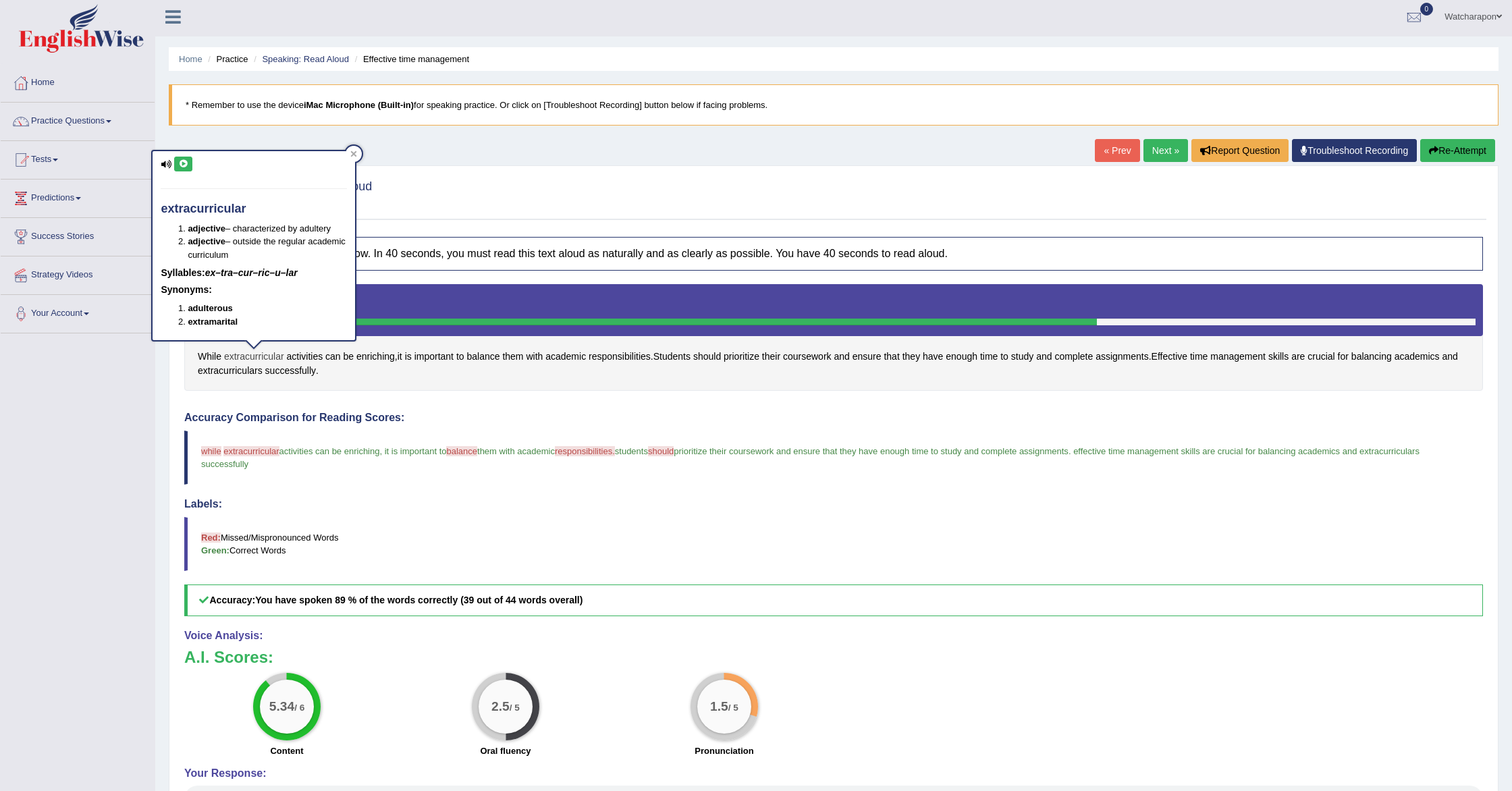
scroll to position [9, 0]
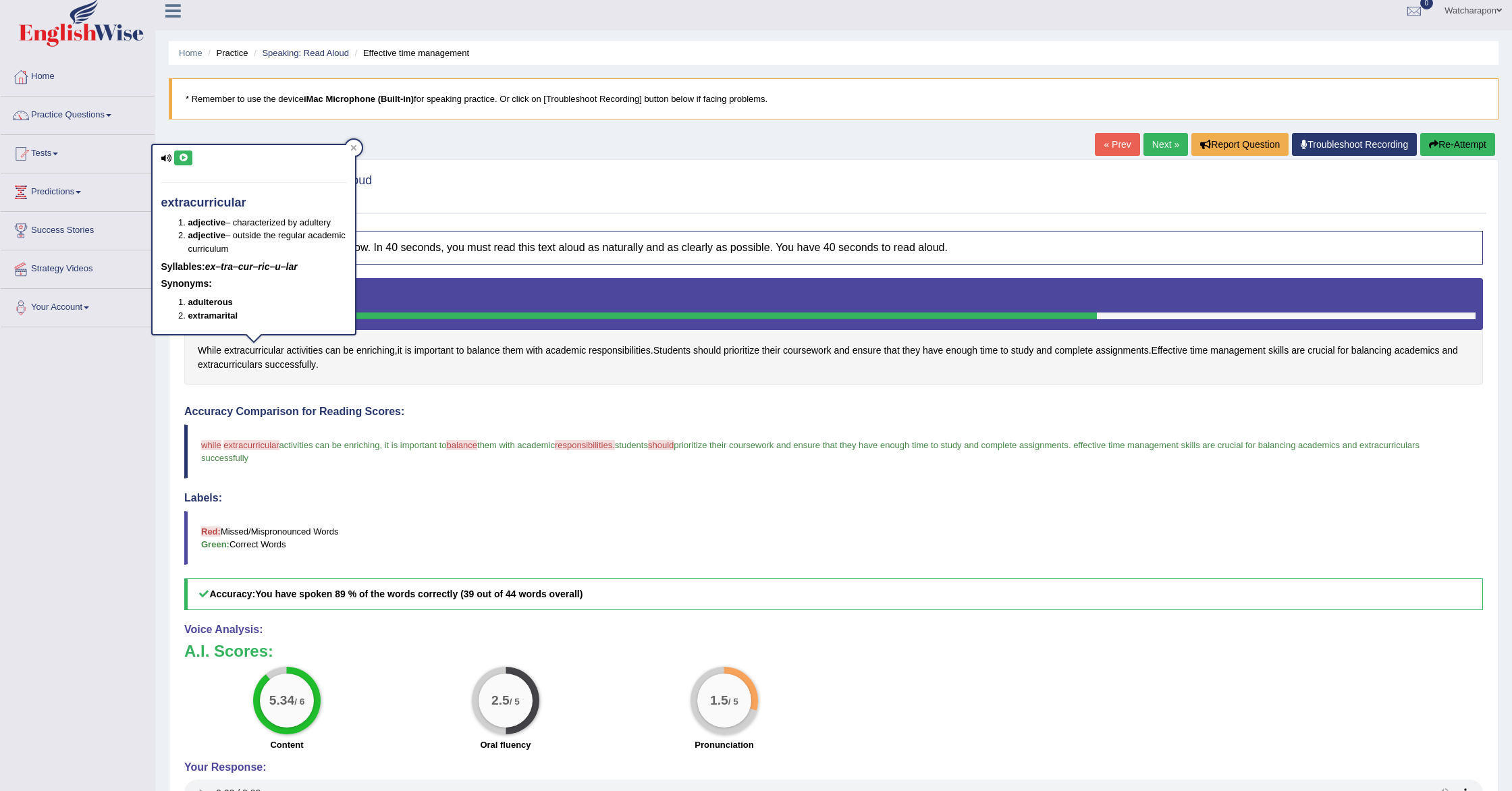
click at [182, 158] on icon at bounding box center [183, 157] width 10 height 8
click at [182, 159] on icon at bounding box center [183, 157] width 10 height 8
click at [367, 348] on span "enriching" at bounding box center [375, 351] width 38 height 15
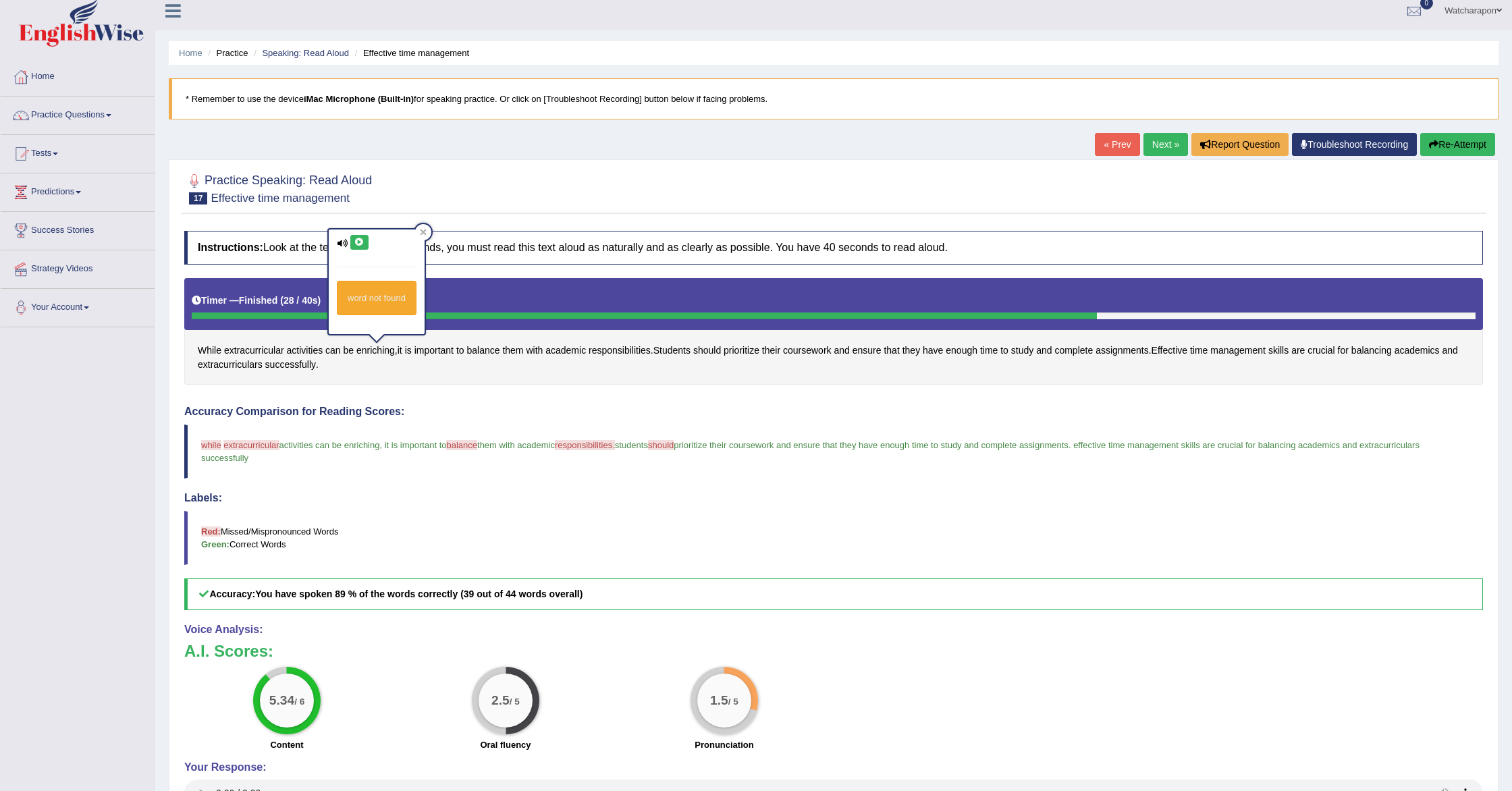
click at [357, 242] on icon at bounding box center [360, 242] width 10 height 8
click at [466, 449] on span "balance" at bounding box center [462, 445] width 31 height 10
click at [480, 351] on span "balance" at bounding box center [483, 351] width 33 height 15
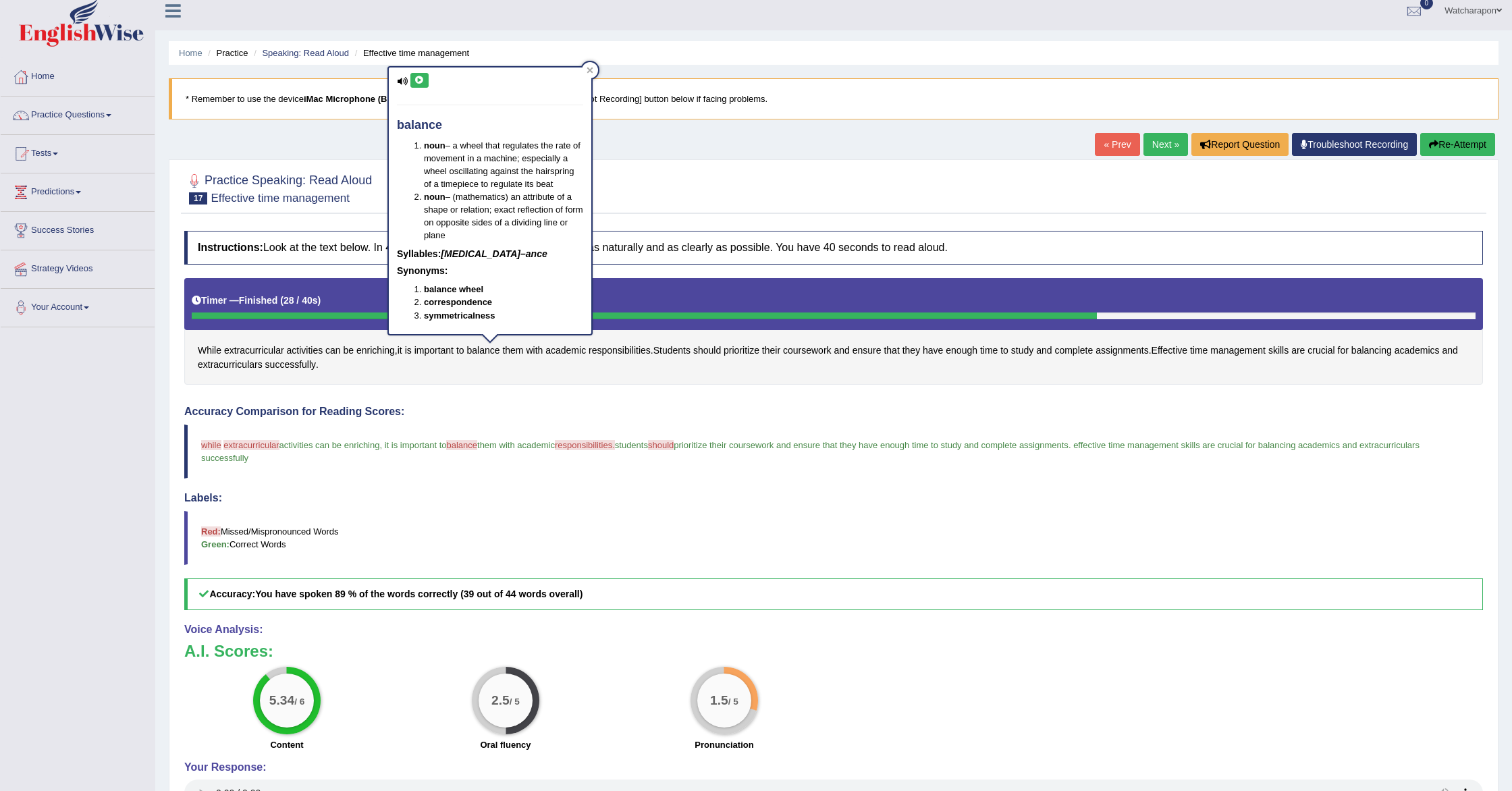
click at [427, 78] on button at bounding box center [419, 80] width 18 height 15
drag, startPoint x: 599, startPoint y: 447, endPoint x: 610, endPoint y: 412, distance: 36.7
click at [603, 442] on span "responsibilities." at bounding box center [584, 445] width 60 height 10
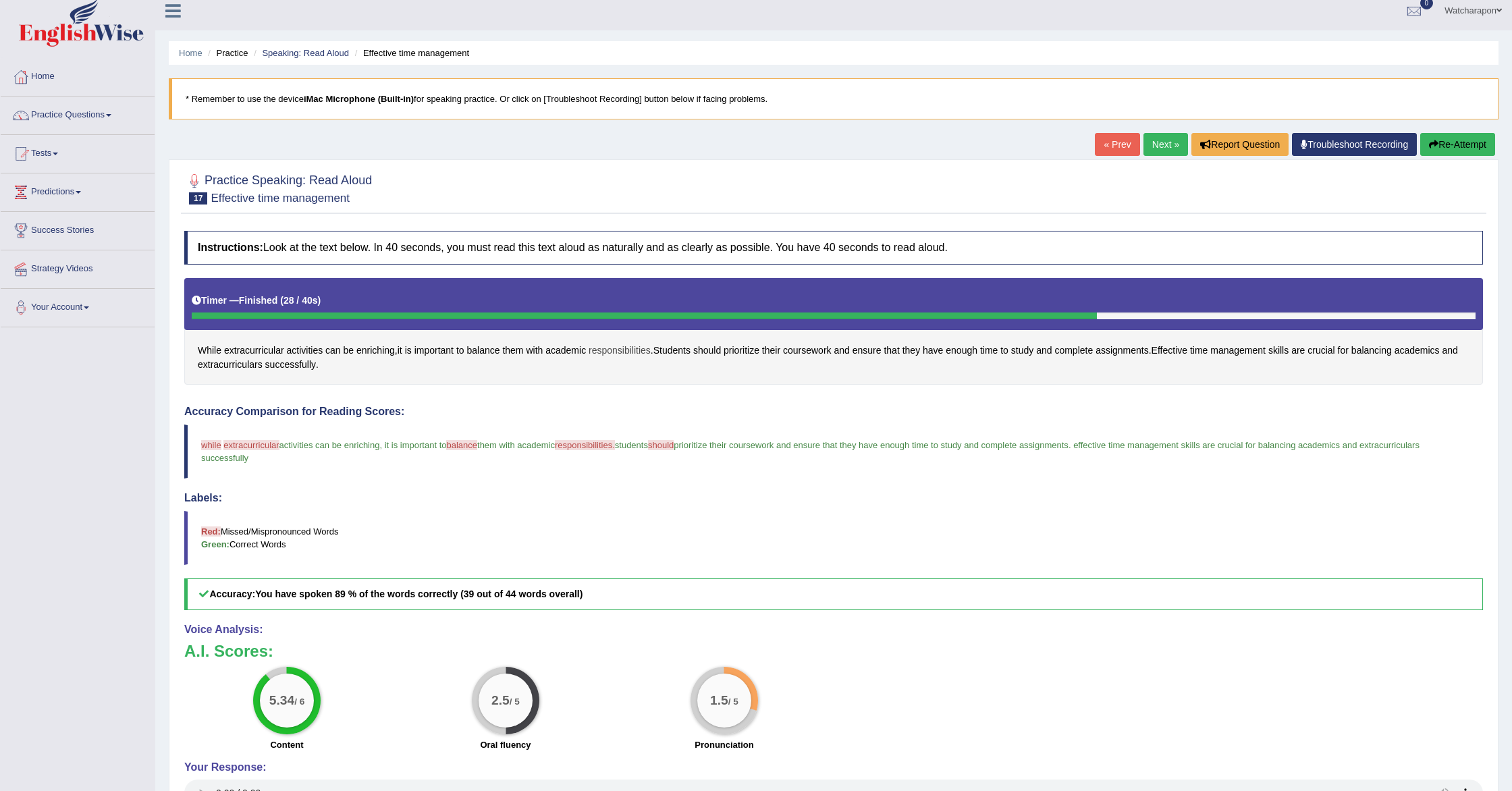
click at [608, 349] on span "responsibilities" at bounding box center [620, 351] width 62 height 15
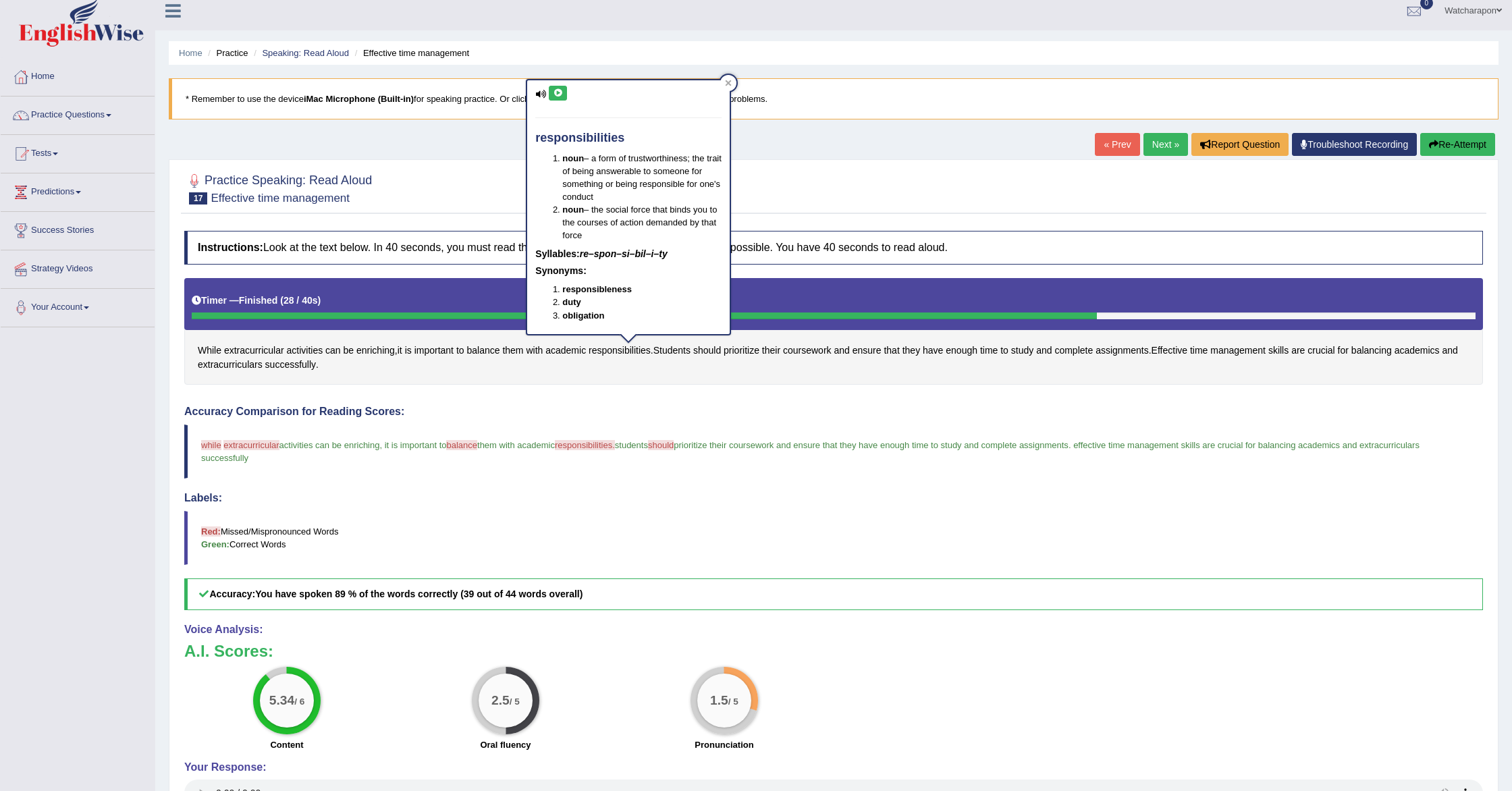
click at [559, 96] on button at bounding box center [557, 93] width 18 height 15
click at [256, 352] on span "extracurricular" at bounding box center [254, 351] width 60 height 15
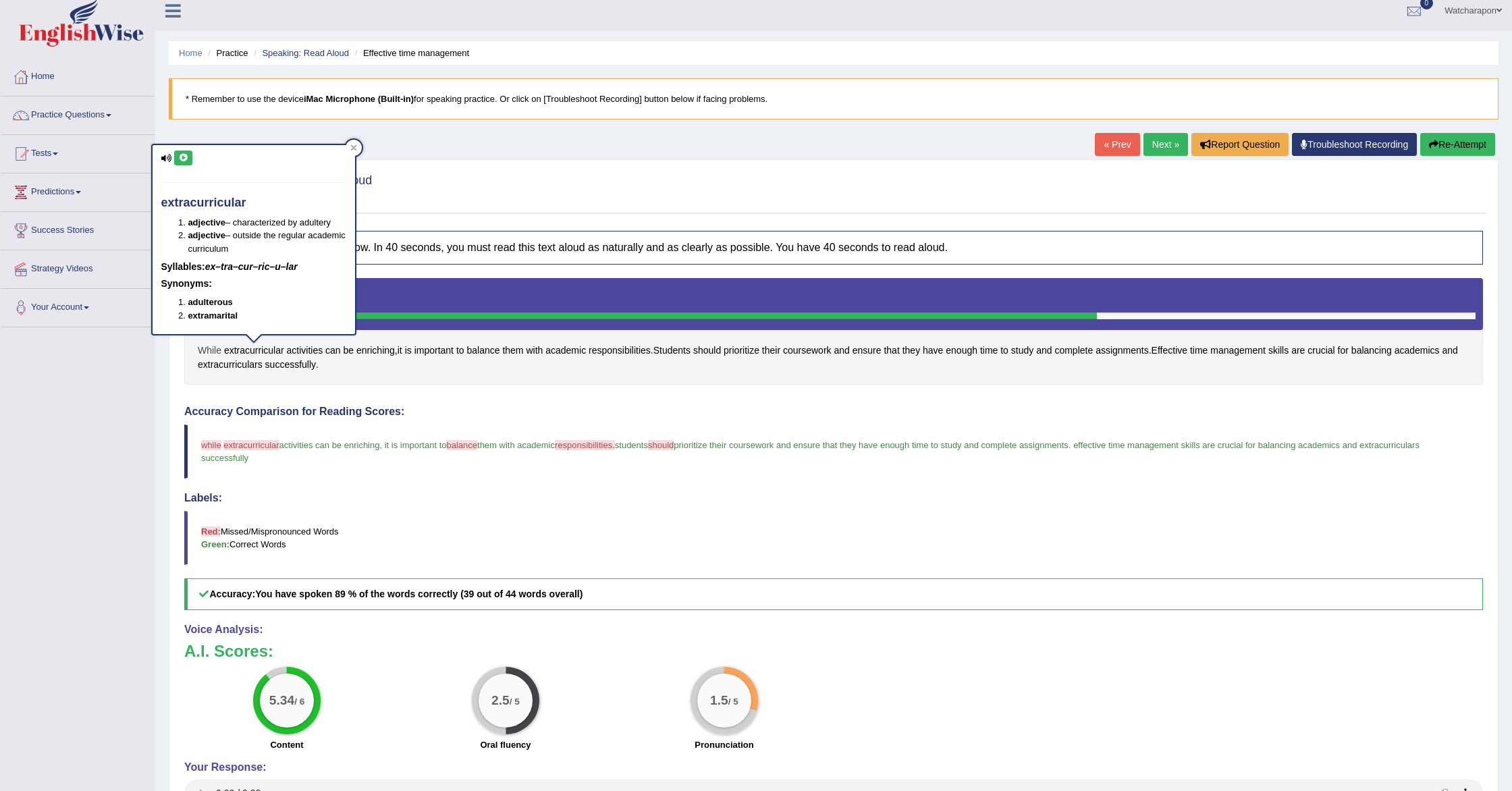
click at [215, 352] on span "While" at bounding box center [209, 351] width 24 height 15
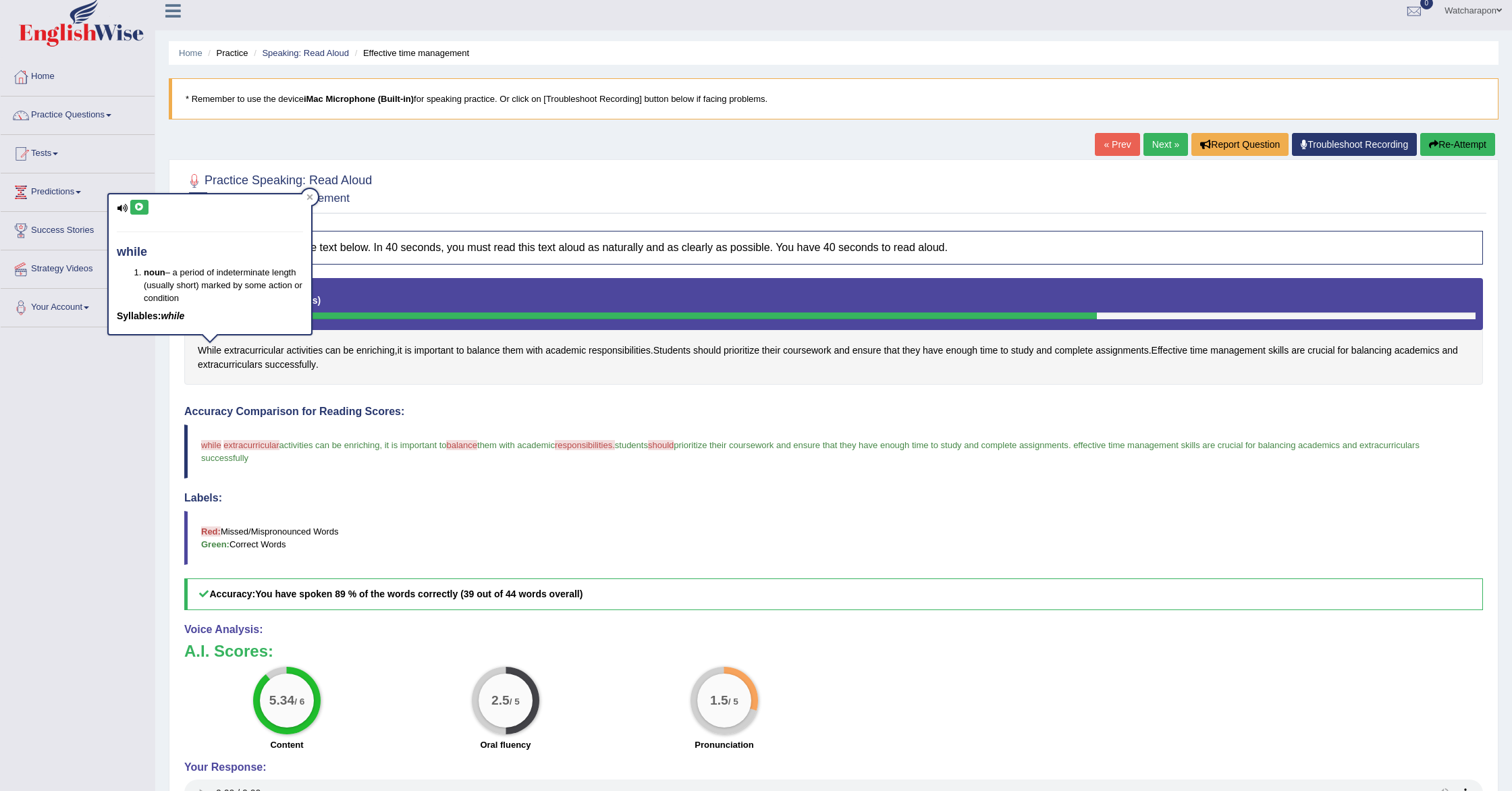
click at [141, 206] on icon at bounding box center [139, 207] width 10 height 8
click at [1167, 144] on link "Next »" at bounding box center [1166, 144] width 44 height 23
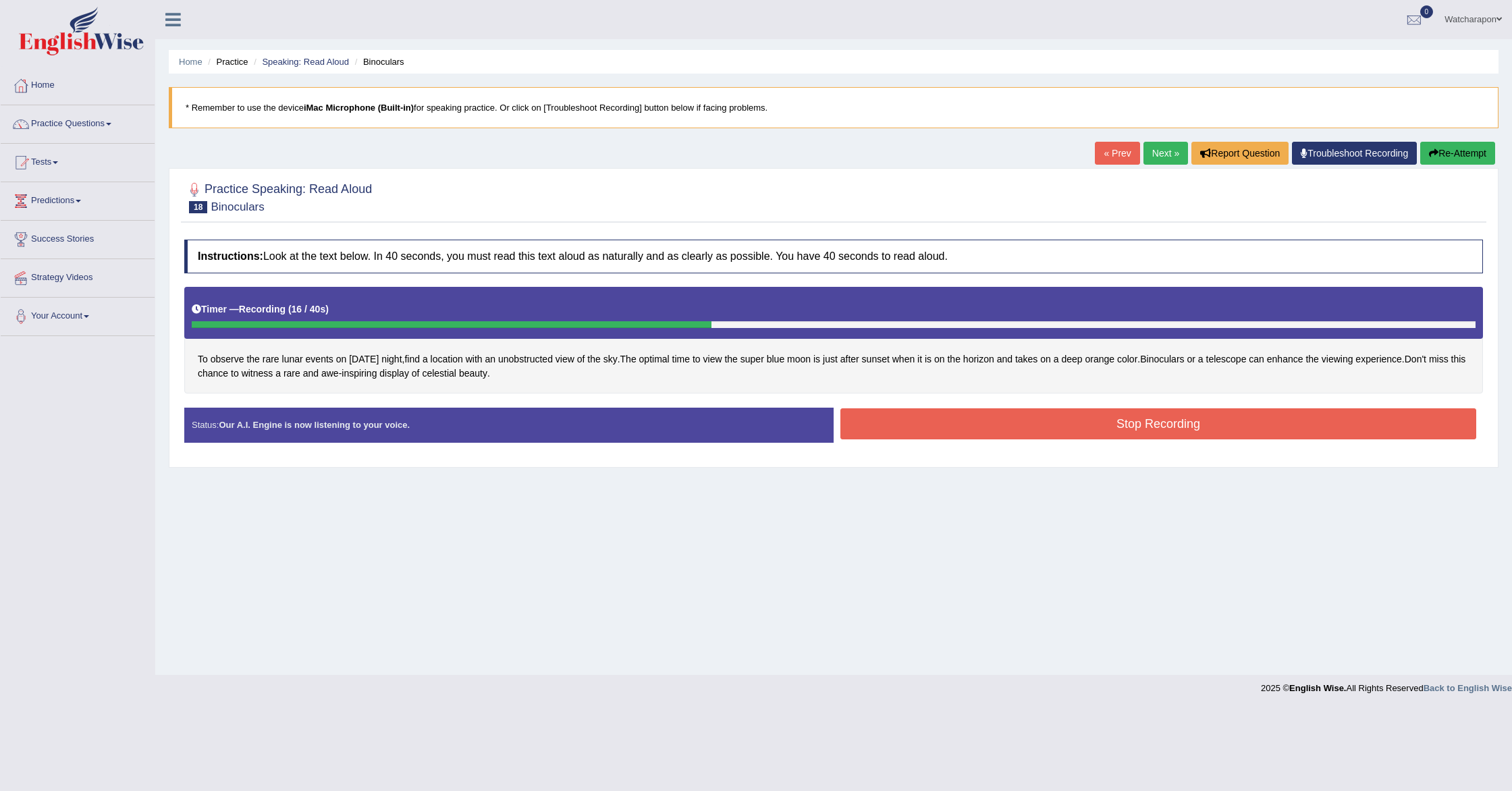
click at [1433, 155] on icon "button" at bounding box center [1433, 153] width 9 height 9
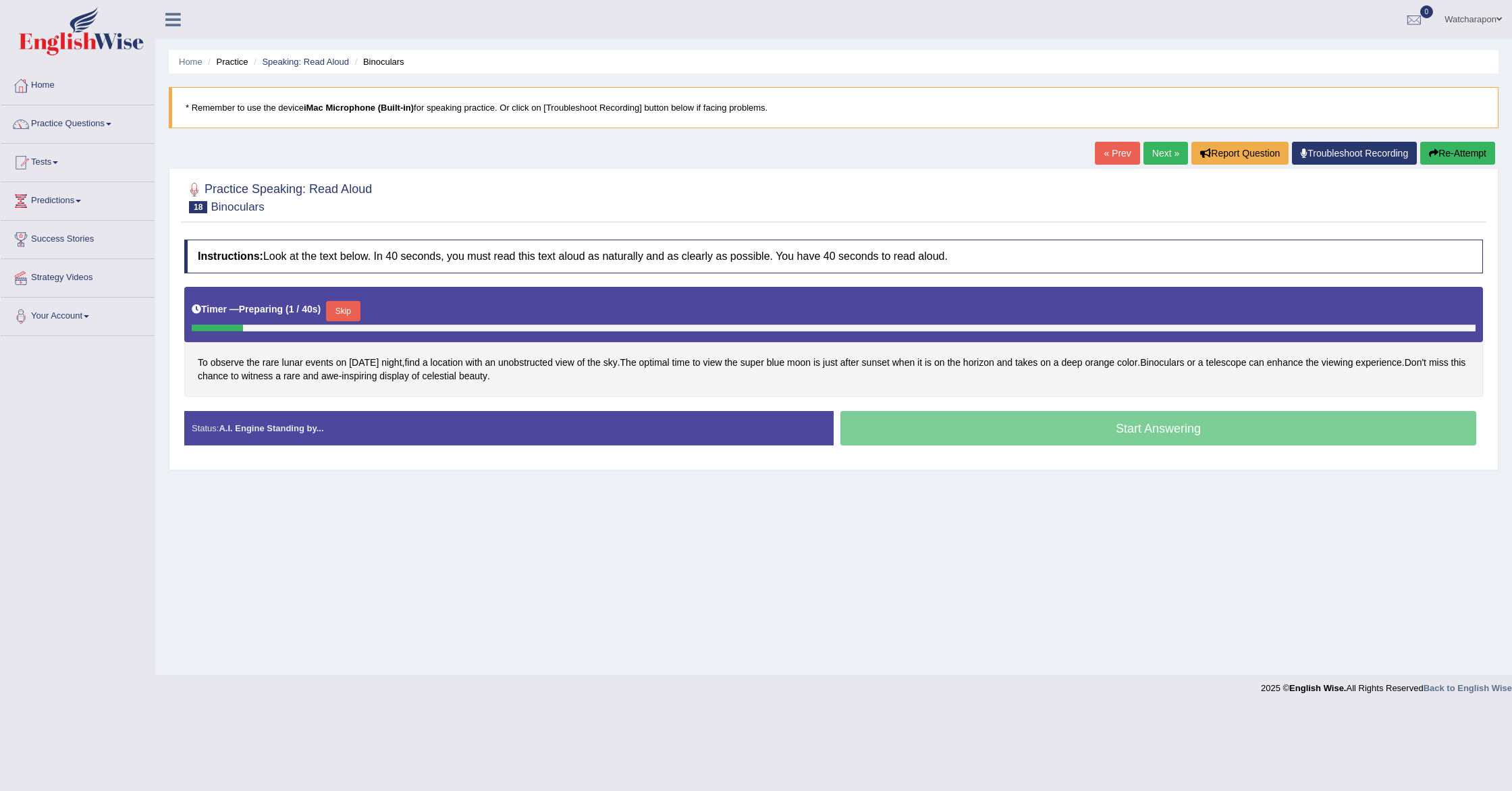
click at [342, 309] on button "Skip" at bounding box center [343, 311] width 34 height 20
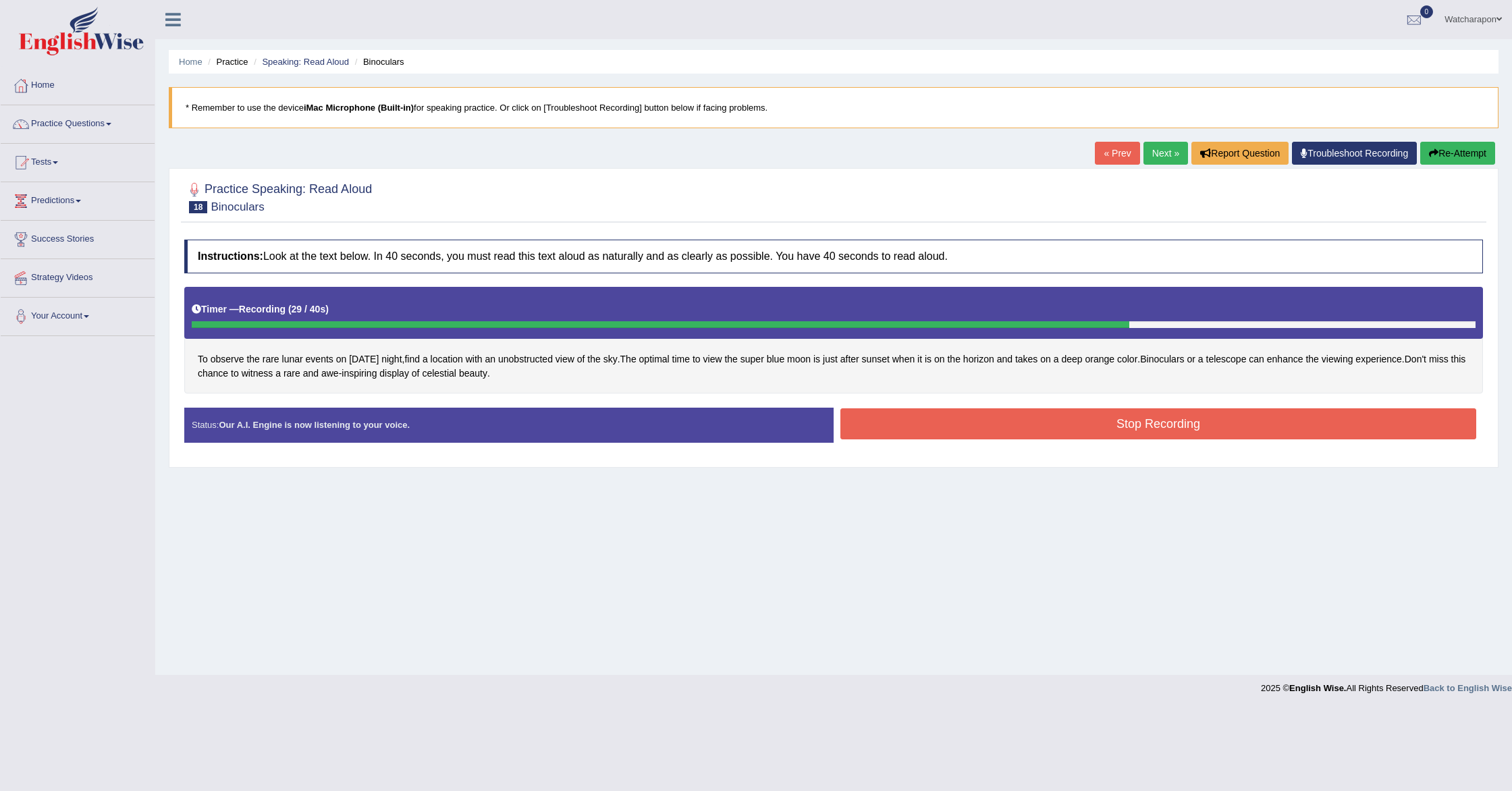
click at [994, 423] on button "Stop Recording" at bounding box center [1158, 423] width 636 height 31
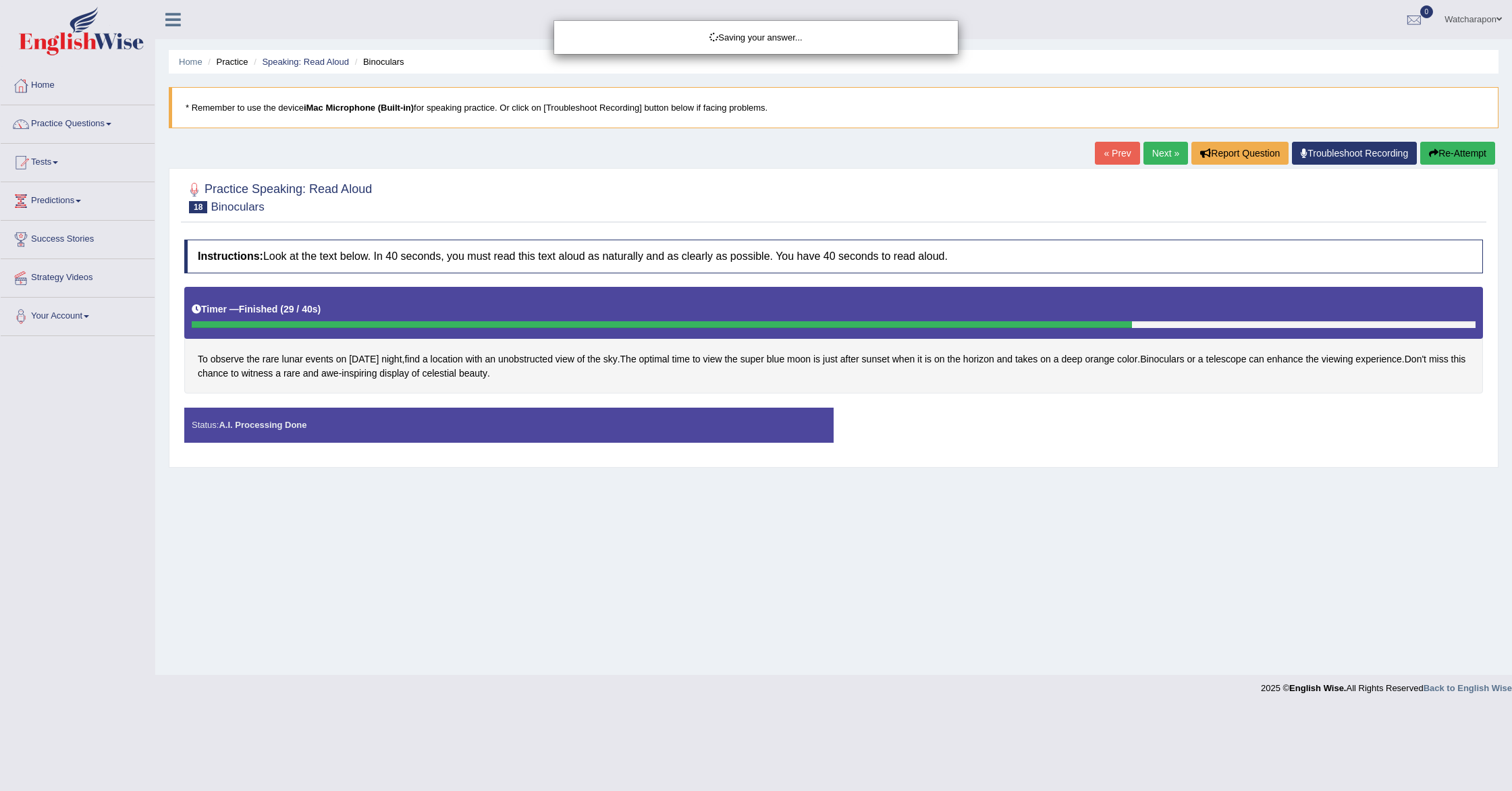
click at [491, 375] on div "Saving your answer..." at bounding box center [756, 395] width 1512 height 791
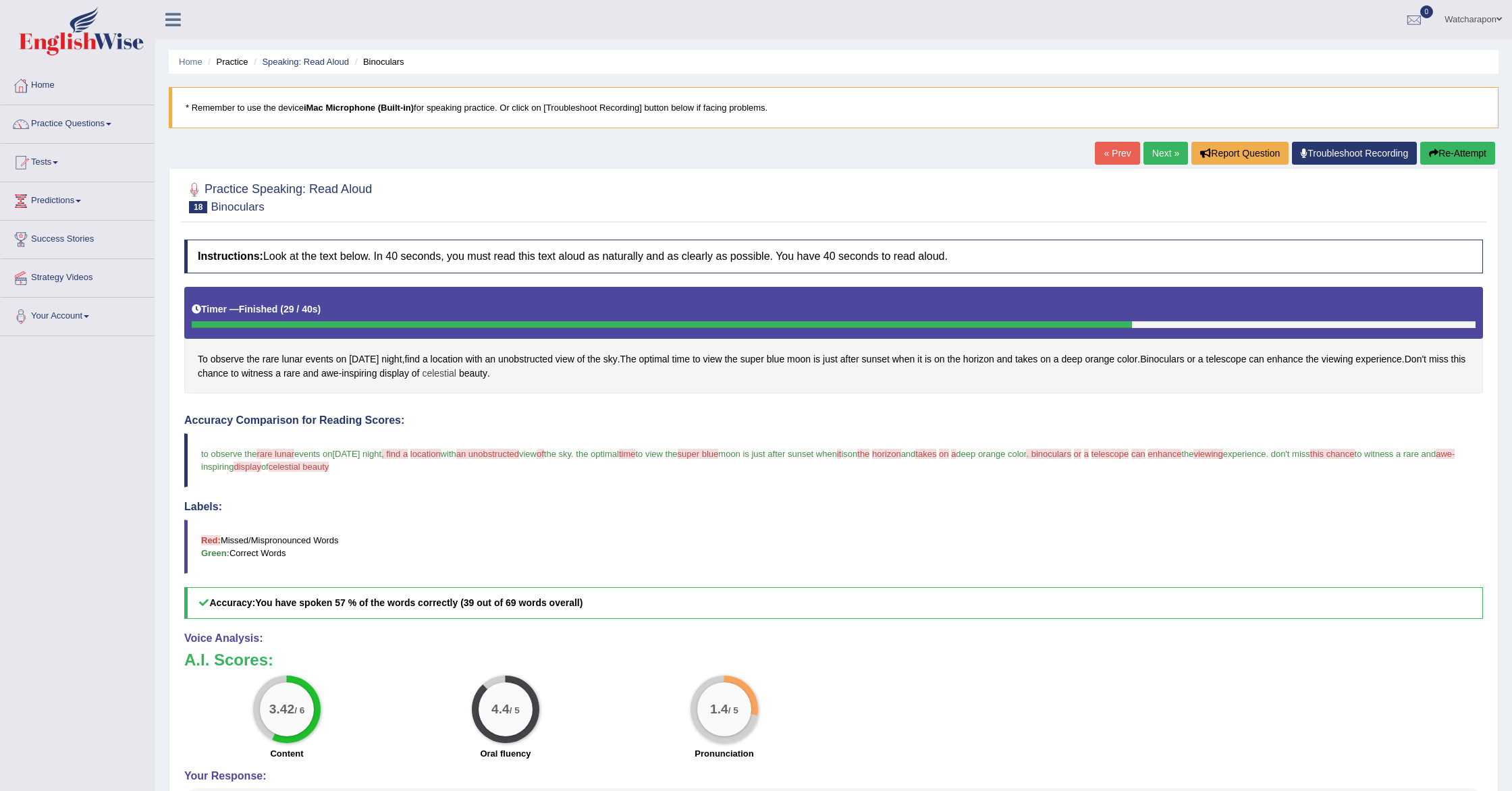
click at [457, 373] on span "celestial" at bounding box center [439, 374] width 34 height 15
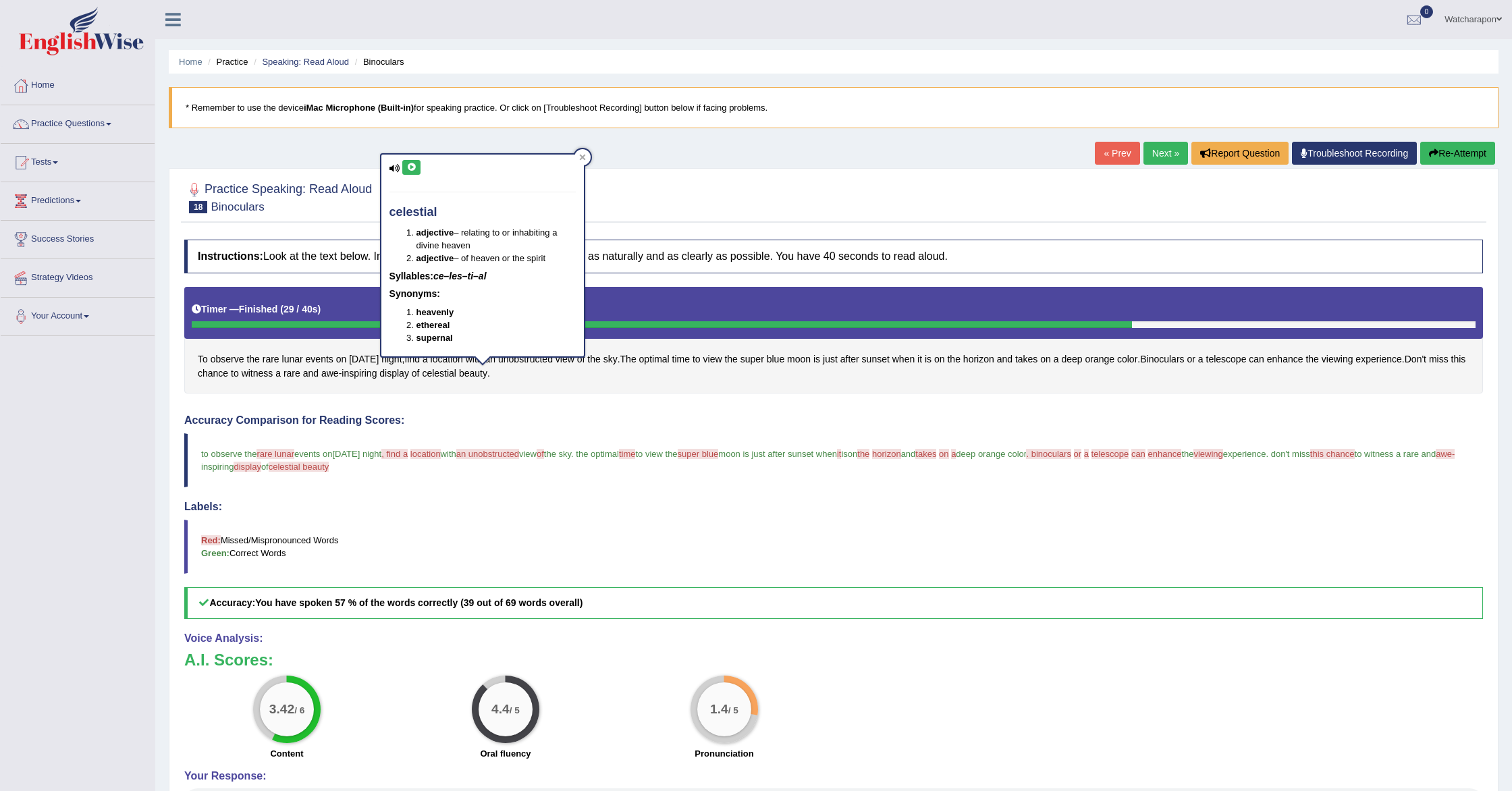
click at [412, 163] on icon at bounding box center [412, 167] width 10 height 8
click at [402, 164] on button at bounding box center [411, 167] width 18 height 15
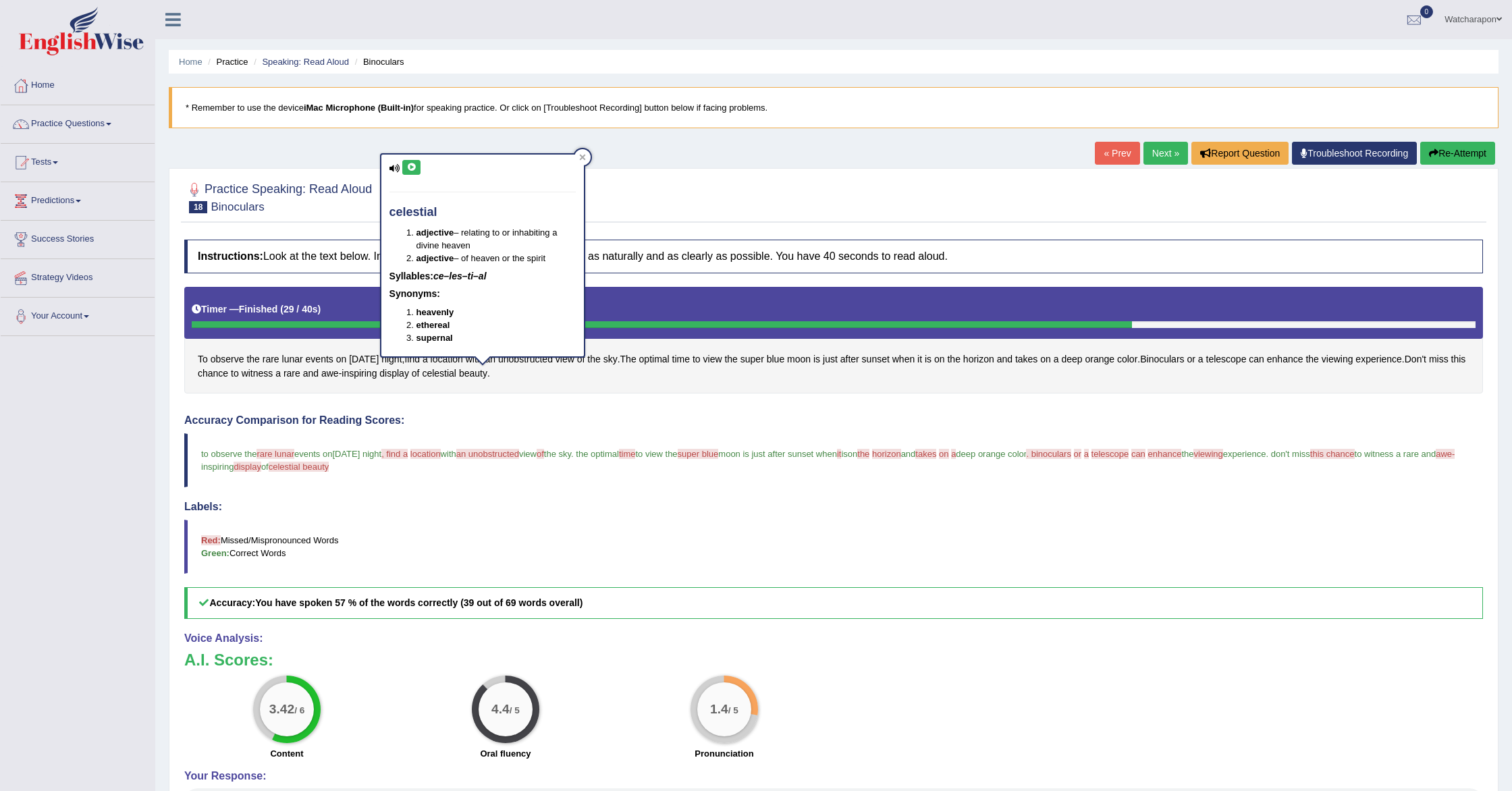
click at [407, 164] on icon at bounding box center [412, 167] width 10 height 8
click at [281, 450] on span "rare lunar" at bounding box center [275, 454] width 38 height 10
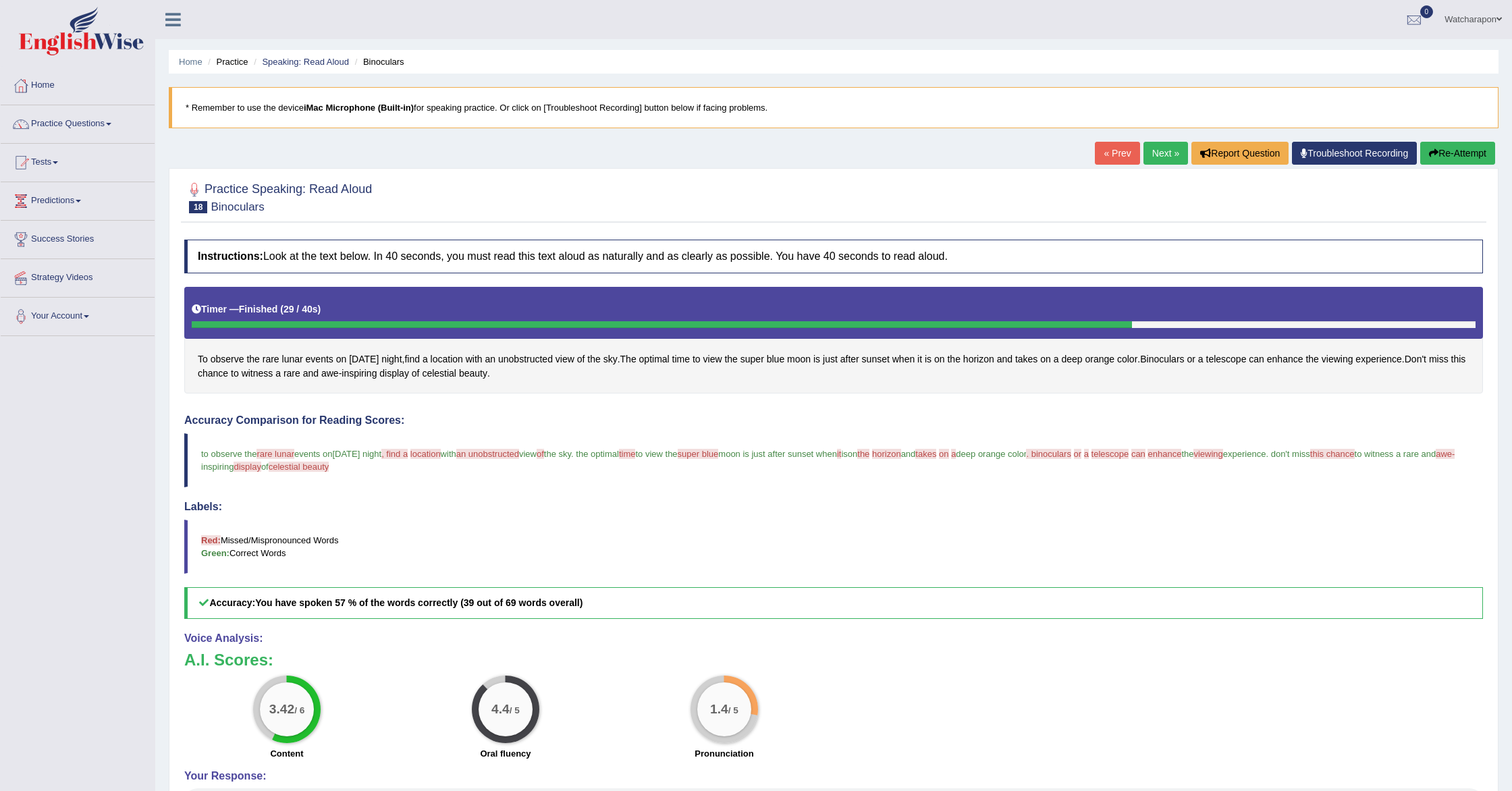
click at [1436, 459] on span "awe-" at bounding box center [1445, 454] width 19 height 10
click at [299, 480] on blockquote "to observe the rare lunar radaruna events on the wednesday night , find a locat…" at bounding box center [834, 460] width 1299 height 54
click at [338, 373] on span "awe" at bounding box center [330, 374] width 17 height 15
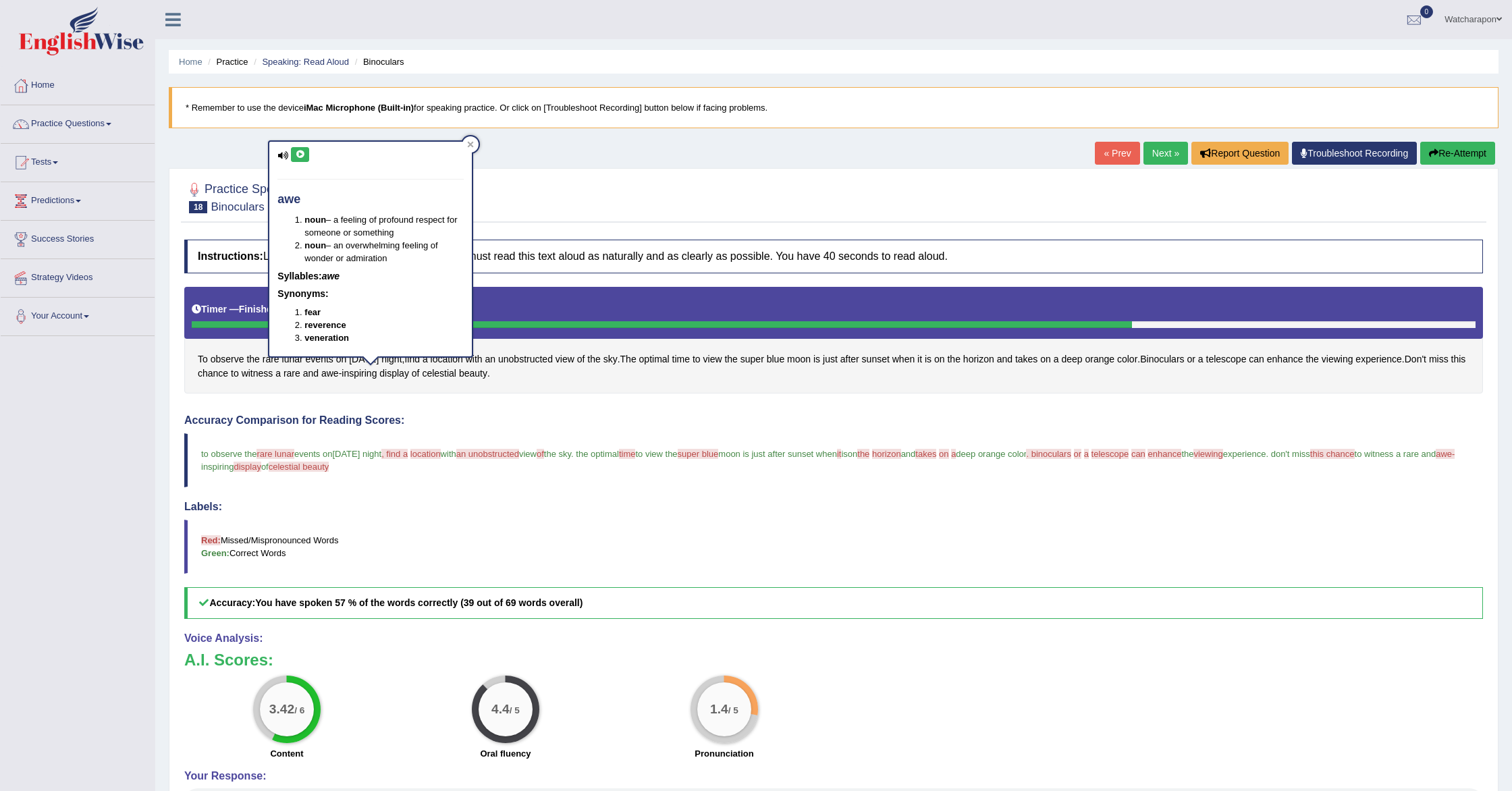
click at [301, 154] on icon at bounding box center [300, 154] width 10 height 8
click at [427, 385] on div "To observe the rare lunar events on Wednesday night , find a location with an u…" at bounding box center [834, 341] width 1299 height 107
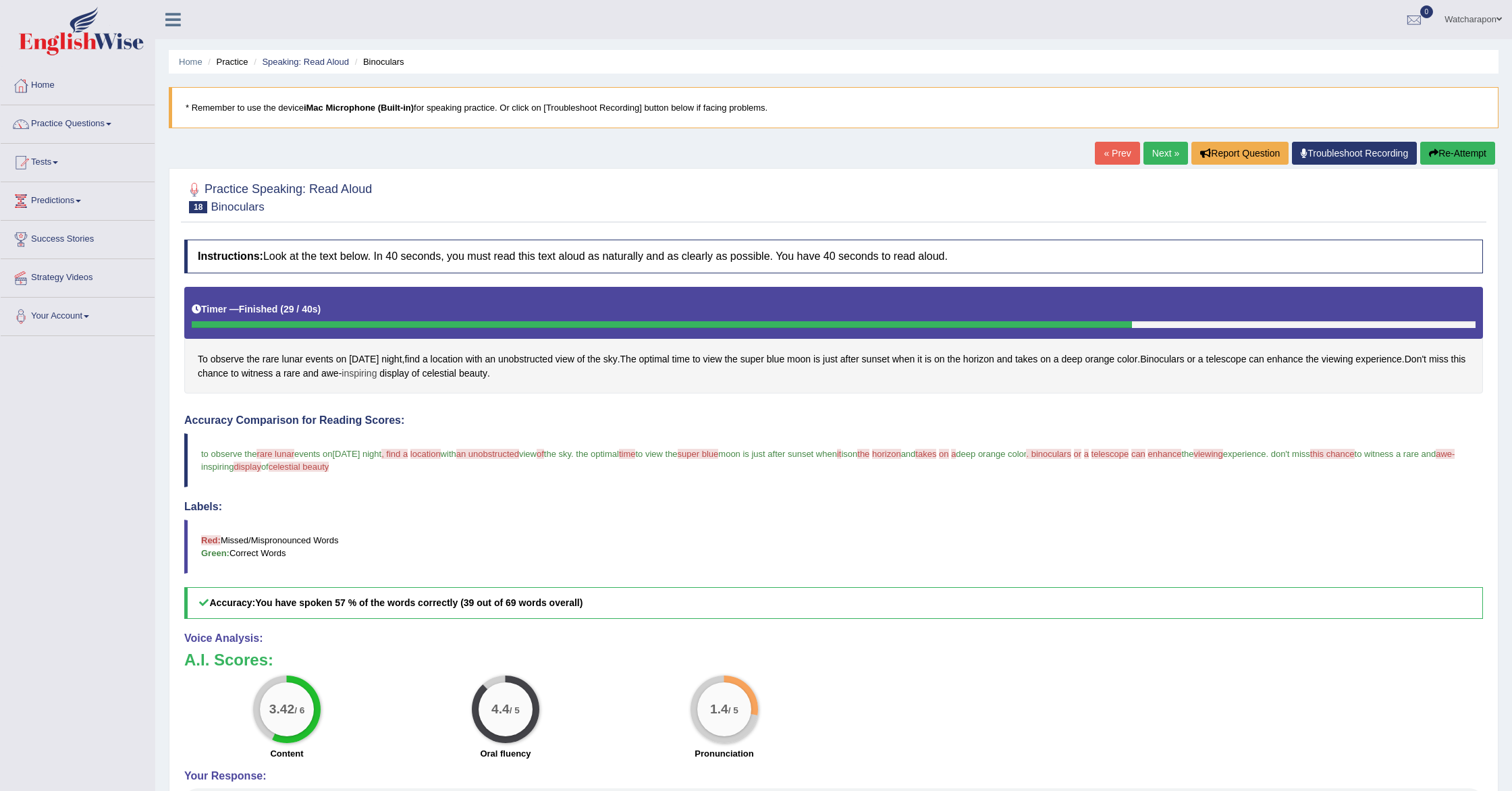
click at [377, 376] on span "inspiring" at bounding box center [359, 374] width 35 height 15
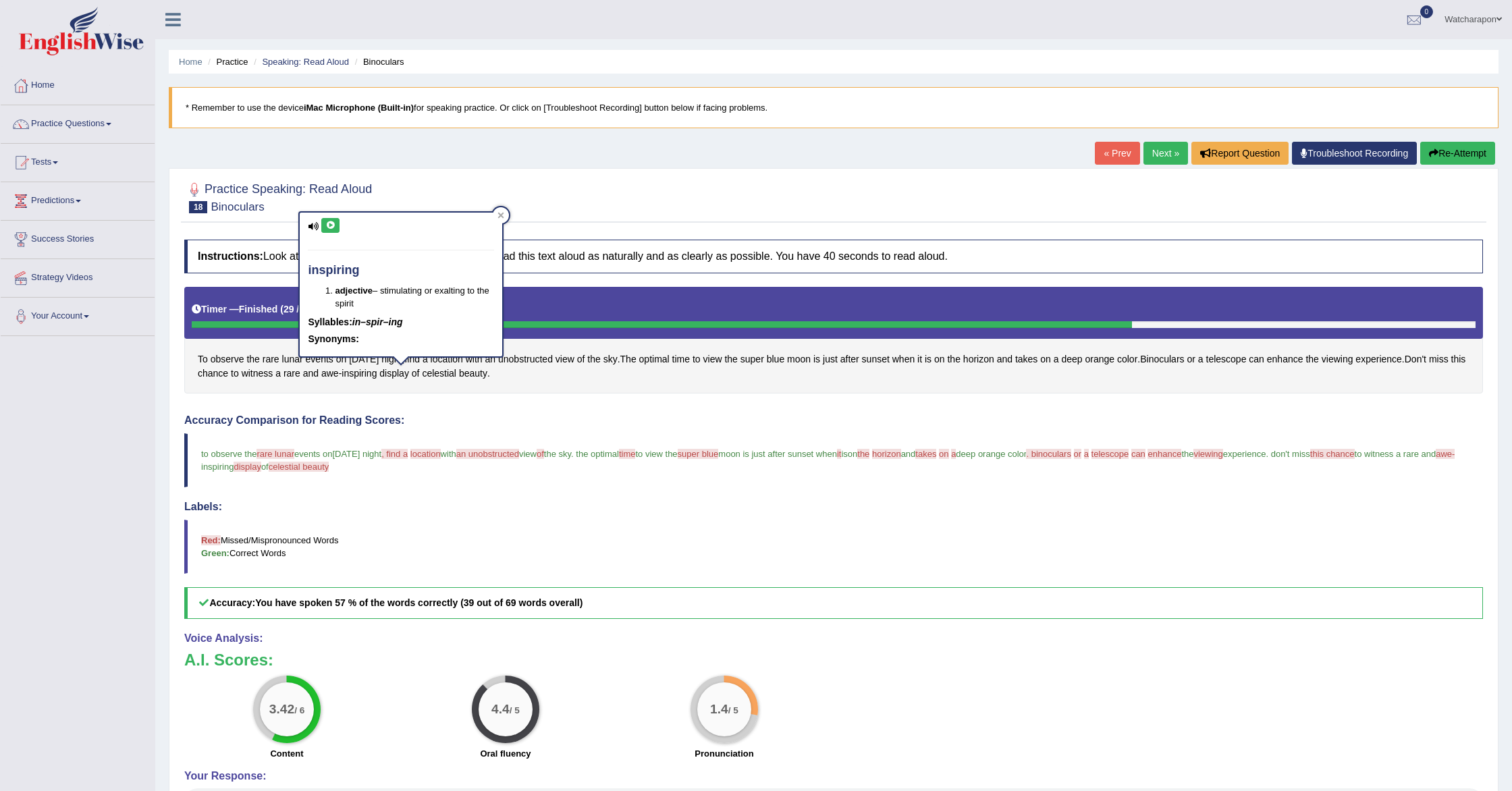
click at [328, 225] on icon at bounding box center [331, 225] width 10 height 8
click at [1458, 152] on button "Re-Attempt" at bounding box center [1457, 154] width 75 height 23
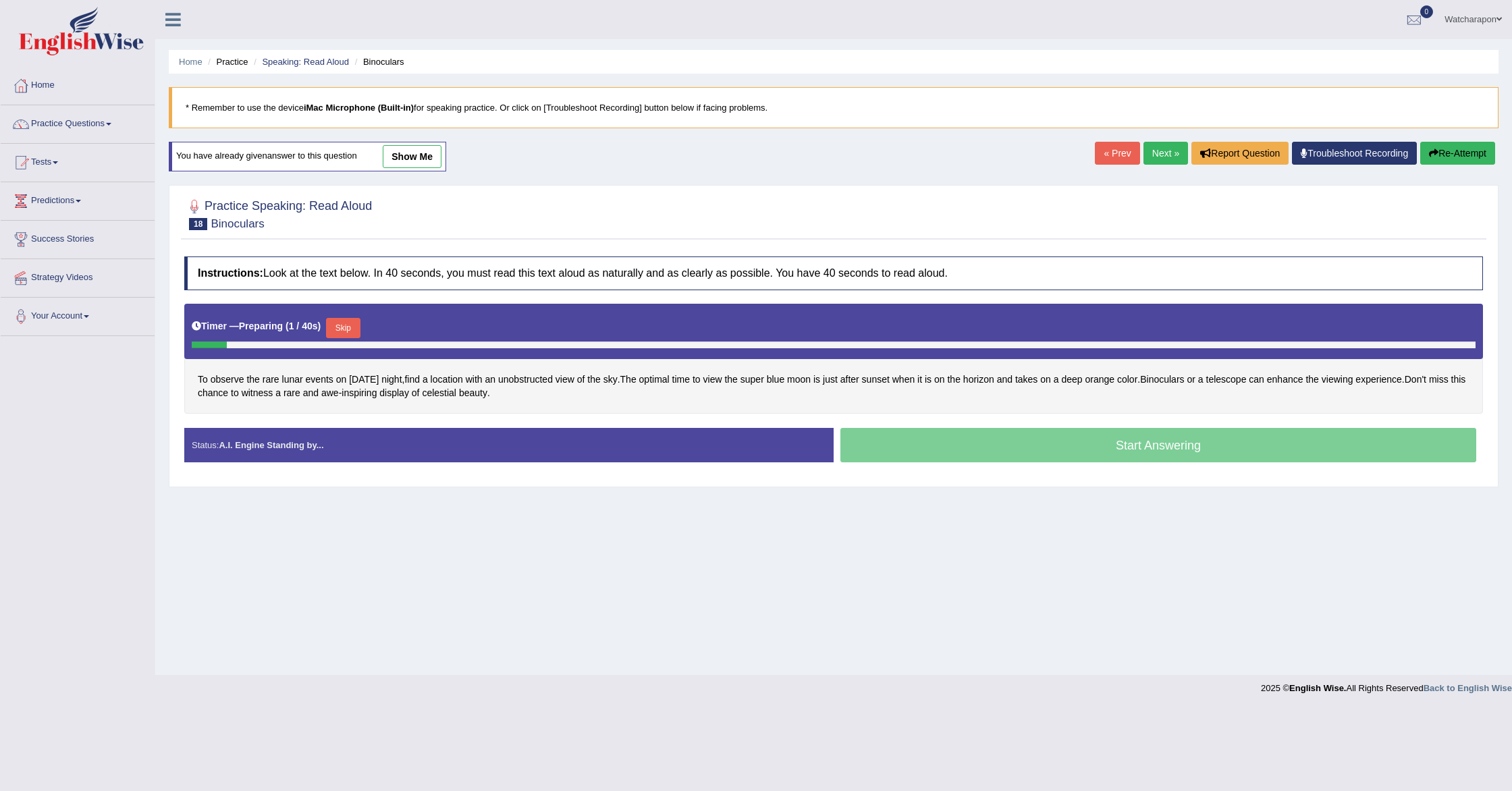
click at [350, 329] on button "Skip" at bounding box center [343, 328] width 34 height 20
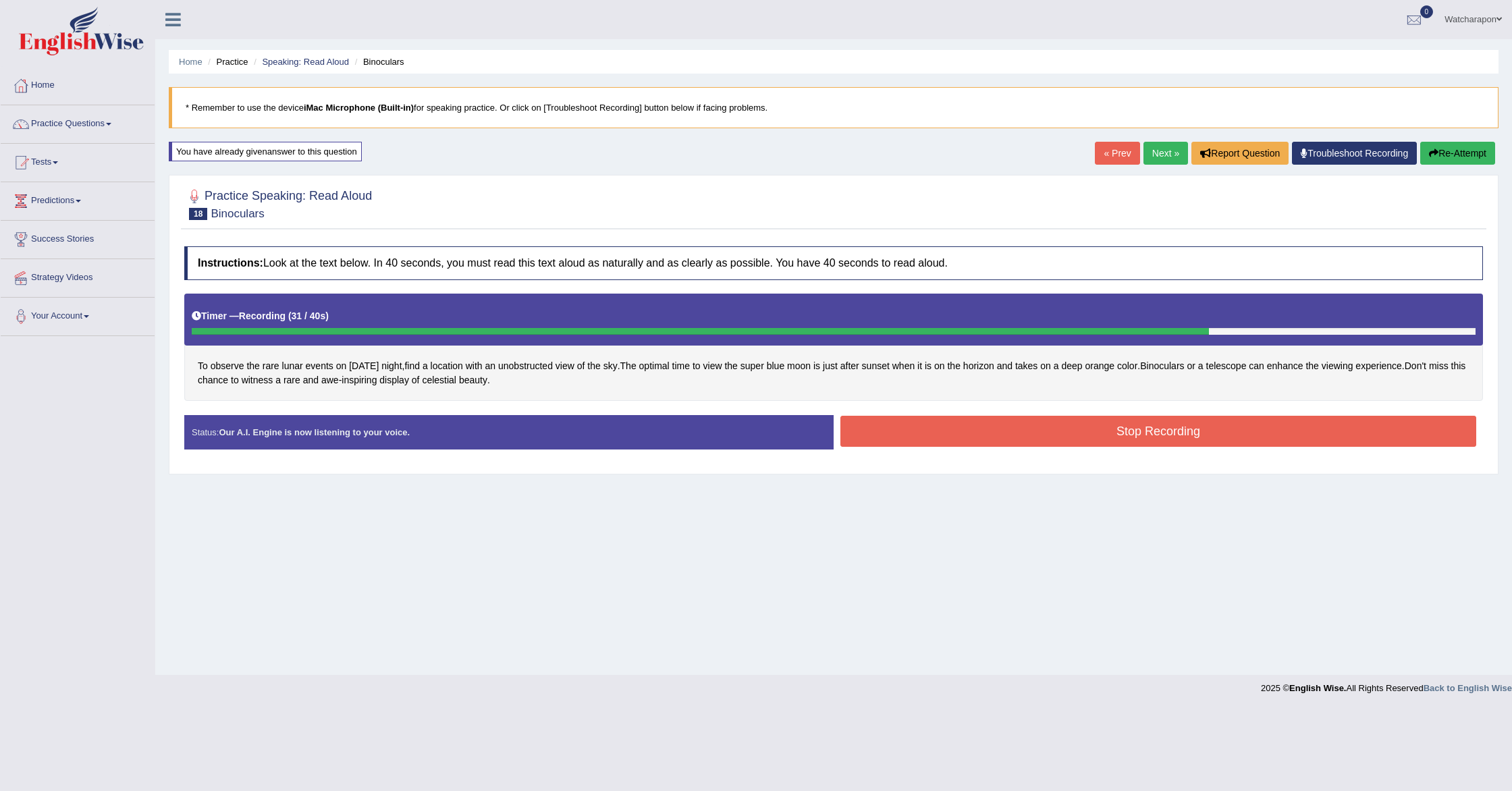
click at [937, 436] on button "Stop Recording" at bounding box center [1158, 431] width 636 height 31
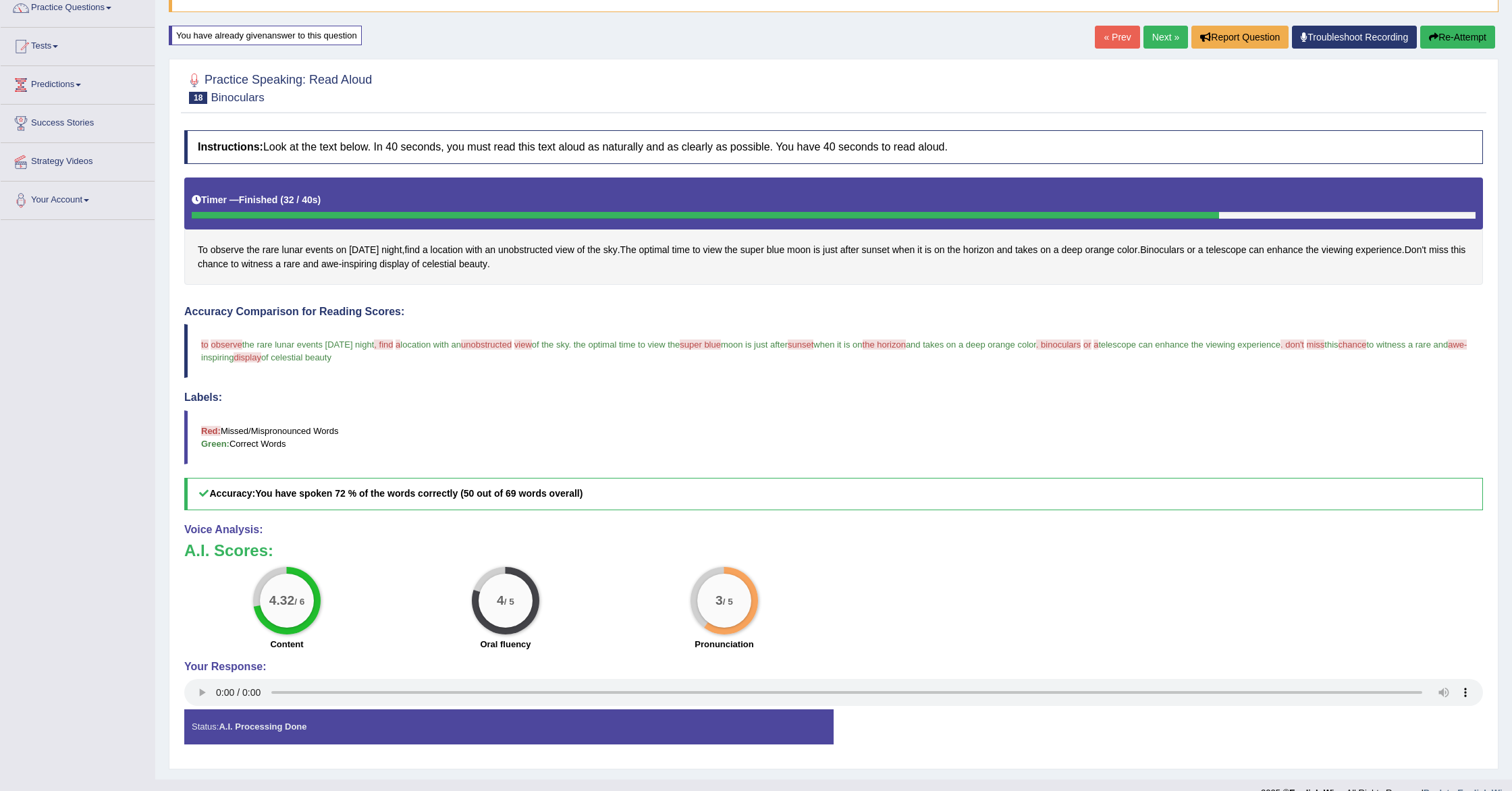
scroll to position [117, 0]
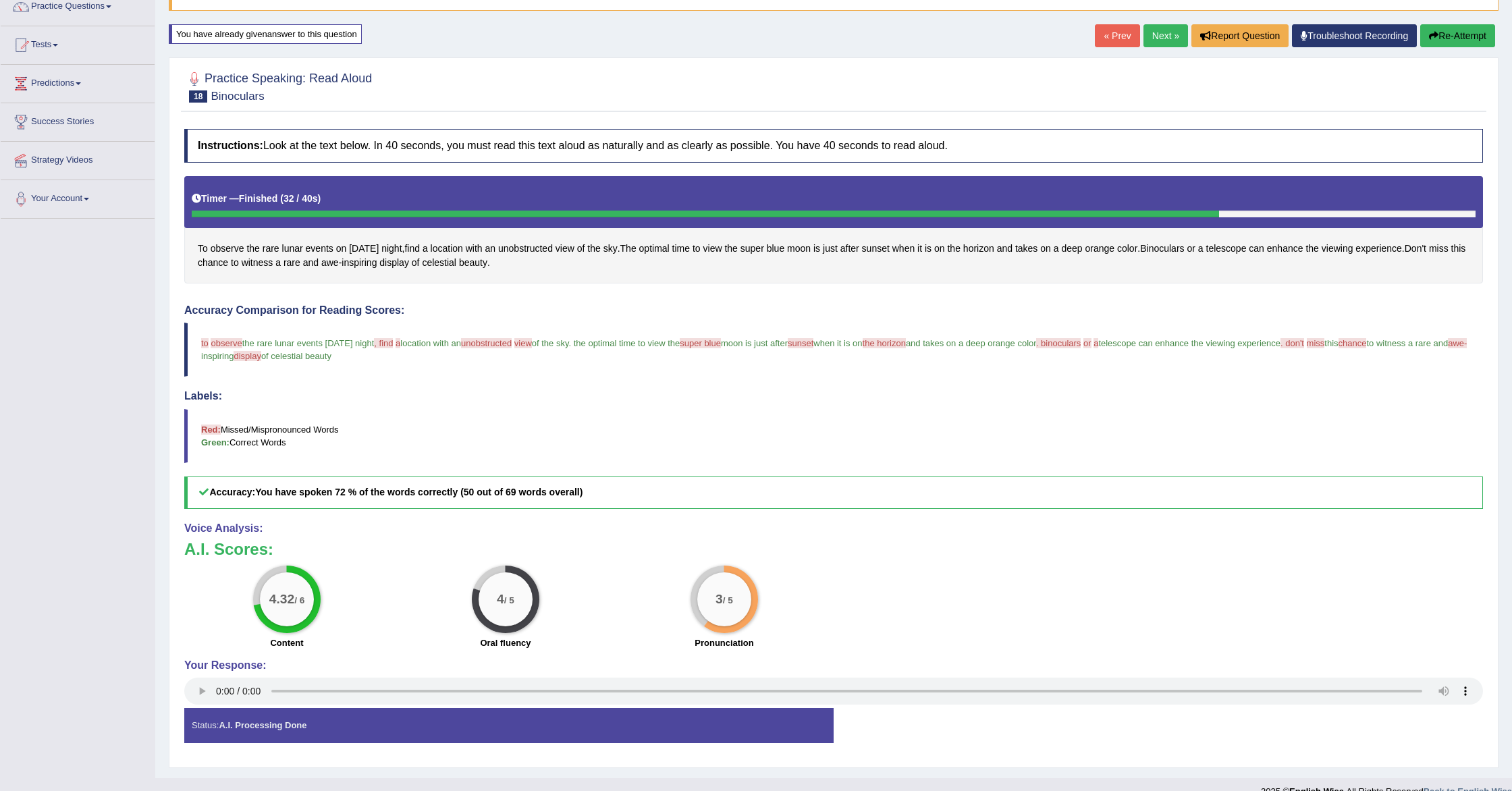
drag, startPoint x: 1442, startPoint y: 37, endPoint x: 1208, endPoint y: 73, distance: 236.8
click at [1268, 104] on div "Home Practice Speaking: Read Aloud Binoculars * Remember to use the device iMac…" at bounding box center [834, 331] width 1357 height 896
click at [1153, 31] on link "Next »" at bounding box center [1166, 36] width 44 height 23
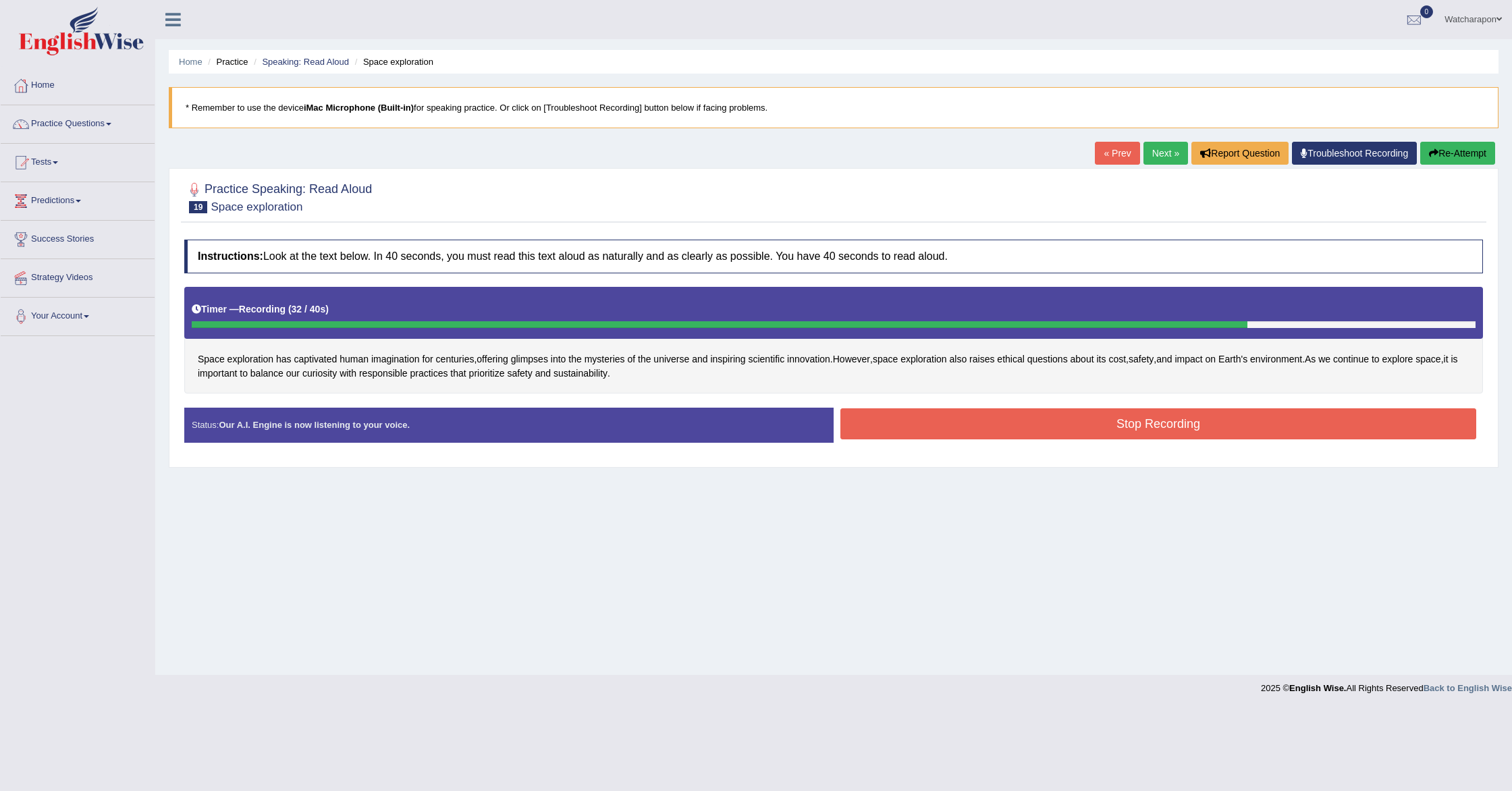
click at [965, 436] on button "Stop Recording" at bounding box center [1158, 423] width 636 height 31
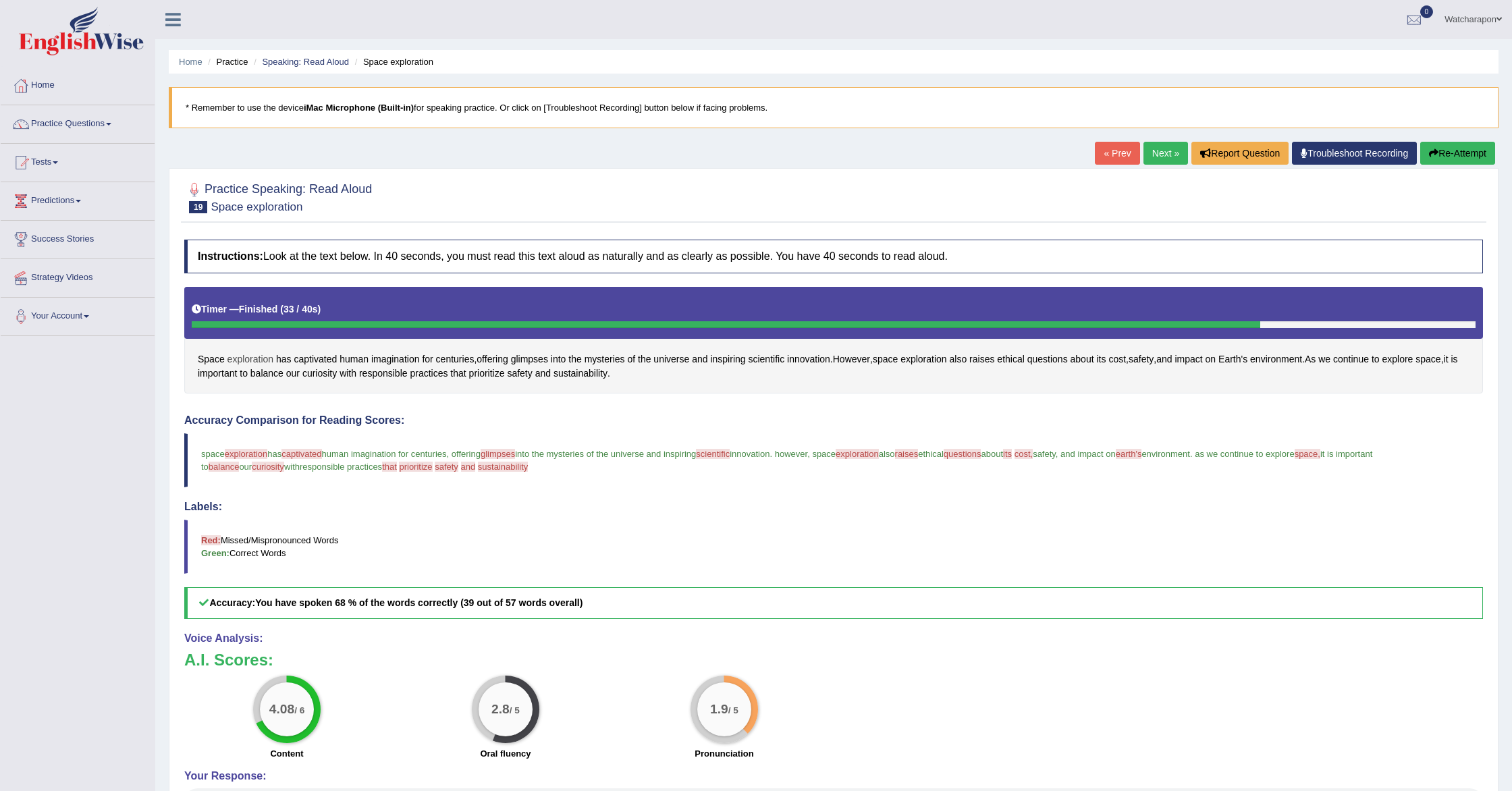
click at [242, 359] on span "exploration" at bounding box center [251, 360] width 46 height 15
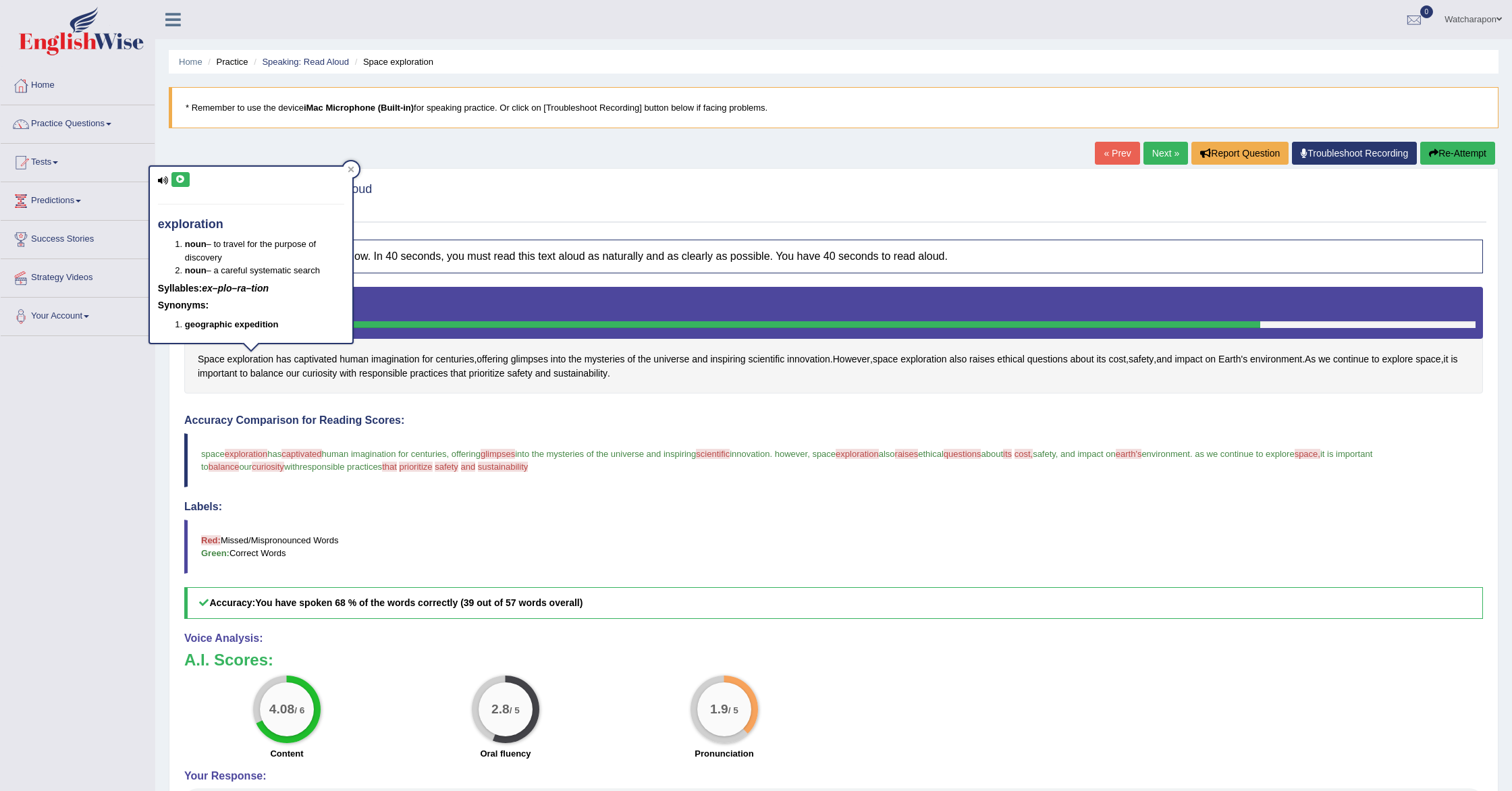
click at [180, 180] on icon at bounding box center [180, 179] width 10 height 8
click at [446, 168] on div "Practice Speaking: Read Aloud 19 Space exploration Instructions: Look at the te…" at bounding box center [834, 523] width 1330 height 711
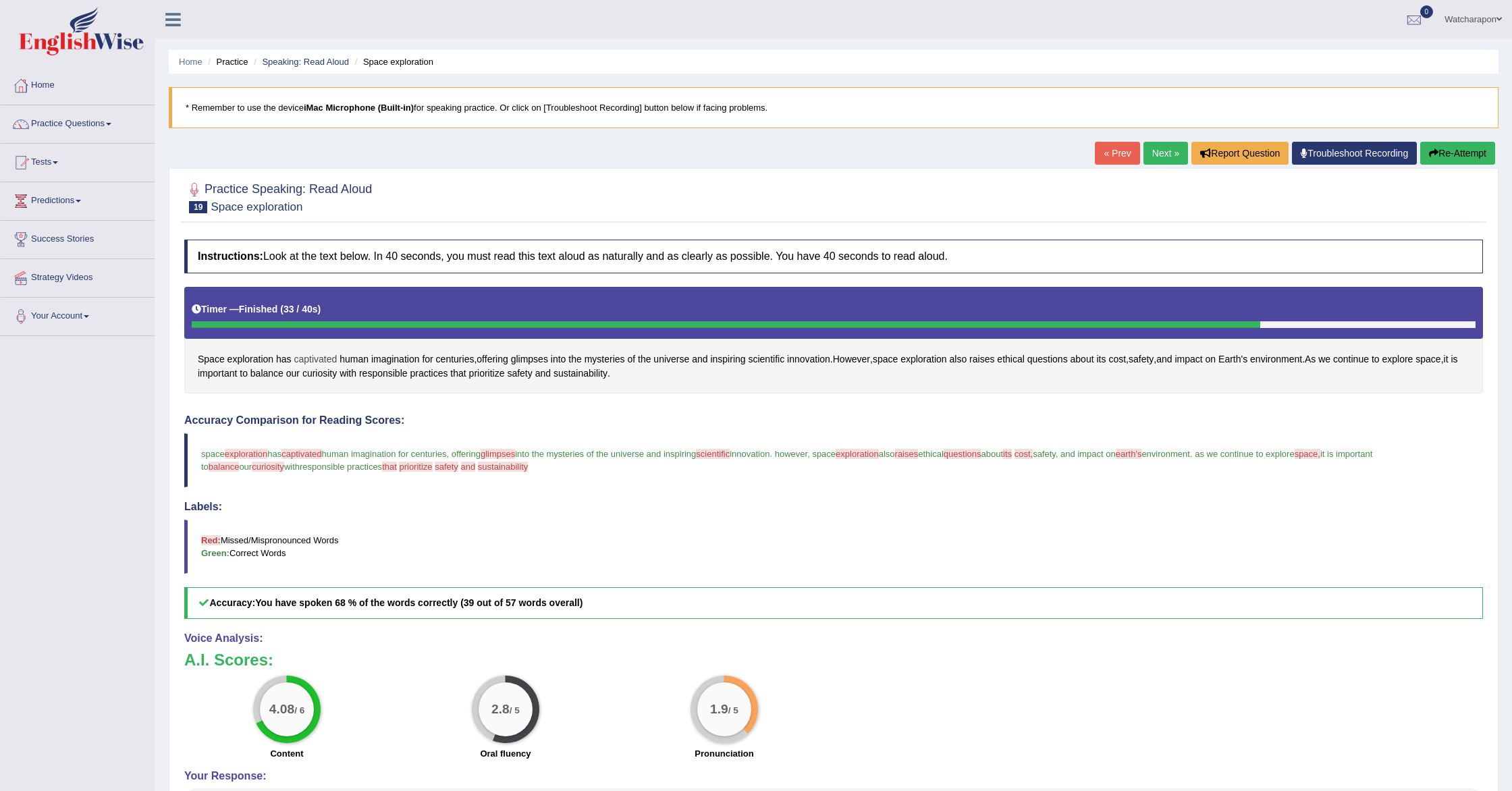
click at [303, 357] on span "captivated" at bounding box center [315, 360] width 43 height 15
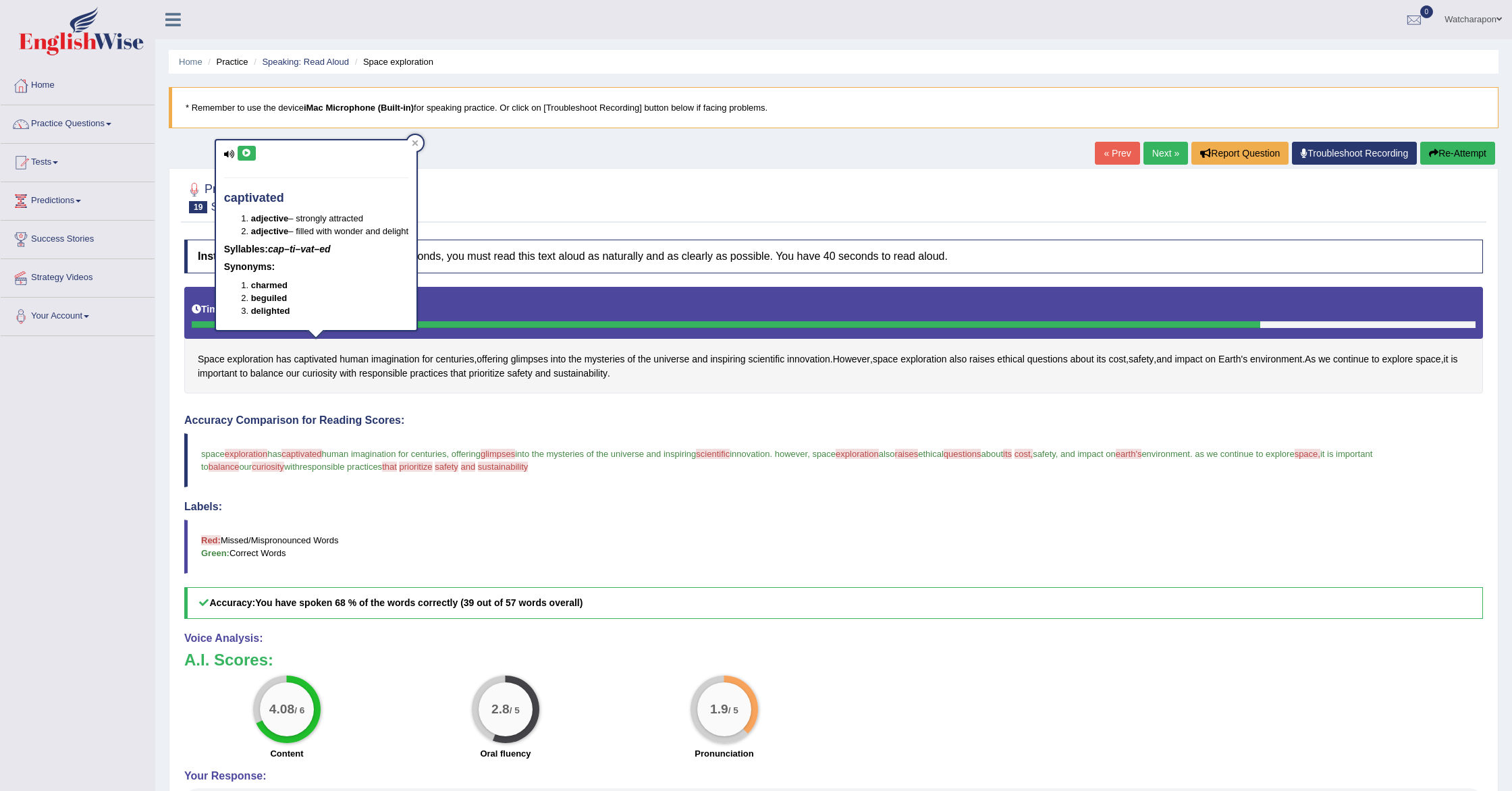
click at [242, 149] on icon at bounding box center [246, 153] width 10 height 8
click at [528, 360] on span "glimpses" at bounding box center [529, 360] width 37 height 15
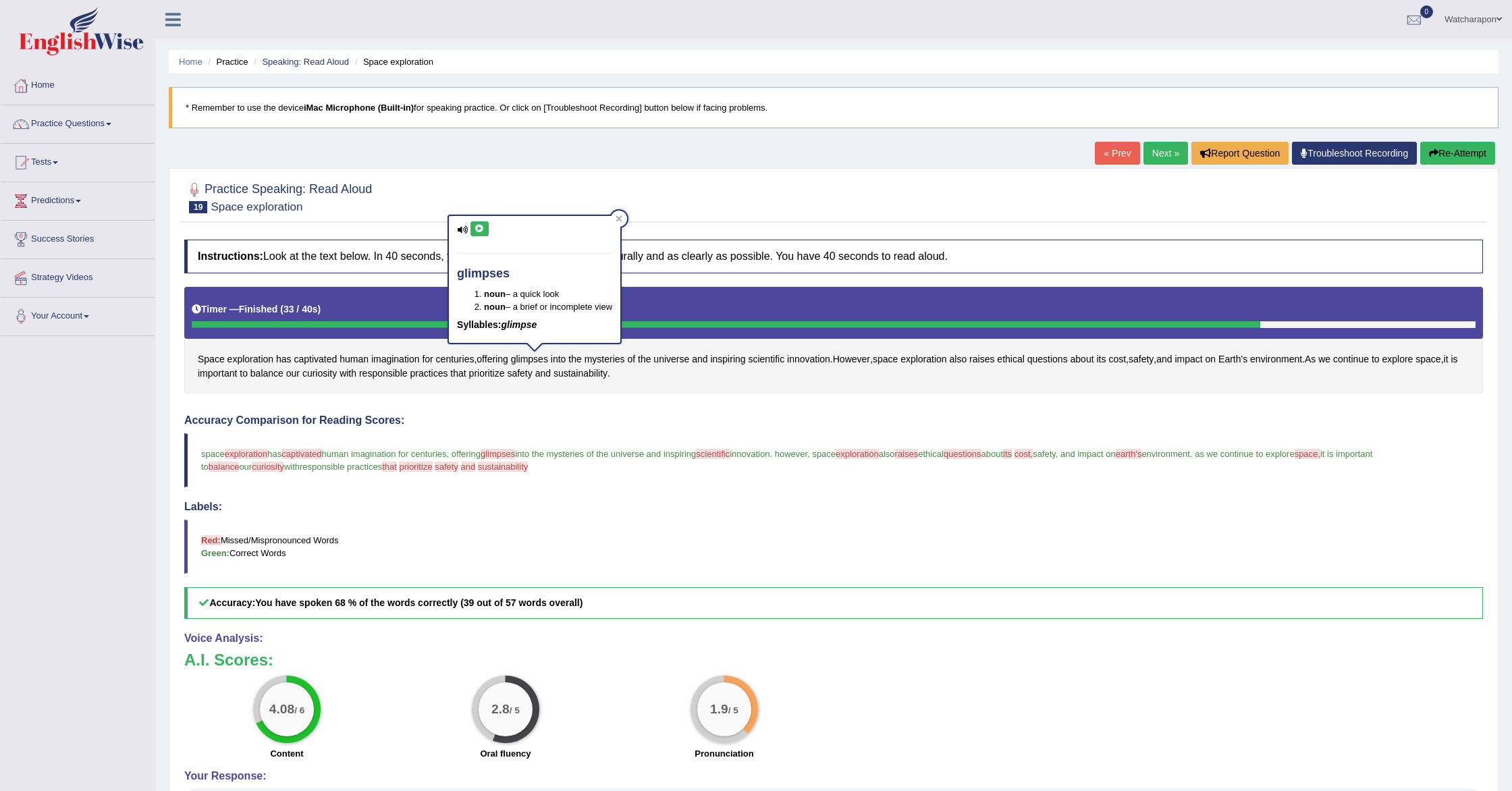
click at [482, 231] on icon at bounding box center [480, 228] width 10 height 8
click at [486, 236] on button at bounding box center [479, 228] width 18 height 15
click at [623, 217] on icon at bounding box center [618, 218] width 7 height 7
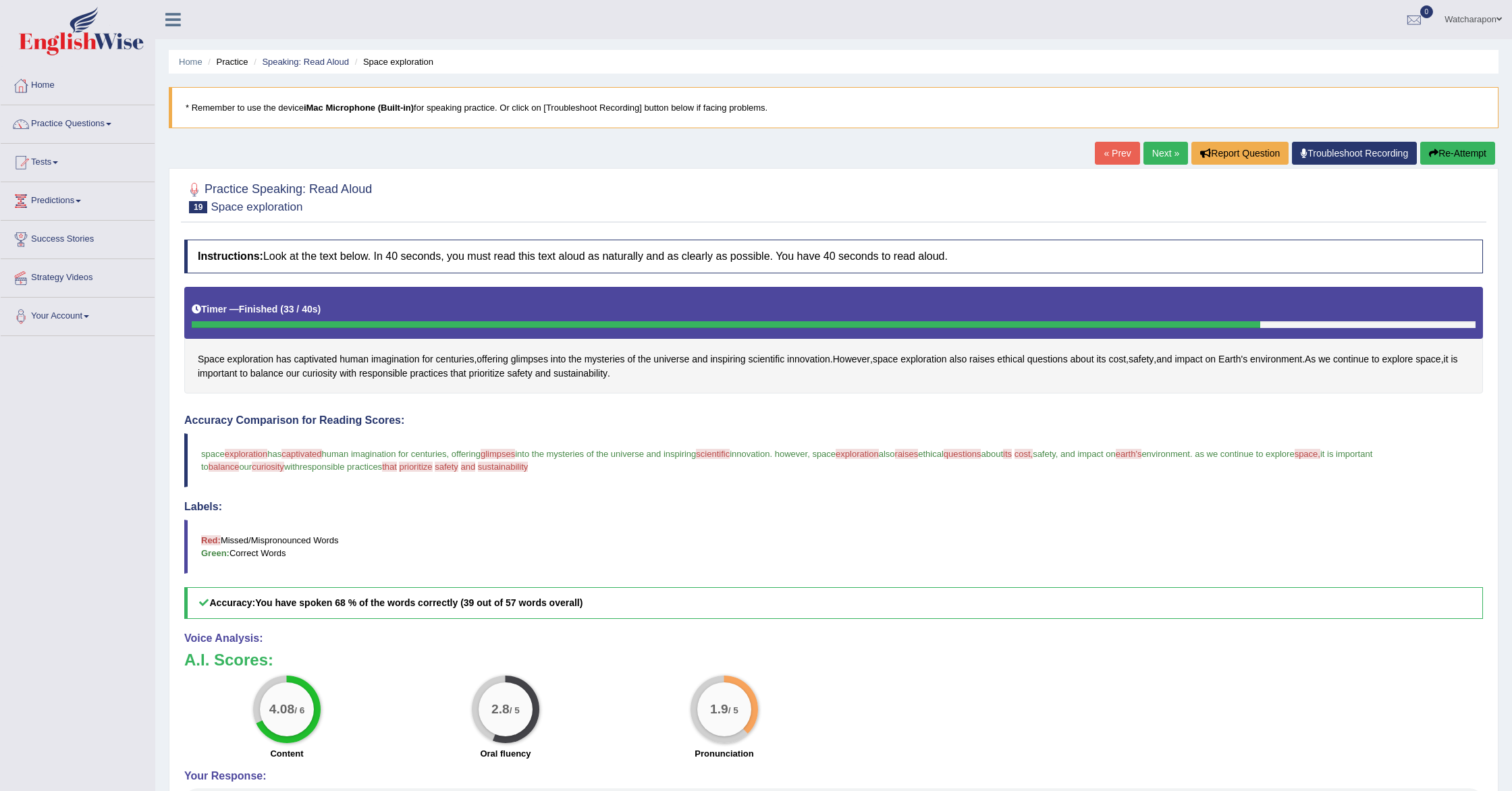
click at [1465, 146] on button "Re-Attempt" at bounding box center [1457, 154] width 75 height 23
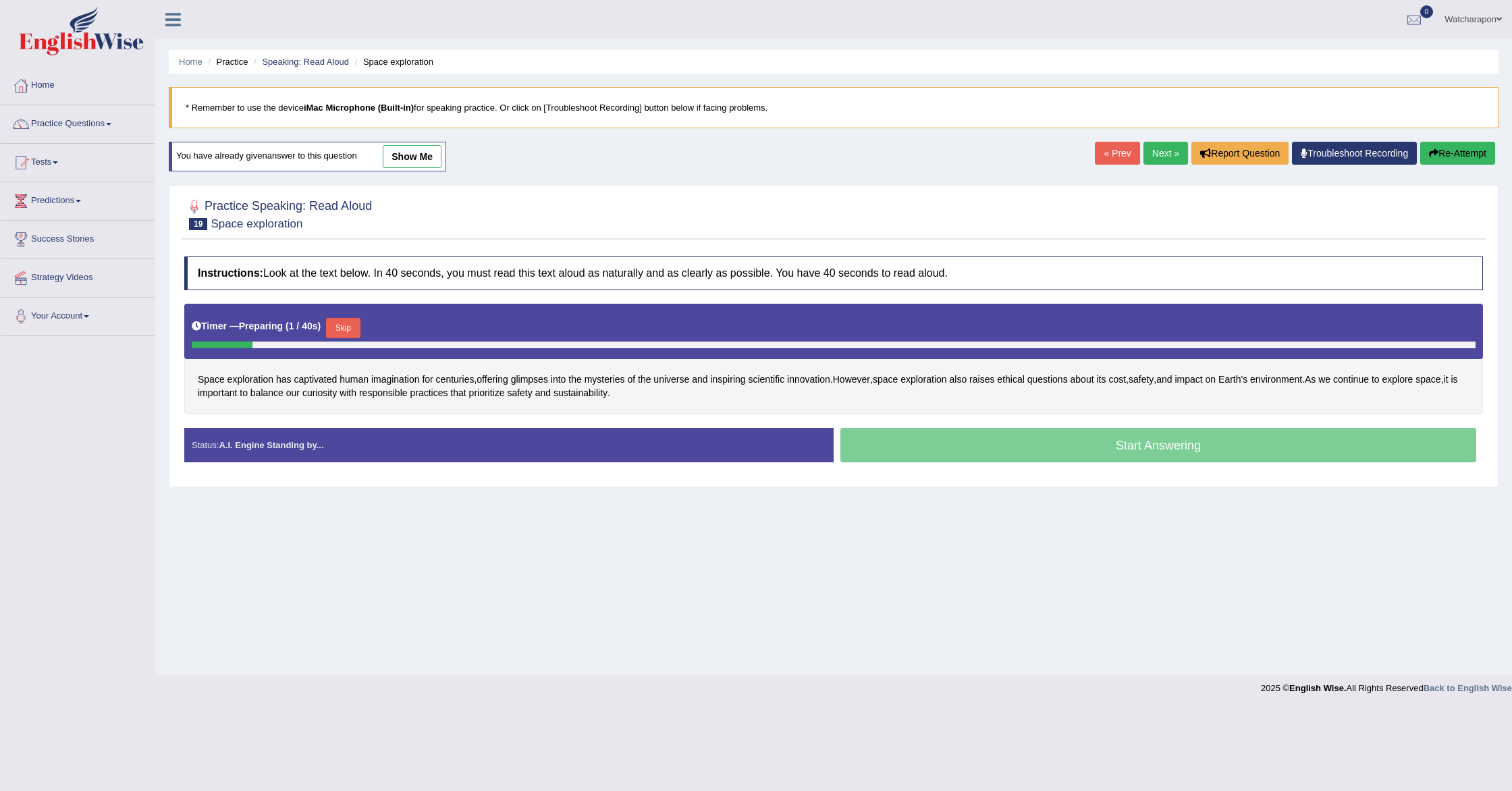
click at [339, 326] on button "Skip" at bounding box center [343, 328] width 34 height 20
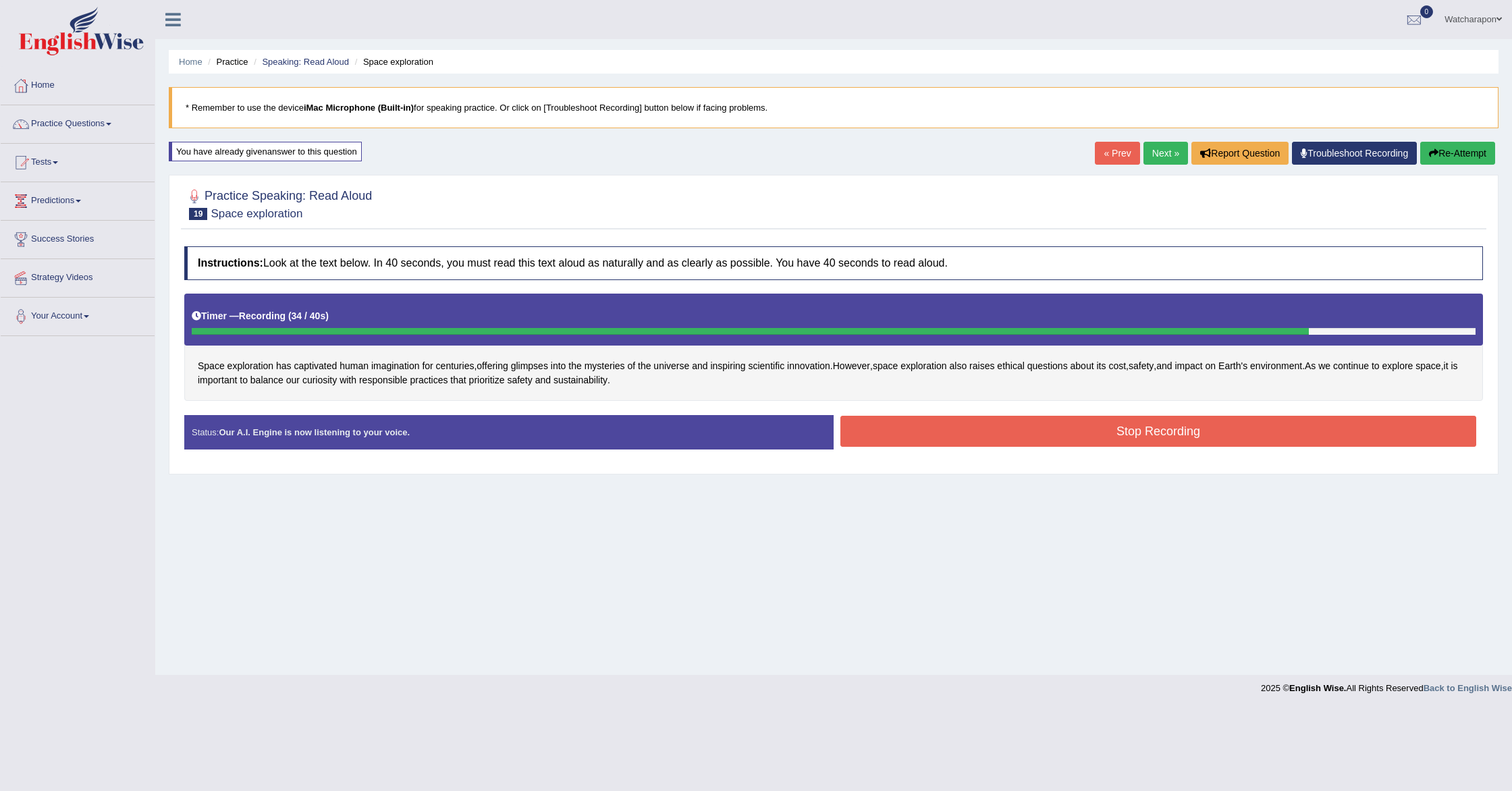
click at [983, 435] on button "Stop Recording" at bounding box center [1158, 431] width 636 height 31
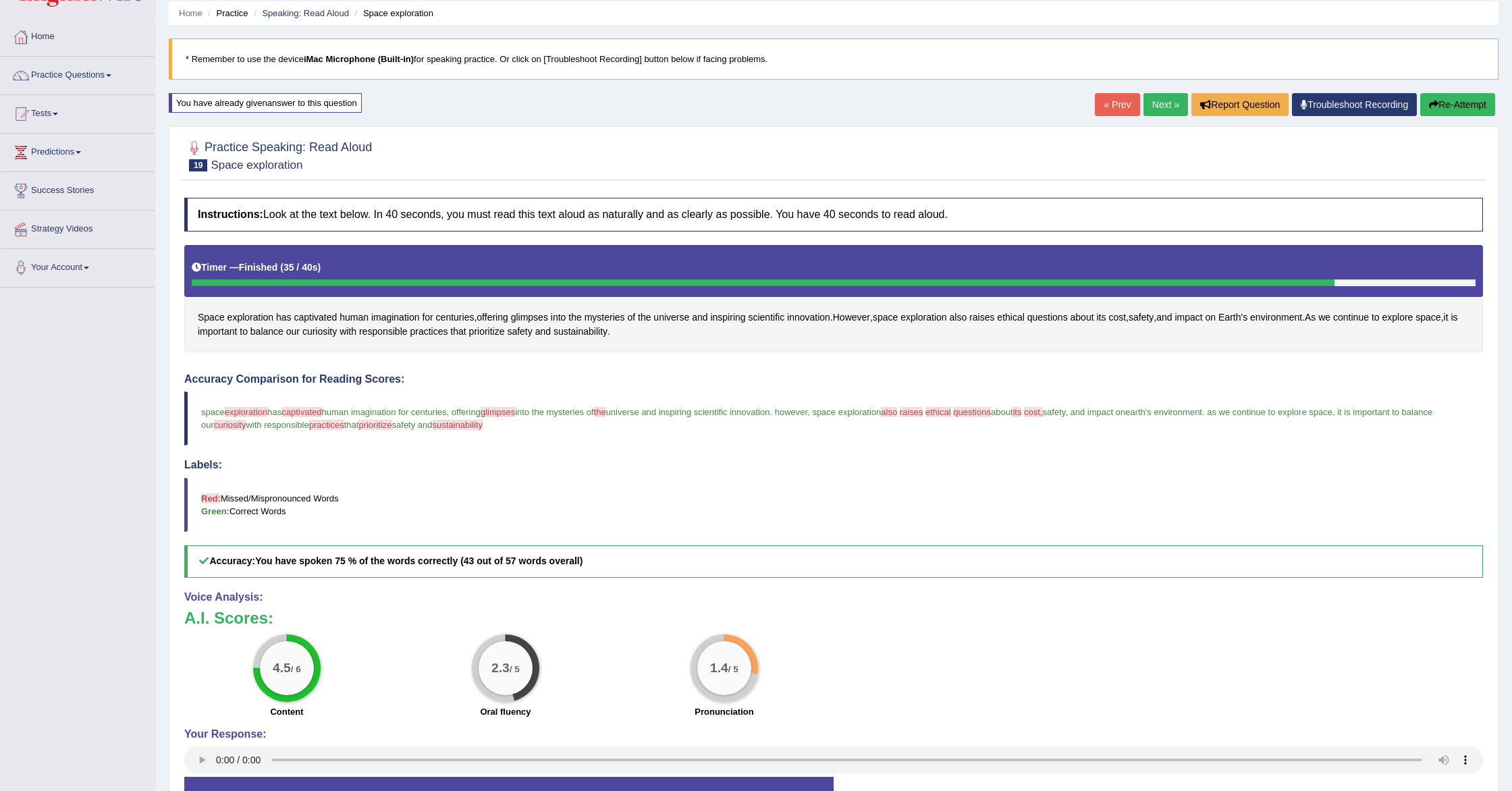
scroll to position [88, 0]
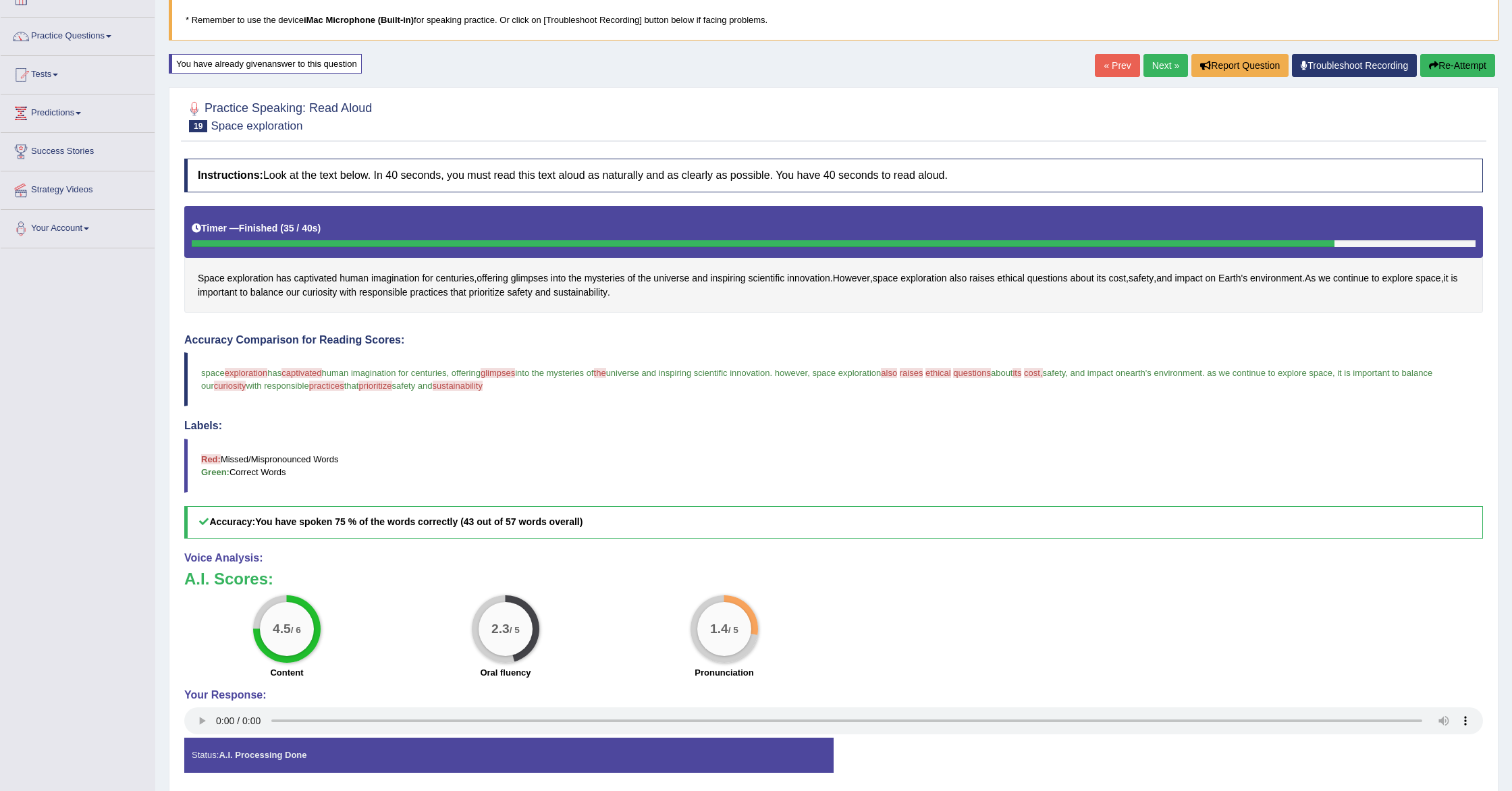
click at [1150, 64] on link "Next »" at bounding box center [1166, 65] width 44 height 23
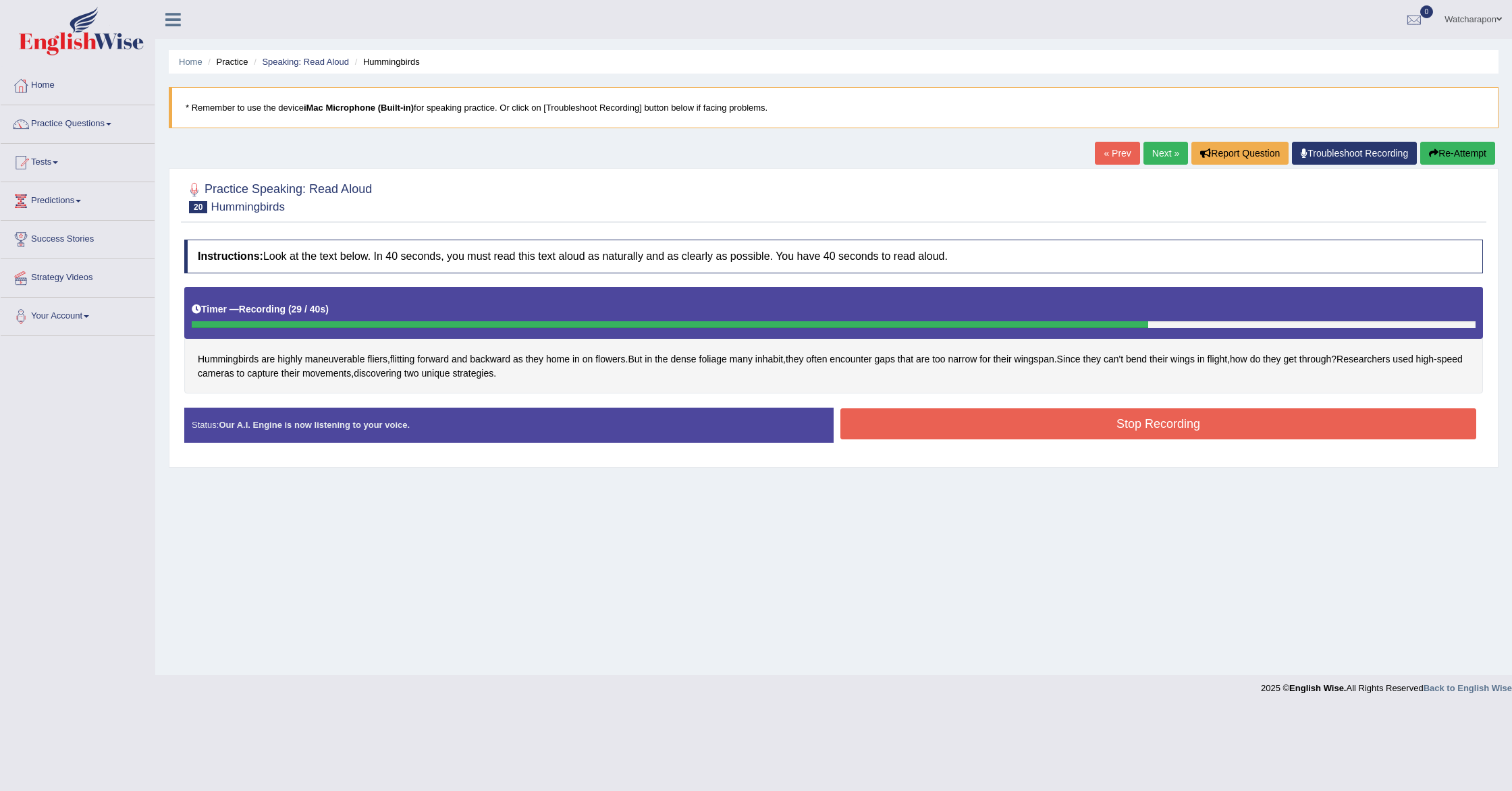
click at [876, 419] on button "Stop Recording" at bounding box center [1158, 423] width 636 height 31
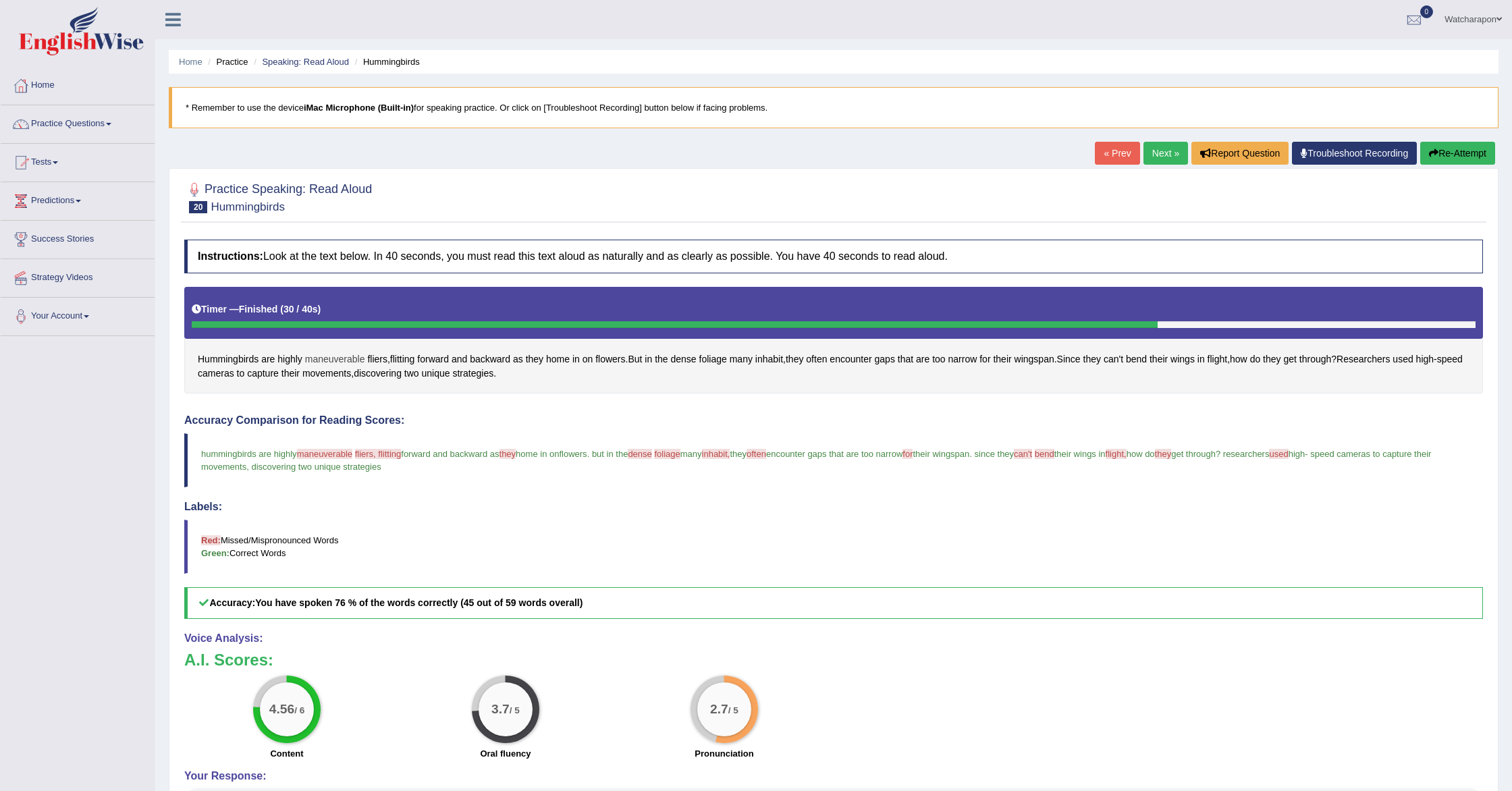
click at [337, 358] on span "maneuverable" at bounding box center [335, 360] width 60 height 15
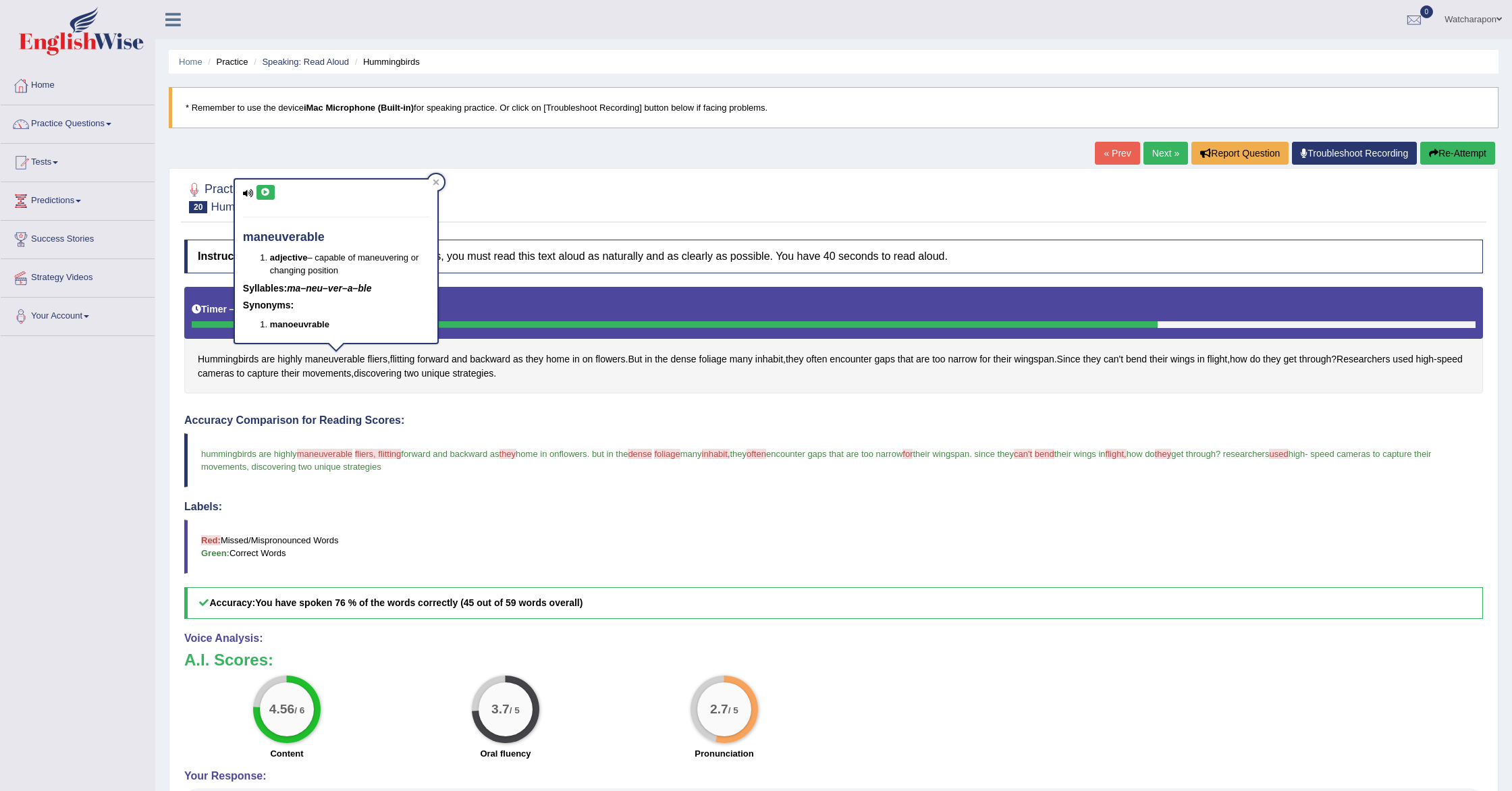
click at [267, 191] on icon at bounding box center [265, 192] width 10 height 8
click at [689, 357] on span "dense" at bounding box center [683, 360] width 25 height 15
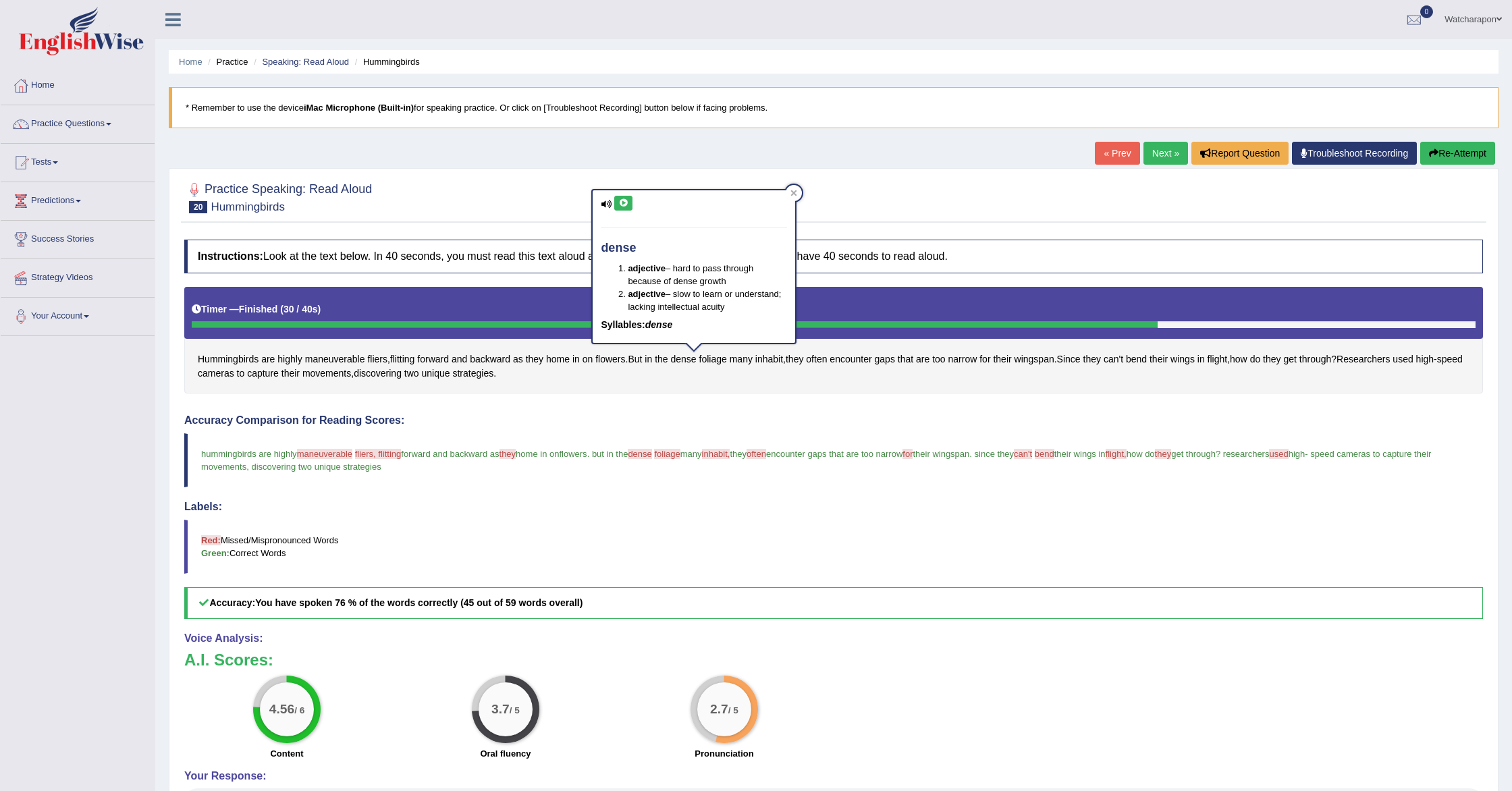
click at [620, 203] on icon at bounding box center [623, 203] width 10 height 8
click at [1434, 152] on button "Re-Attempt" at bounding box center [1457, 154] width 75 height 23
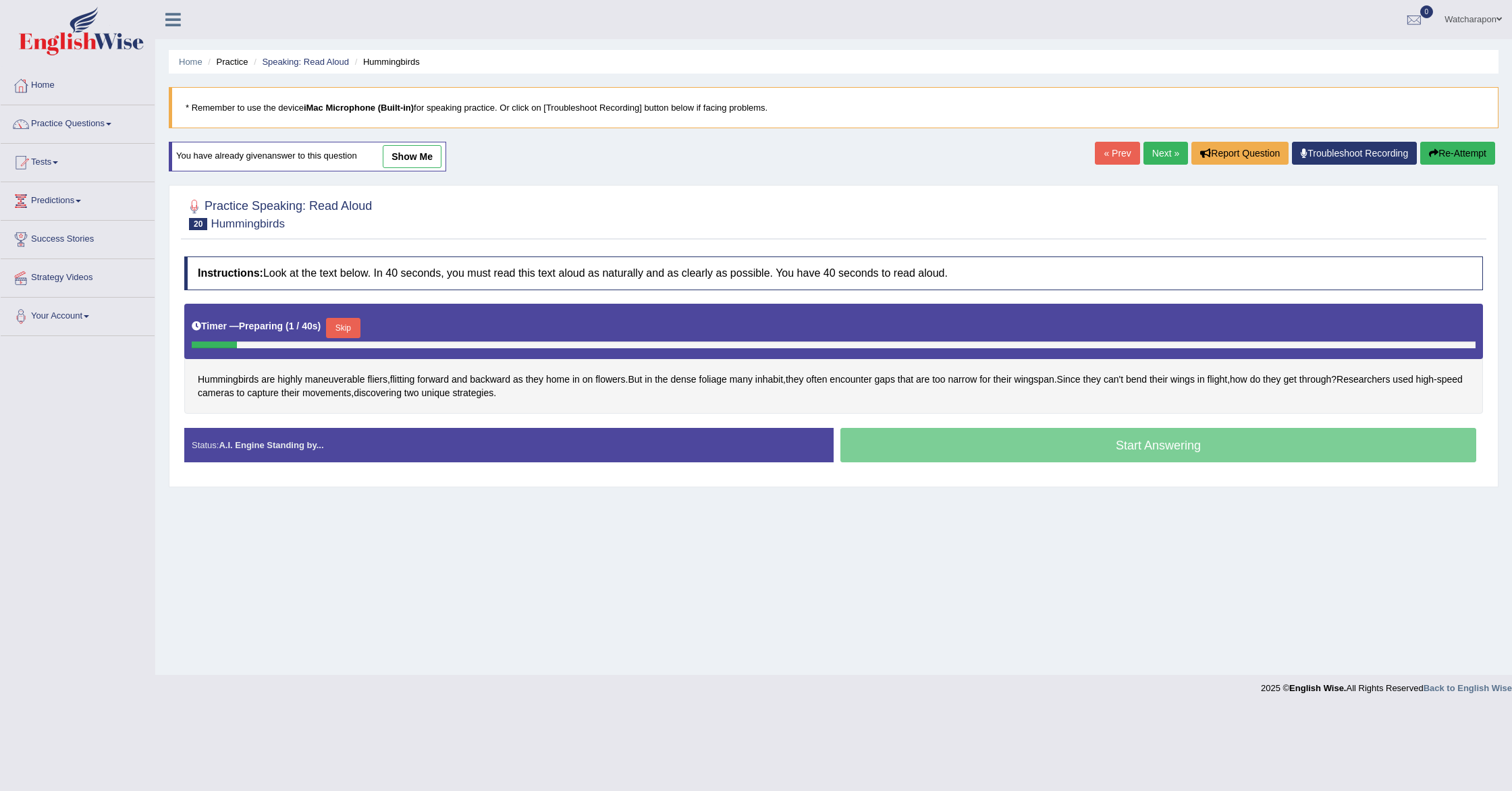
click at [352, 328] on button "Skip" at bounding box center [343, 328] width 34 height 20
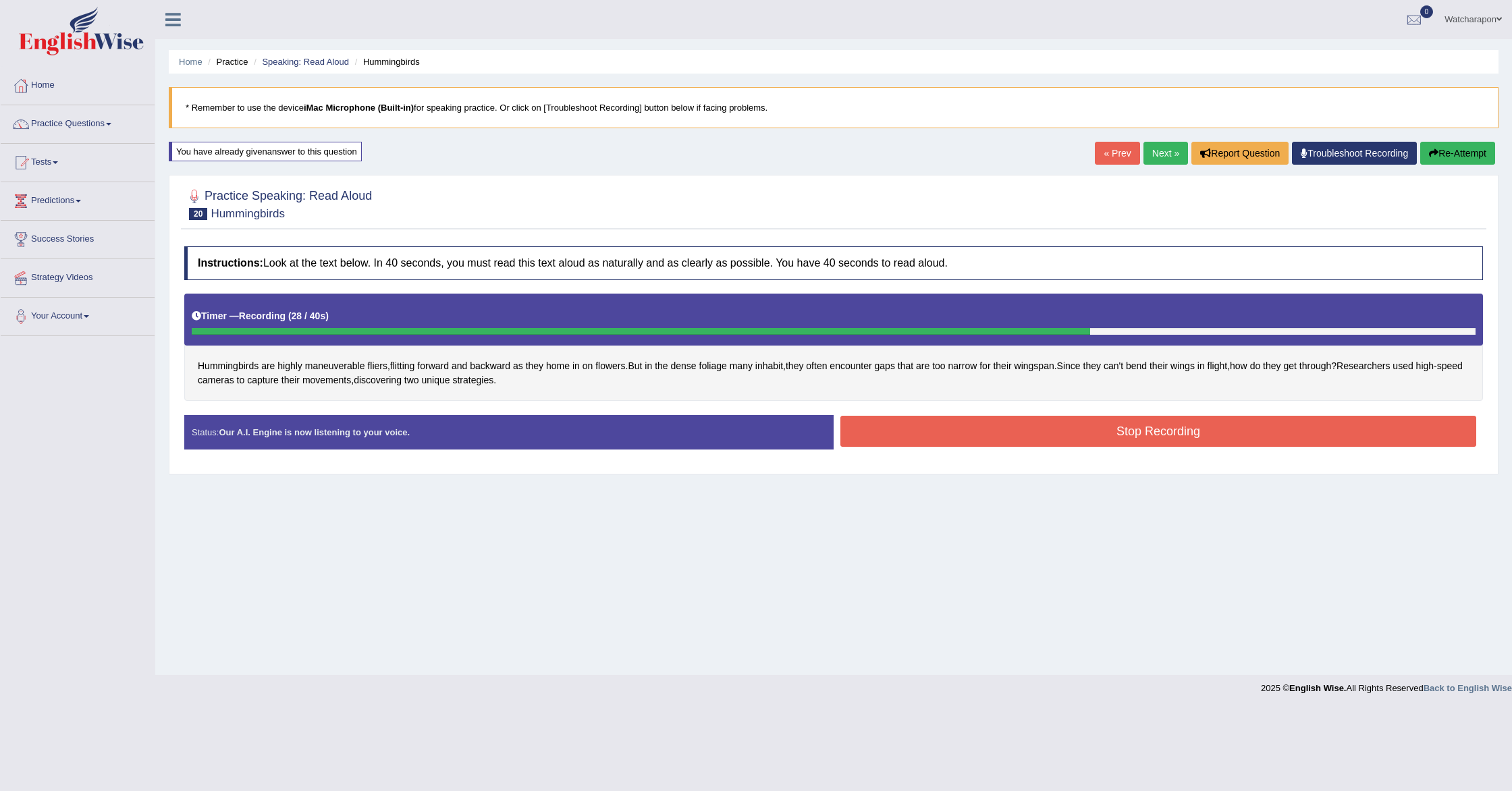
click at [928, 429] on button "Stop Recording" at bounding box center [1158, 431] width 636 height 31
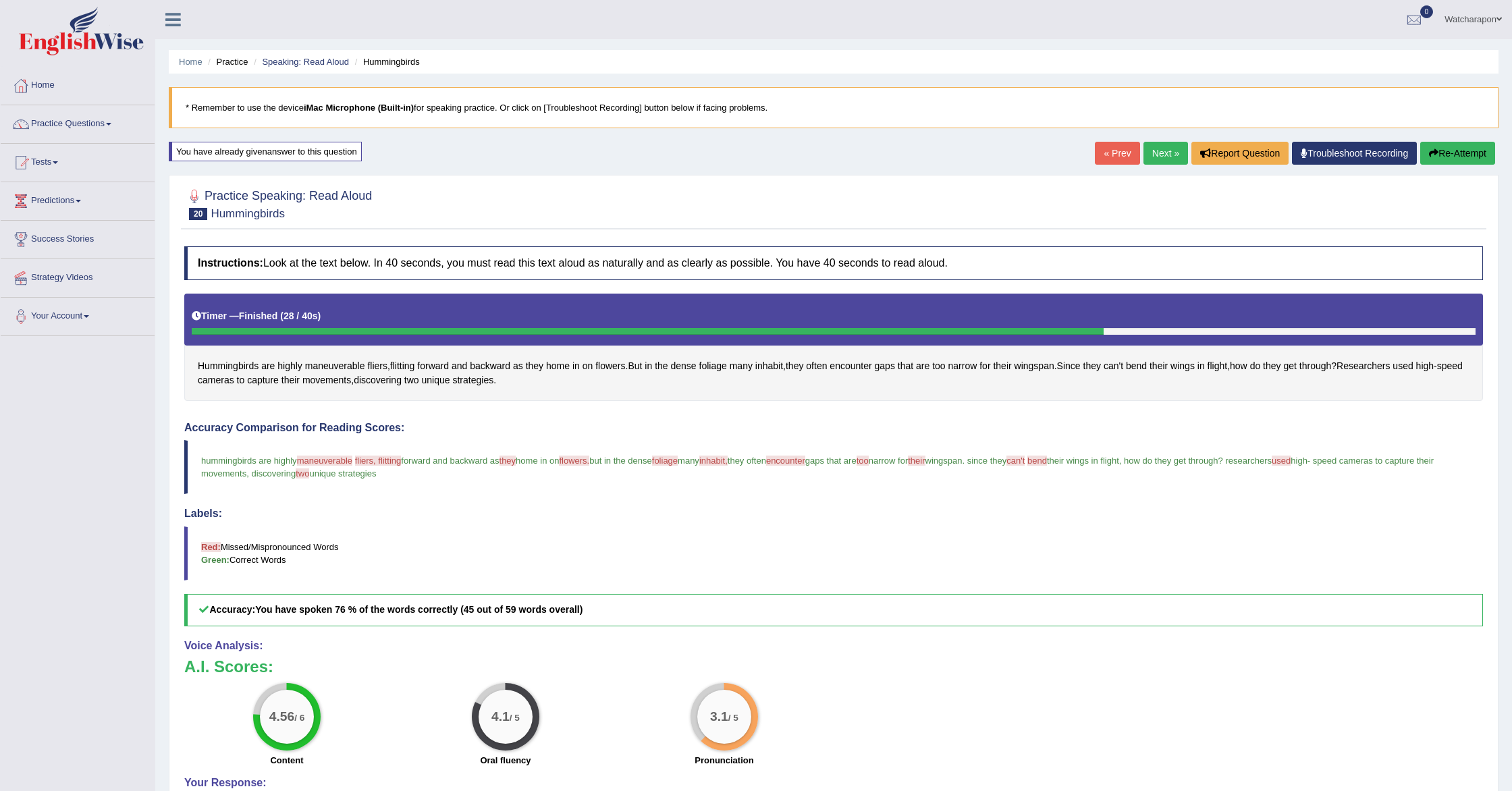
click at [1463, 153] on button "Re-Attempt" at bounding box center [1457, 154] width 75 height 23
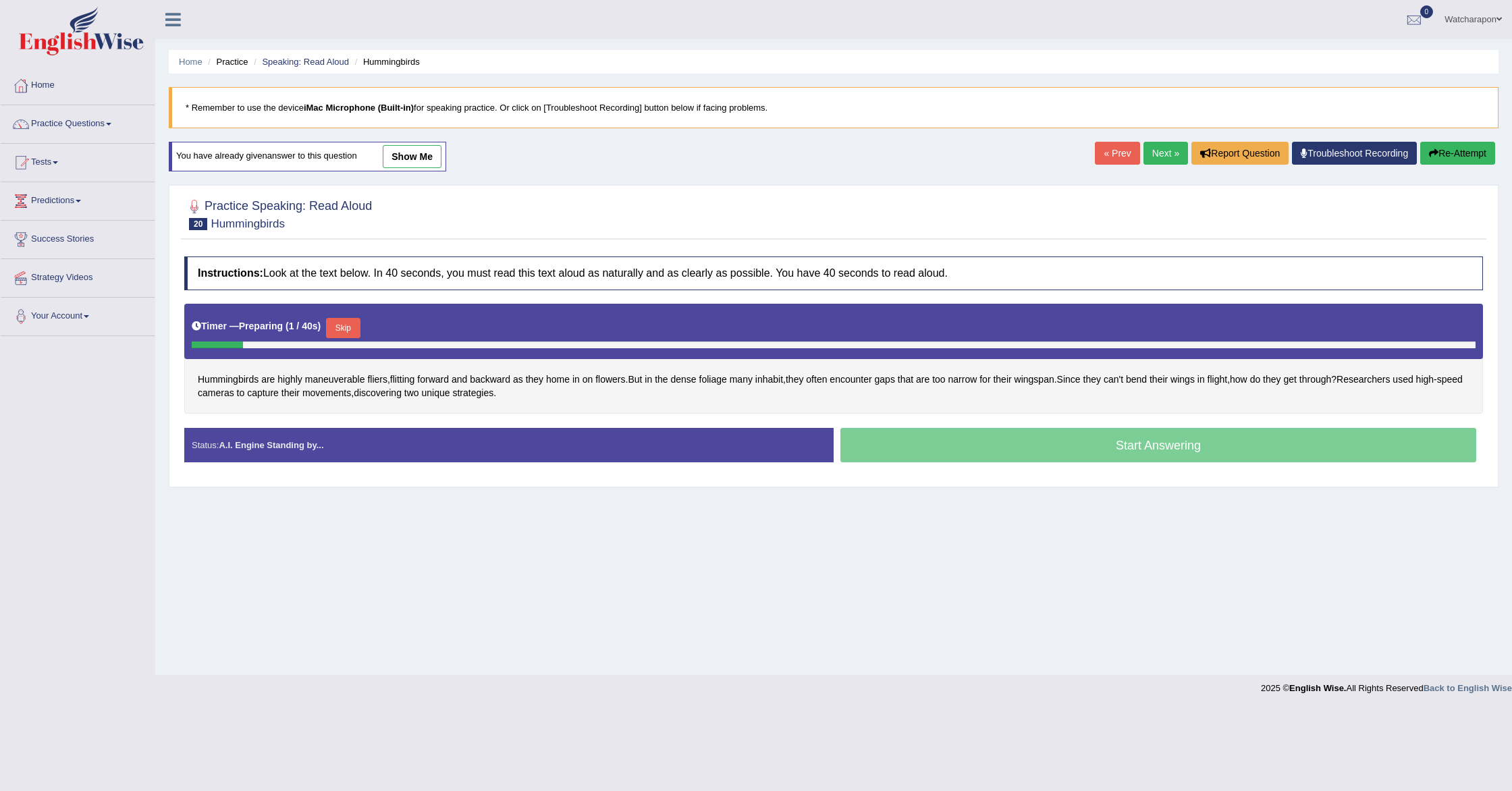
click at [349, 329] on button "Skip" at bounding box center [343, 328] width 34 height 20
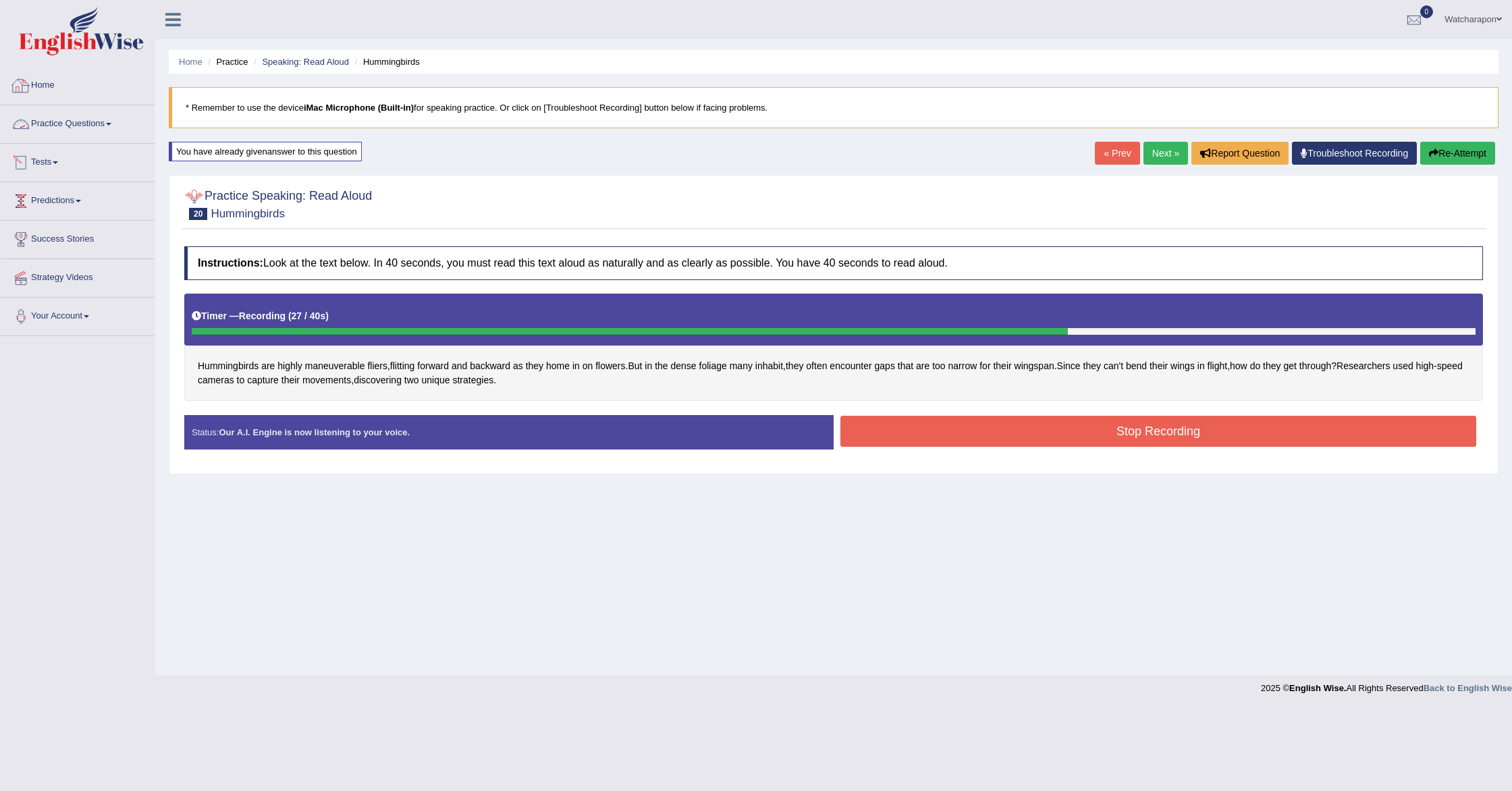
click at [44, 83] on link "Home" at bounding box center [78, 83] width 154 height 34
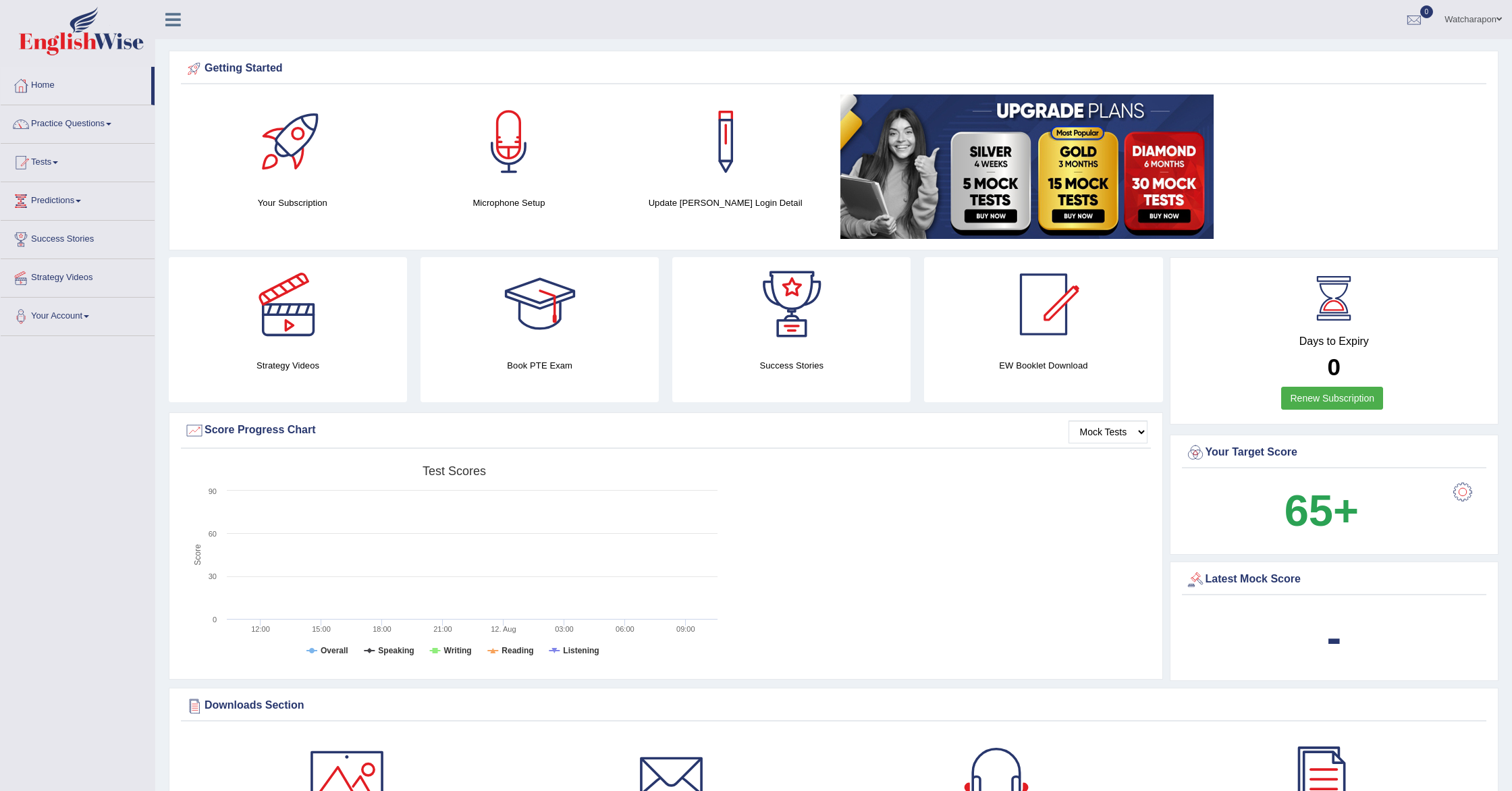
click at [66, 123] on link "Practice Questions" at bounding box center [78, 122] width 154 height 34
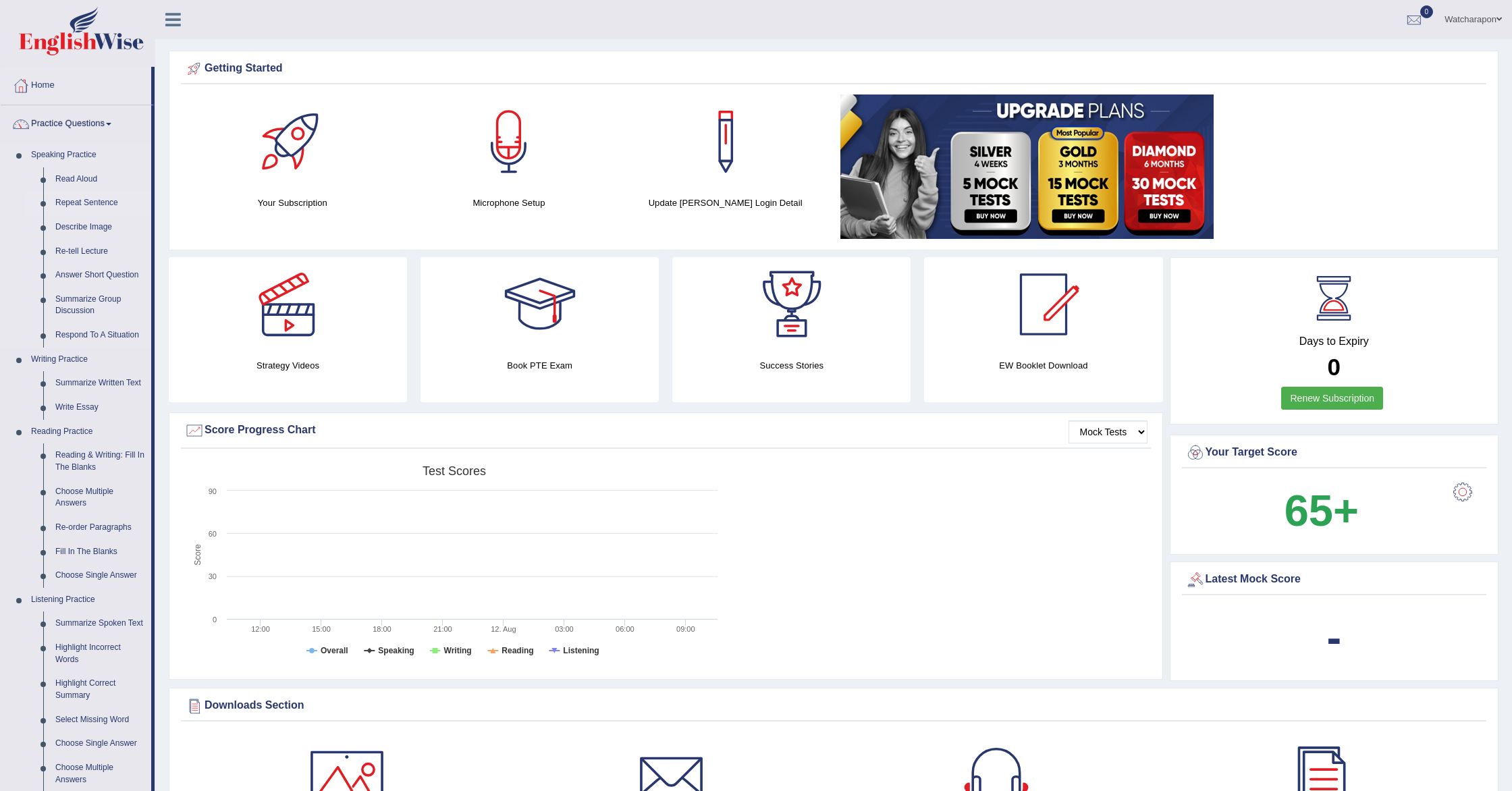
click at [77, 204] on link "Repeat Sentence" at bounding box center [100, 204] width 102 height 25
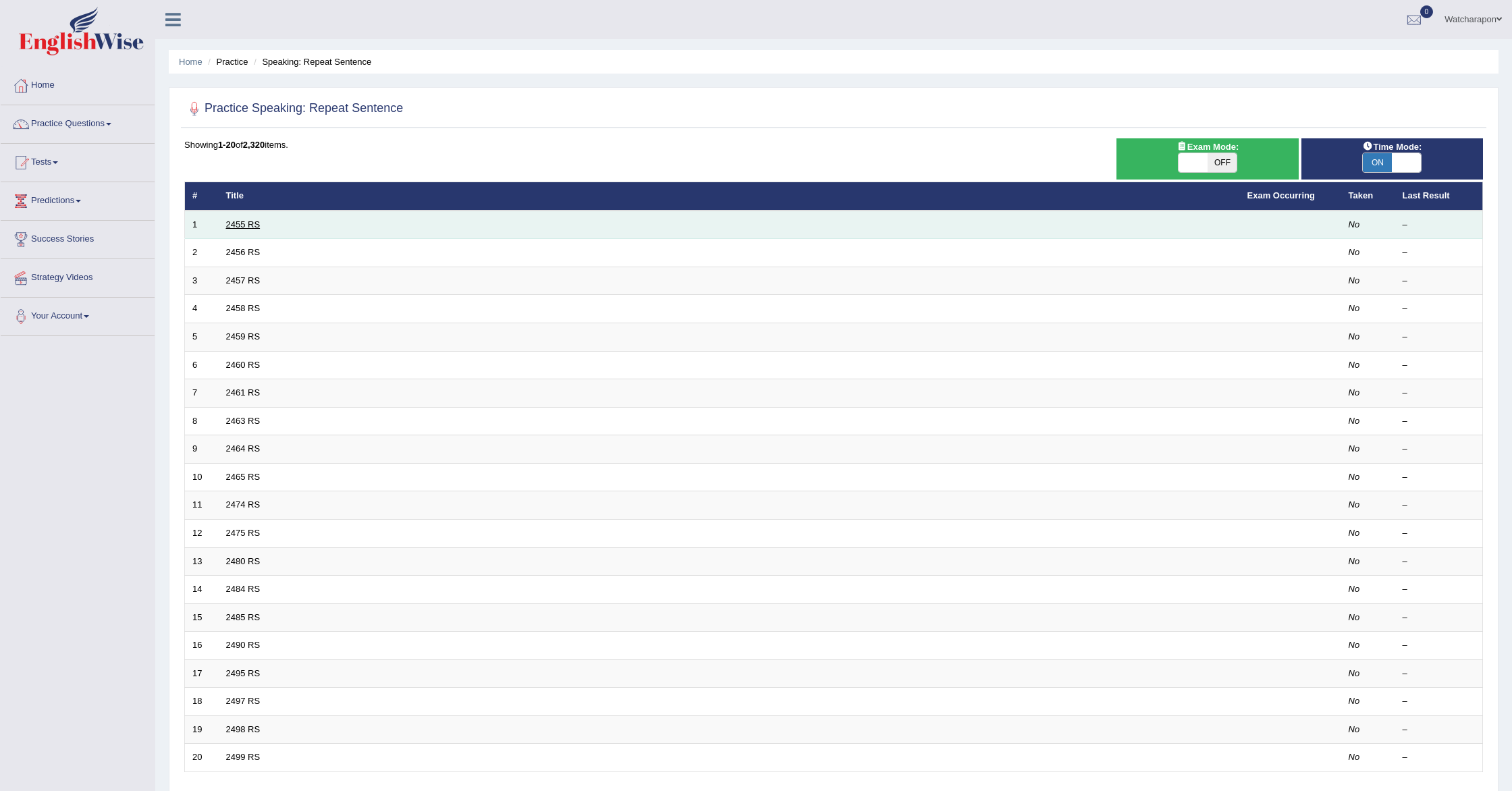
click at [244, 222] on link "2455 RS" at bounding box center [243, 225] width 34 height 10
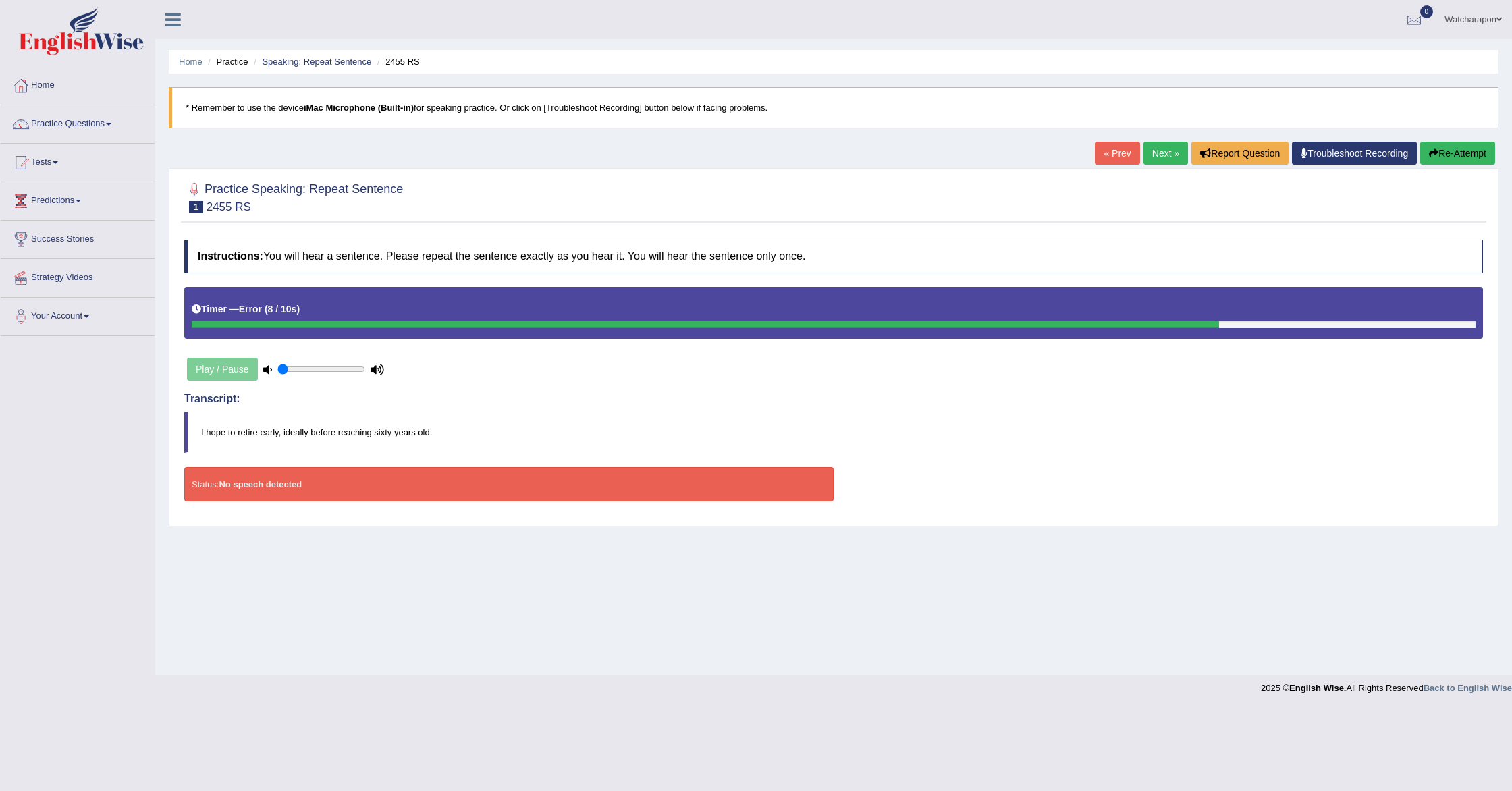
click at [1445, 147] on button "Re-Attempt" at bounding box center [1457, 154] width 75 height 23
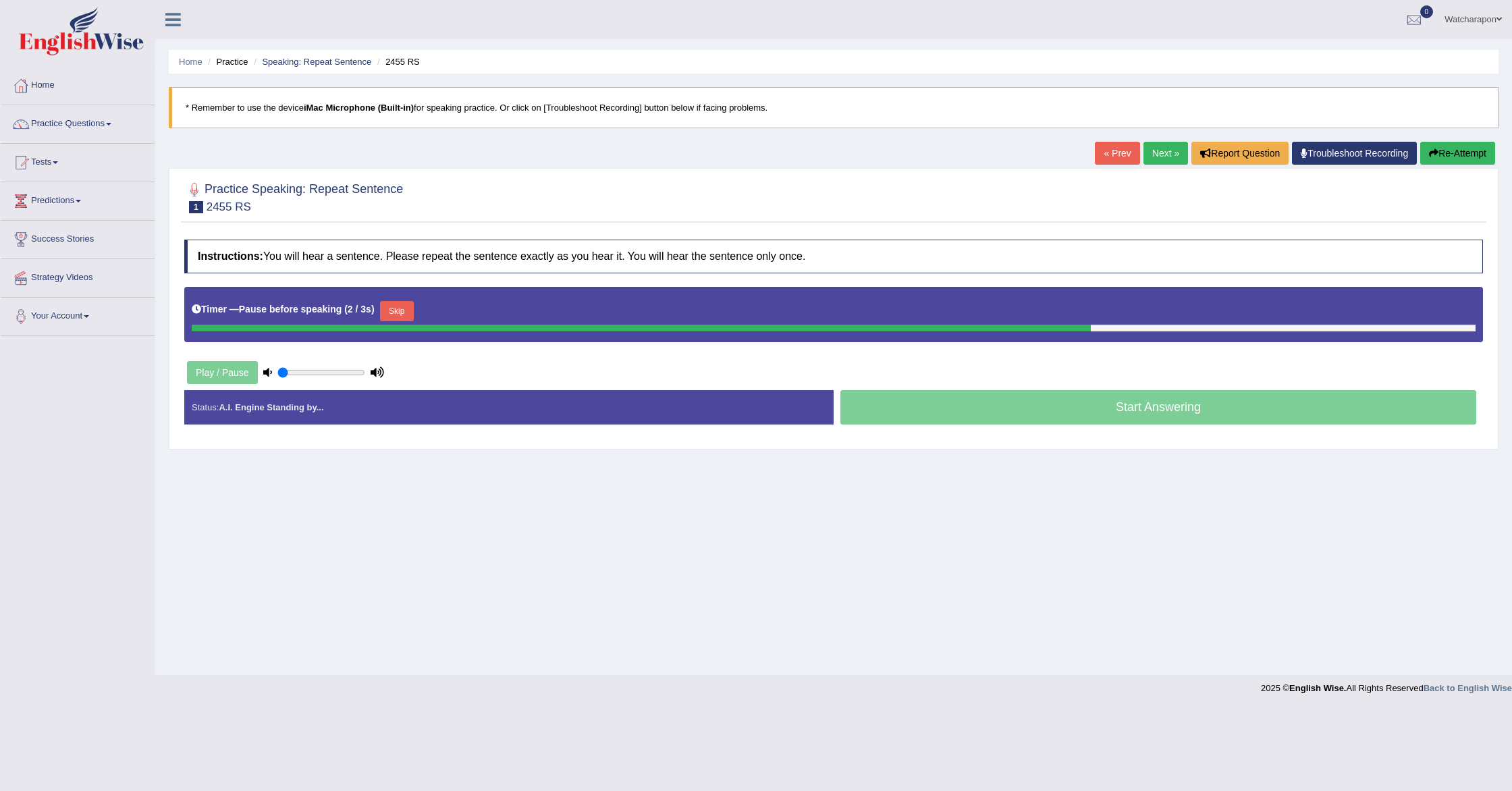
click at [410, 310] on button "Skip" at bounding box center [396, 311] width 34 height 20
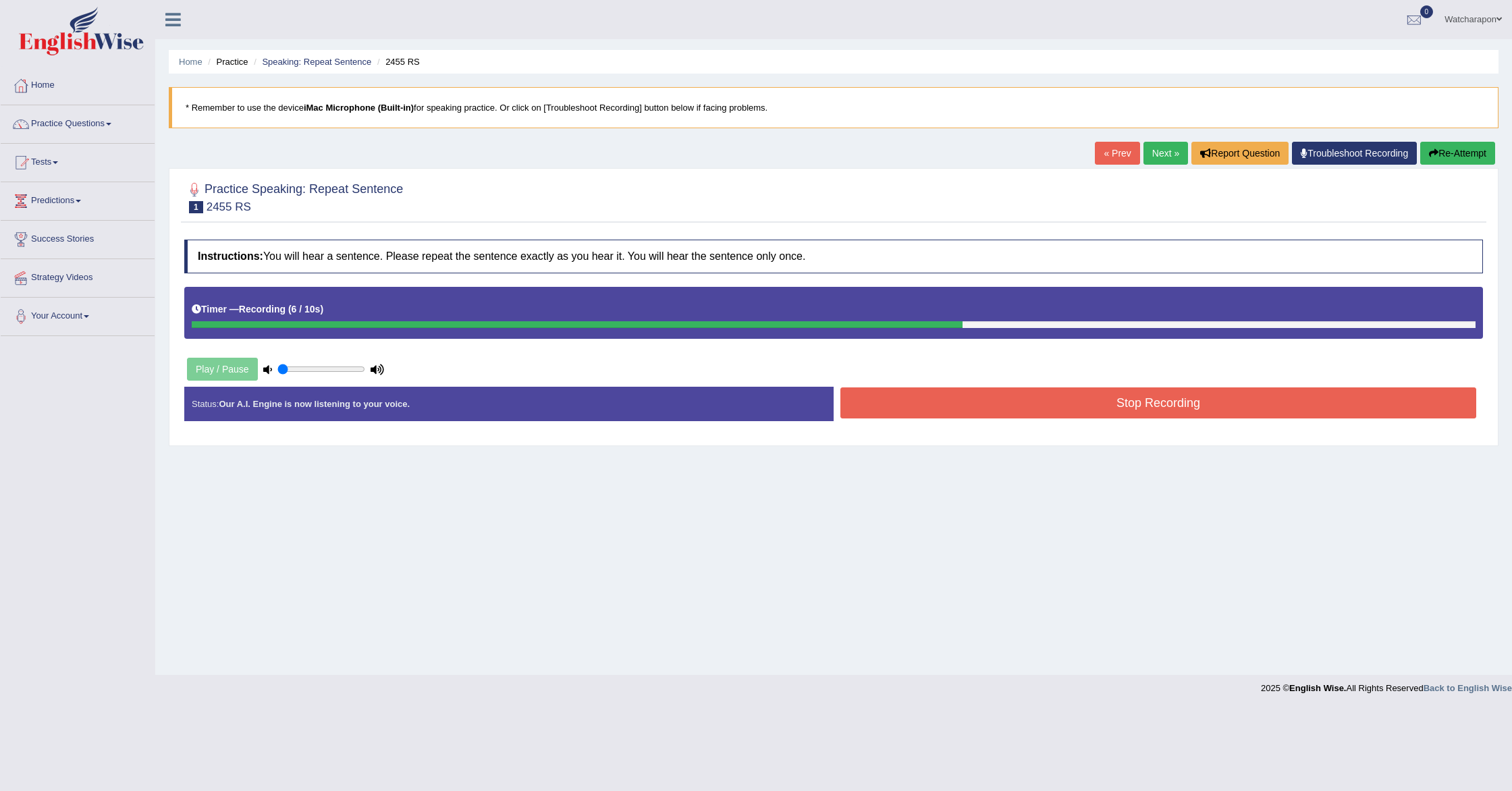
click at [885, 412] on button "Stop Recording" at bounding box center [1158, 403] width 636 height 31
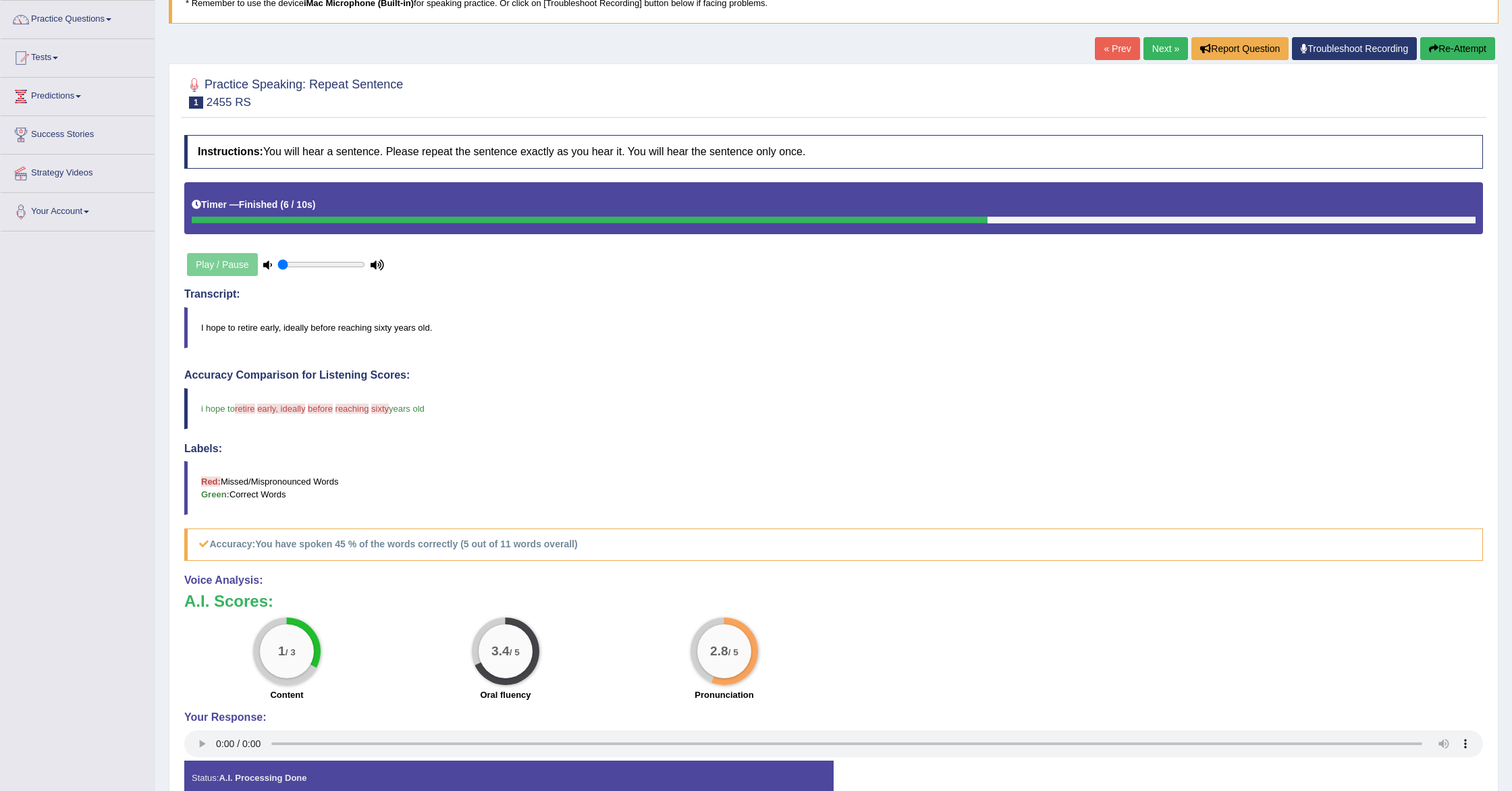
scroll to position [114, 0]
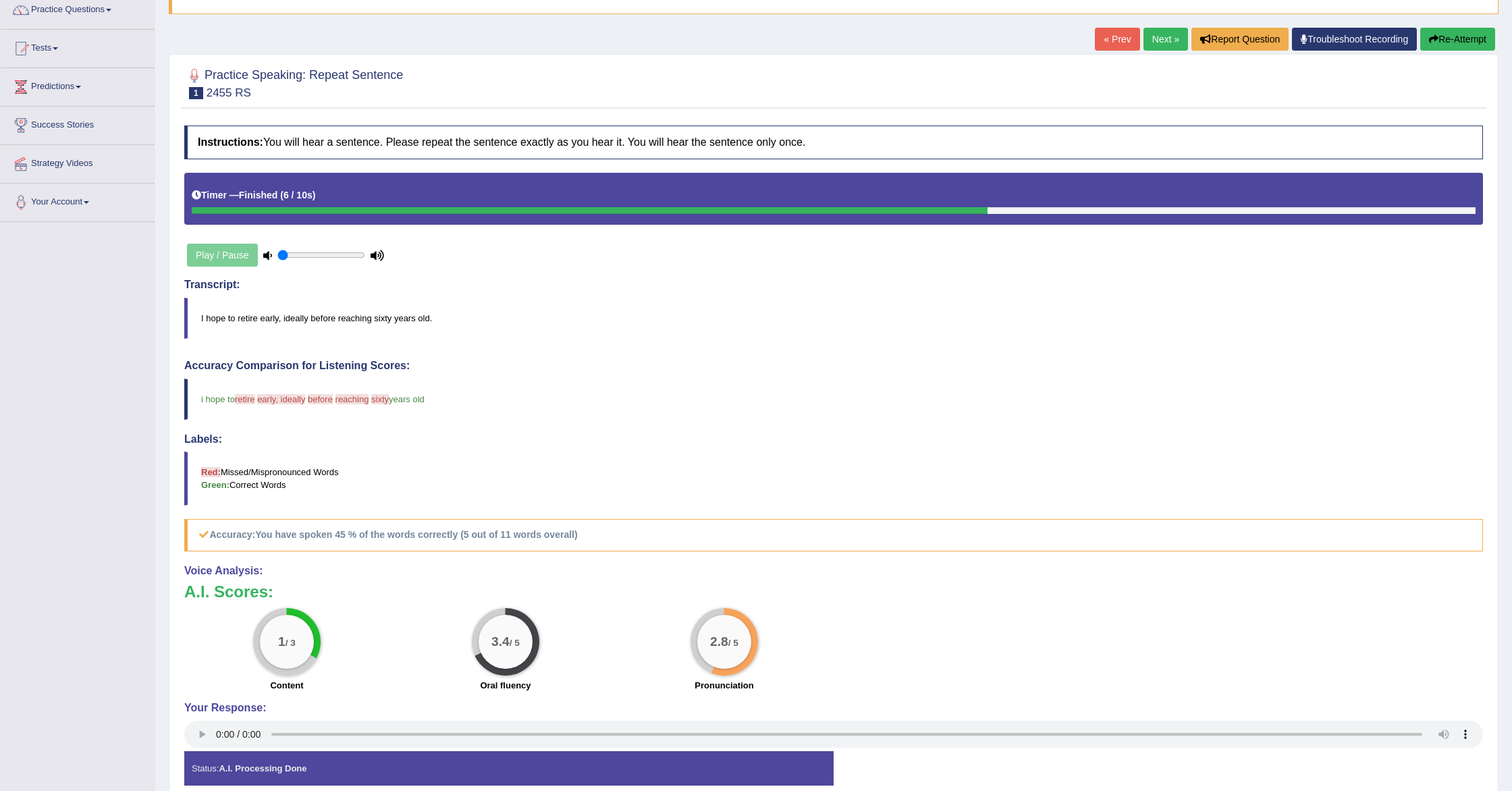
click at [1442, 38] on button "Re-Attempt" at bounding box center [1457, 39] width 75 height 23
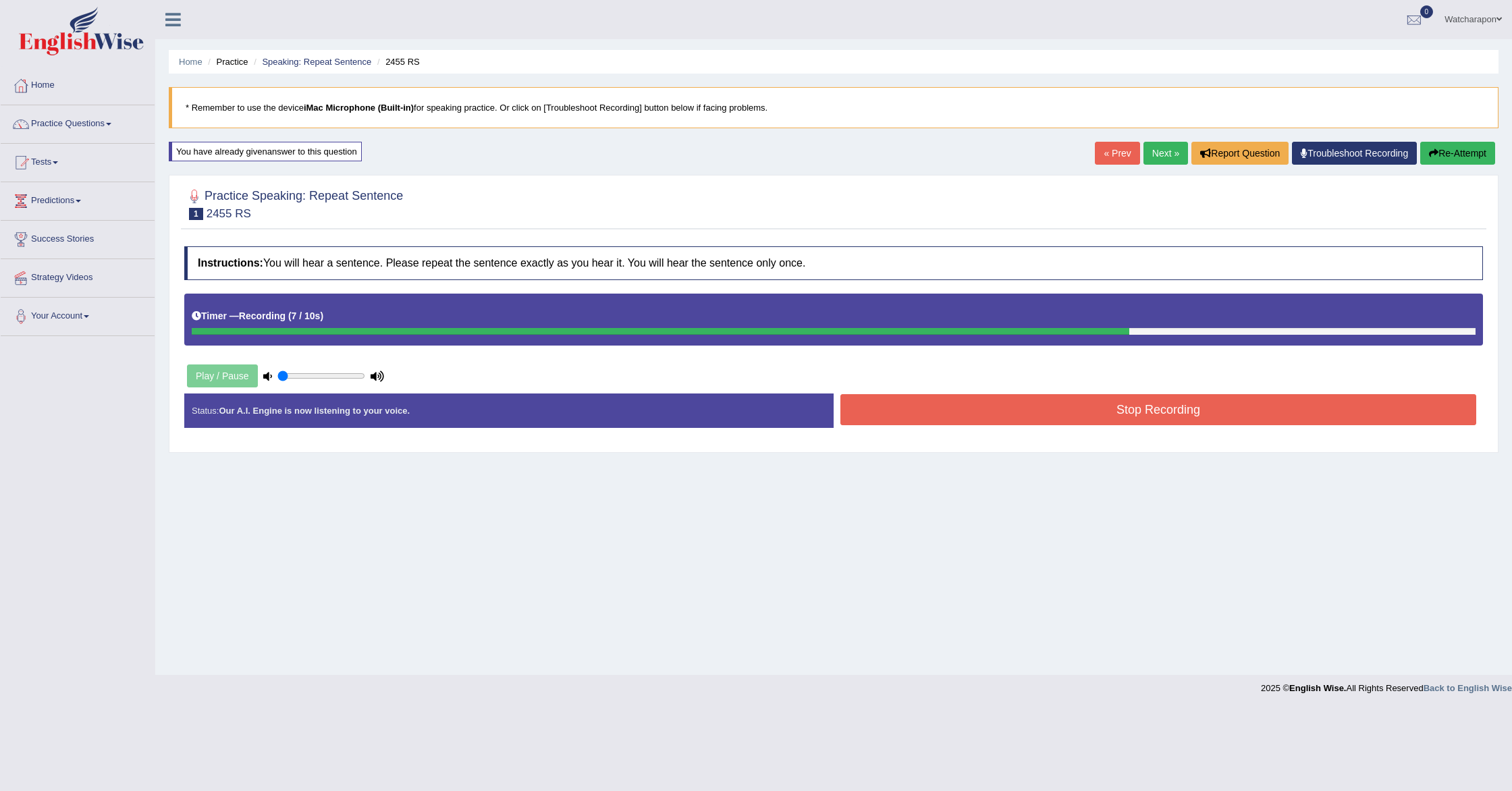
click at [902, 418] on button "Stop Recording" at bounding box center [1158, 410] width 636 height 31
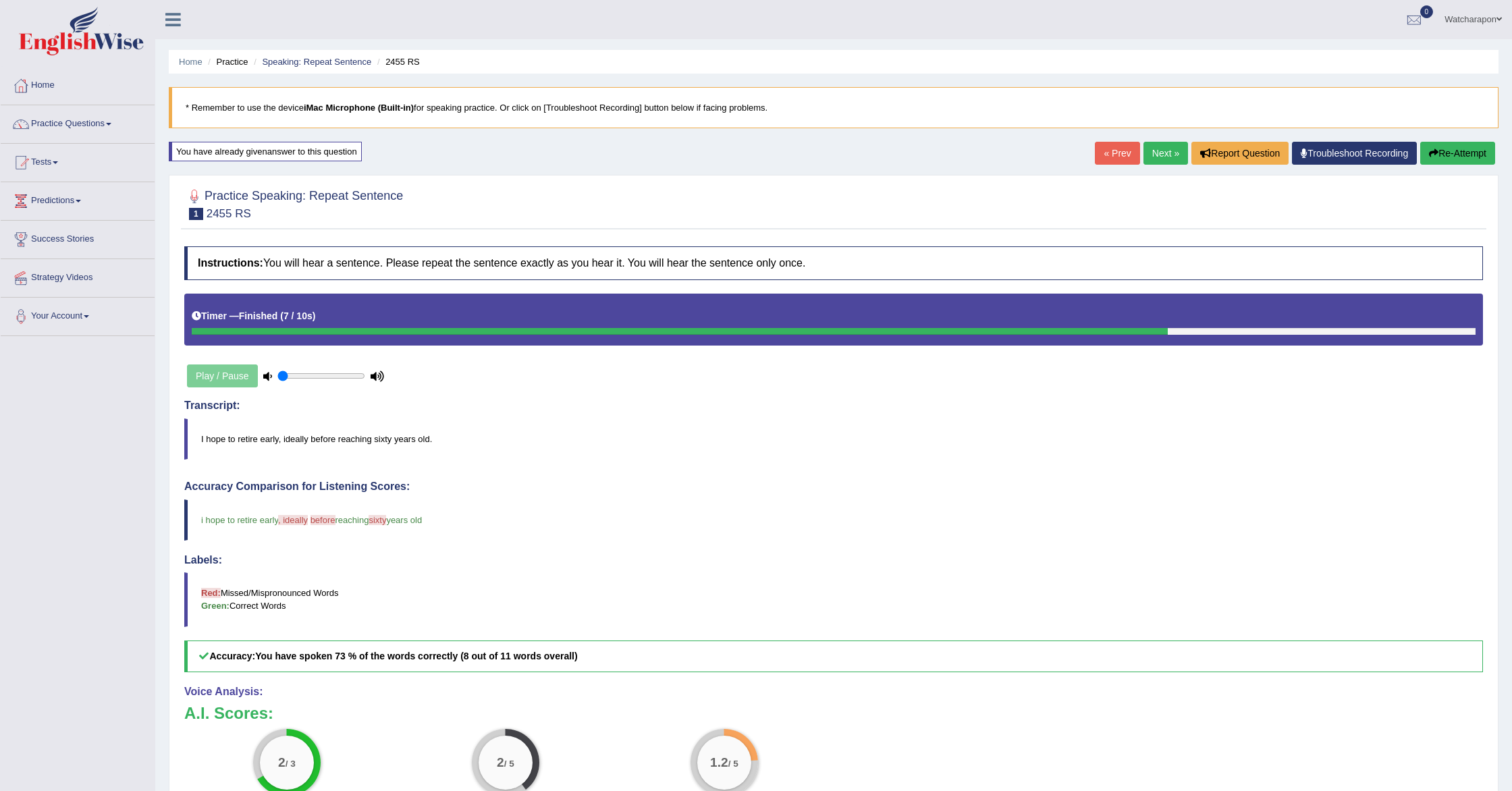
click at [1160, 151] on link "Next »" at bounding box center [1166, 154] width 44 height 23
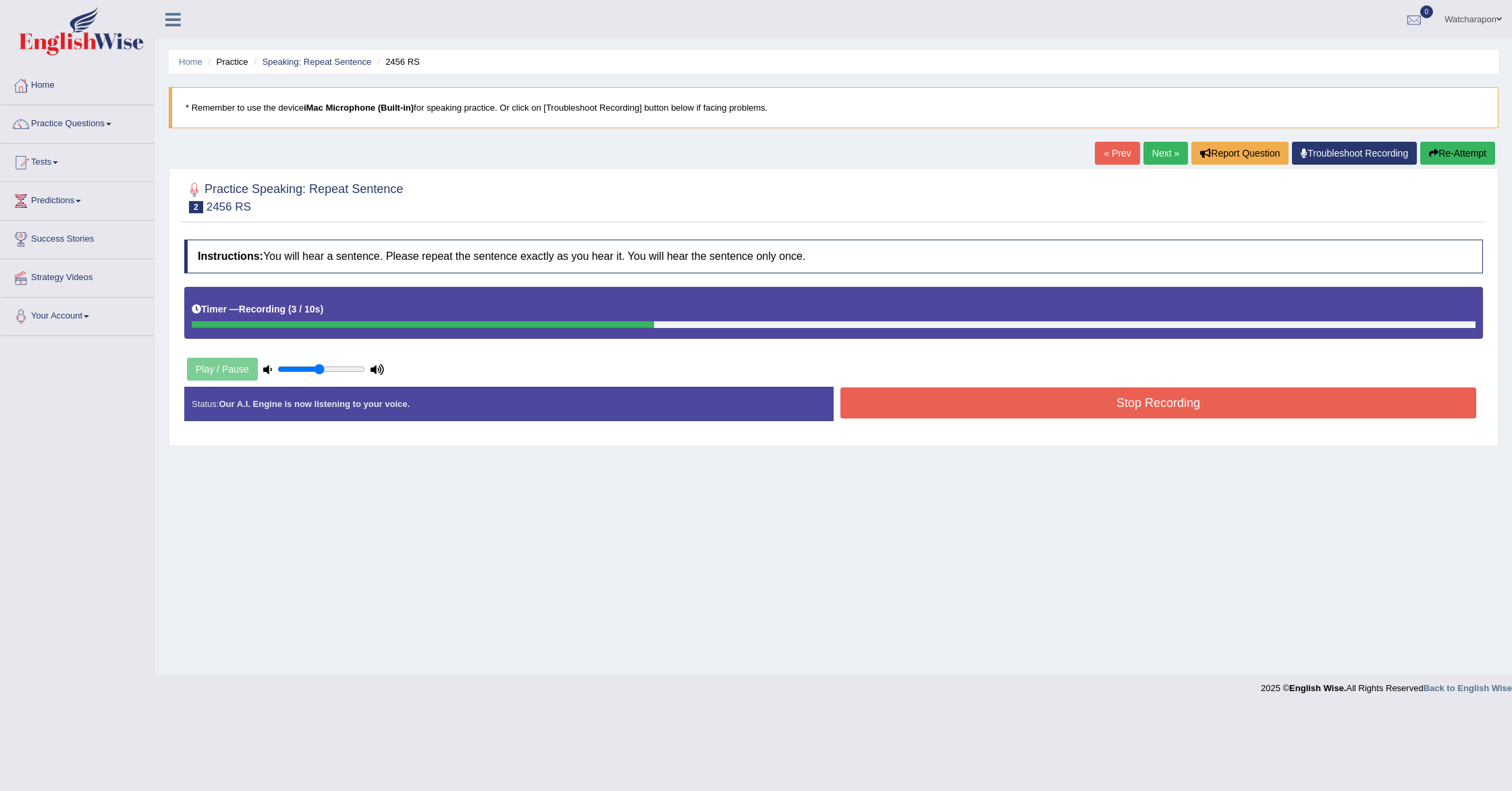
drag, startPoint x: 302, startPoint y: 367, endPoint x: 319, endPoint y: 369, distance: 17.1
type input "0.5"
click at [319, 369] on input "range" at bounding box center [321, 369] width 88 height 11
click at [1468, 152] on button "Re-Attempt" at bounding box center [1457, 154] width 75 height 23
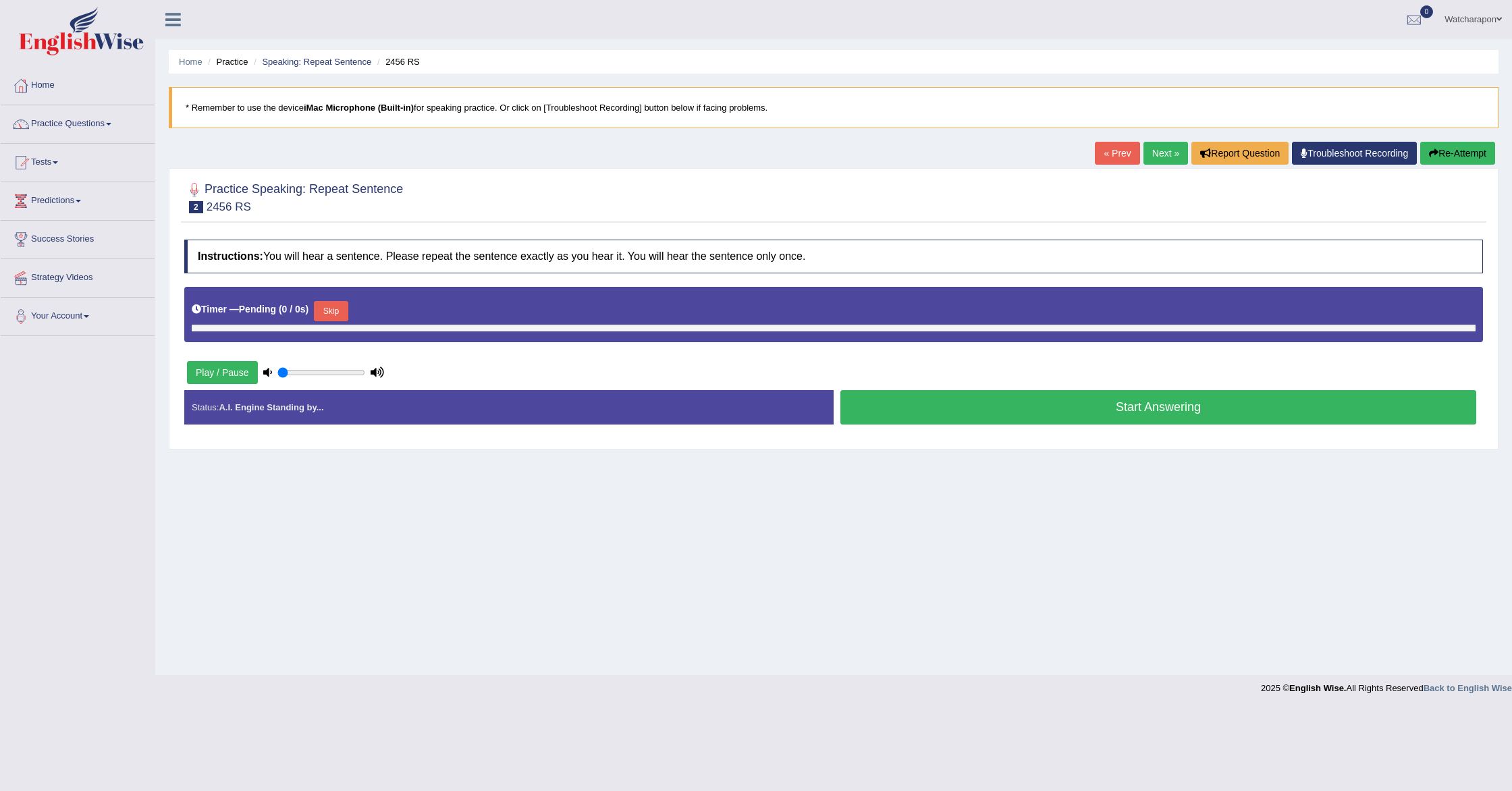
type input "0.5"
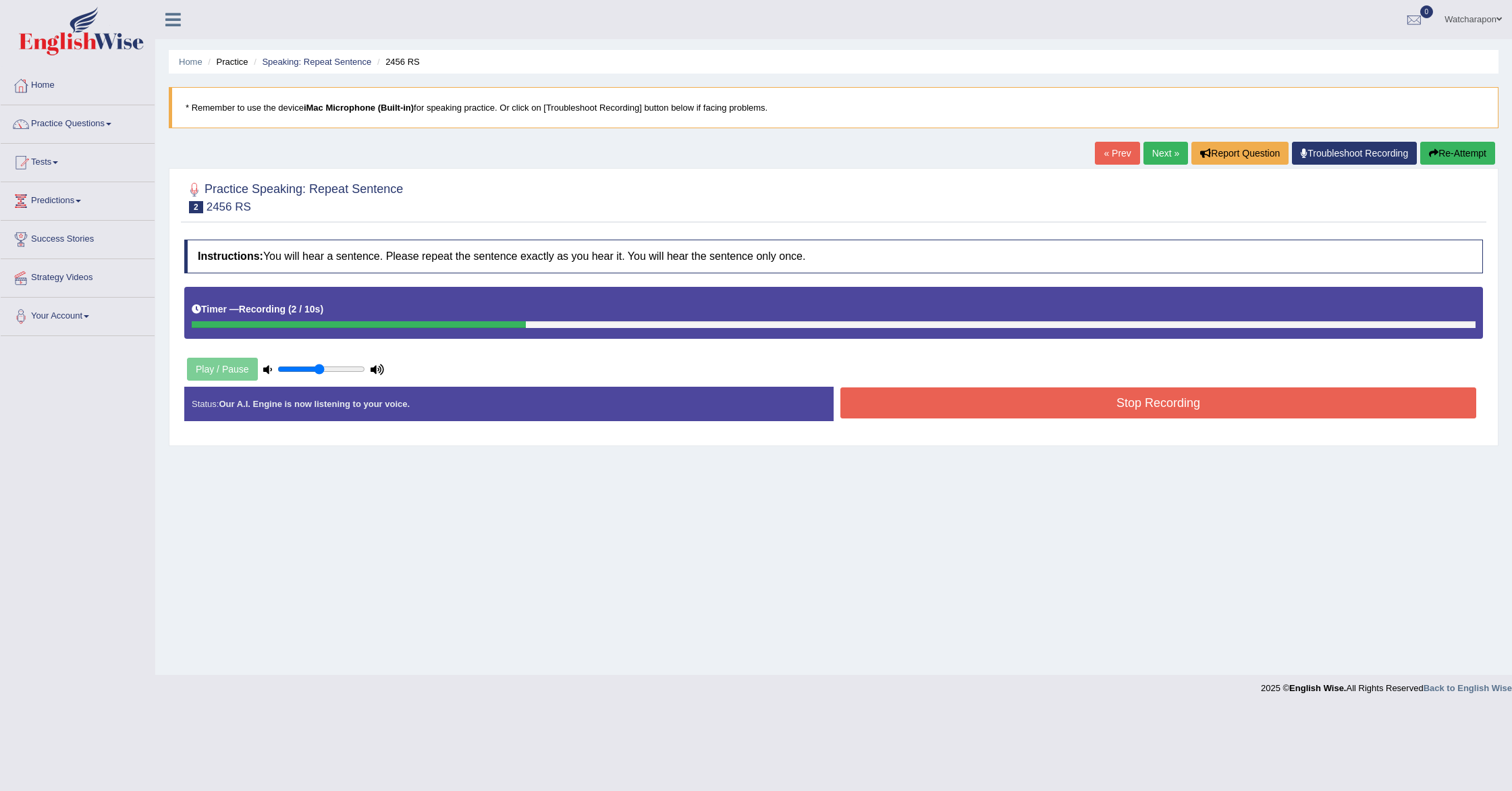
click at [1085, 398] on button "Stop Recording" at bounding box center [1158, 403] width 636 height 31
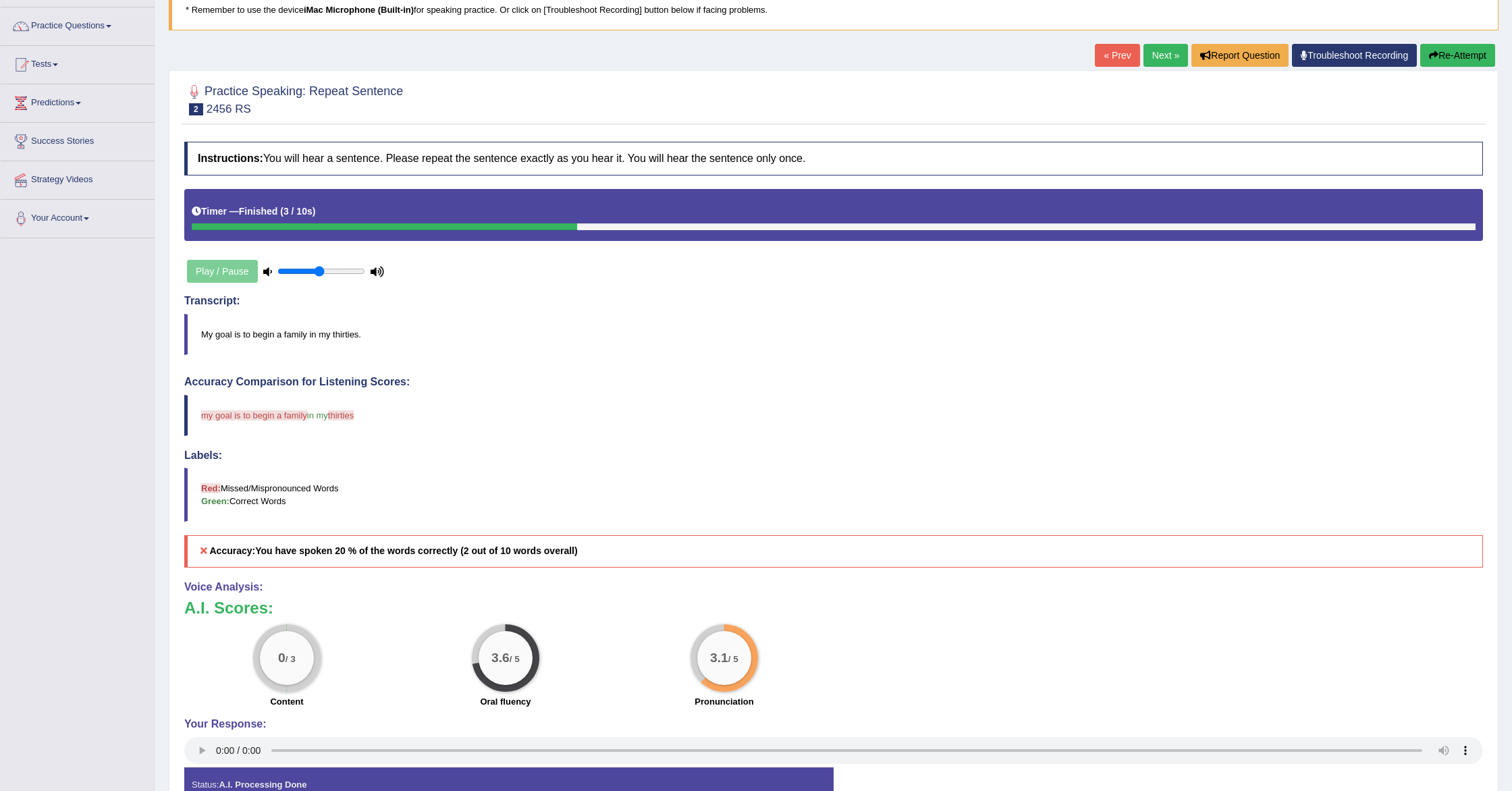
scroll to position [123, 0]
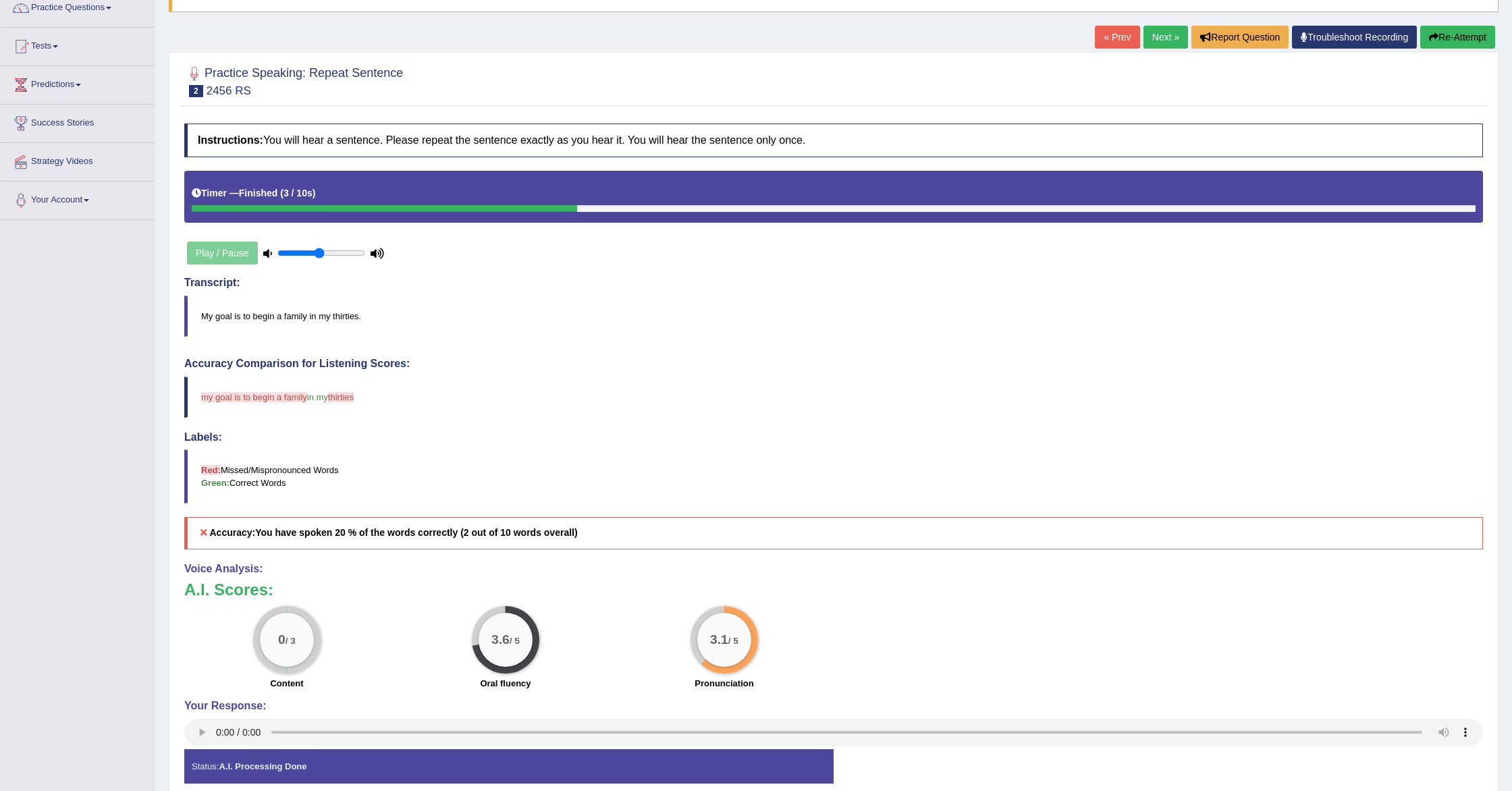
click at [202, 720] on div "Your Response:" at bounding box center [834, 725] width 1299 height 49
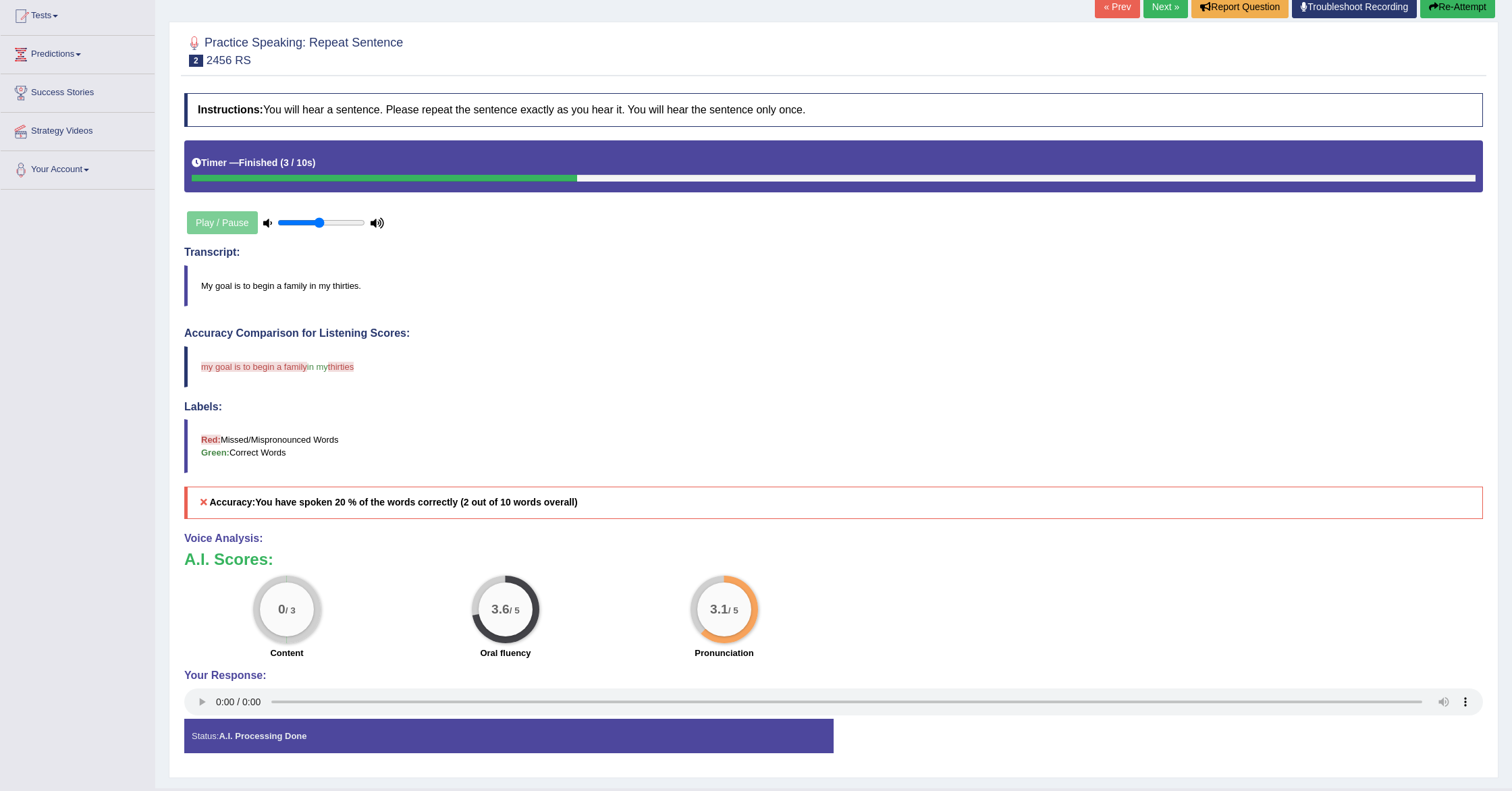
scroll to position [147, 0]
click at [1442, 10] on button "Re-Attempt" at bounding box center [1457, 7] width 75 height 23
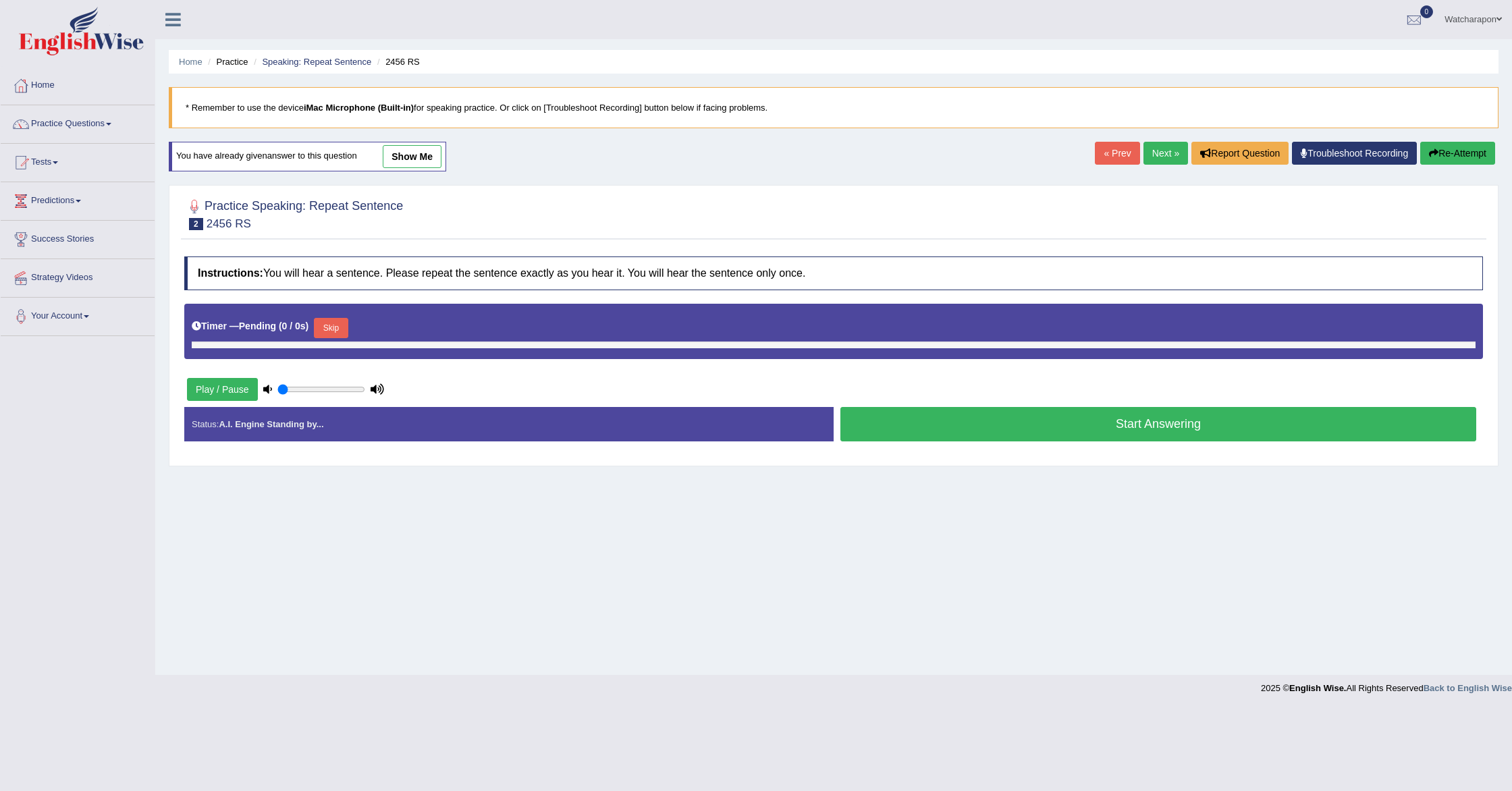
type input "0.5"
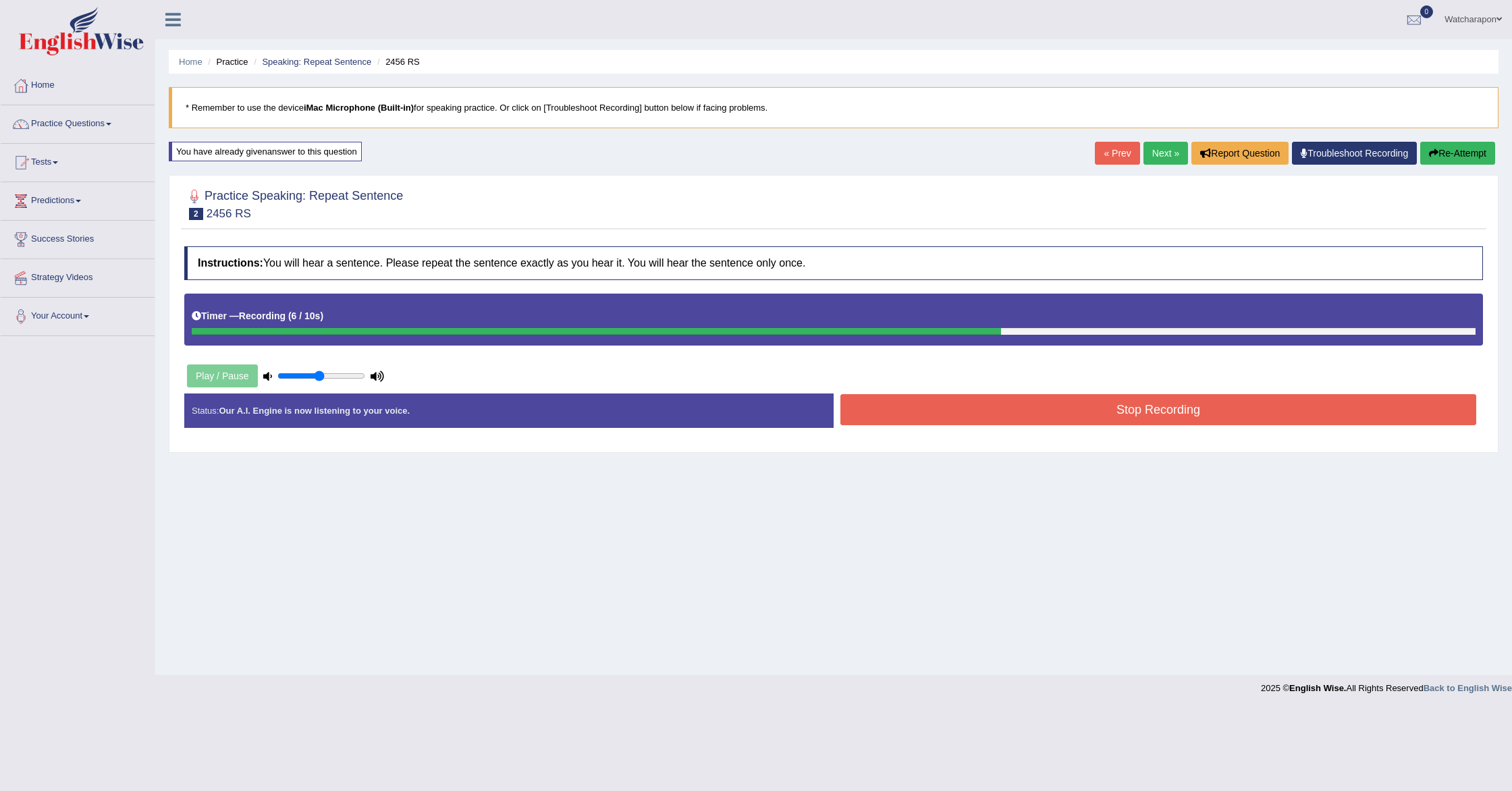
click at [935, 405] on button "Stop Recording" at bounding box center [1158, 410] width 636 height 31
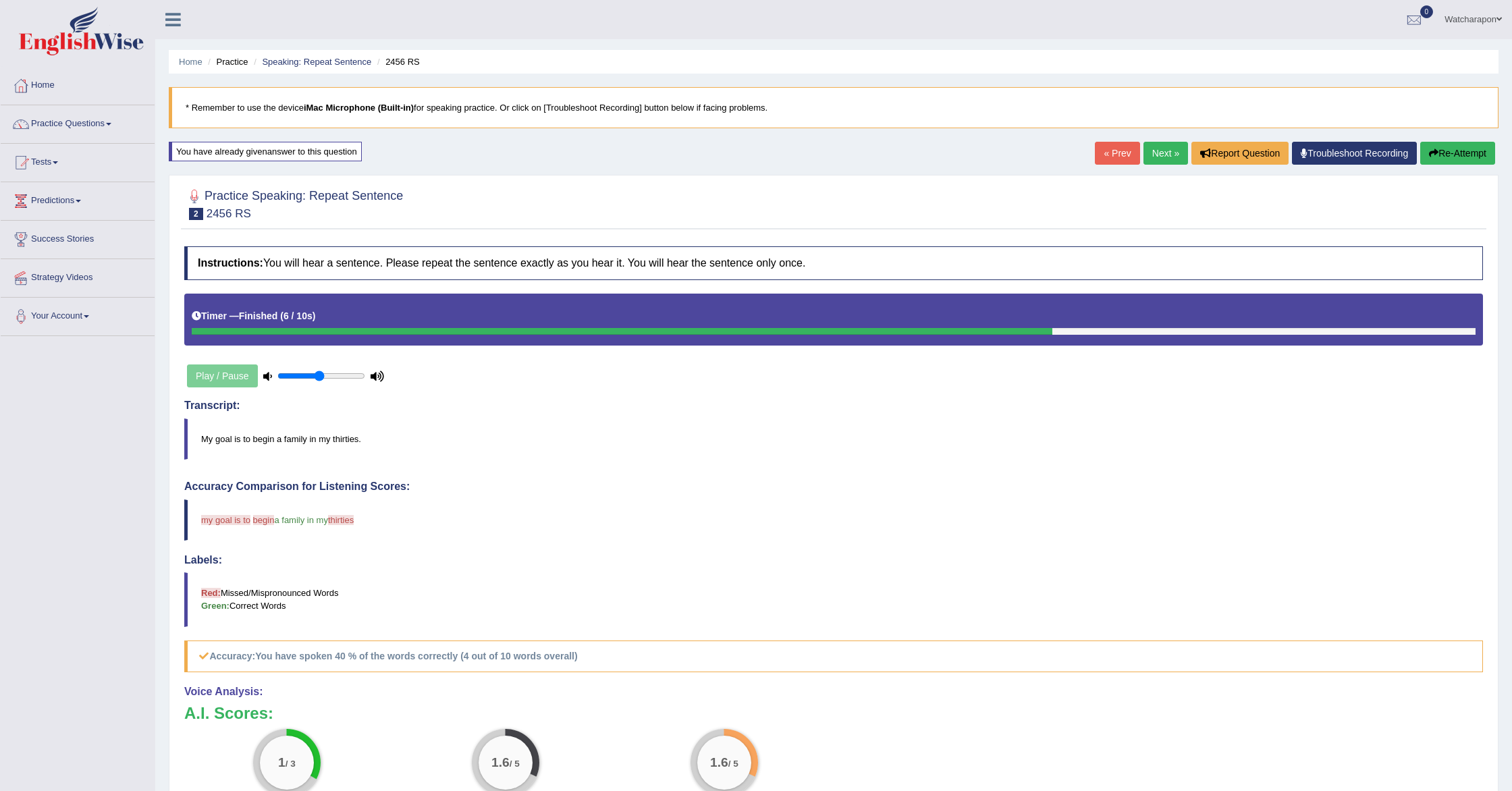
click at [1445, 153] on button "Re-Attempt" at bounding box center [1457, 154] width 75 height 23
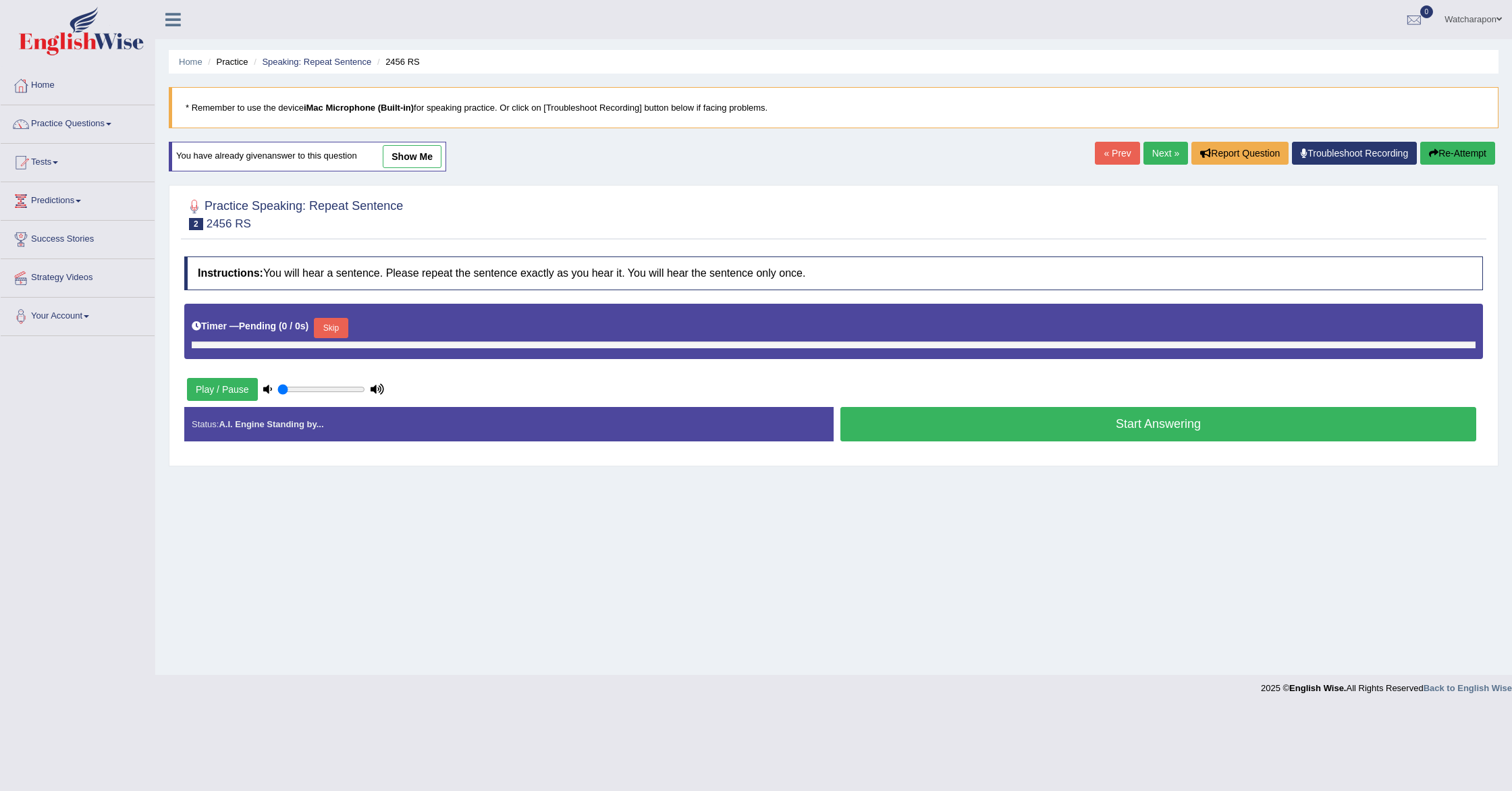
type input "0.5"
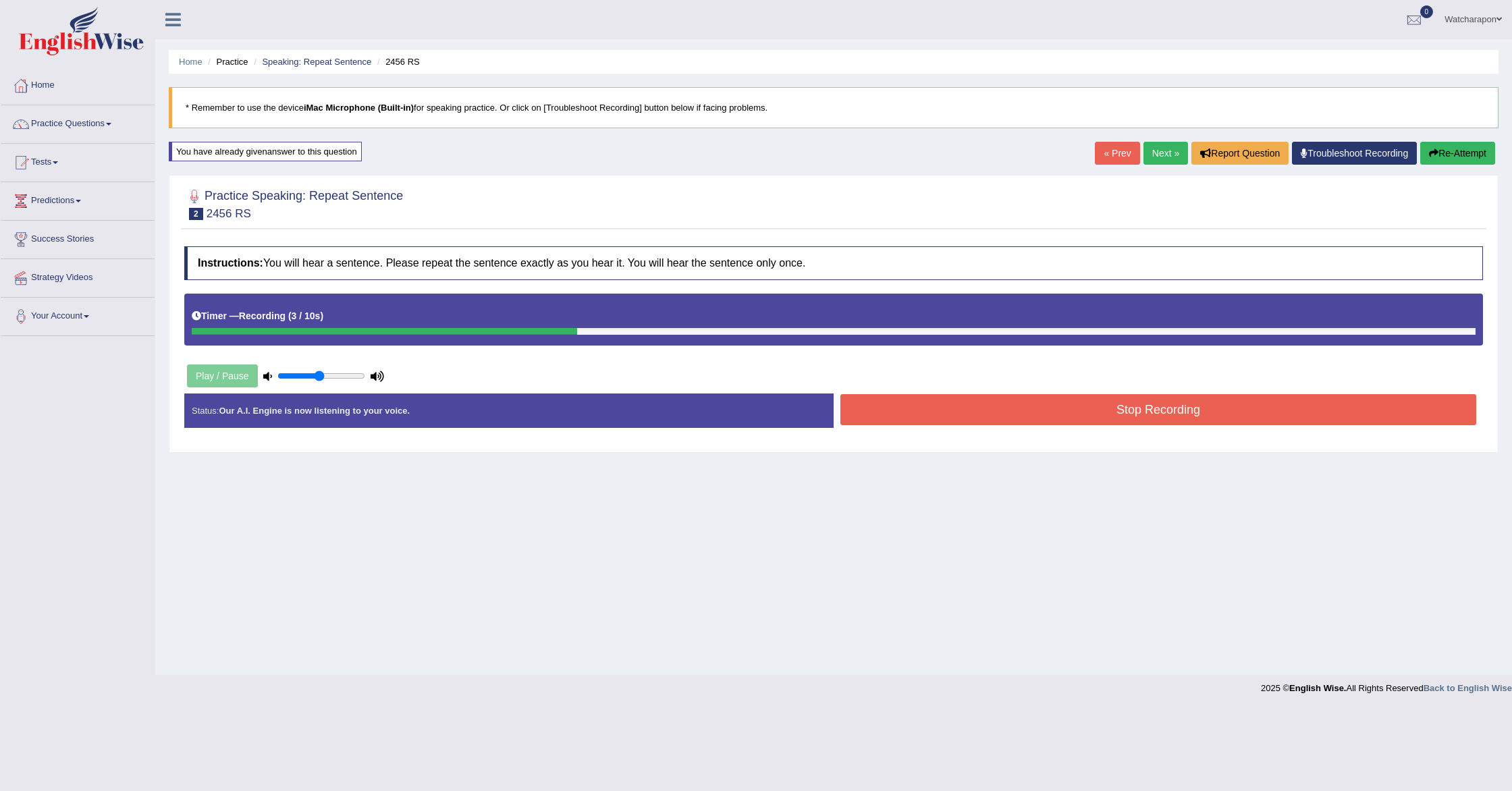
click at [876, 404] on button "Stop Recording" at bounding box center [1158, 410] width 636 height 31
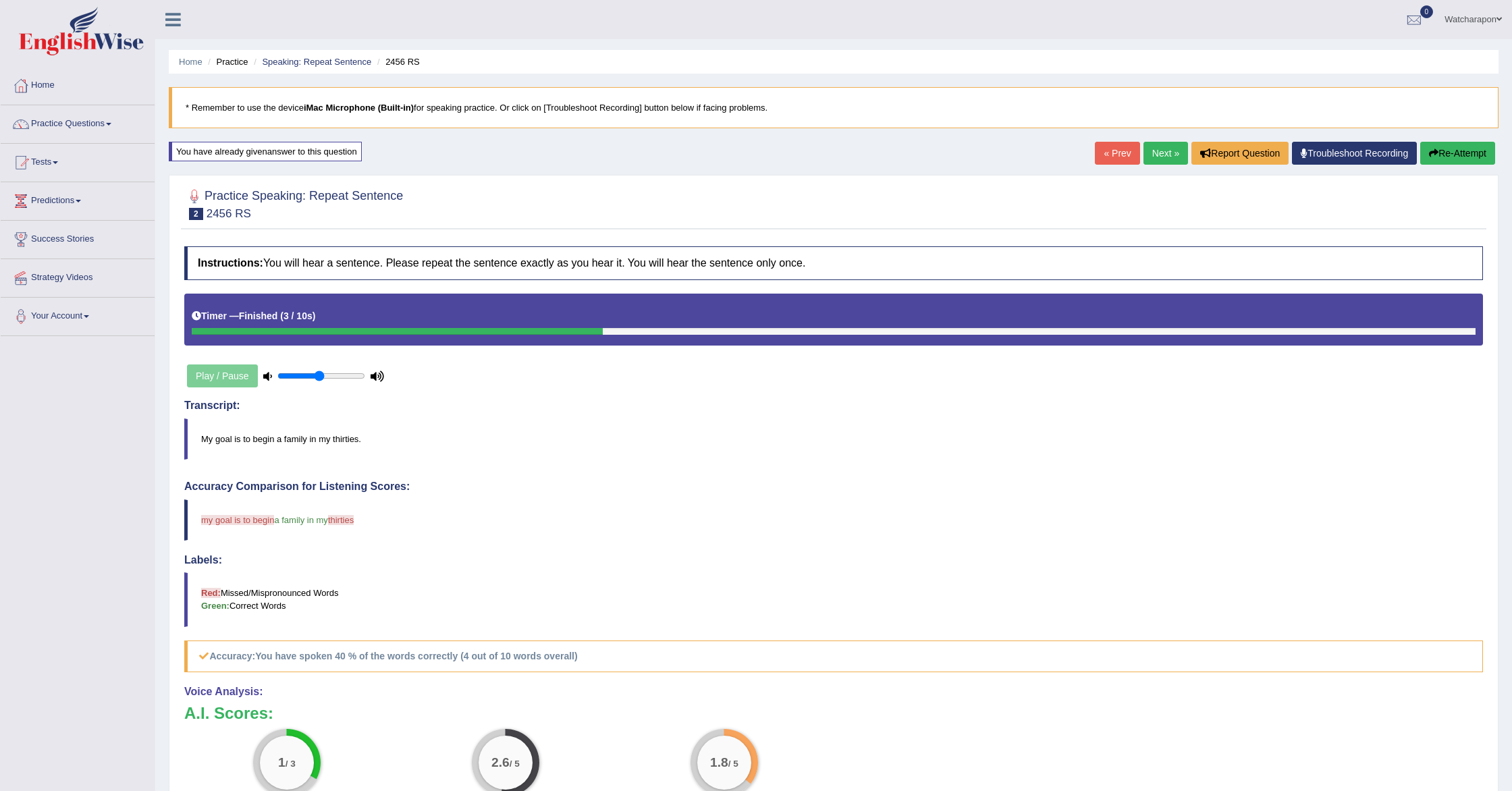
click at [1452, 149] on button "Re-Attempt" at bounding box center [1457, 154] width 75 height 23
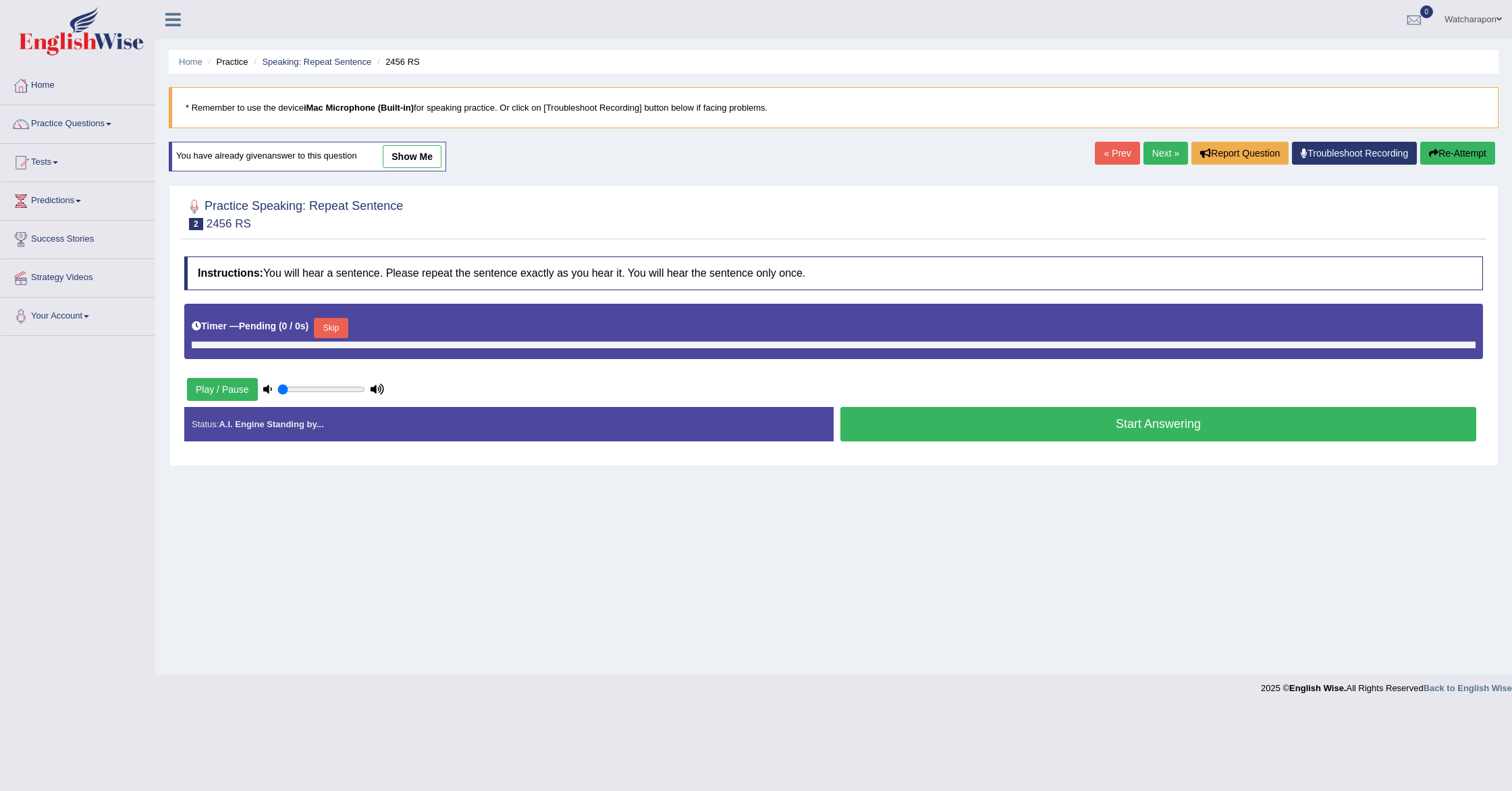
type input "0.5"
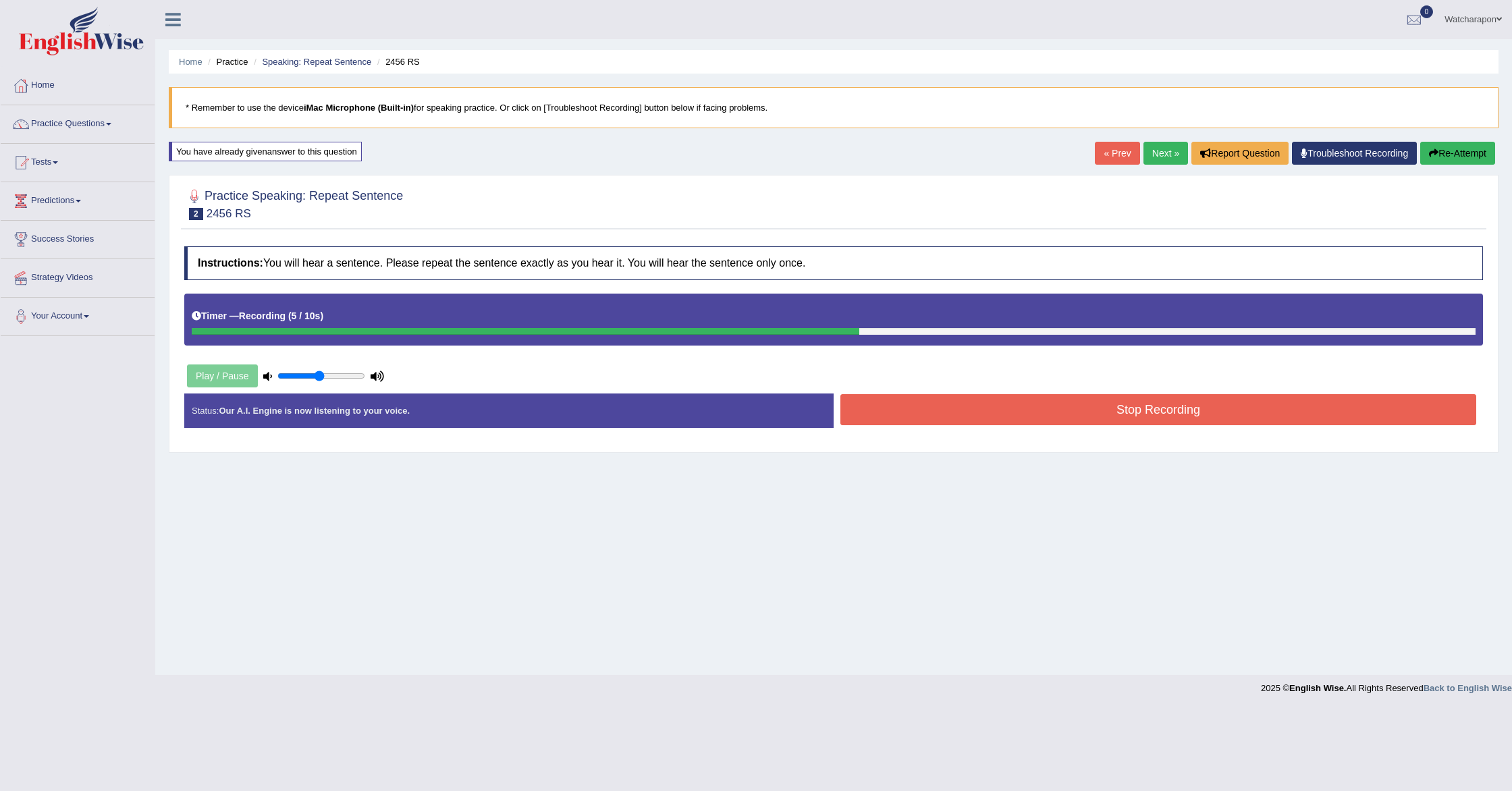
click at [1092, 413] on button "Stop Recording" at bounding box center [1158, 410] width 636 height 31
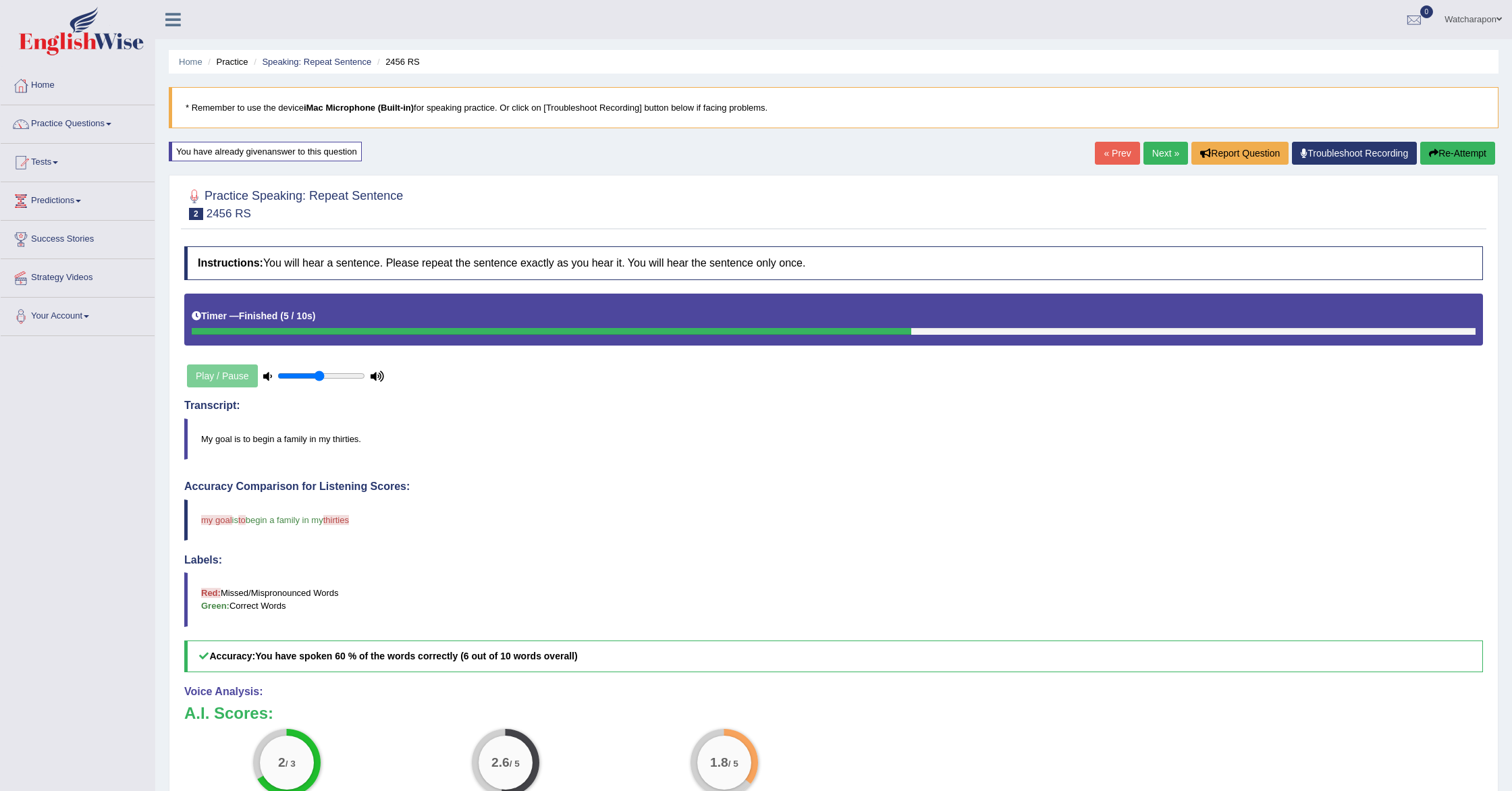
click at [1153, 149] on link "Next »" at bounding box center [1166, 154] width 44 height 23
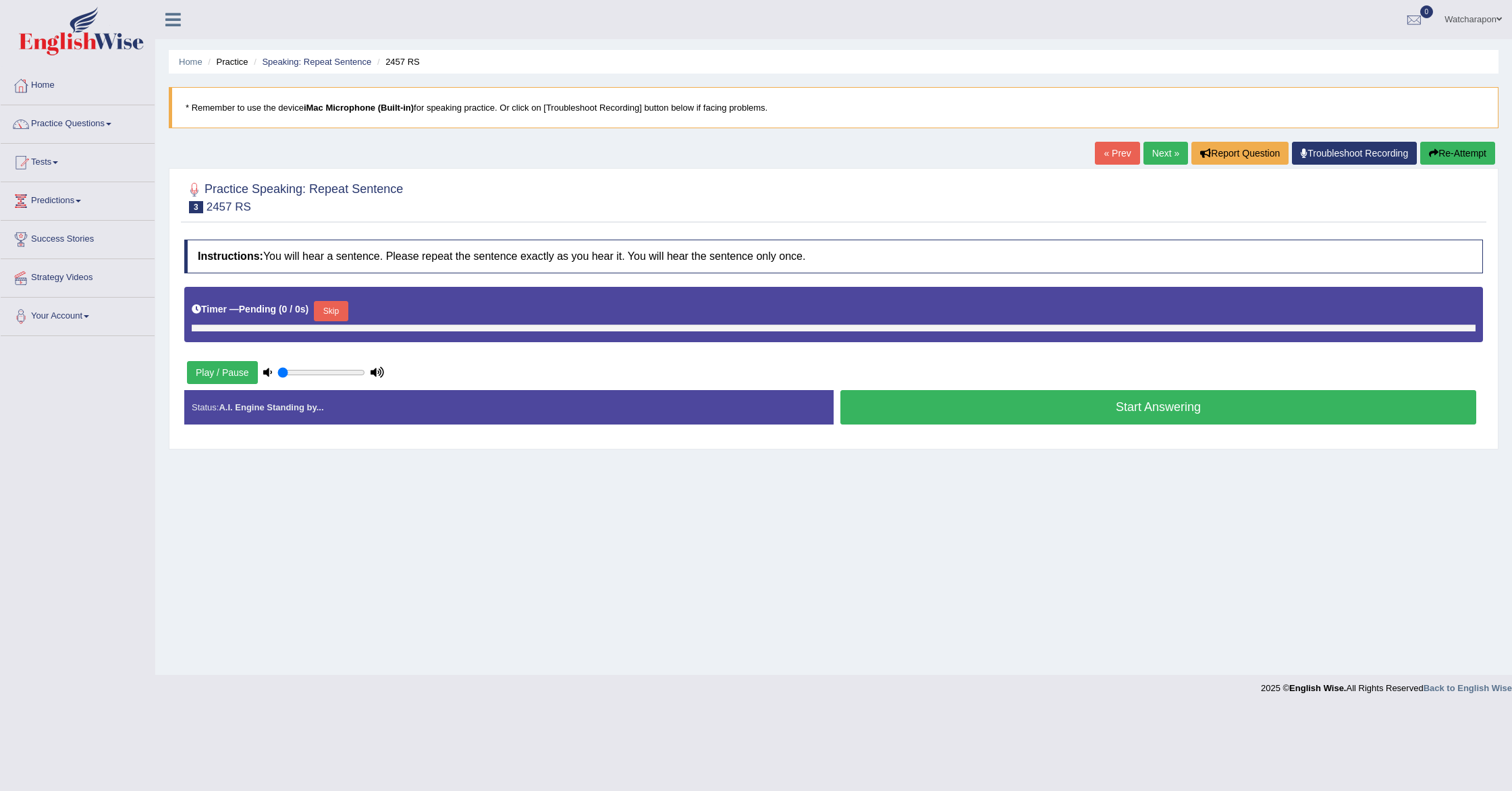
type input "0.5"
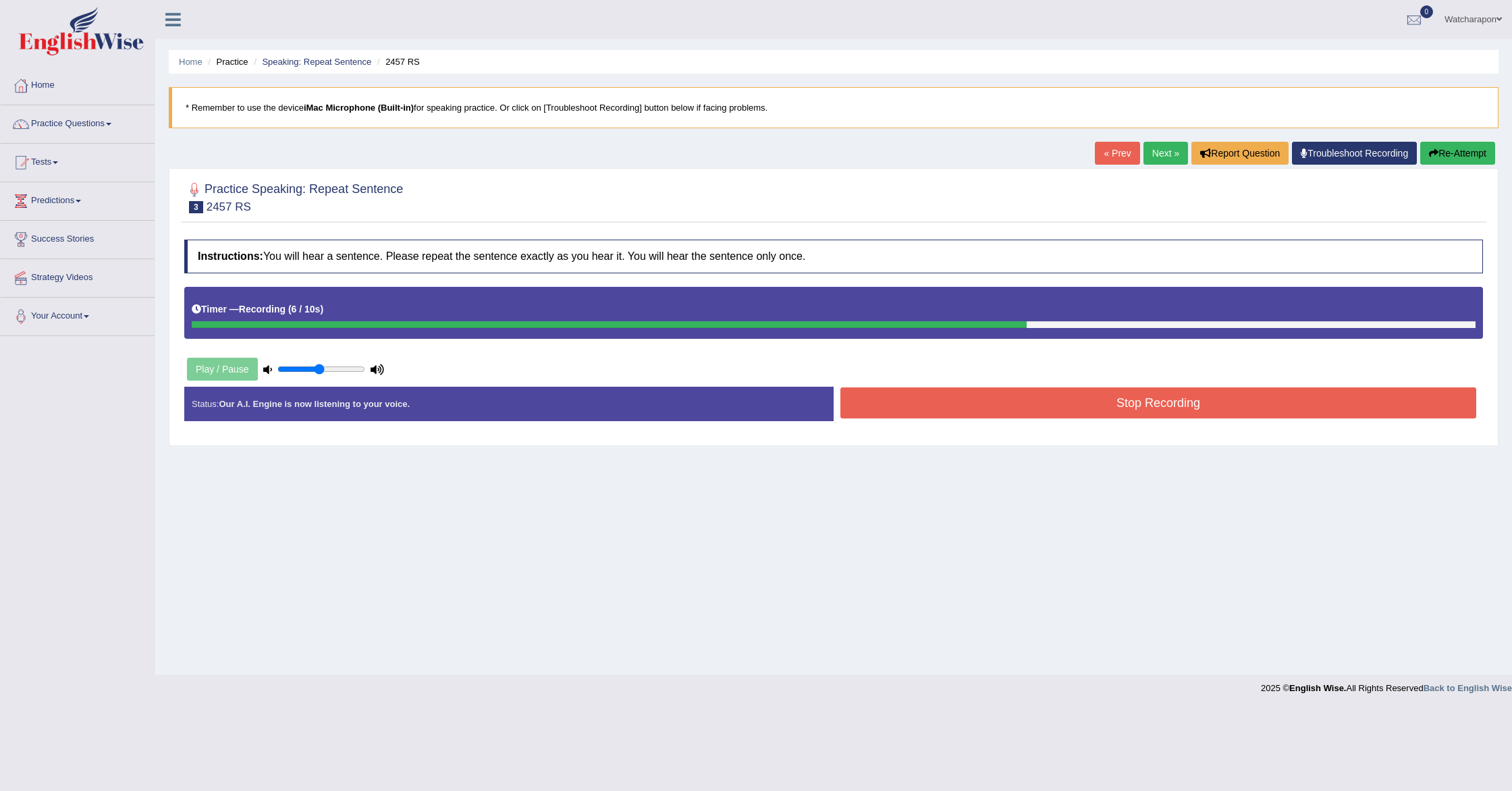
click at [957, 411] on button "Stop Recording" at bounding box center [1158, 403] width 636 height 31
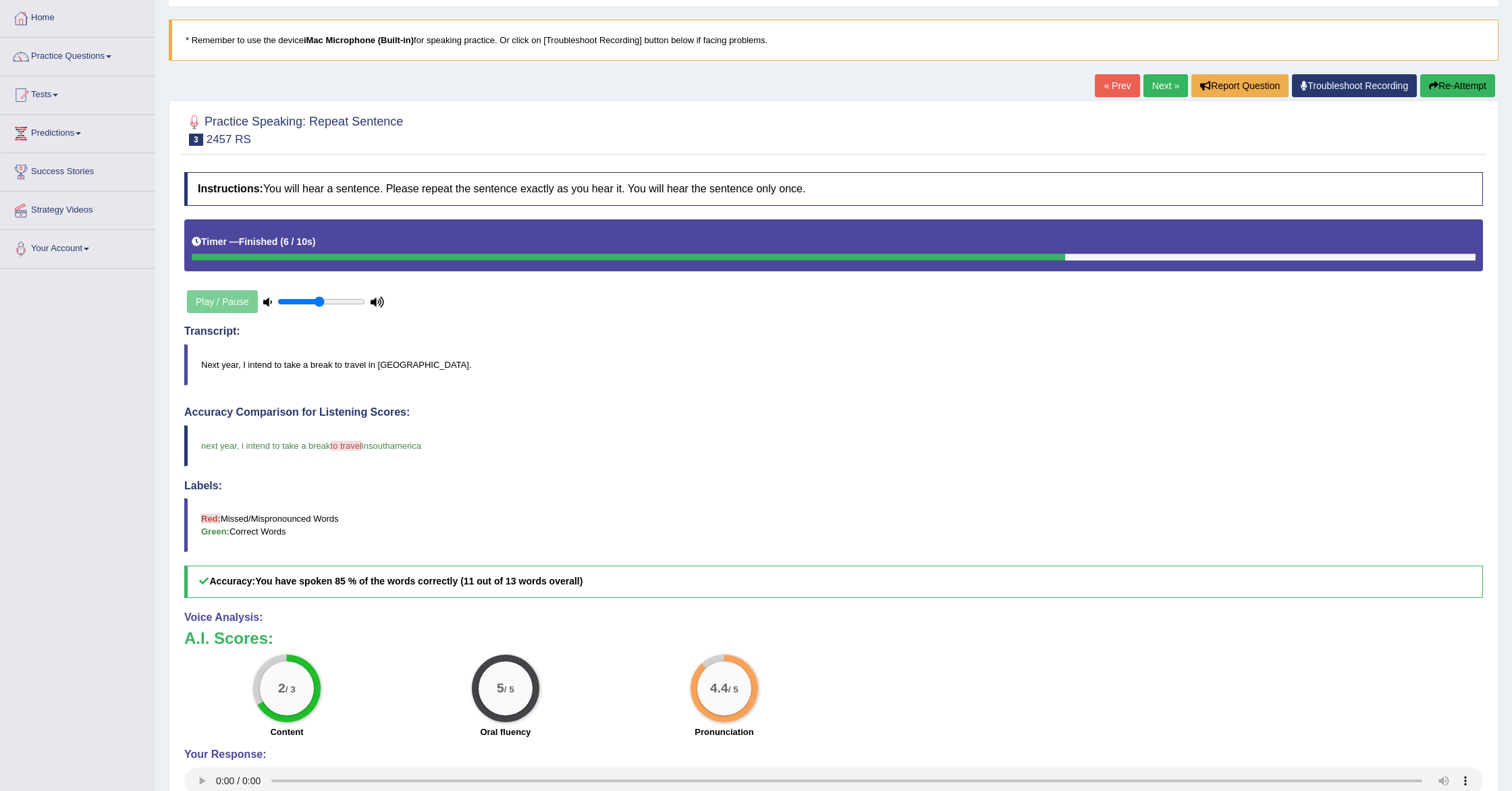
scroll to position [64, 0]
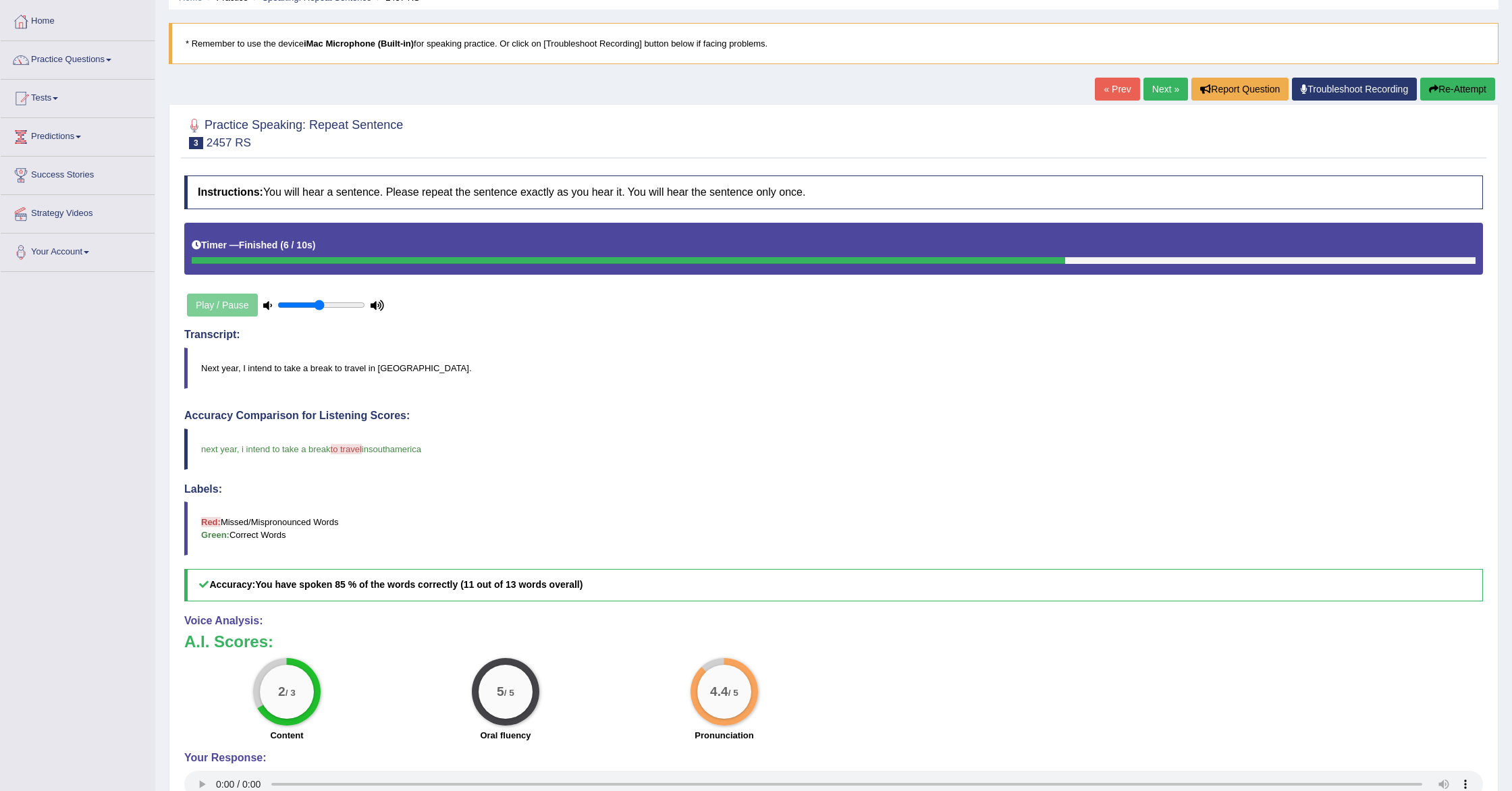
click at [1155, 83] on link "Next »" at bounding box center [1166, 89] width 44 height 23
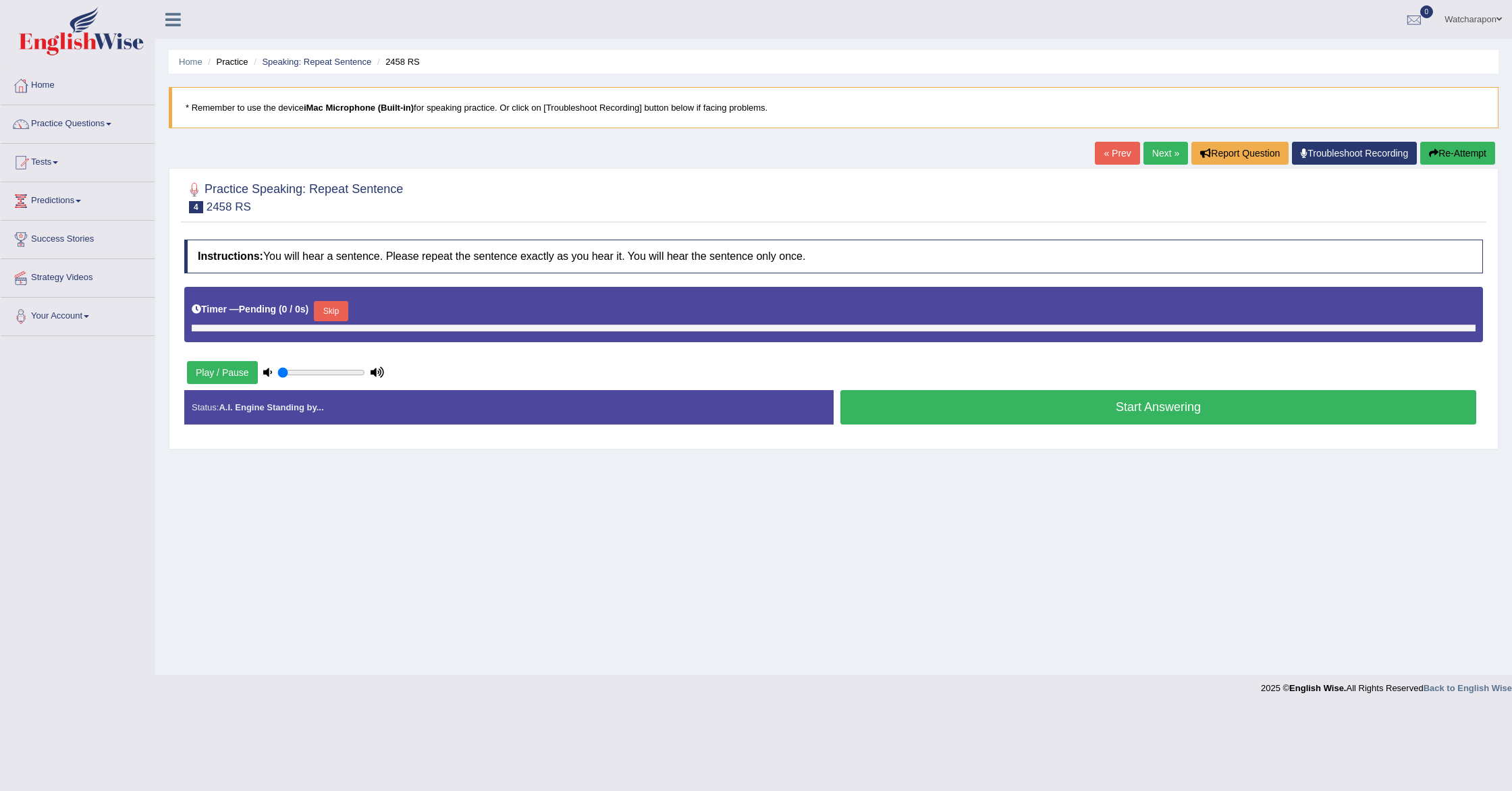
type input "0.5"
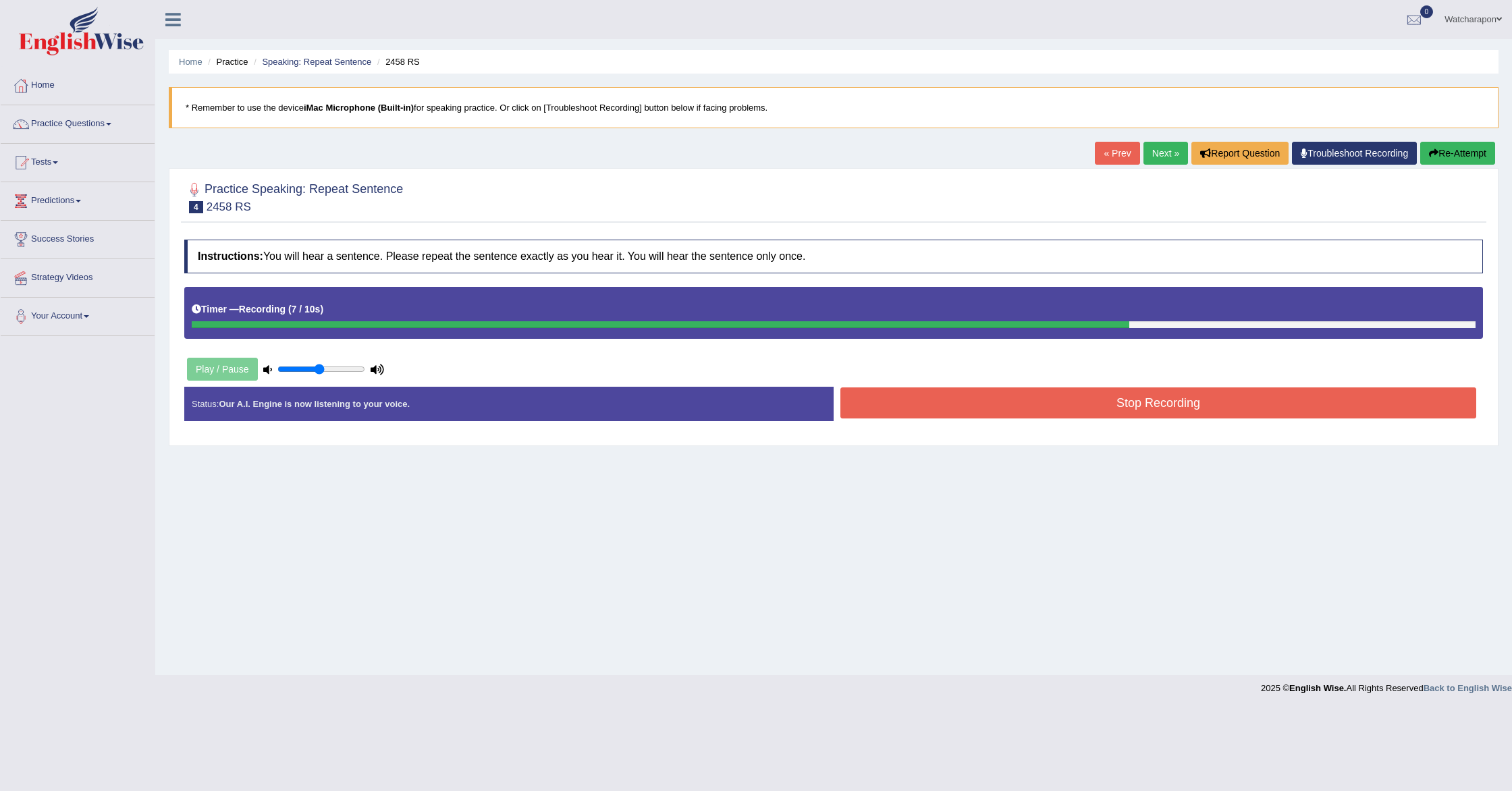
click at [1117, 150] on link "« Prev" at bounding box center [1116, 154] width 44 height 23
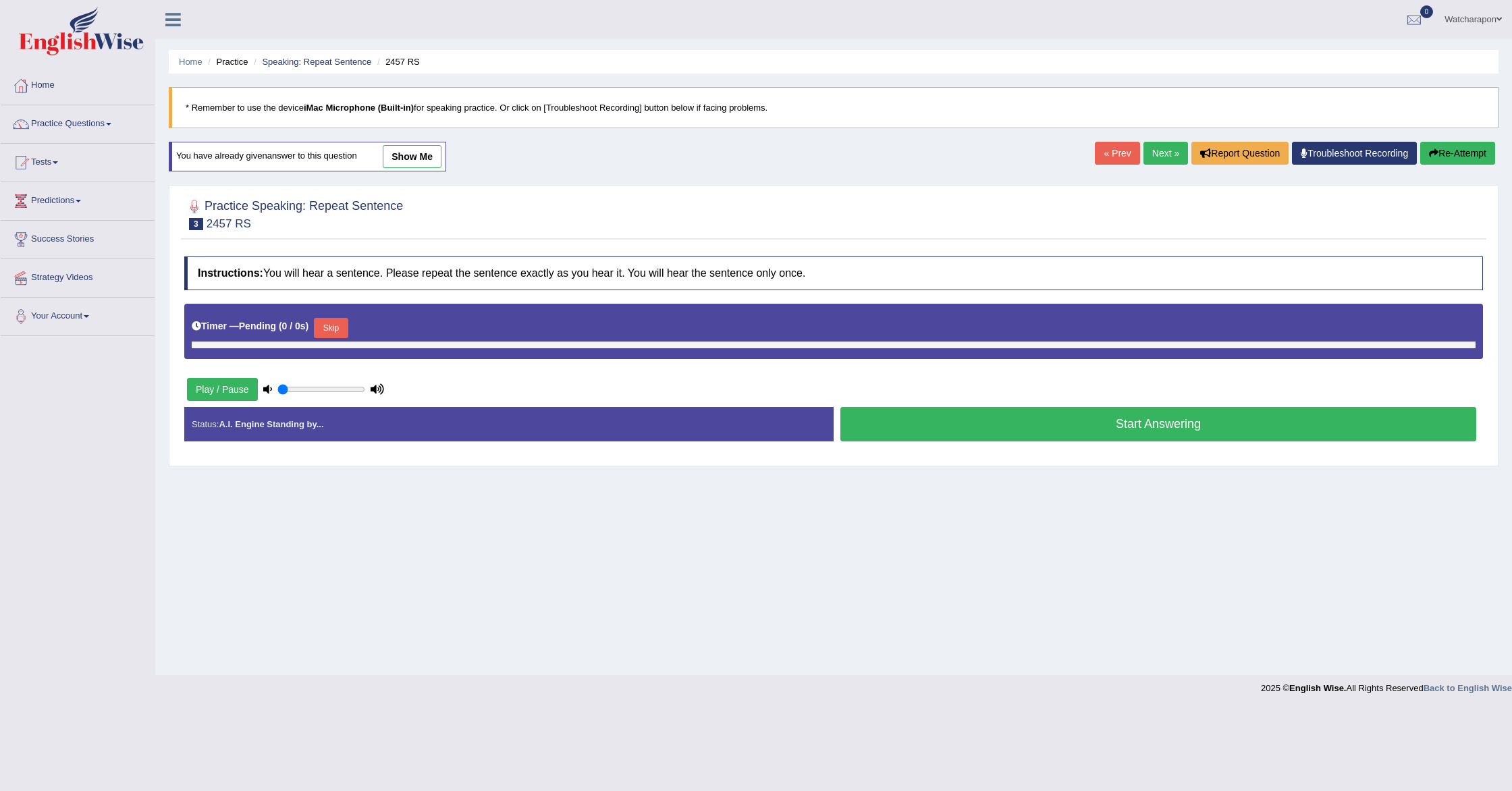
type input "0.5"
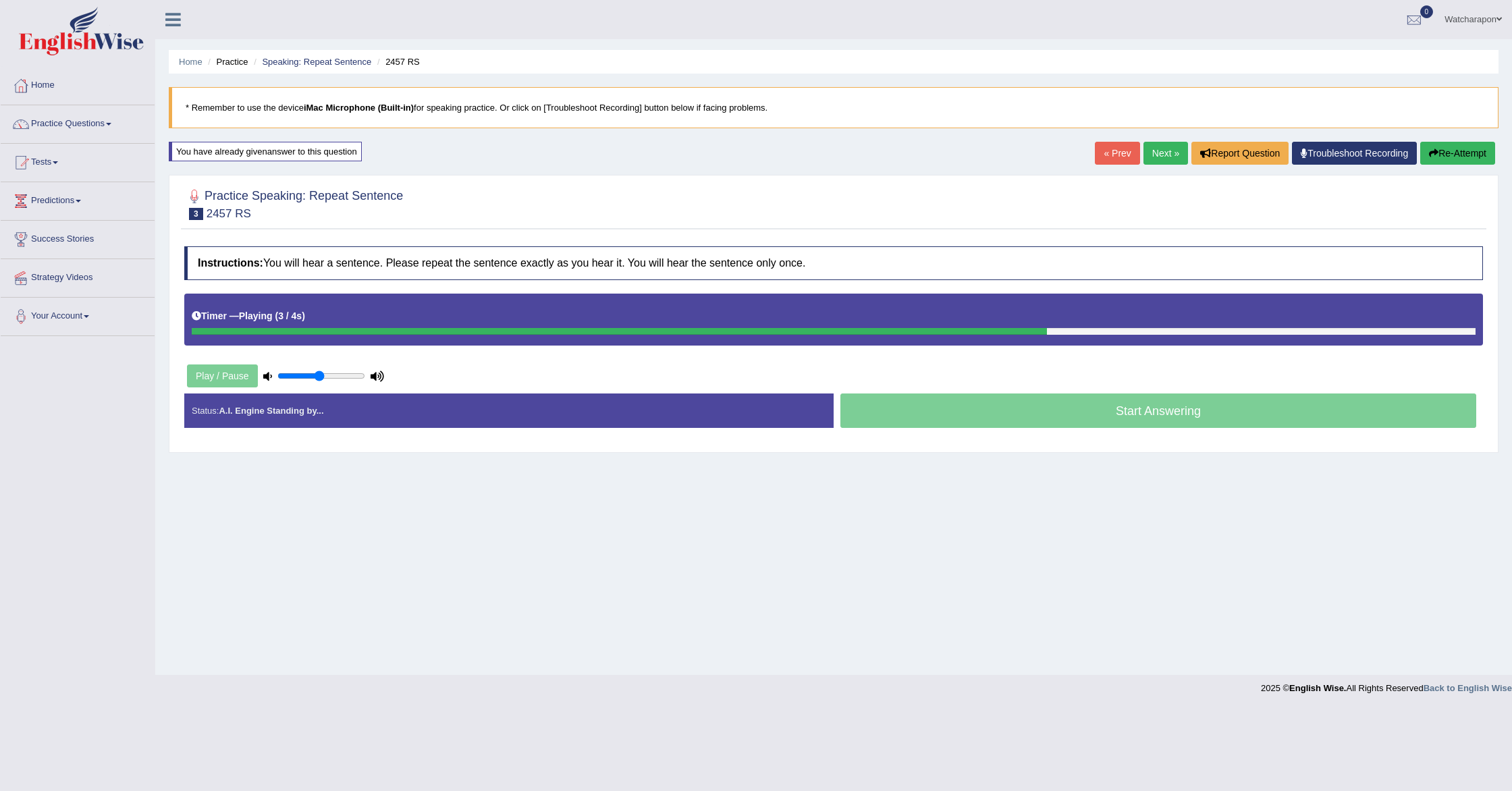
click at [1171, 153] on link "Next »" at bounding box center [1166, 154] width 44 height 23
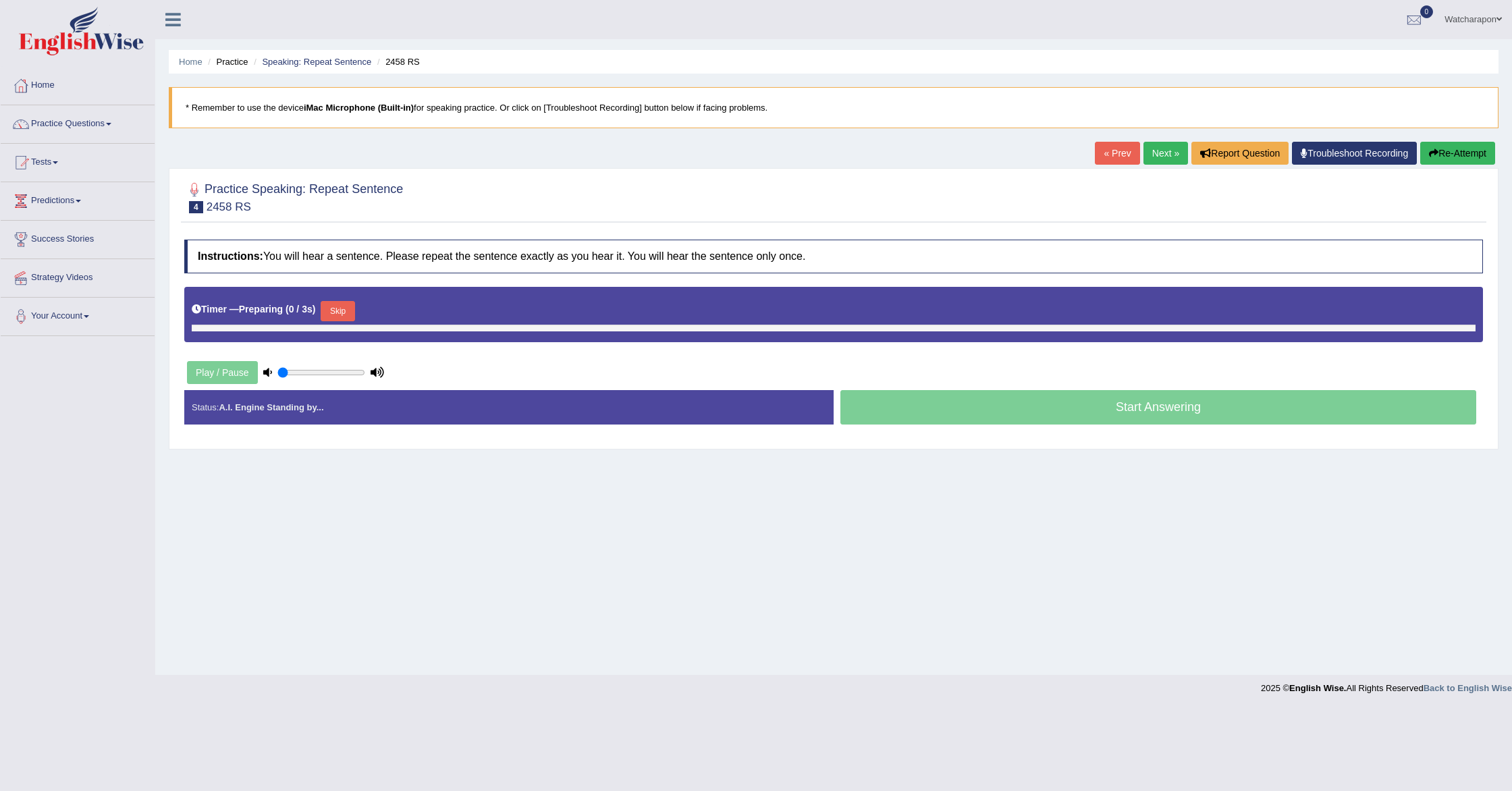
type input "0.5"
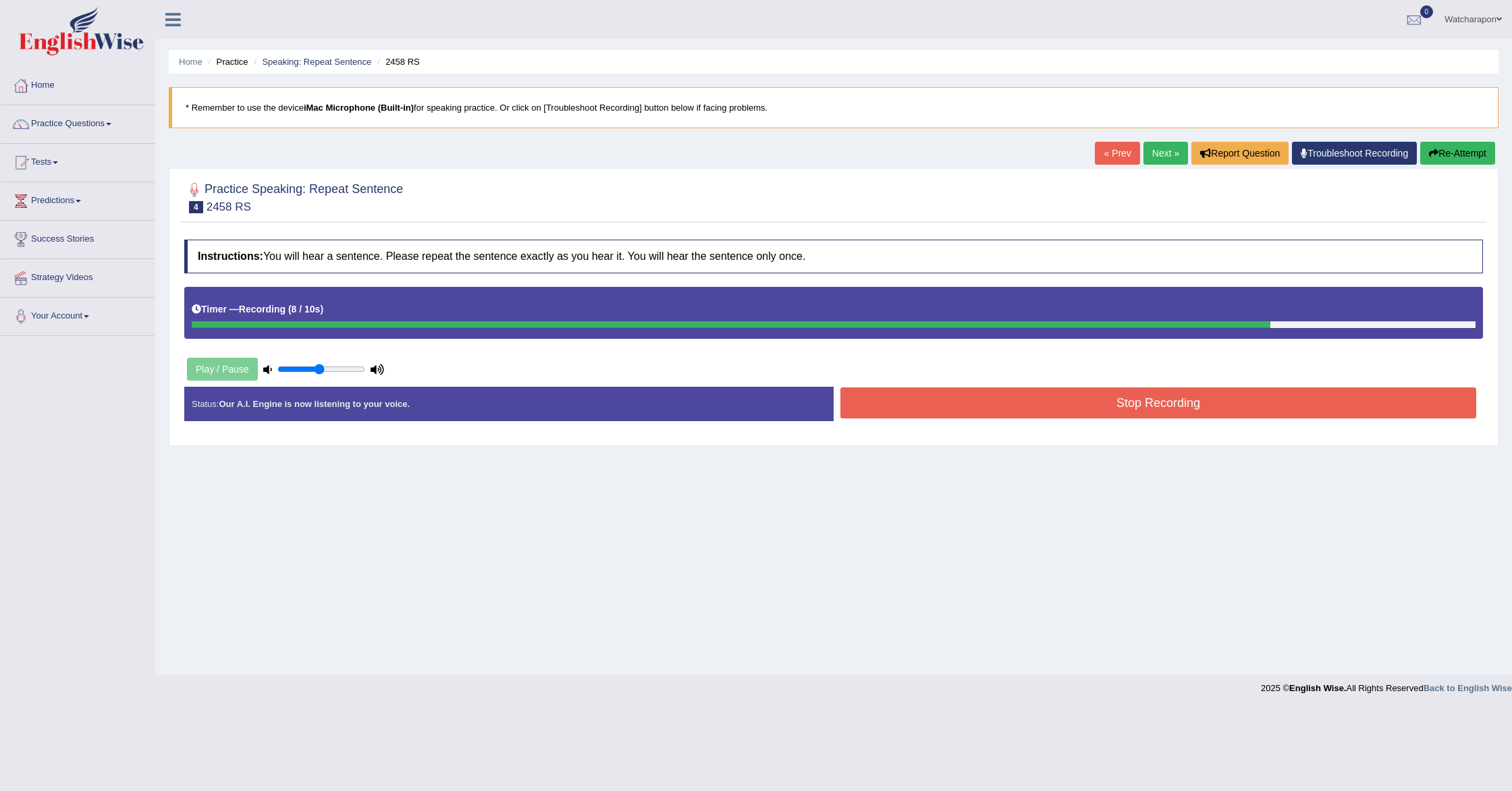
click at [1469, 149] on button "Re-Attempt" at bounding box center [1457, 154] width 75 height 23
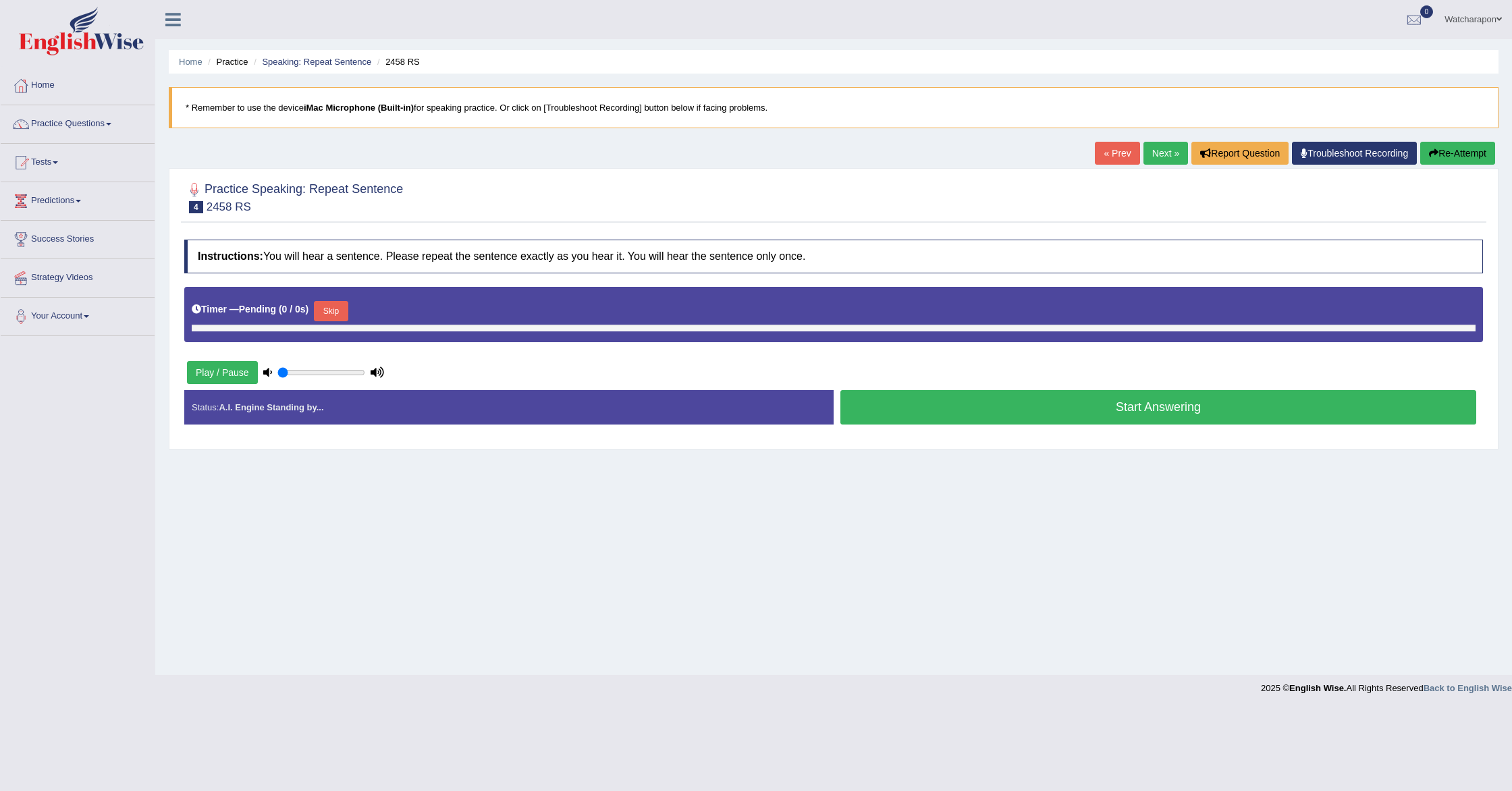
type input "0.5"
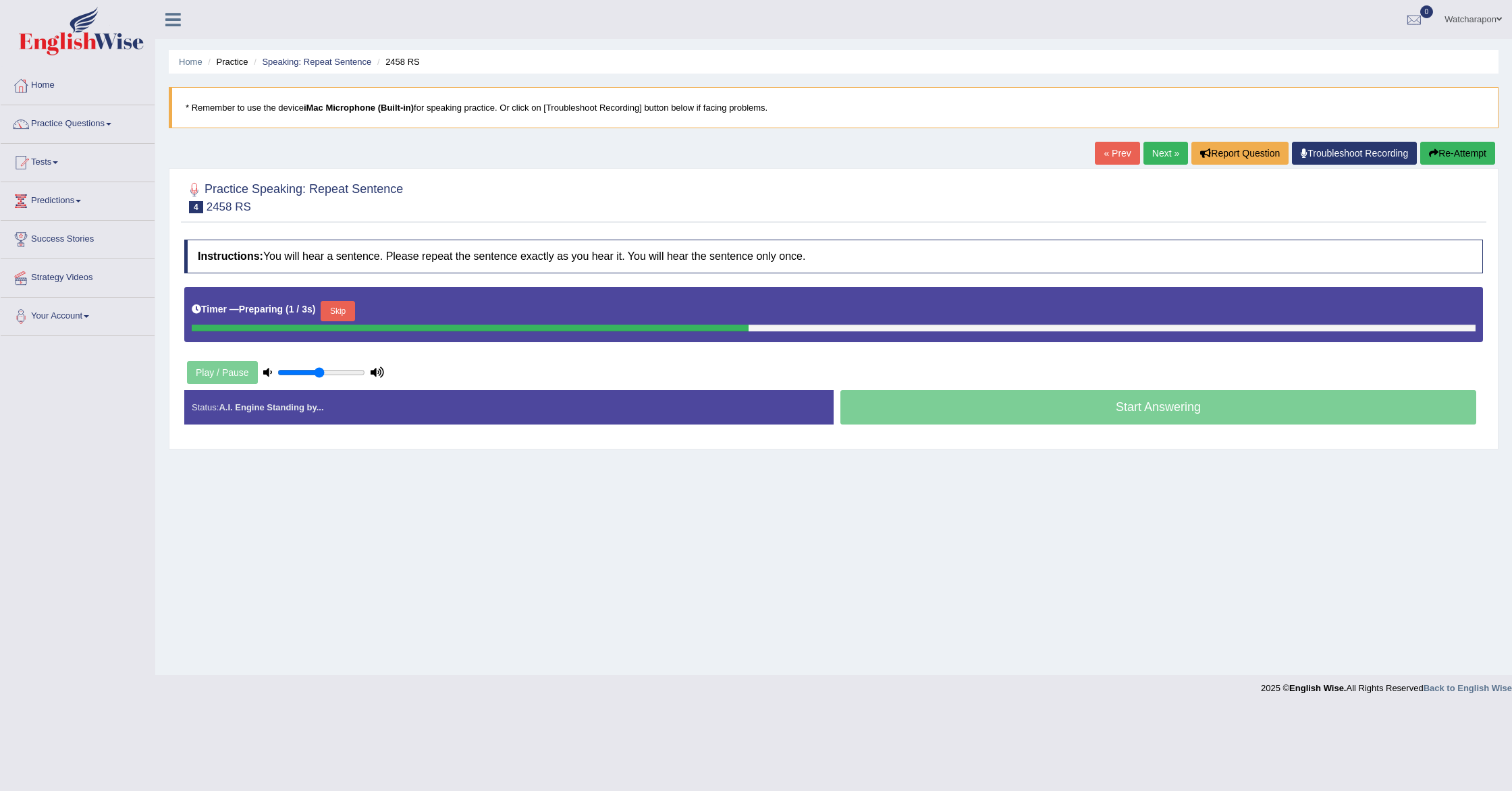
click at [354, 310] on button "Skip" at bounding box center [337, 311] width 34 height 20
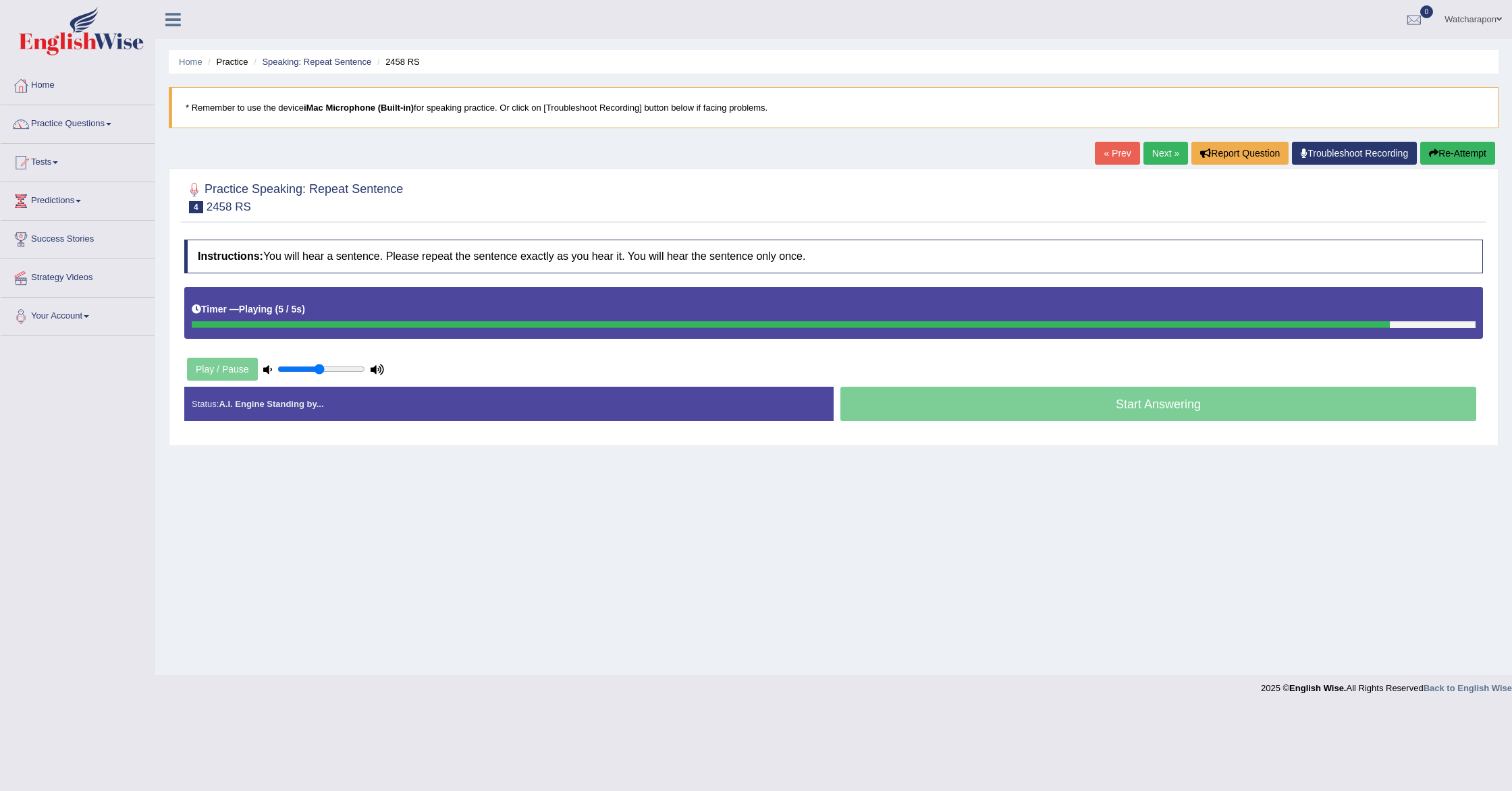
click at [1433, 150] on icon "button" at bounding box center [1433, 153] width 9 height 9
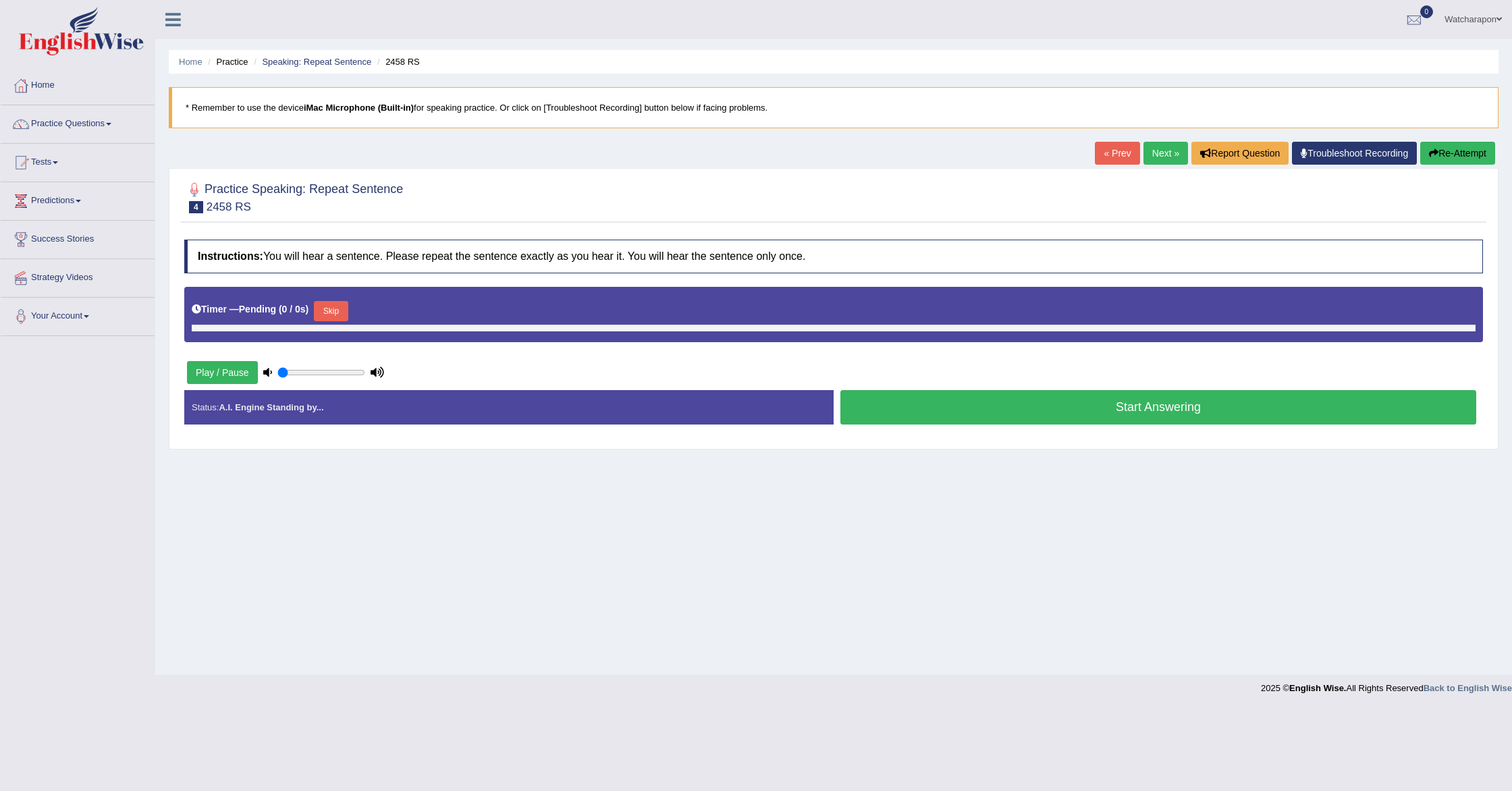
type input "0.5"
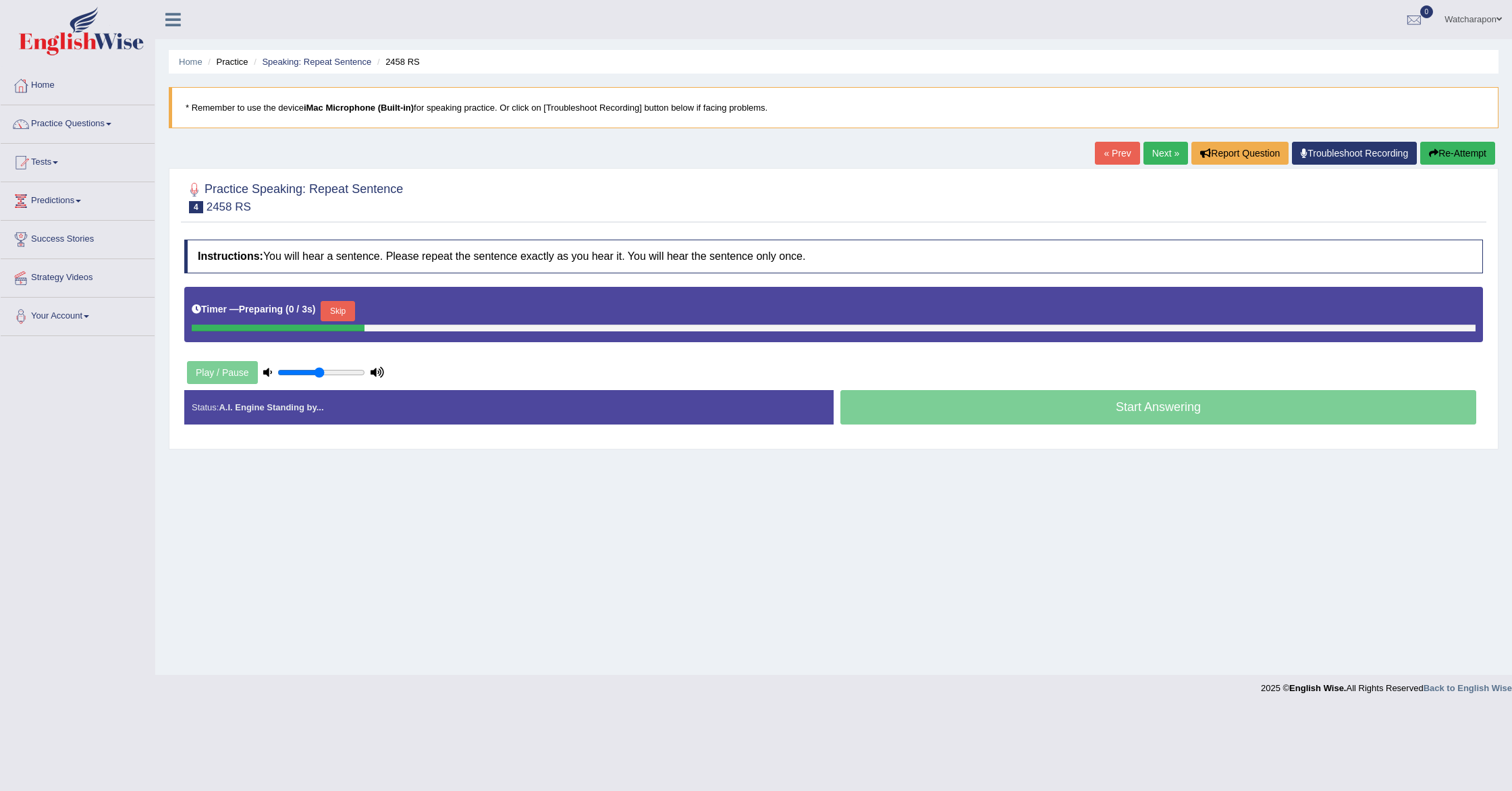
click at [343, 317] on button "Skip" at bounding box center [337, 311] width 34 height 20
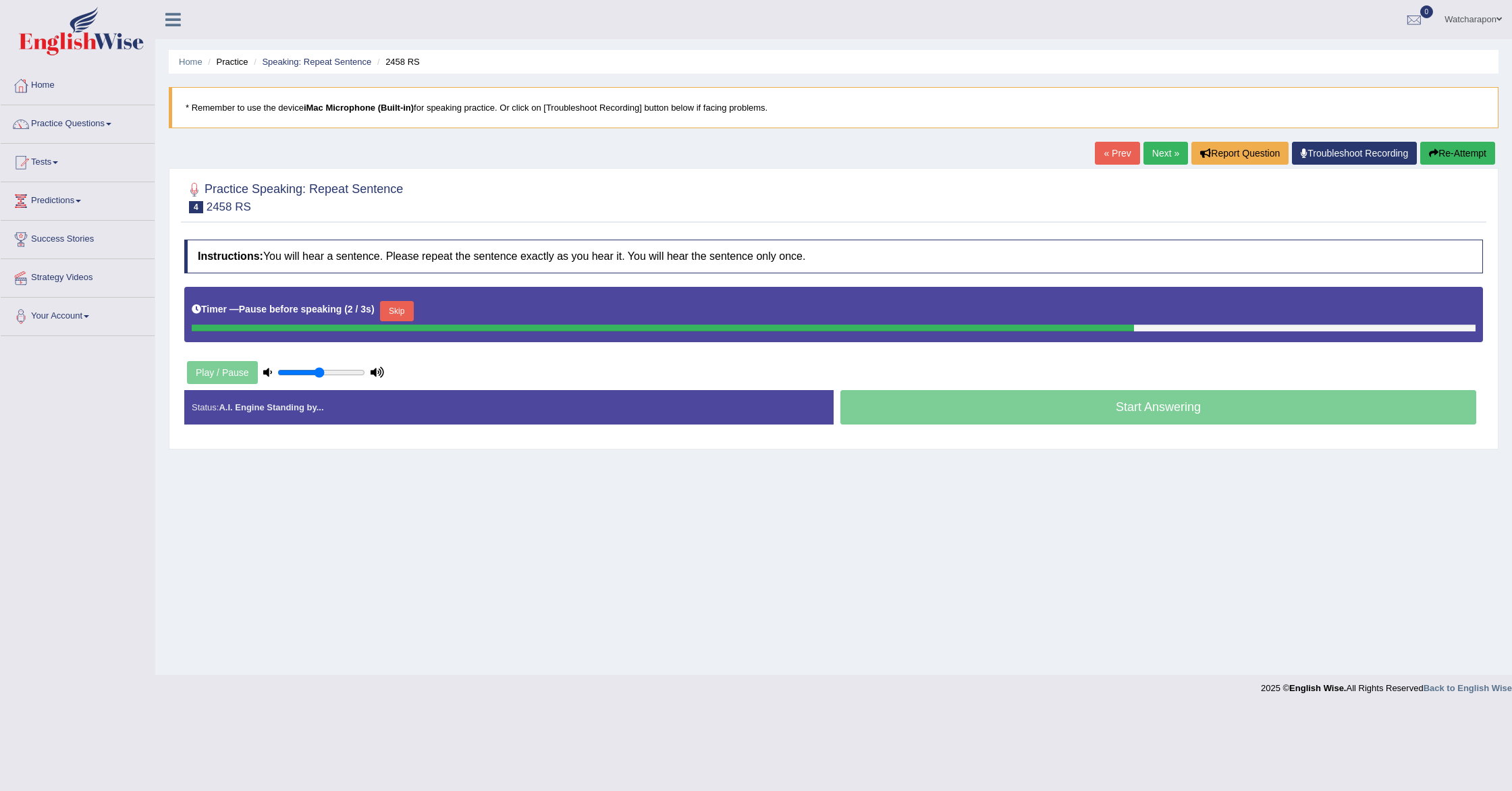
click at [398, 312] on button "Skip" at bounding box center [396, 311] width 34 height 20
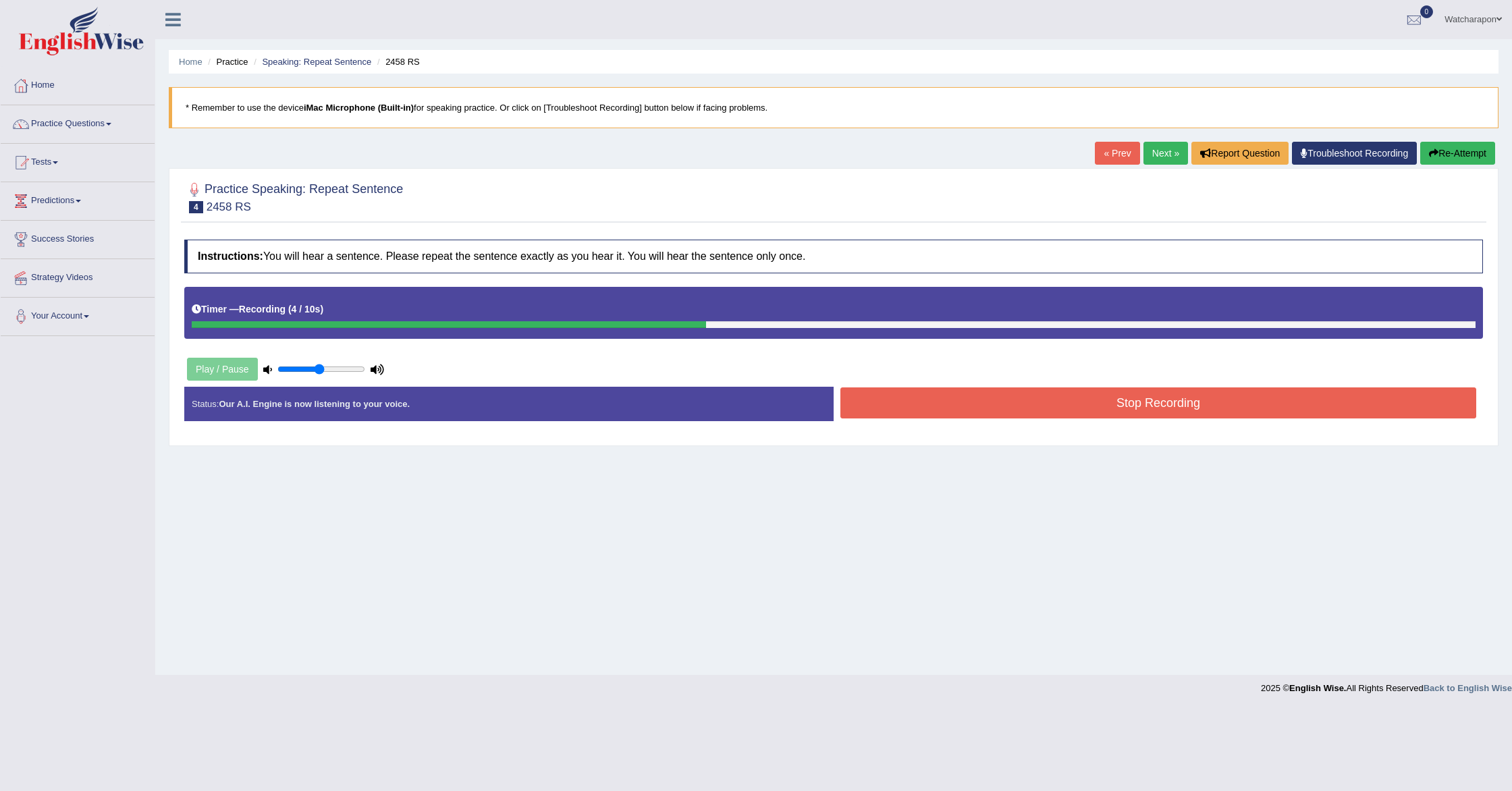
click at [1434, 152] on icon "button" at bounding box center [1433, 153] width 9 height 9
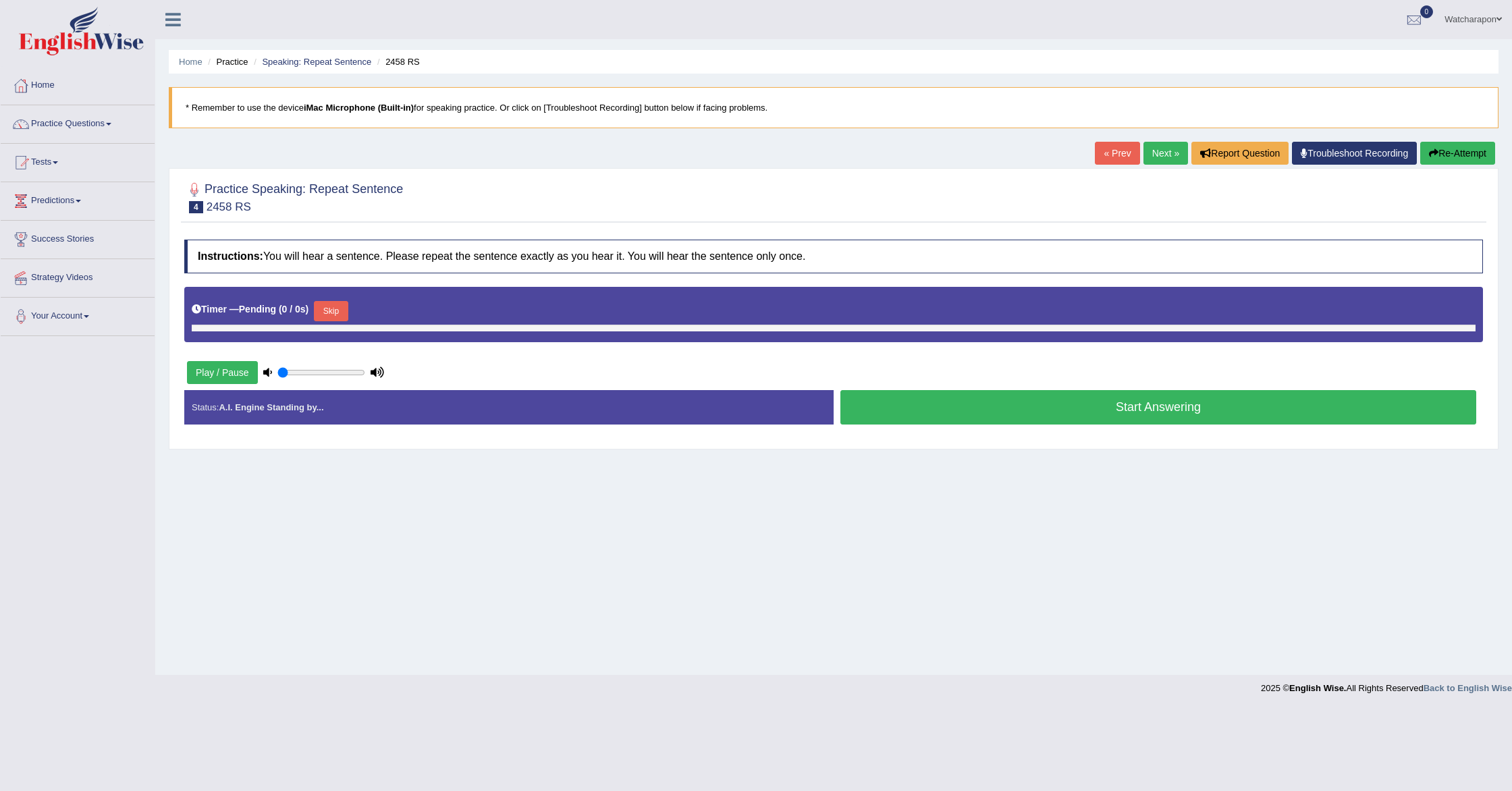
type input "0.5"
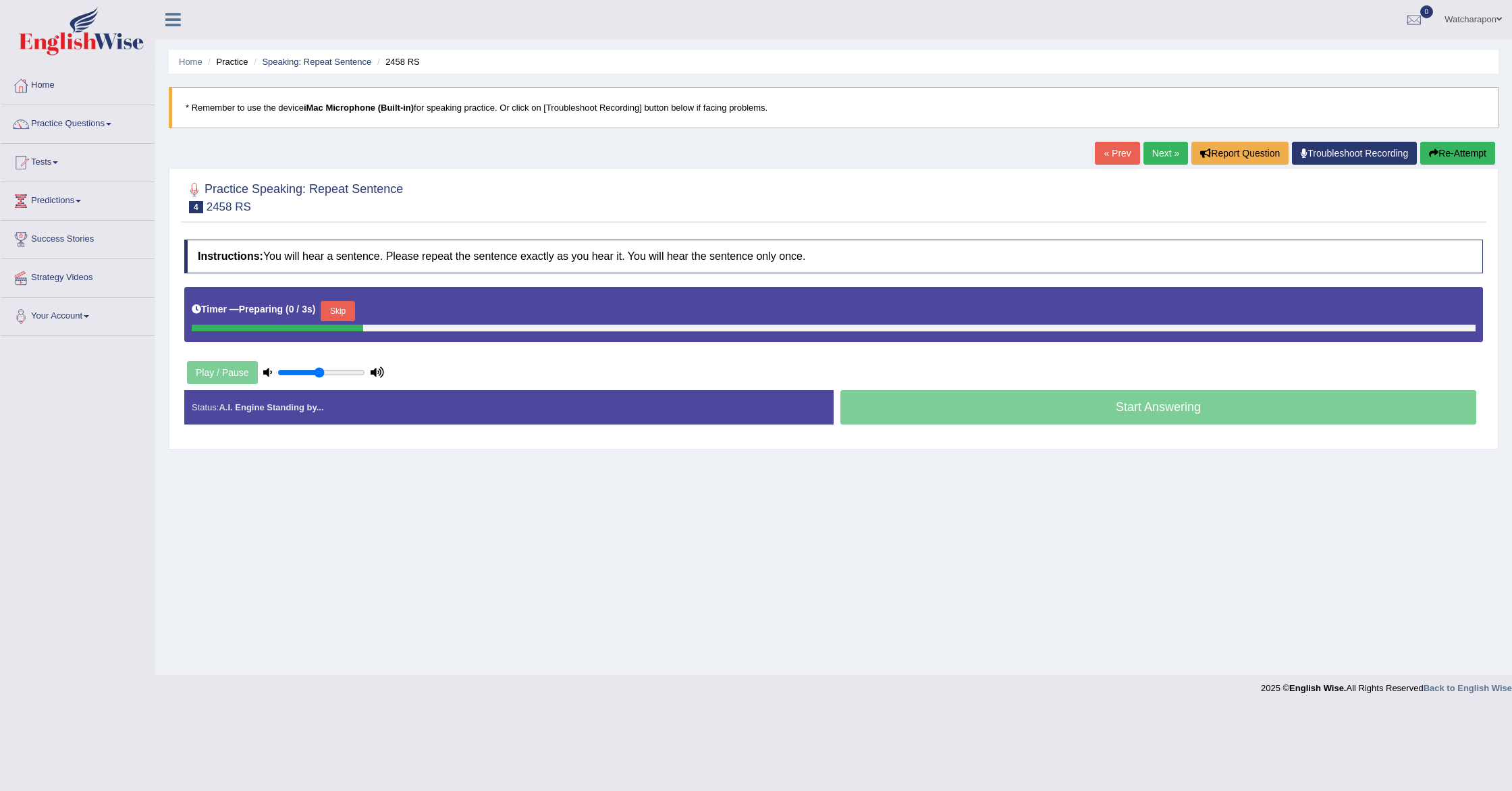
click at [350, 314] on button "Skip" at bounding box center [337, 311] width 34 height 20
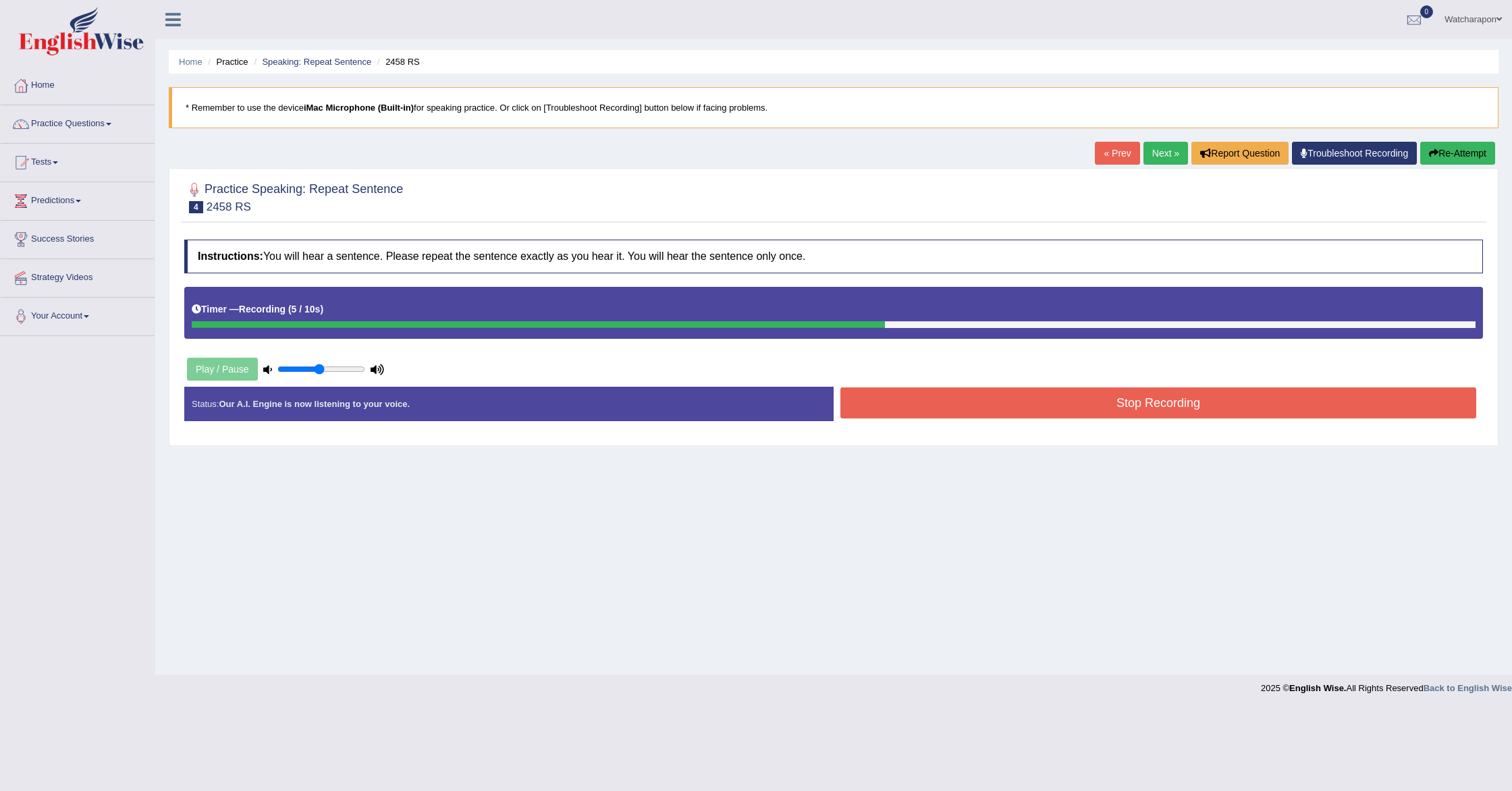
click at [978, 400] on button "Stop Recording" at bounding box center [1158, 403] width 636 height 31
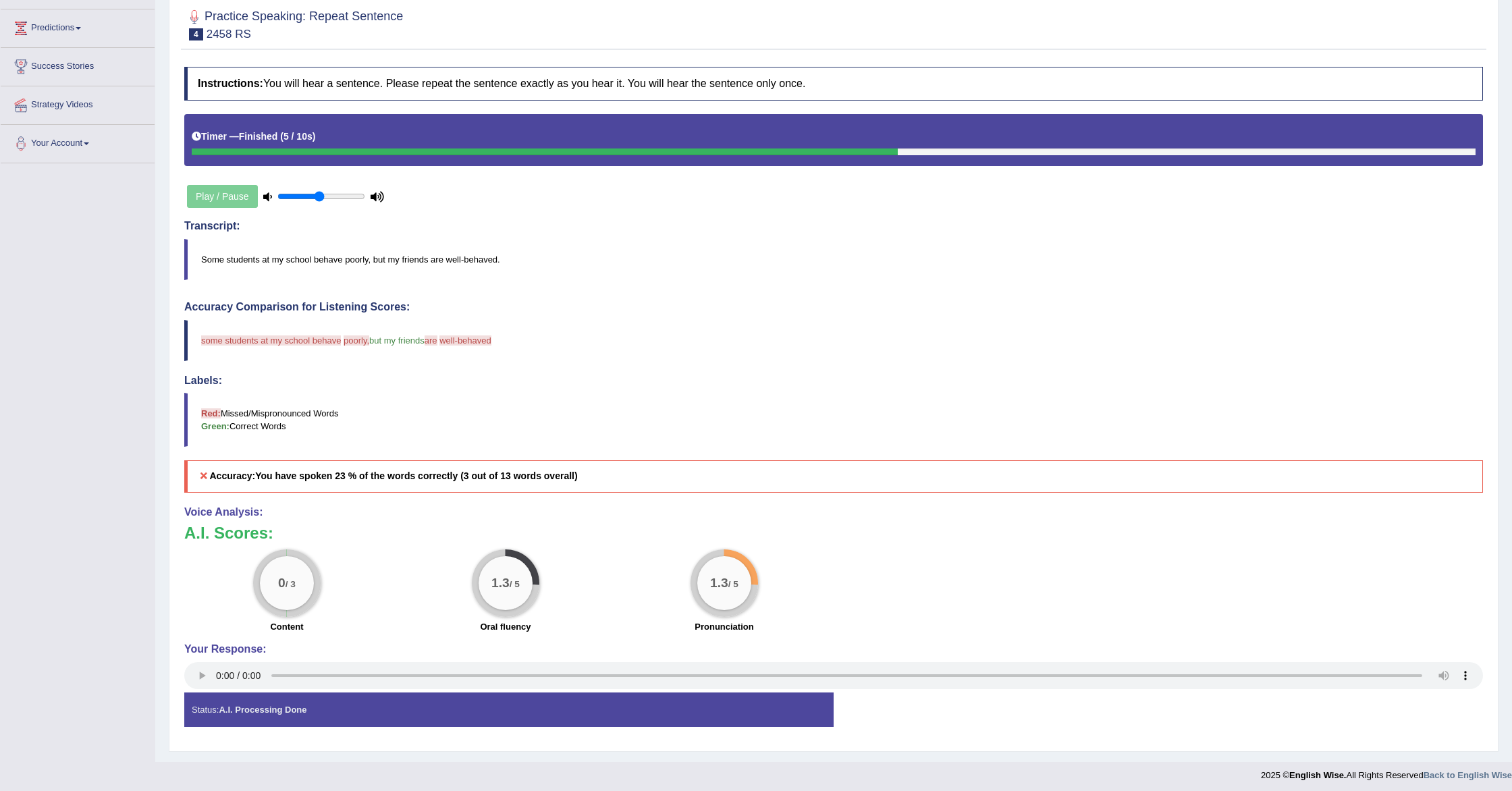
scroll to position [178, 0]
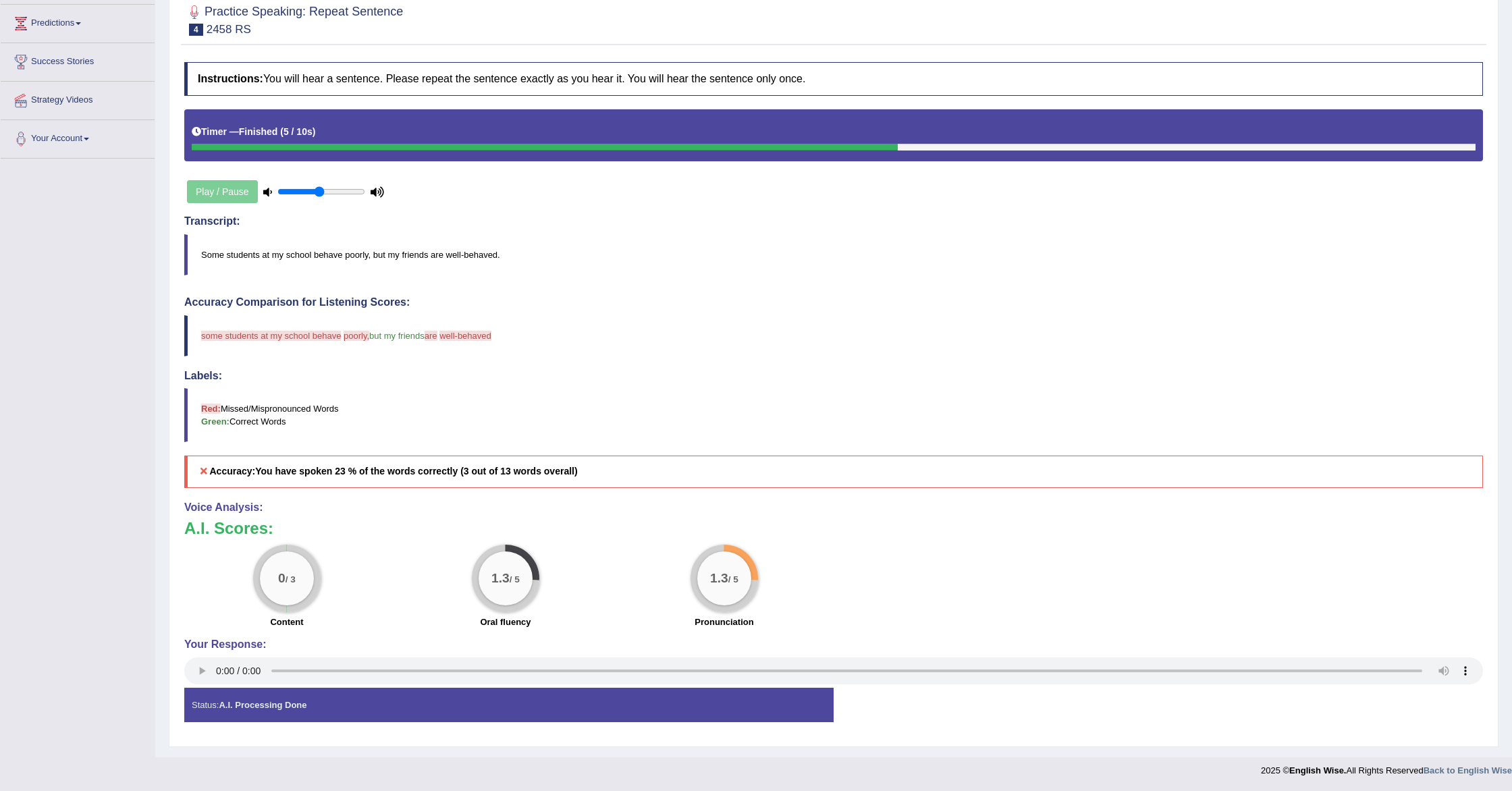
click at [243, 189] on div "Play / Pause" at bounding box center [285, 191] width 202 height 34
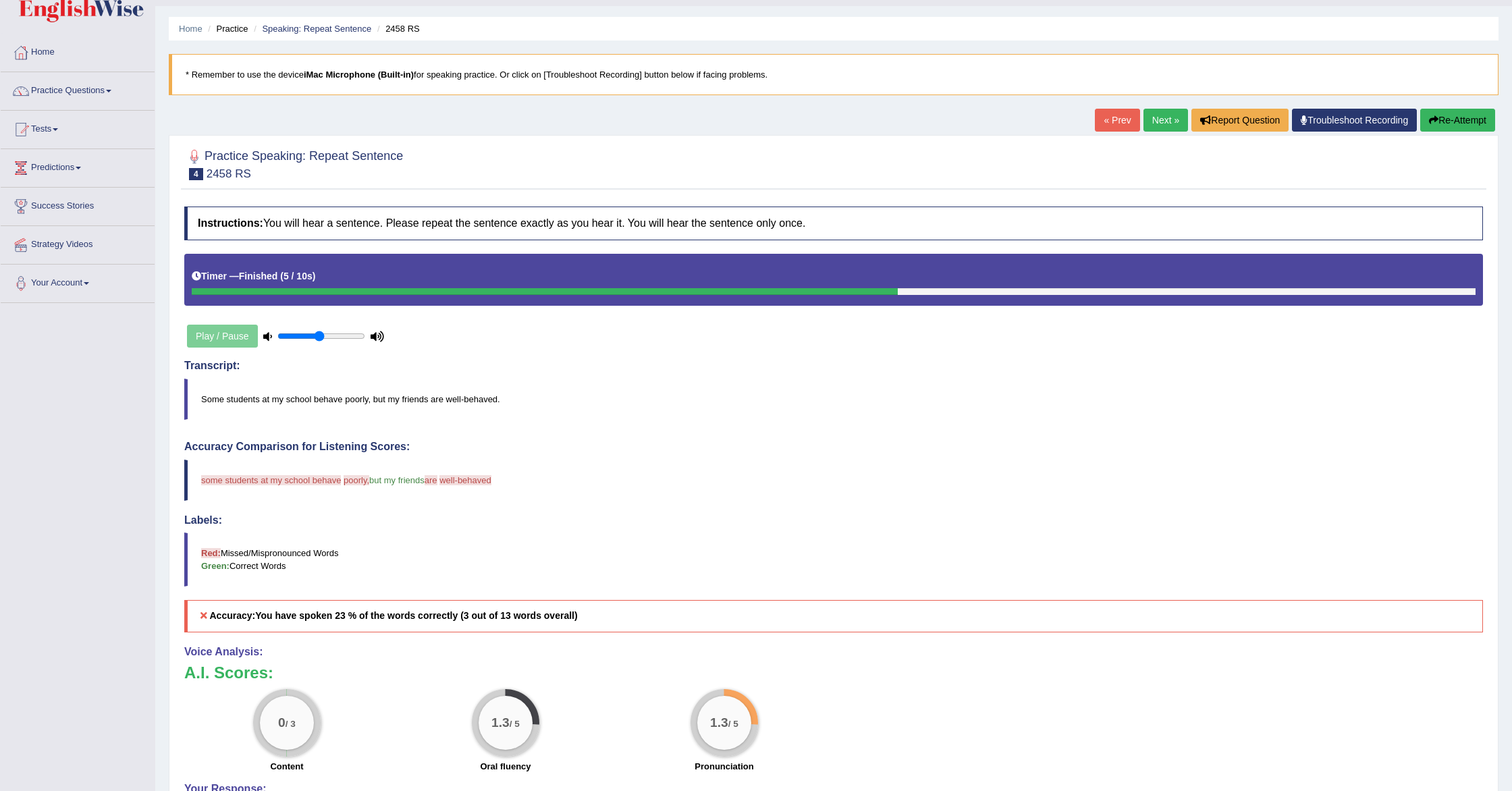
scroll to position [25, 0]
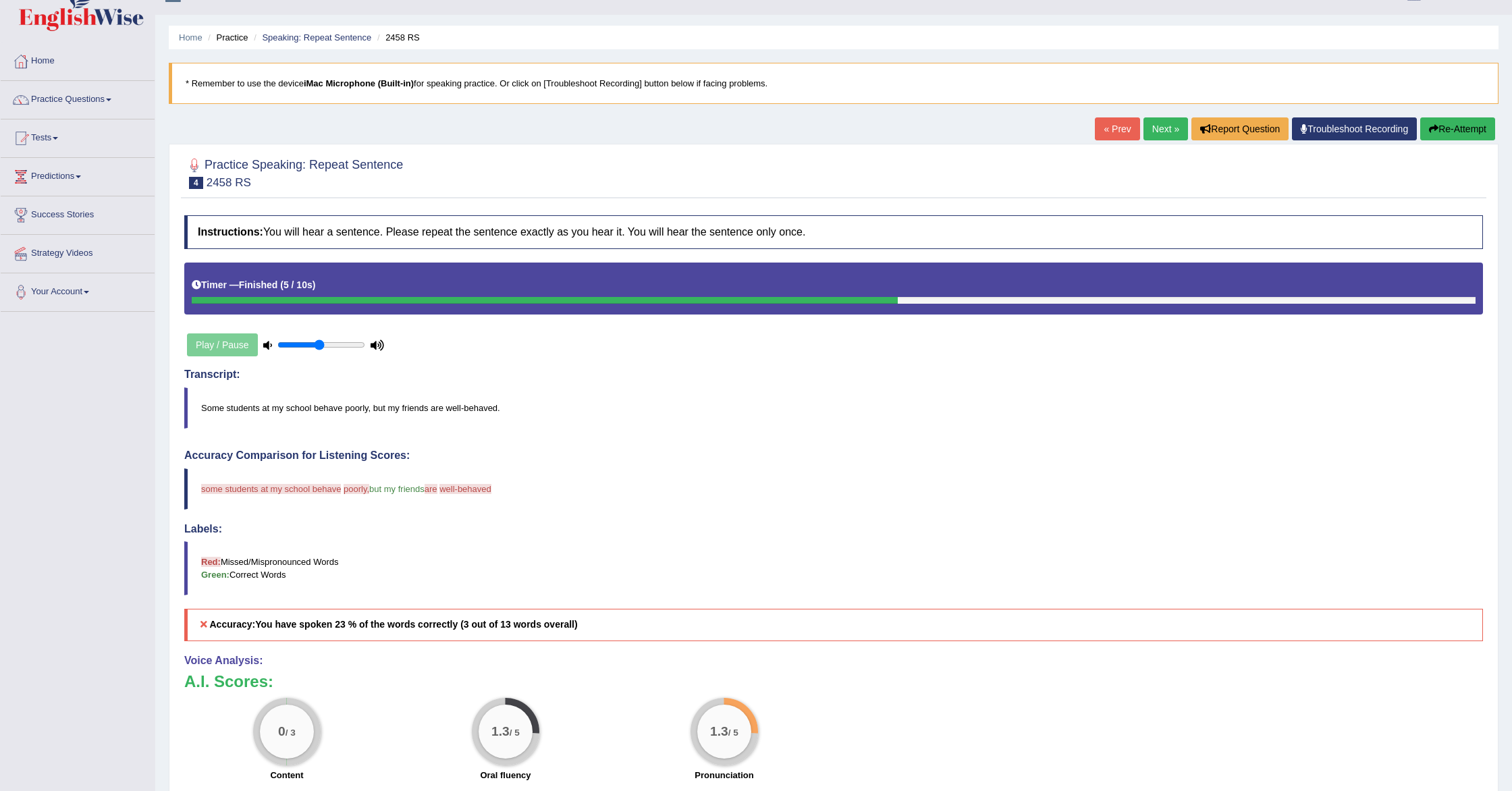
click at [1455, 128] on button "Re-Attempt" at bounding box center [1457, 129] width 75 height 23
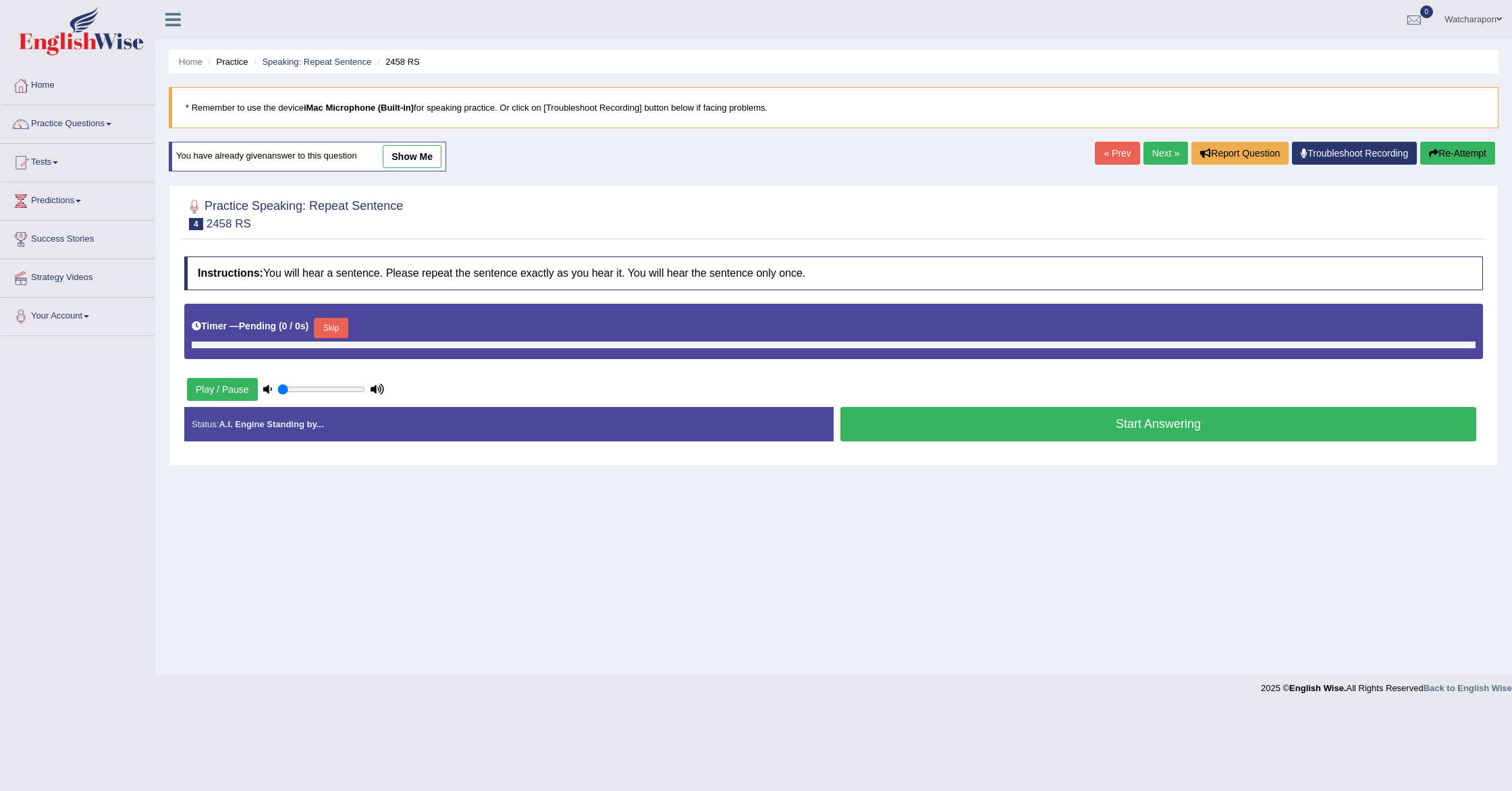
type input "0.5"
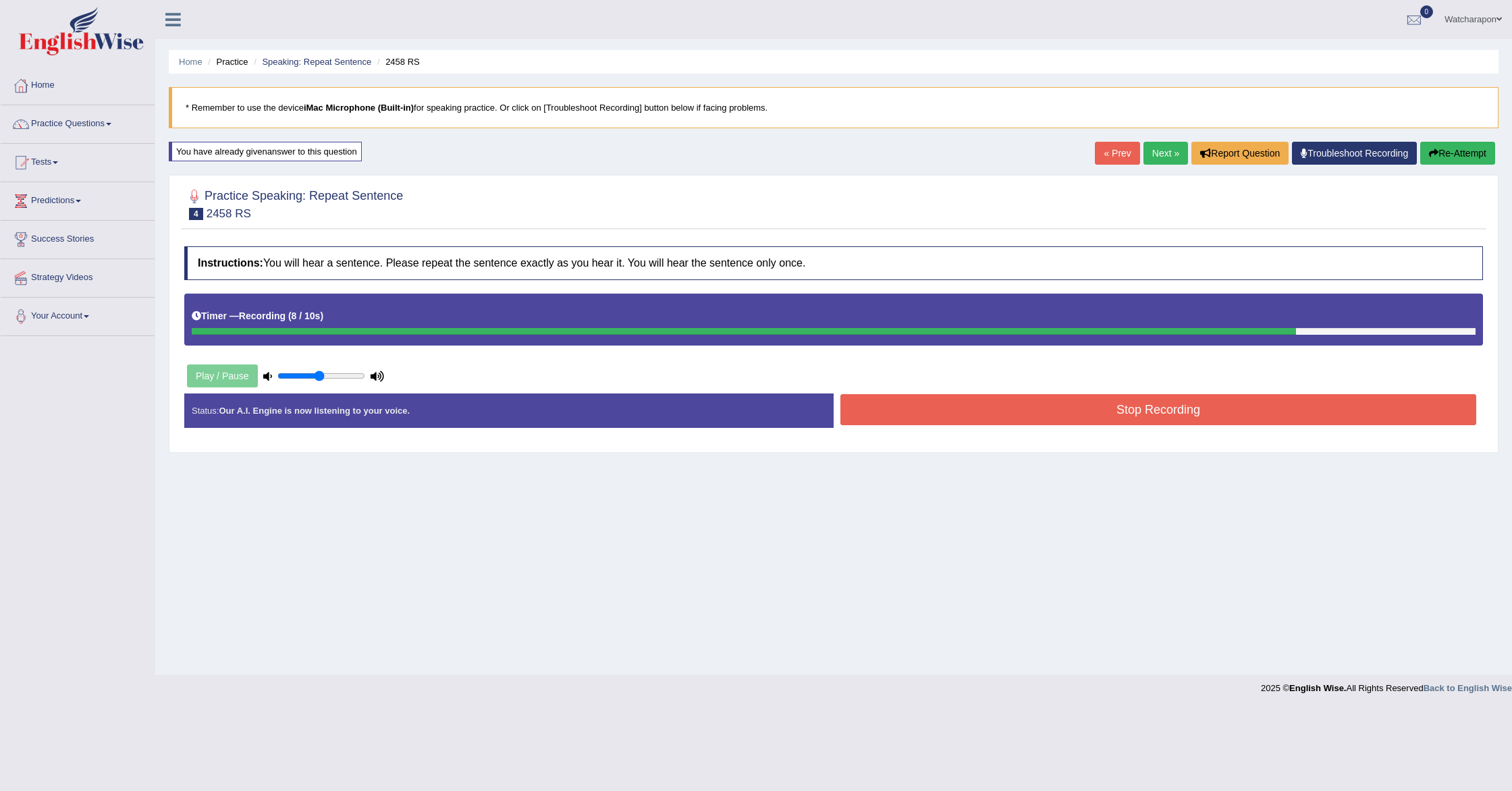
click at [1026, 409] on button "Stop Recording" at bounding box center [1158, 410] width 636 height 31
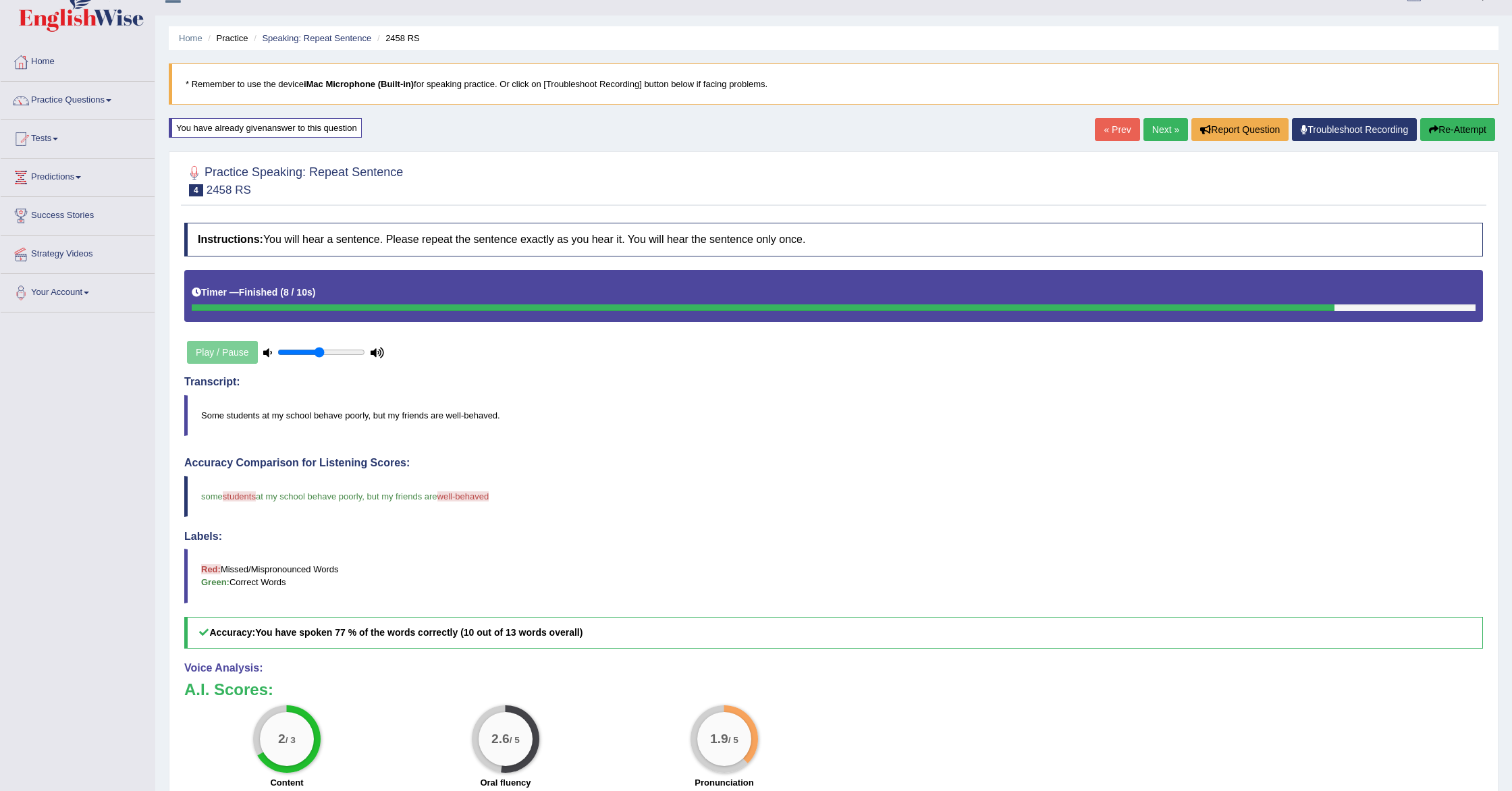
scroll to position [25, 0]
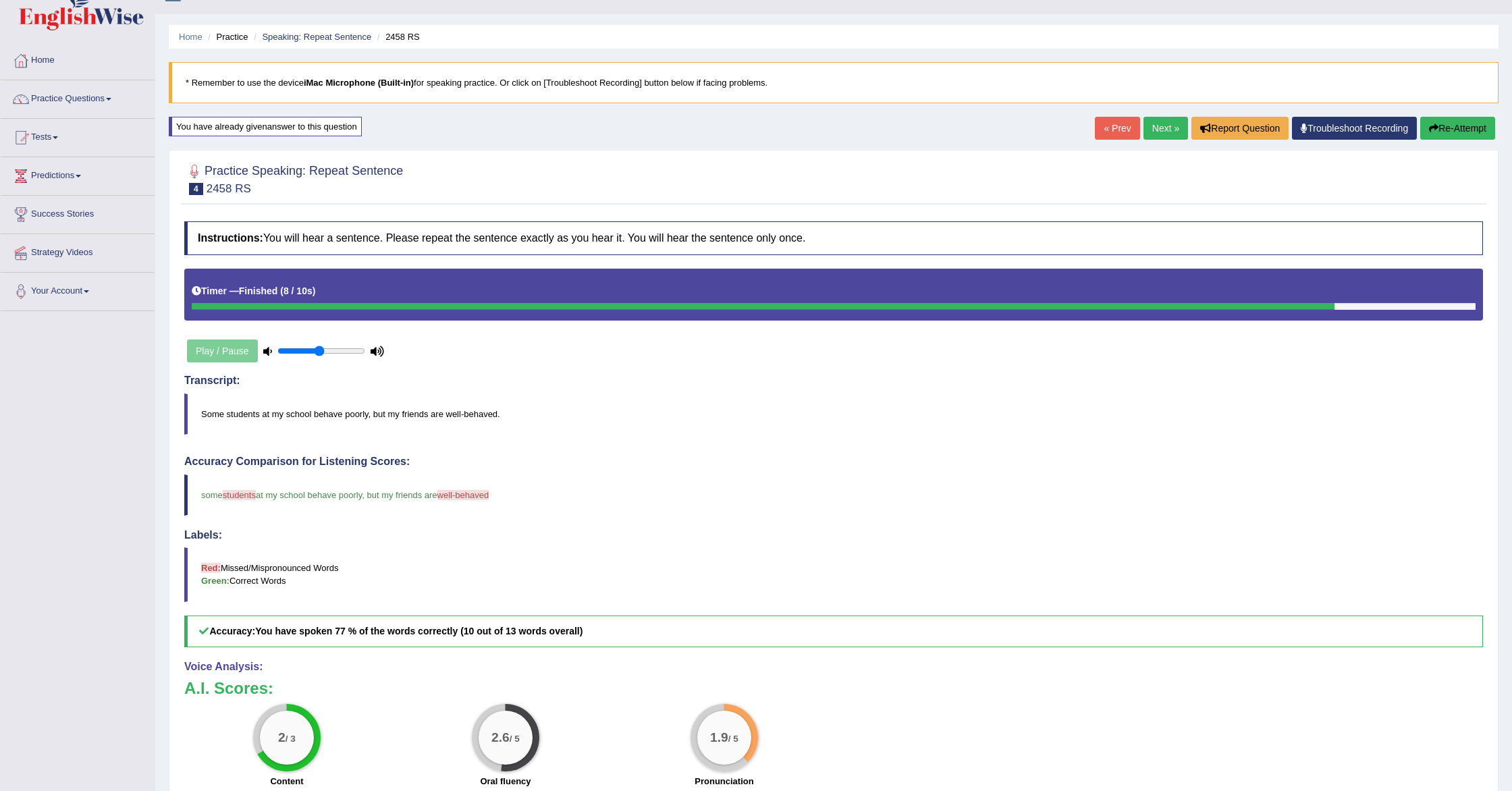
click at [1466, 128] on button "Re-Attempt" at bounding box center [1457, 128] width 75 height 23
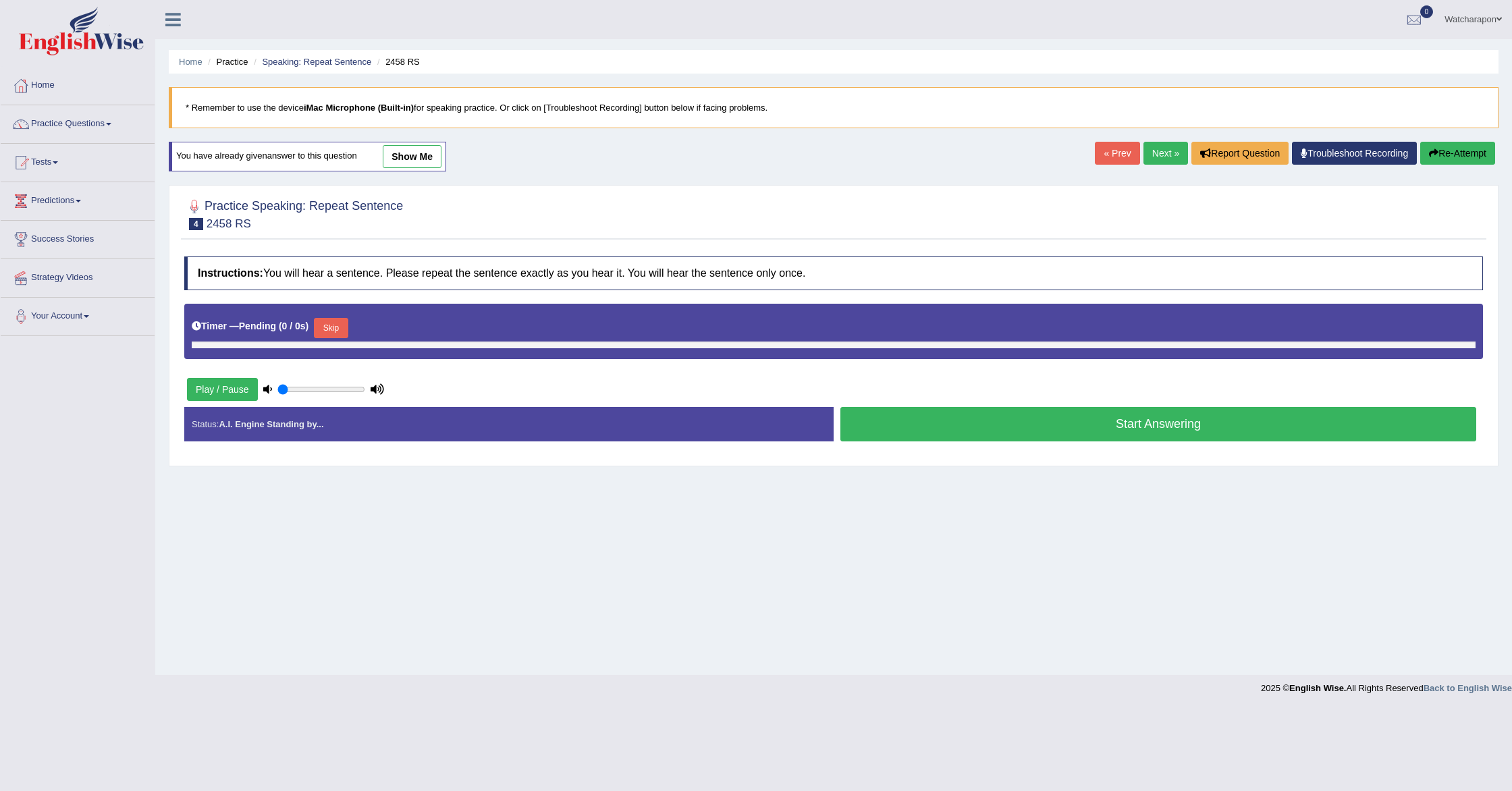
type input "0.5"
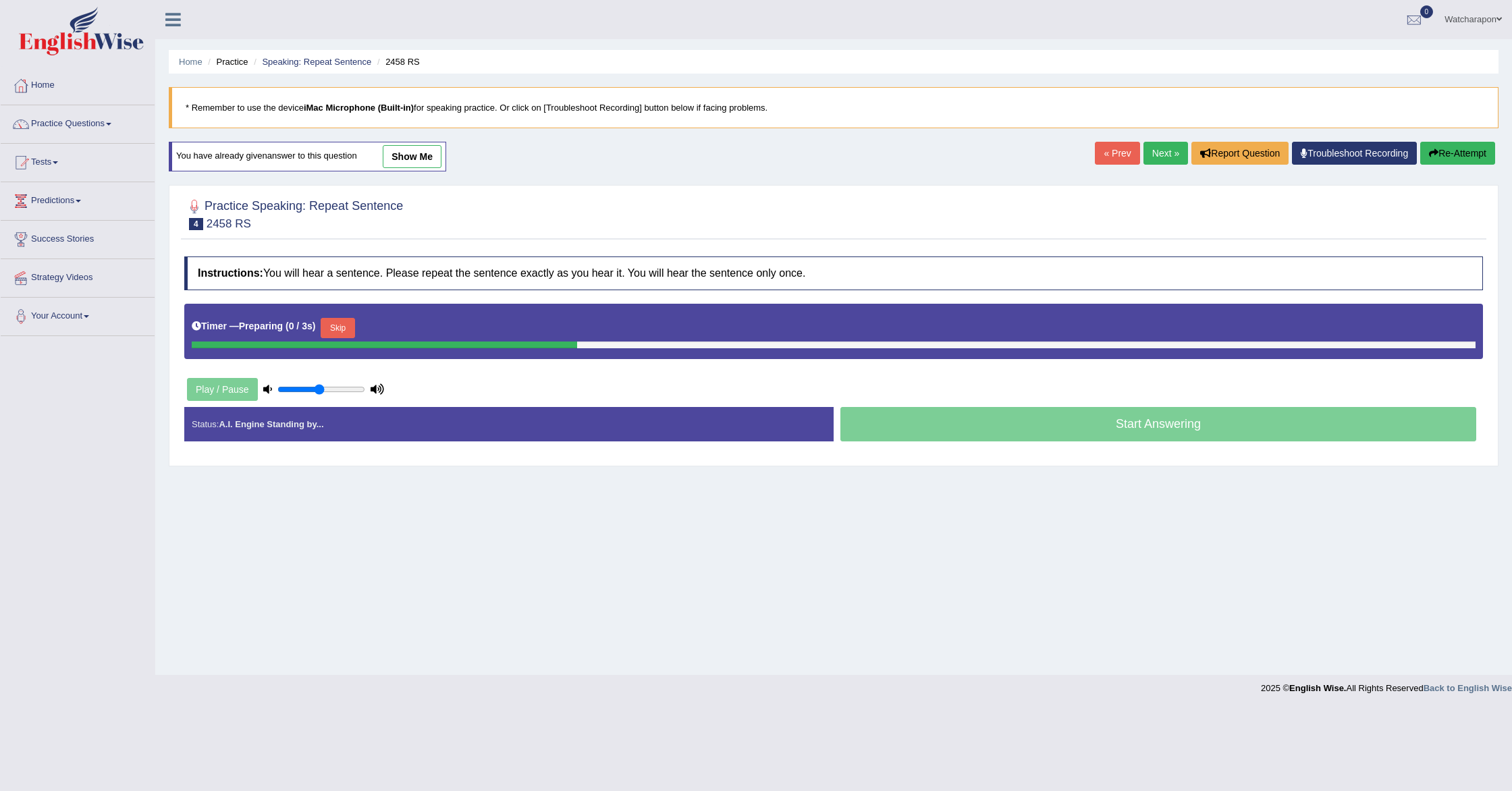
click at [1150, 151] on link "Next »" at bounding box center [1166, 154] width 44 height 23
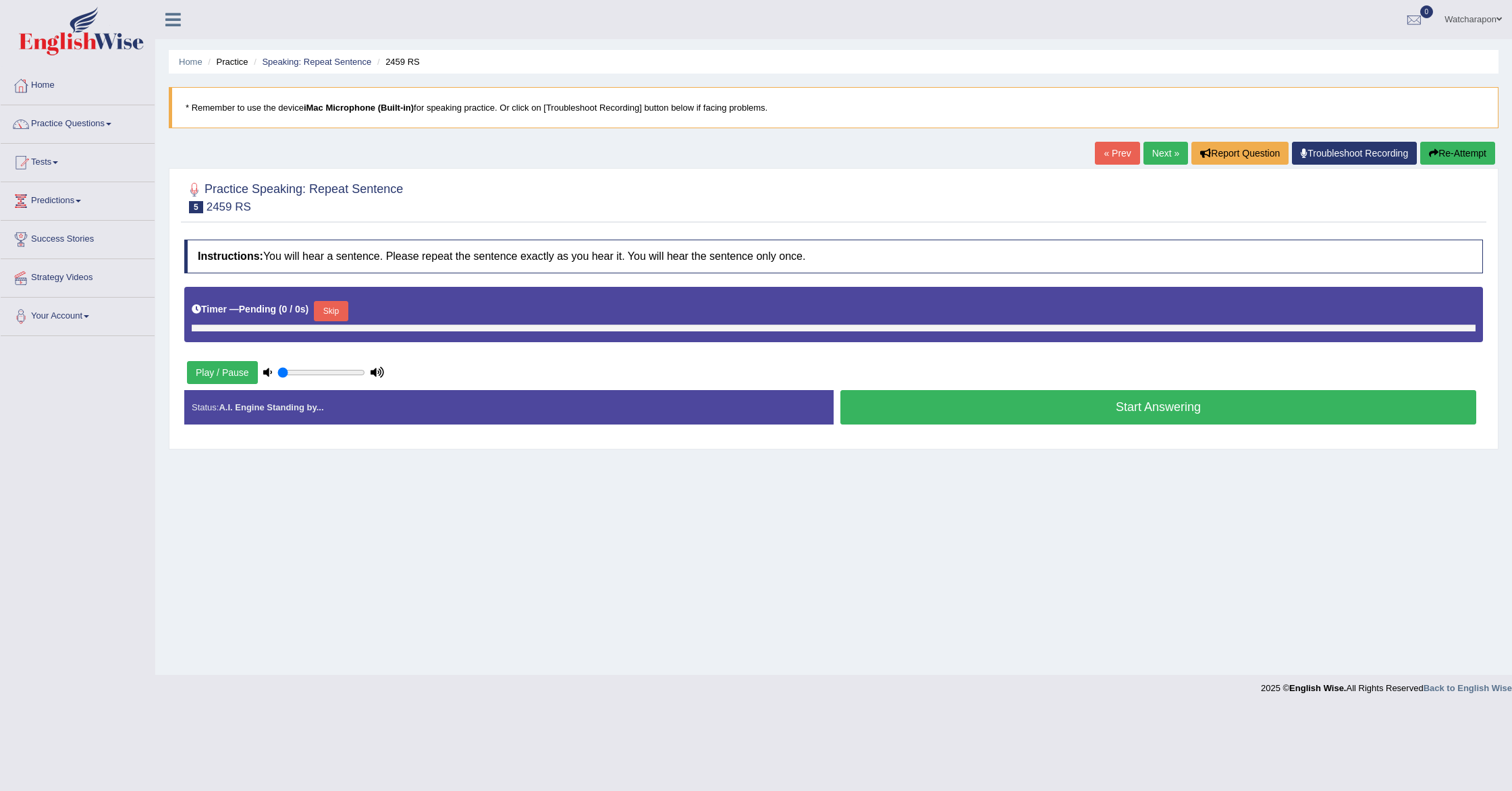
type input "0.5"
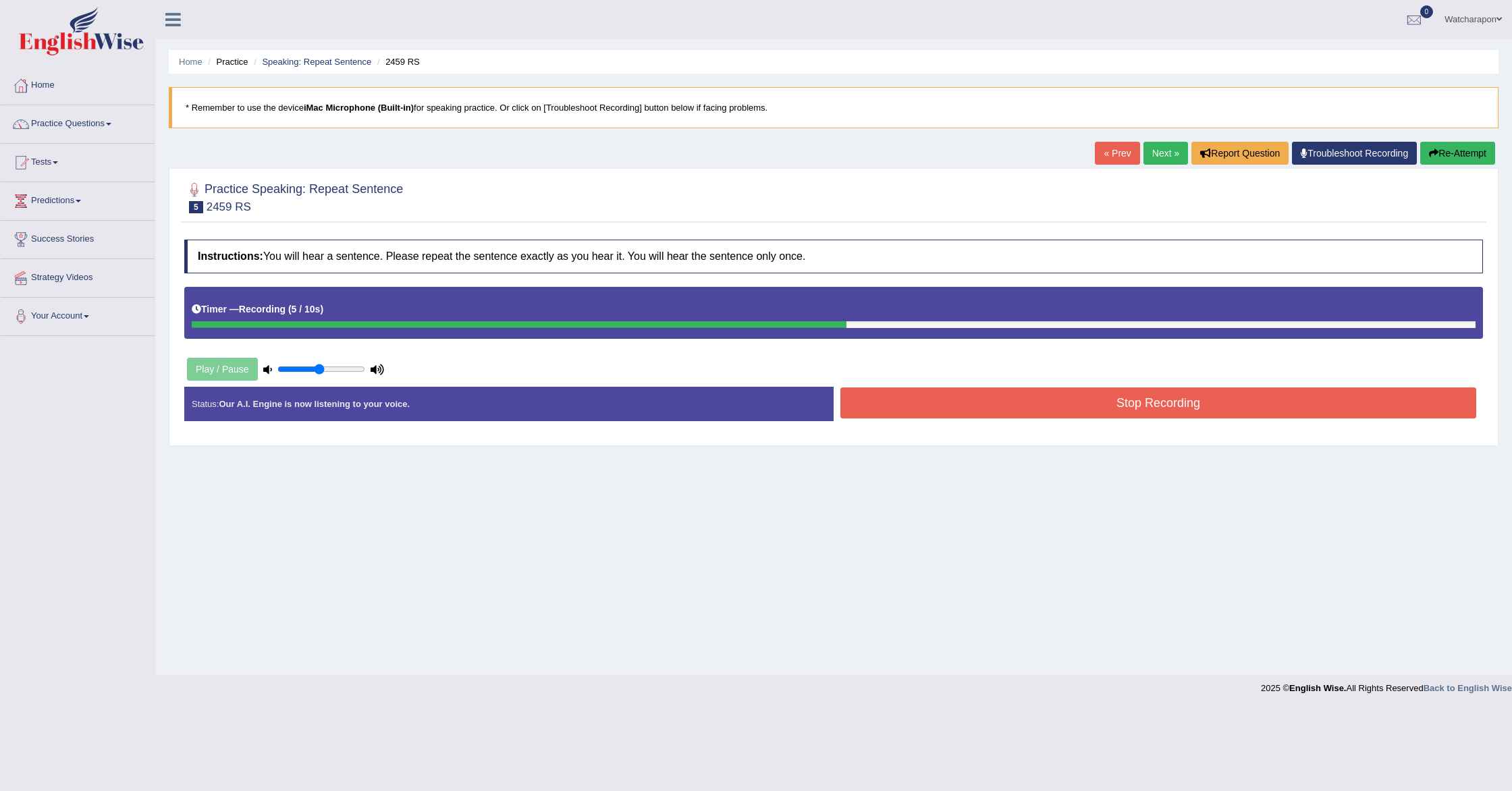
click at [1016, 415] on button "Stop Recording" at bounding box center [1158, 403] width 636 height 31
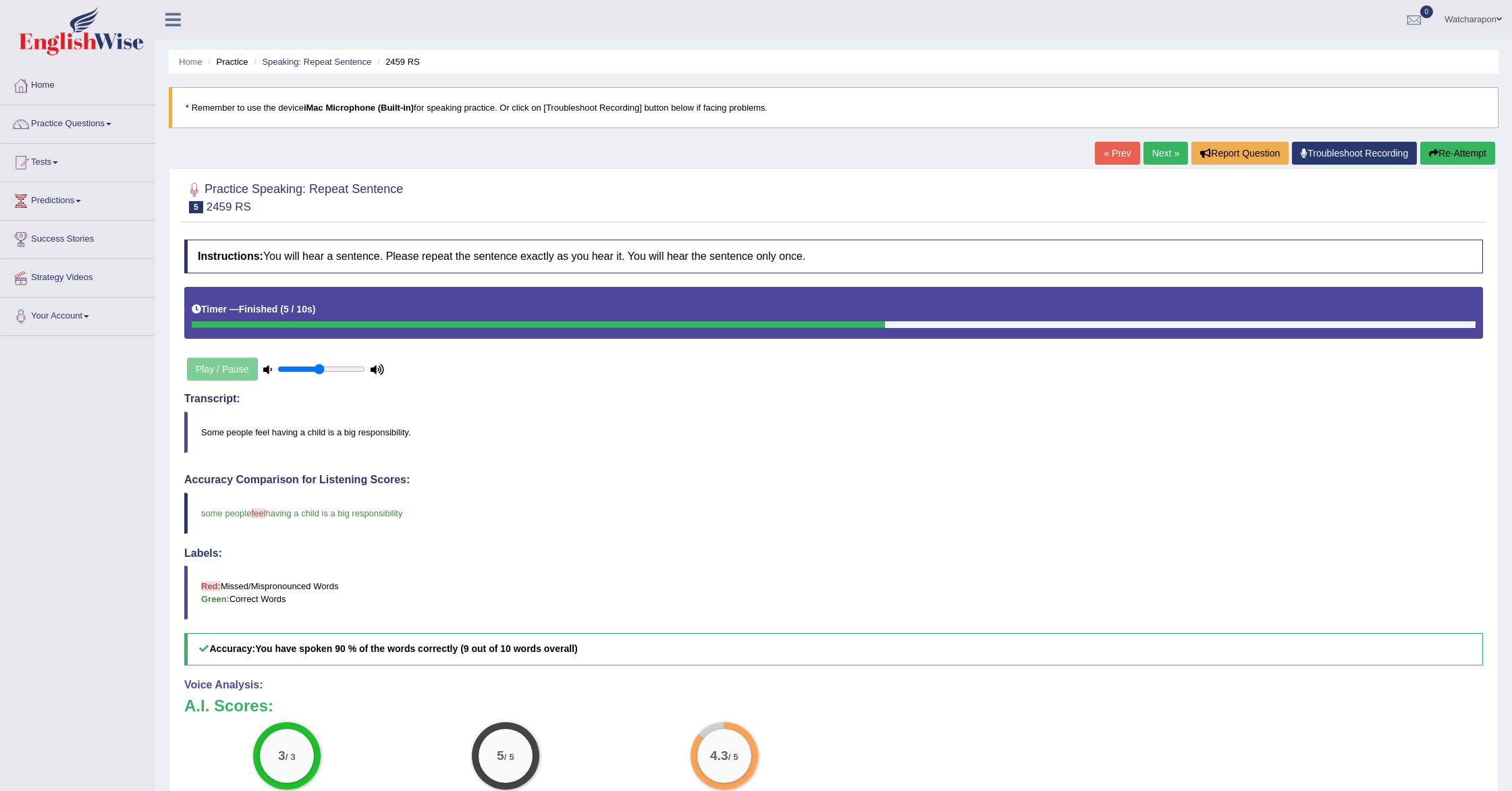
click at [1158, 151] on link "Next »" at bounding box center [1166, 154] width 44 height 23
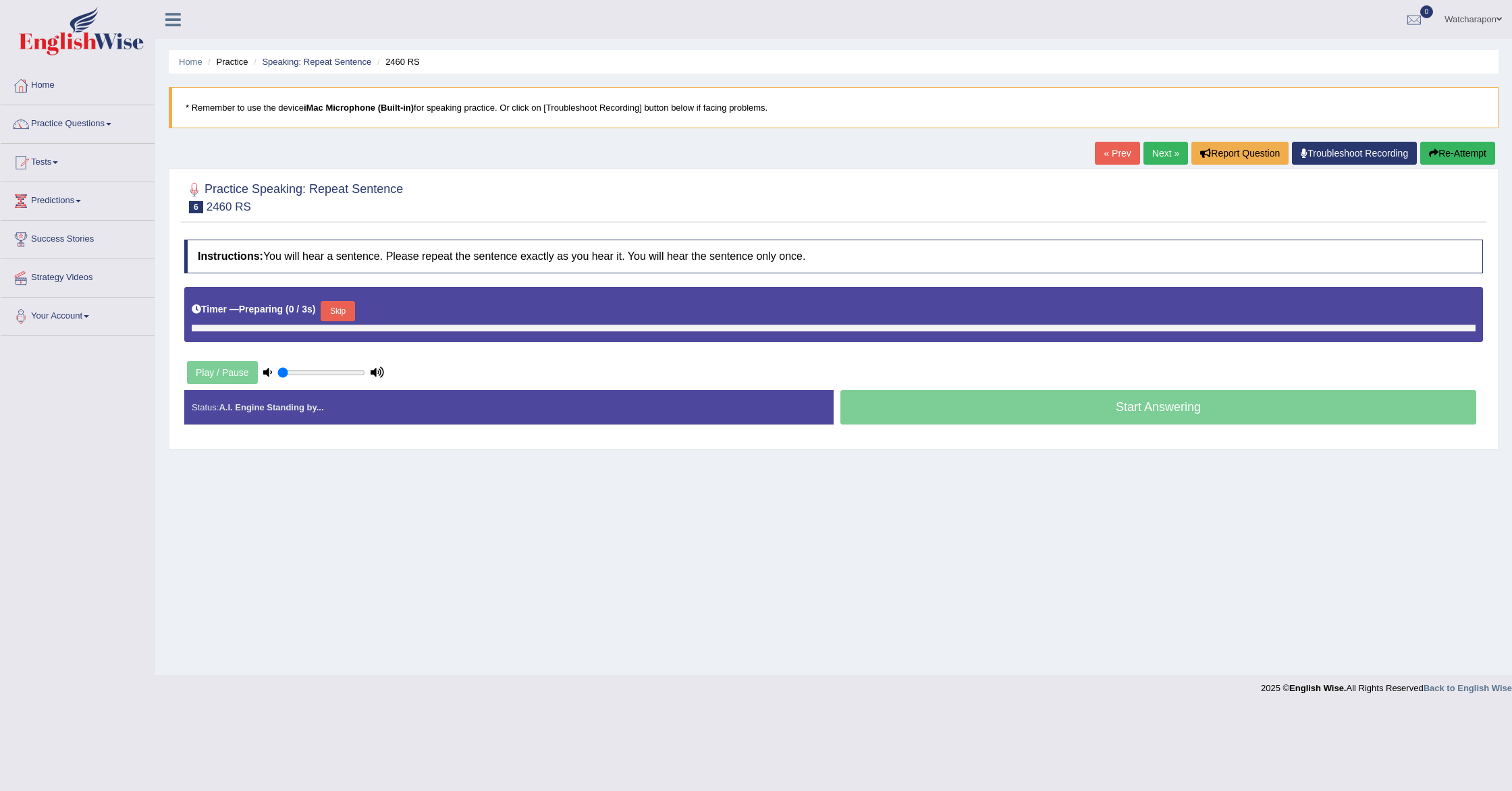
type input "0.5"
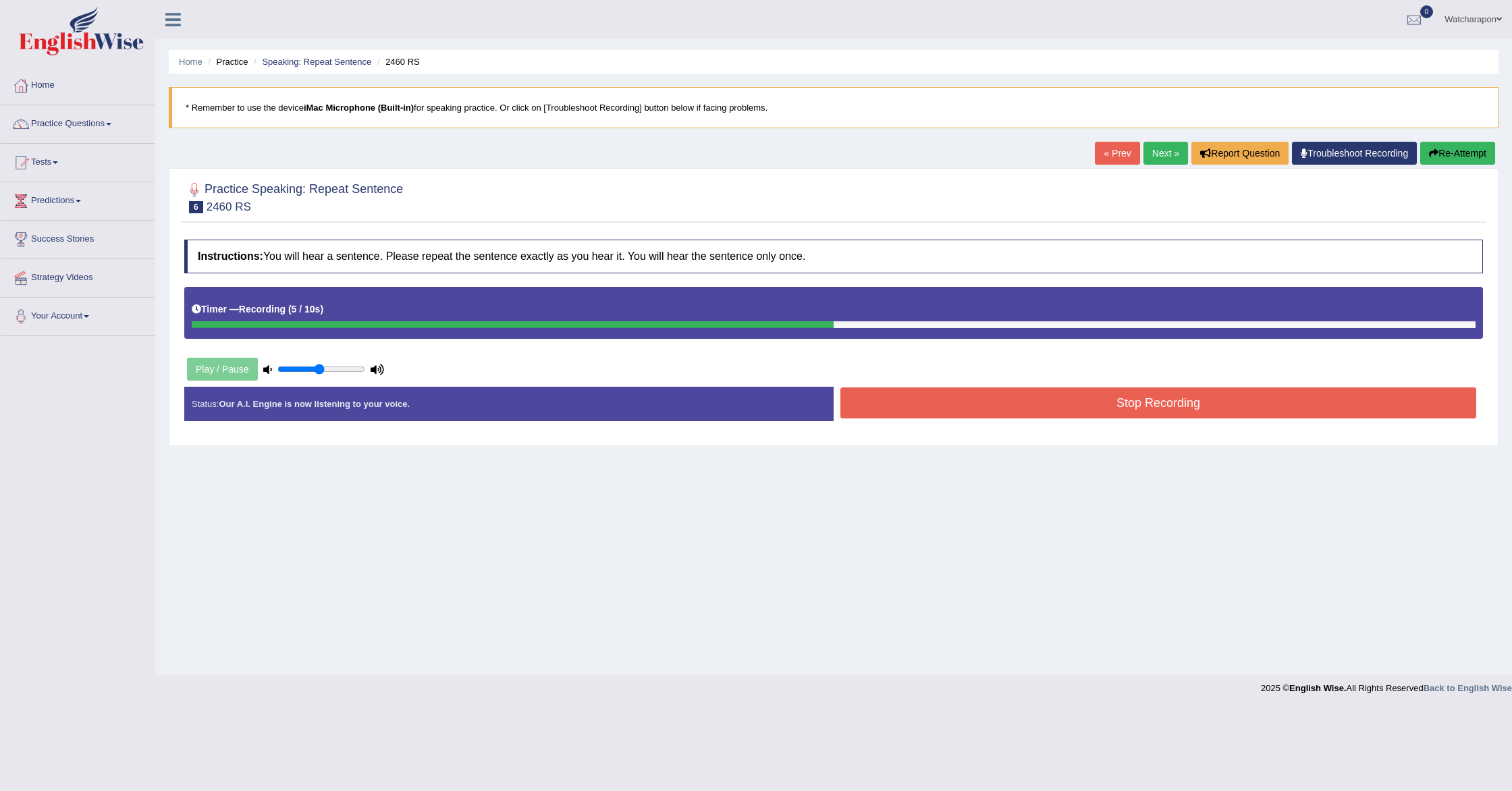
click at [1030, 410] on button "Stop Recording" at bounding box center [1158, 403] width 636 height 31
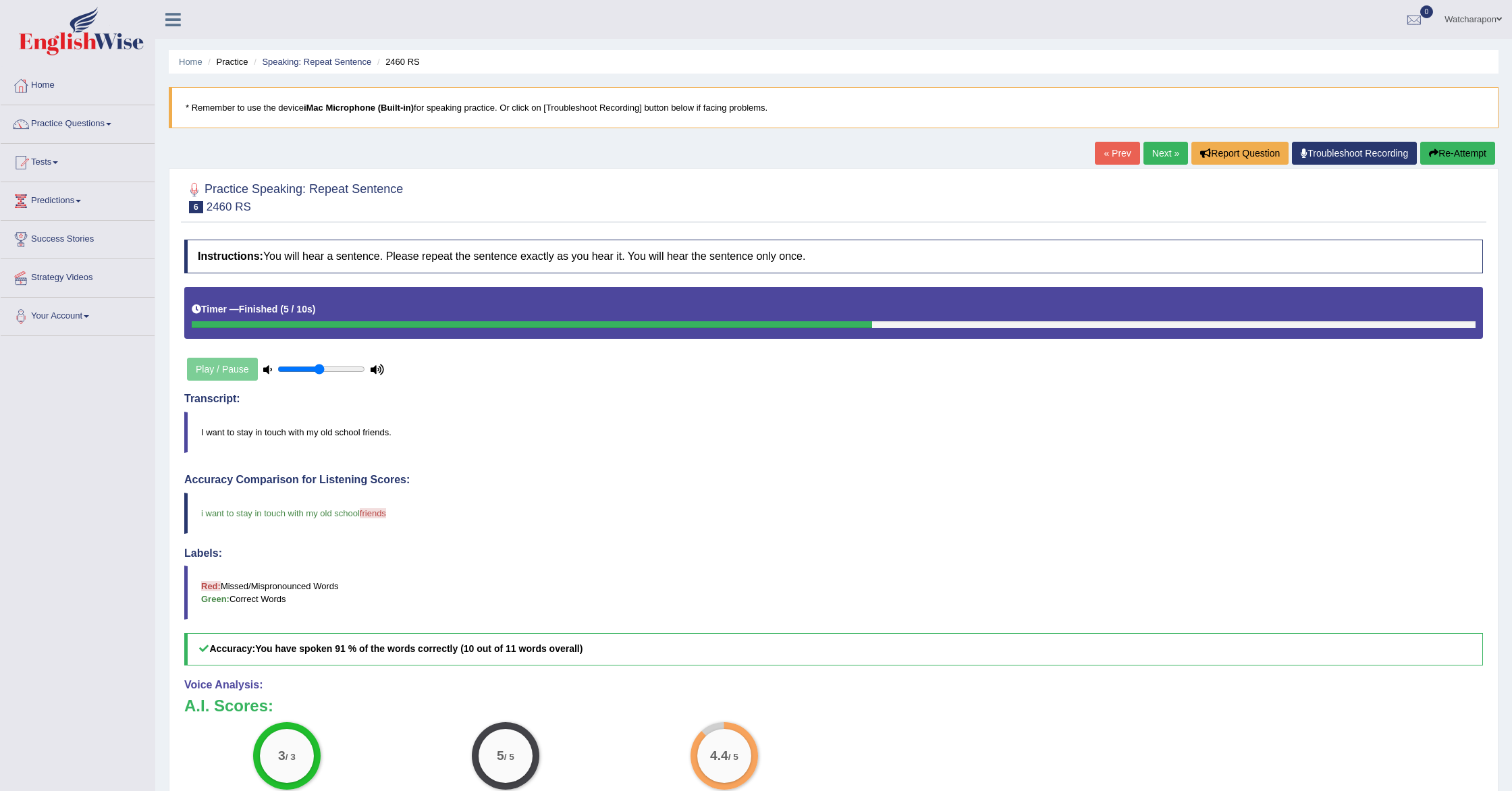
click at [1162, 152] on link "Next »" at bounding box center [1166, 154] width 44 height 23
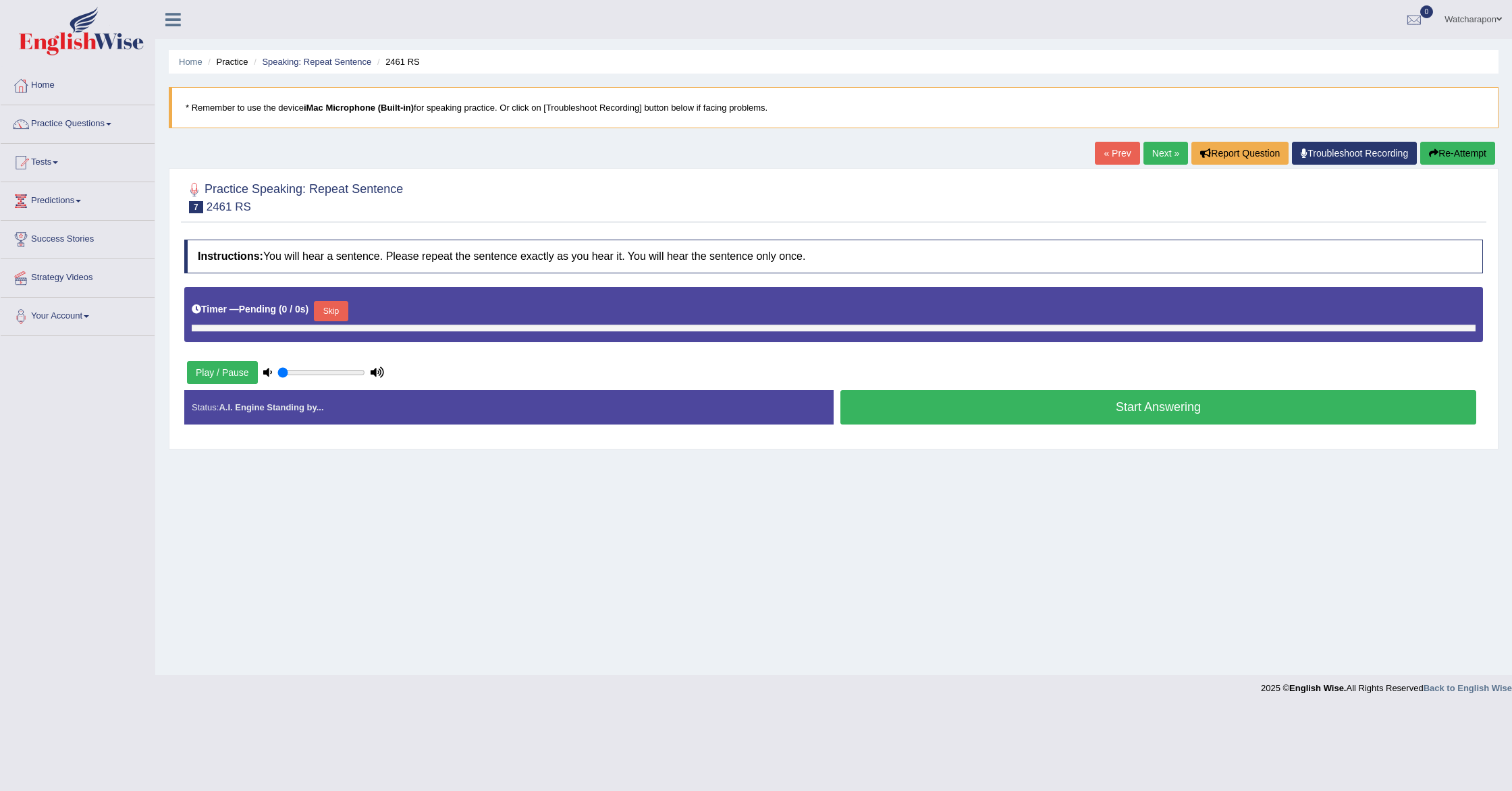
type input "0.5"
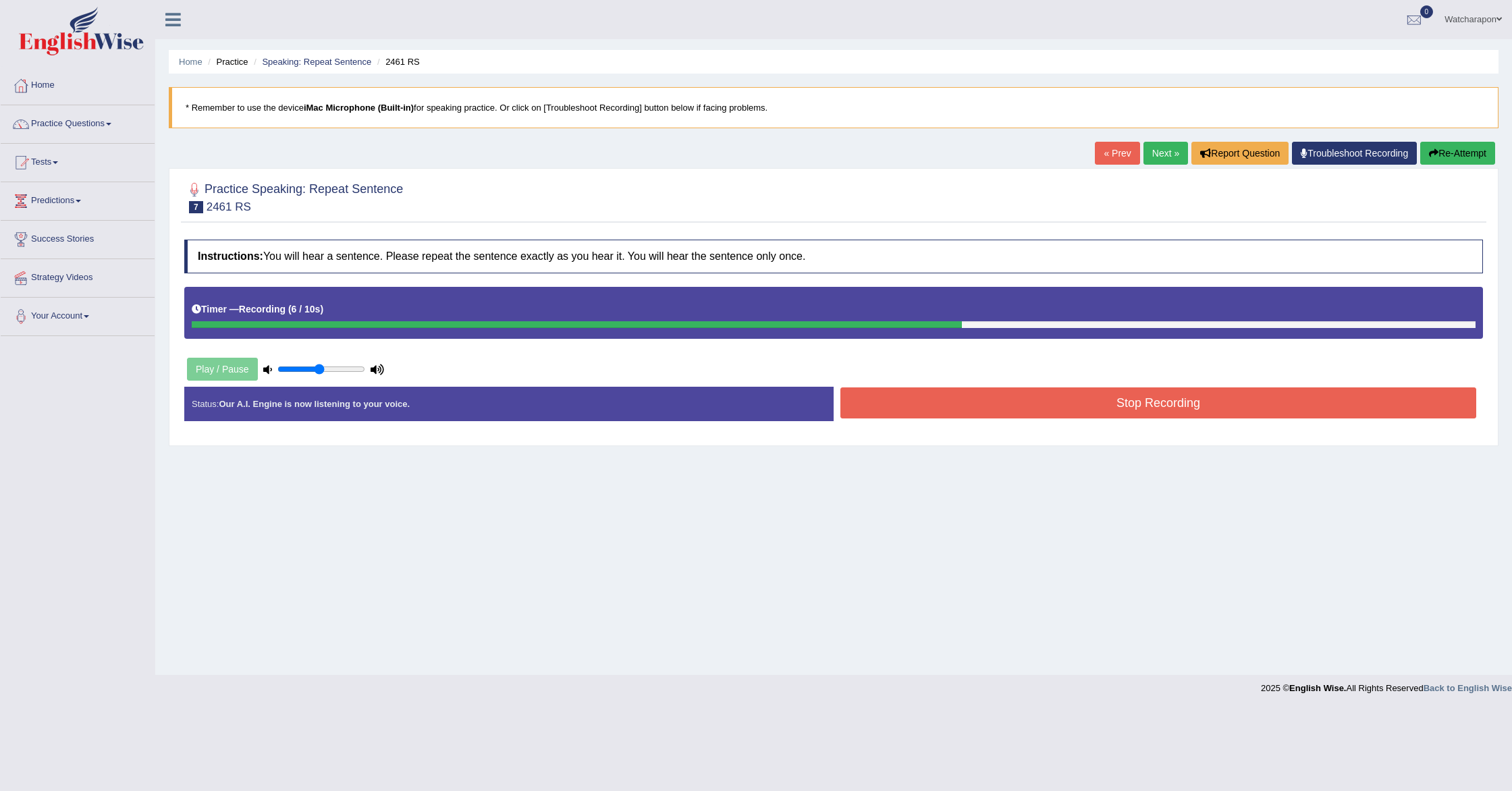
click at [1155, 400] on button "Stop Recording" at bounding box center [1158, 403] width 636 height 31
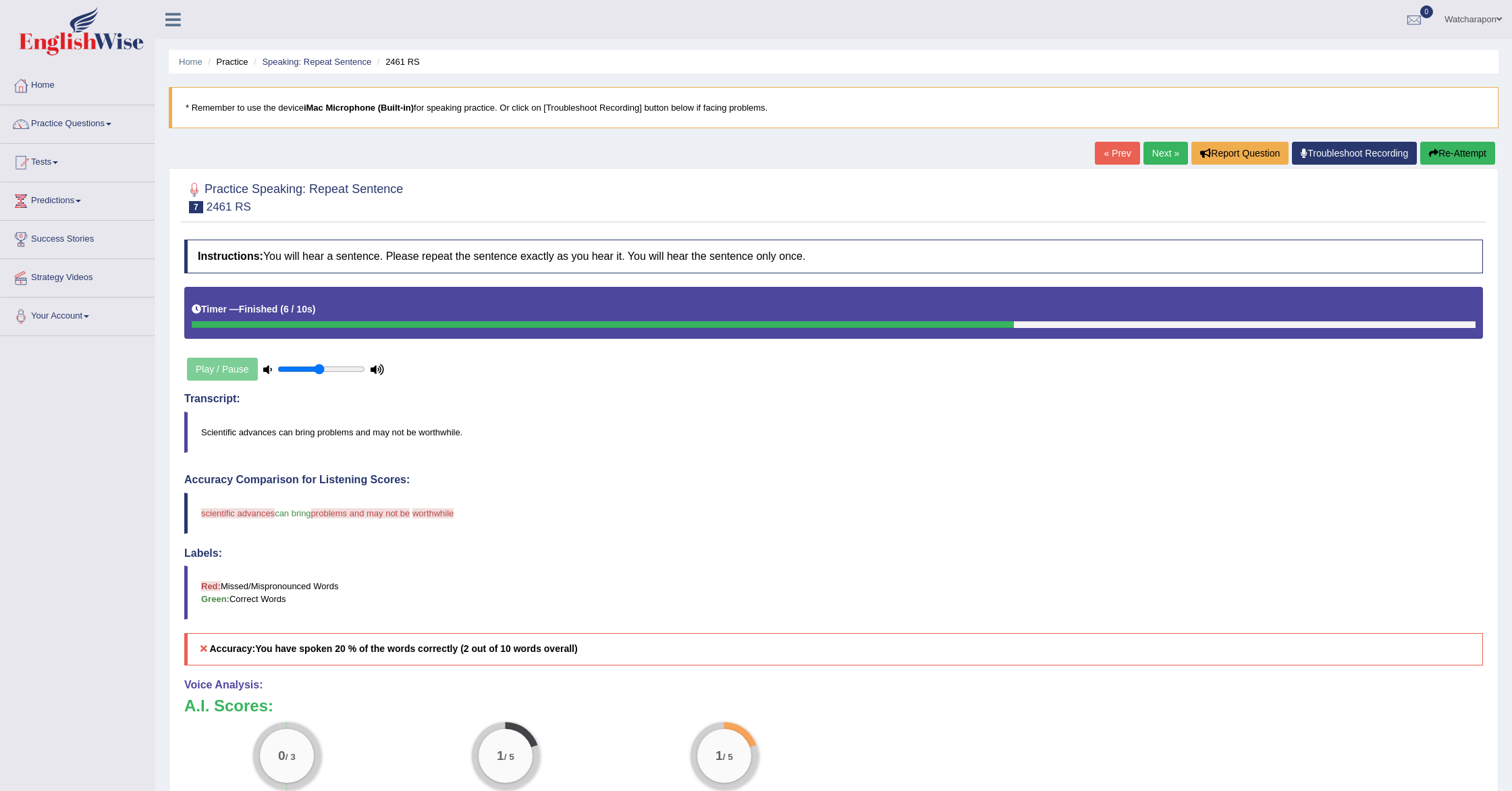
click at [1439, 150] on button "Re-Attempt" at bounding box center [1457, 154] width 75 height 23
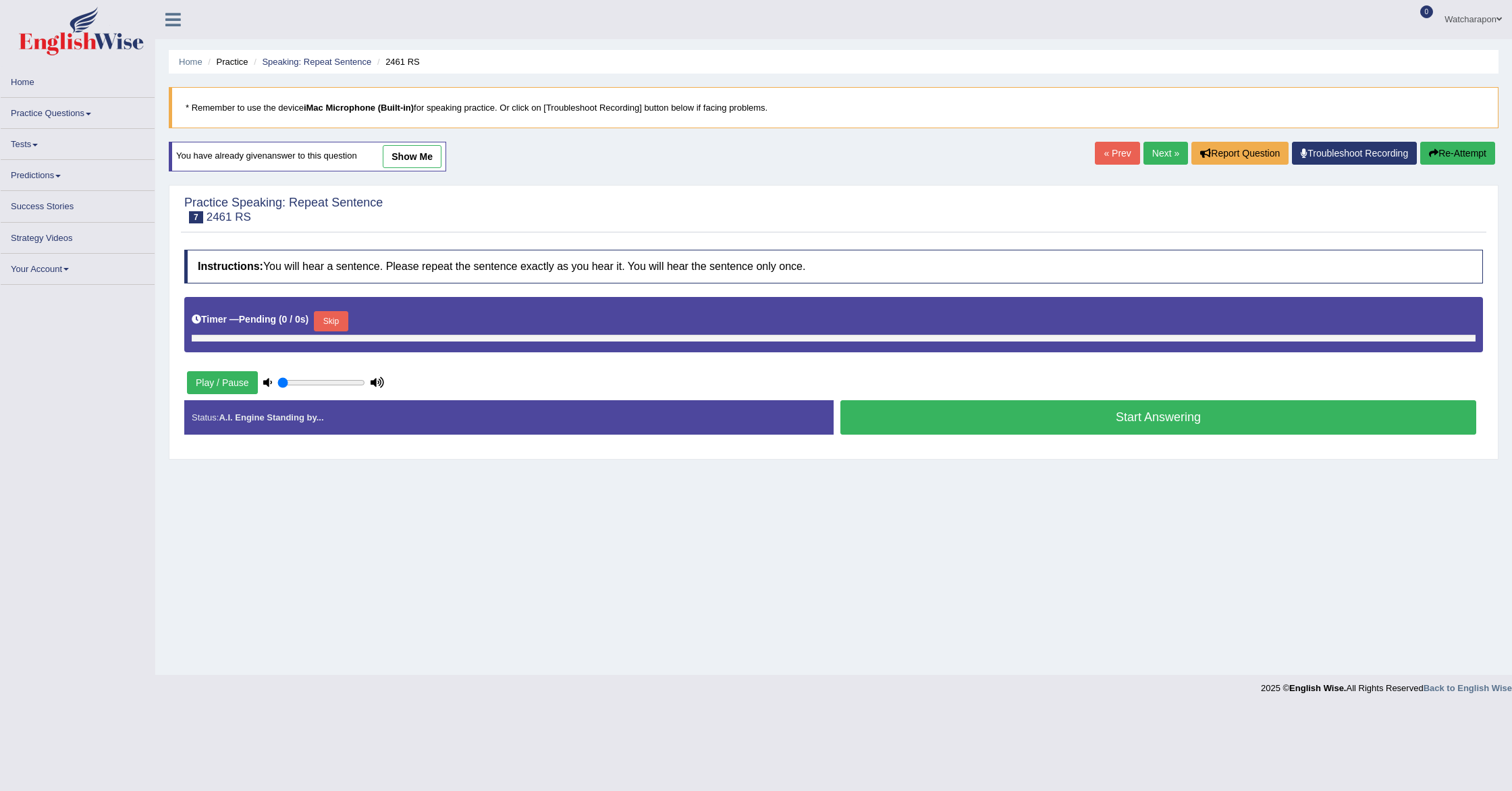
click at [967, 422] on button "Start Answering" at bounding box center [1158, 417] width 636 height 34
type input "0.5"
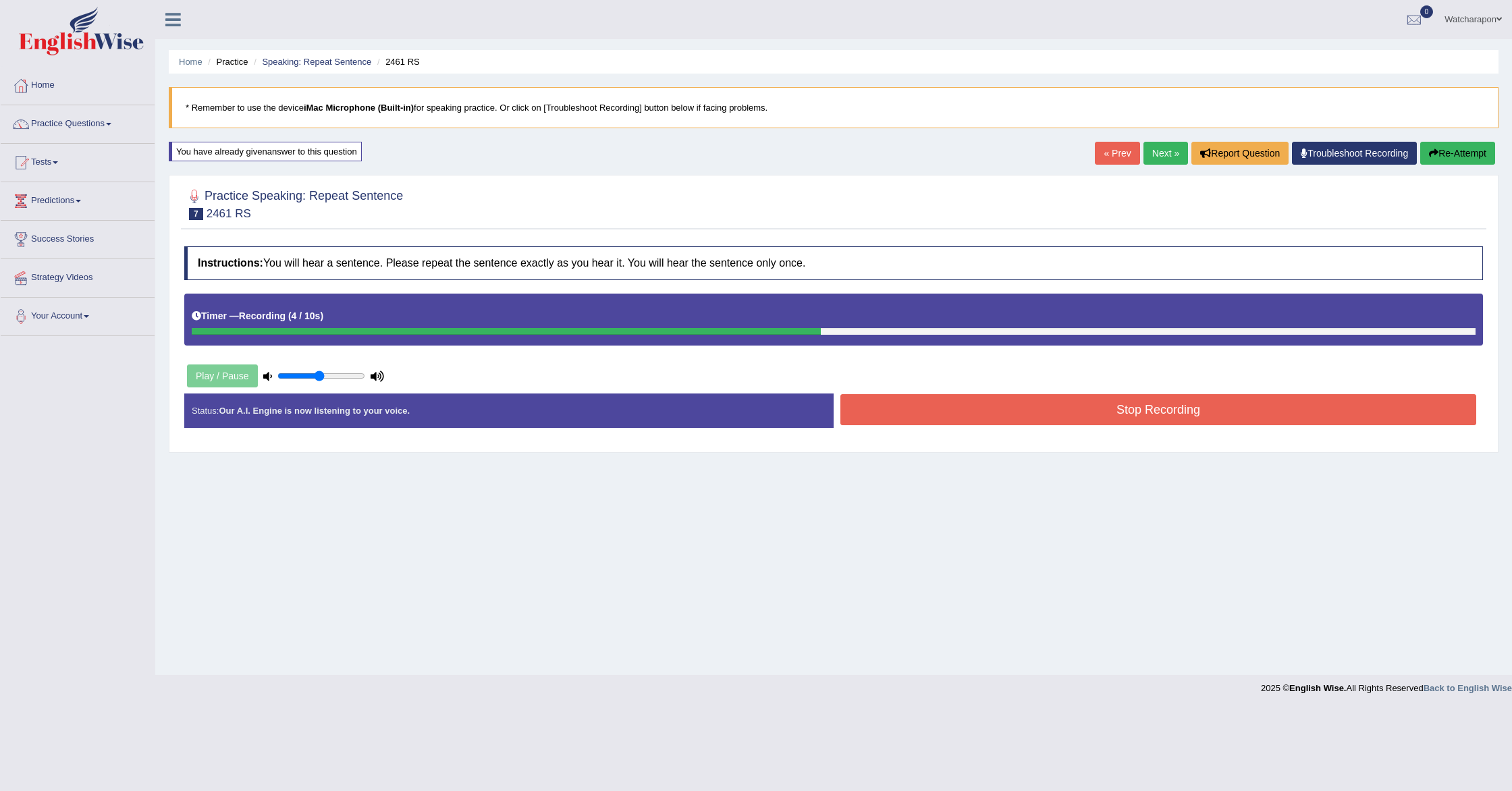
click at [958, 417] on button "Stop Recording" at bounding box center [1158, 410] width 636 height 31
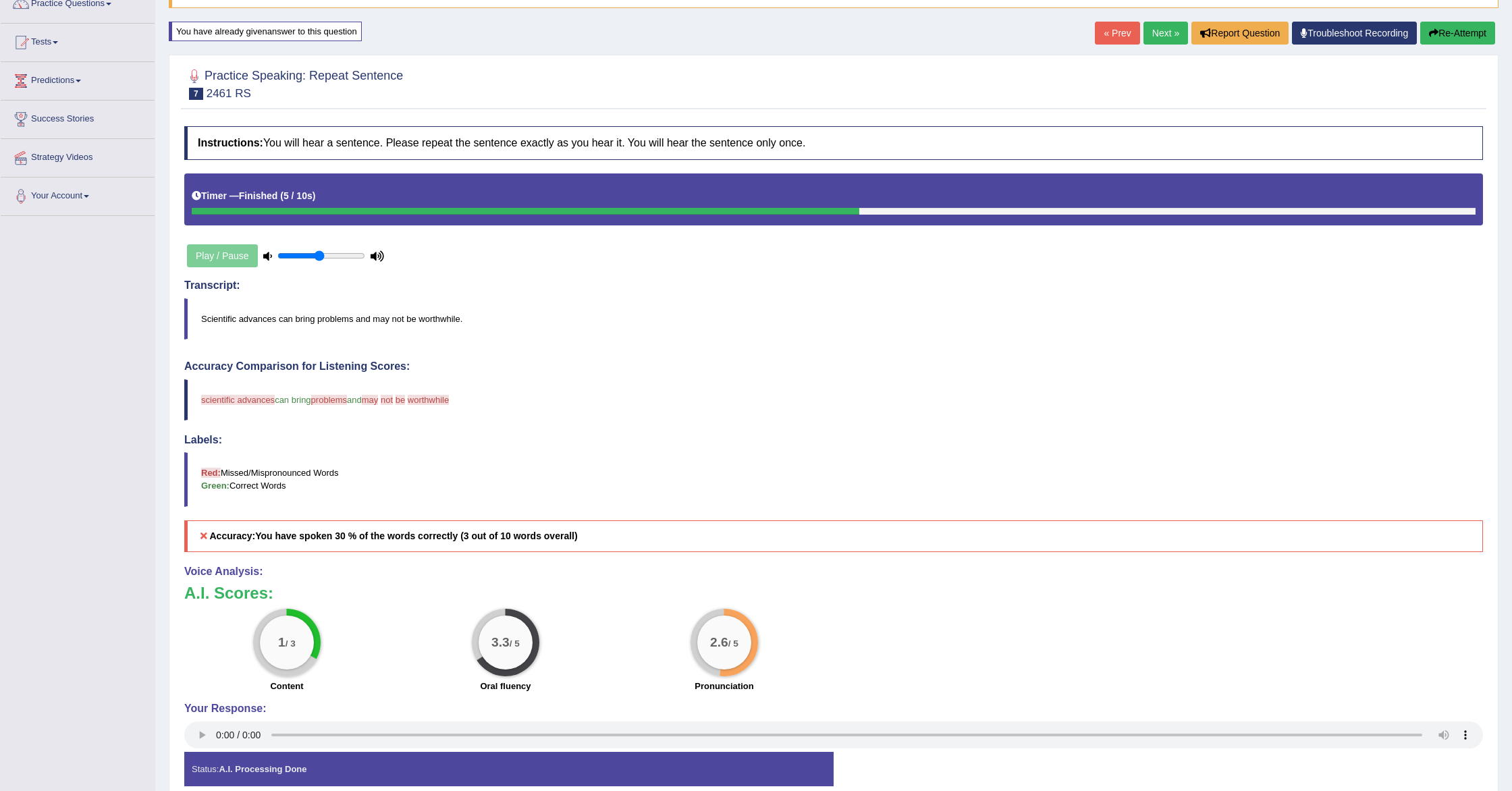
scroll to position [118, 0]
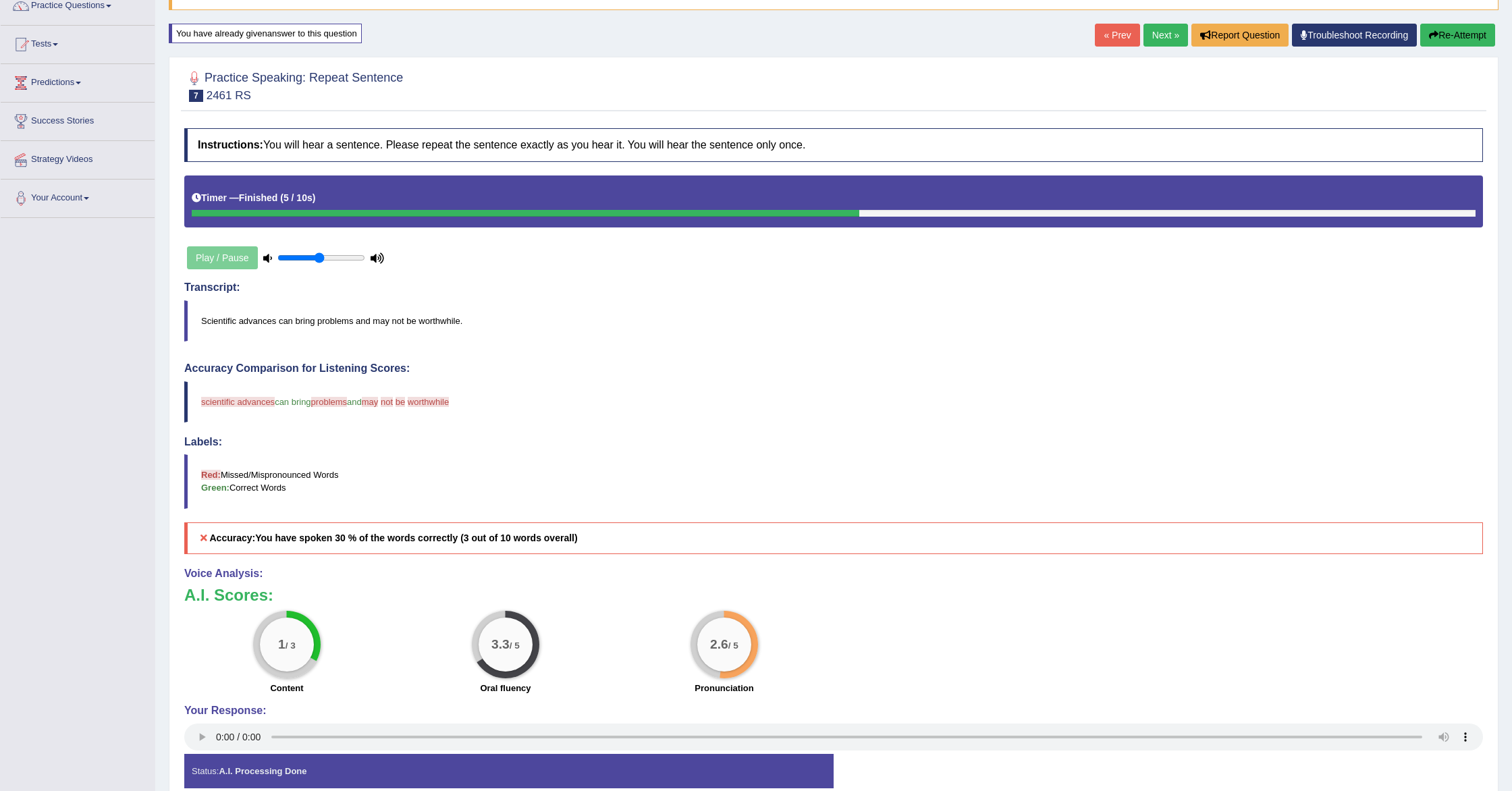
click at [1161, 33] on link "Next »" at bounding box center [1166, 36] width 44 height 23
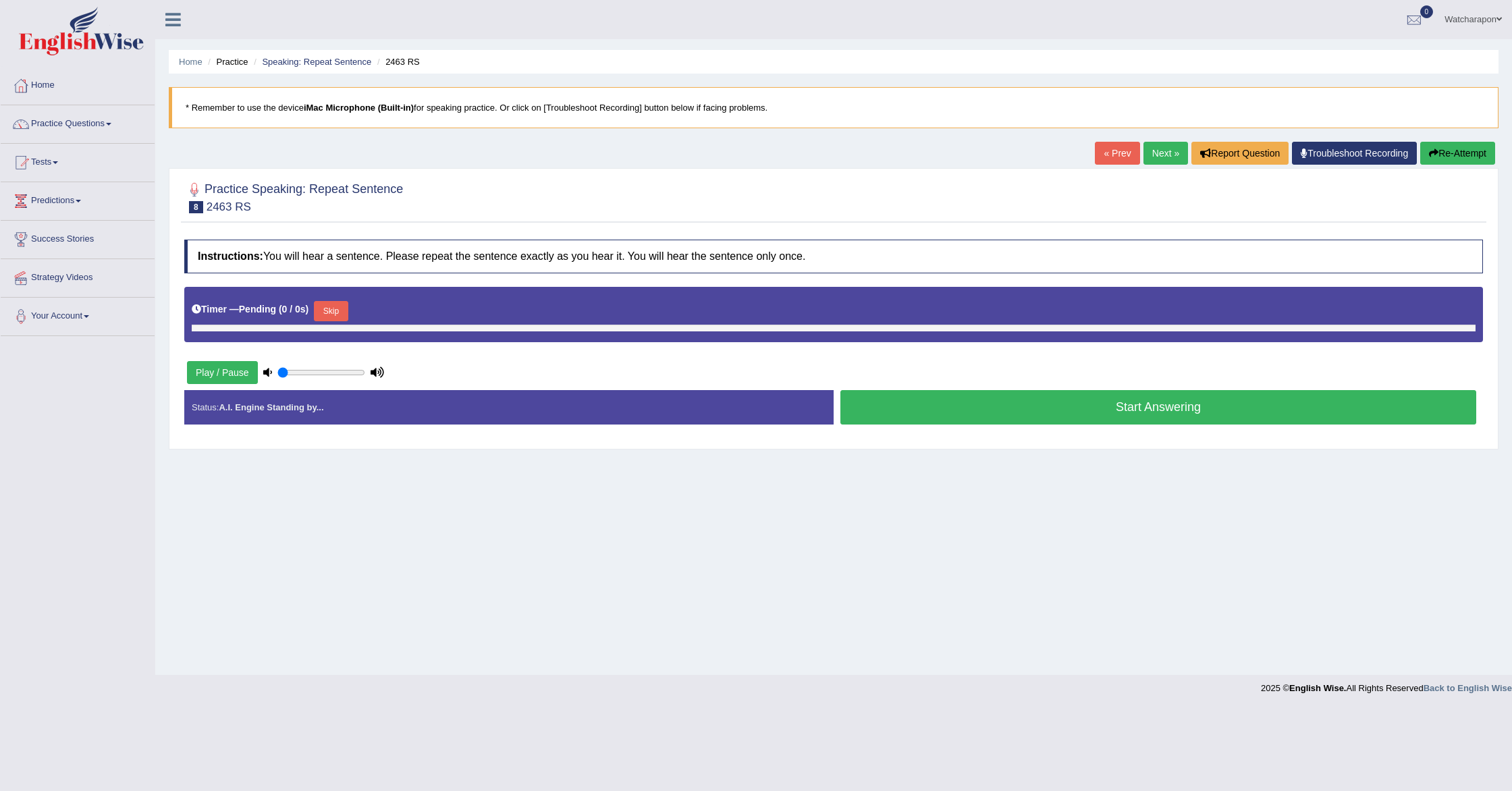
type input "0.5"
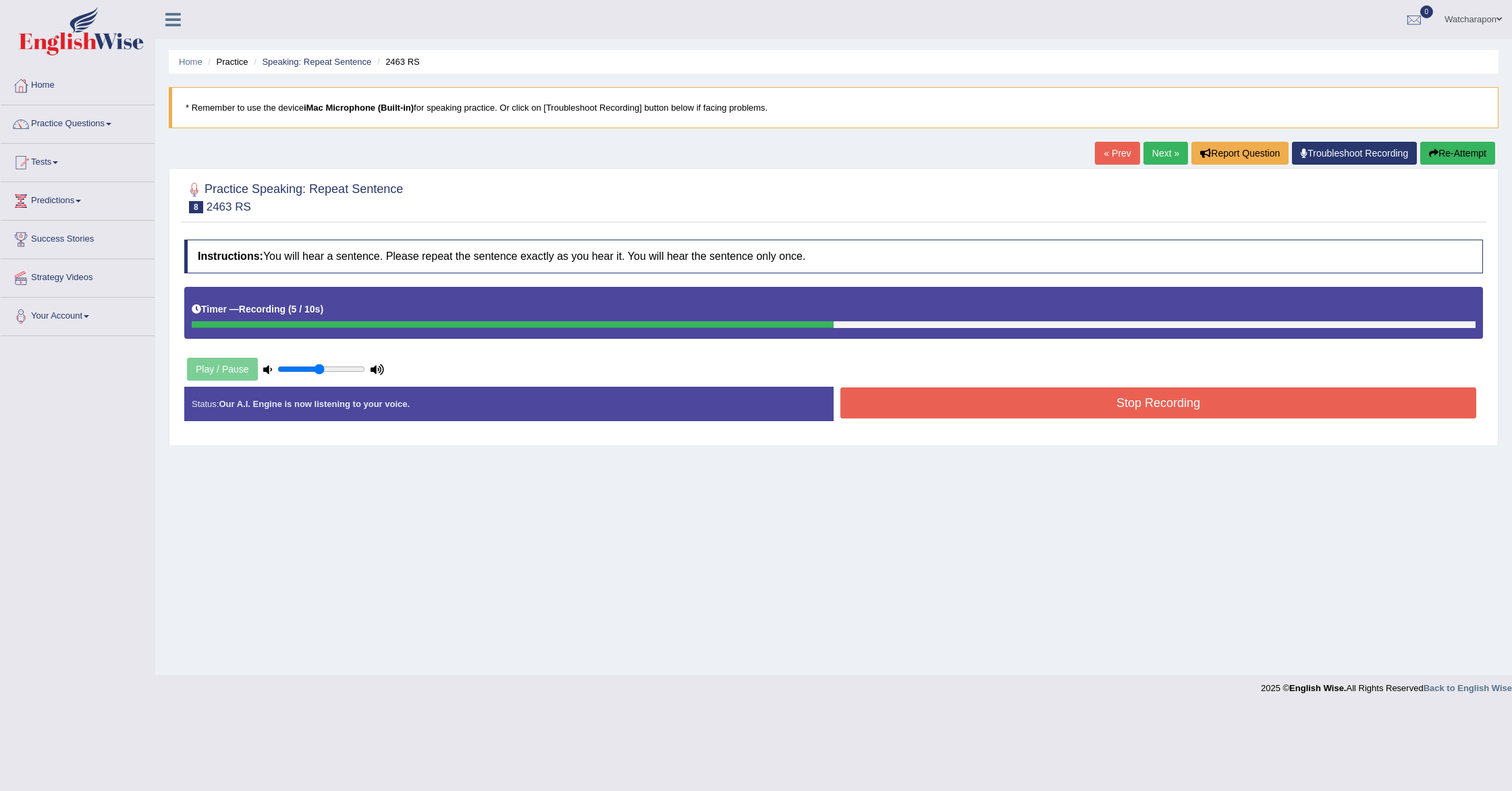
click at [1463, 152] on button "Re-Attempt" at bounding box center [1457, 154] width 75 height 23
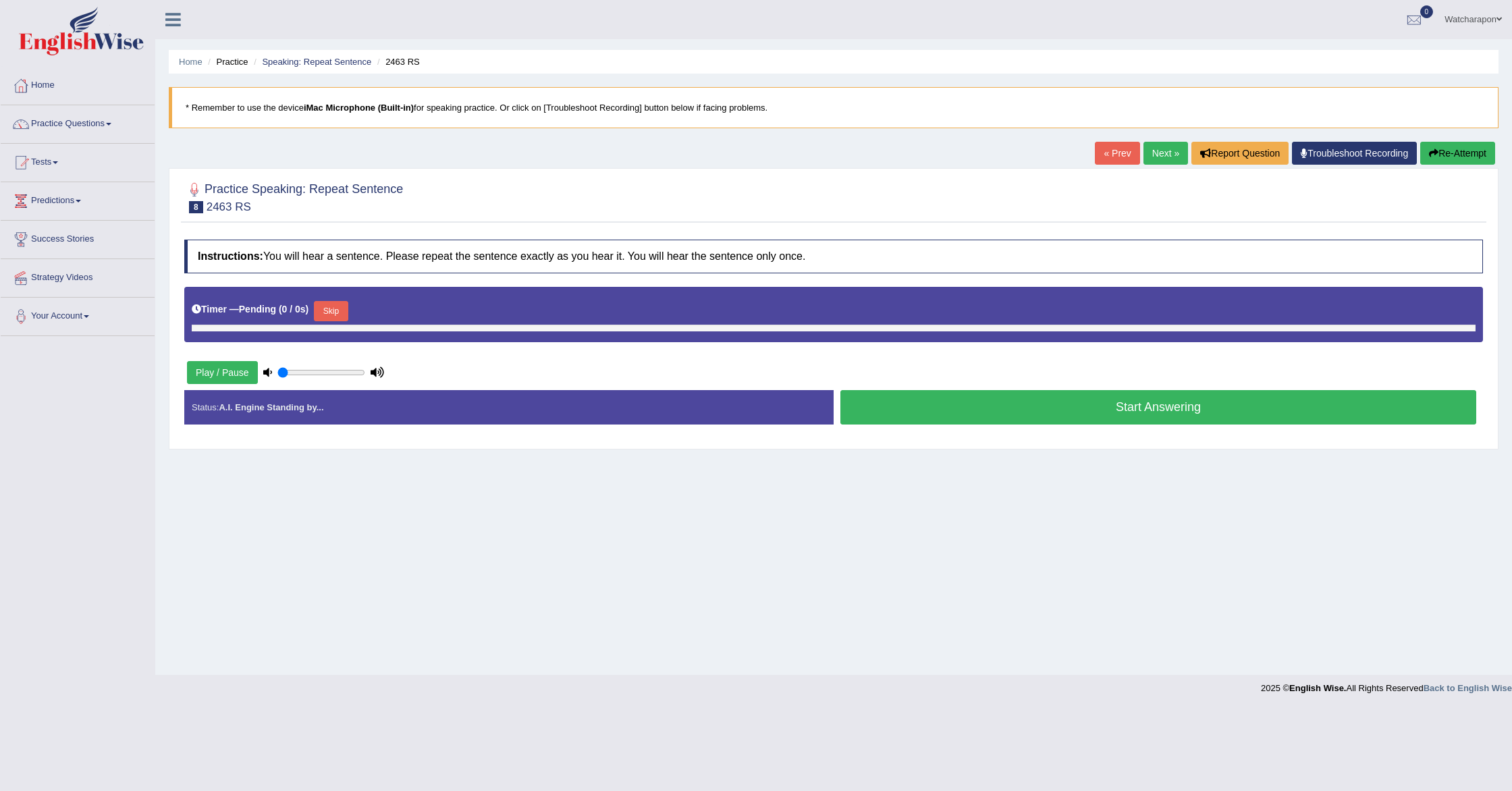
type input "0.5"
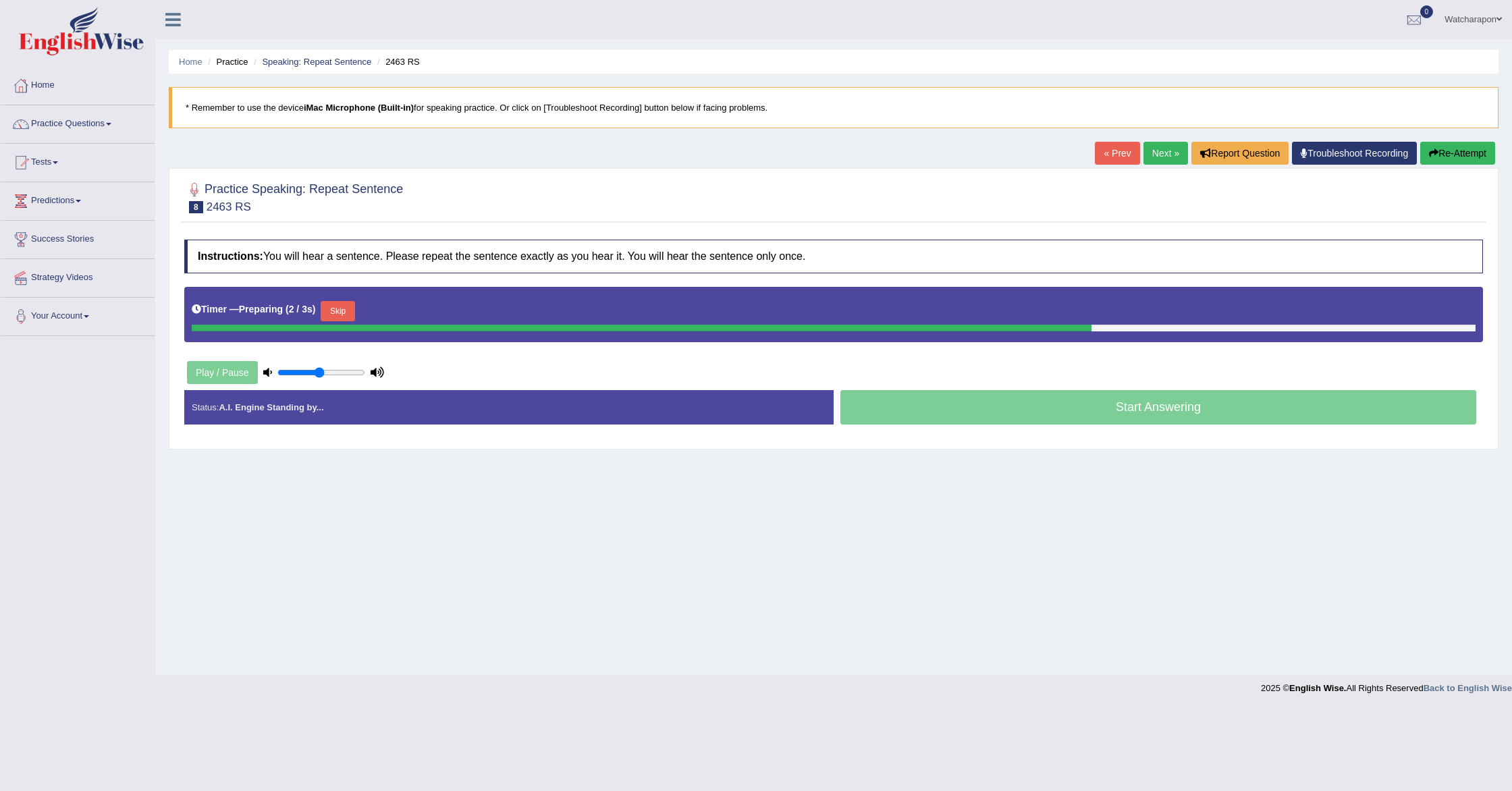
click at [349, 309] on button "Skip" at bounding box center [337, 311] width 34 height 20
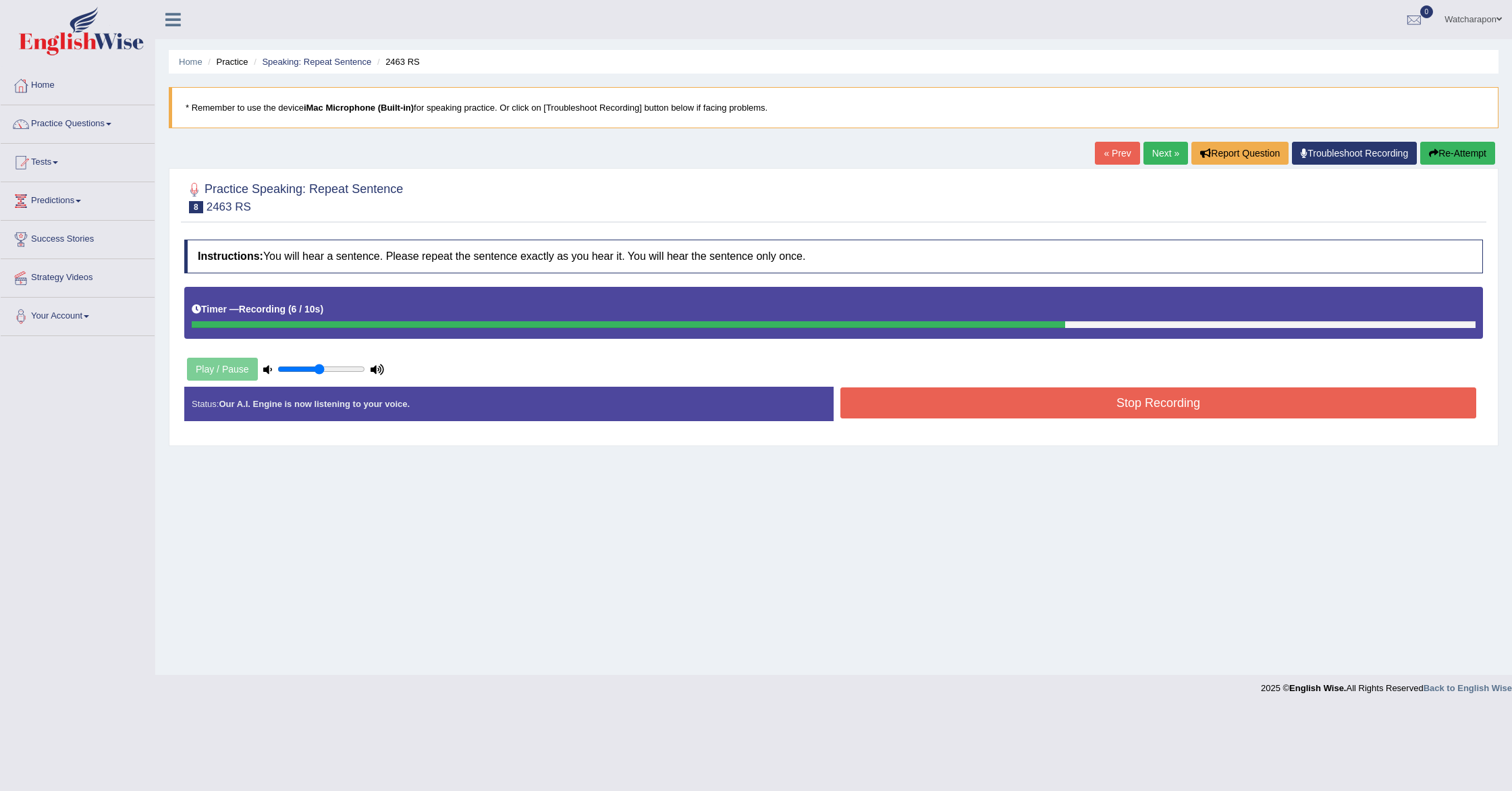
click at [1060, 403] on button "Stop Recording" at bounding box center [1158, 403] width 636 height 31
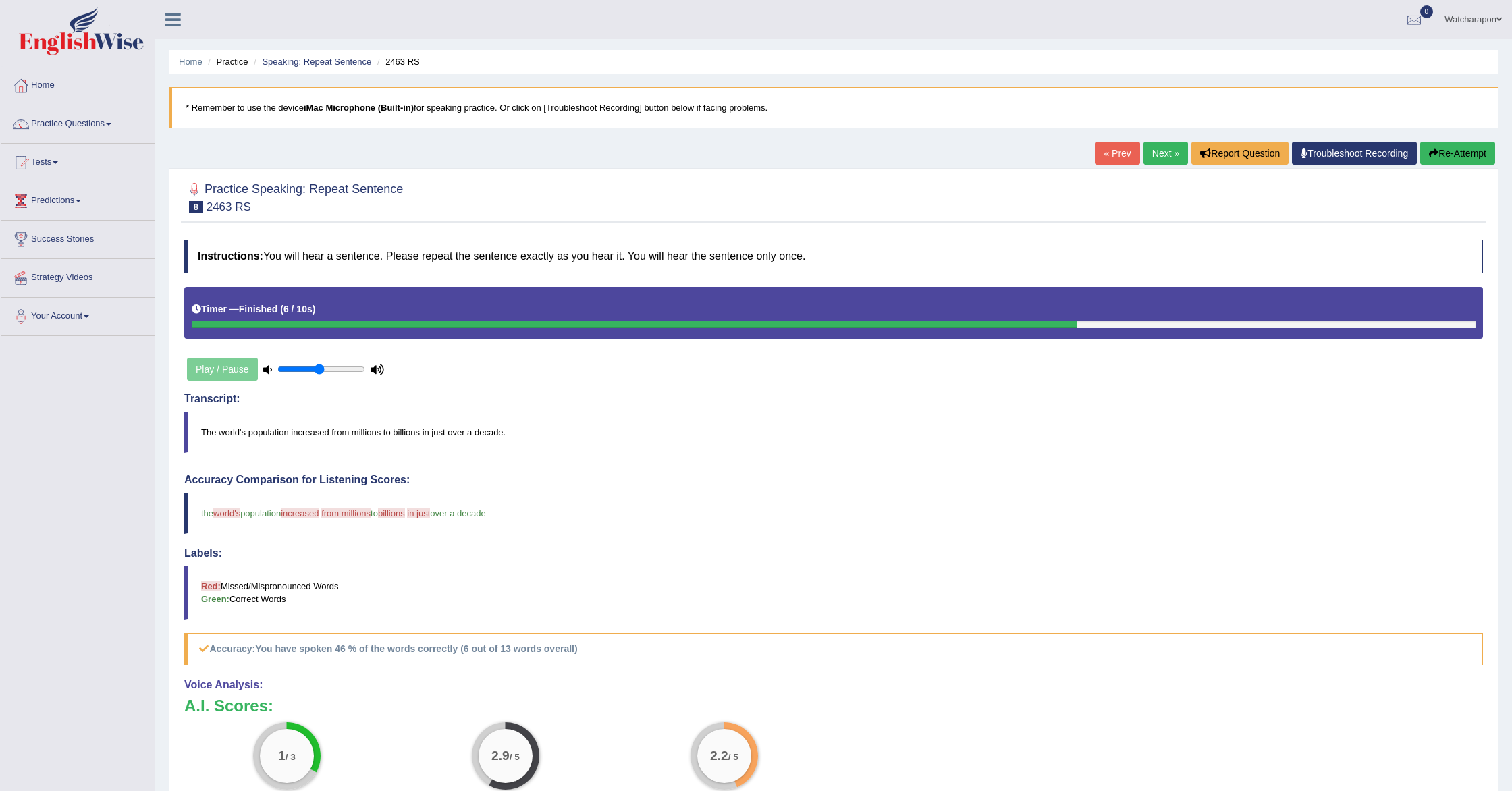
click at [1156, 150] on link "Next »" at bounding box center [1166, 154] width 44 height 23
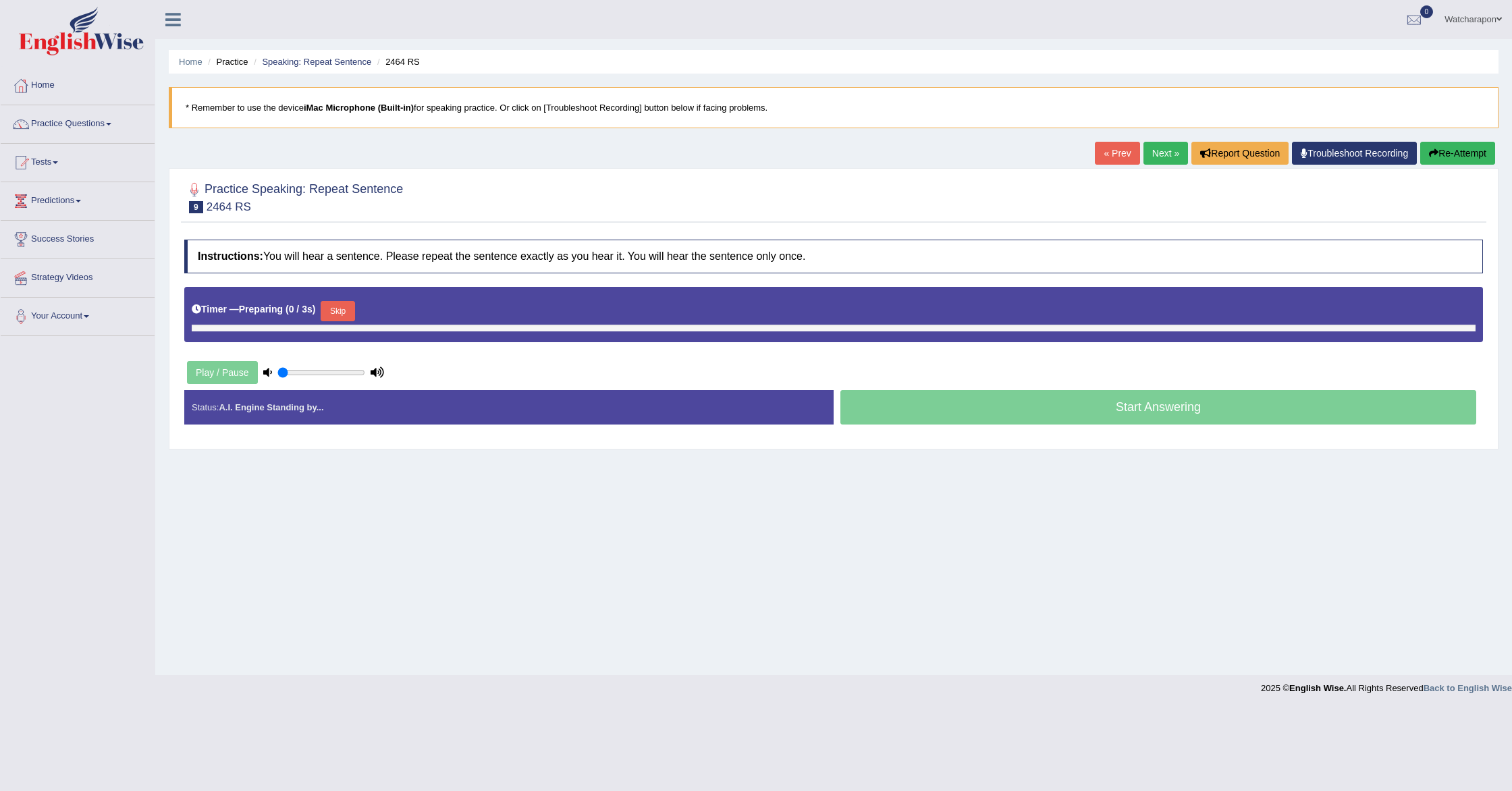
type input "0.5"
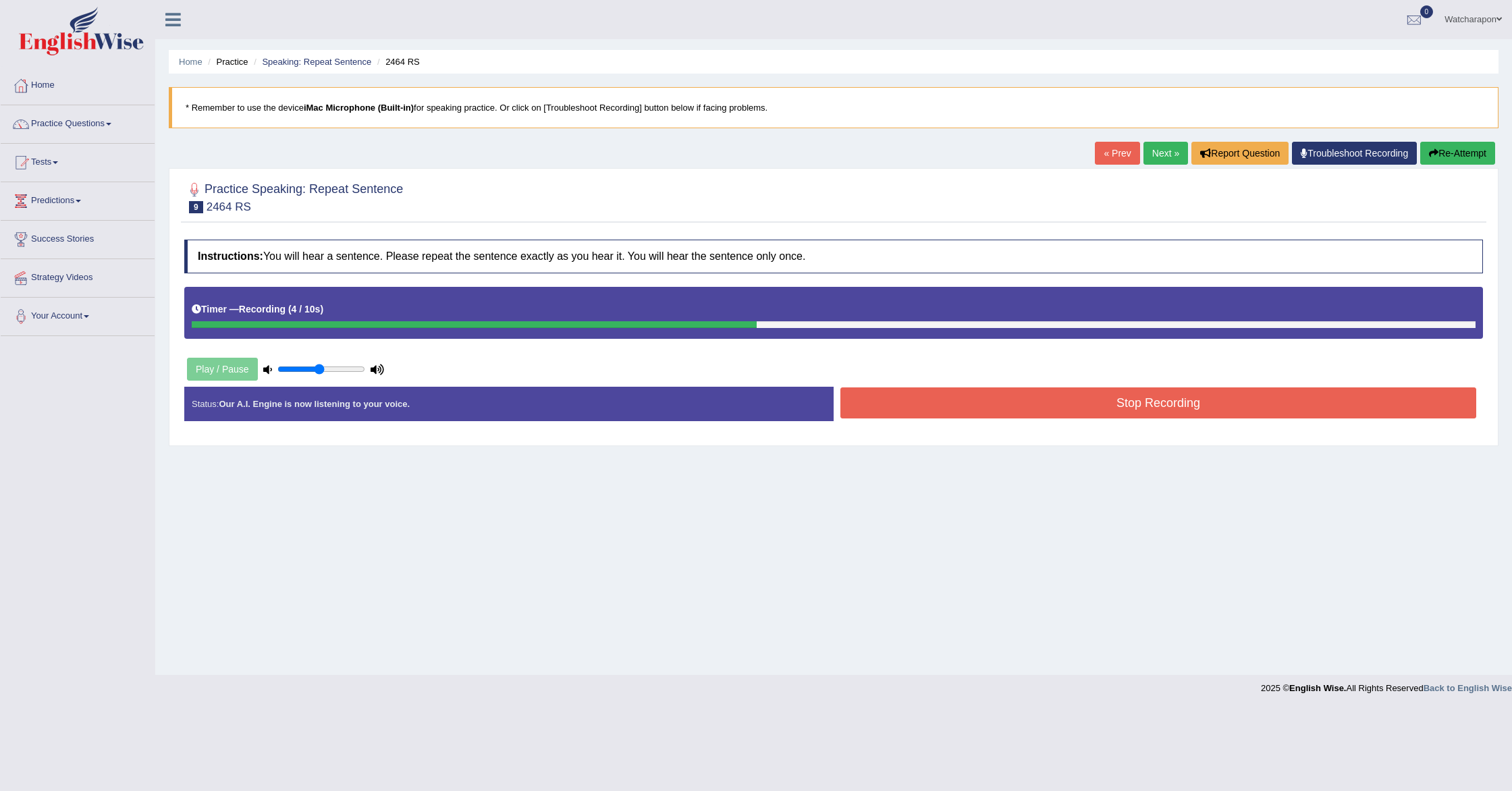
click at [1002, 404] on button "Stop Recording" at bounding box center [1158, 403] width 636 height 31
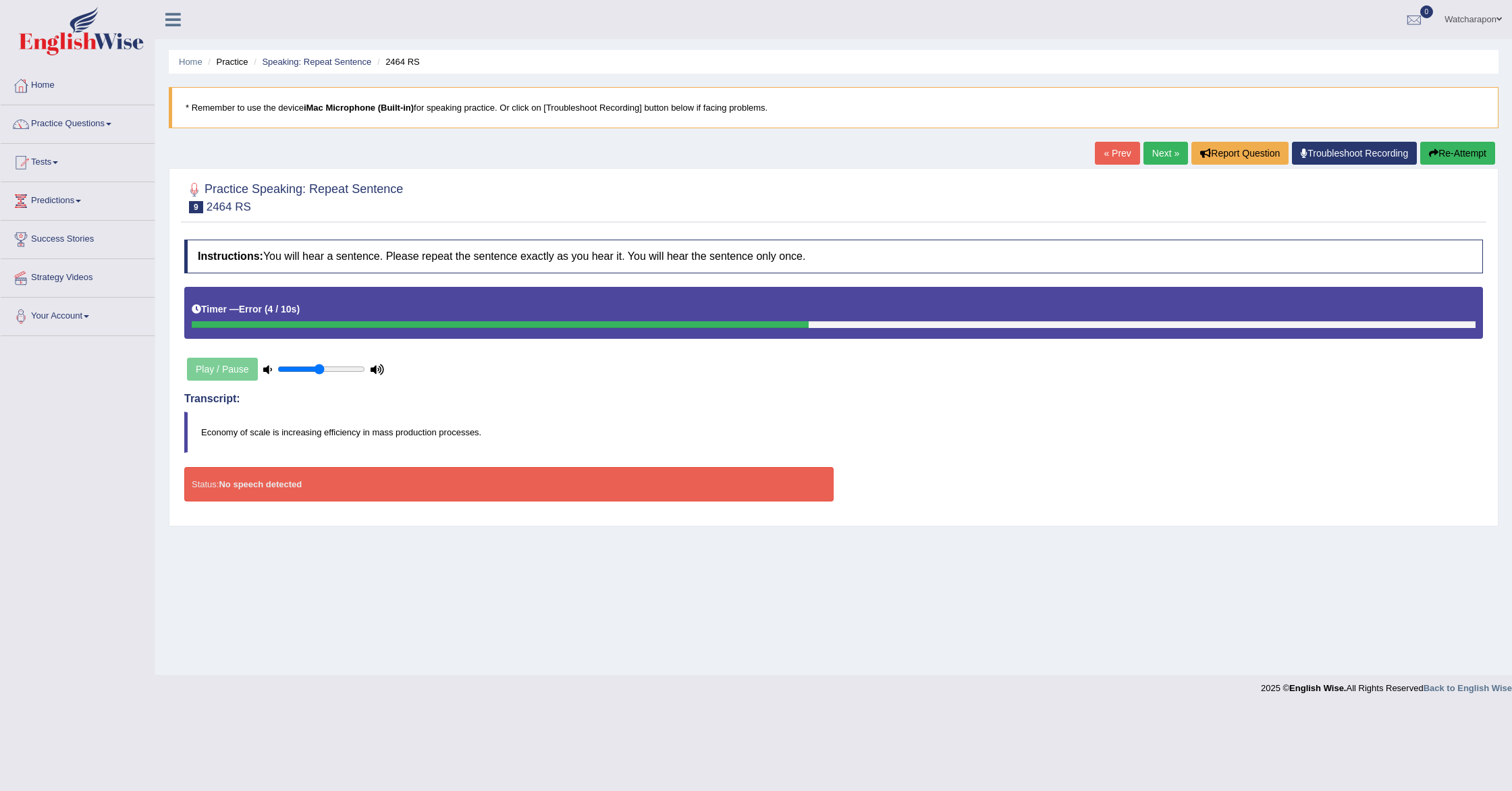
click at [1158, 156] on link "Next »" at bounding box center [1166, 154] width 44 height 23
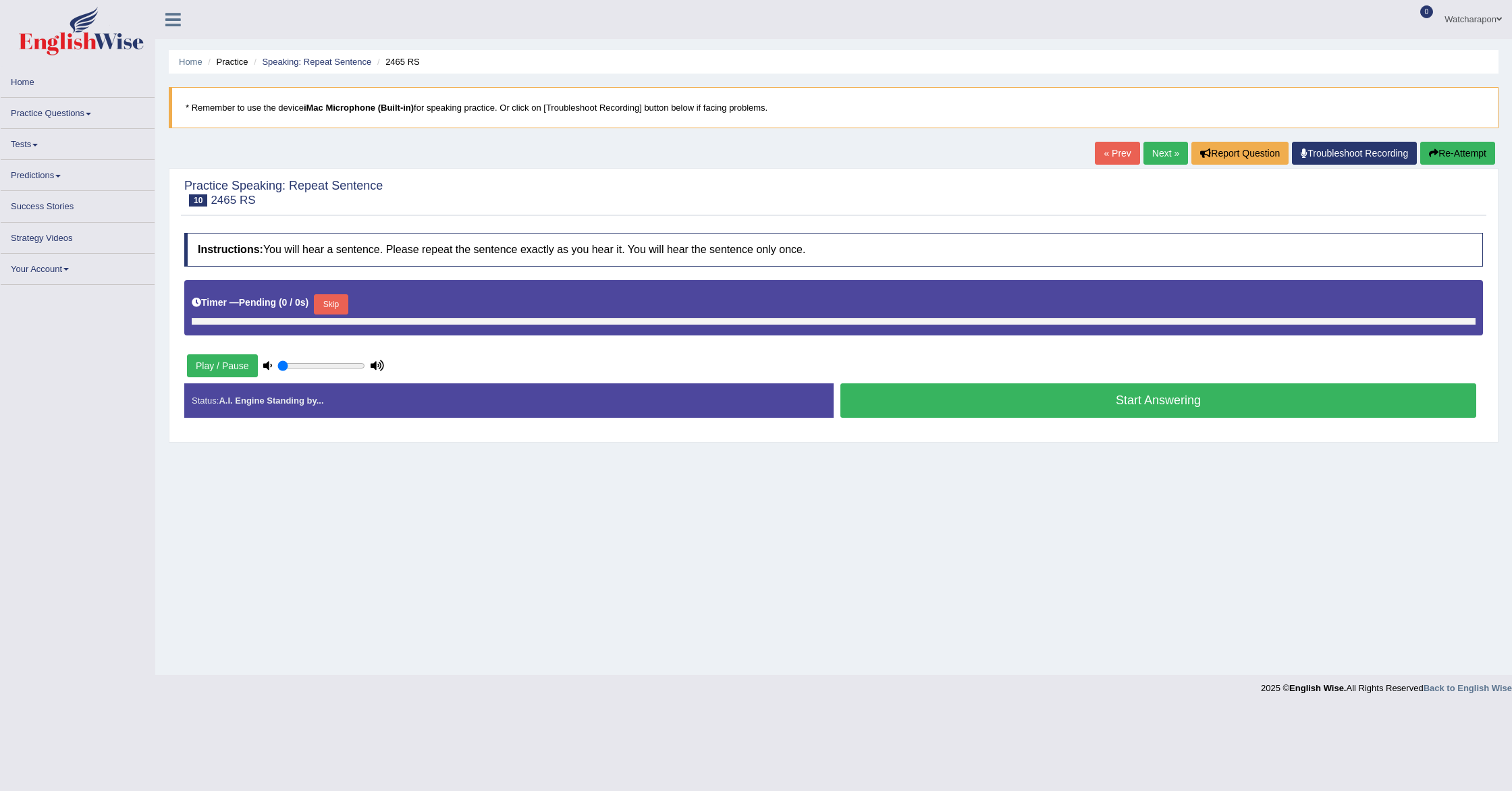
type input "0.5"
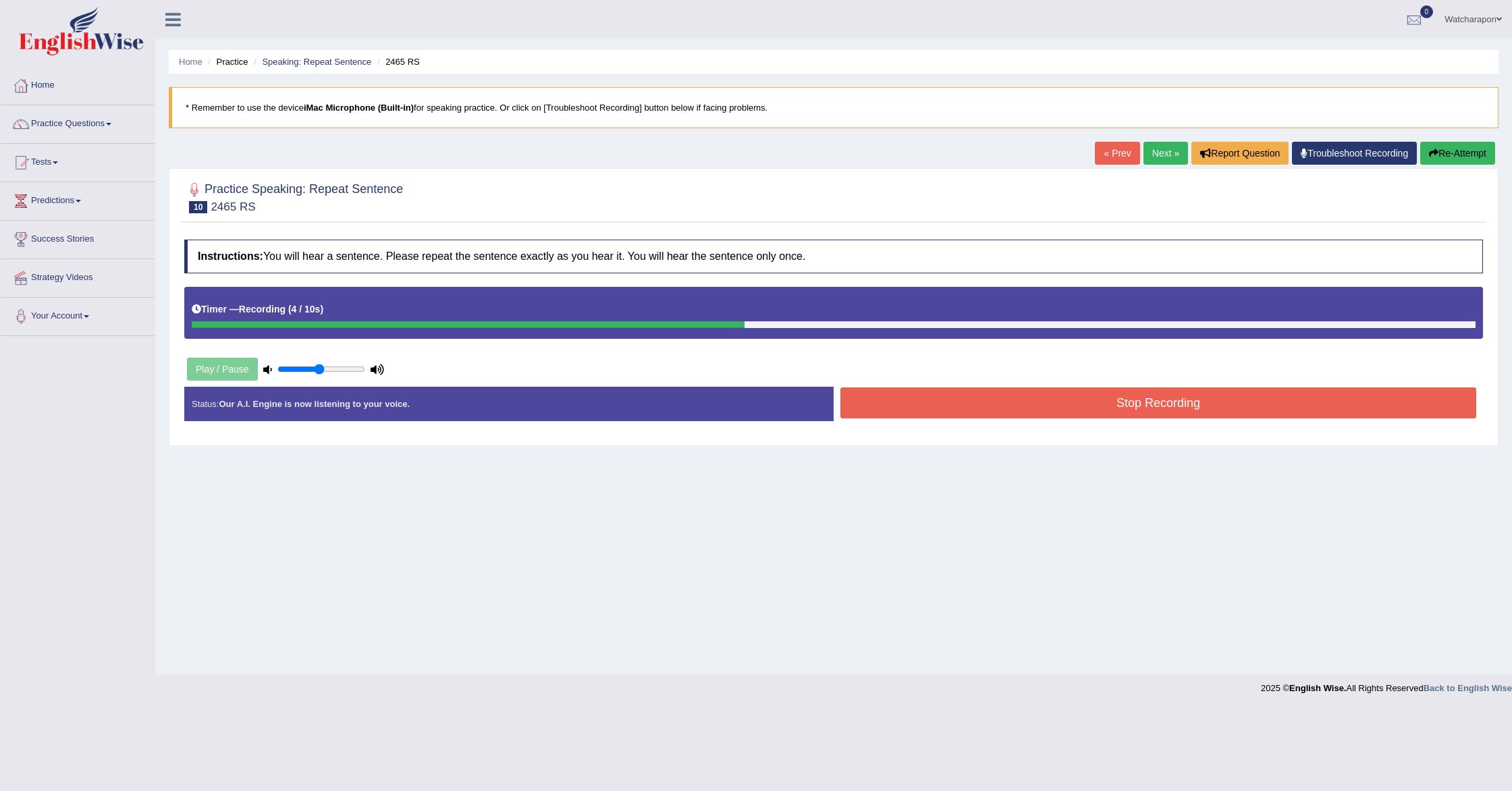
click at [981, 410] on button "Stop Recording" at bounding box center [1158, 403] width 636 height 31
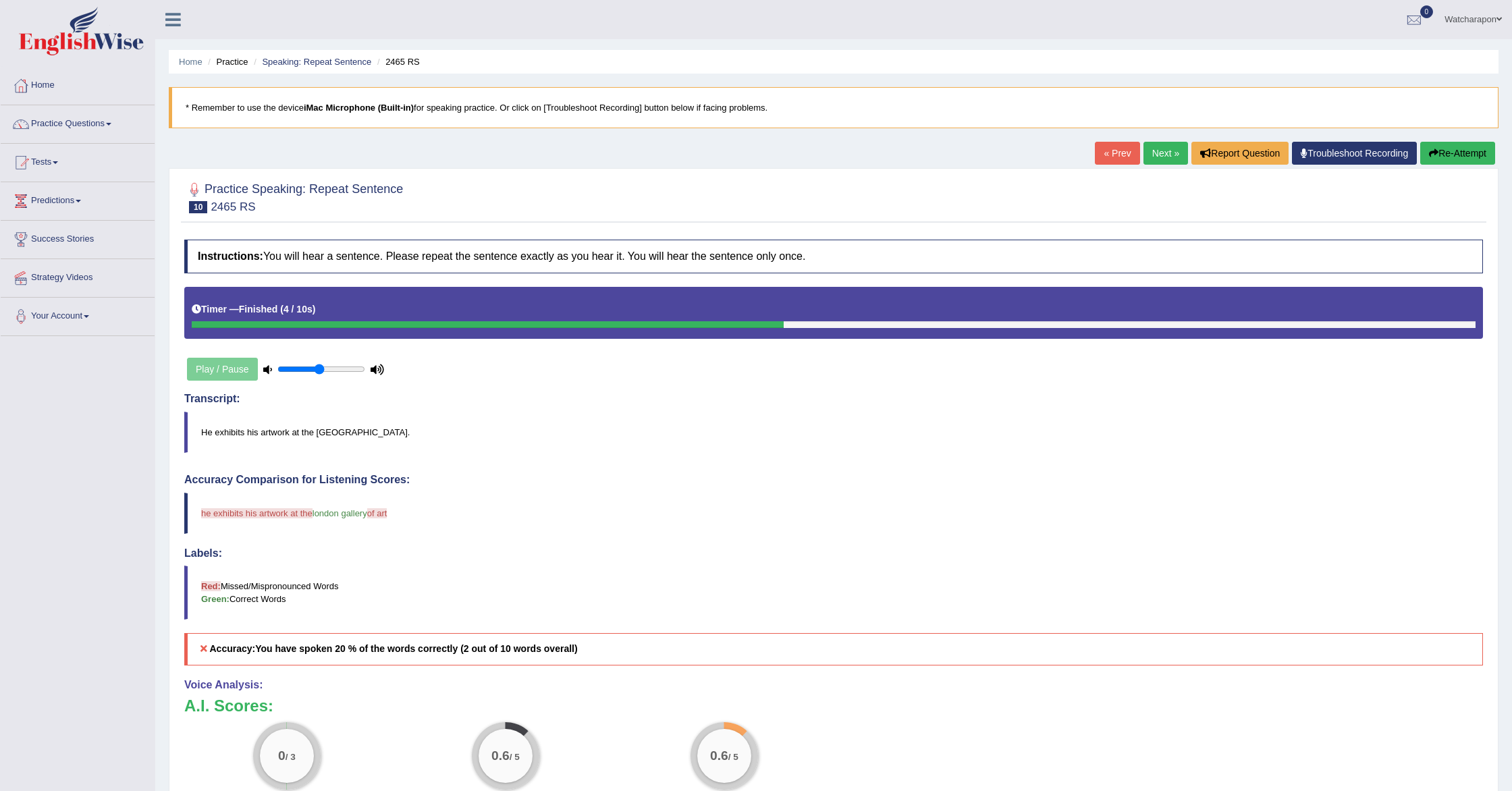
click at [1158, 152] on link "Next »" at bounding box center [1166, 154] width 44 height 23
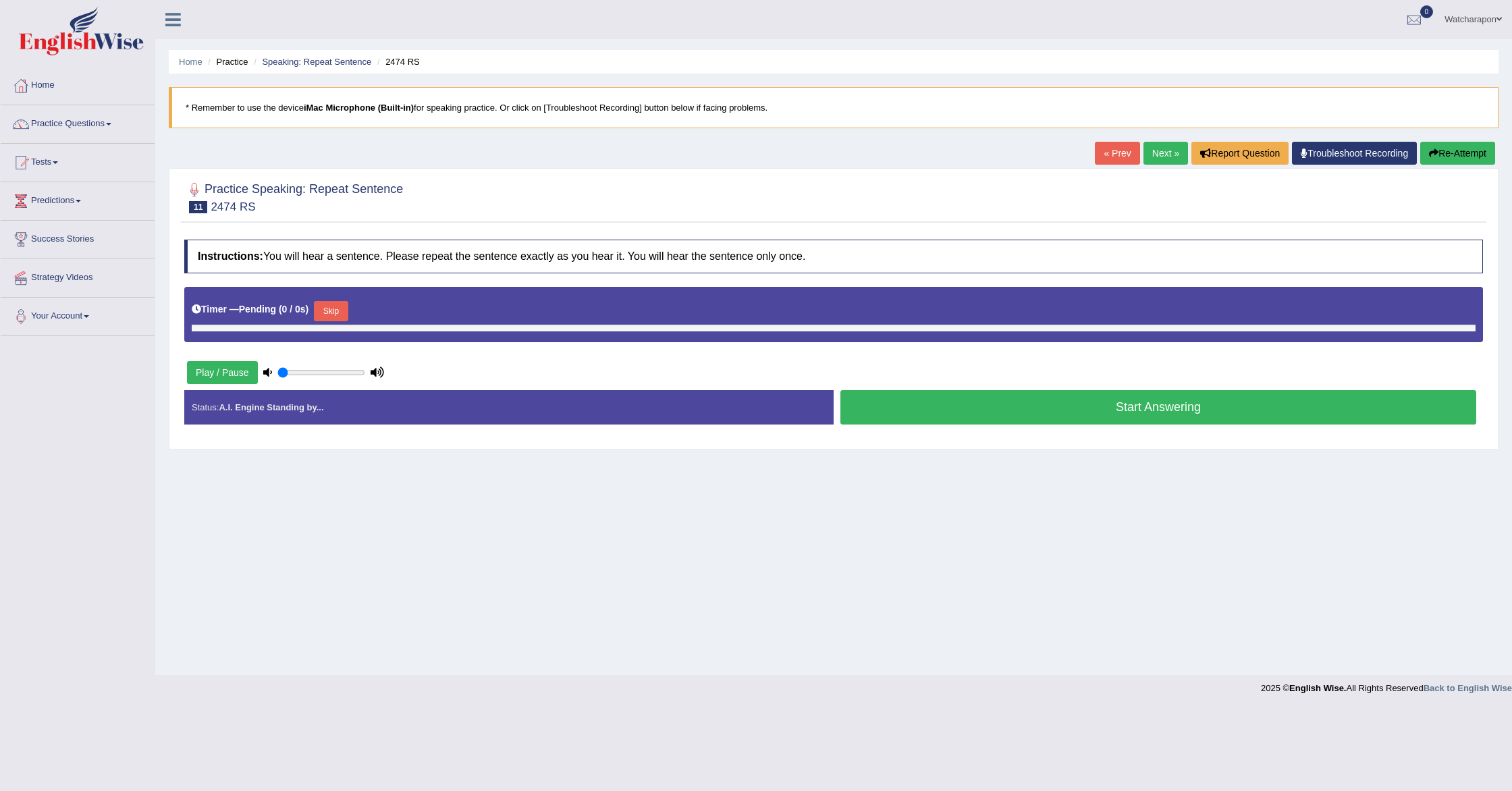
type input "0.5"
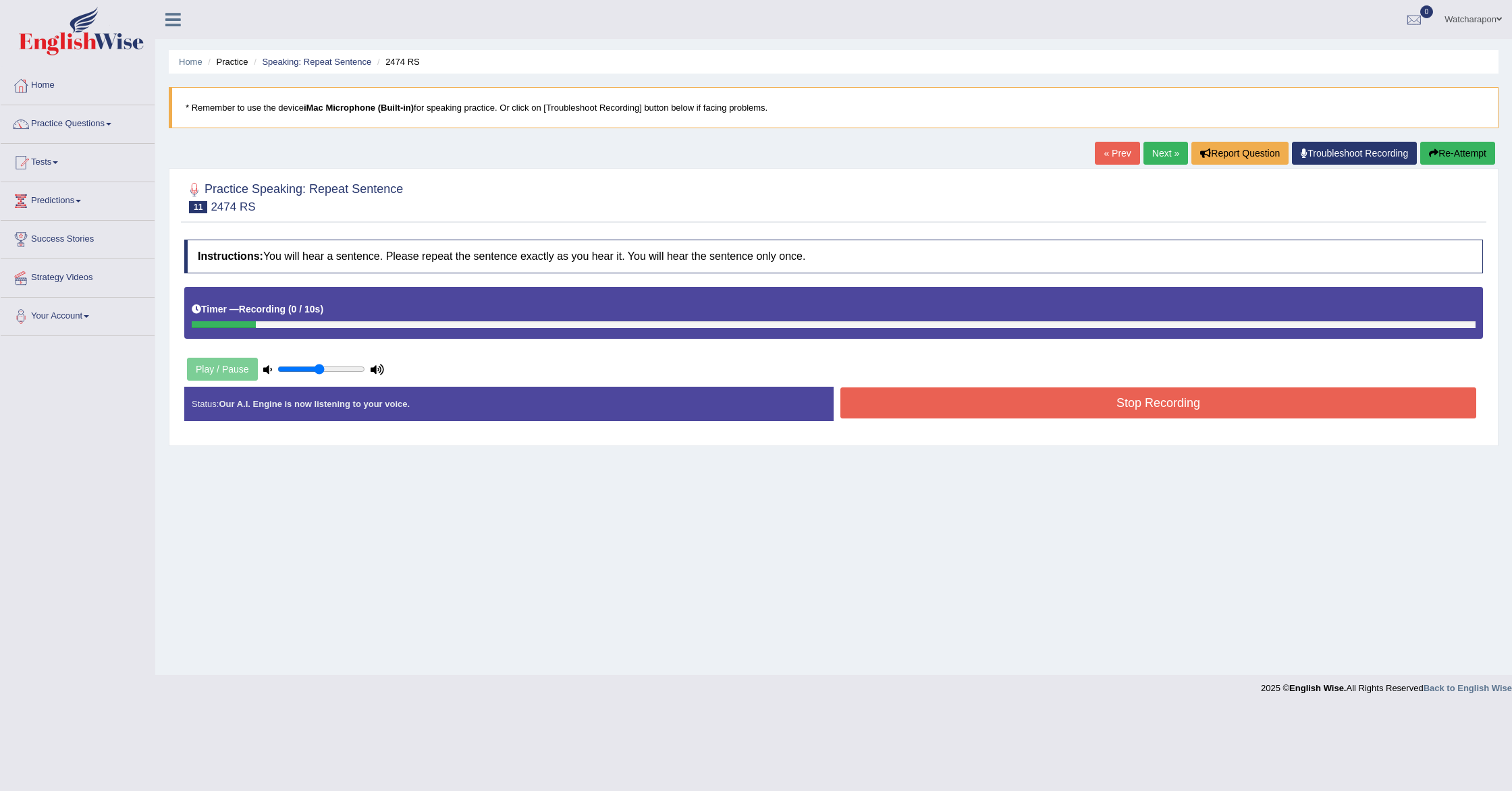
click at [1073, 397] on button "Stop Recording" at bounding box center [1158, 403] width 636 height 31
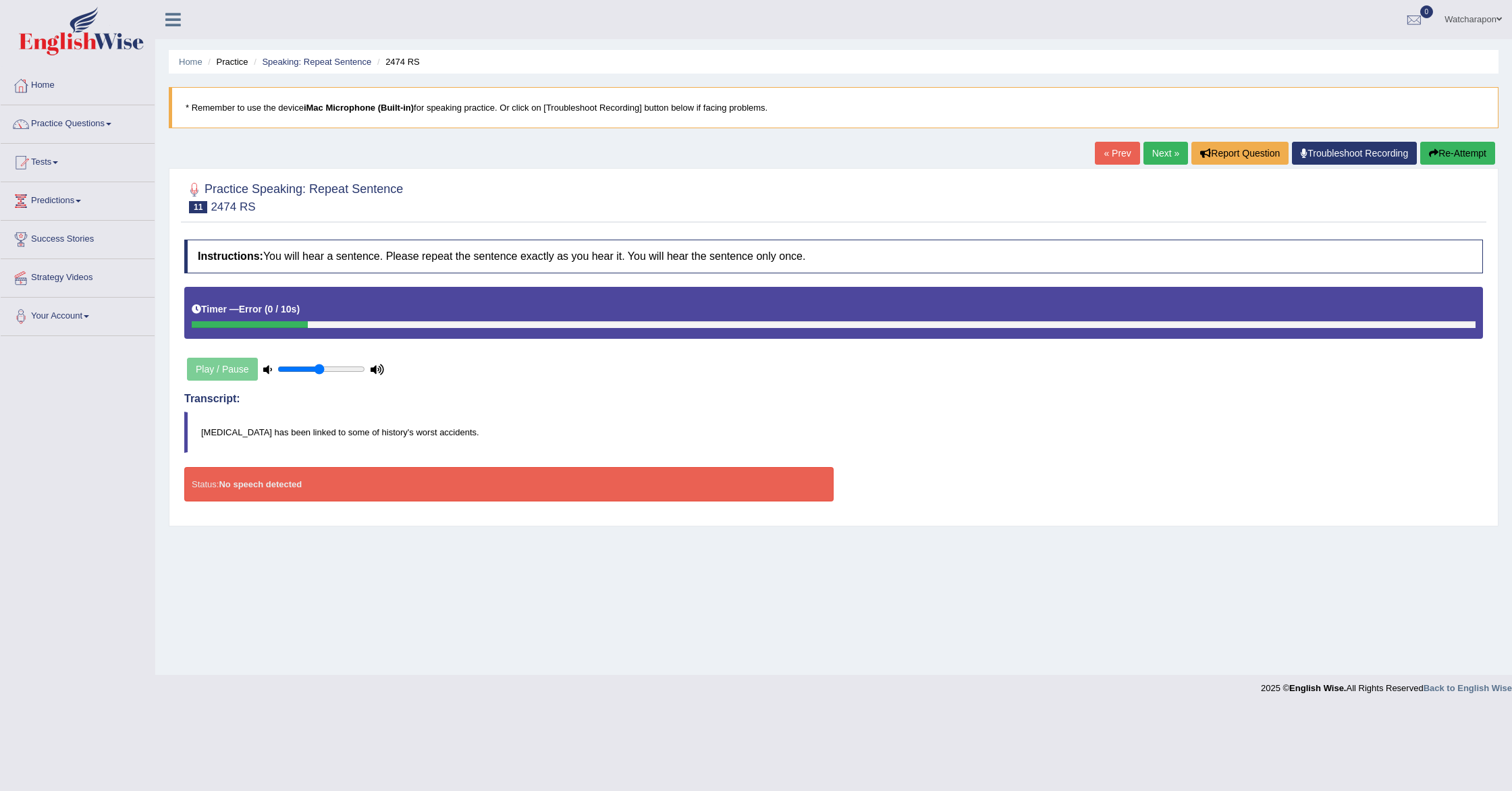
click at [1158, 152] on link "Next »" at bounding box center [1166, 154] width 44 height 23
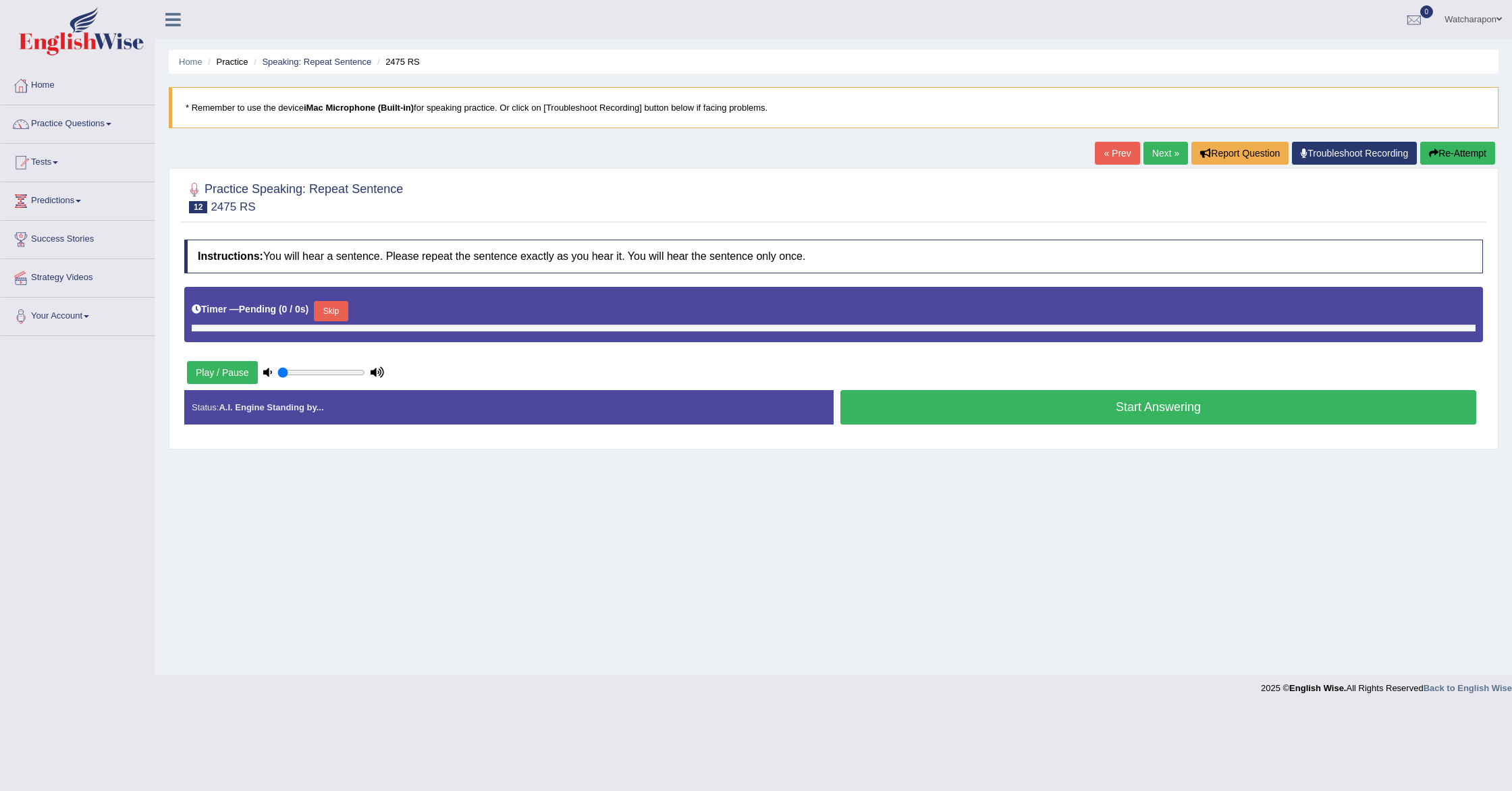
type input "0.5"
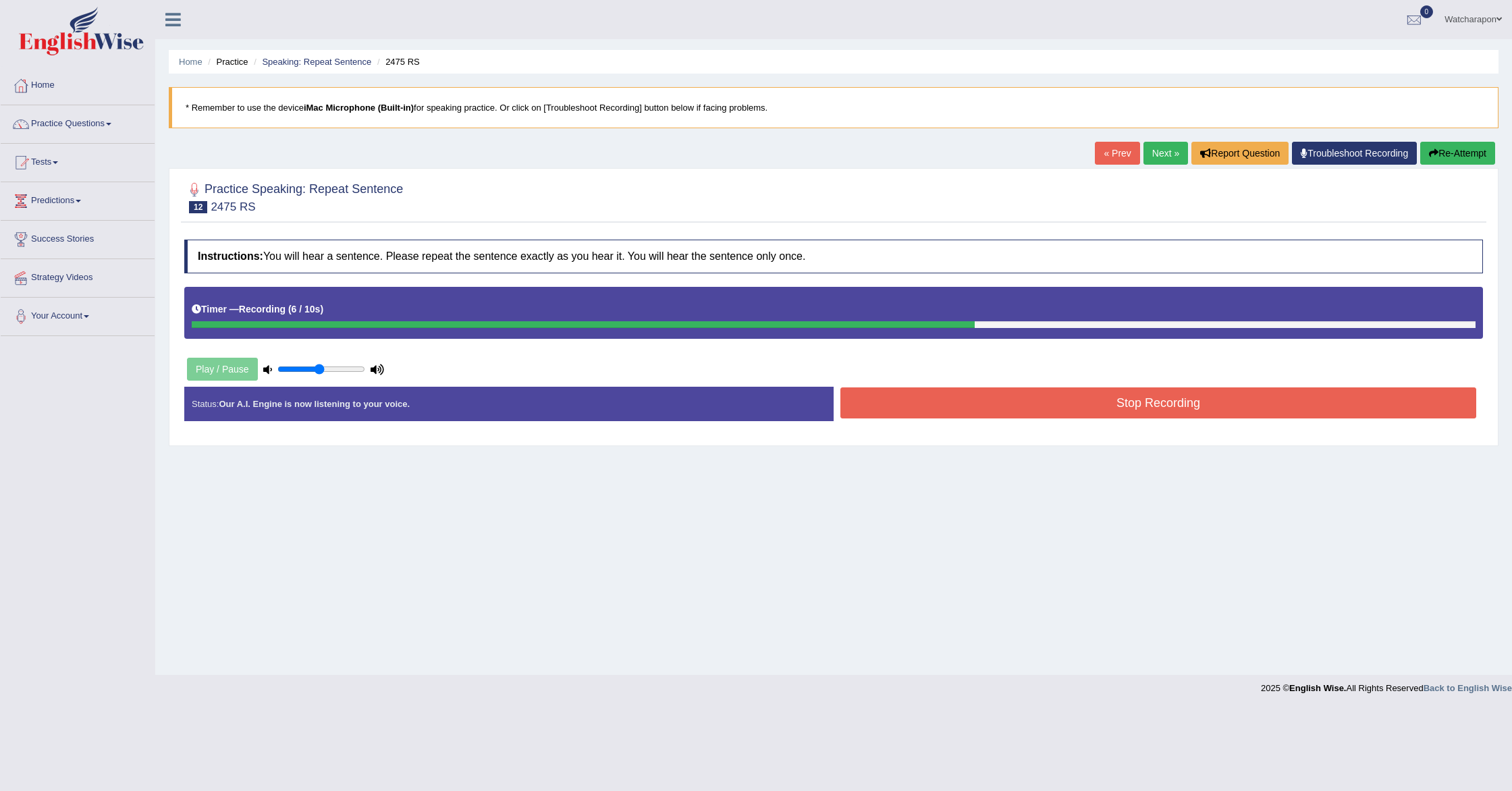
click at [976, 401] on button "Stop Recording" at bounding box center [1158, 403] width 636 height 31
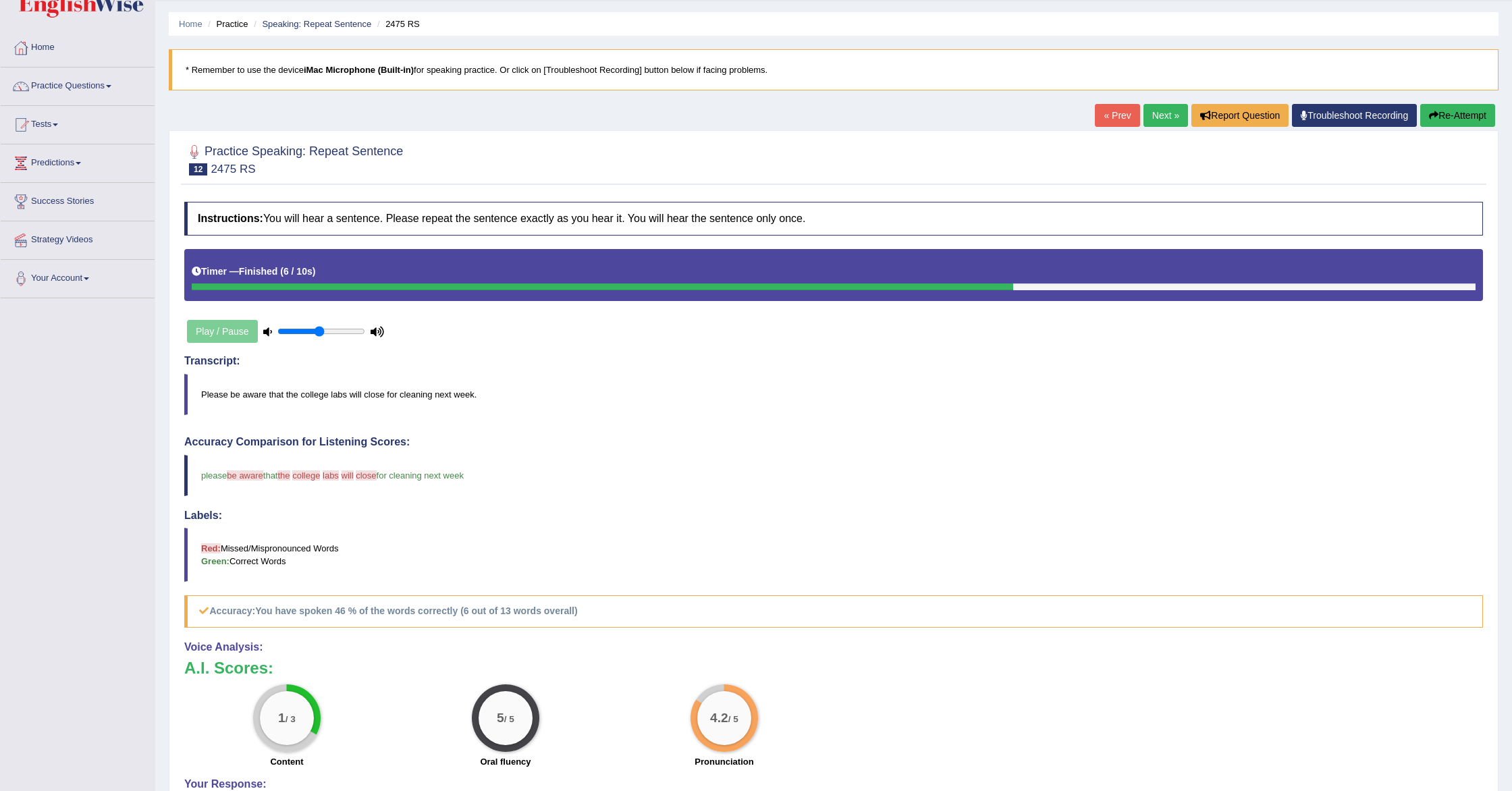
scroll to position [39, 0]
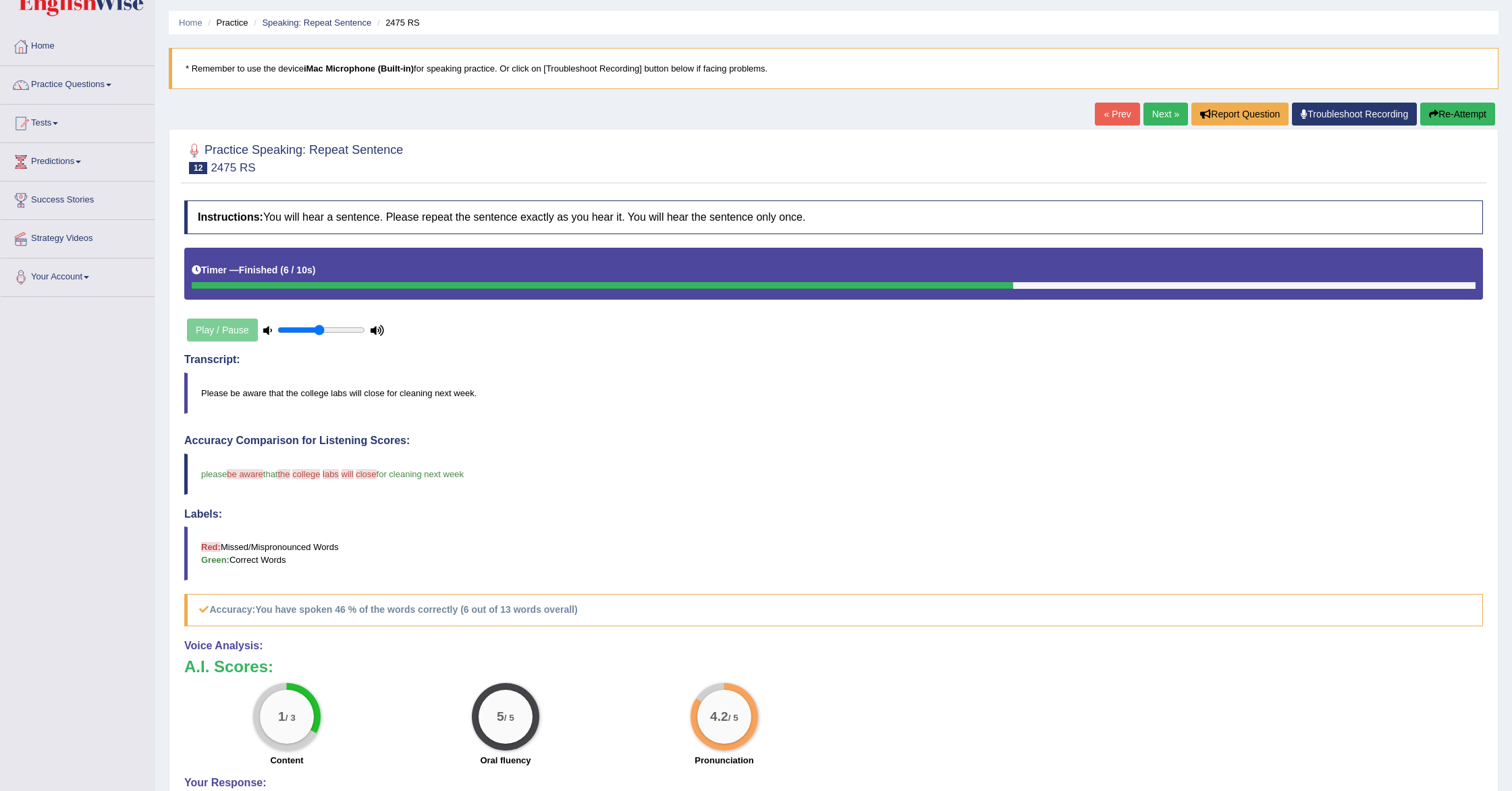
click at [1156, 114] on link "Next »" at bounding box center [1166, 115] width 44 height 23
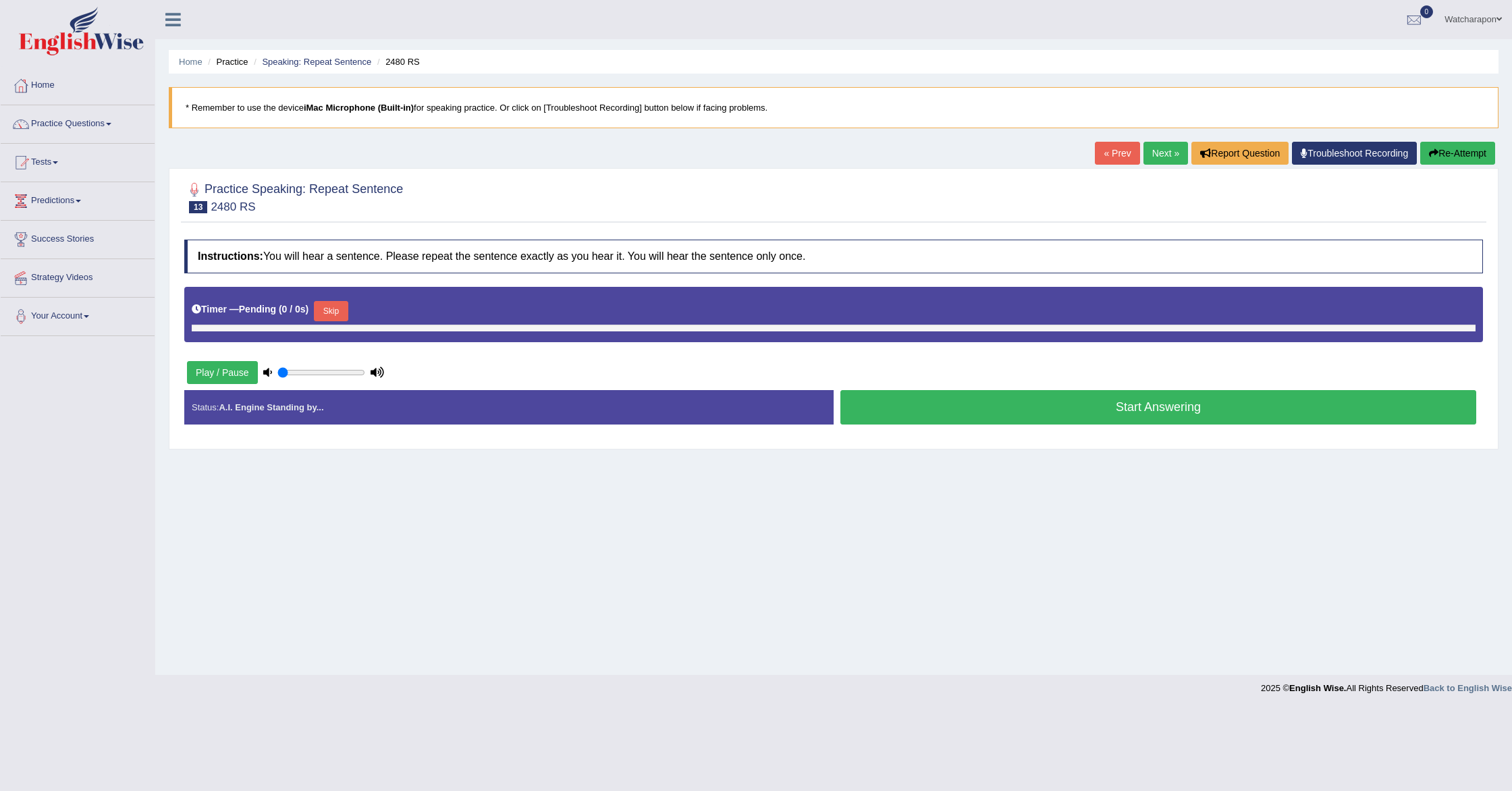
type input "0.5"
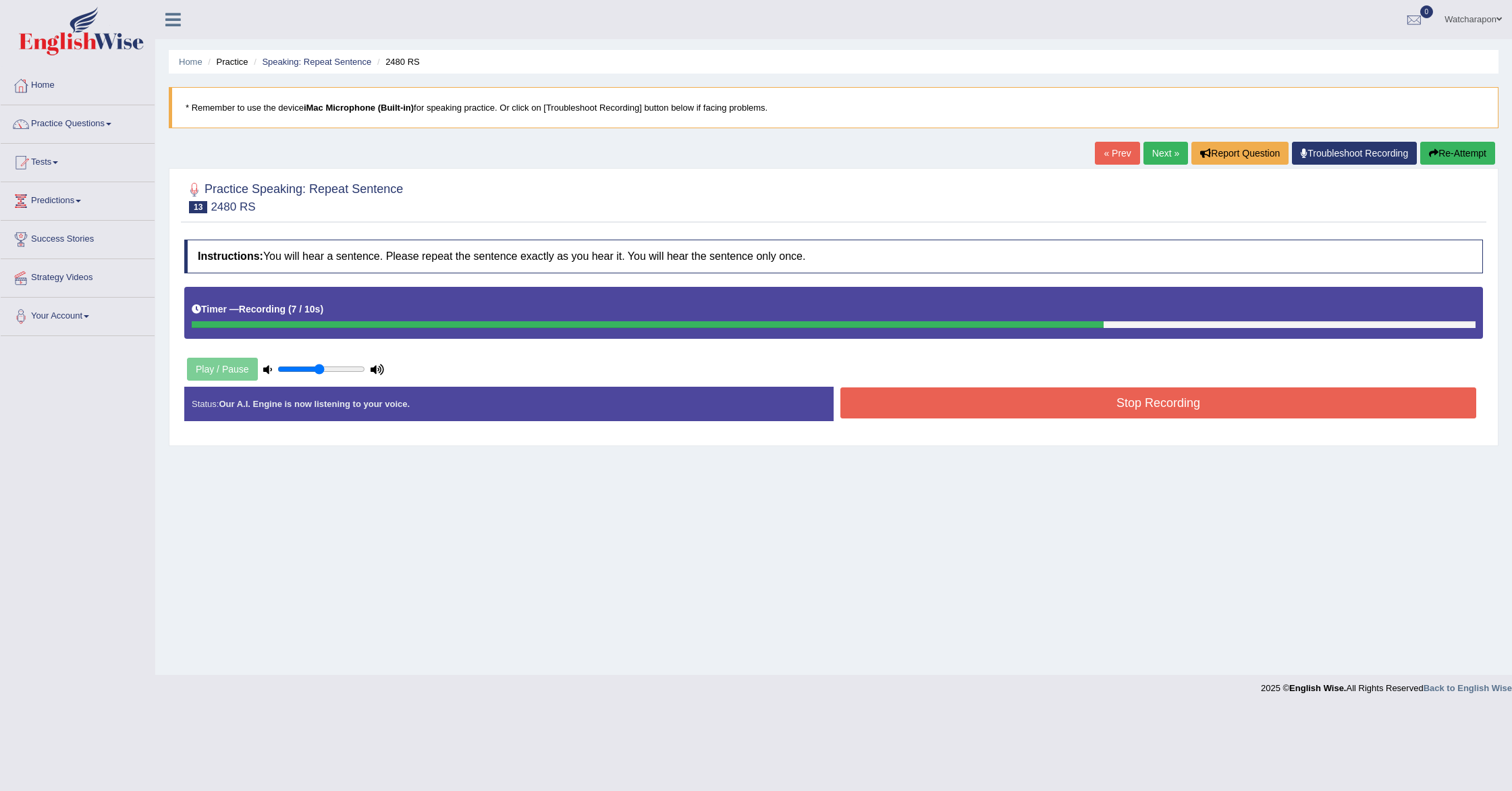
click at [1106, 397] on button "Stop Recording" at bounding box center [1158, 403] width 636 height 31
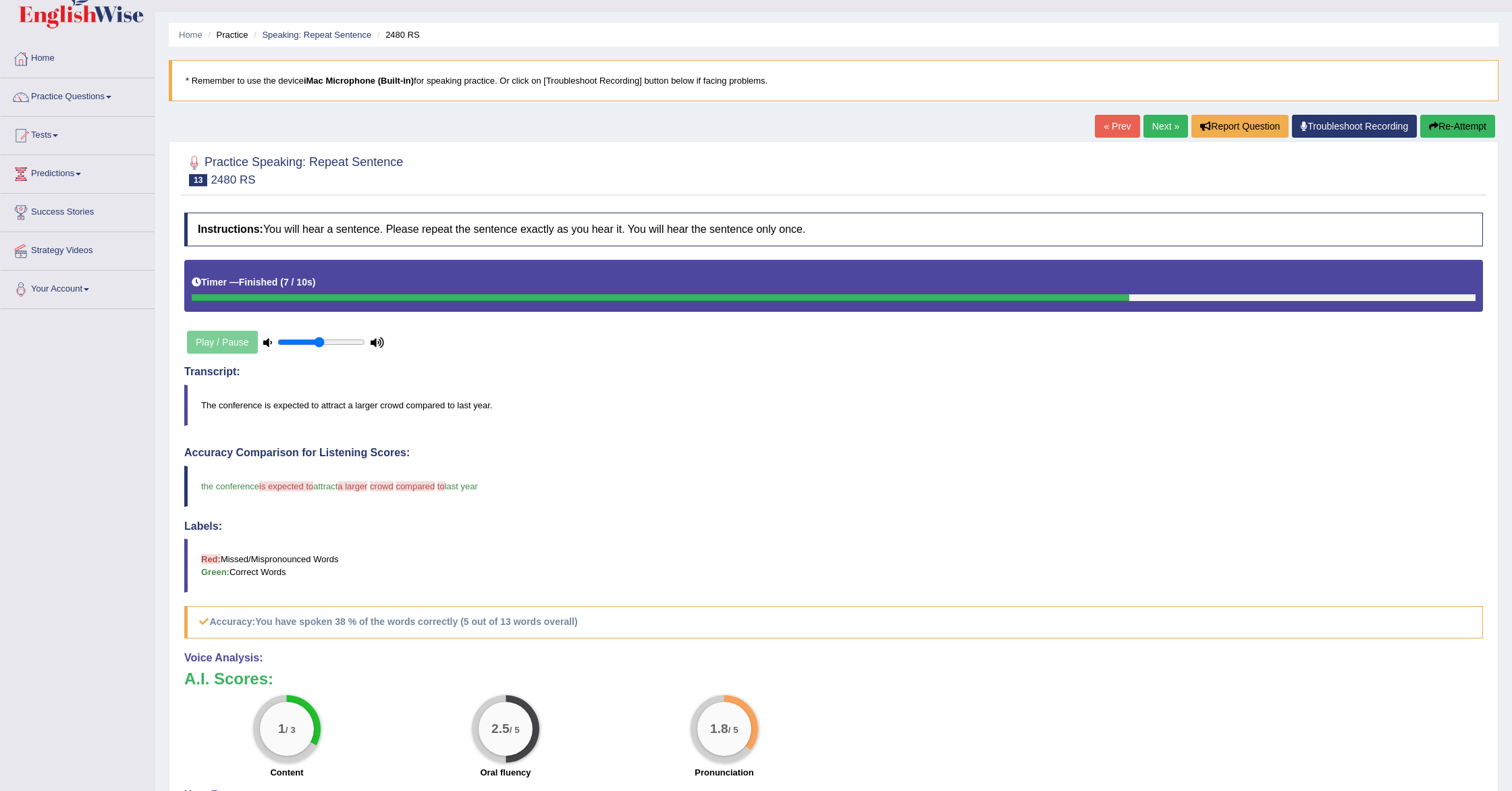
scroll to position [30, 0]
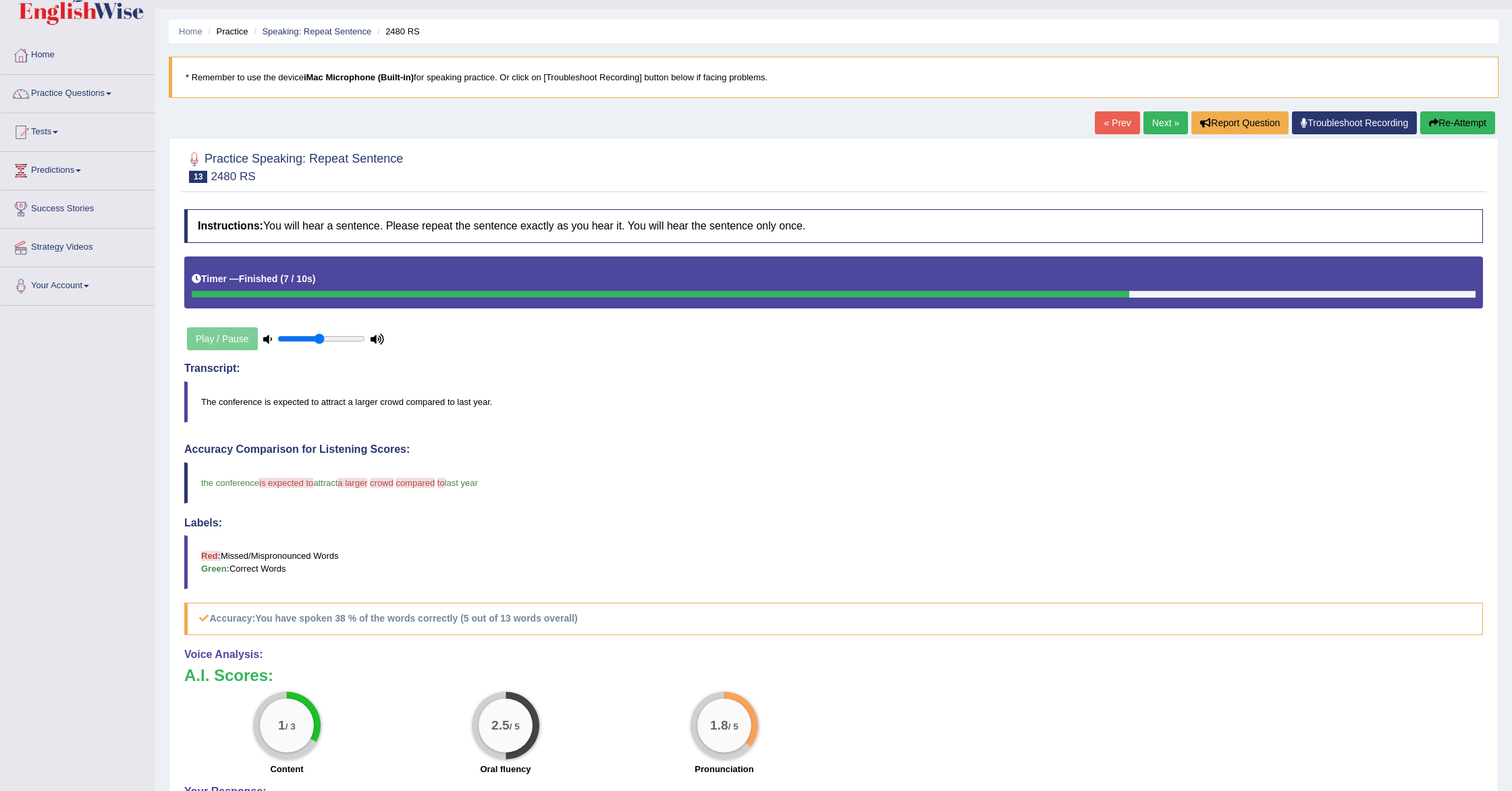
click at [1158, 119] on link "Next »" at bounding box center [1166, 123] width 44 height 23
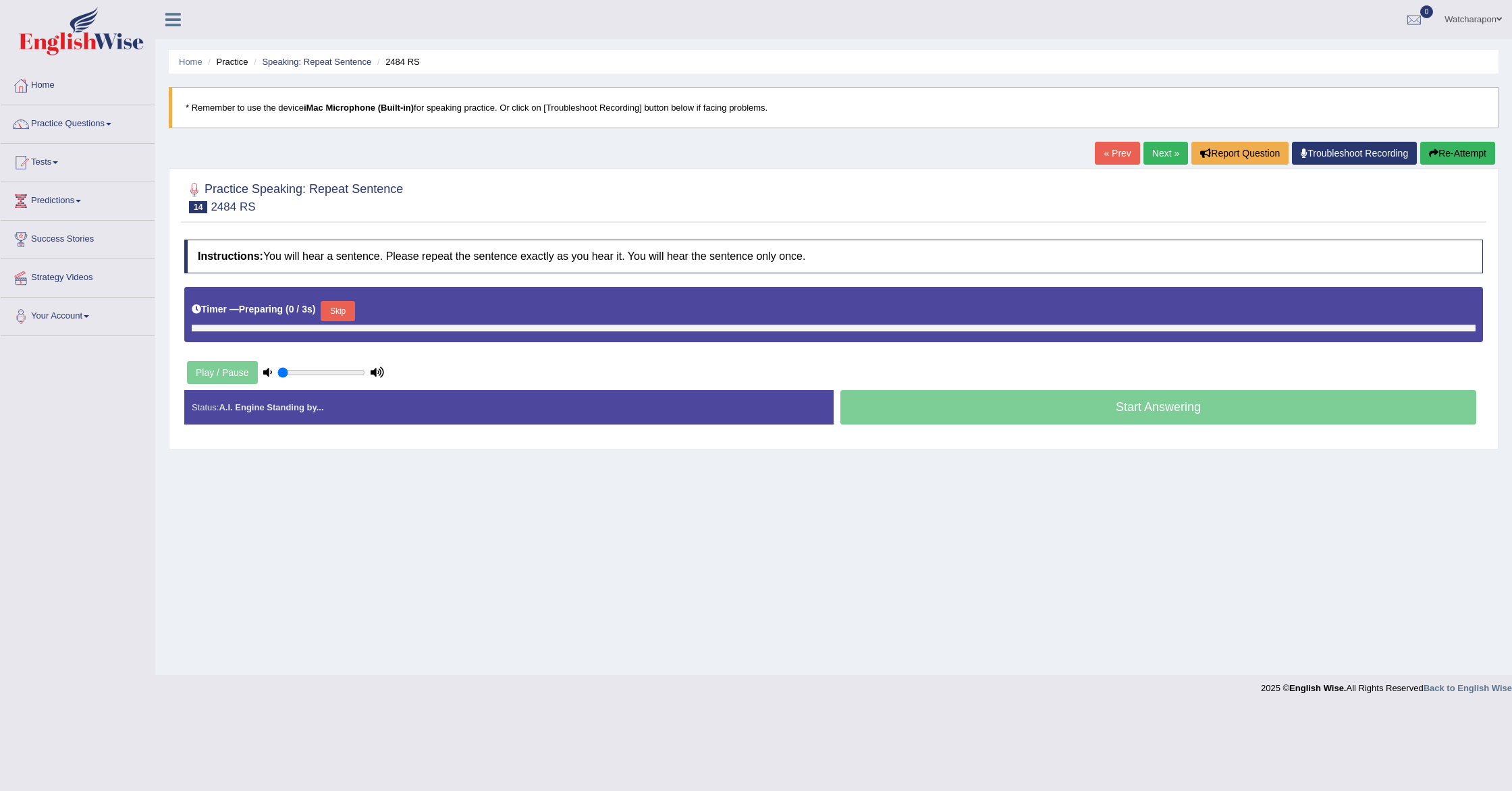
type input "0.5"
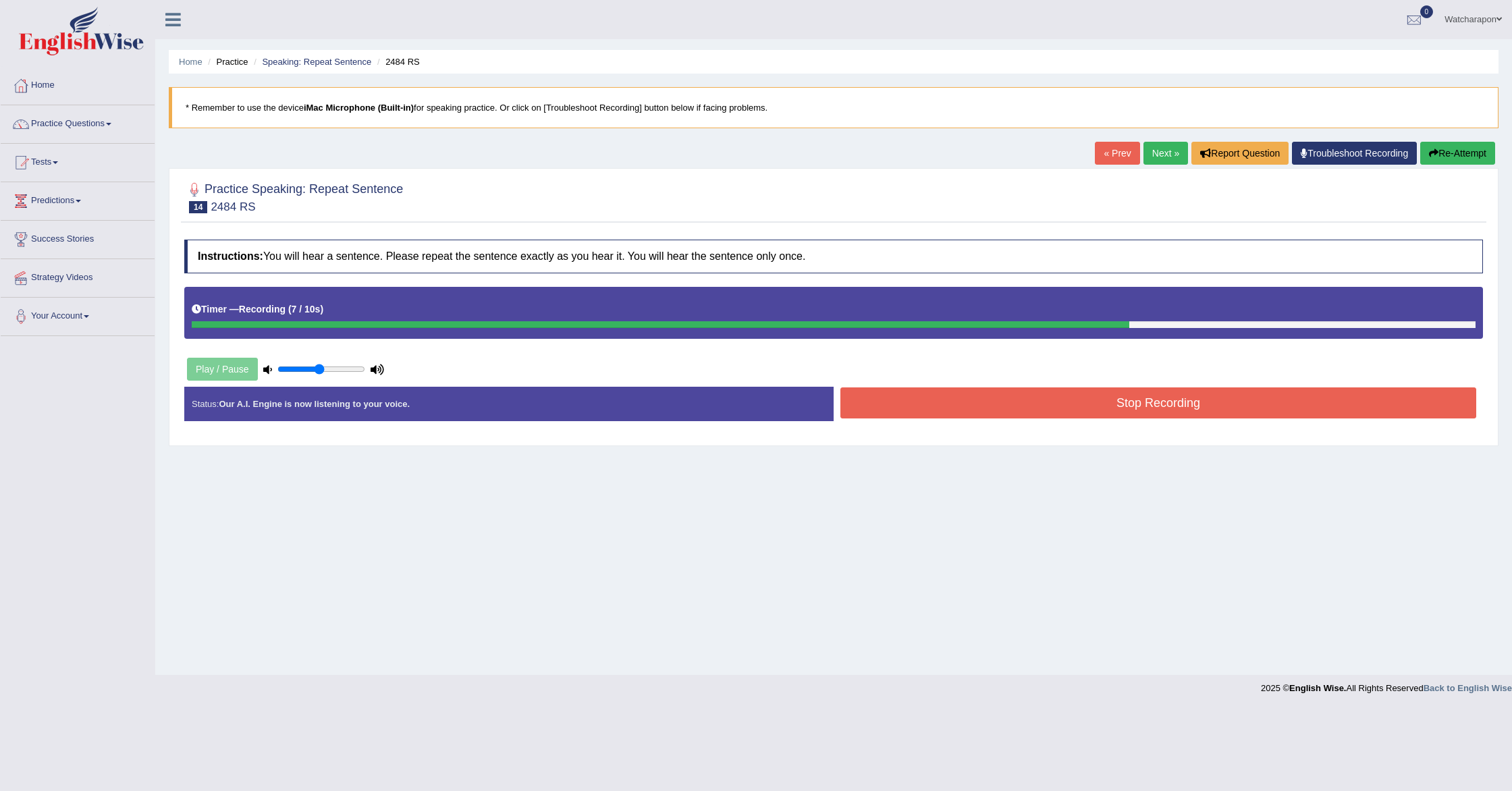
click at [1146, 397] on button "Stop Recording" at bounding box center [1158, 403] width 636 height 31
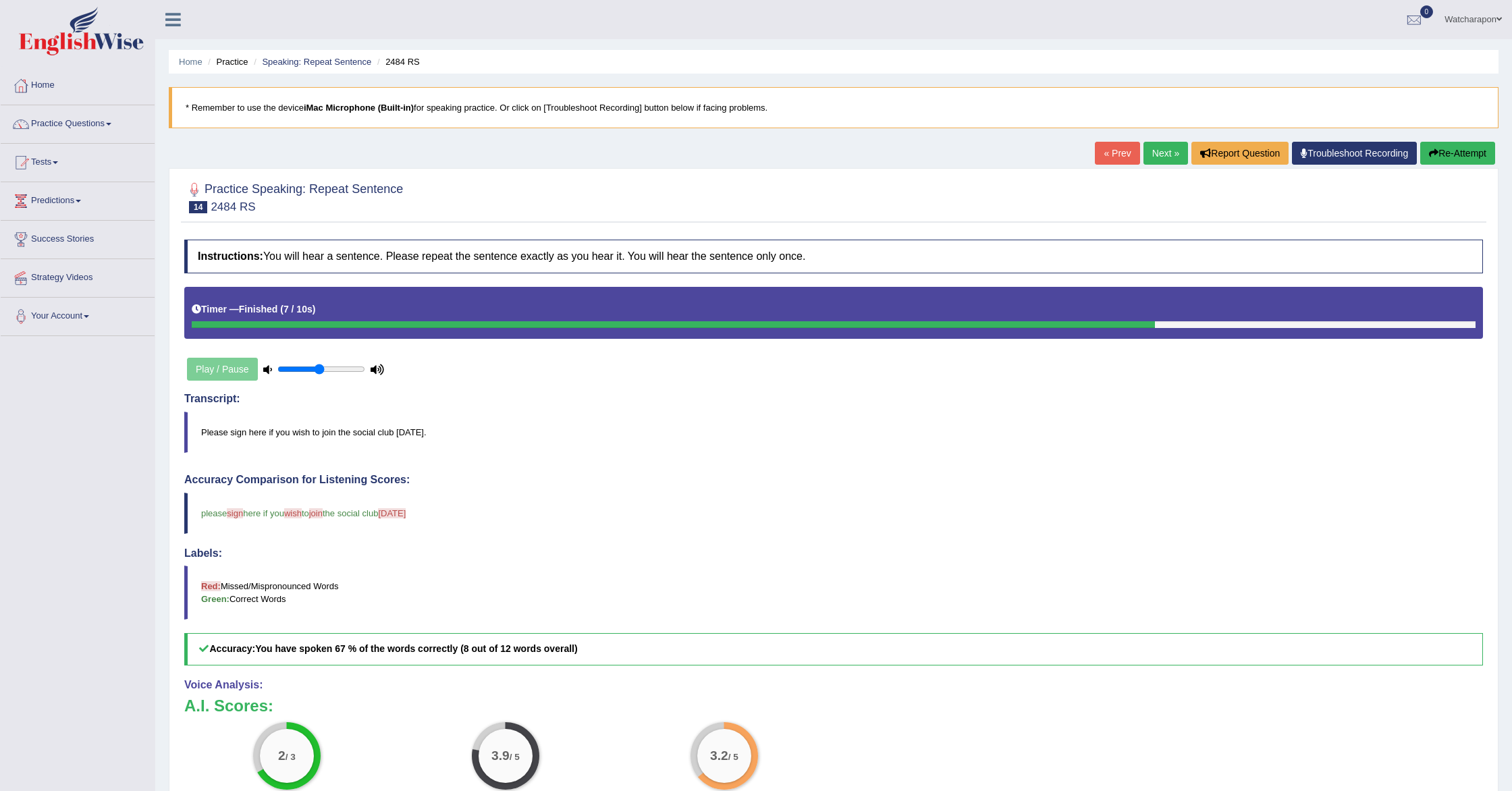
click at [1443, 157] on button "Re-Attempt" at bounding box center [1457, 154] width 75 height 23
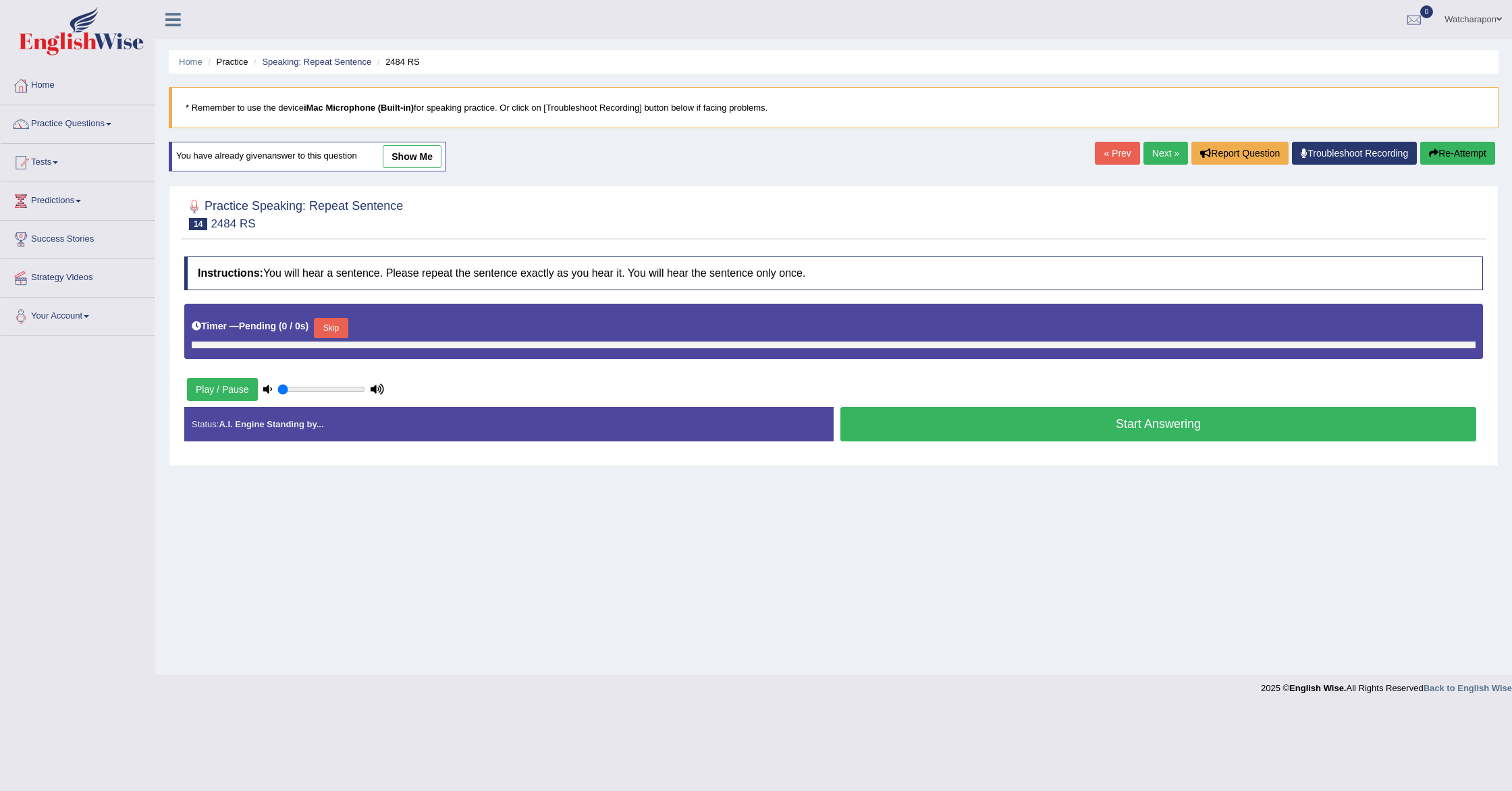
type input "0.5"
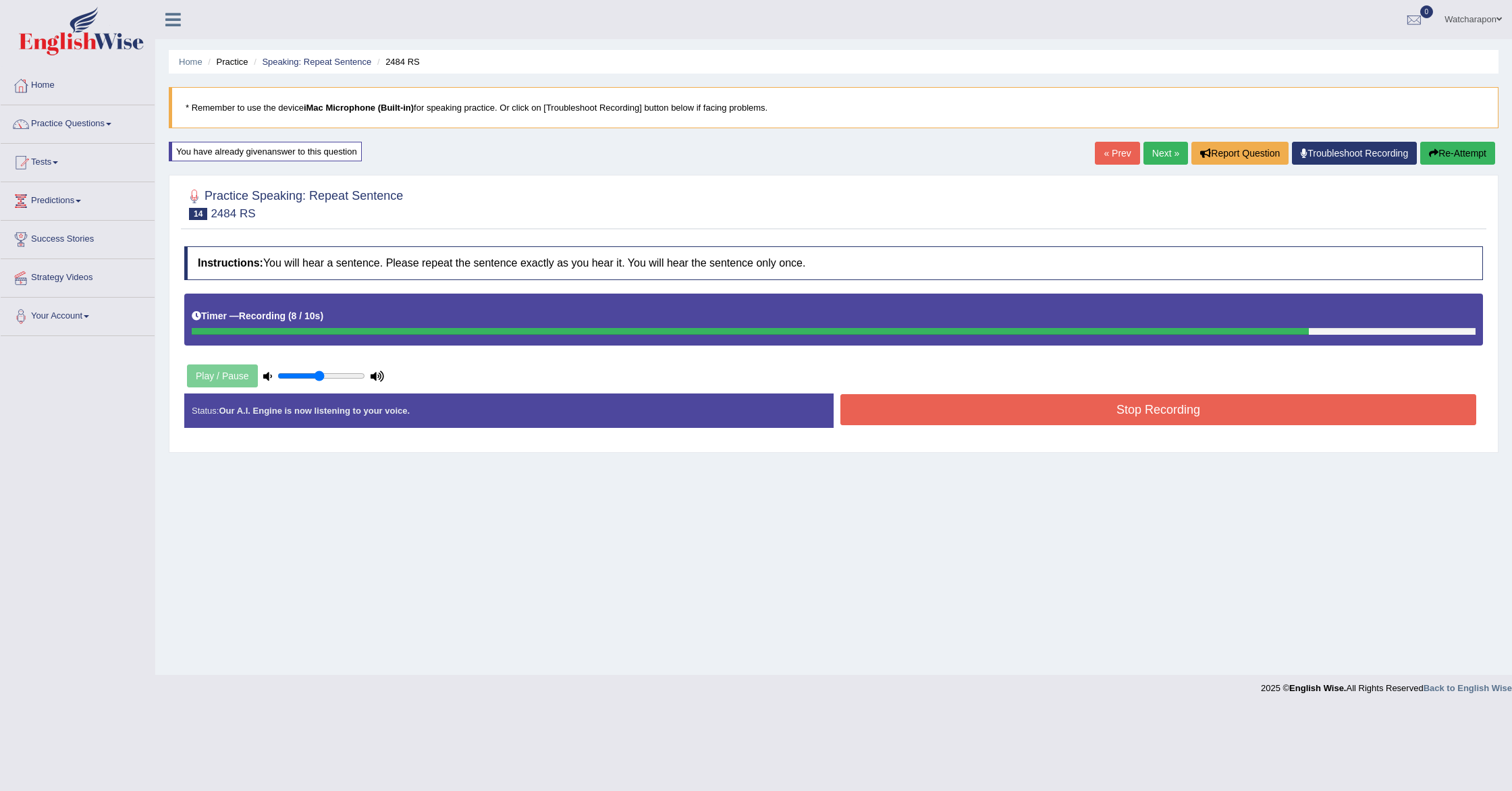
click at [944, 421] on button "Stop Recording" at bounding box center [1158, 410] width 636 height 31
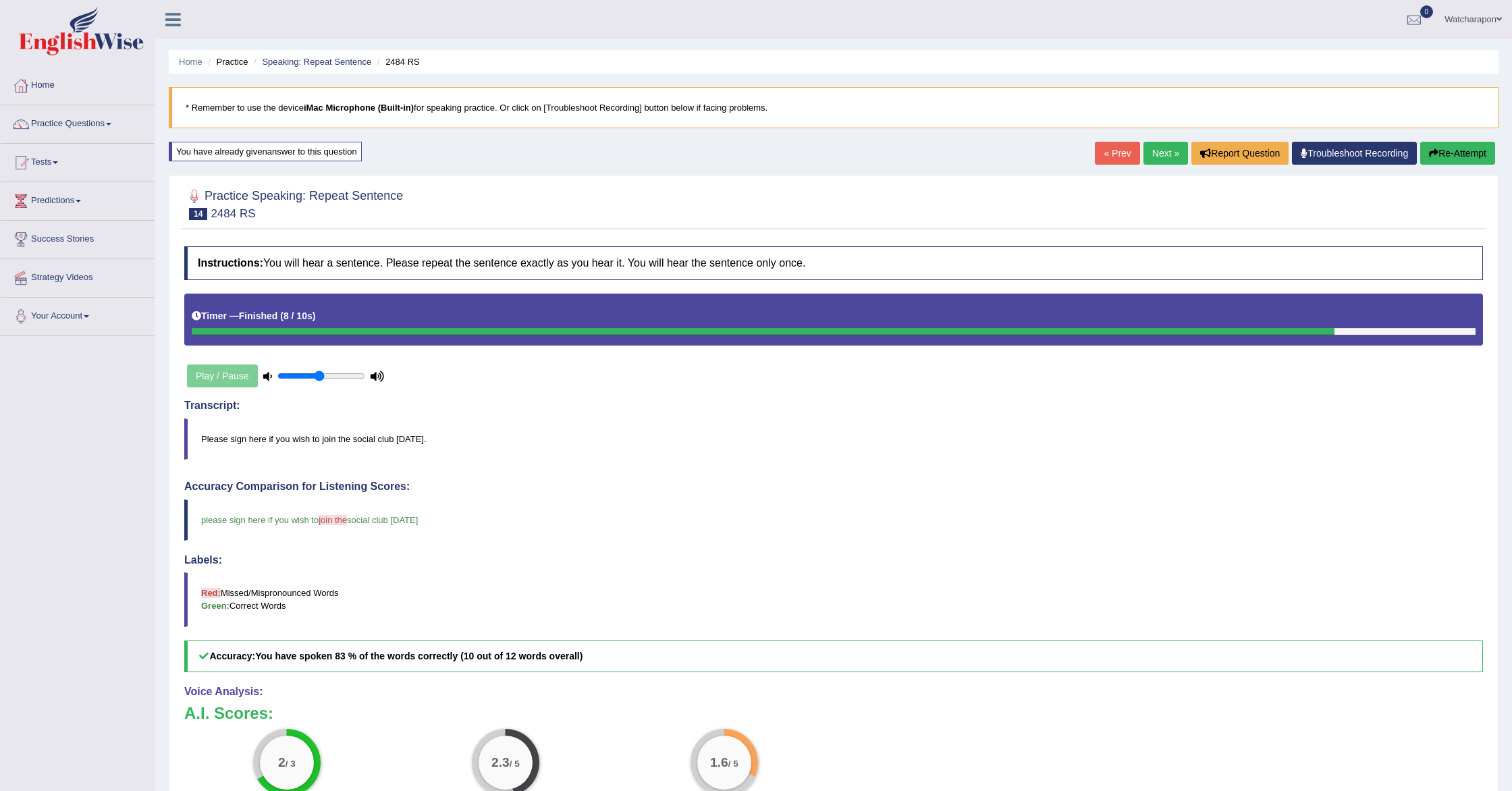
click at [1157, 152] on link "Next »" at bounding box center [1166, 154] width 44 height 23
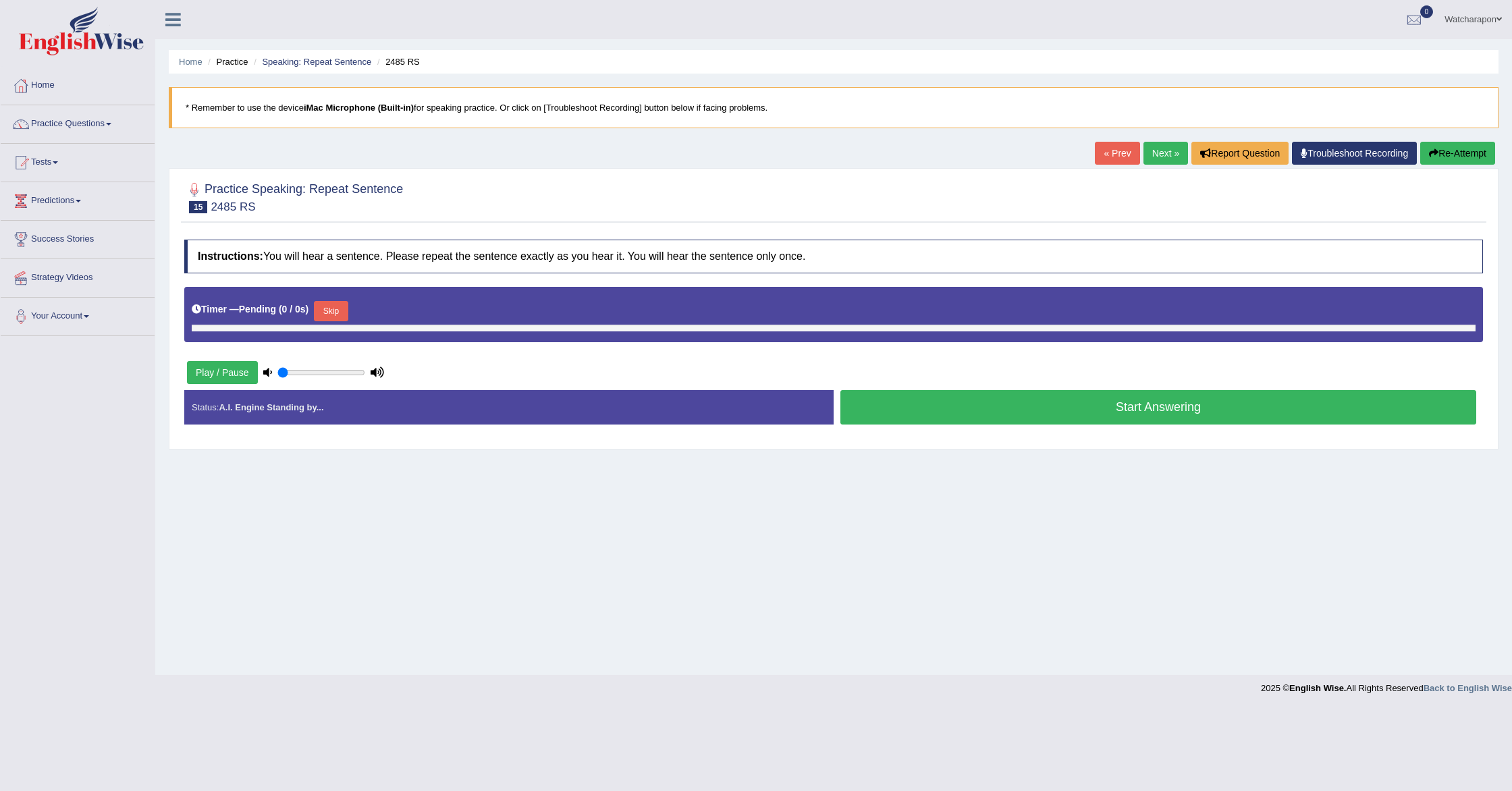
type input "0.5"
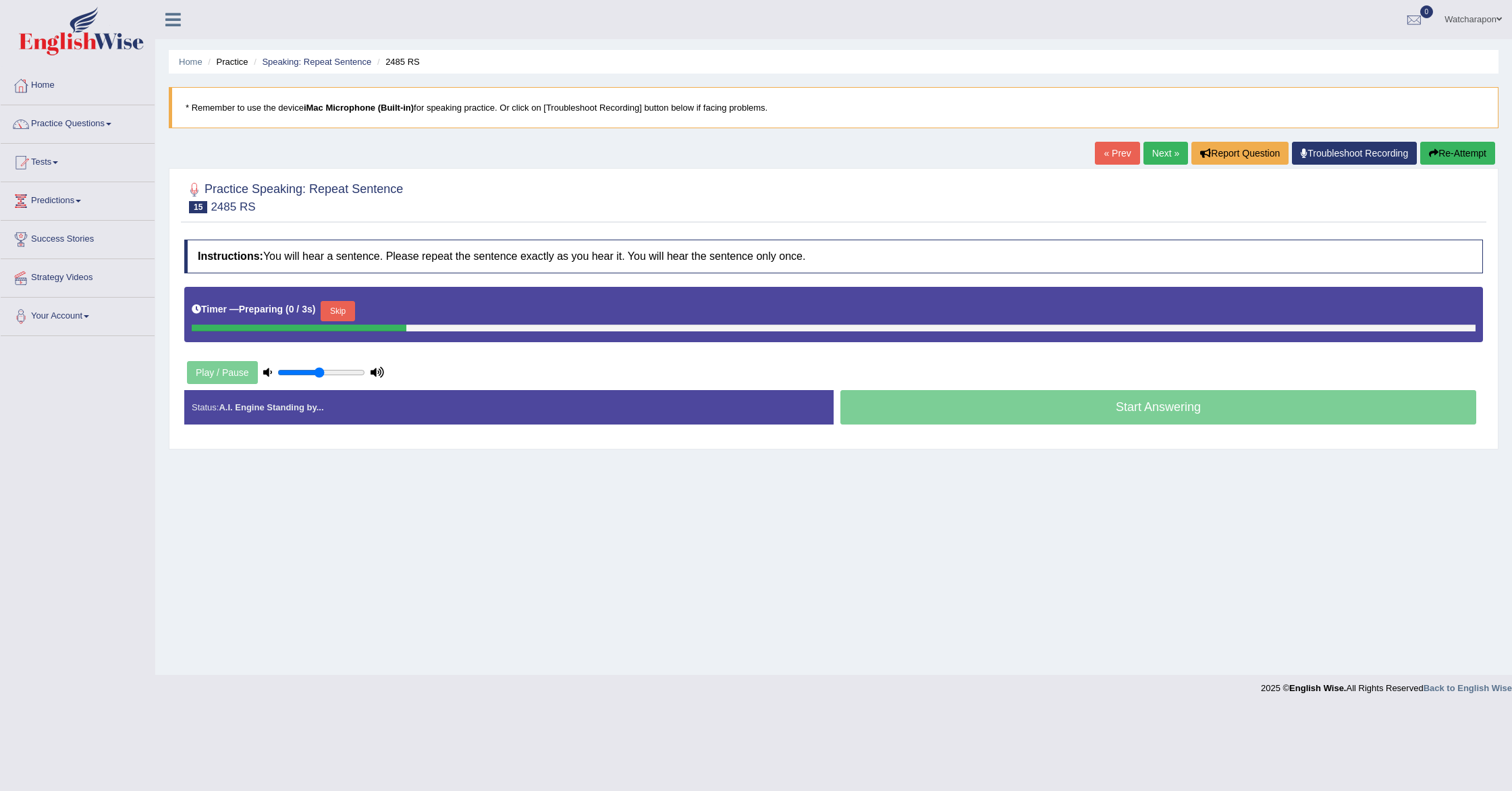
click at [338, 313] on button "Skip" at bounding box center [337, 311] width 34 height 20
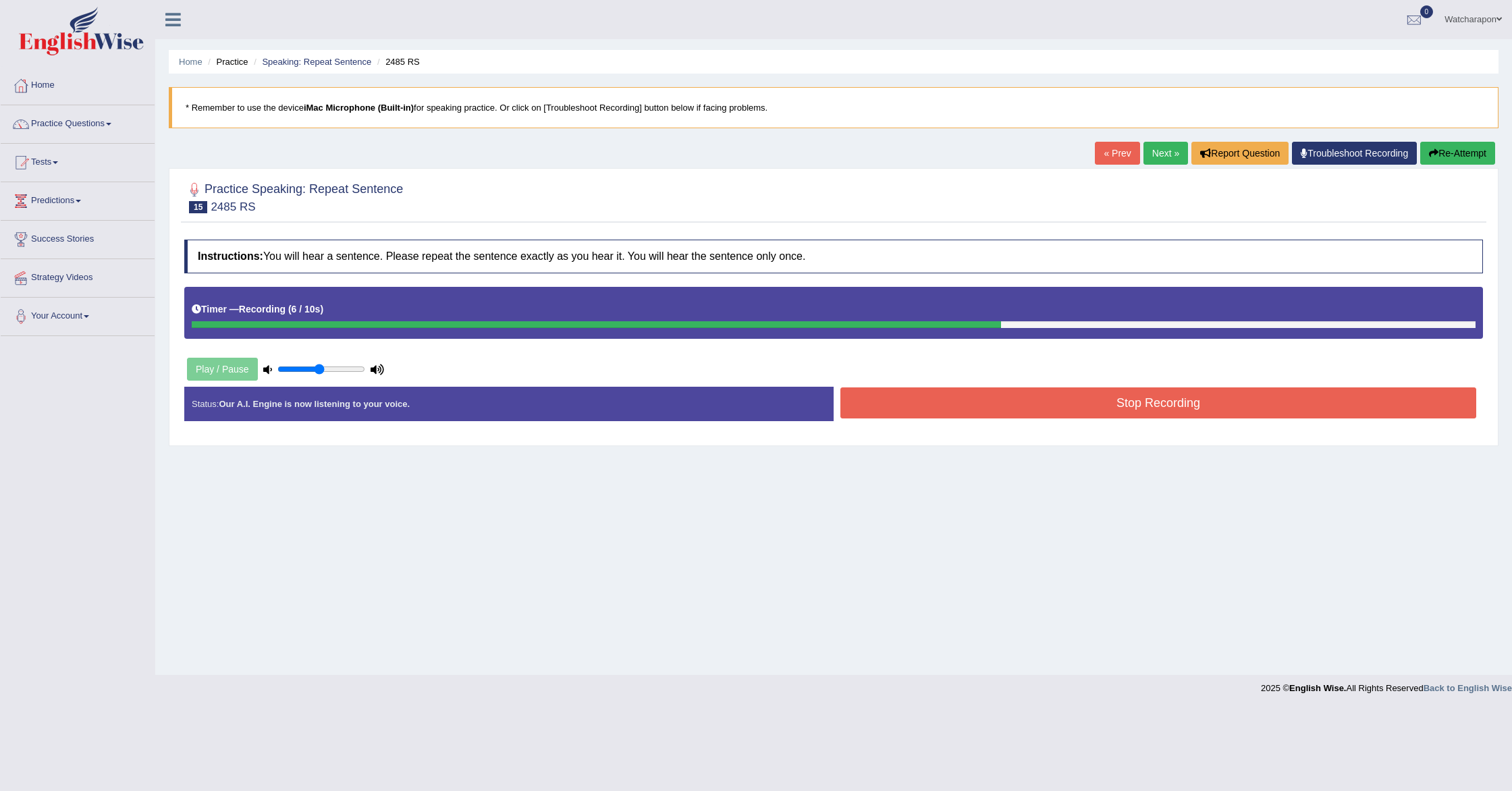
click at [1100, 401] on button "Stop Recording" at bounding box center [1158, 403] width 636 height 31
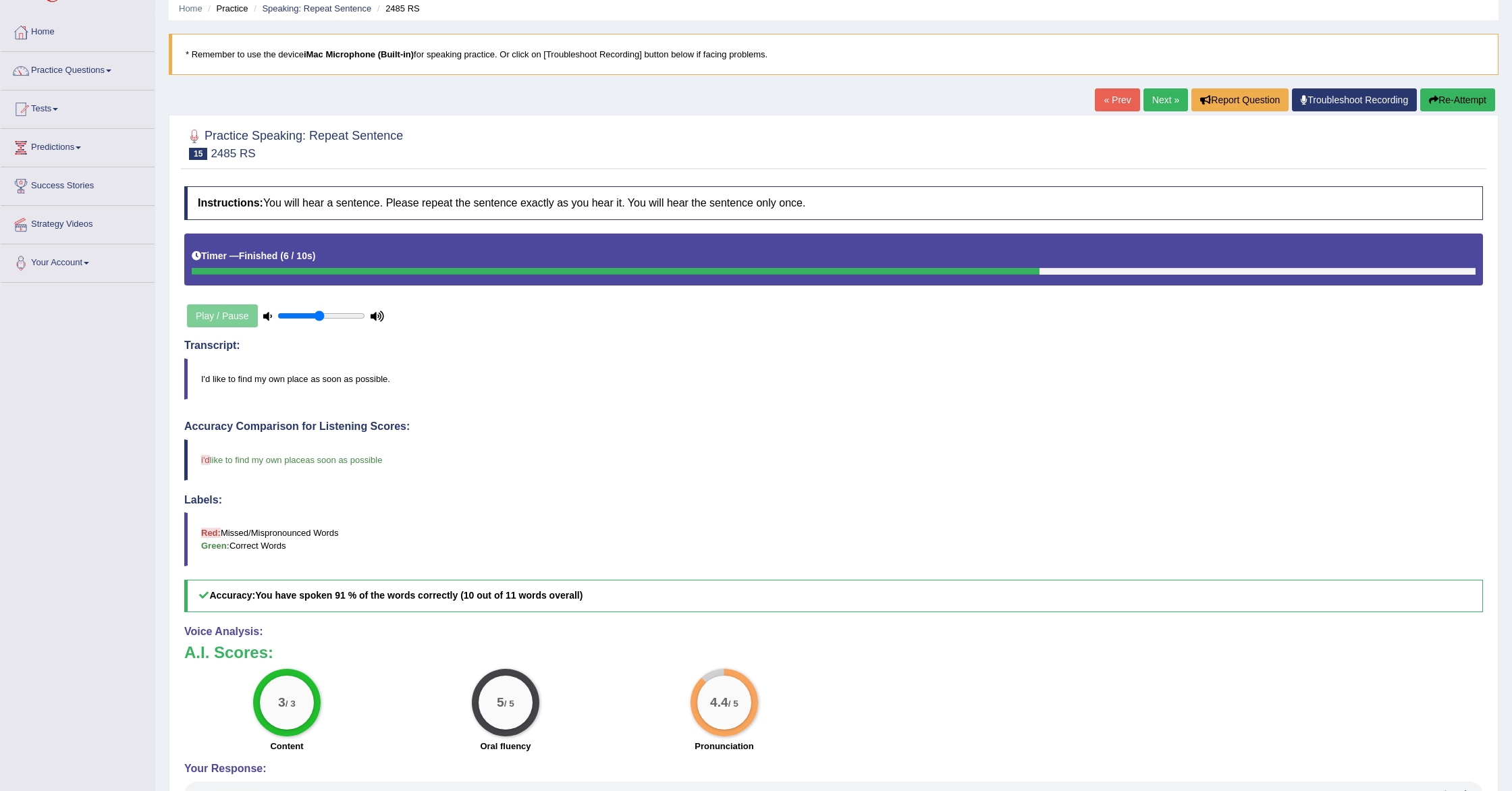
scroll to position [57, 0]
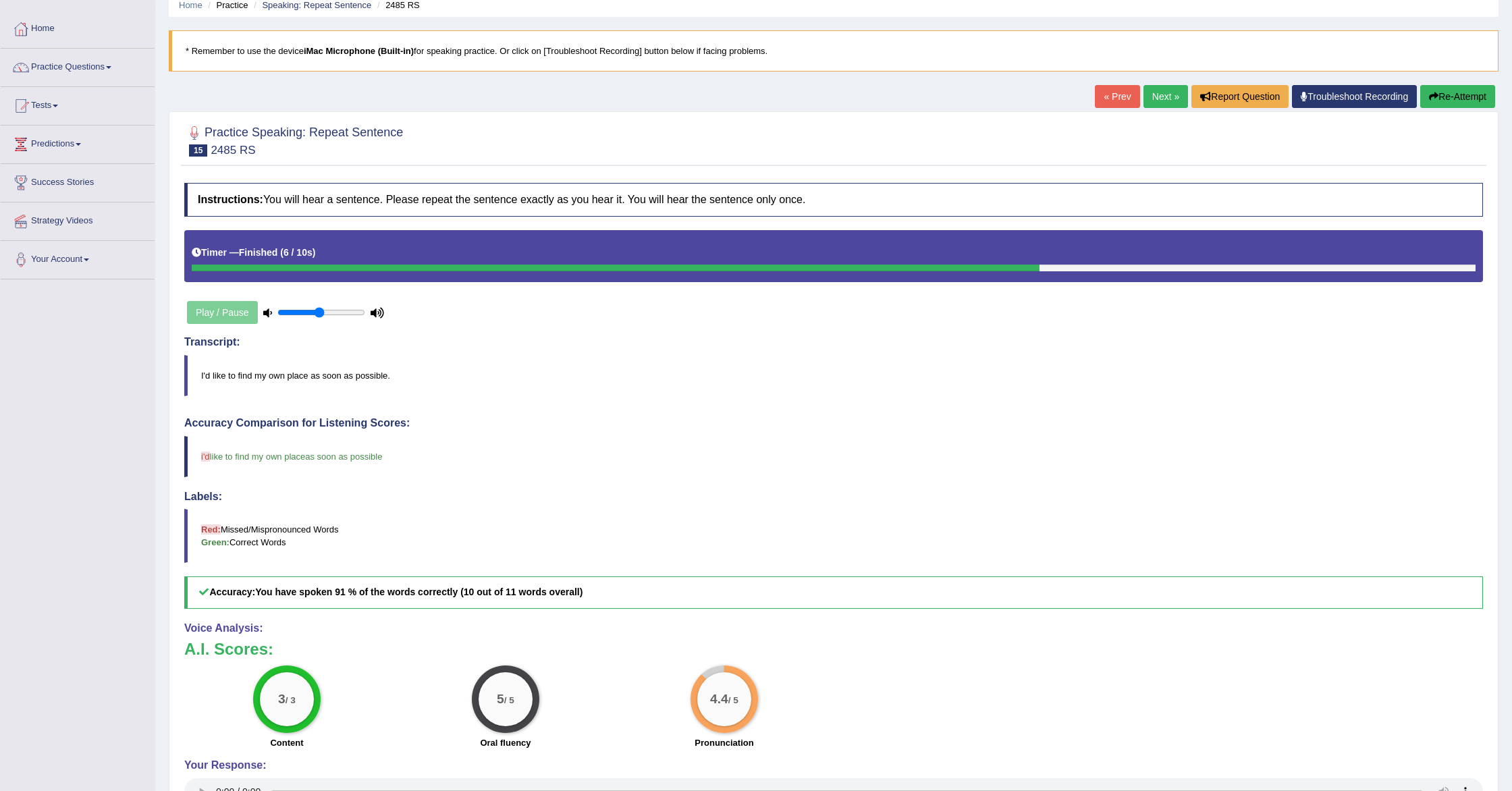
click at [1438, 97] on button "Re-Attempt" at bounding box center [1457, 96] width 75 height 23
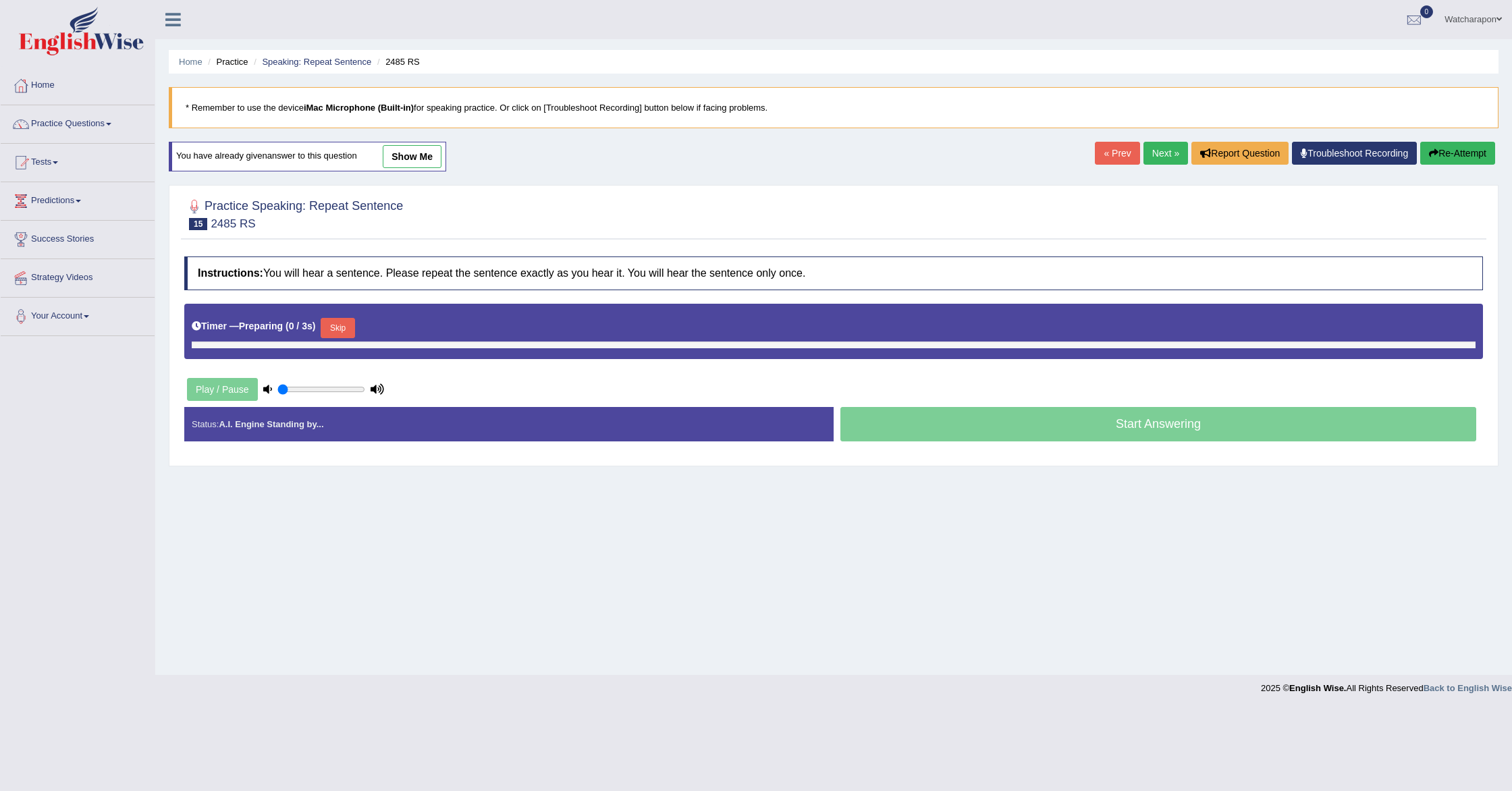
type input "0.5"
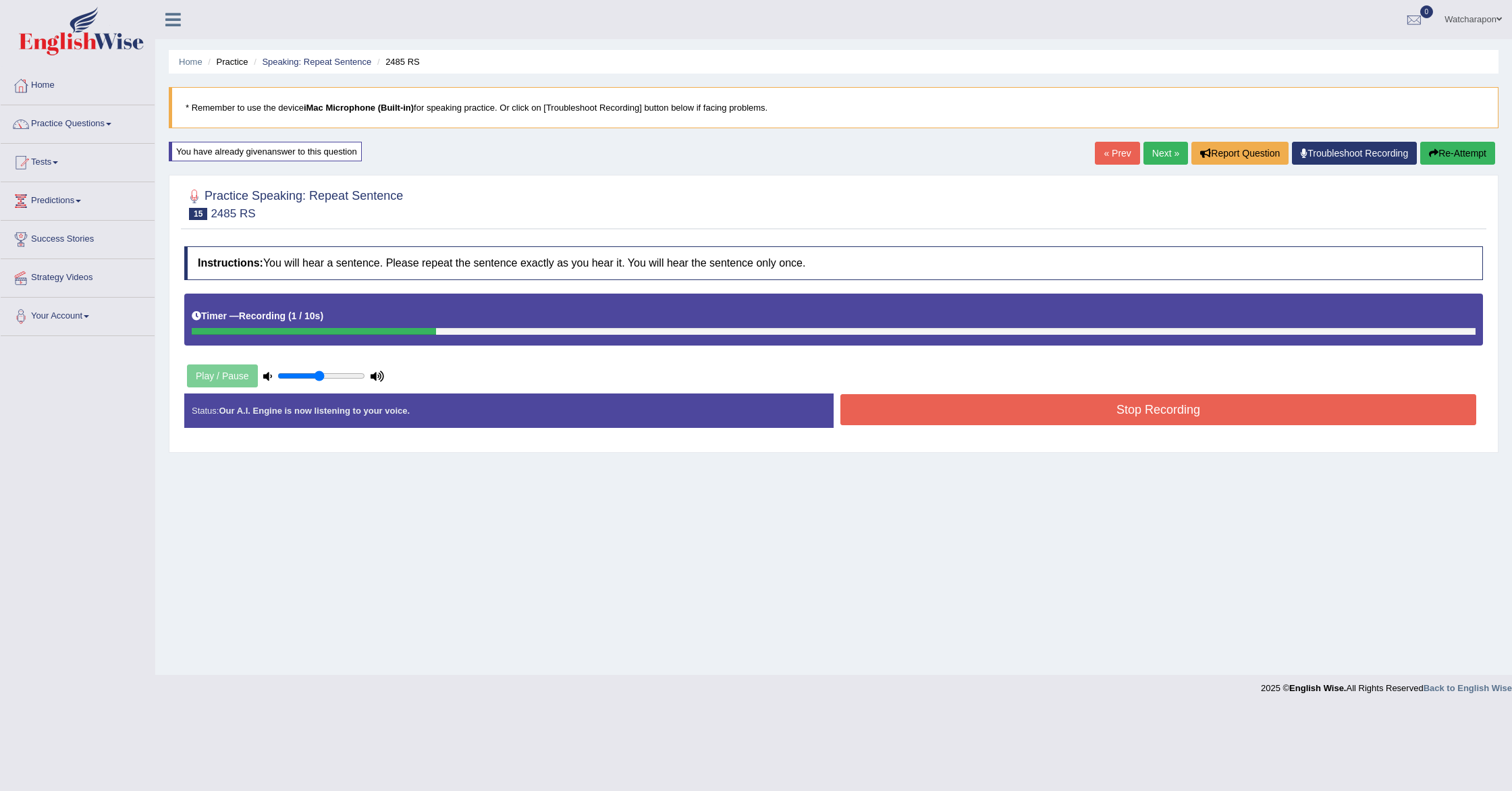
click at [903, 414] on button "Stop Recording" at bounding box center [1158, 410] width 636 height 31
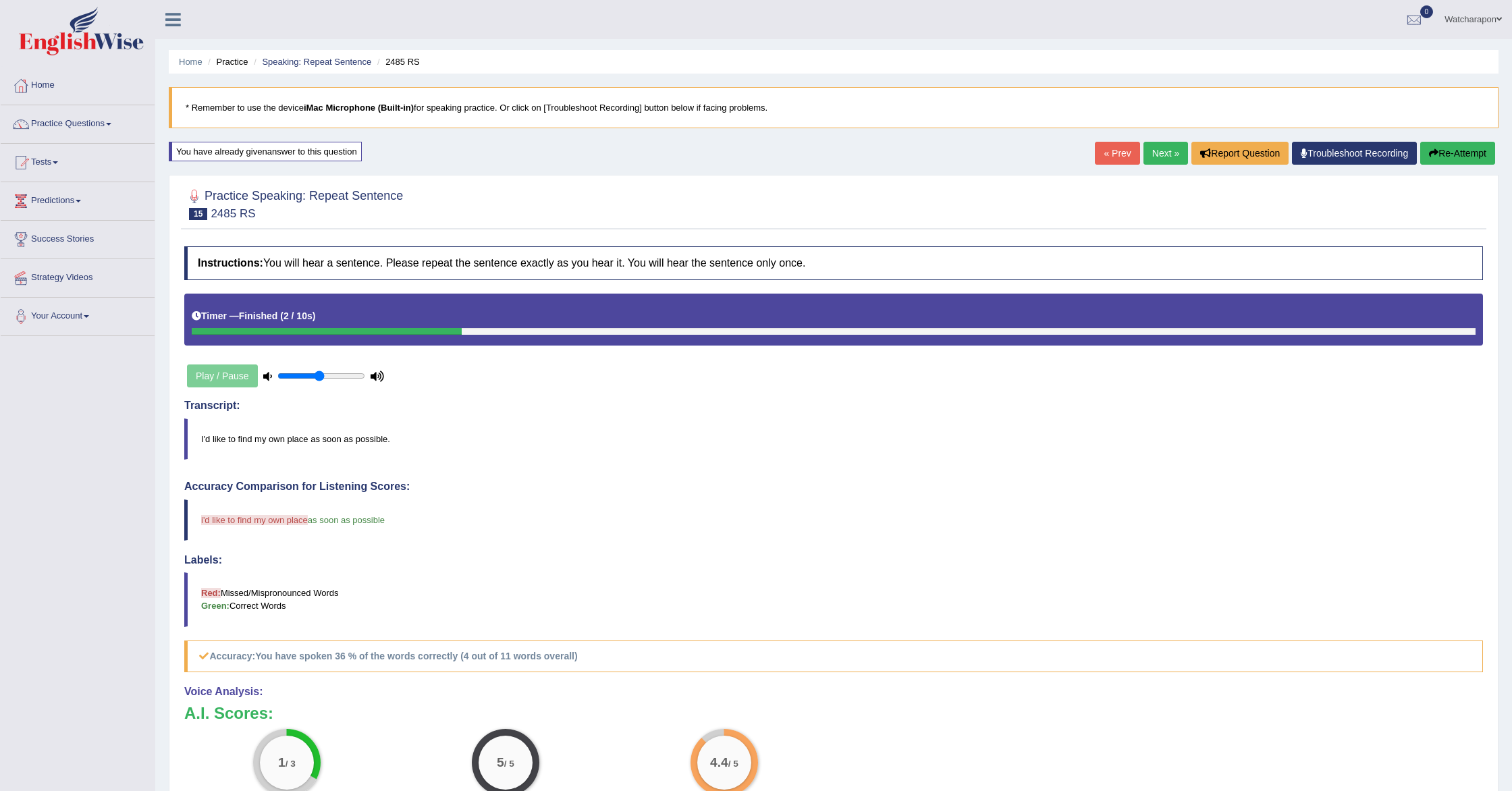
click at [1455, 153] on button "Re-Attempt" at bounding box center [1457, 154] width 75 height 23
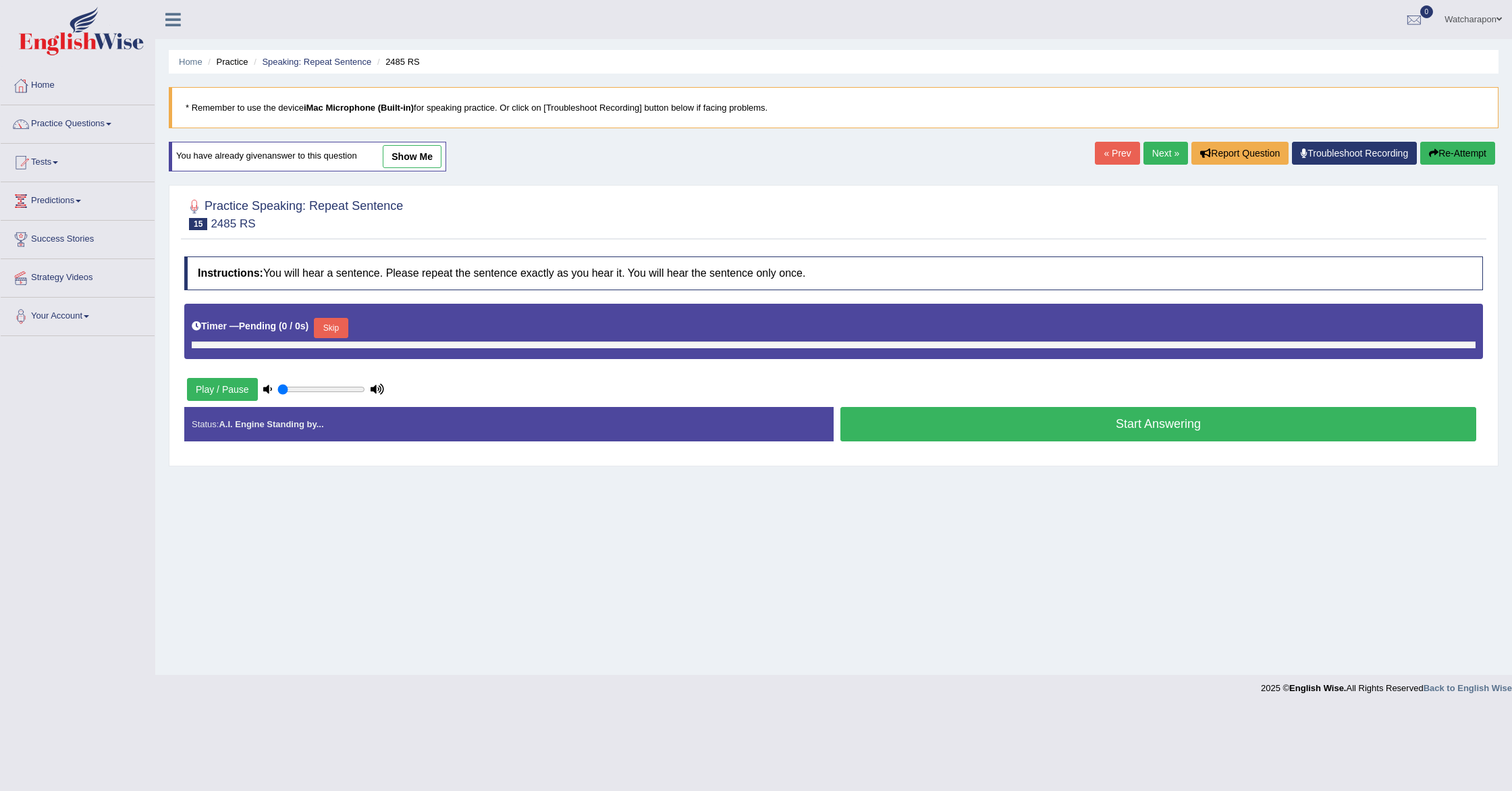
type input "0.5"
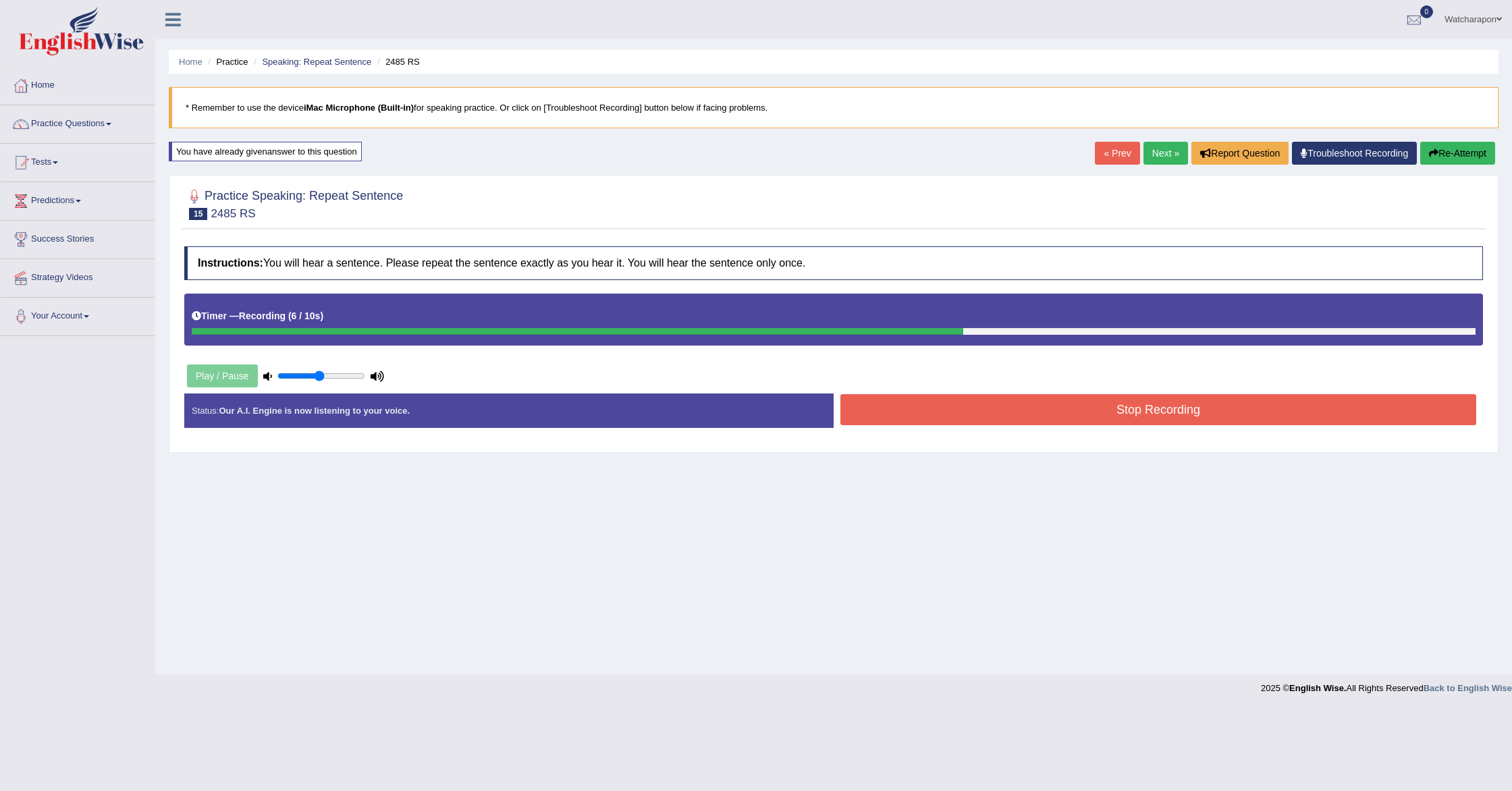
click at [892, 417] on button "Stop Recording" at bounding box center [1158, 410] width 636 height 31
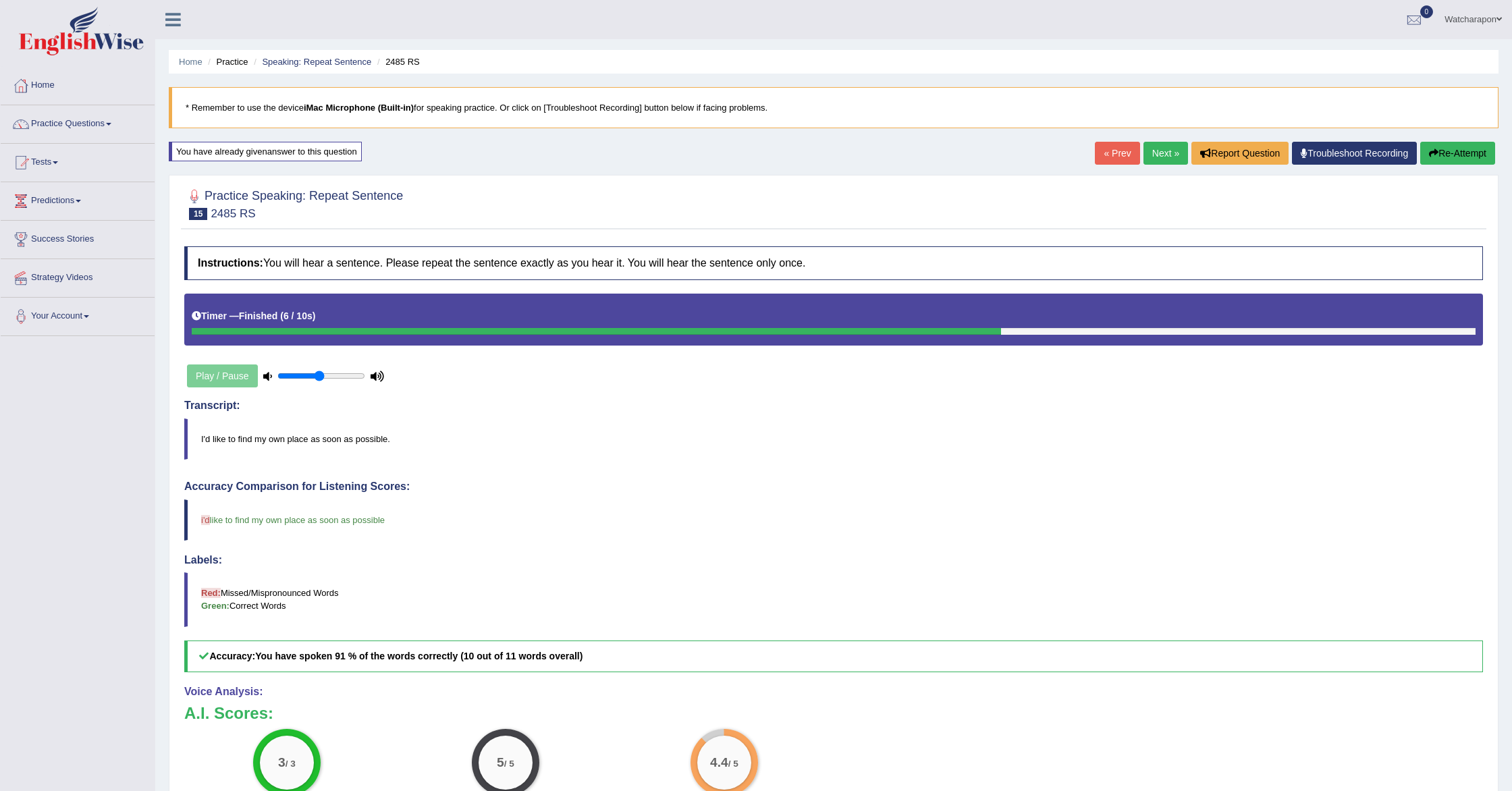
click at [1150, 153] on link "Next »" at bounding box center [1166, 154] width 44 height 23
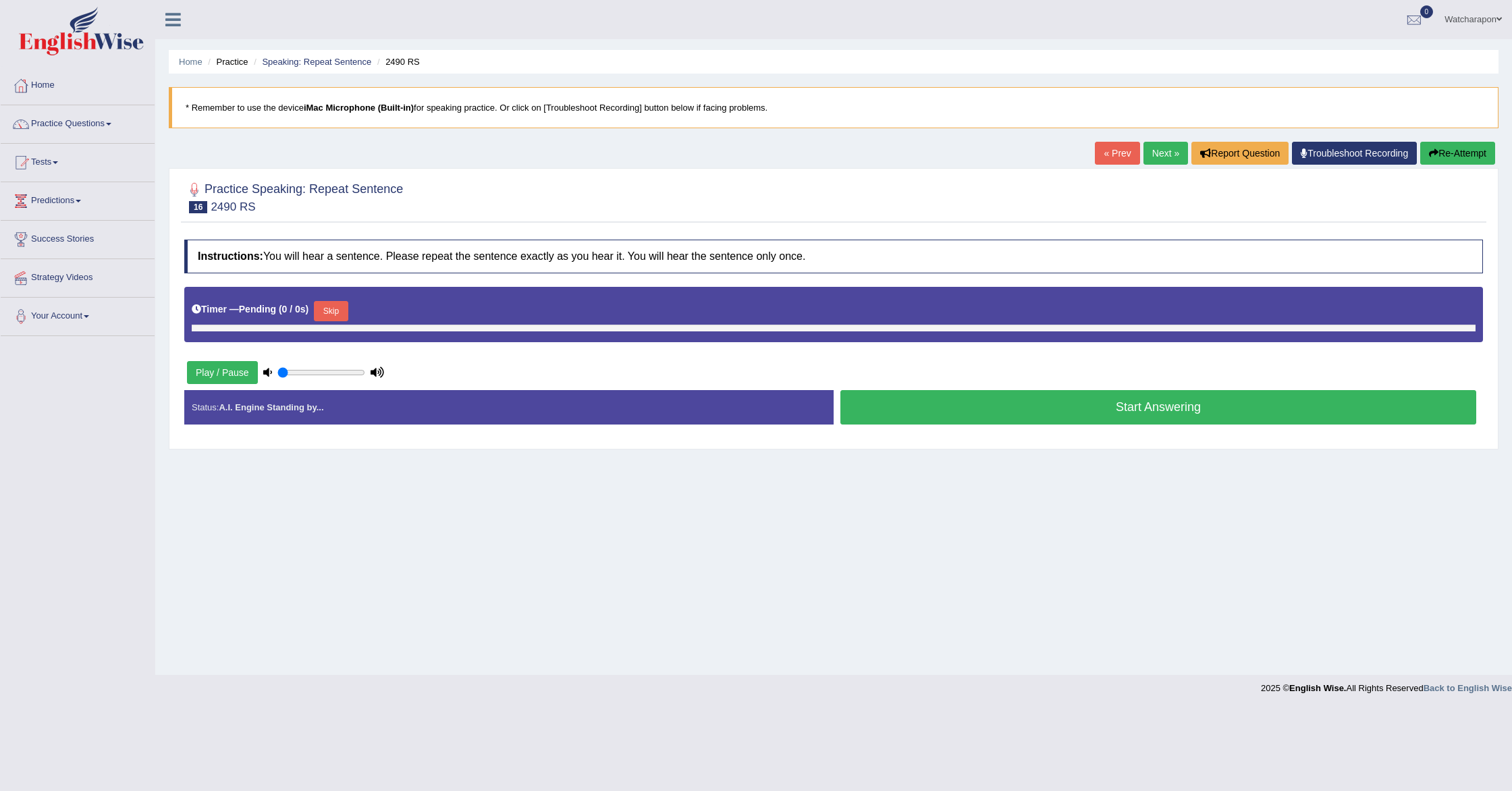
type input "0.5"
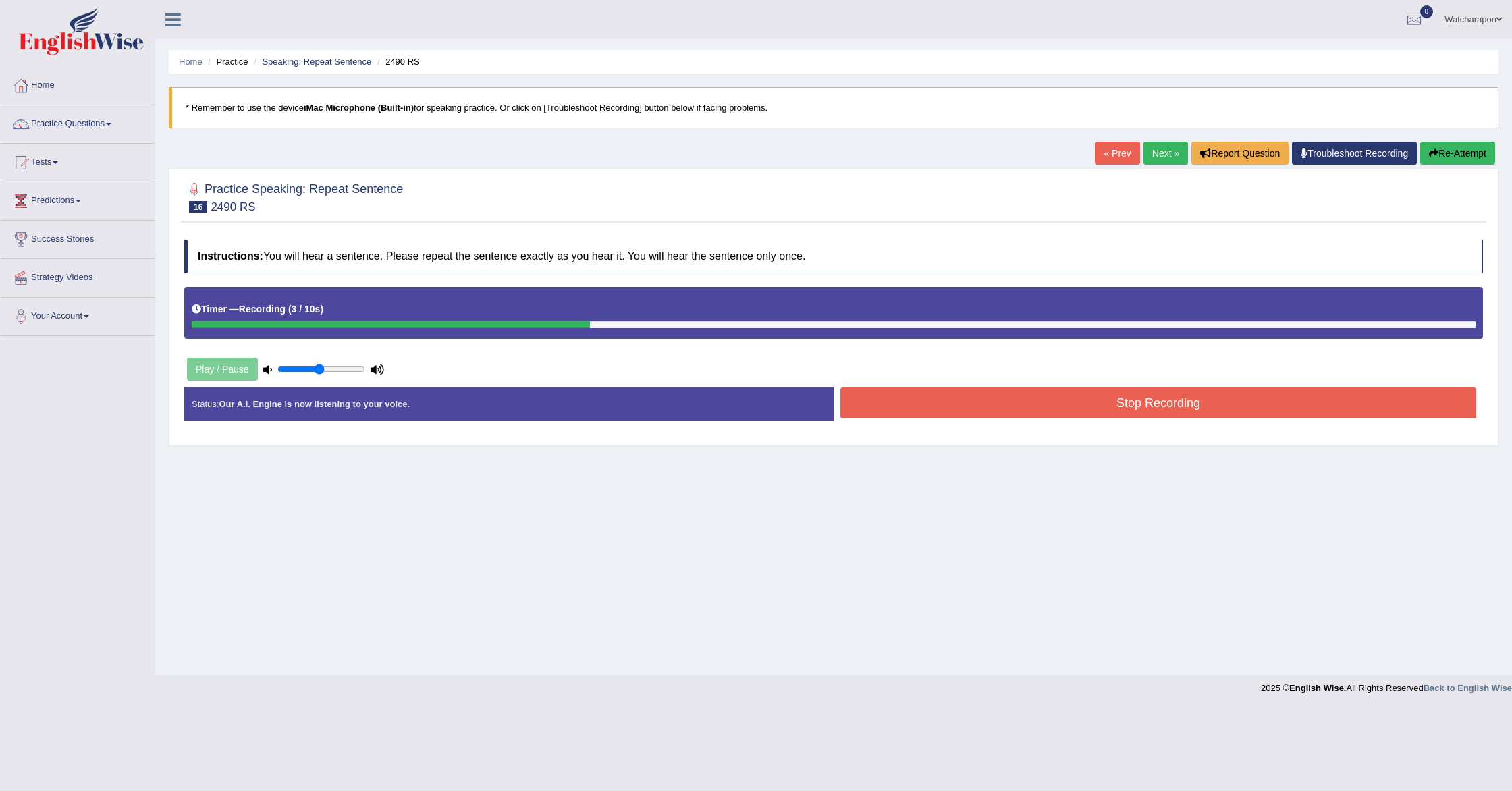
click at [1046, 407] on button "Stop Recording" at bounding box center [1158, 403] width 636 height 31
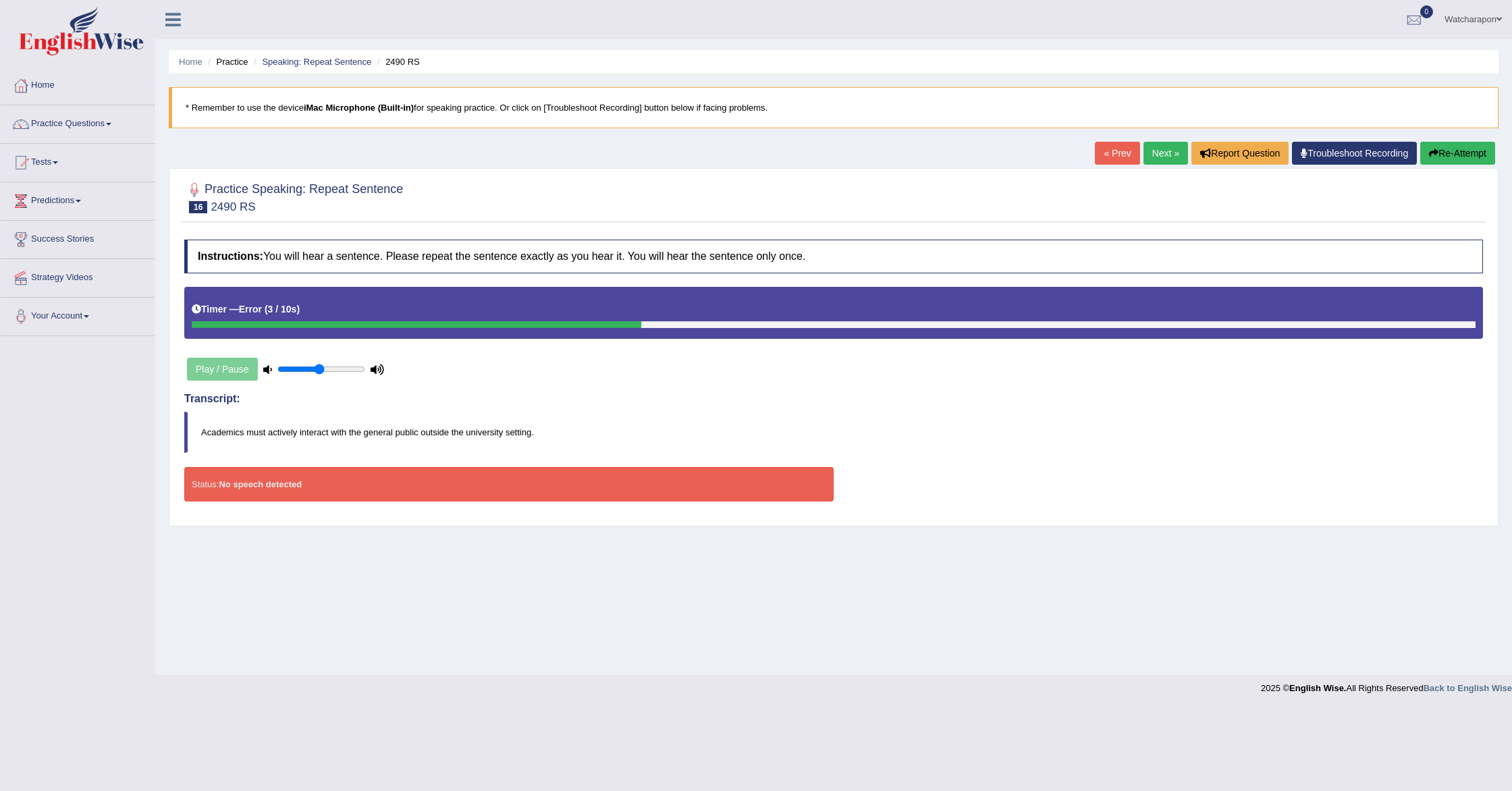
click at [1152, 154] on link "Next »" at bounding box center [1166, 154] width 44 height 23
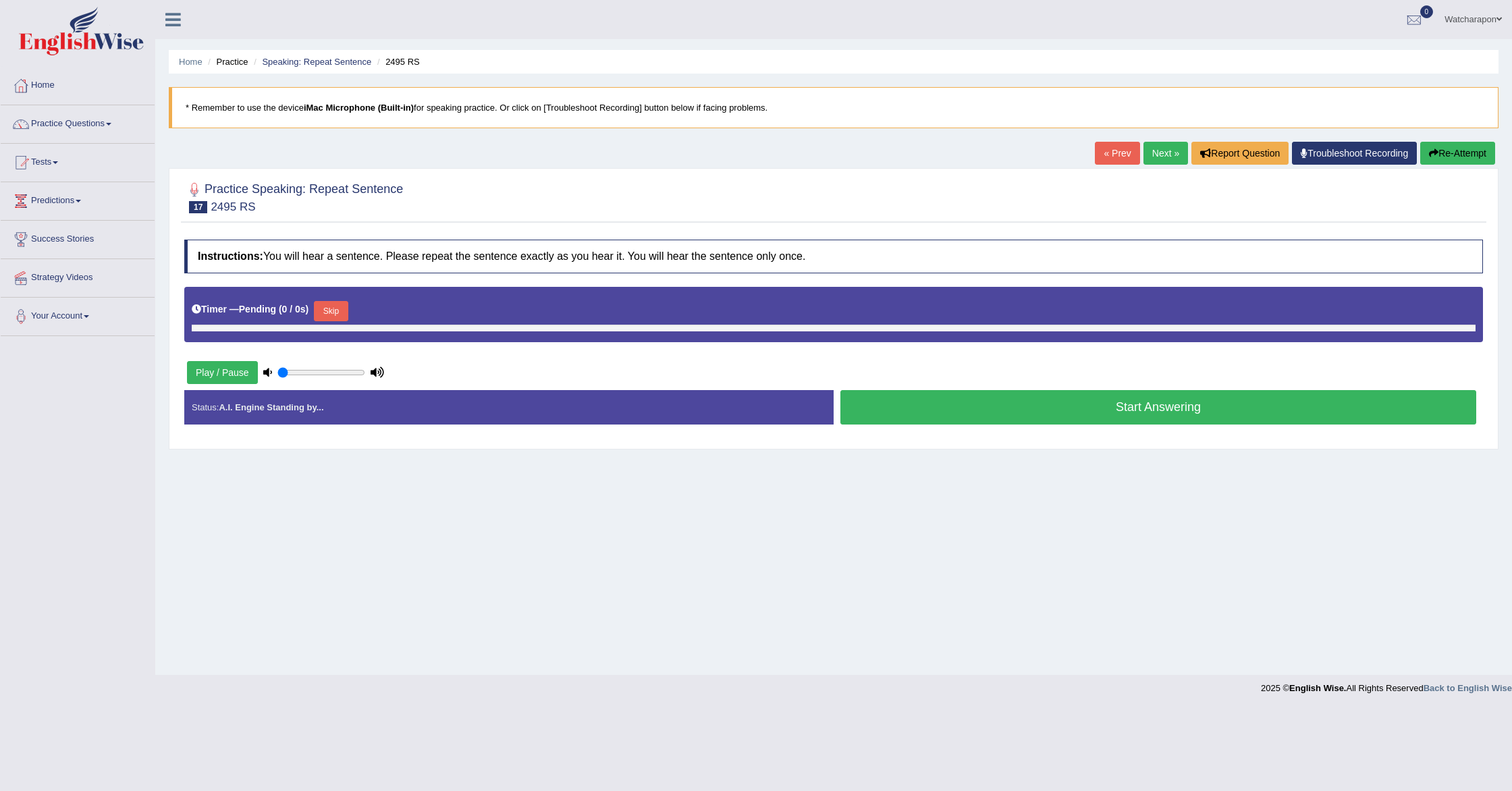
type input "0.5"
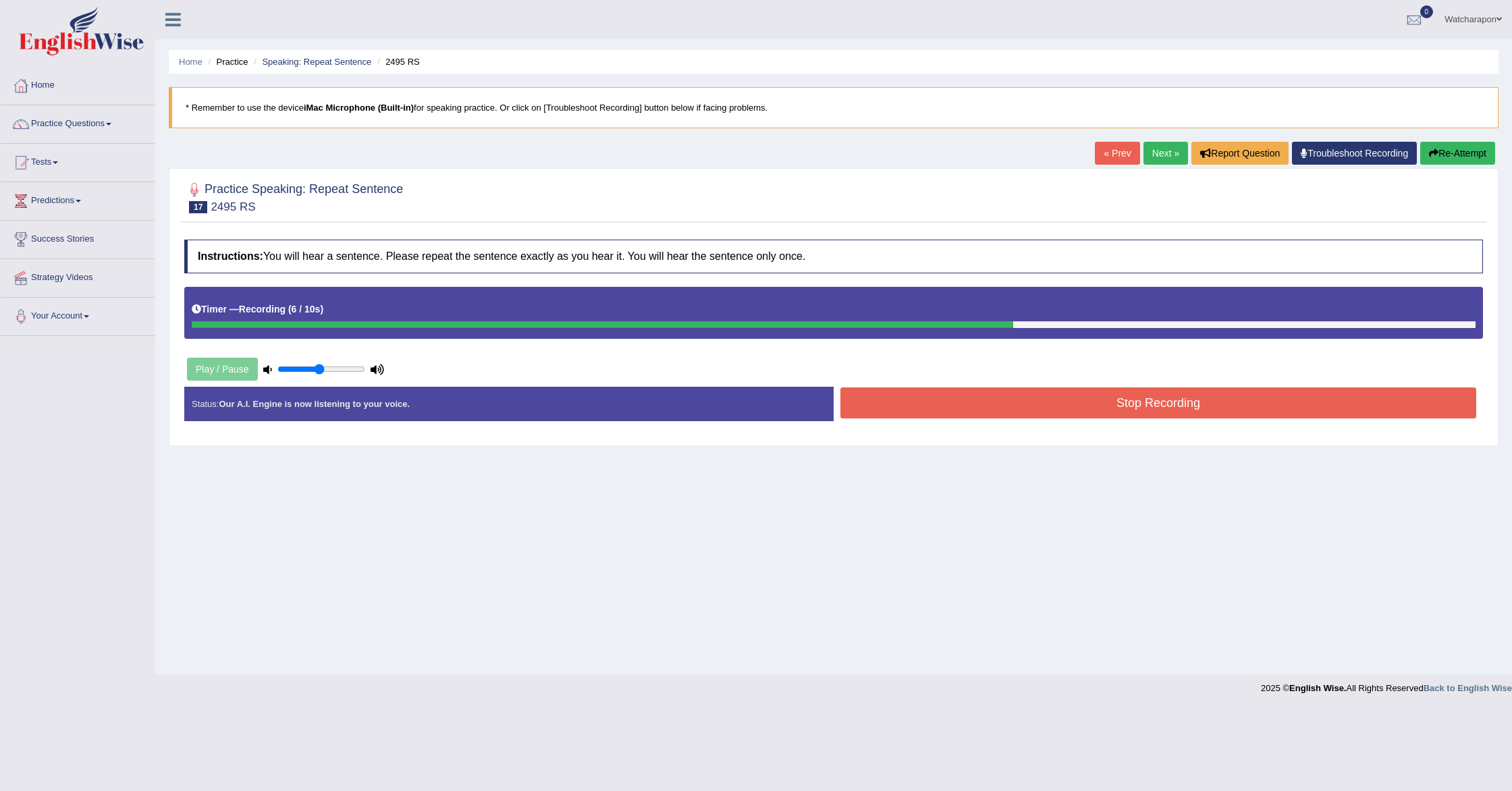
click at [1022, 409] on button "Stop Recording" at bounding box center [1158, 403] width 636 height 31
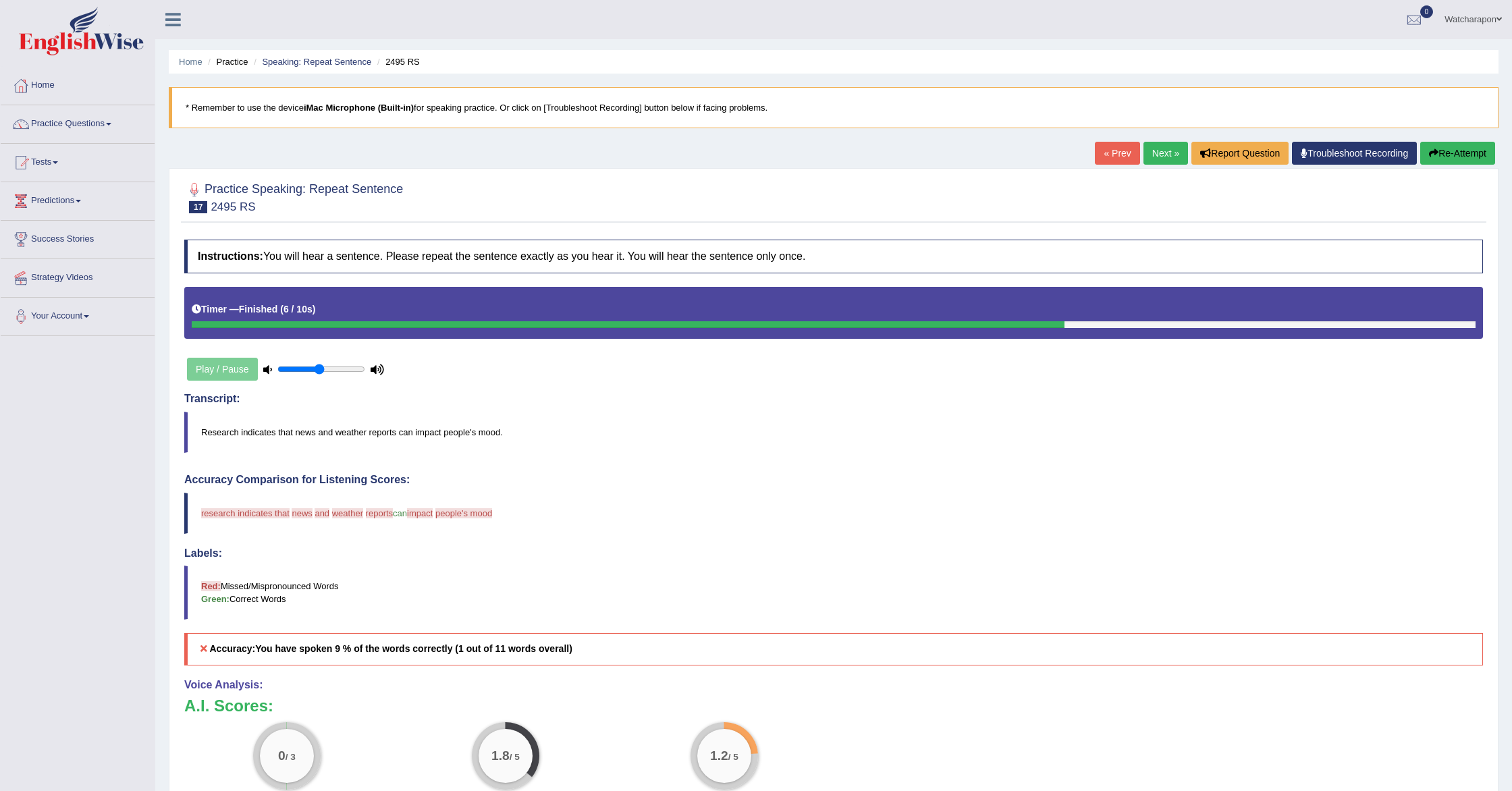
click at [1147, 153] on link "Next »" at bounding box center [1166, 154] width 44 height 23
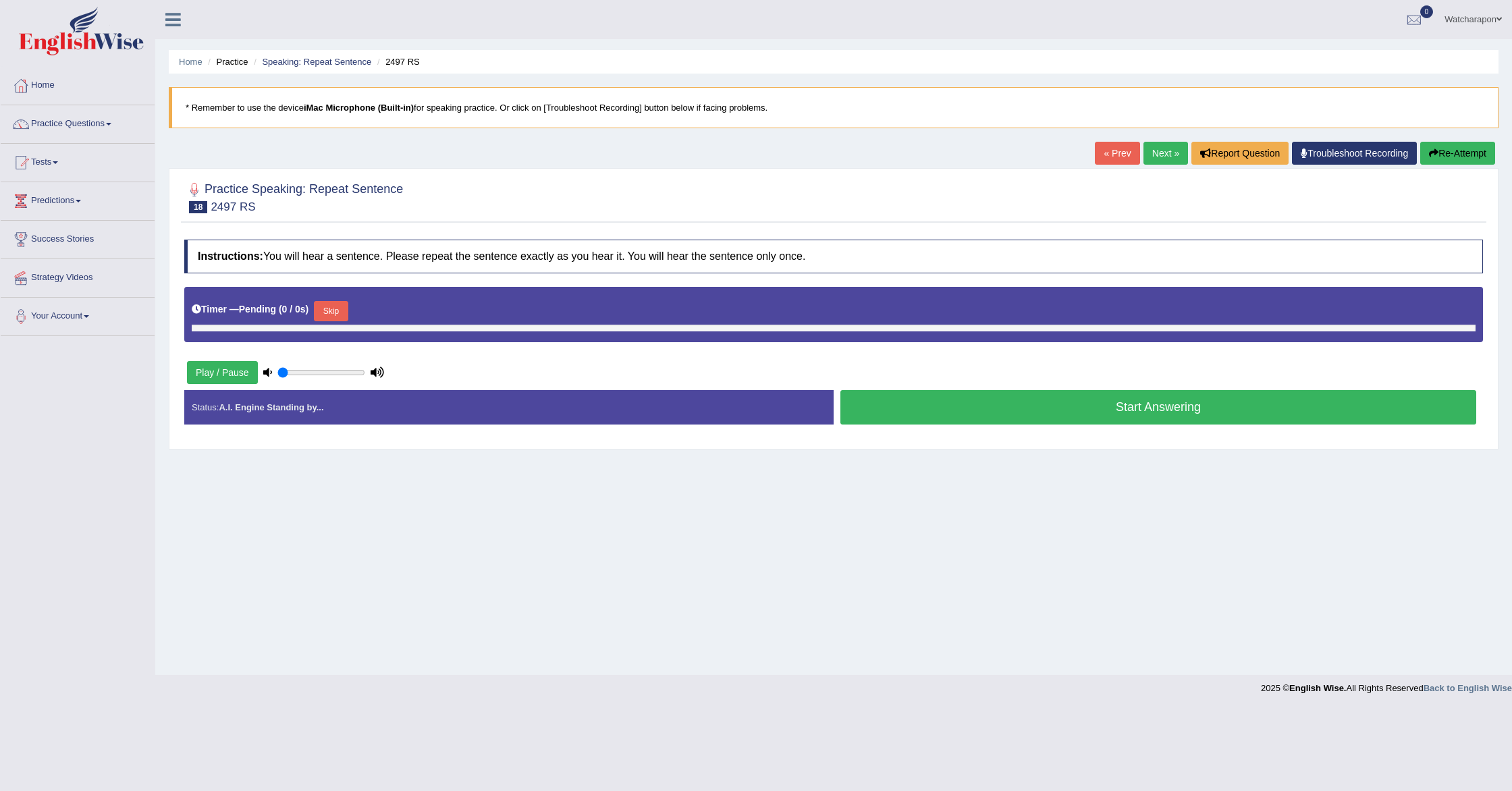
type input "0.5"
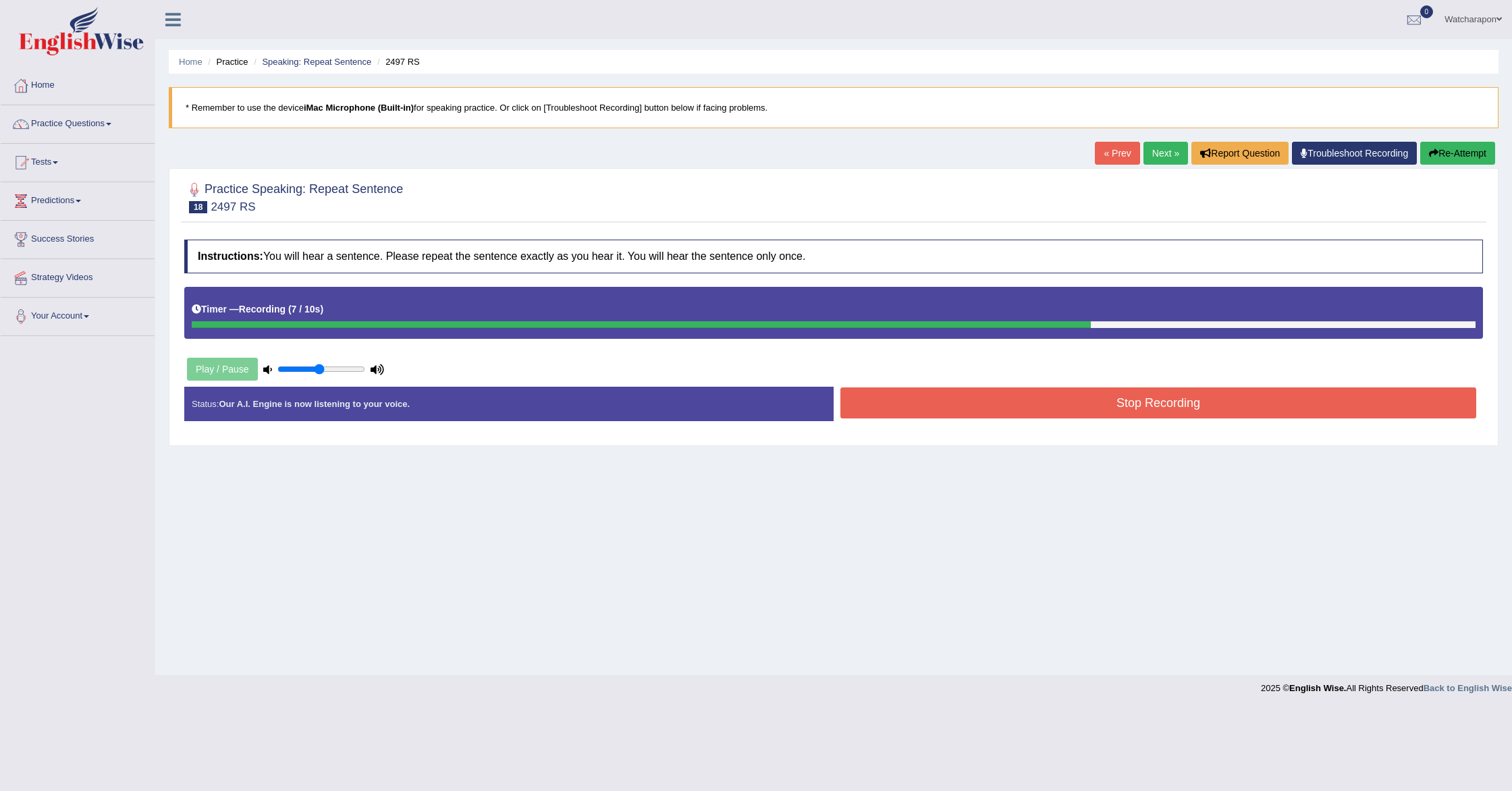
click at [961, 394] on button "Stop Recording" at bounding box center [1158, 403] width 636 height 31
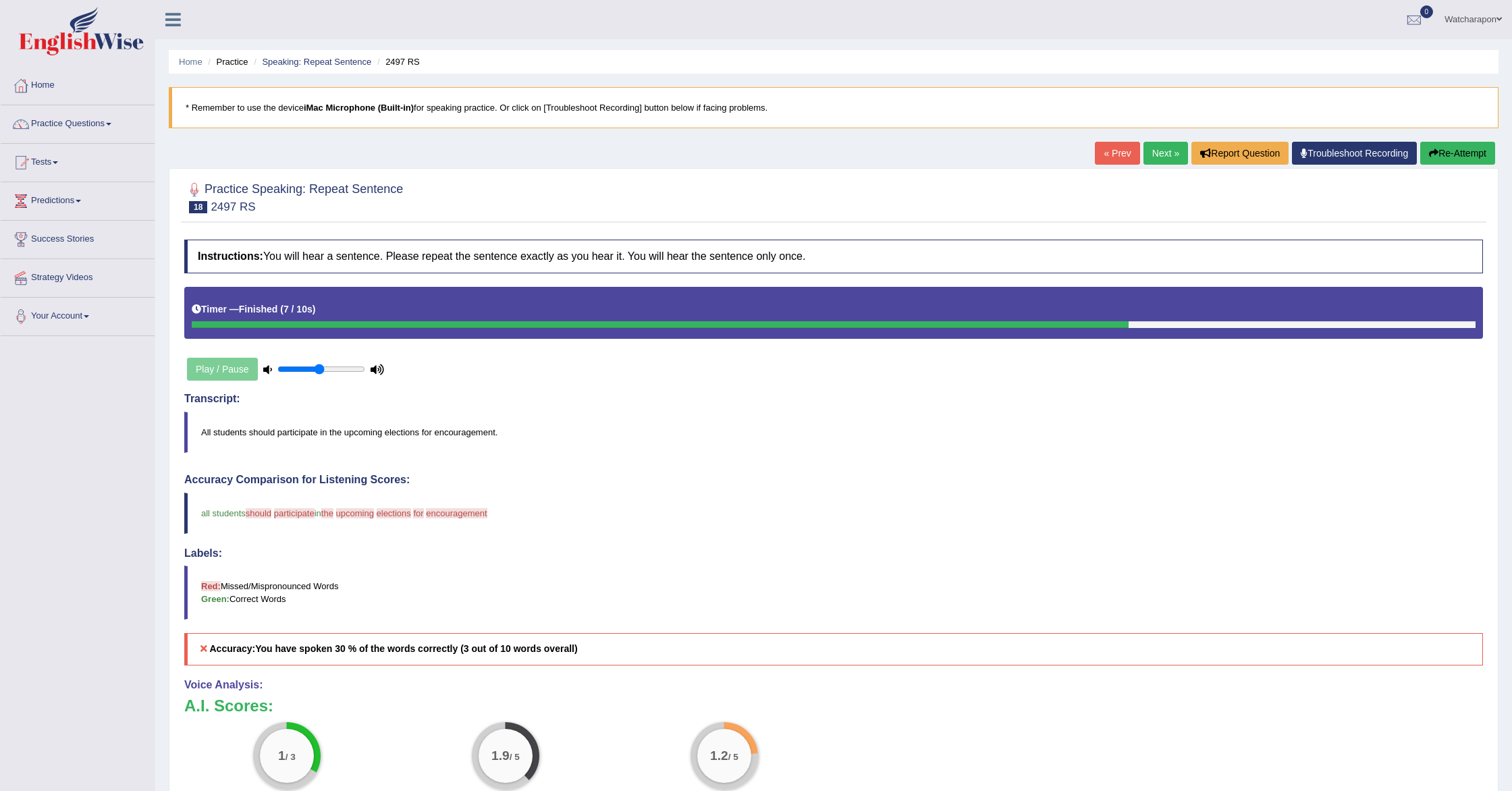
click at [1145, 157] on link "Next »" at bounding box center [1166, 154] width 44 height 23
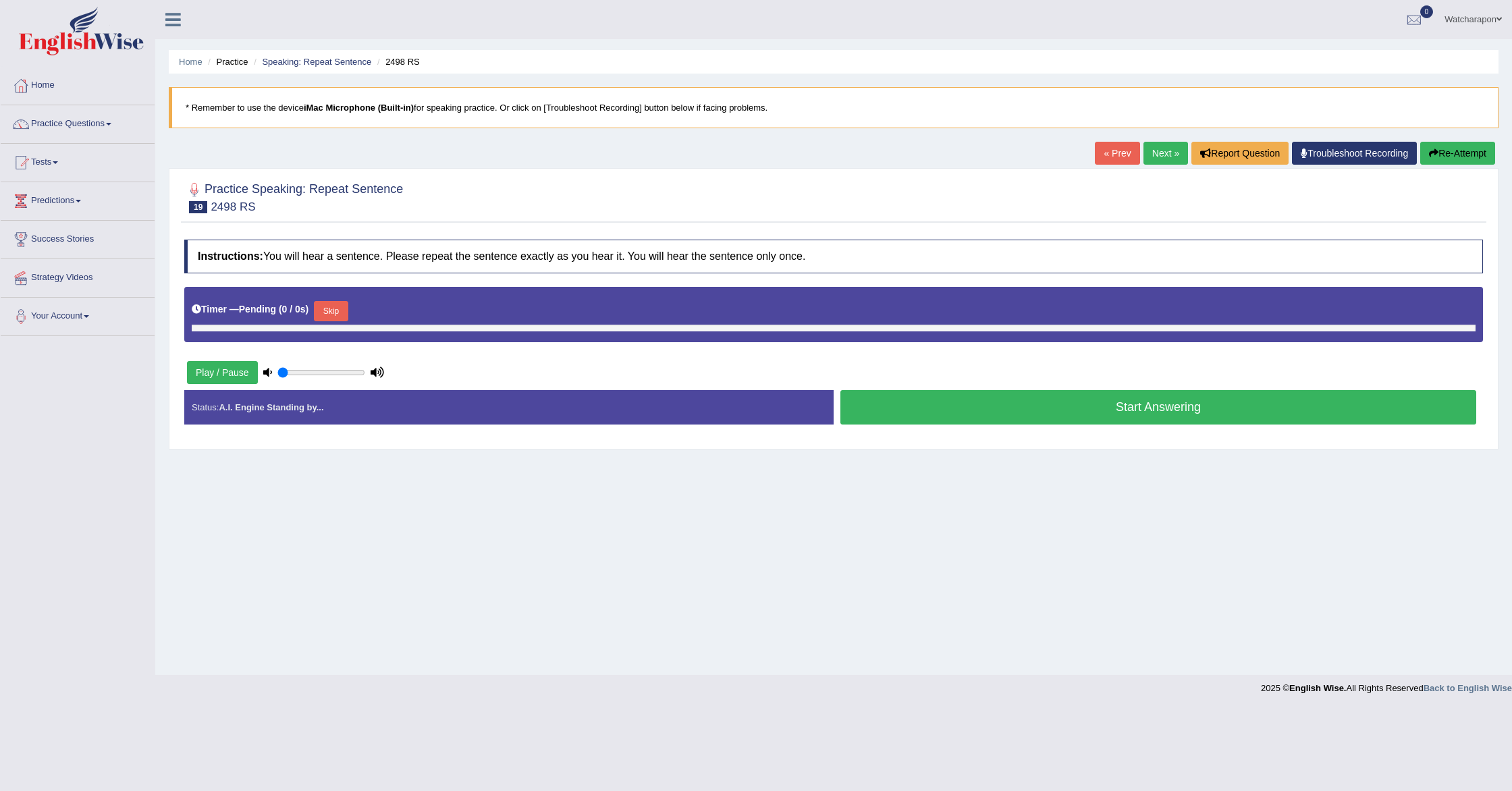
type input "0.5"
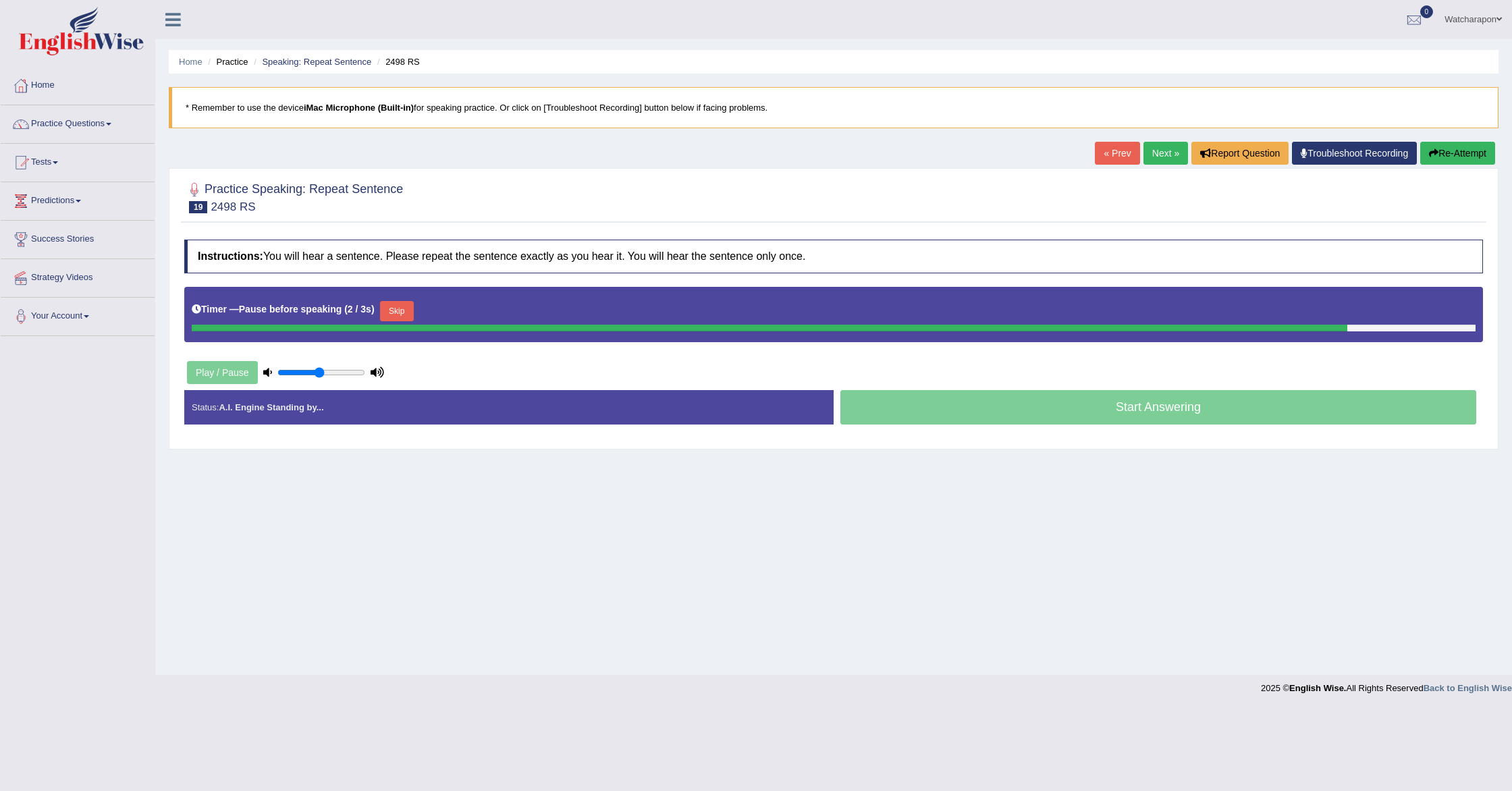
click at [403, 310] on button "Skip" at bounding box center [396, 311] width 34 height 20
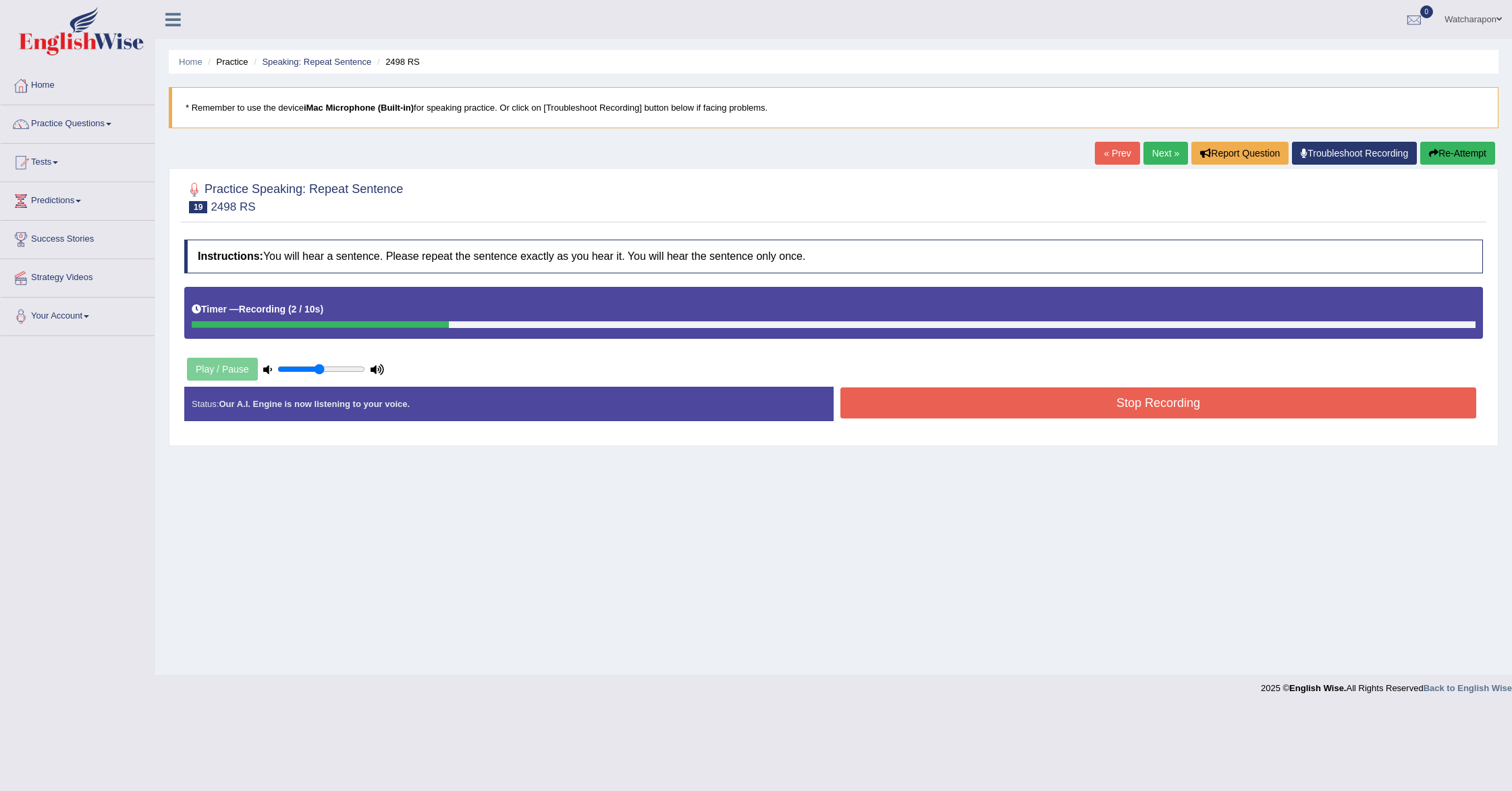
click at [1010, 394] on button "Stop Recording" at bounding box center [1158, 403] width 636 height 31
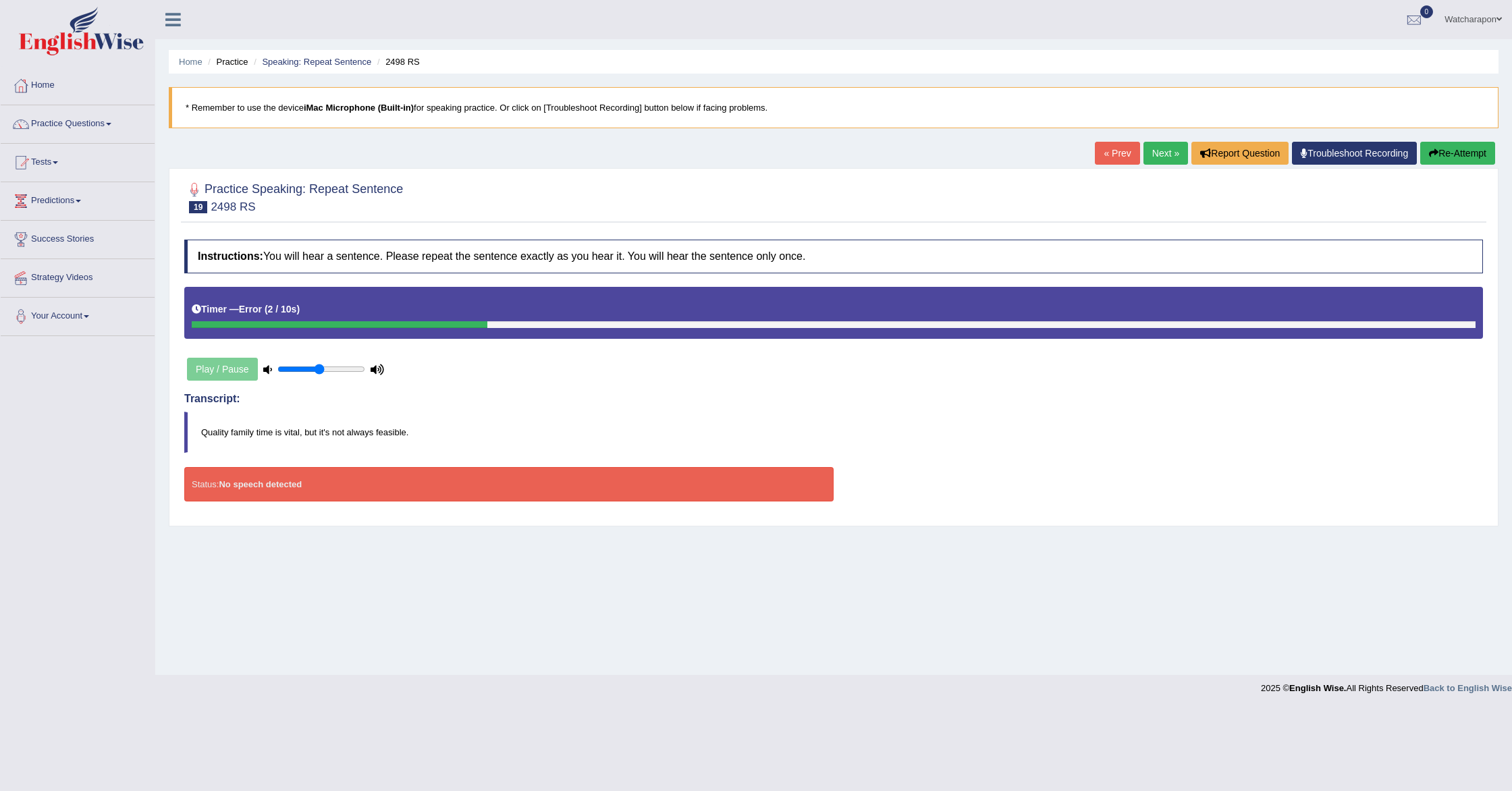
click at [206, 371] on div "Play / Pause" at bounding box center [285, 369] width 202 height 34
click at [1157, 157] on link "Next »" at bounding box center [1166, 154] width 44 height 23
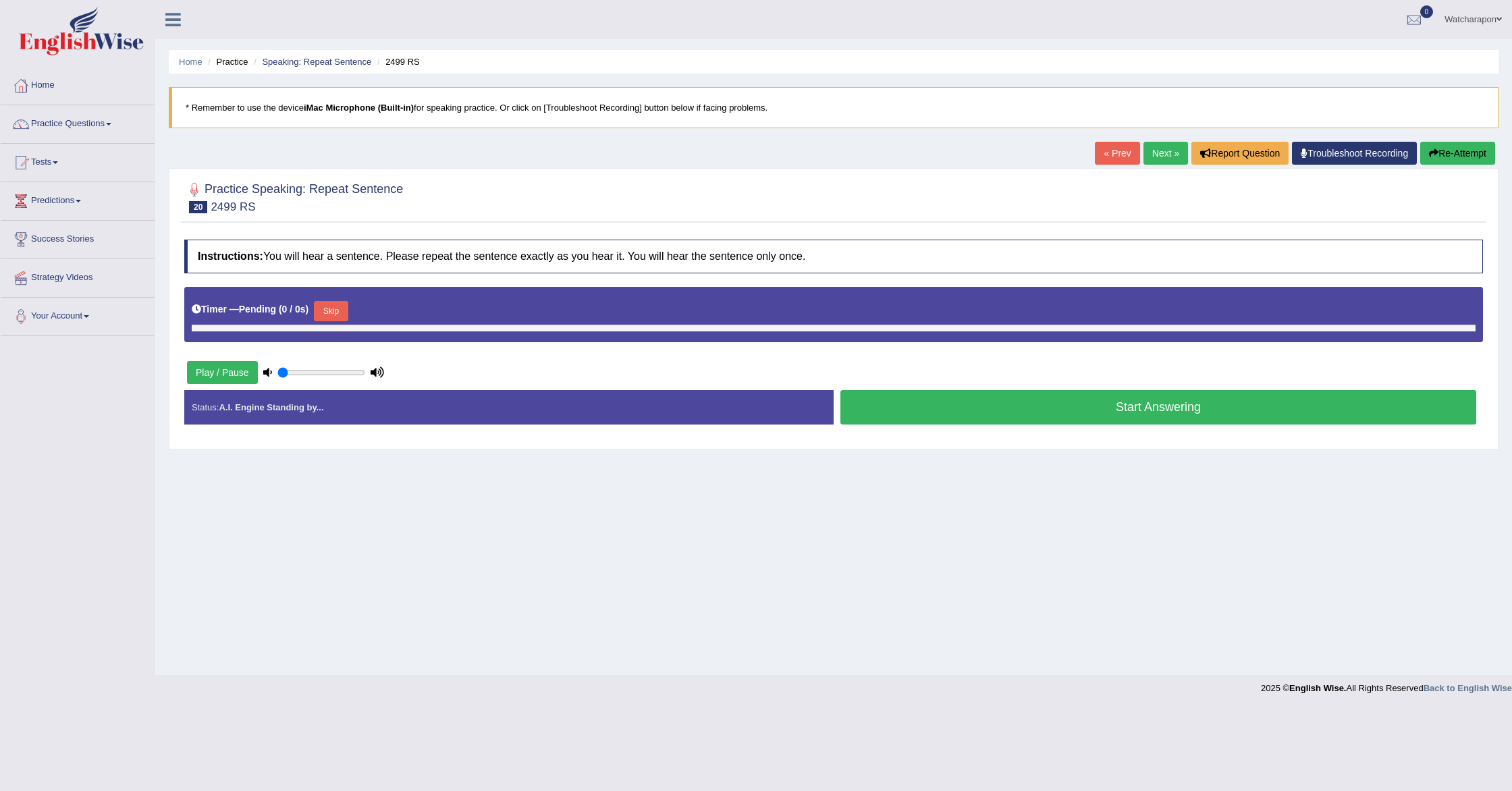
type input "0.5"
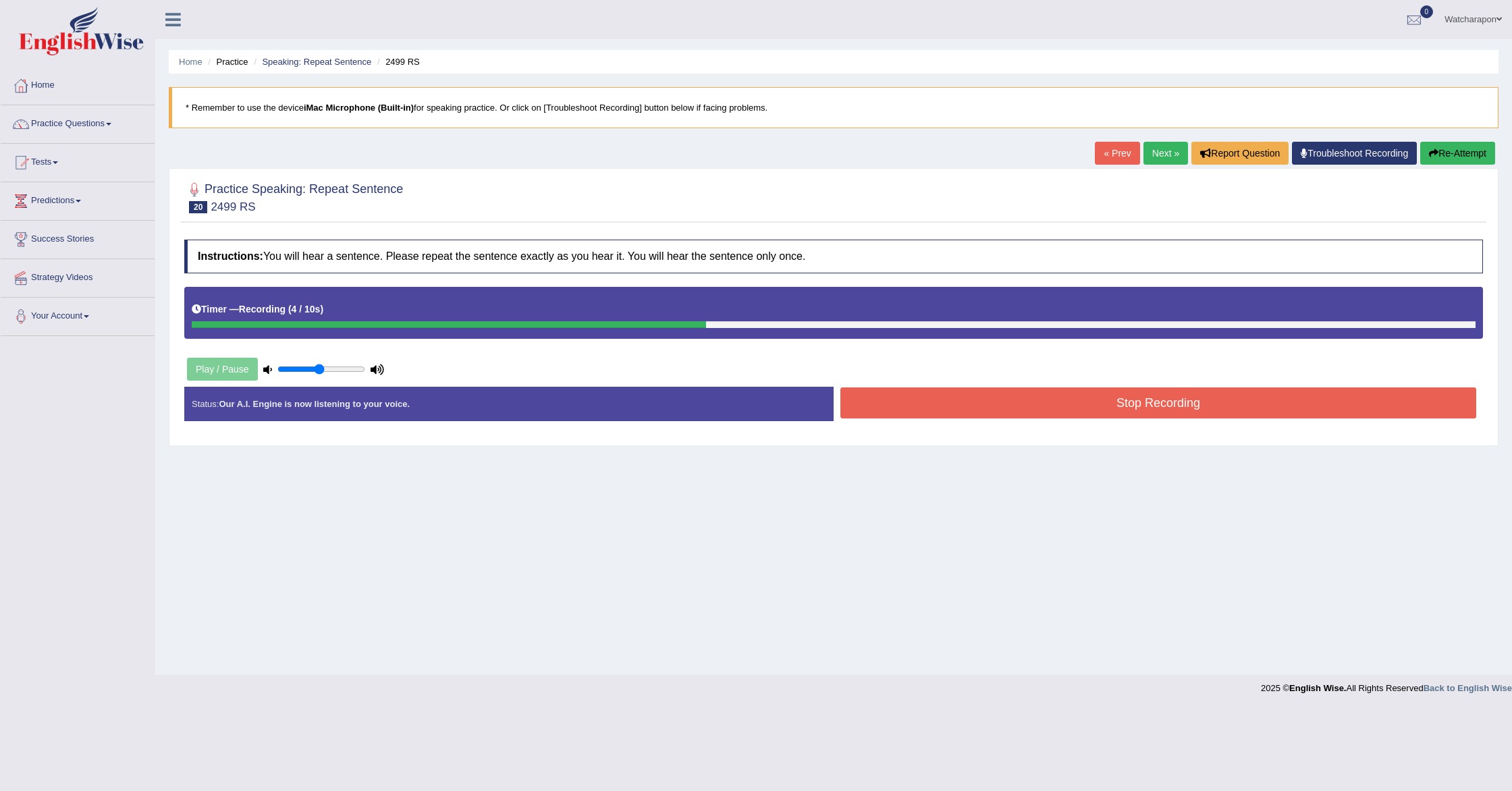
click at [1455, 152] on button "Re-Attempt" at bounding box center [1457, 154] width 75 height 23
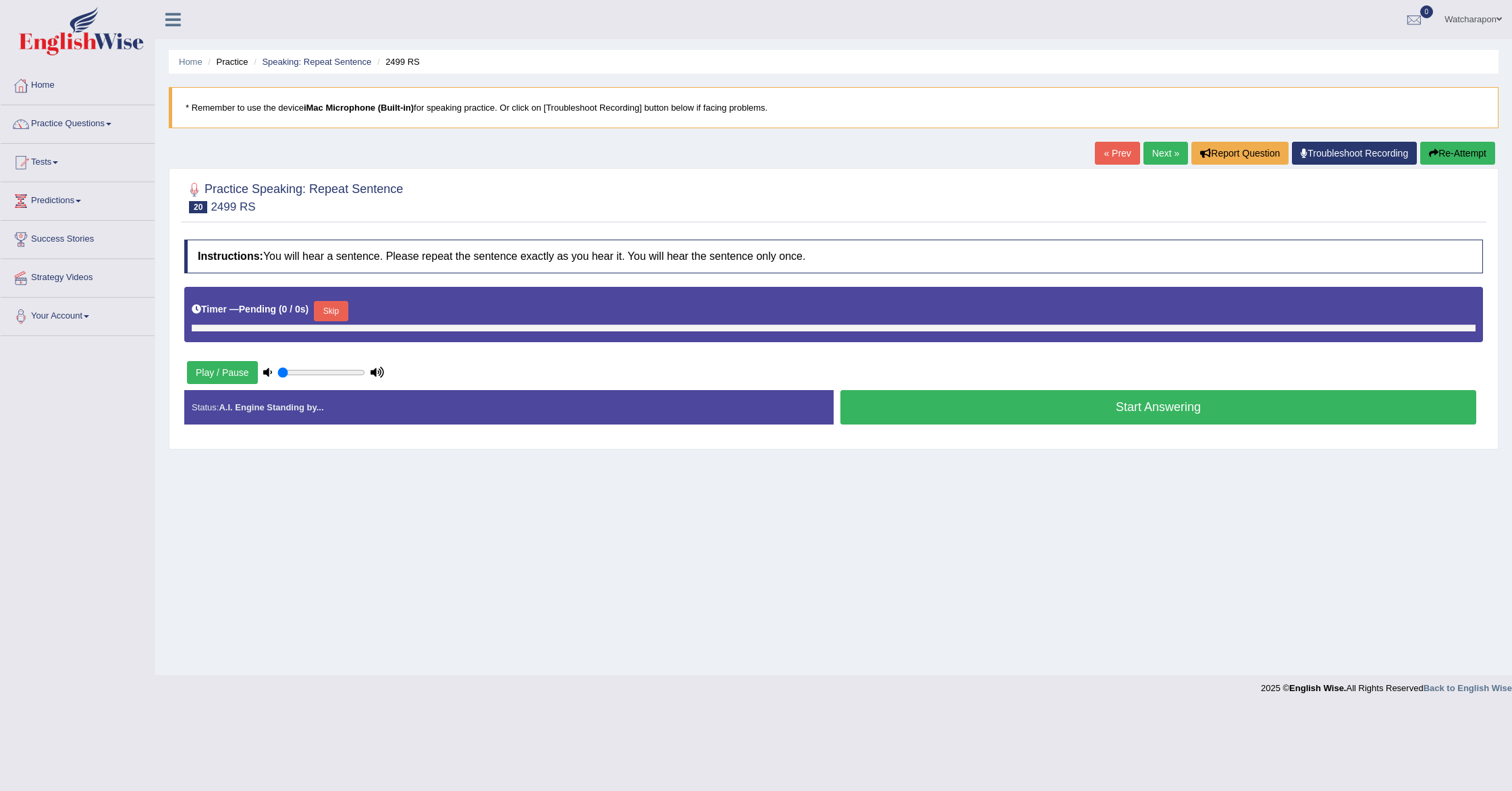
type input "0.5"
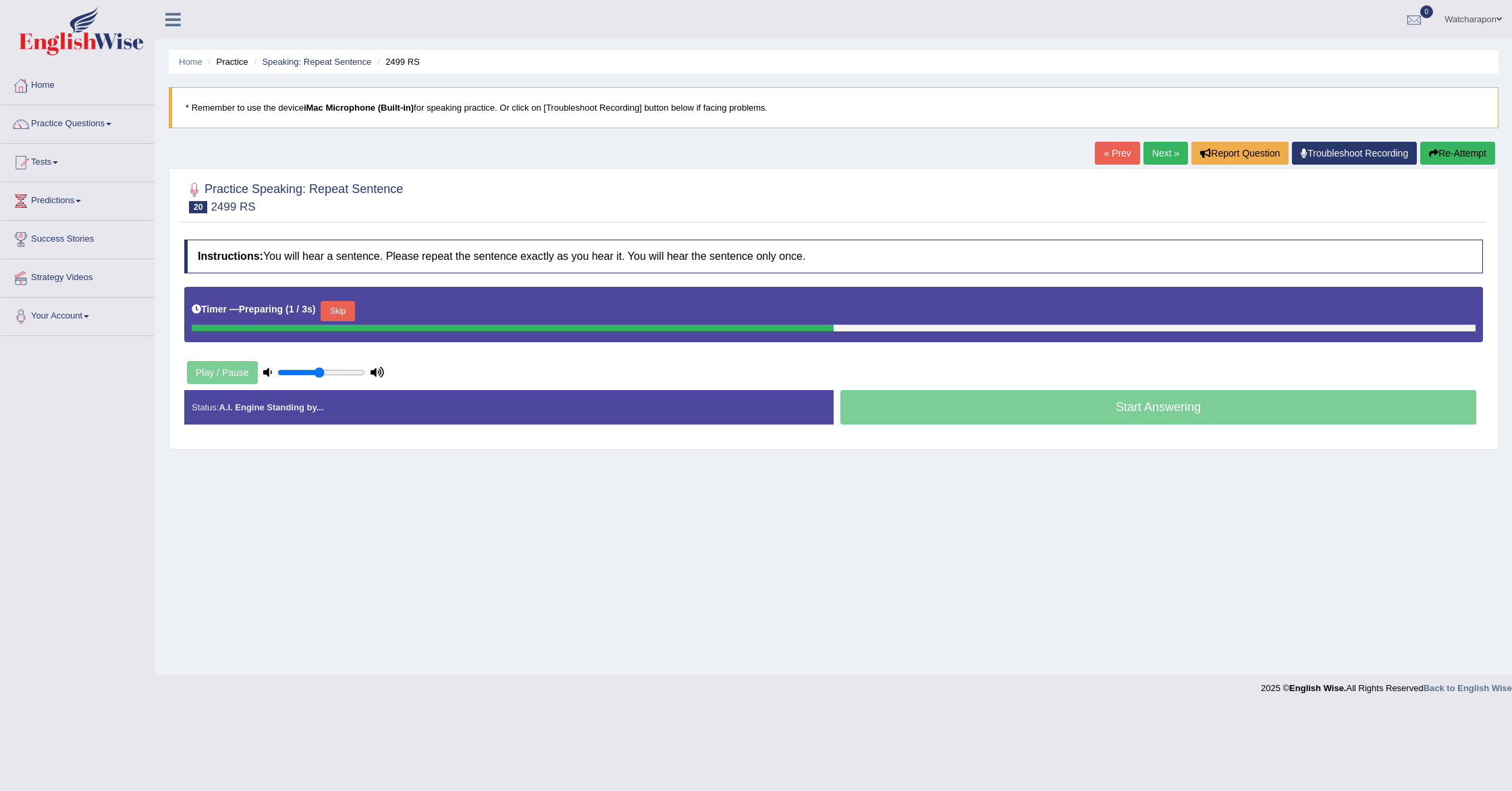
click at [346, 312] on button "Skip" at bounding box center [337, 311] width 34 height 20
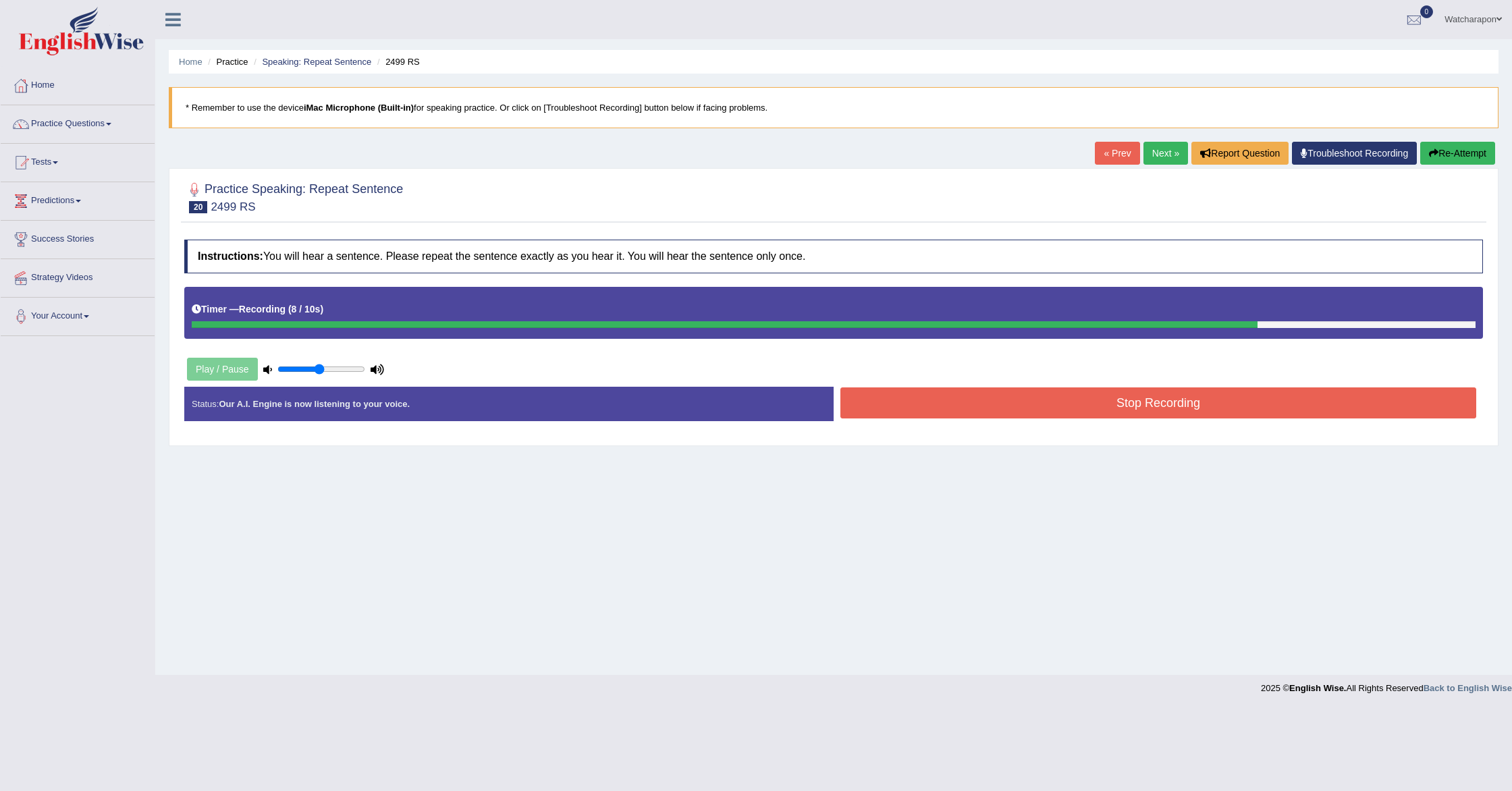
click at [917, 413] on button "Stop Recording" at bounding box center [1158, 403] width 636 height 31
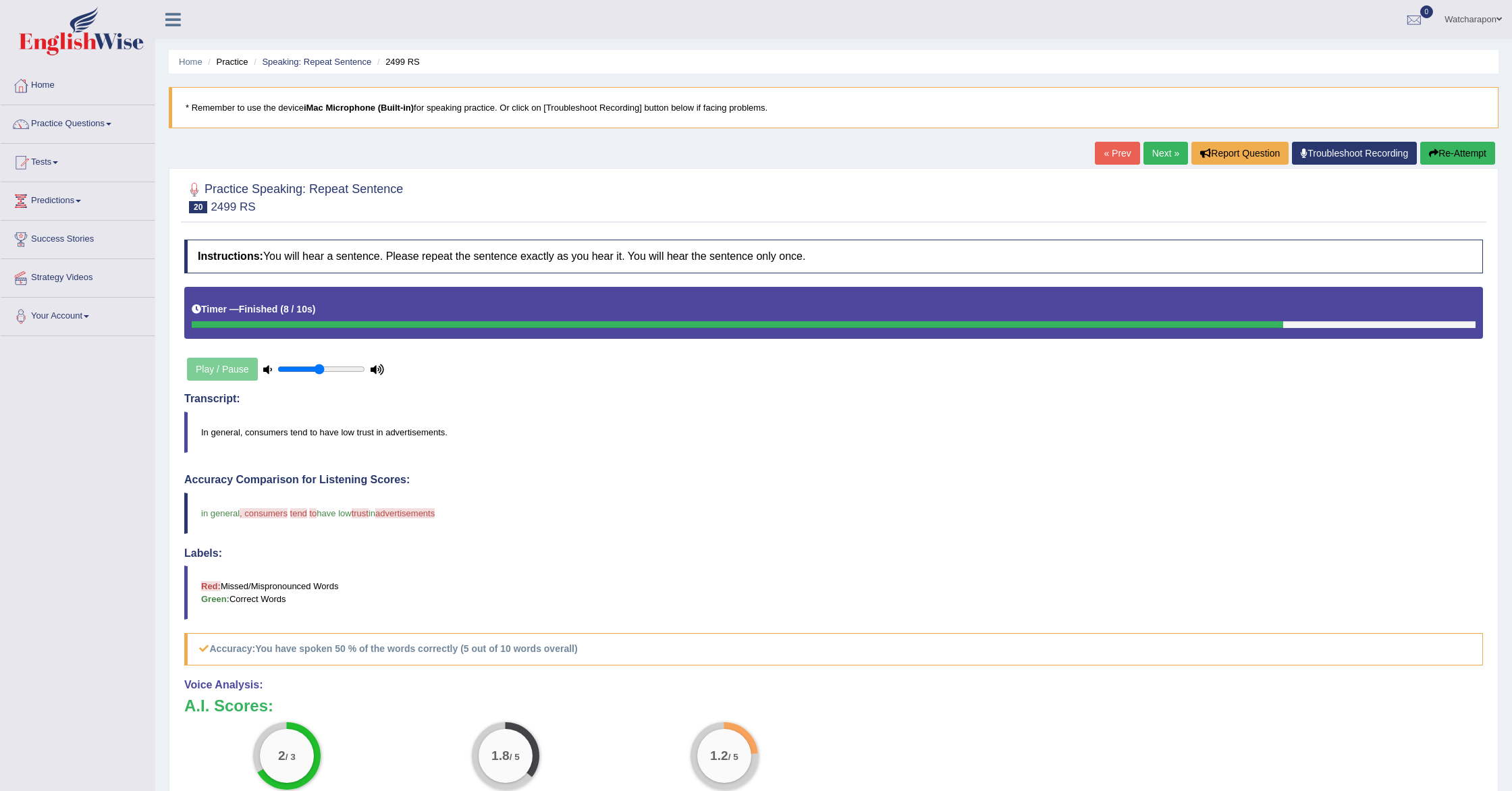
click at [1155, 153] on link "Next »" at bounding box center [1166, 154] width 44 height 23
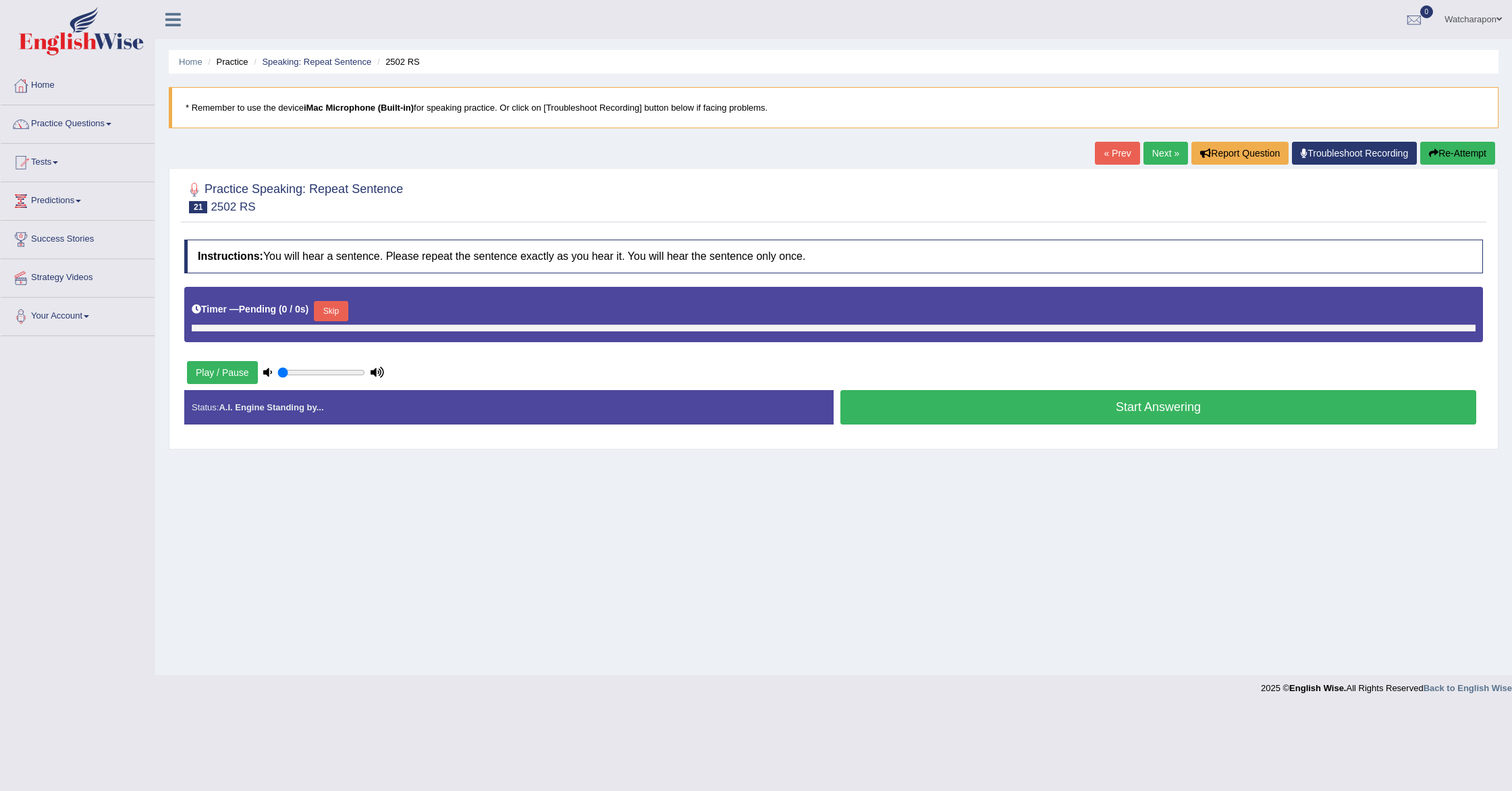
type input "0.5"
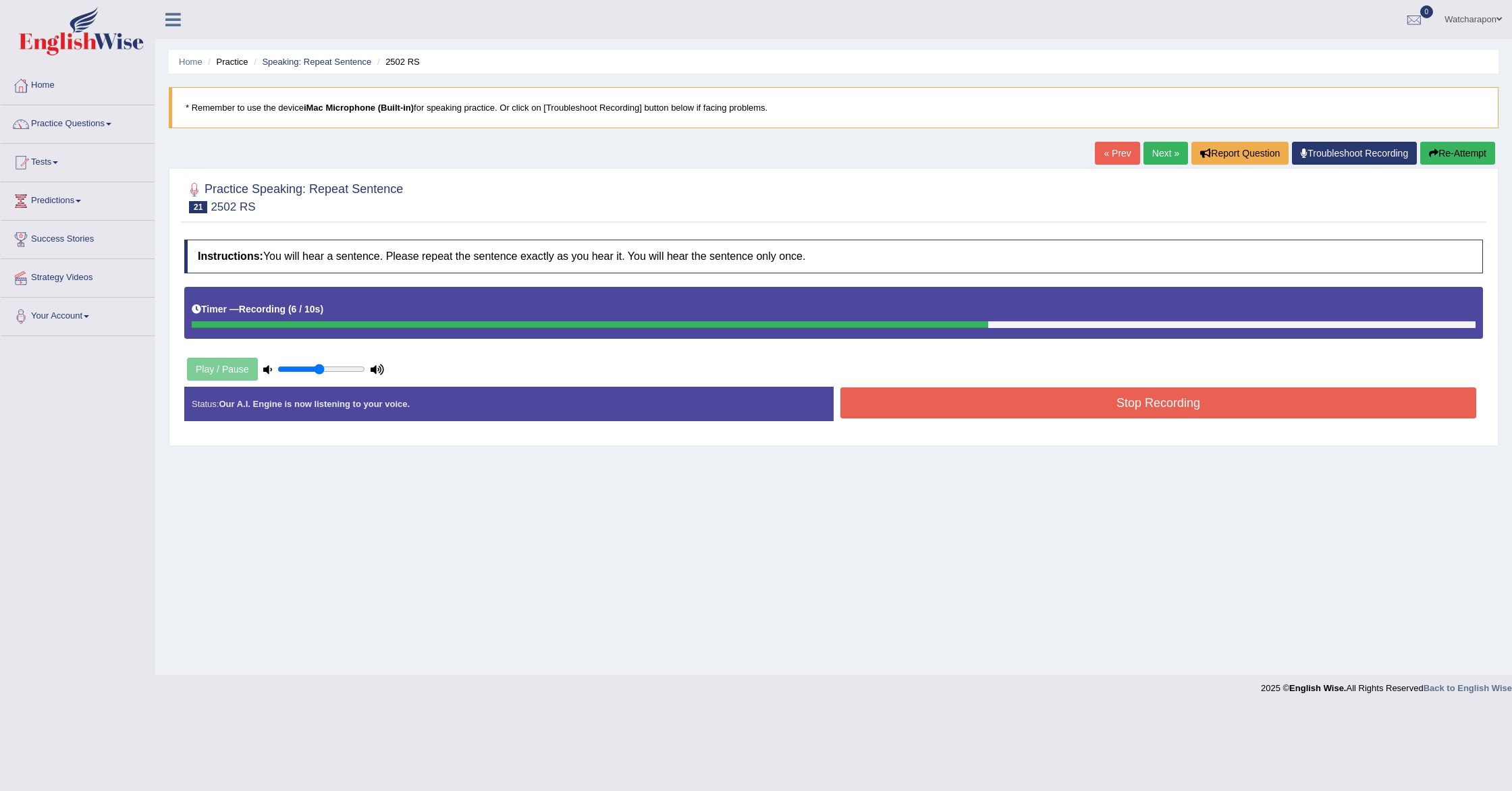
click at [955, 407] on button "Stop Recording" at bounding box center [1158, 403] width 636 height 31
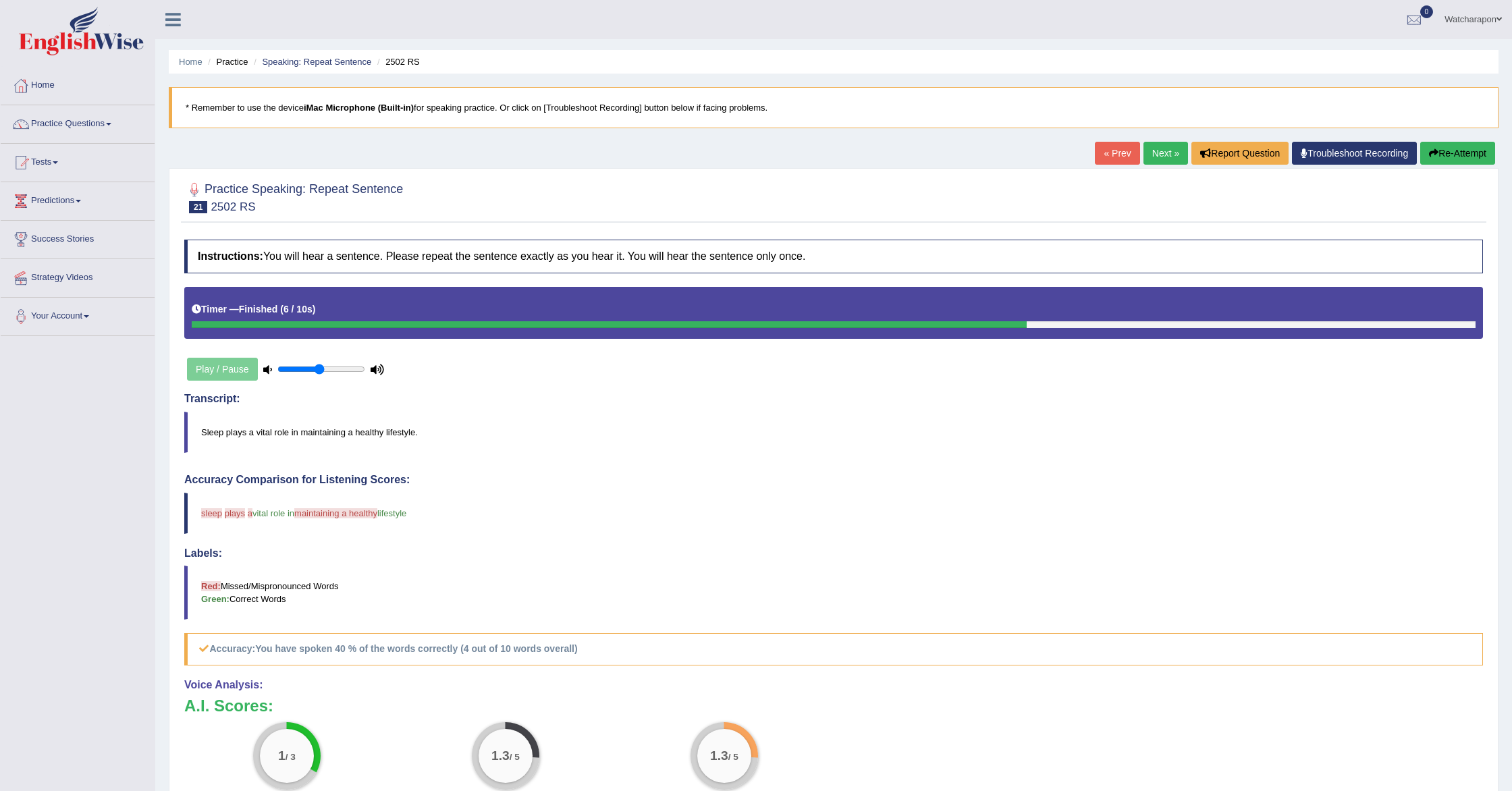
click at [1155, 154] on link "Next »" at bounding box center [1166, 154] width 44 height 23
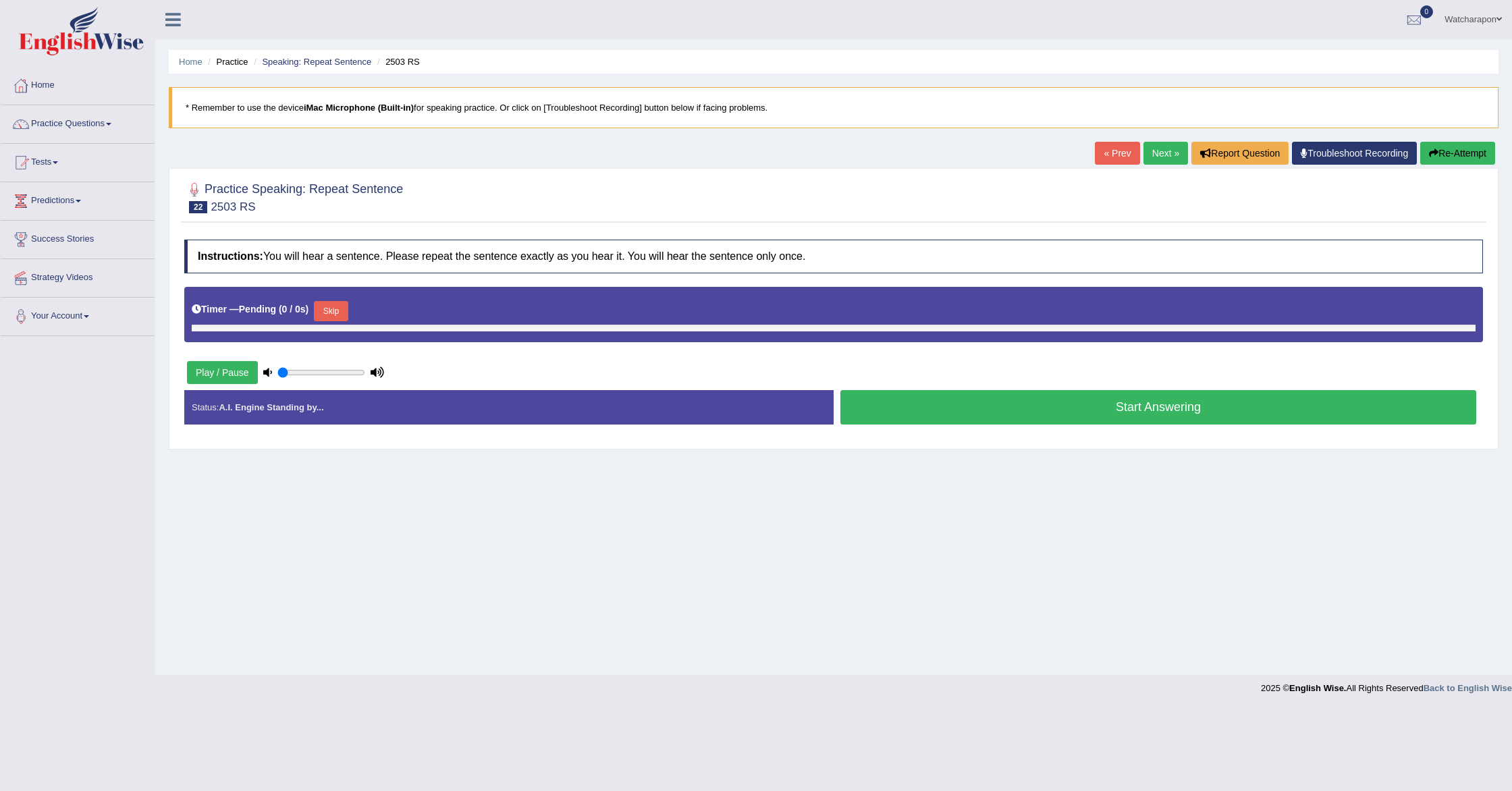
type input "0.5"
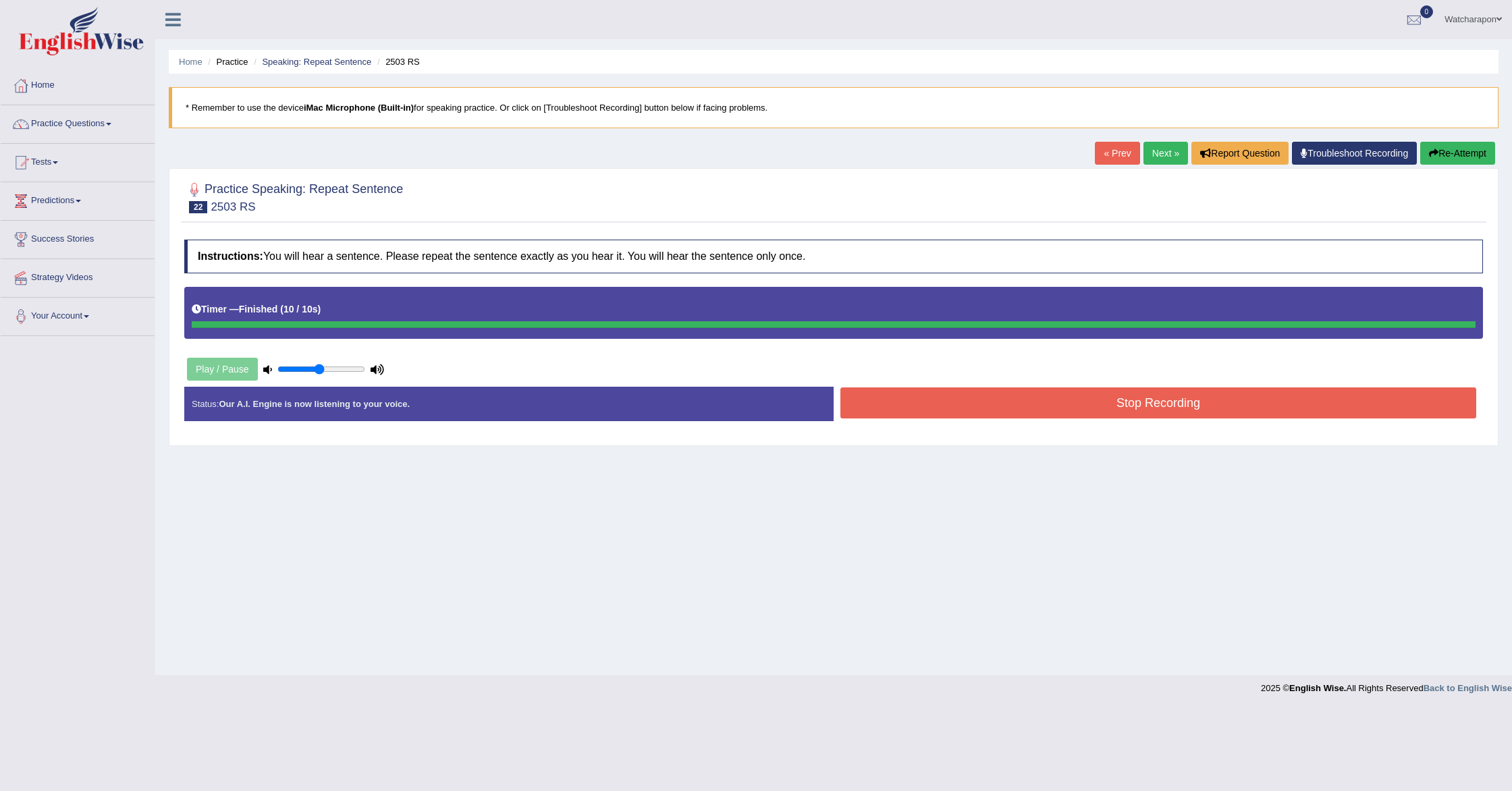
click at [1116, 405] on div "Instructions: You will hear a sentence. Please repeat the sentence exactly as y…" at bounding box center [834, 336] width 1305 height 206
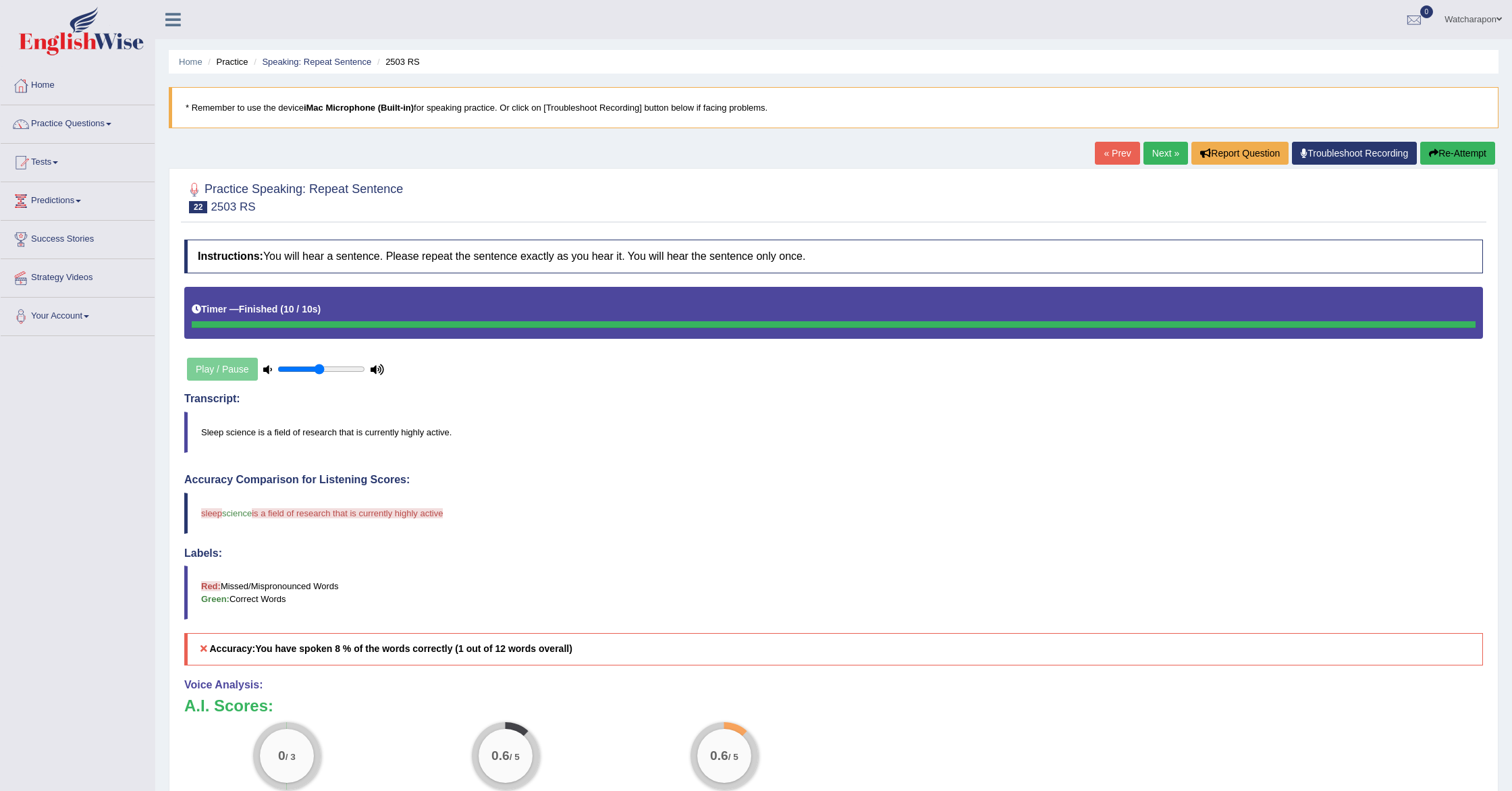
click at [1151, 149] on link "Next »" at bounding box center [1166, 154] width 44 height 23
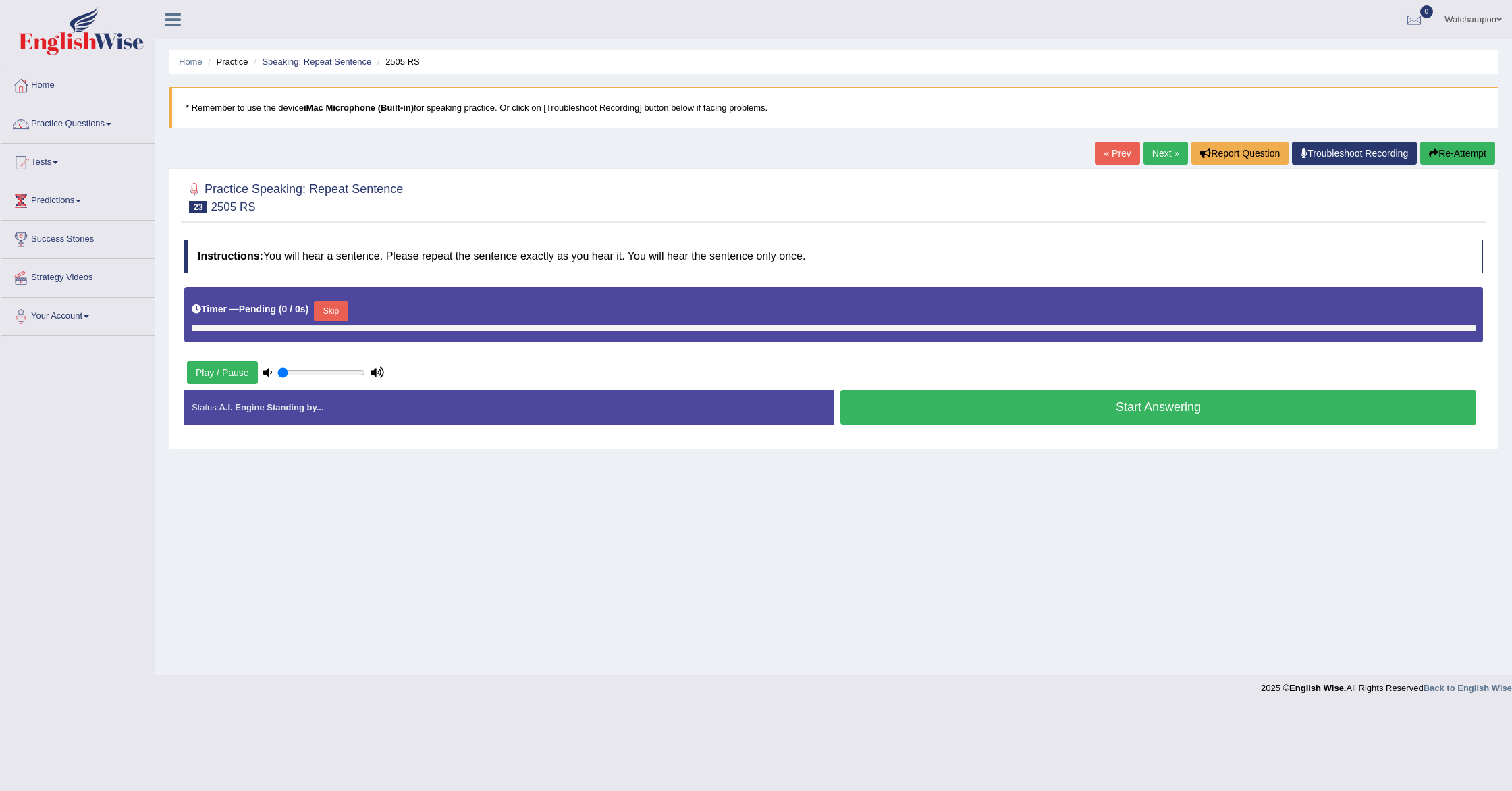
type input "0.5"
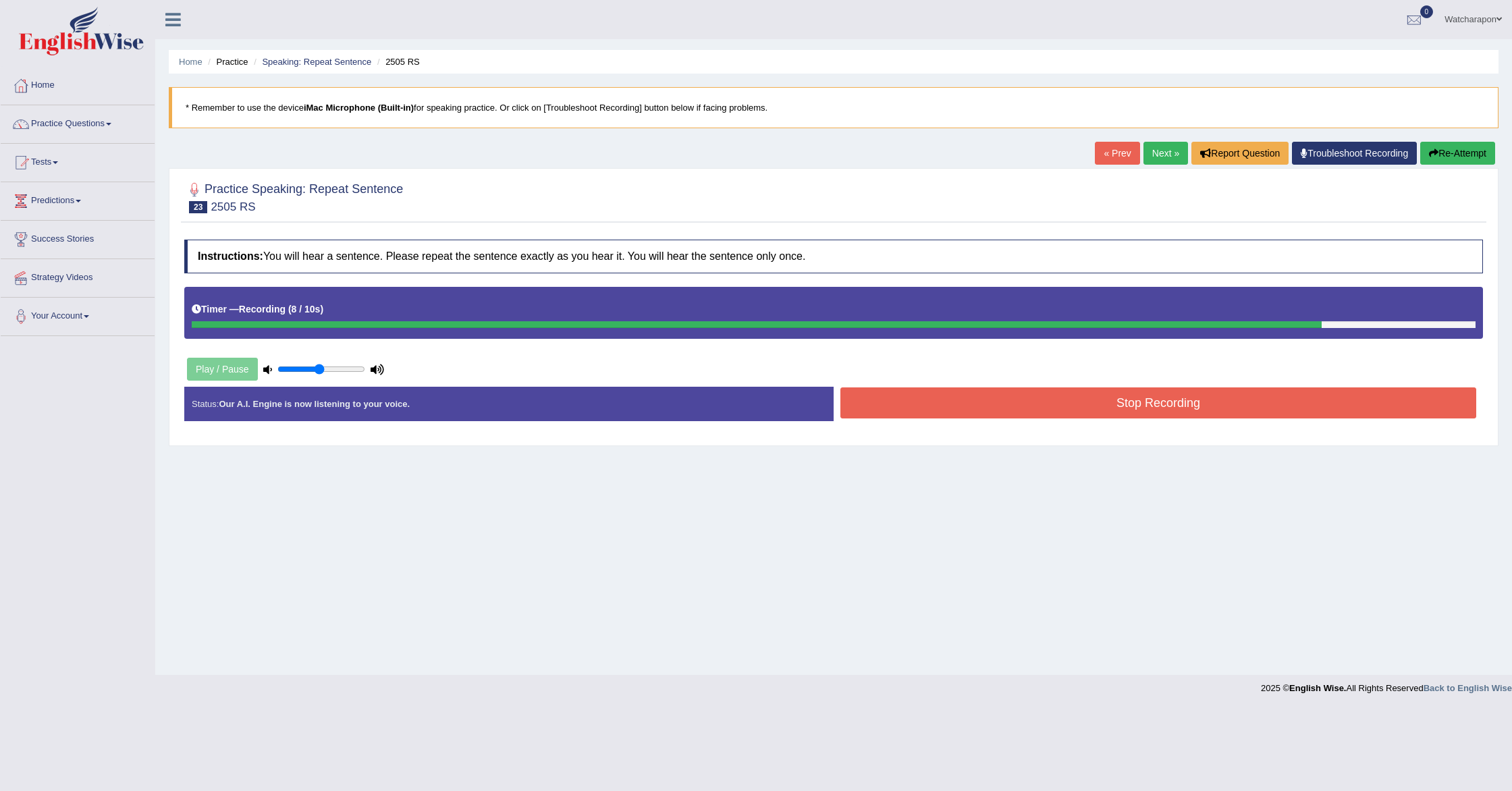
click at [1084, 400] on button "Stop Recording" at bounding box center [1158, 403] width 636 height 31
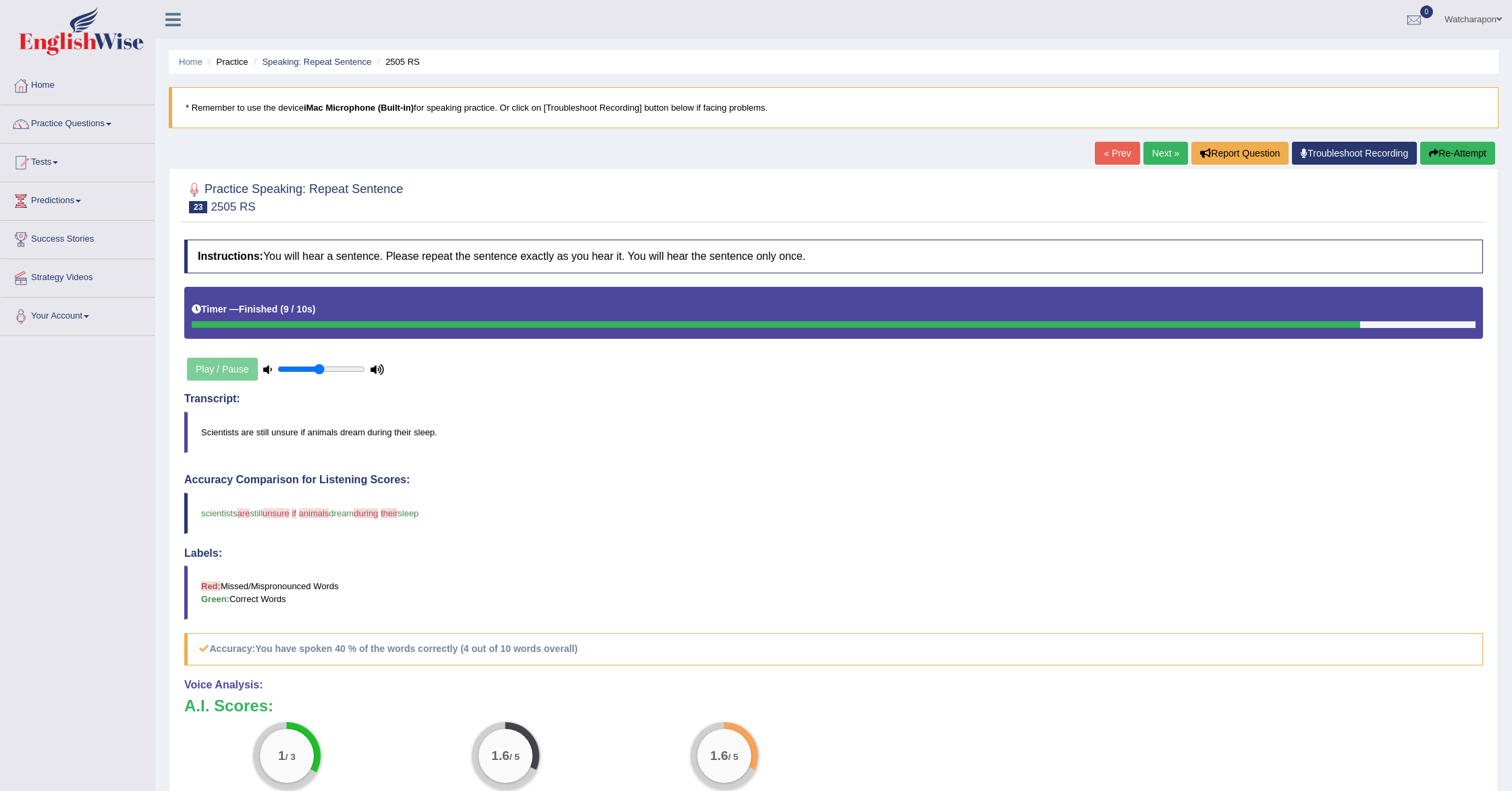
click at [1448, 150] on button "Re-Attempt" at bounding box center [1457, 154] width 75 height 23
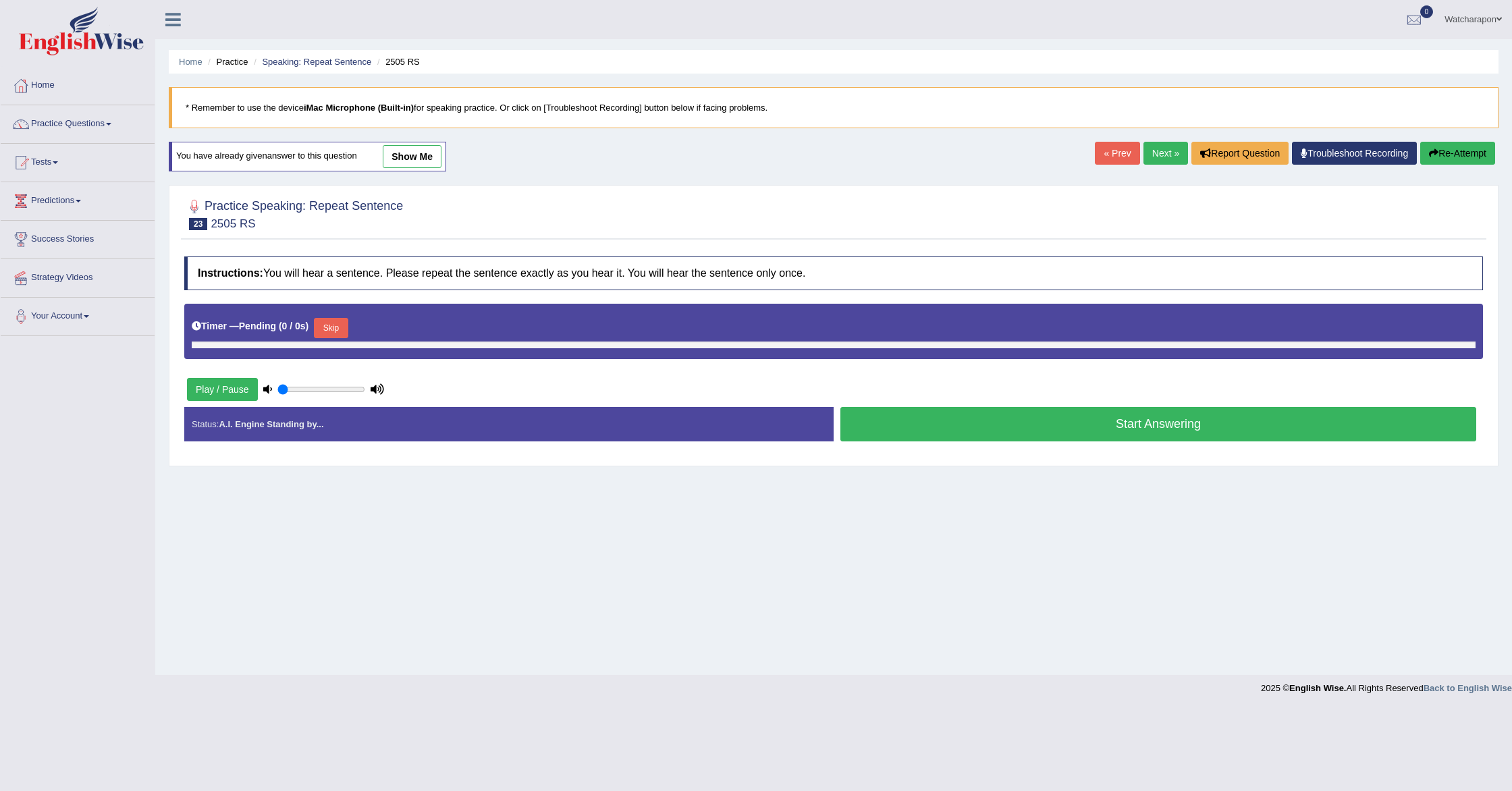
type input "0.5"
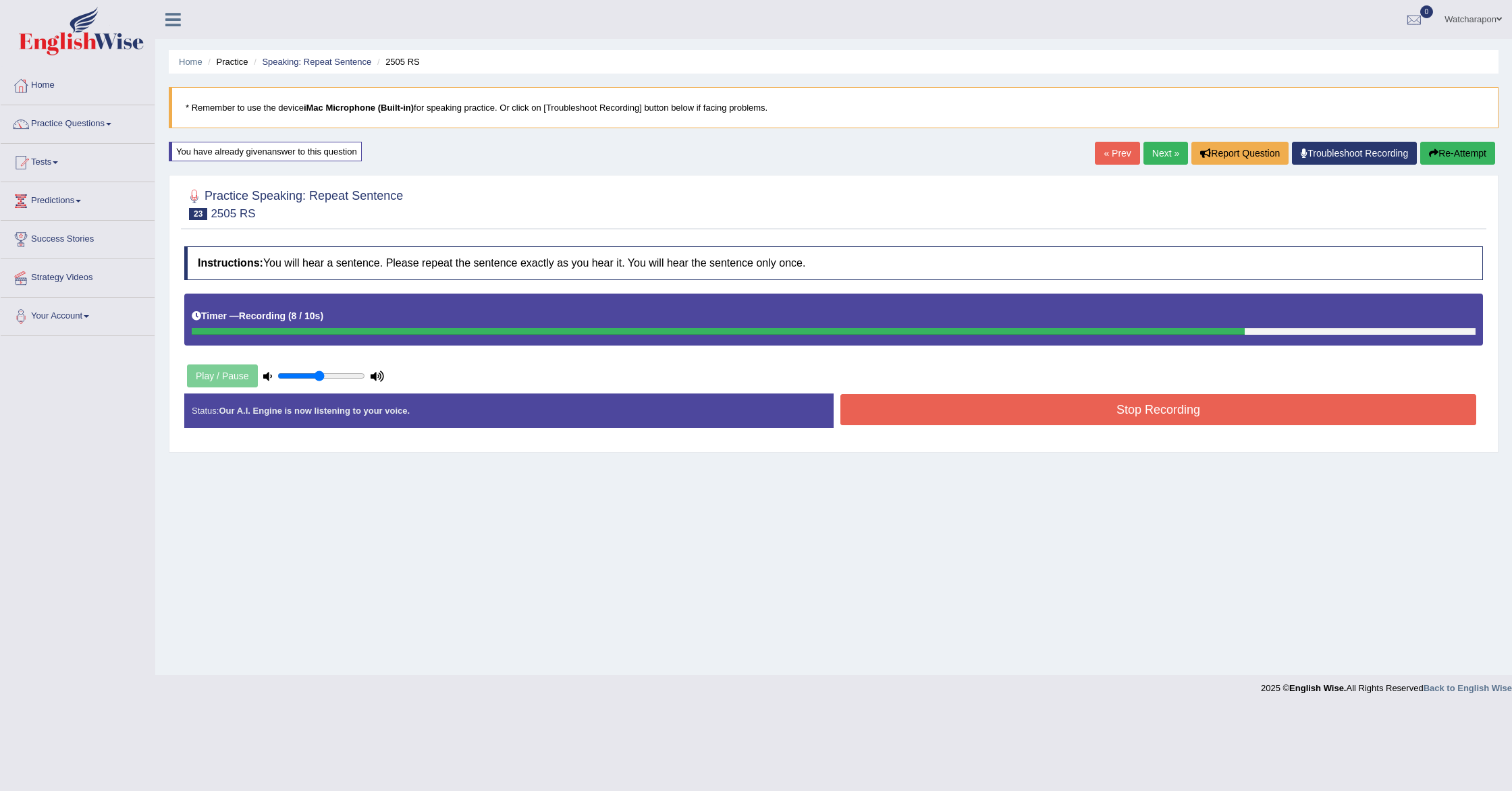
click at [929, 418] on button "Stop Recording" at bounding box center [1158, 410] width 636 height 31
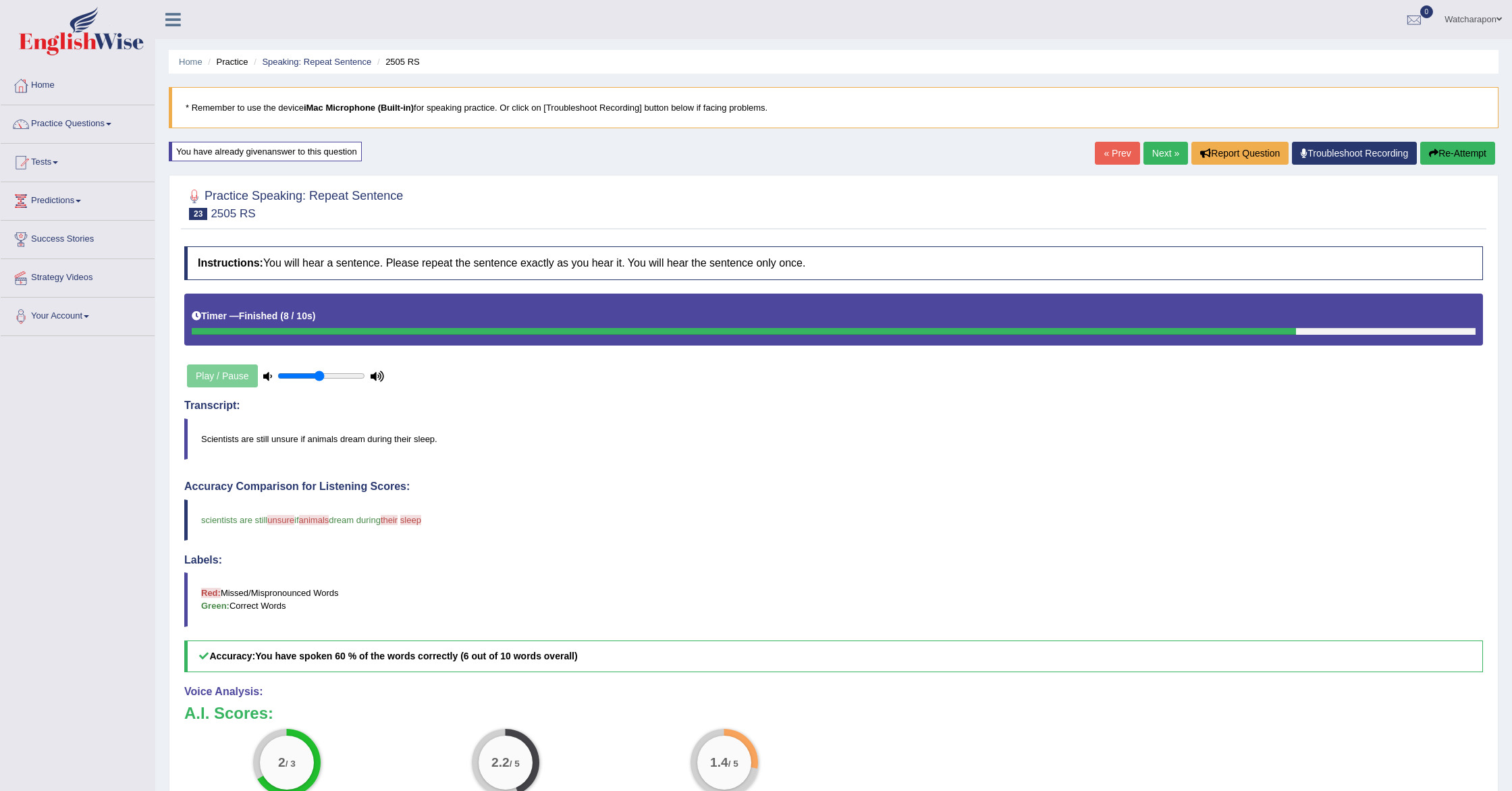
click at [1157, 152] on link "Next »" at bounding box center [1166, 154] width 44 height 23
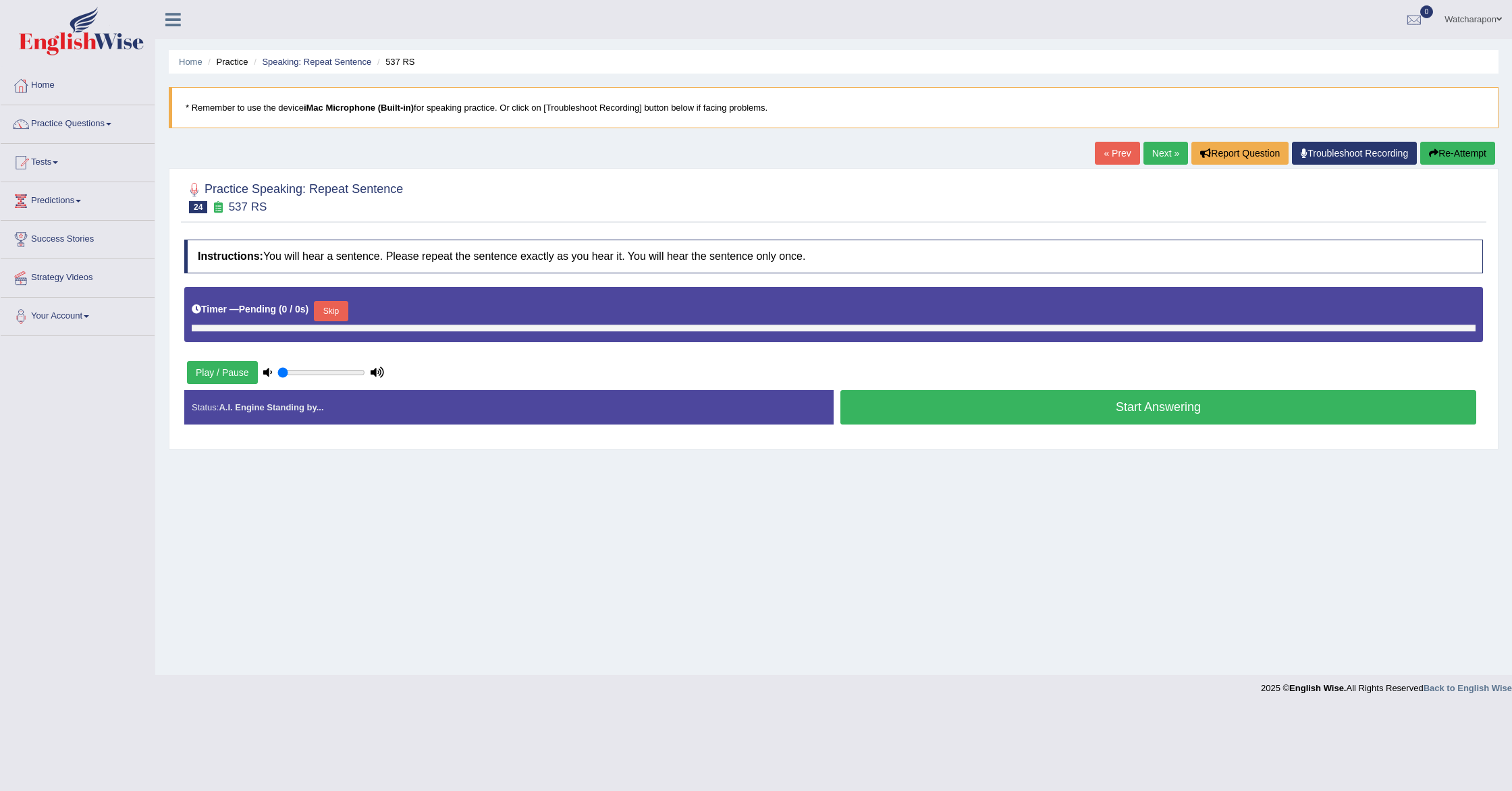
type input "0.5"
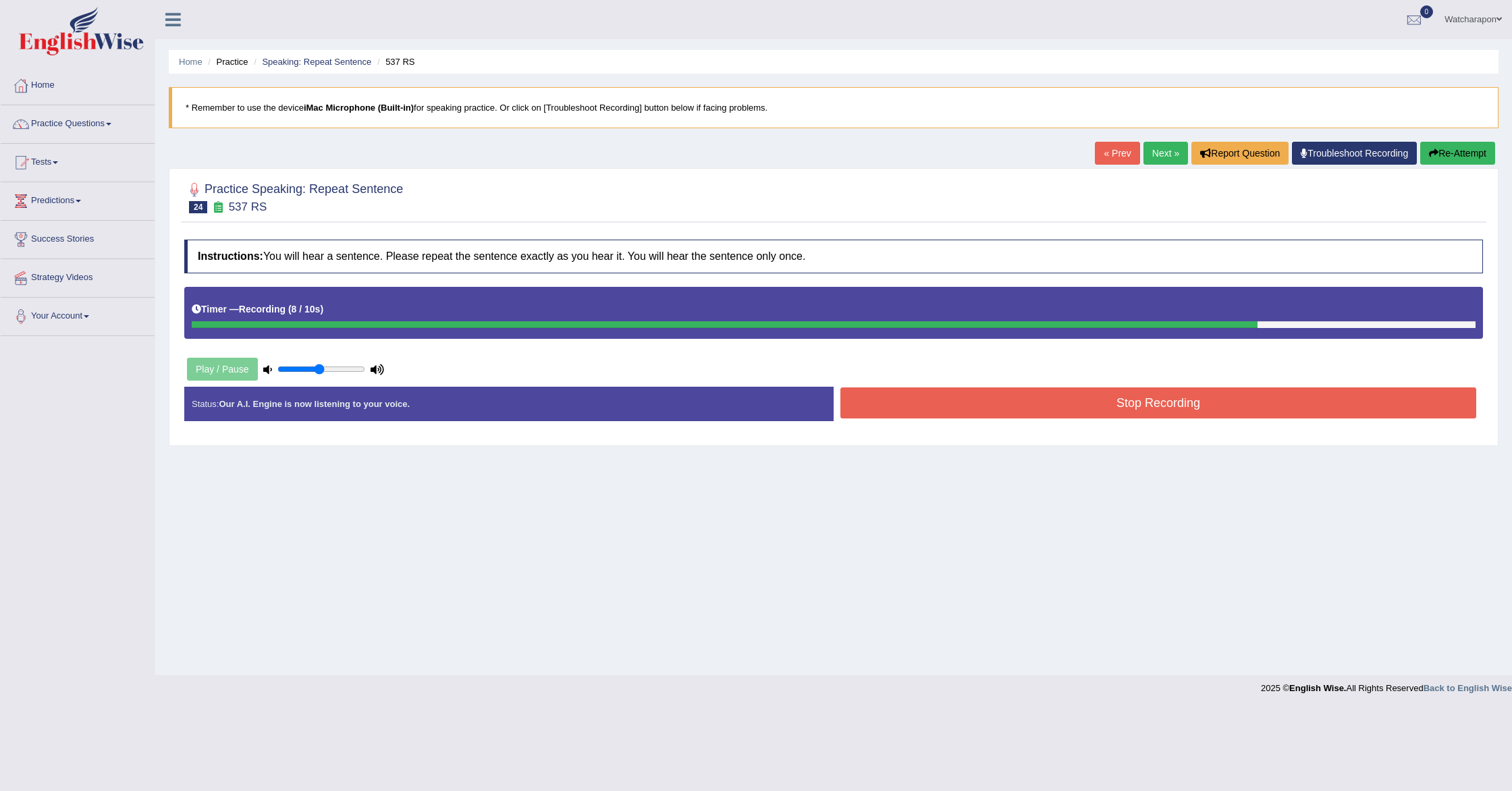
click at [906, 397] on button "Stop Recording" at bounding box center [1158, 403] width 636 height 31
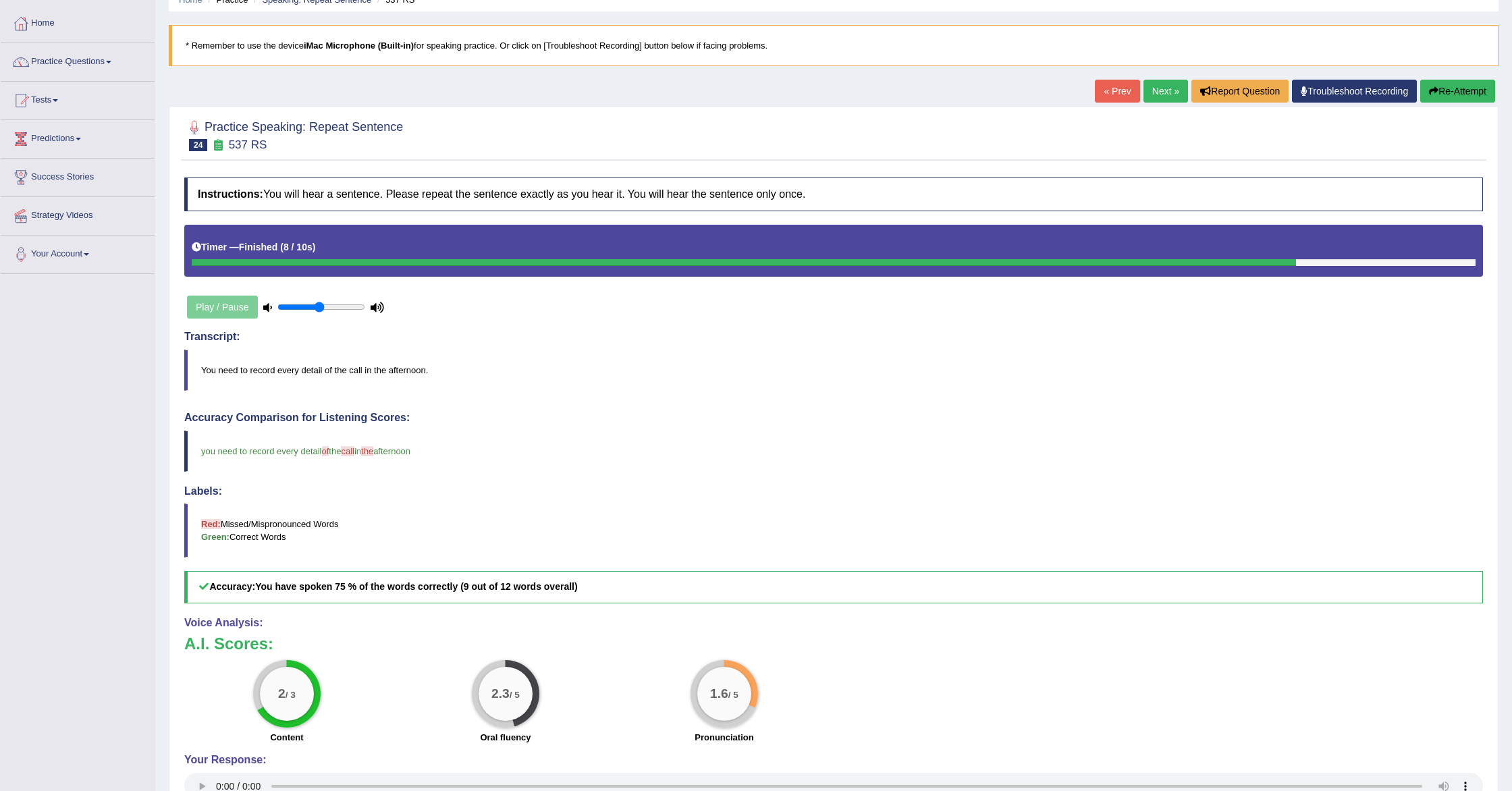
scroll to position [73, 0]
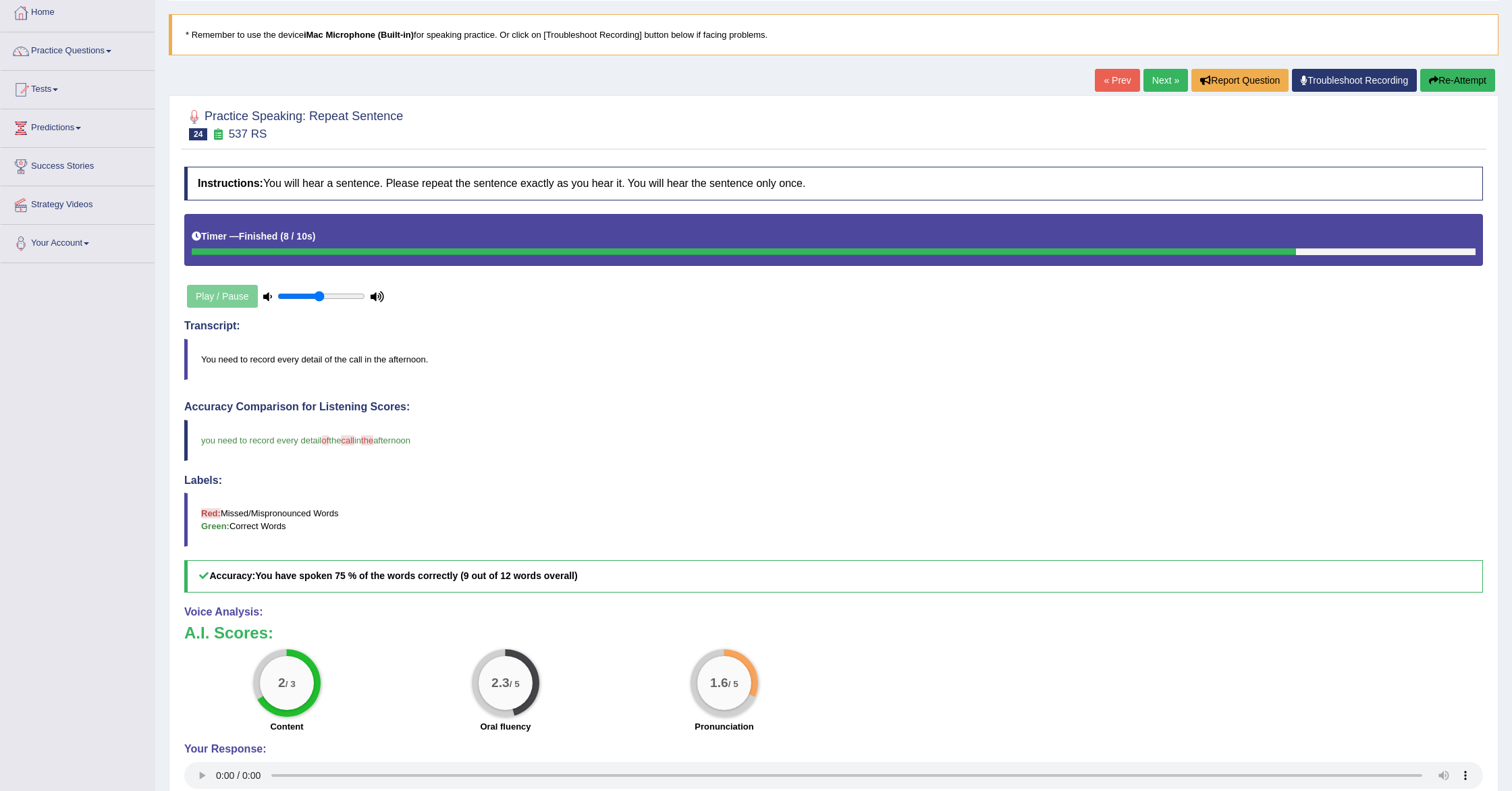
click at [1152, 82] on link "Next »" at bounding box center [1166, 80] width 44 height 23
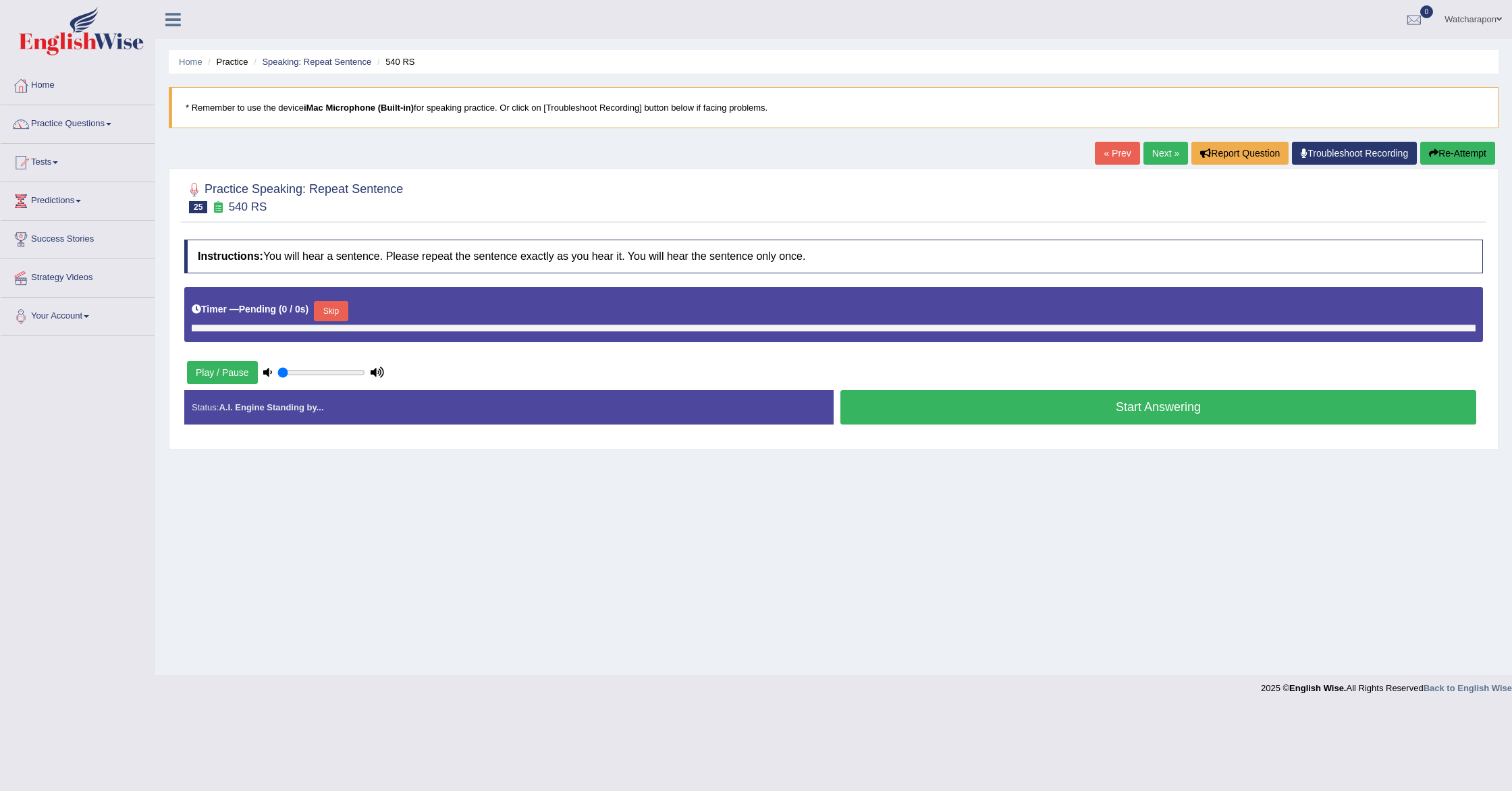
type input "0.5"
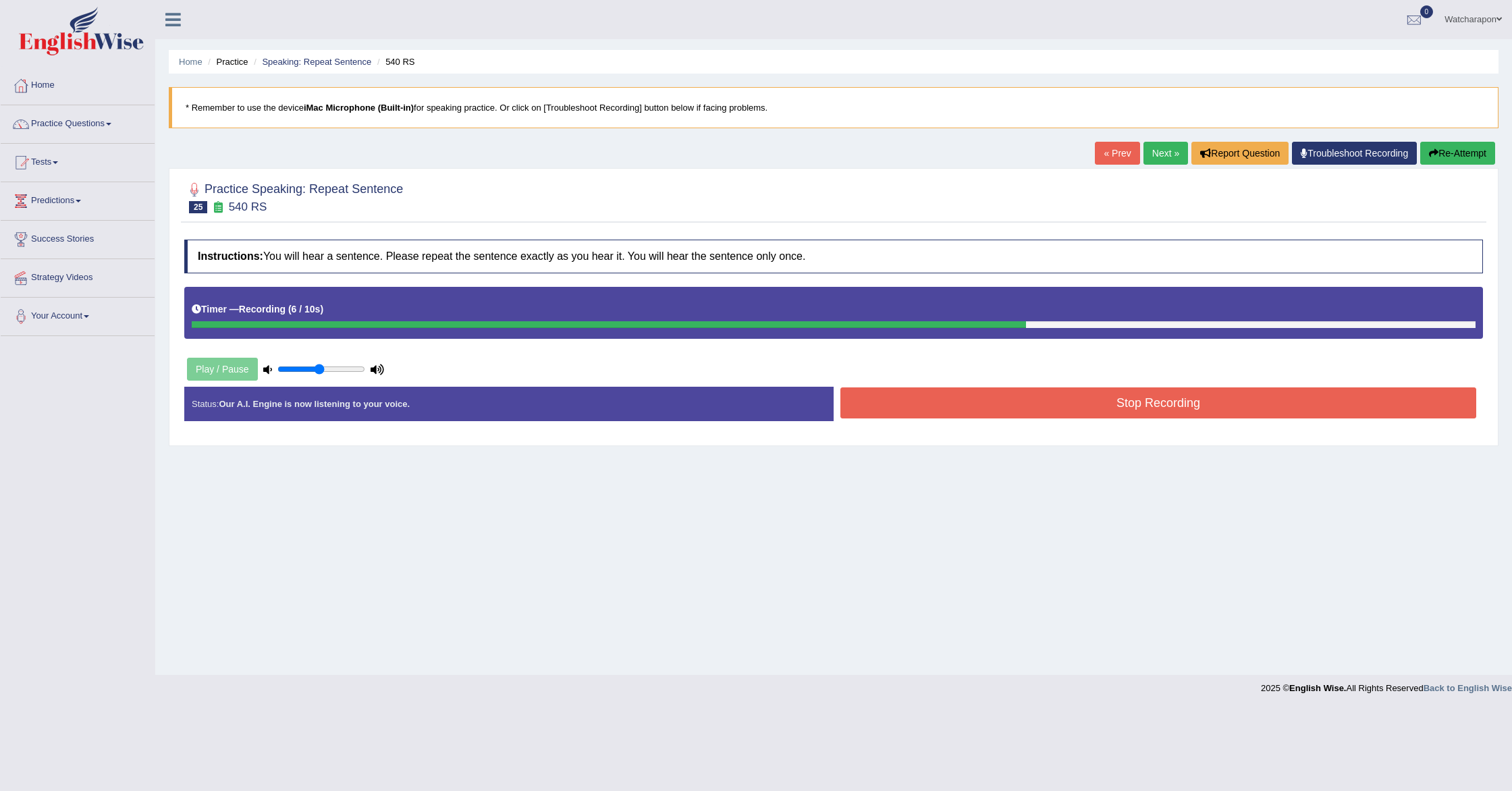
click at [1000, 416] on button "Stop Recording" at bounding box center [1158, 403] width 636 height 31
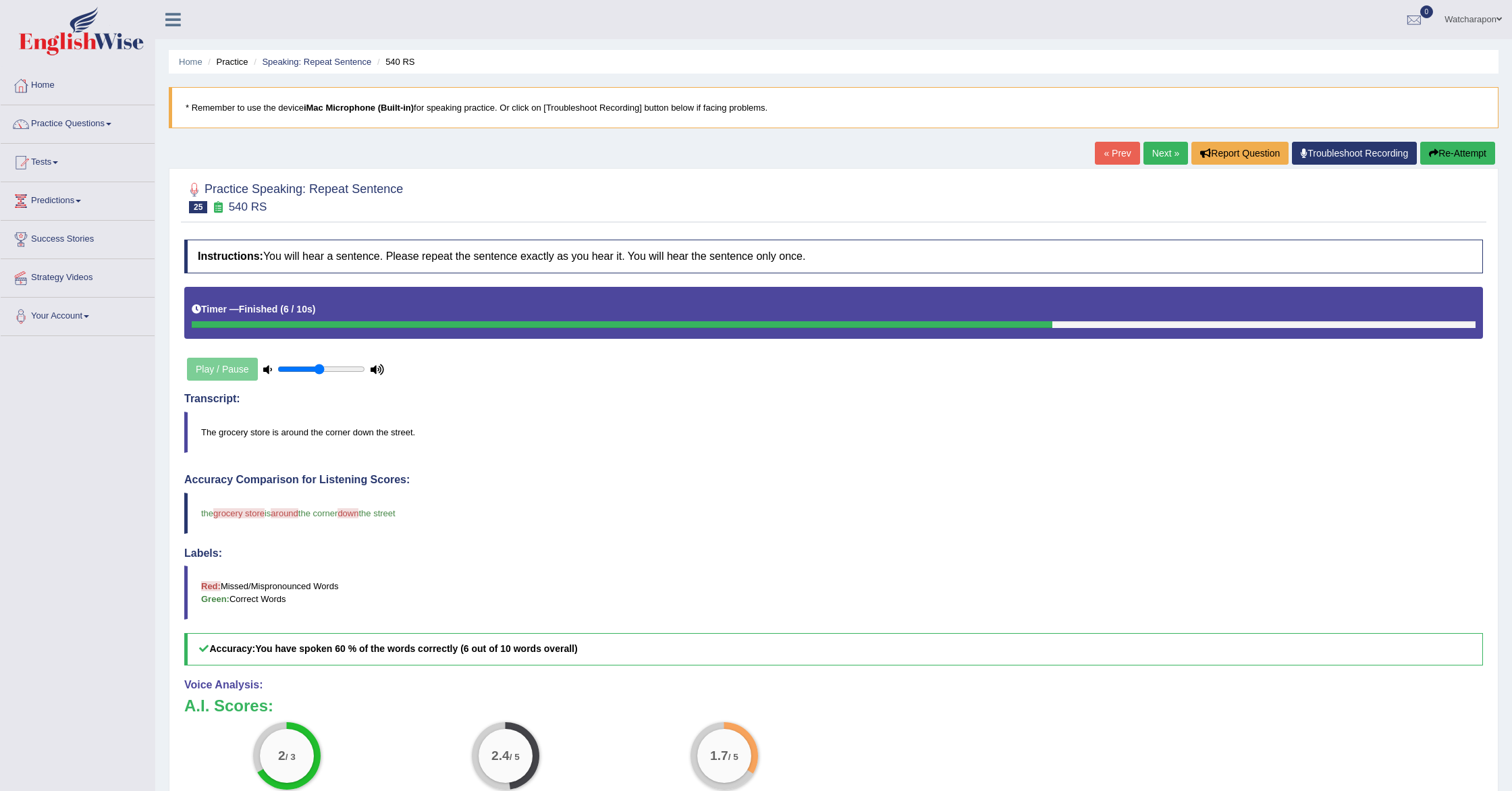
click at [1443, 150] on button "Re-Attempt" at bounding box center [1457, 154] width 75 height 23
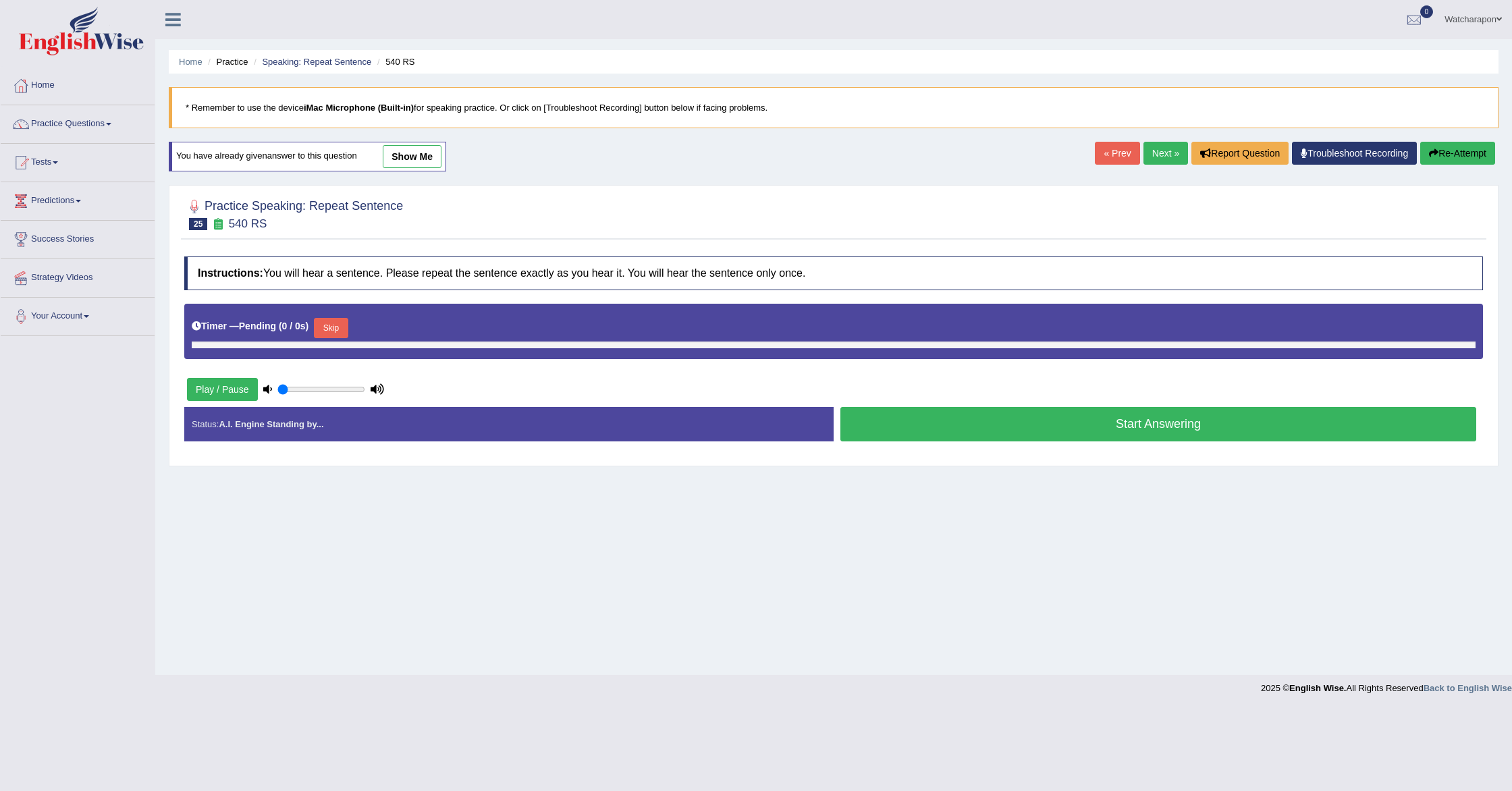
type input "0.5"
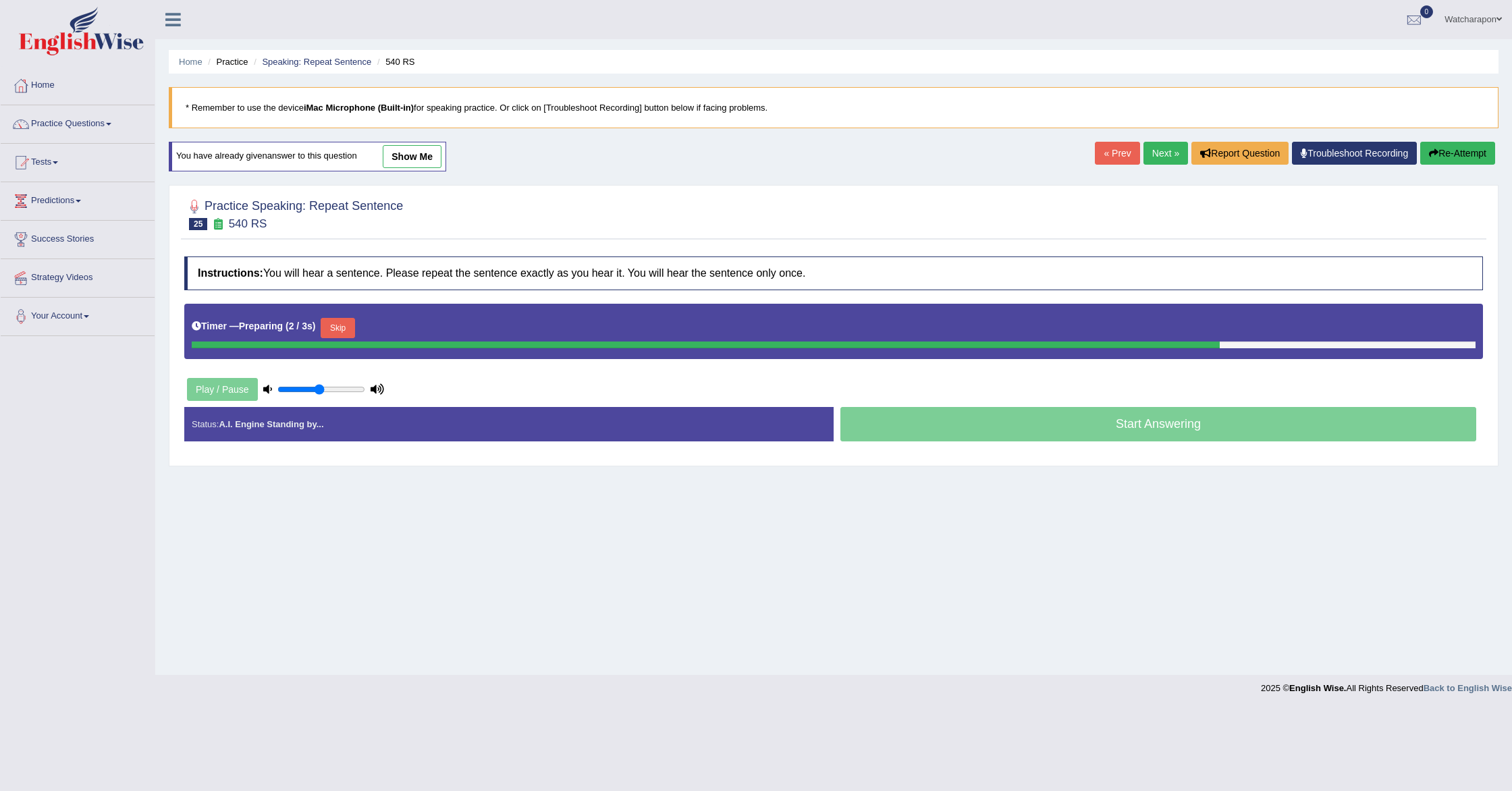
click at [336, 330] on button "Skip" at bounding box center [337, 328] width 34 height 20
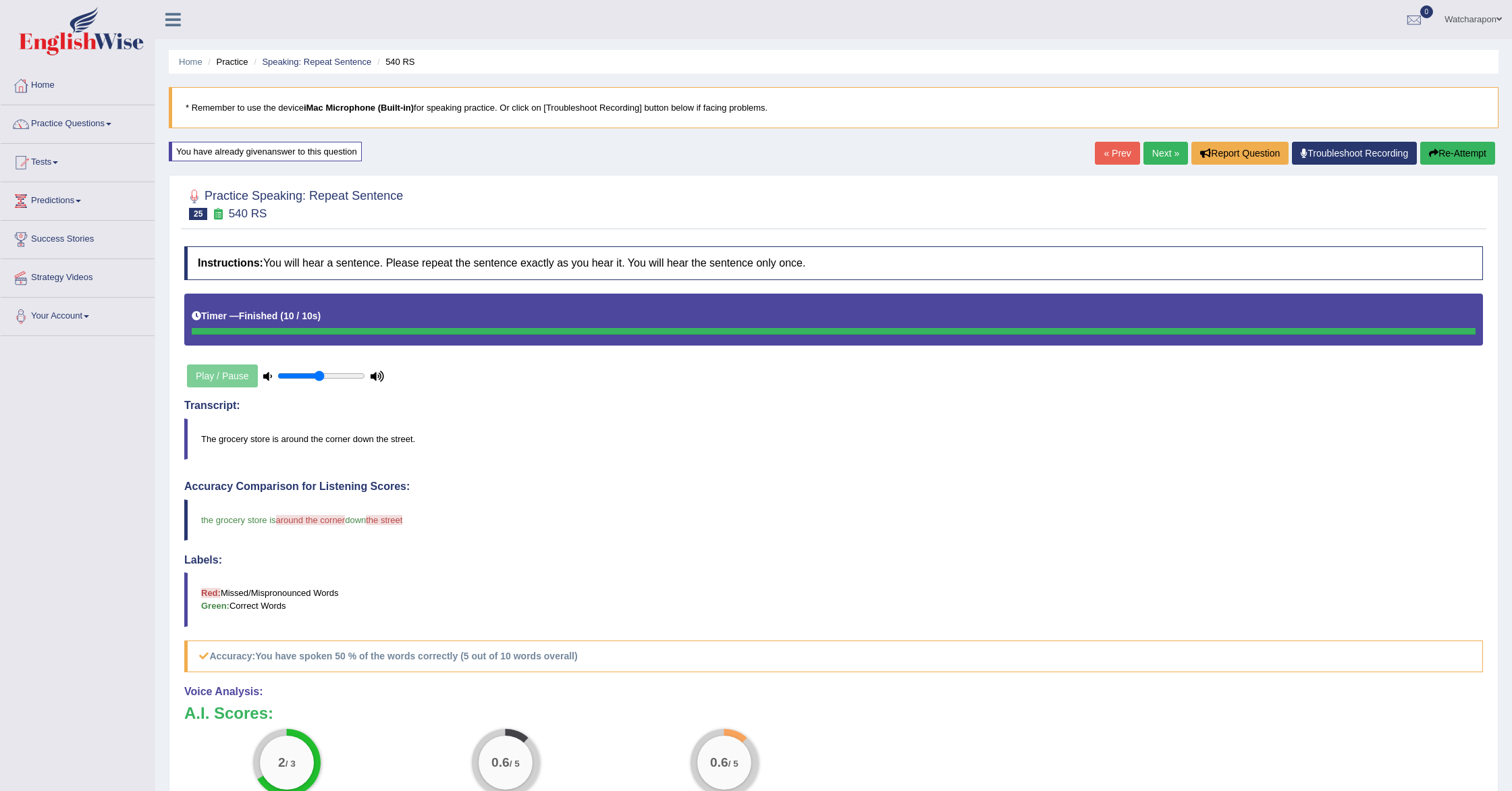
click at [1158, 152] on link "Next »" at bounding box center [1166, 154] width 44 height 23
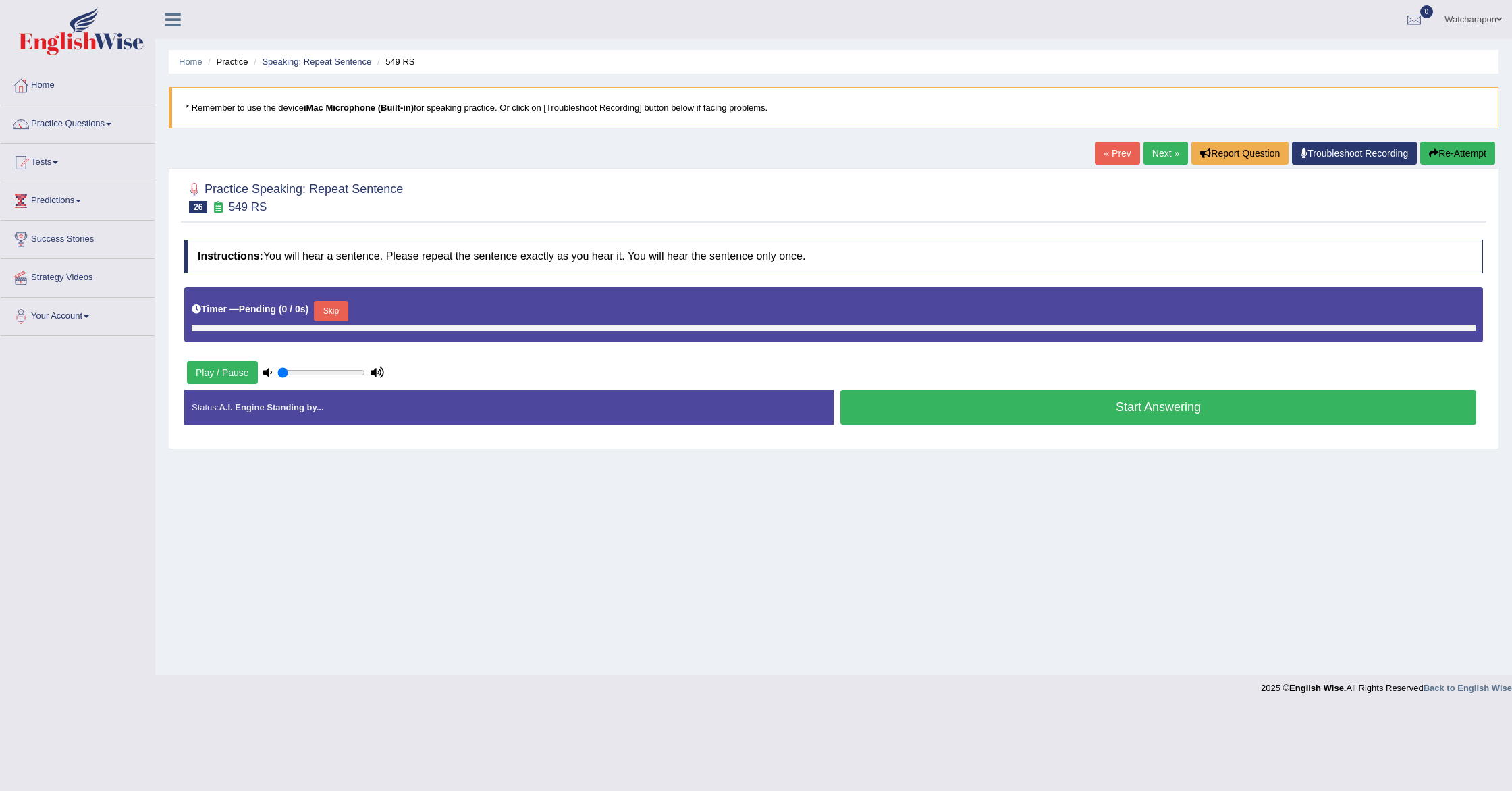
type input "0.5"
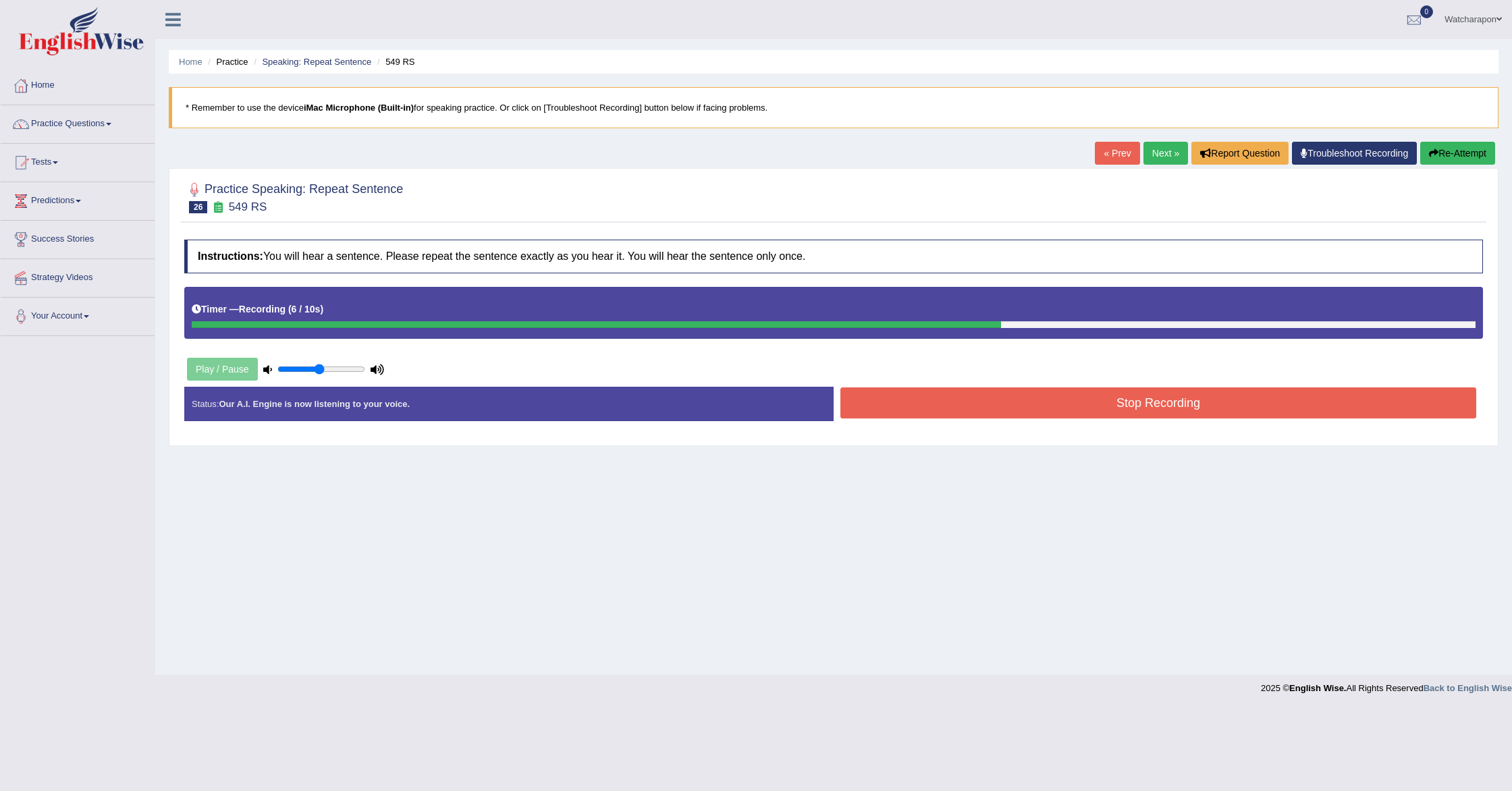
click at [997, 409] on button "Stop Recording" at bounding box center [1158, 403] width 636 height 31
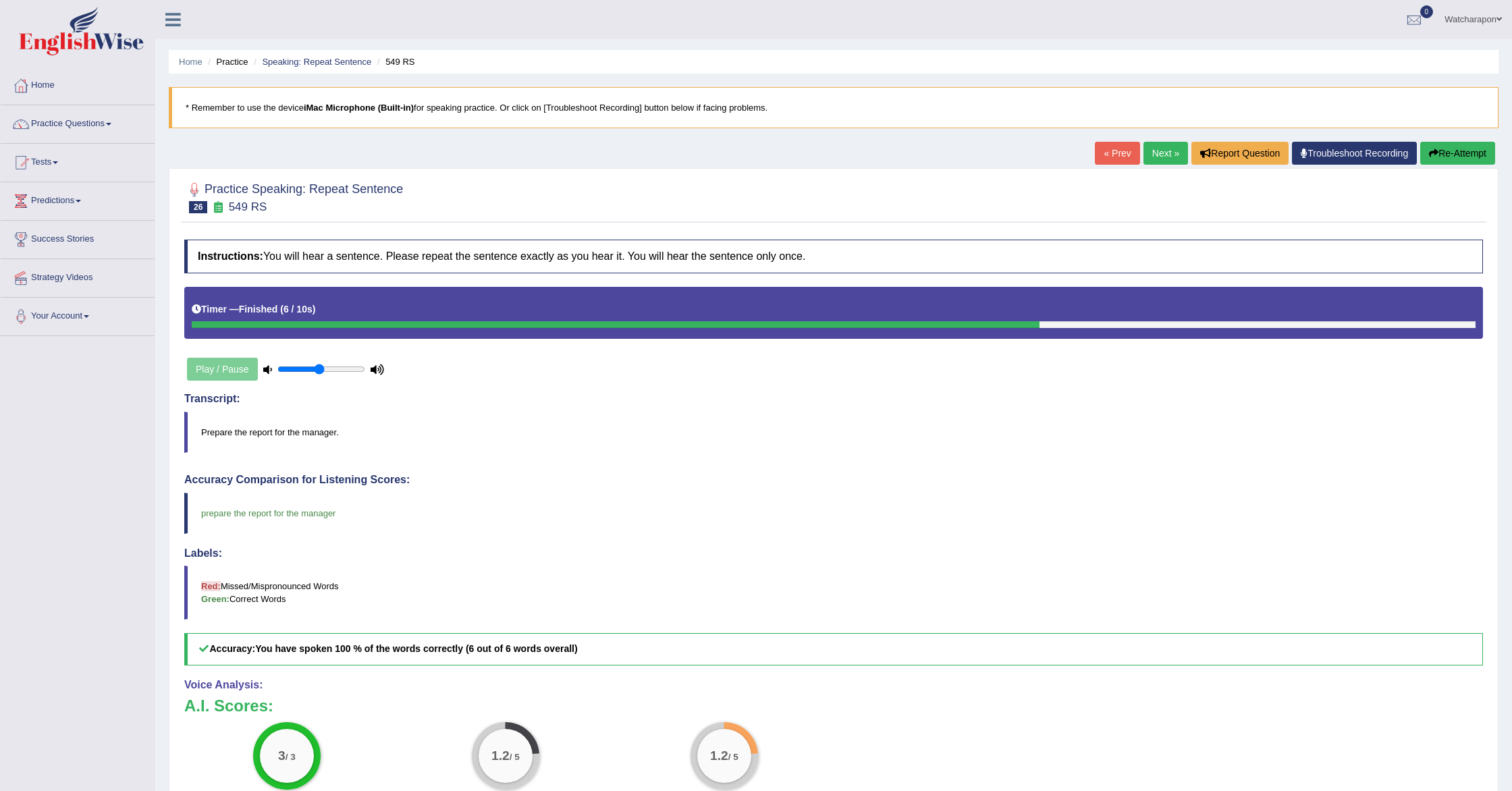
click at [1151, 153] on link "Next »" at bounding box center [1166, 154] width 44 height 23
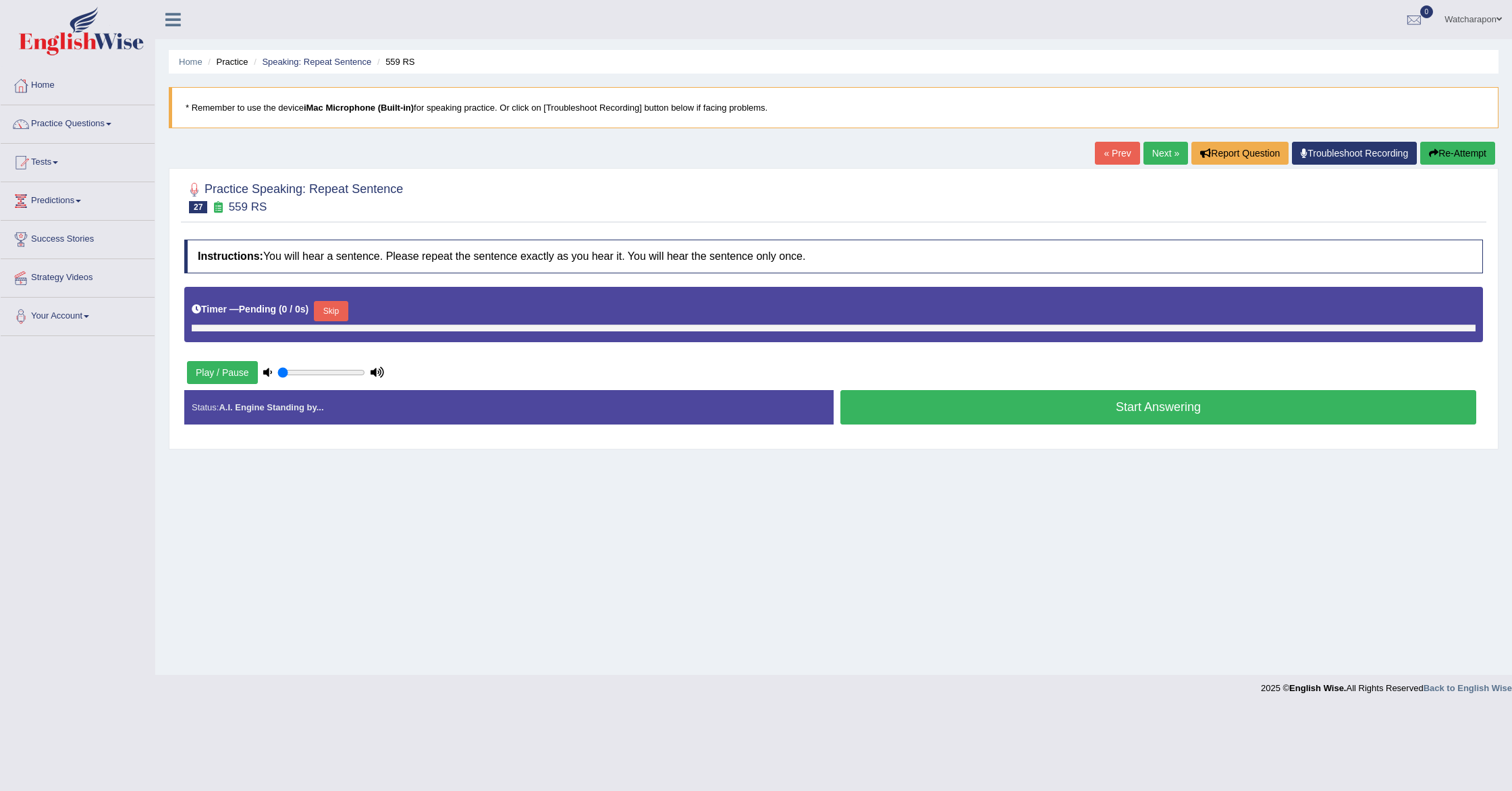
type input "0.5"
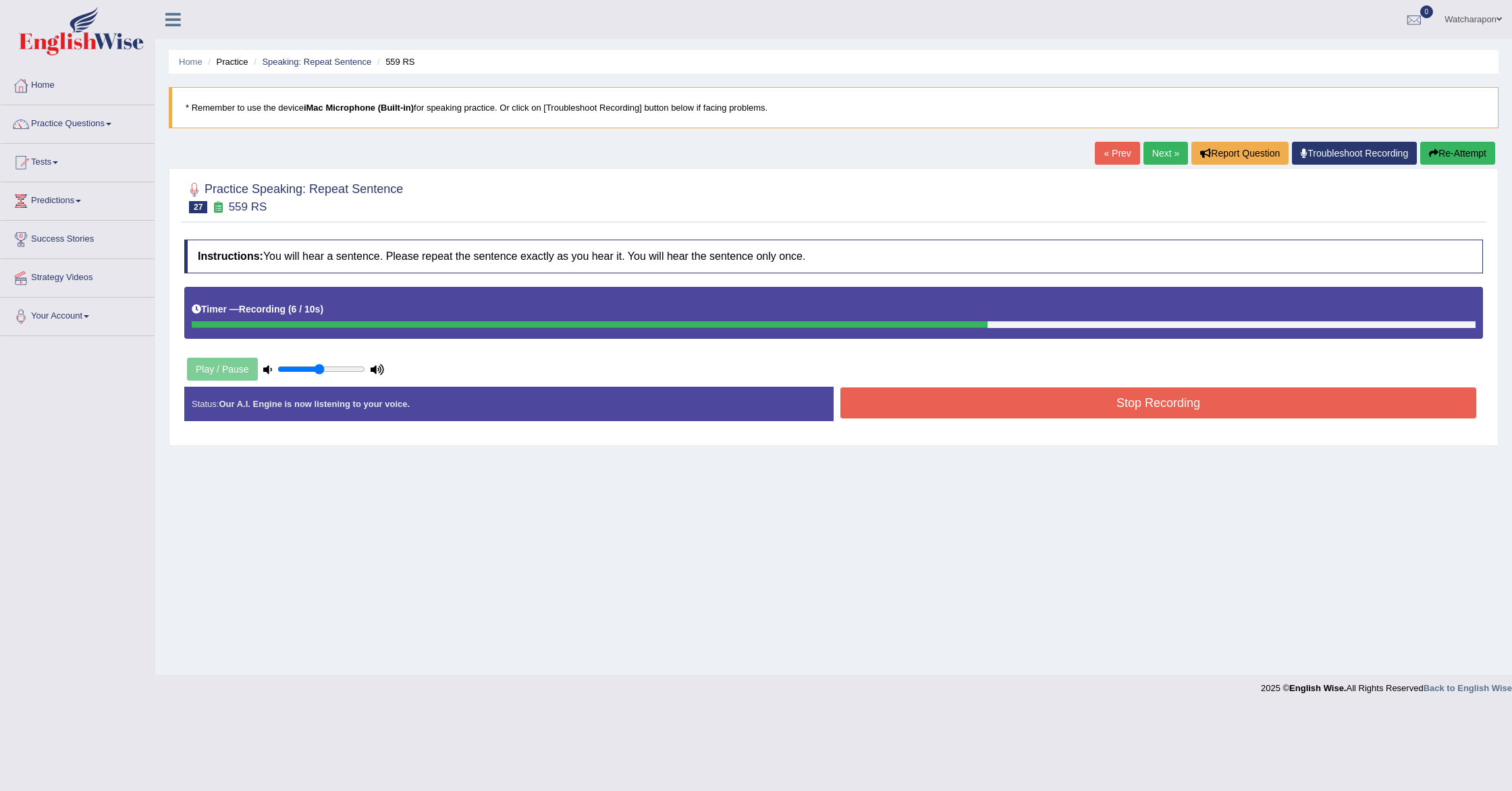
click at [978, 399] on button "Stop Recording" at bounding box center [1158, 403] width 636 height 31
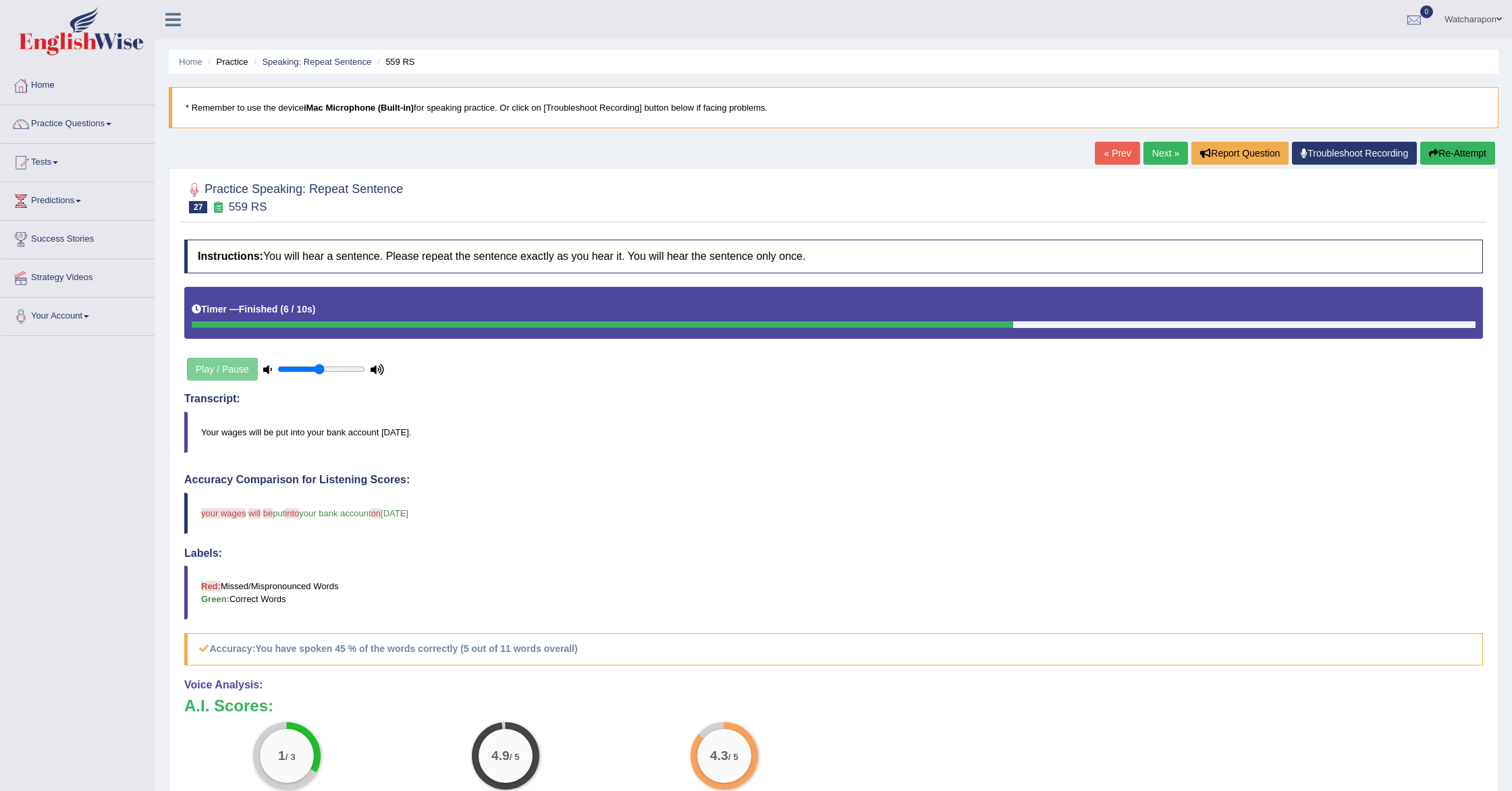
click at [1458, 148] on button "Re-Attempt" at bounding box center [1457, 154] width 75 height 23
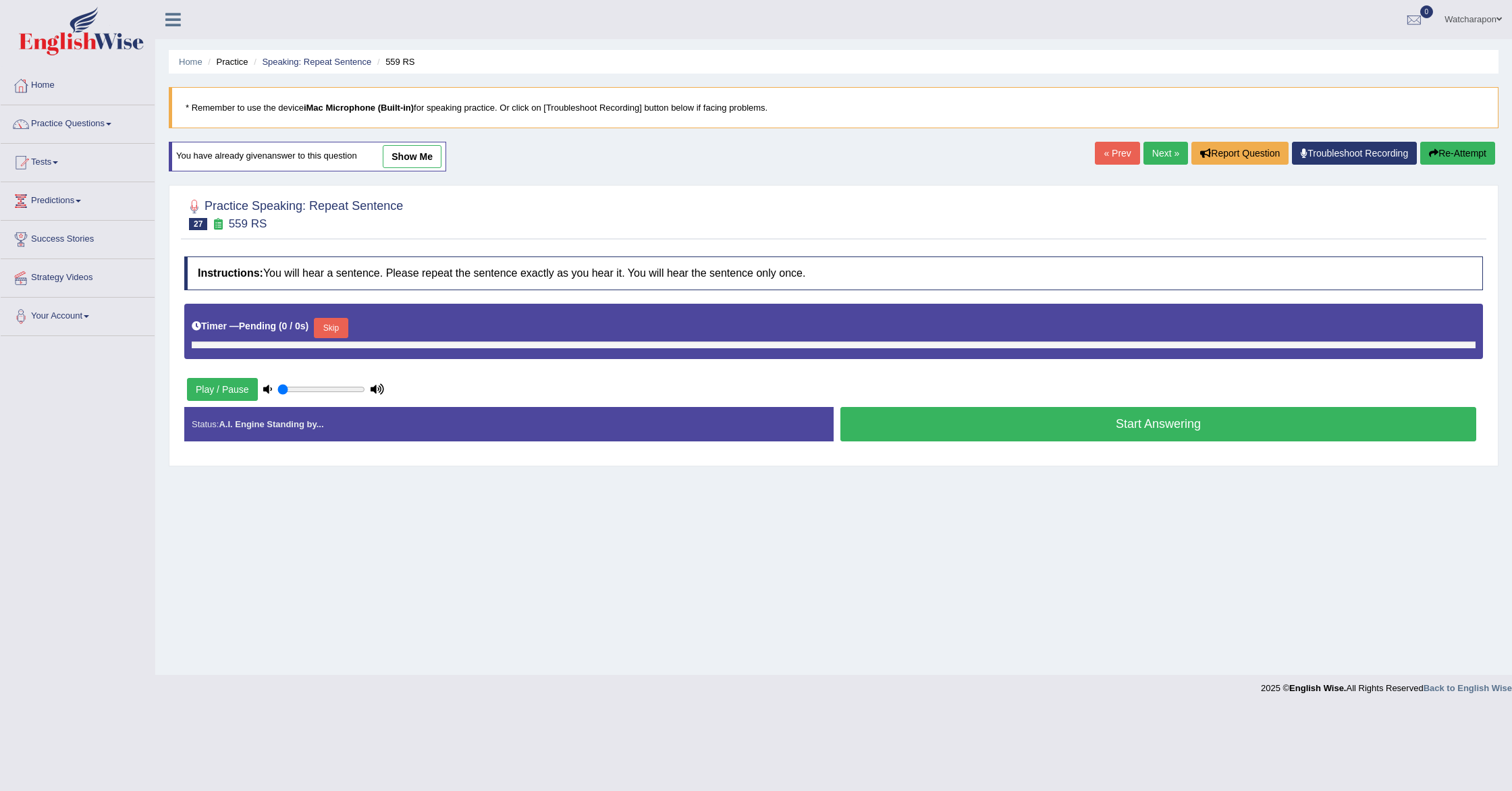
type input "0.5"
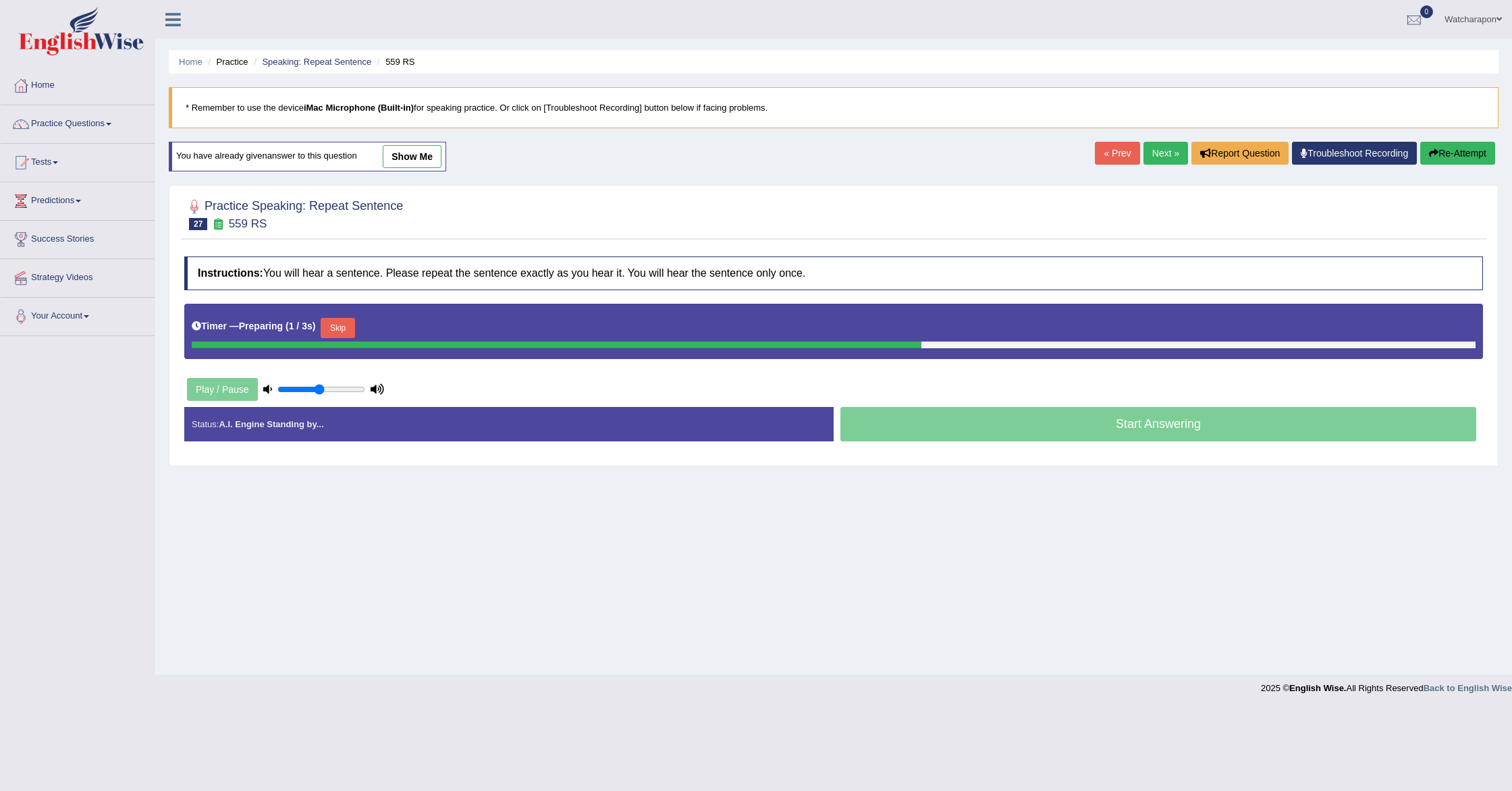
click at [336, 329] on button "Skip" at bounding box center [337, 328] width 34 height 20
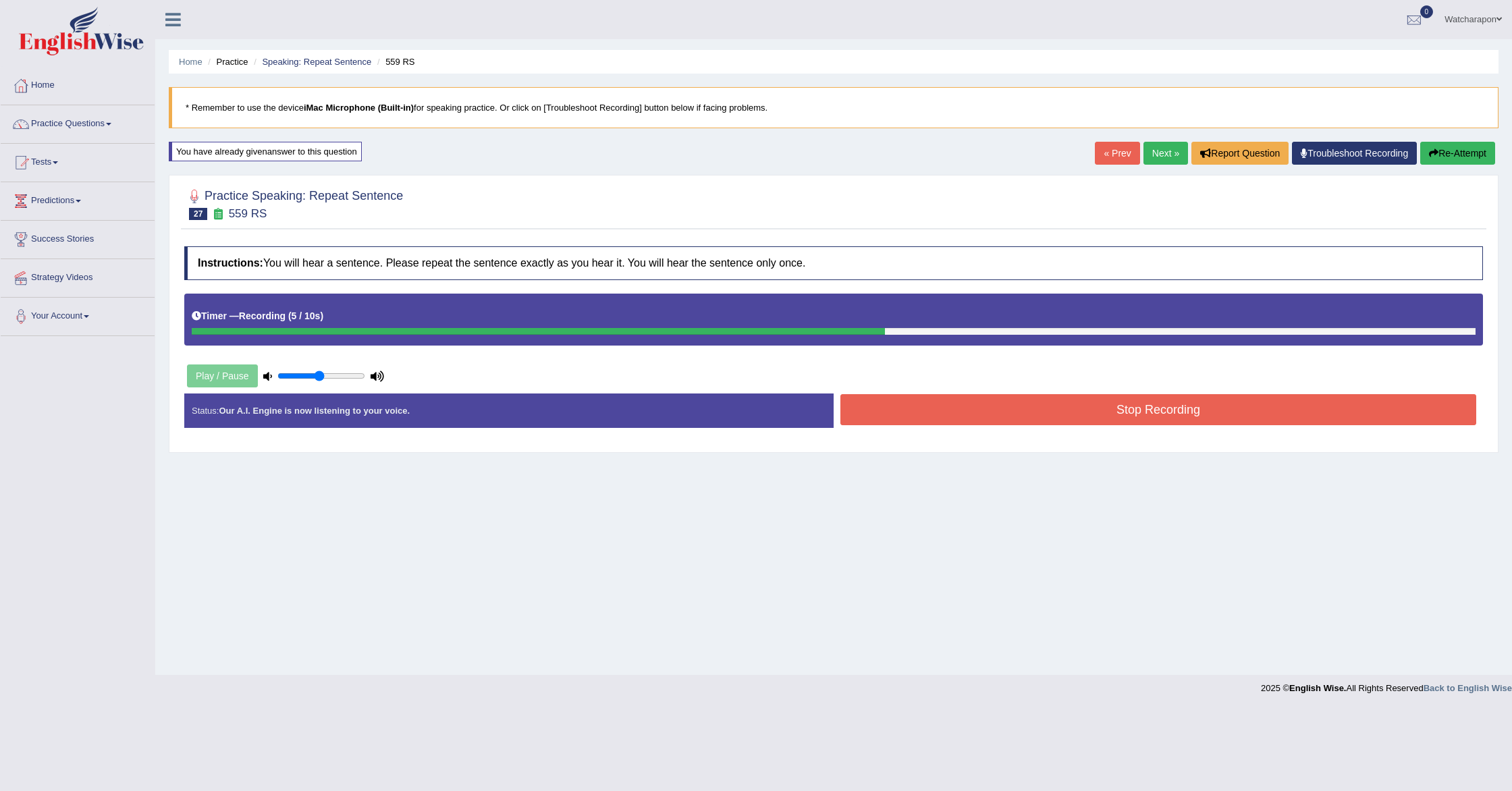
click at [994, 407] on button "Stop Recording" at bounding box center [1158, 410] width 636 height 31
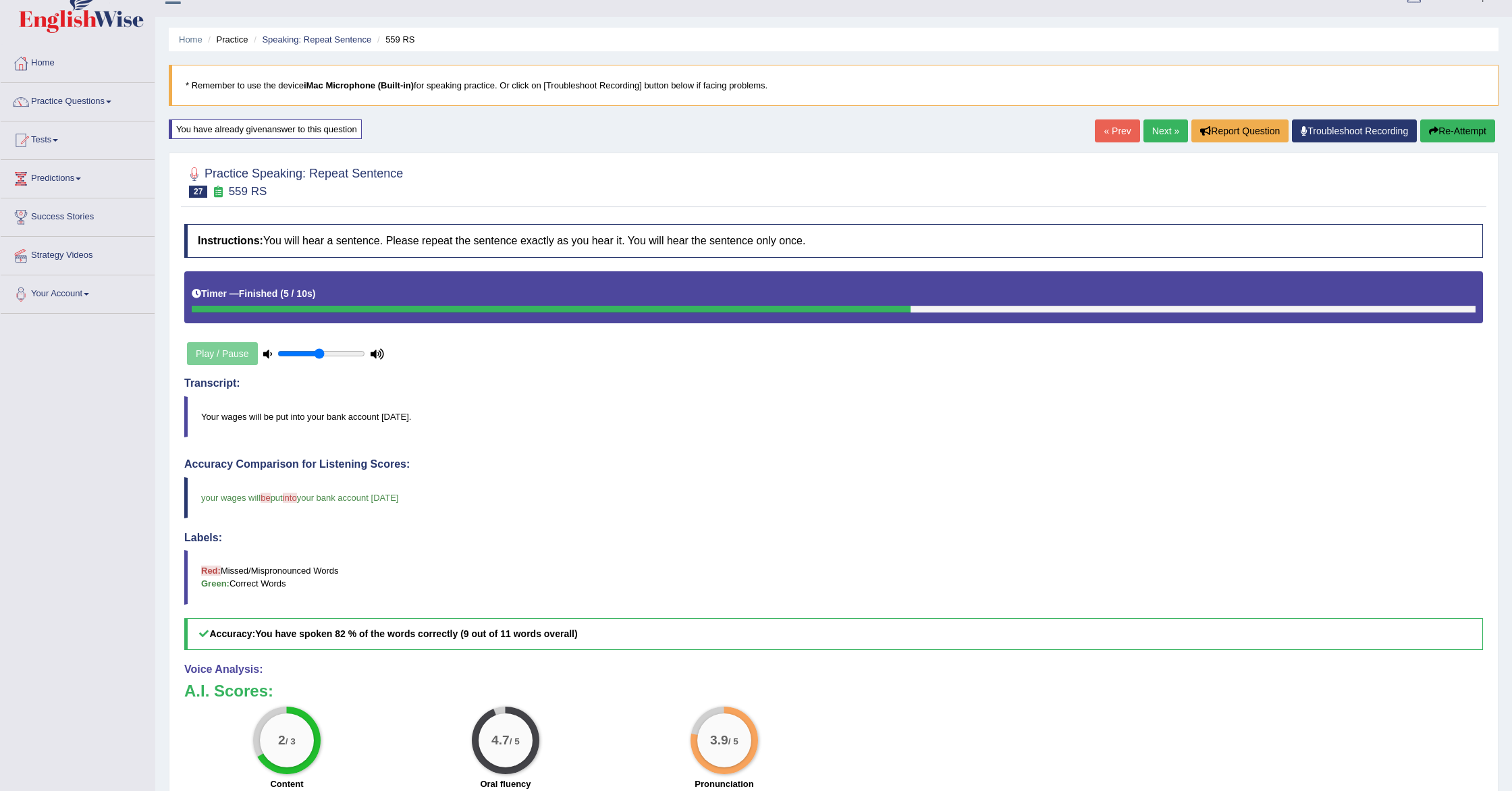
scroll to position [25, 0]
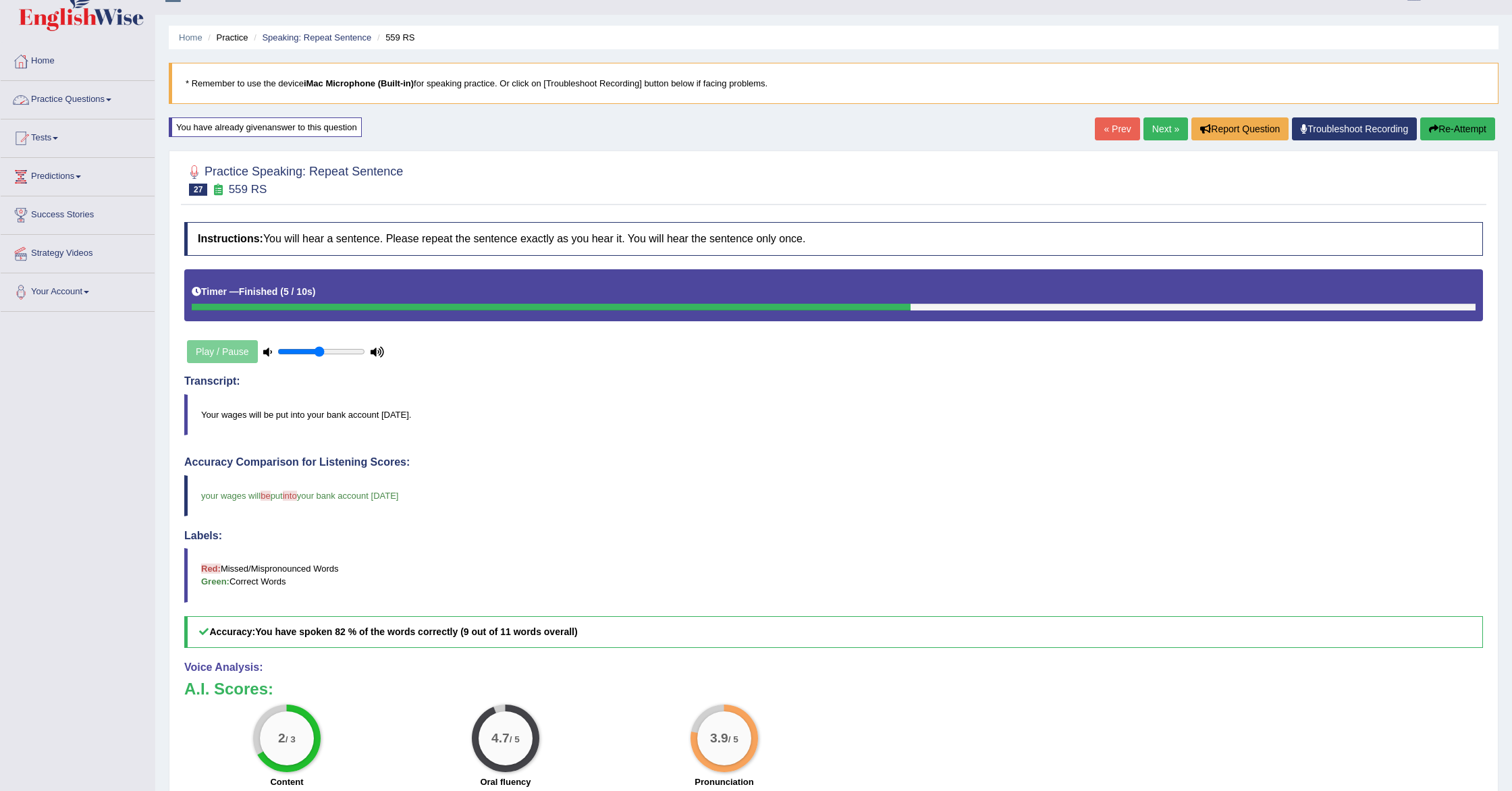
click at [101, 101] on link "Practice Questions" at bounding box center [78, 98] width 154 height 34
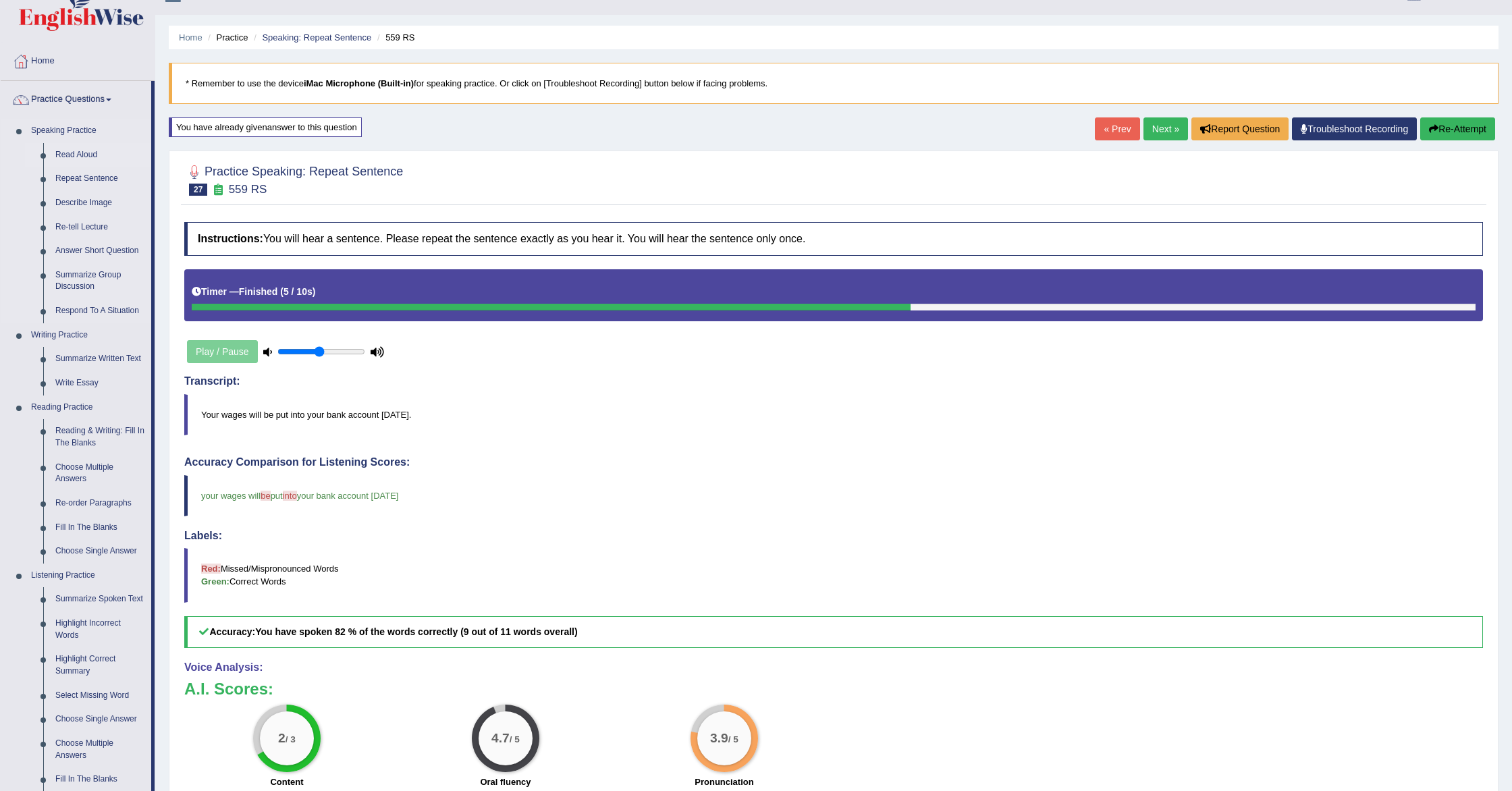
click at [82, 154] on link "Read Aloud" at bounding box center [100, 155] width 102 height 25
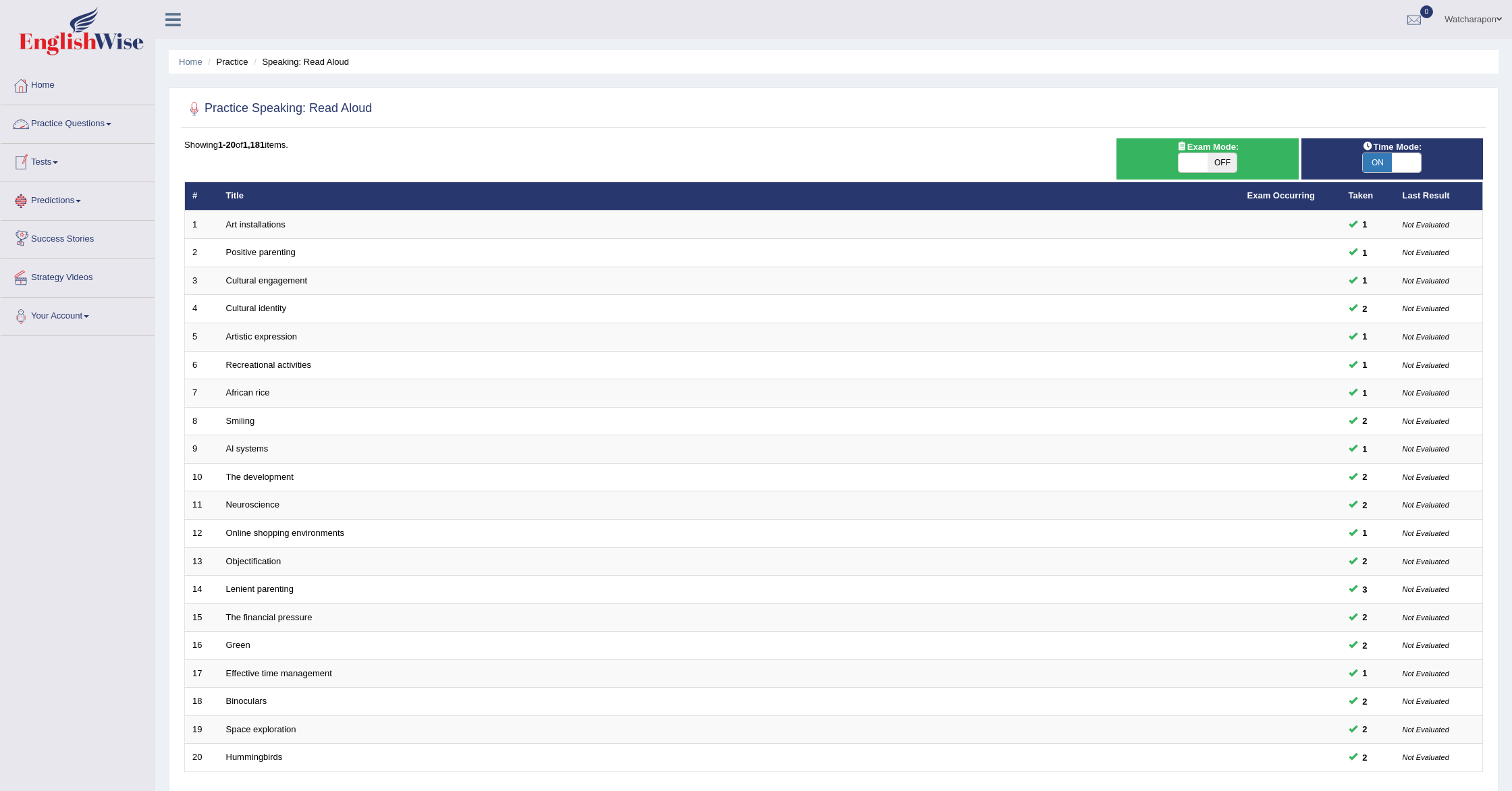
click at [73, 123] on link "Practice Questions" at bounding box center [78, 122] width 154 height 34
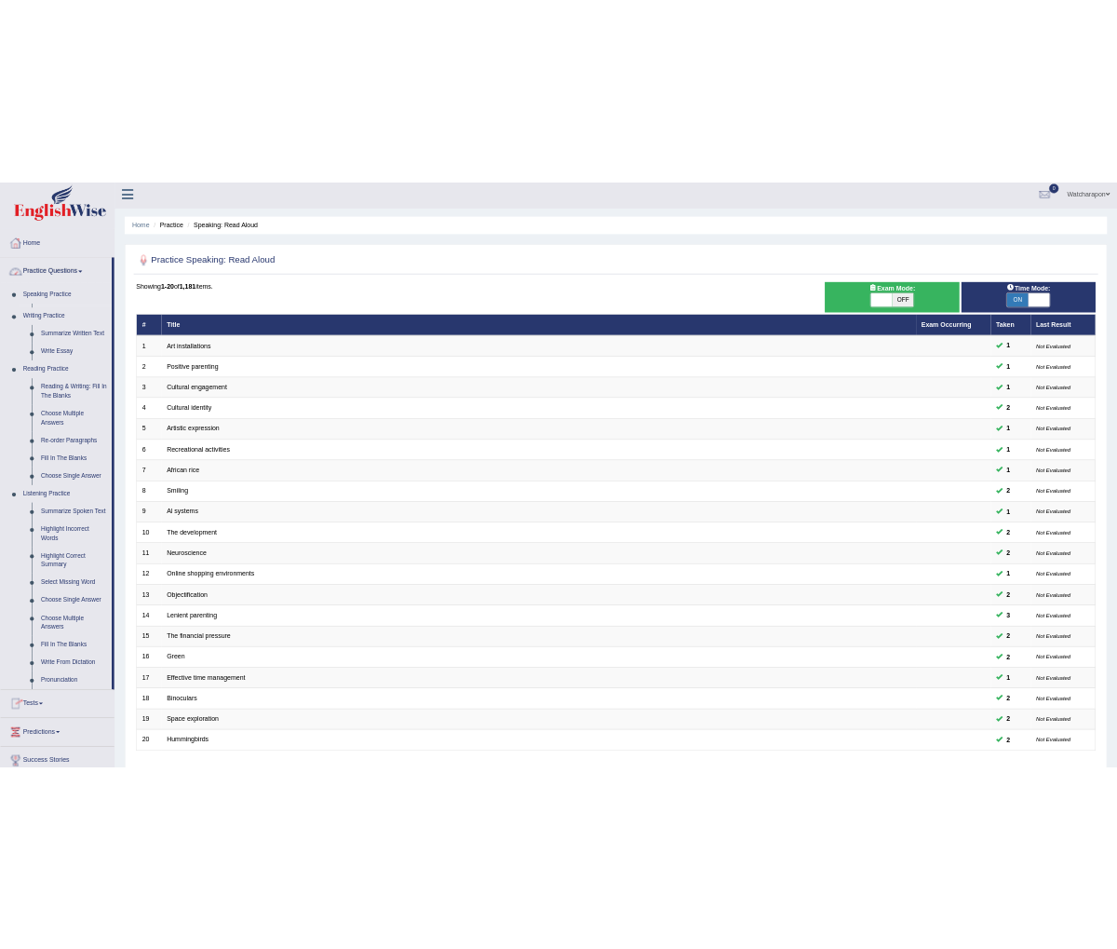
scroll to position [7, 0]
